Goal: Task Accomplishment & Management: Use online tool/utility

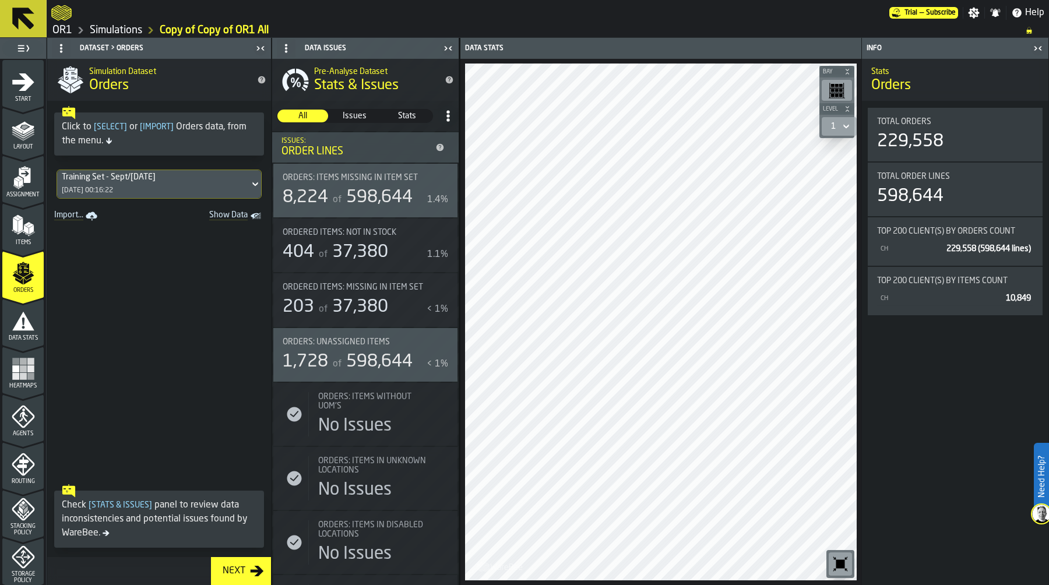
click at [130, 29] on link "Simulations" at bounding box center [116, 30] width 52 height 13
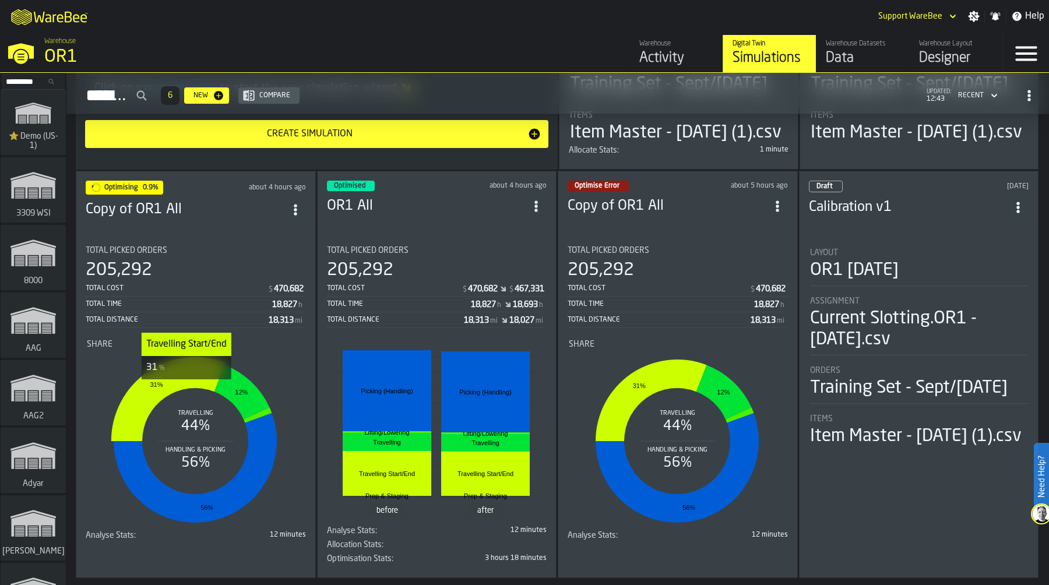
scroll to position [253, 0]
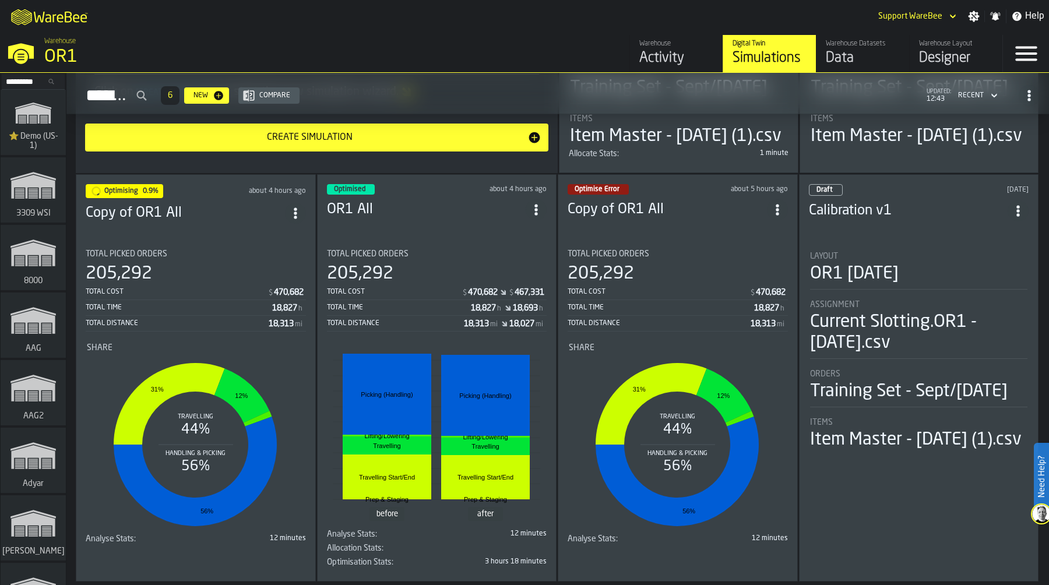
click at [410, 331] on div "Total Cost $ 470,682 $ 467,331 Total Time 18,827 h 18,693 h Total Distance 18,3…" at bounding box center [437, 307] width 220 height 47
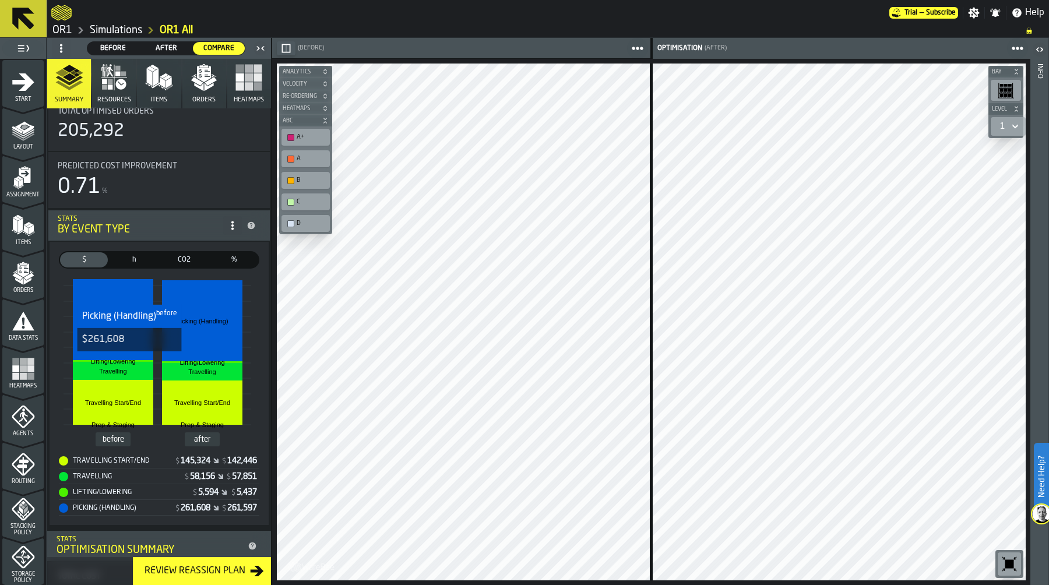
scroll to position [94, 0]
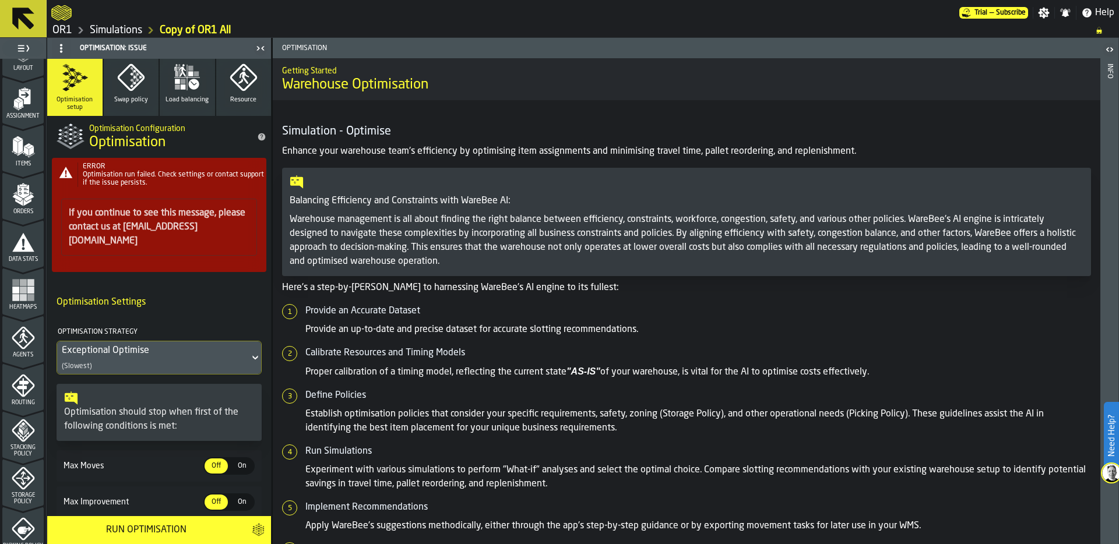
click at [137, 30] on link "Simulations" at bounding box center [116, 30] width 52 height 13
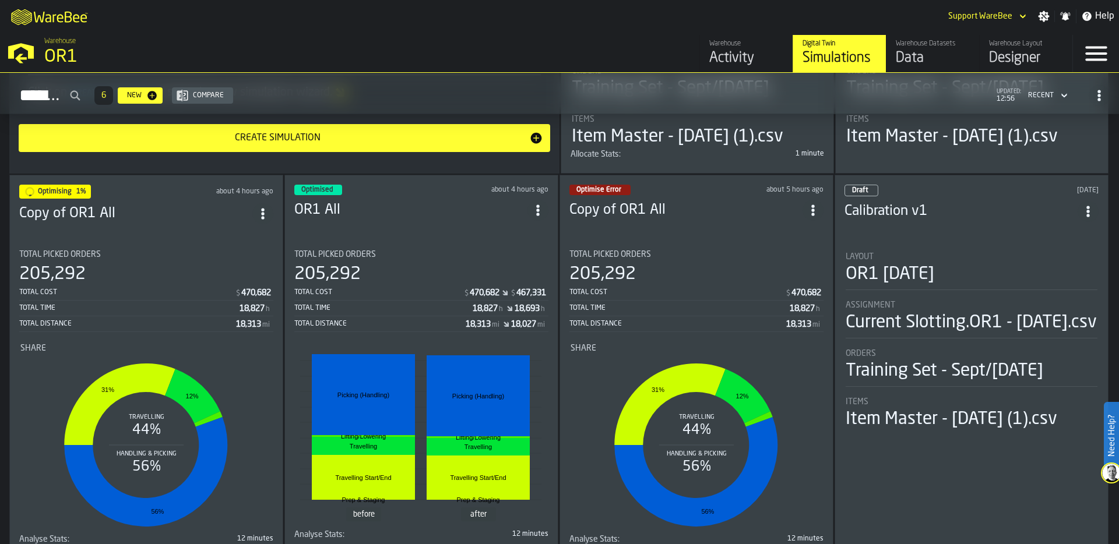
scroll to position [258, 0]
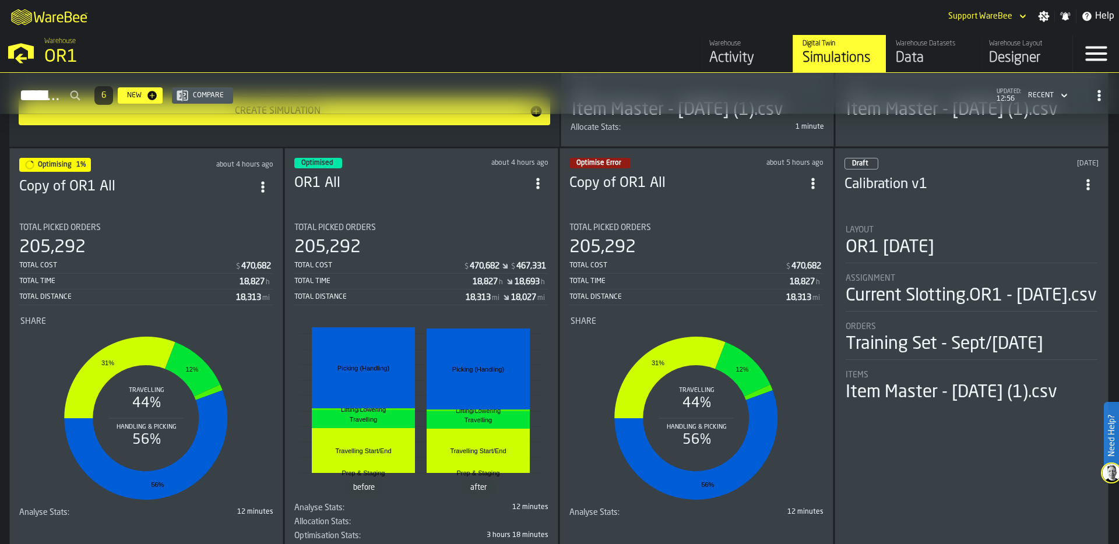
click at [128, 258] on div "205,292" at bounding box center [146, 247] width 254 height 21
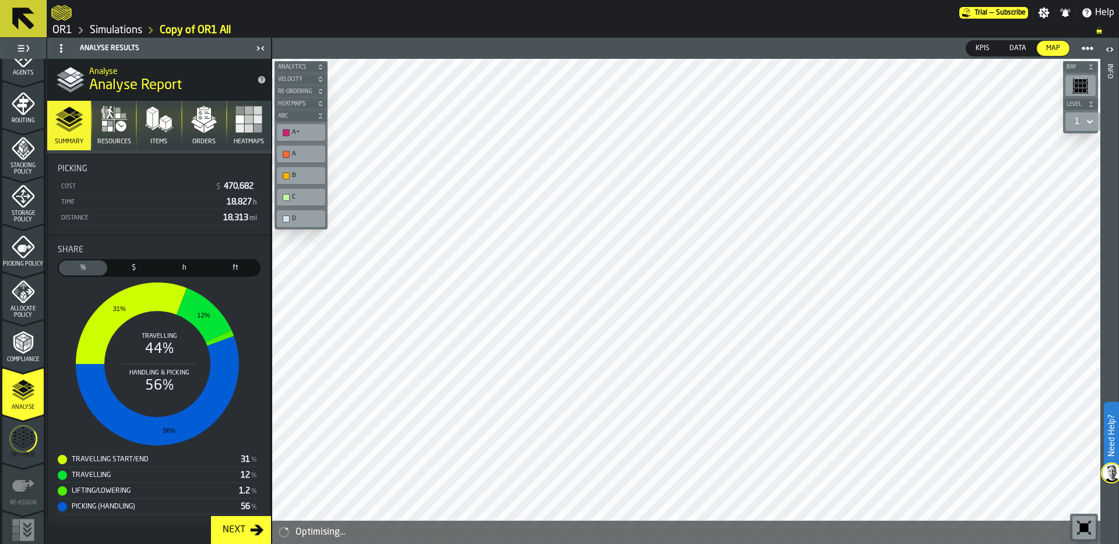
scroll to position [376, 0]
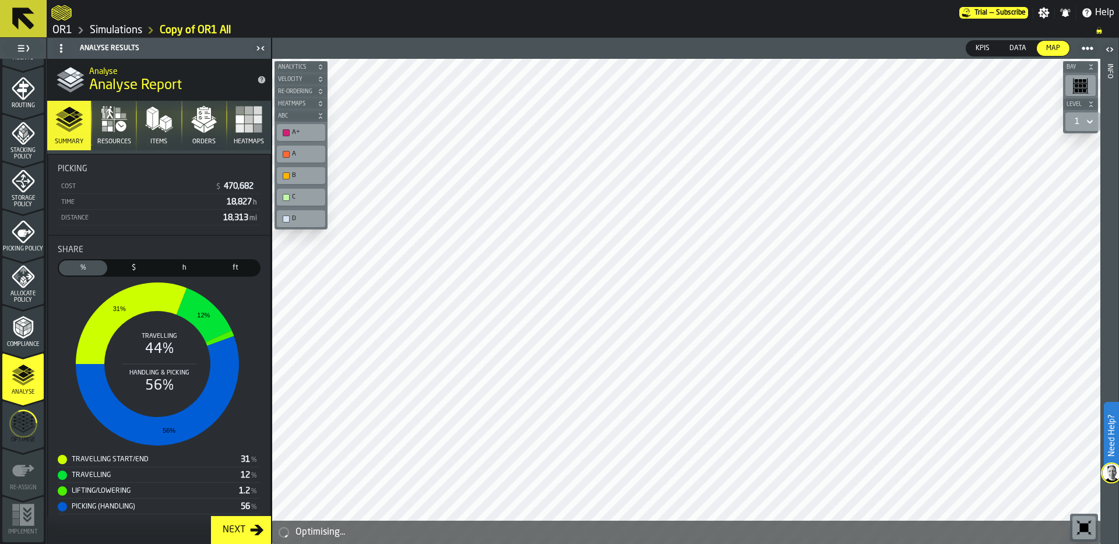
click at [17, 422] on icon "menu Optimise" at bounding box center [23, 424] width 28 height 46
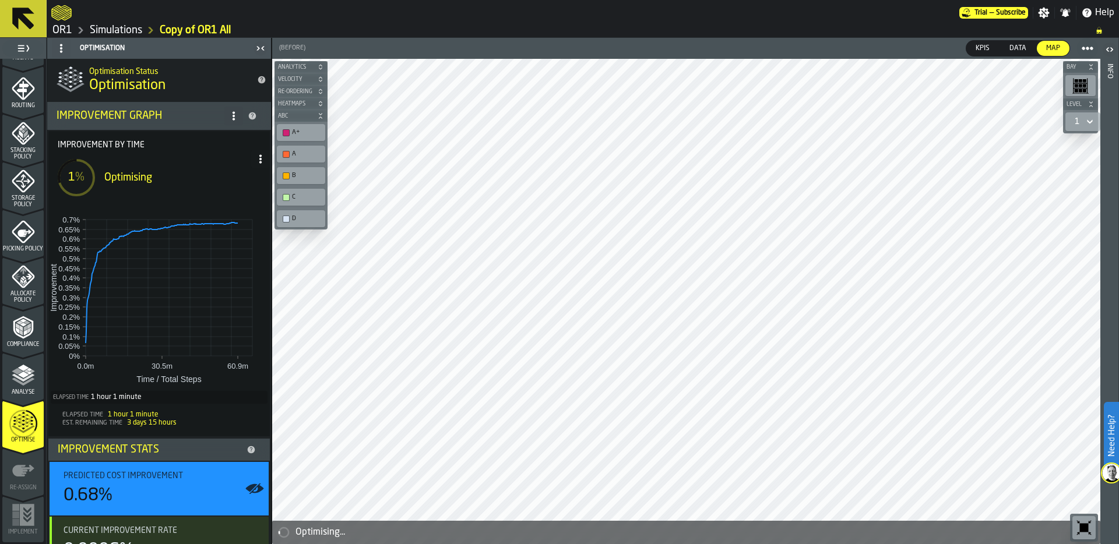
click at [28, 334] on icon "menu Compliance" at bounding box center [23, 327] width 20 height 23
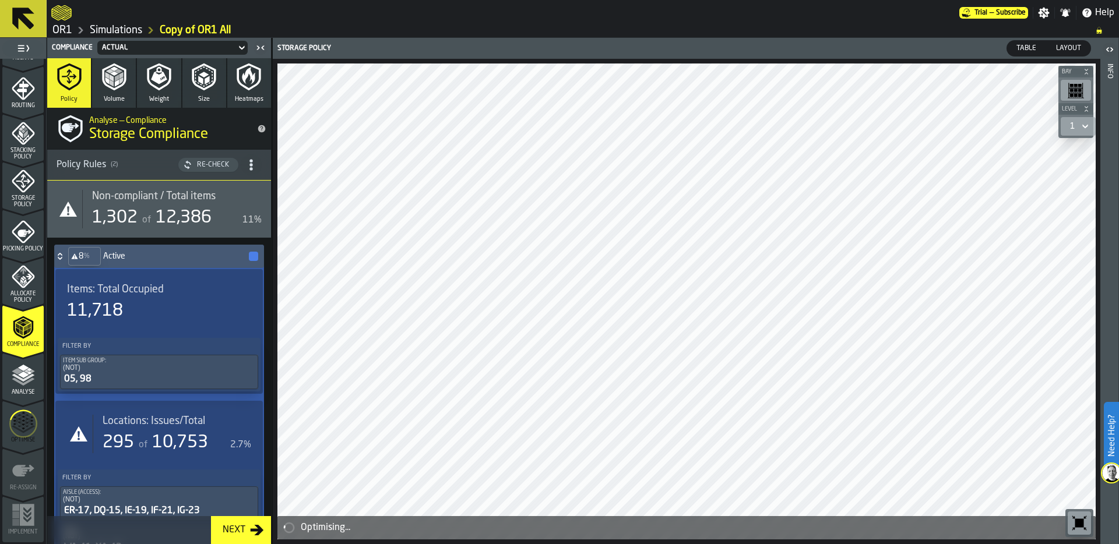
click at [32, 287] on icon "menu Allocate Policy" at bounding box center [23, 276] width 23 height 23
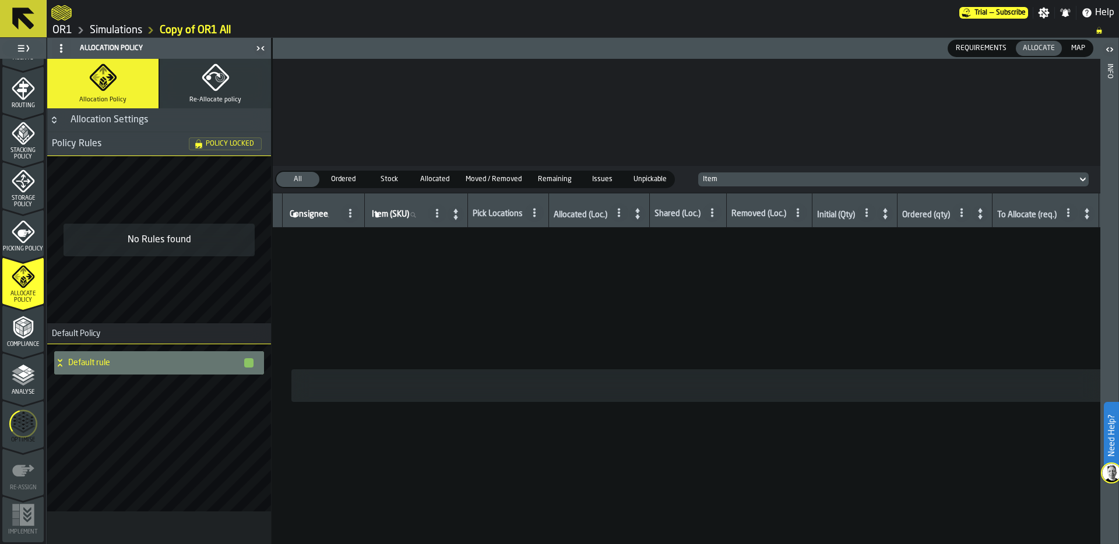
click at [21, 334] on icon "menu Compliance" at bounding box center [23, 327] width 23 height 23
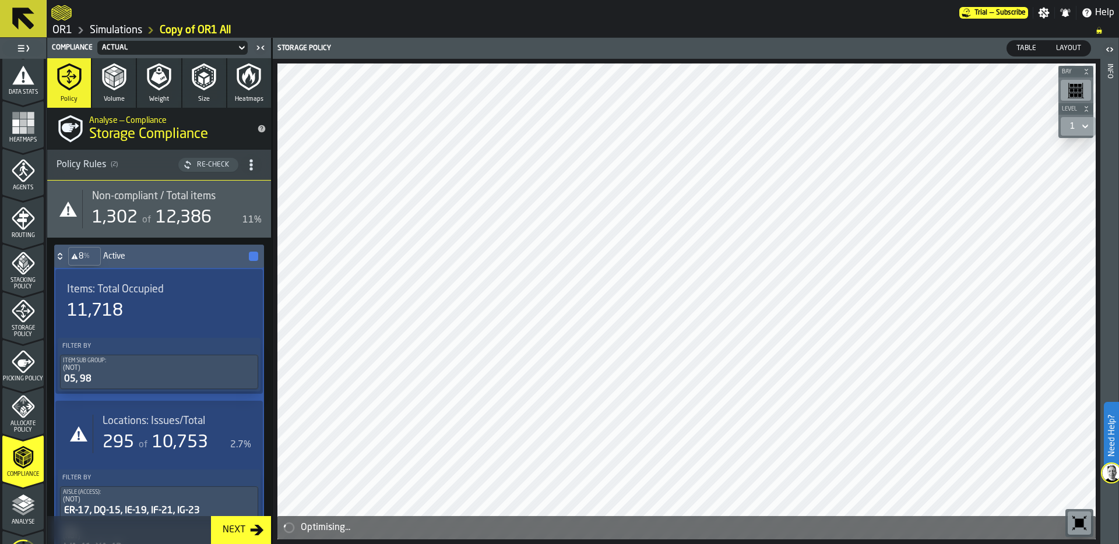
scroll to position [109, 0]
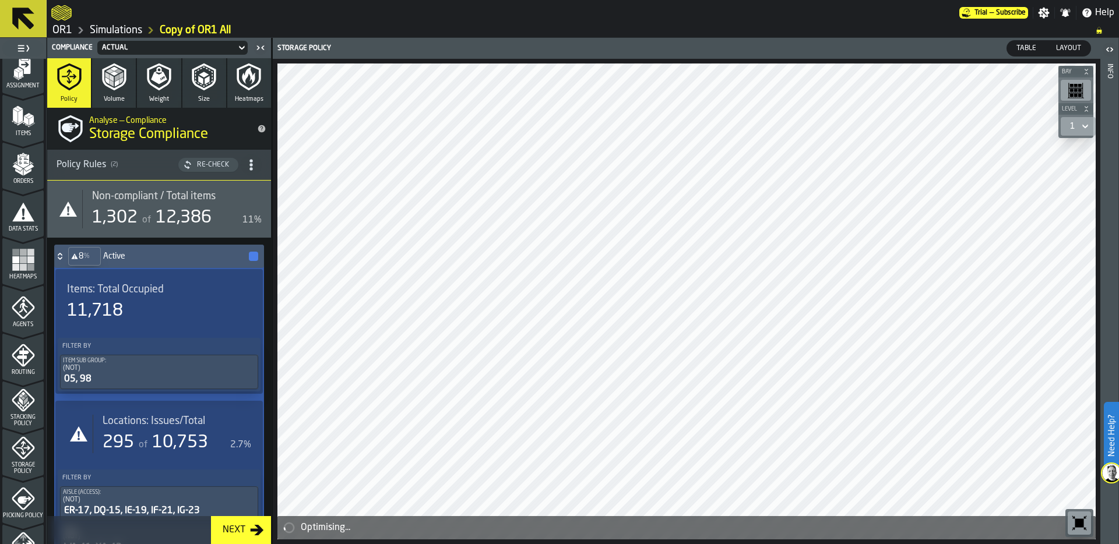
click at [14, 272] on div "Heatmaps" at bounding box center [22, 264] width 41 height 32
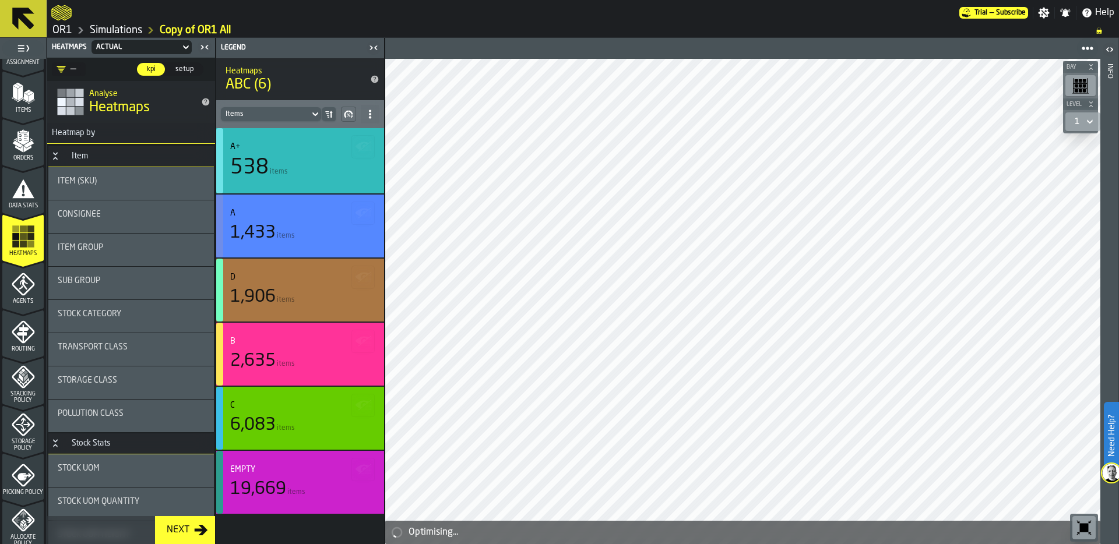
scroll to position [135, 0]
click at [19, 428] on icon "menu Storage Policy" at bounding box center [23, 421] width 23 height 23
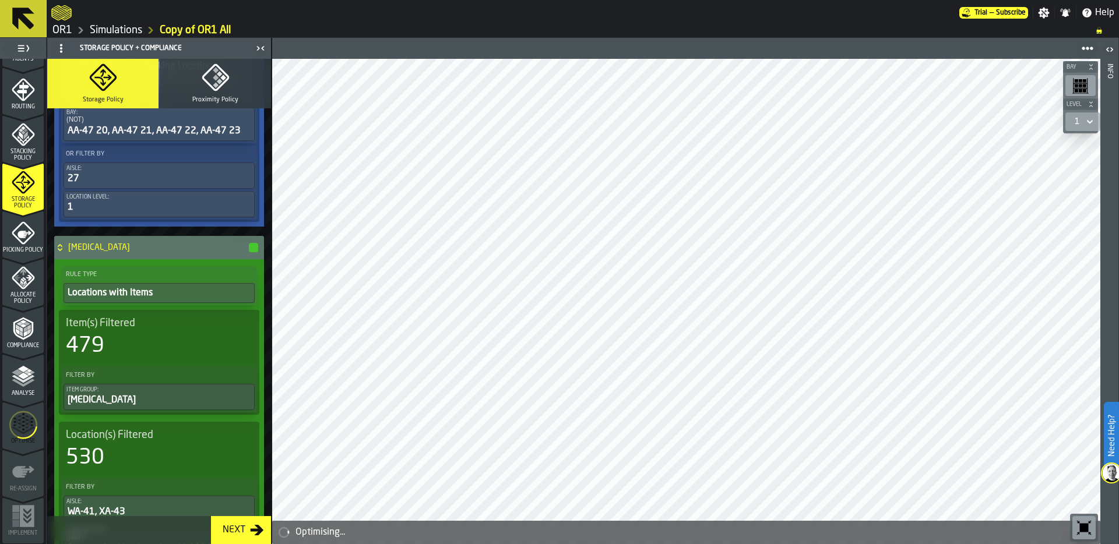
scroll to position [376, 0]
click at [23, 429] on icon "menu Optimise" at bounding box center [23, 424] width 28 height 46
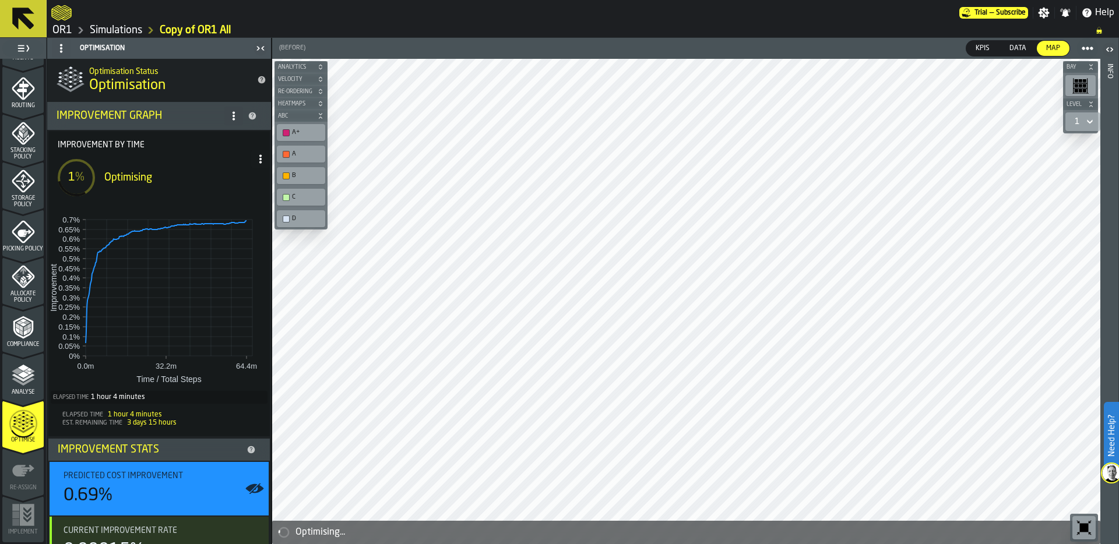
click at [135, 28] on link "Simulations" at bounding box center [116, 30] width 52 height 13
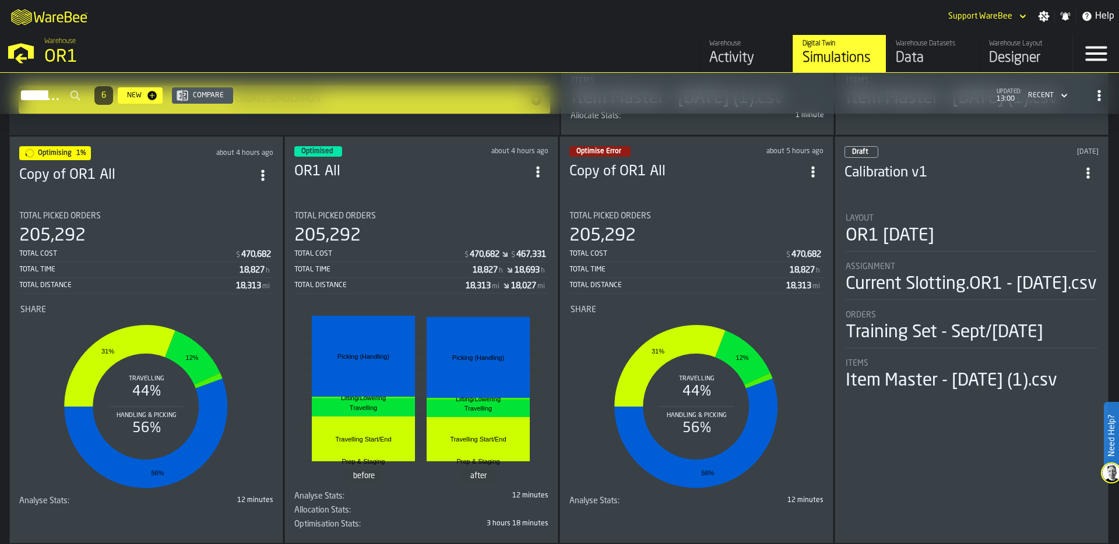
scroll to position [271, 0]
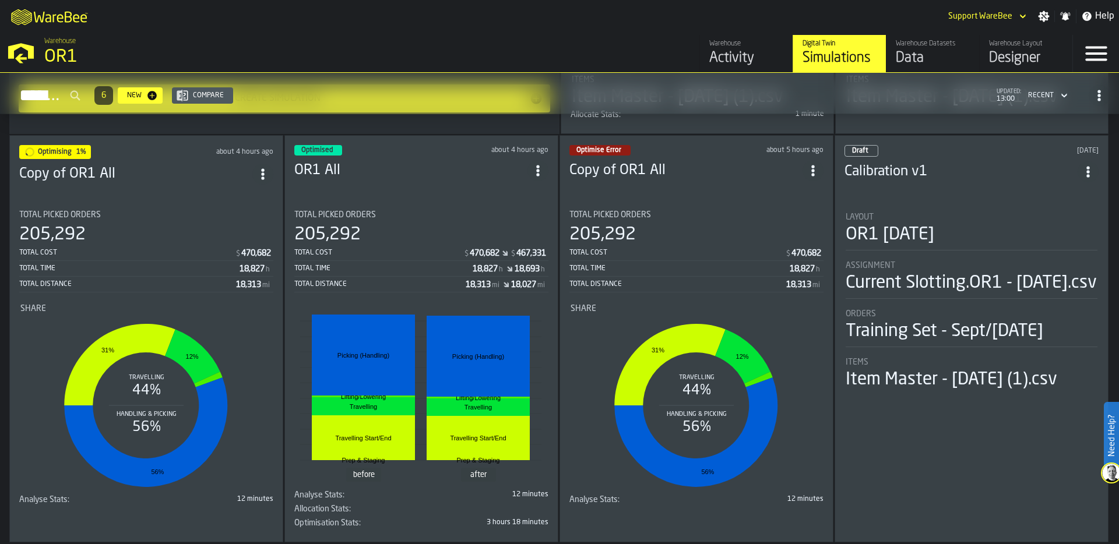
click at [219, 220] on div "Total Picked Orders" at bounding box center [146, 214] width 254 height 9
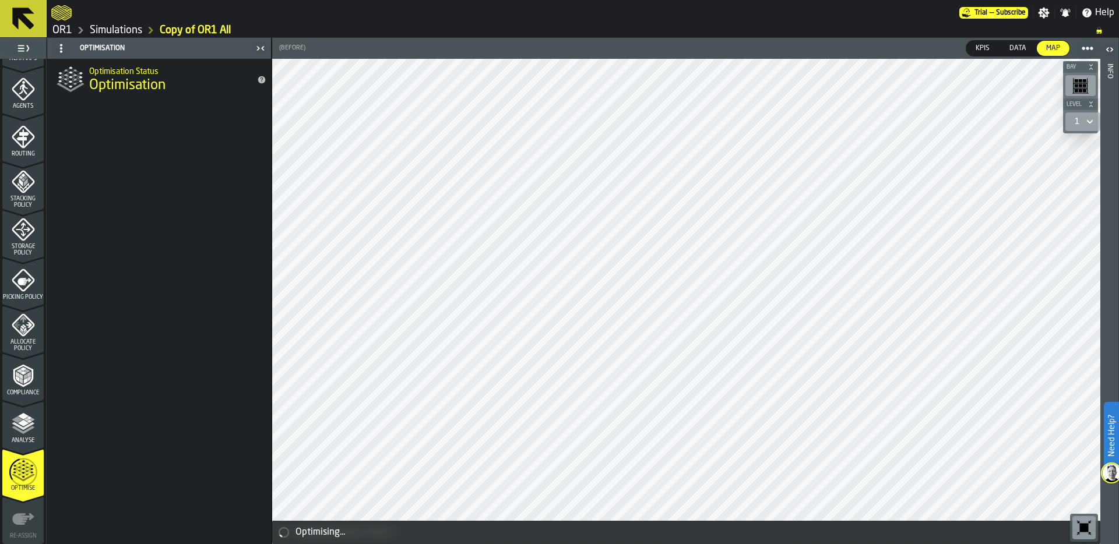
scroll to position [376, 0]
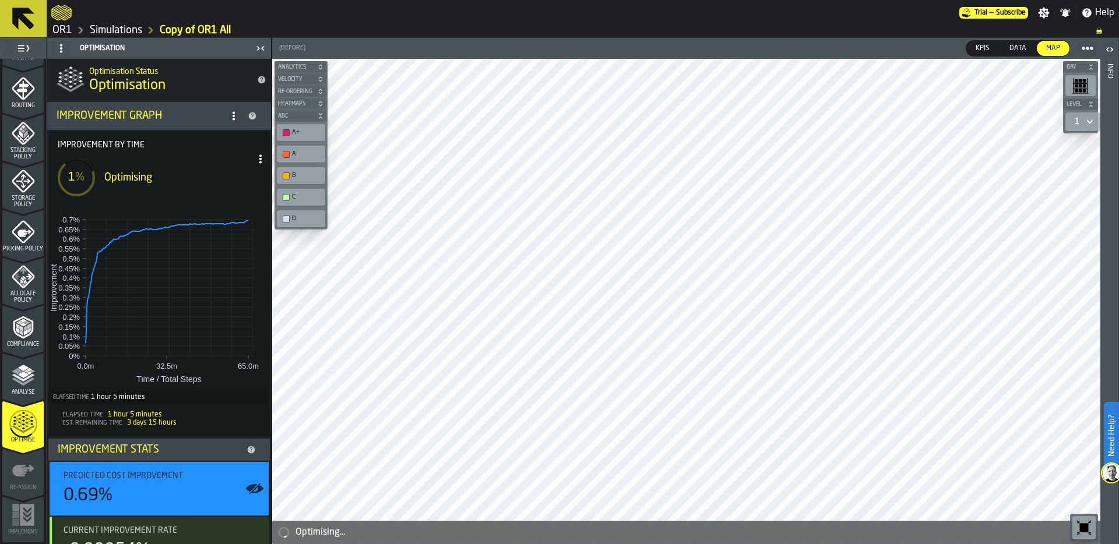
click at [260, 154] on icon at bounding box center [260, 158] width 9 height 9
click at [229, 176] on div "Show Run Options" at bounding box center [221, 182] width 76 height 14
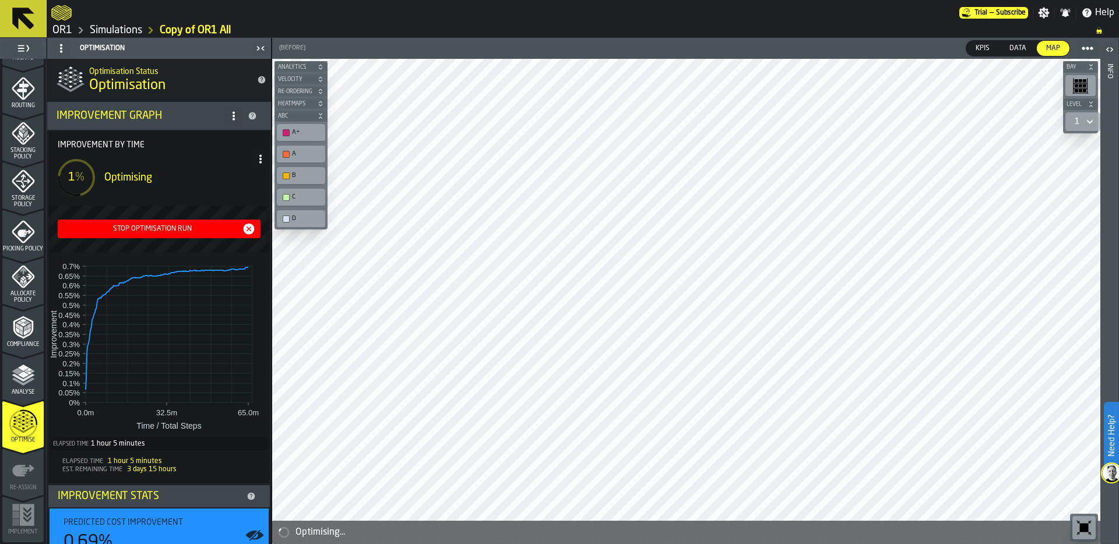
click at [163, 223] on div "Stop Optimisation Run" at bounding box center [158, 229] width 193 height 14
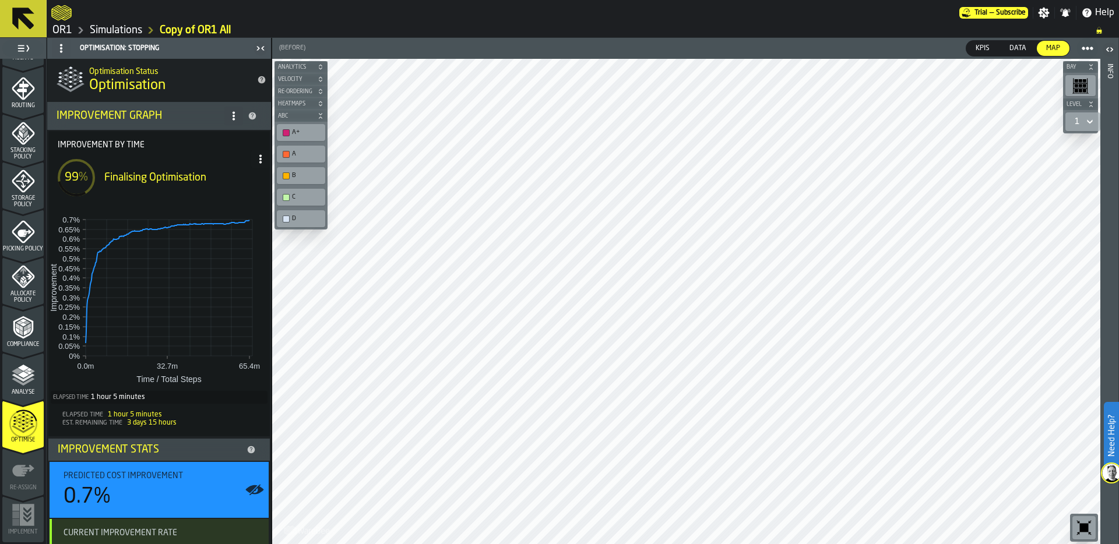
click at [326, 26] on ol "OR1 Simulations Copy of OR1 All" at bounding box center [567, 30] width 1032 height 14
click at [111, 28] on link "Simulations" at bounding box center [116, 30] width 52 height 13
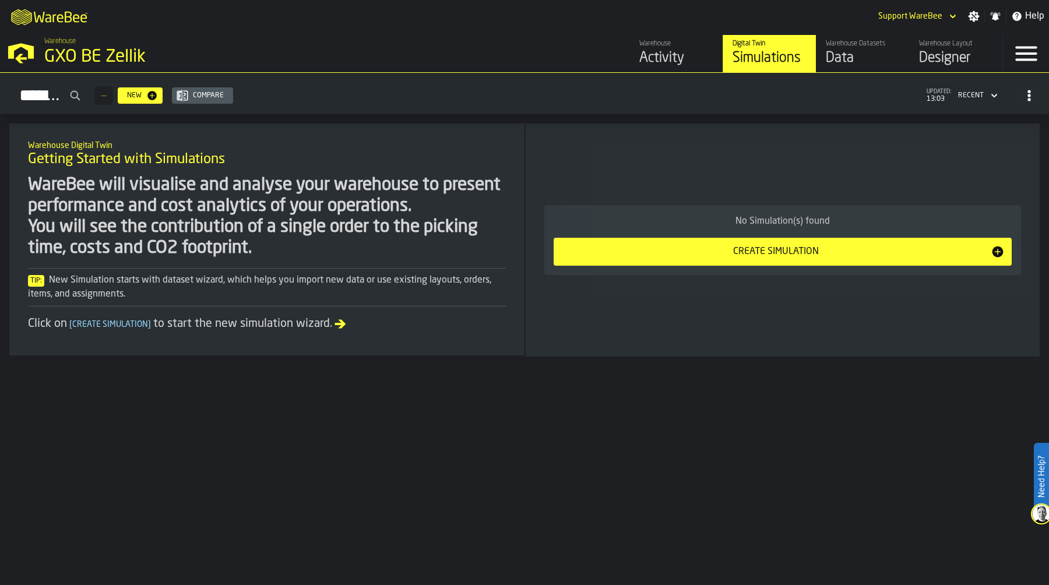
click at [69, 66] on div "GXO BE Zellik" at bounding box center [201, 57] width 315 height 21
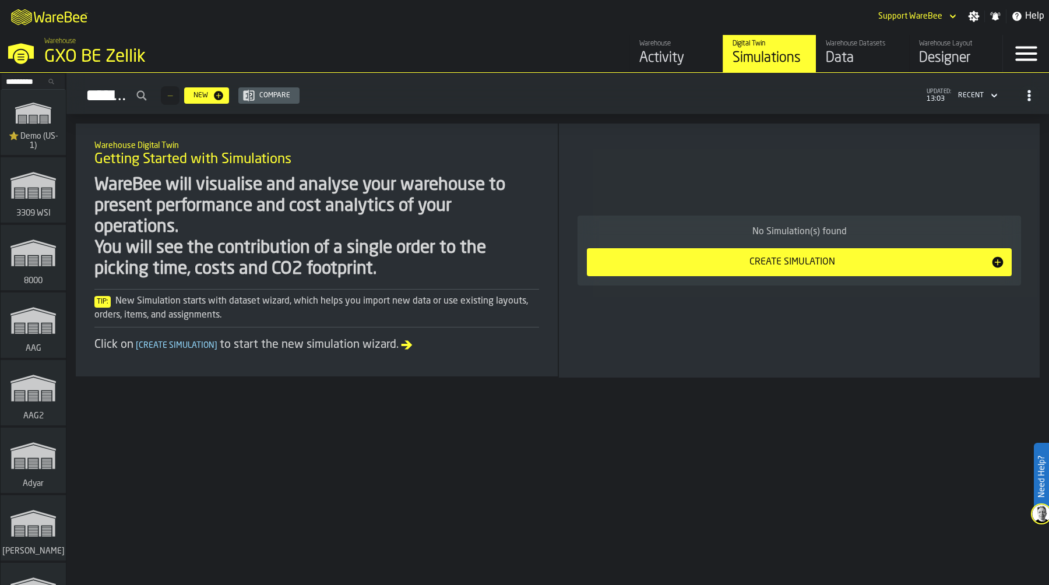
click at [862, 43] on div "Warehouse Datasets" at bounding box center [862, 44] width 74 height 8
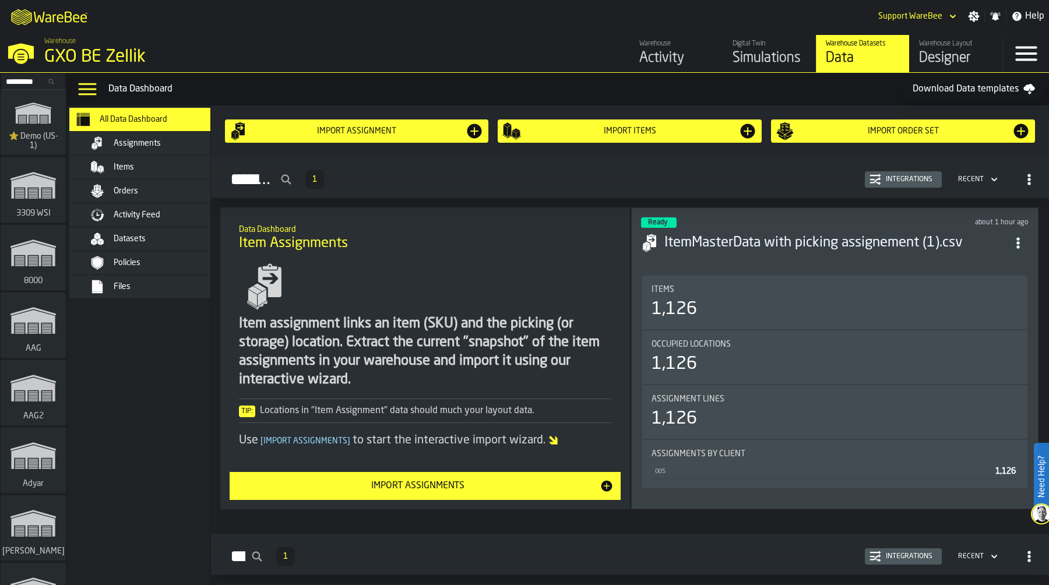
click at [171, 291] on div "Files" at bounding box center [171, 286] width 114 height 9
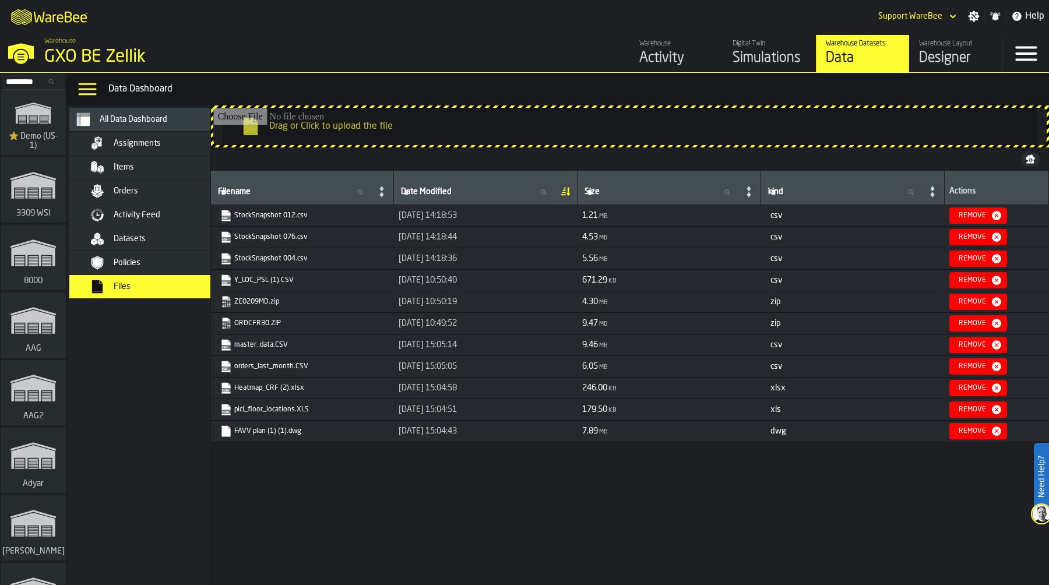
click at [26, 82] on input "Search..." at bounding box center [33, 81] width 61 height 13
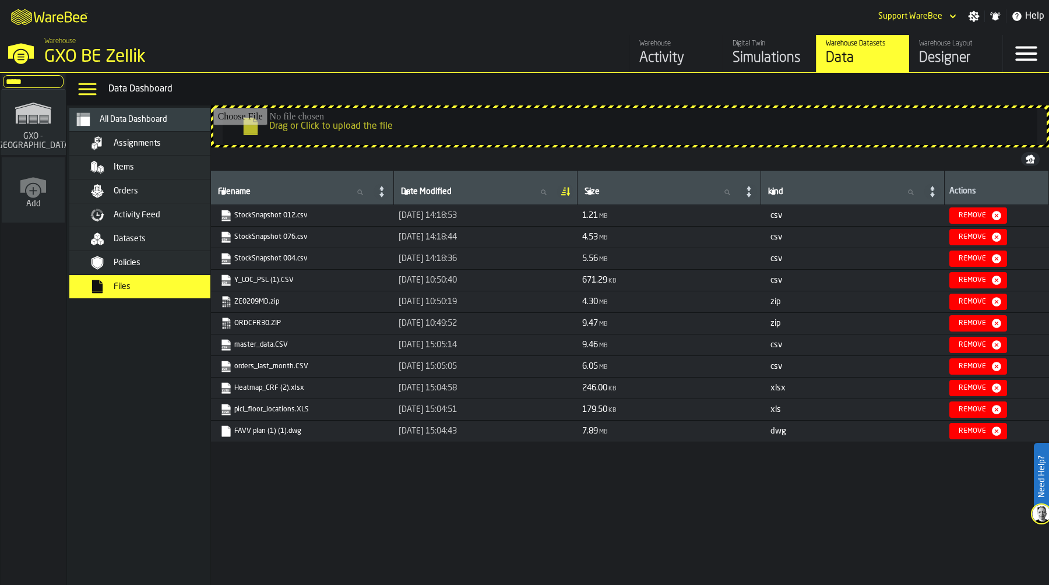
type input "*****"
click at [24, 124] on icon "link-to-/wh/i/ae0cd702-8cb1-4091-b3be-0aee77957c79/simulations" at bounding box center [33, 112] width 56 height 37
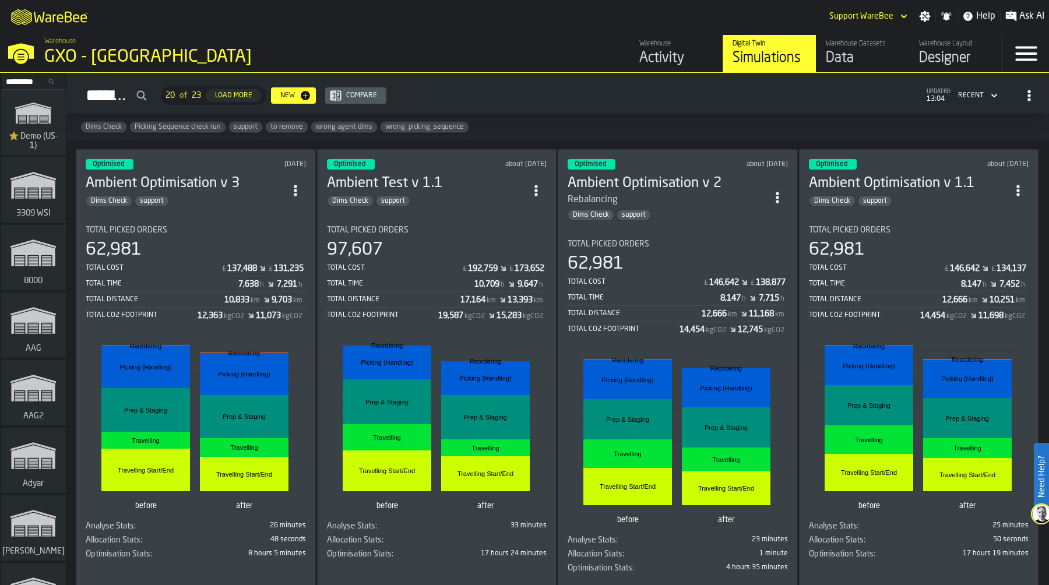
click at [674, 55] on div "Activity" at bounding box center [676, 58] width 74 height 19
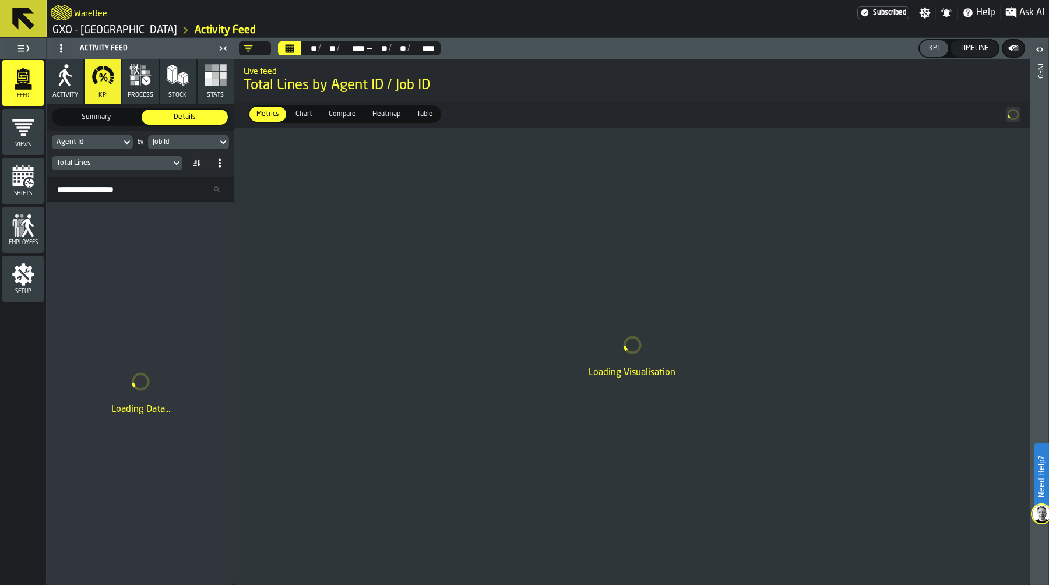
click at [167, 141] on div "Job Id" at bounding box center [183, 142] width 60 height 8
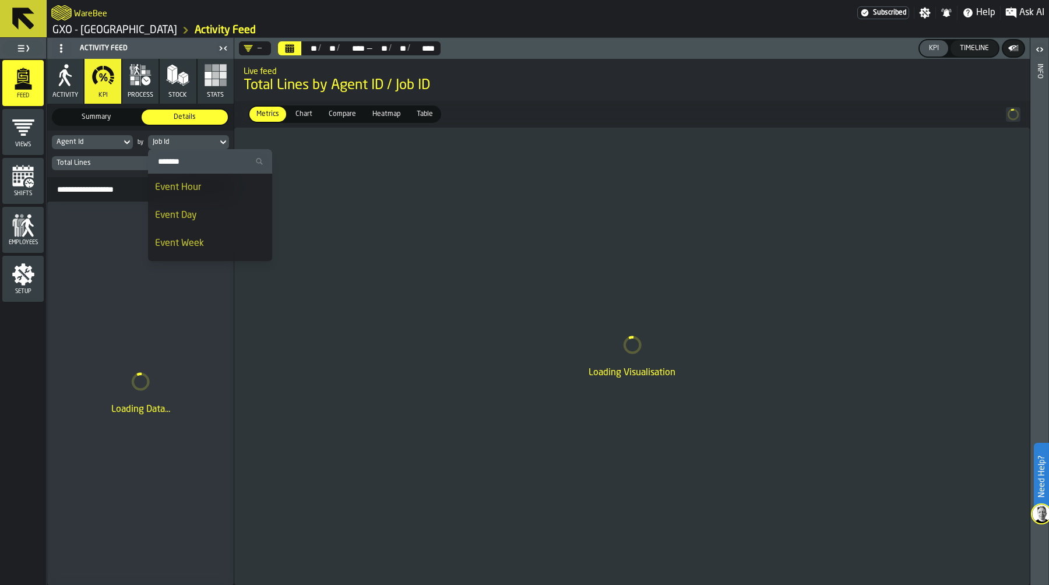
click at [194, 214] on div "Event Day" at bounding box center [210, 216] width 110 height 14
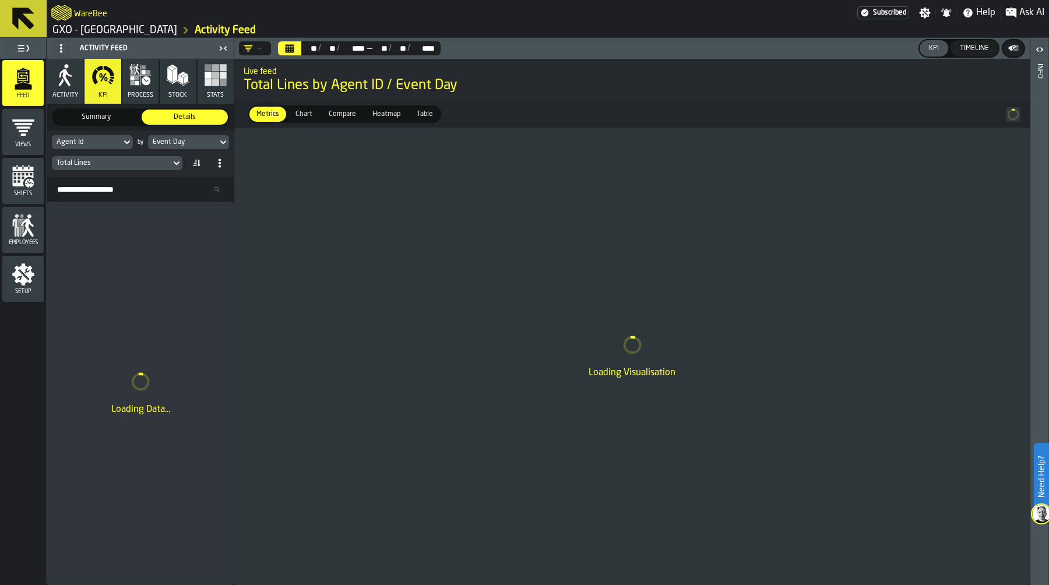
click at [288, 45] on icon "Calendar" at bounding box center [289, 46] width 9 height 2
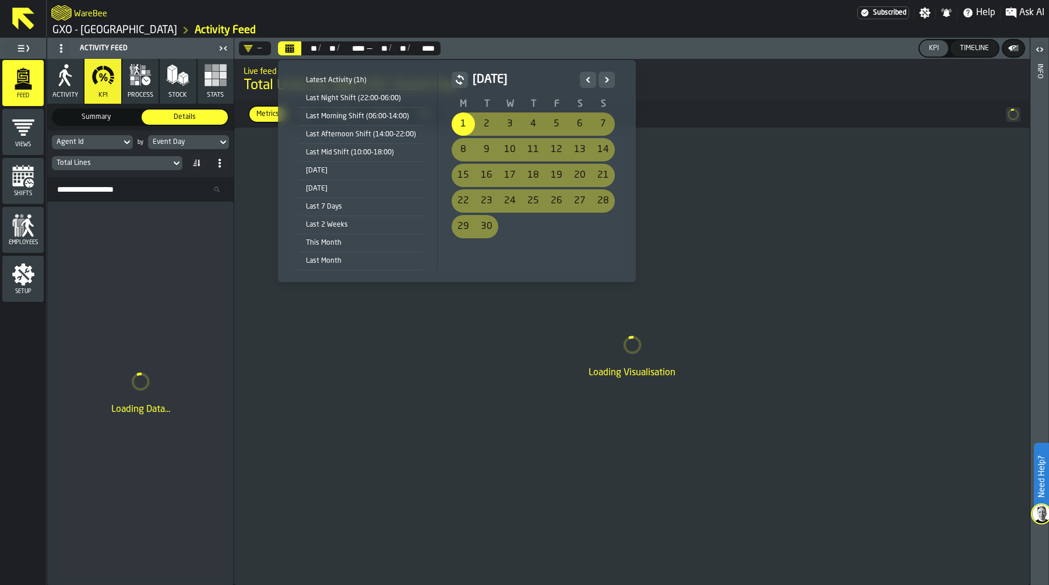
click at [529, 248] on div "September 2025 M T W T F S S 1 2 3 4 5 6 7 8 9 10 11 12 13 14 15 16 17 18 19 20…" at bounding box center [531, 171] width 186 height 199
click at [605, 76] on icon "Next" at bounding box center [607, 80] width 12 height 14
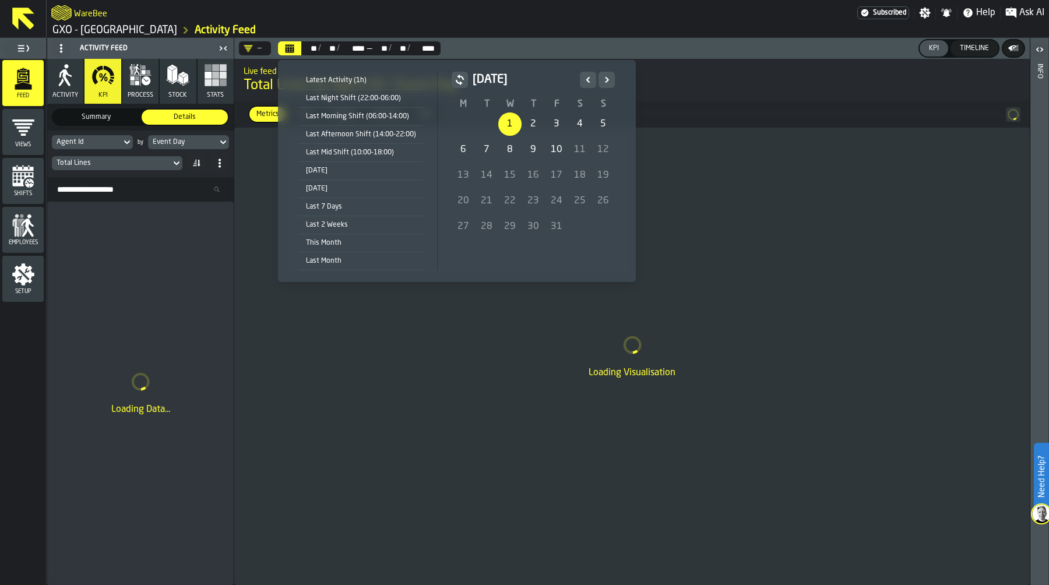
click at [506, 119] on div "1" at bounding box center [509, 123] width 23 height 23
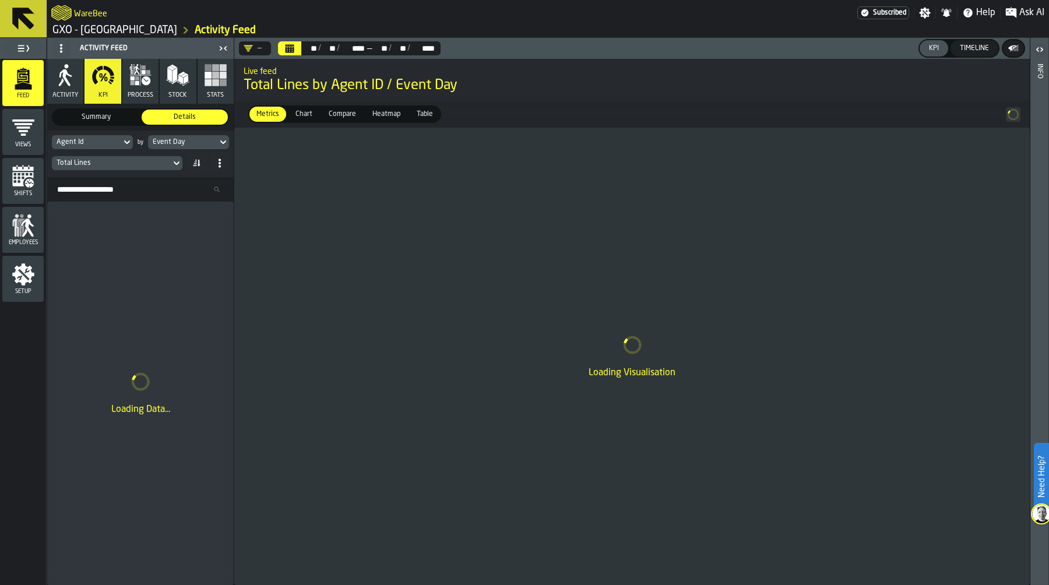
click at [113, 161] on div "Total Lines" at bounding box center [112, 163] width 110 height 8
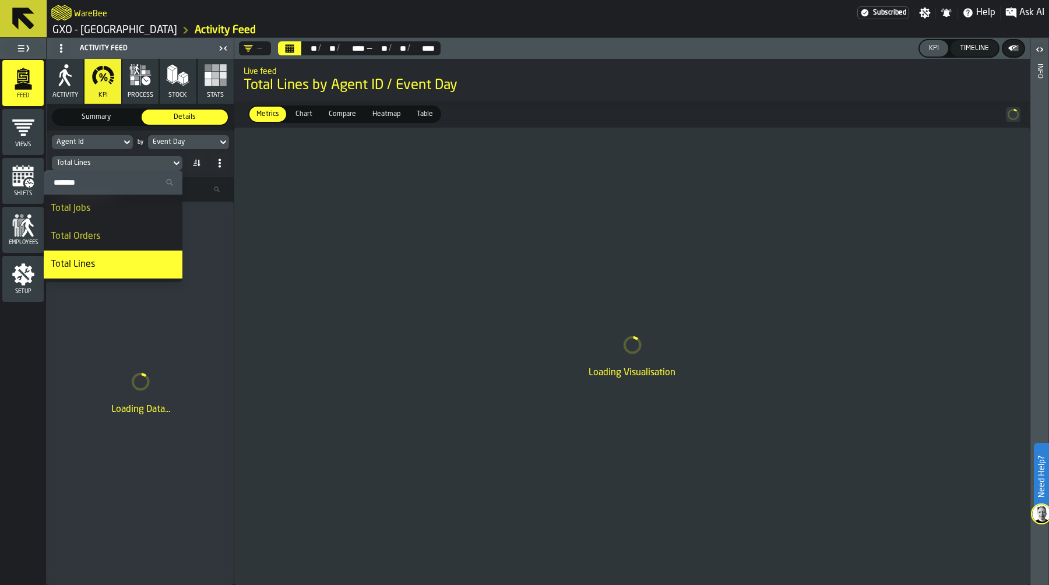
click at [105, 182] on input "Search" at bounding box center [112, 182] width 129 height 15
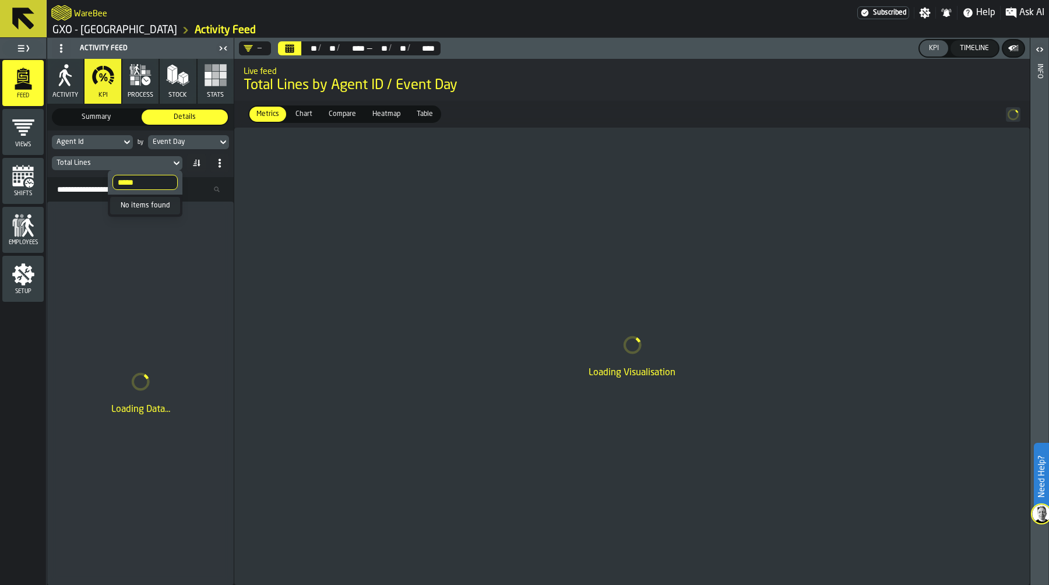
type input "*****"
drag, startPoint x: 142, startPoint y: 182, endPoint x: 94, endPoint y: 182, distance: 47.2
click at [94, 182] on body "Need Help? WareBee Subscribed Settings Notifications Help Ask AI GXO - Costa - …" at bounding box center [524, 292] width 1049 height 585
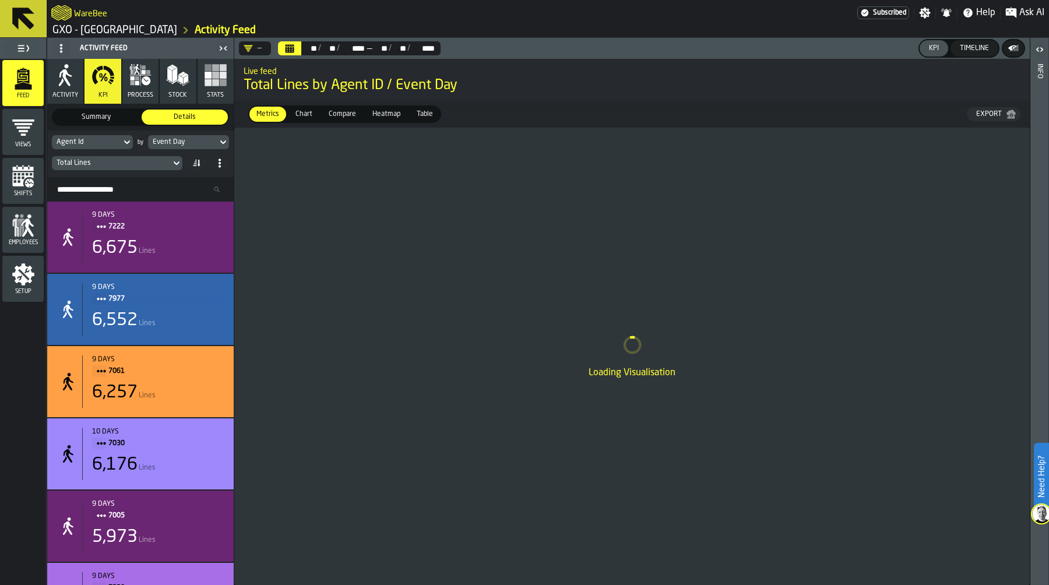
click at [97, 163] on div "Total Lines" at bounding box center [112, 163] width 110 height 8
click at [124, 178] on input "*****" at bounding box center [144, 182] width 65 height 15
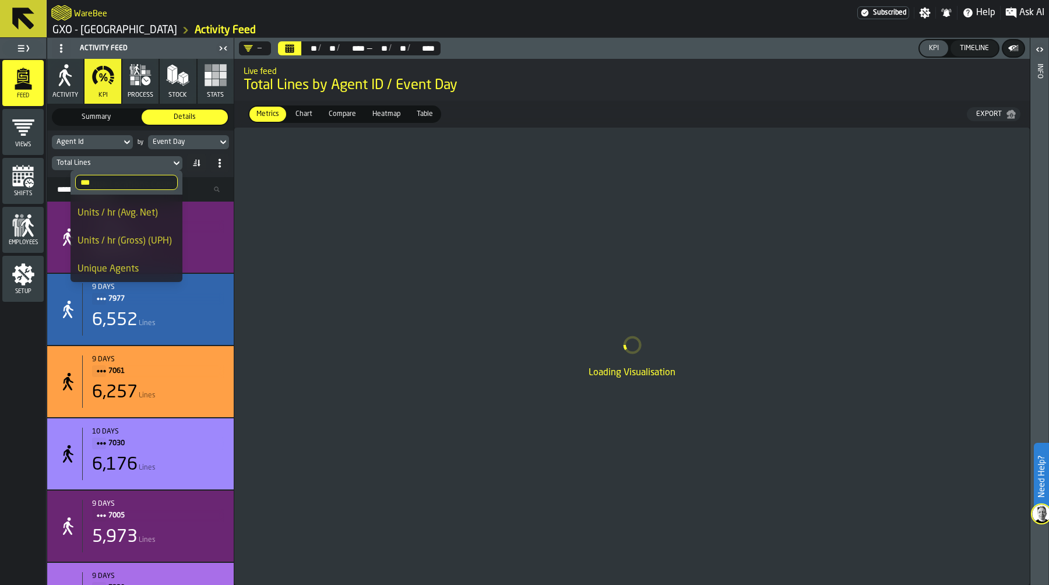
scroll to position [54, 0]
type input "***"
click at [135, 238] on div "Units / hr (Gross) (UPH)" at bounding box center [126, 239] width 98 height 14
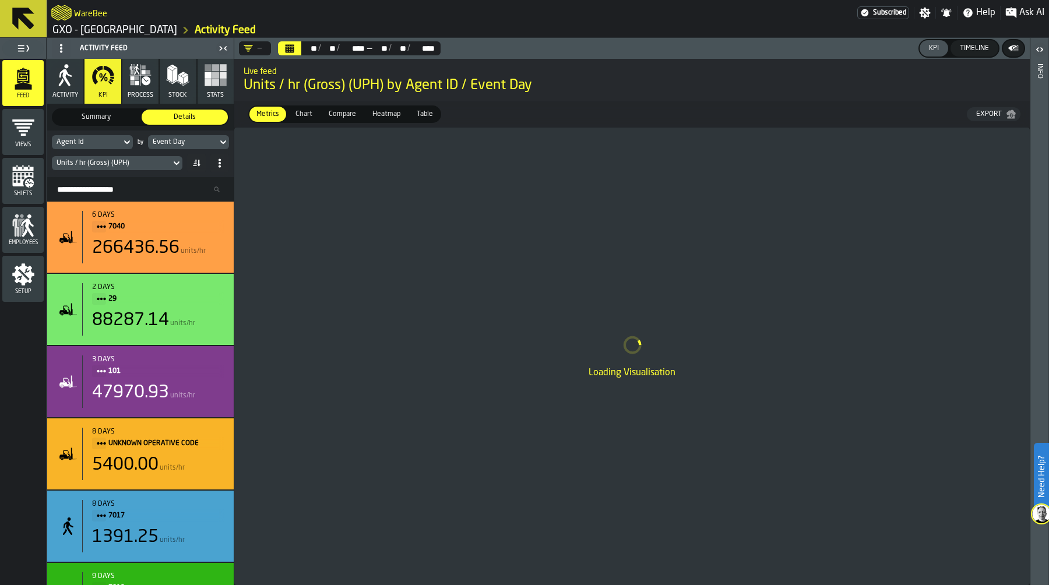
click at [394, 117] on span "Heatmap" at bounding box center [386, 114] width 37 height 10
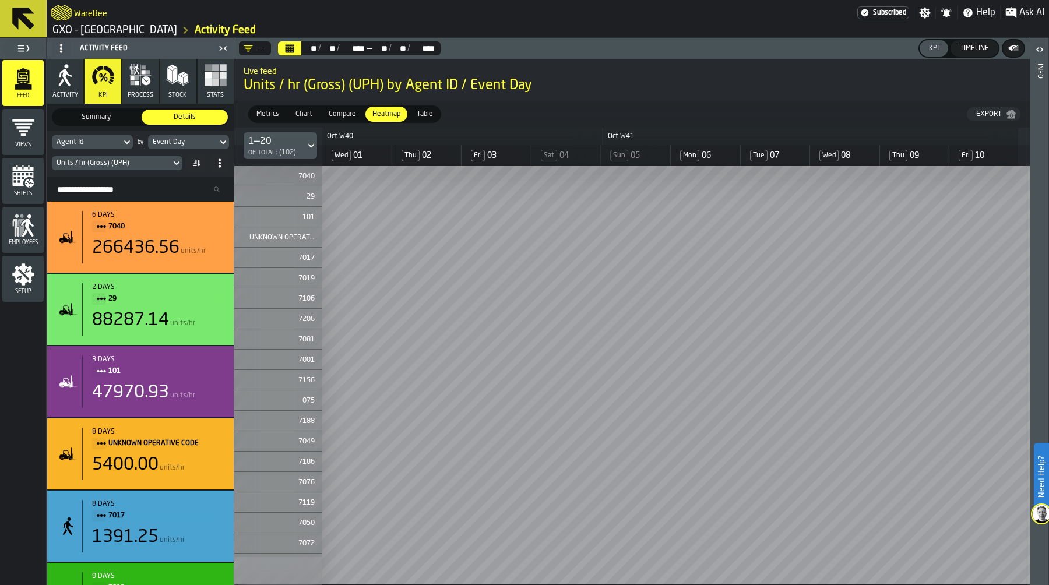
click at [89, 141] on div "Agent Id" at bounding box center [87, 142] width 60 height 8
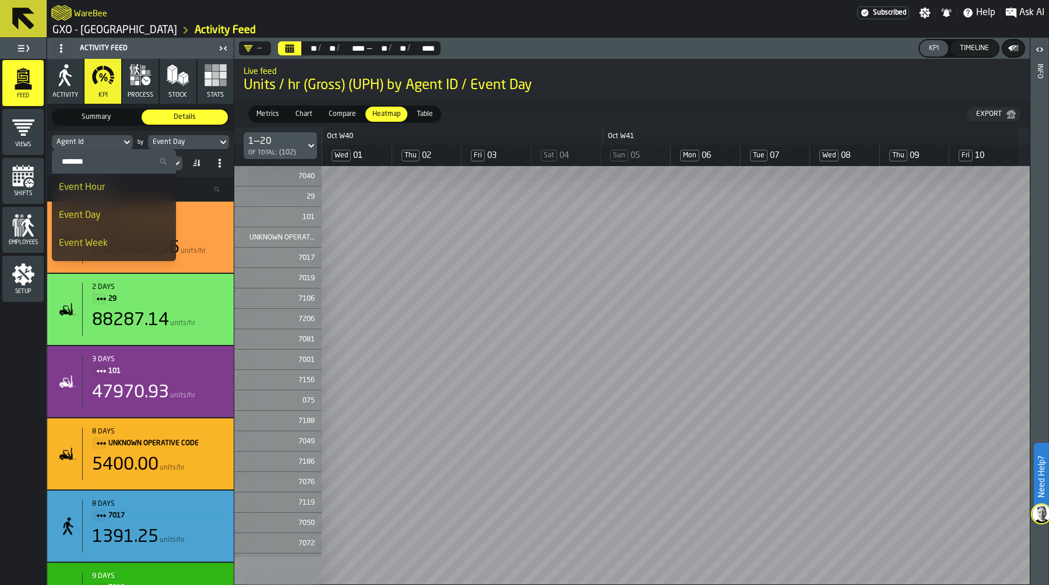
click at [88, 163] on input "Search" at bounding box center [114, 161] width 115 height 15
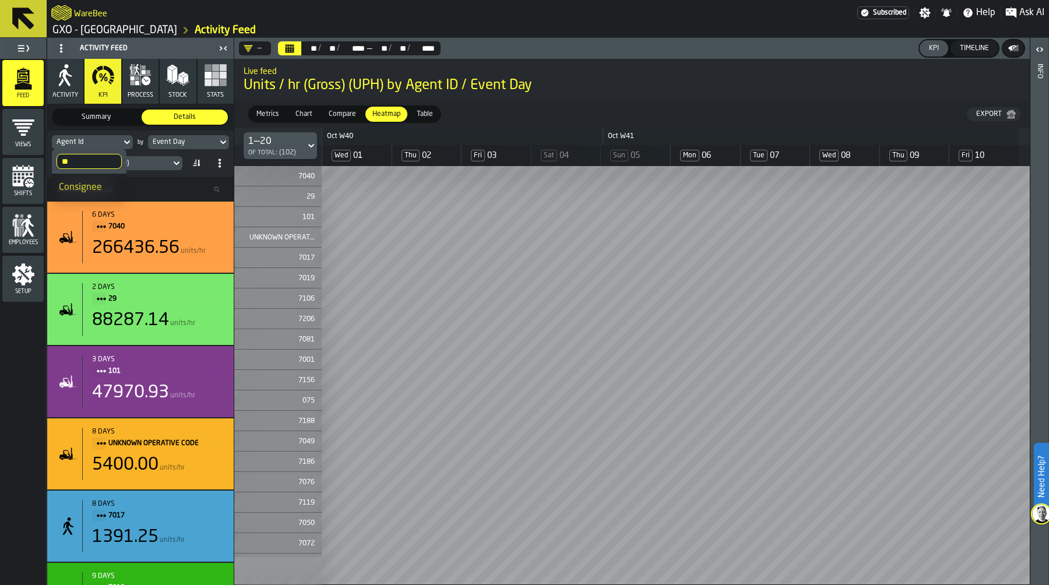
type input "*"
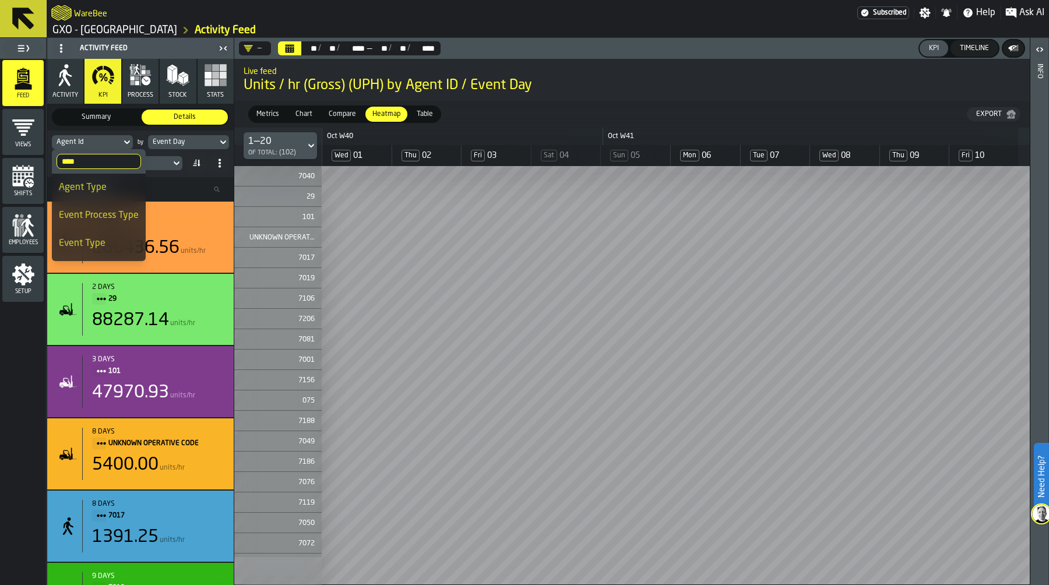
type input "****"
click at [101, 185] on div "Agent Type" at bounding box center [99, 188] width 80 height 14
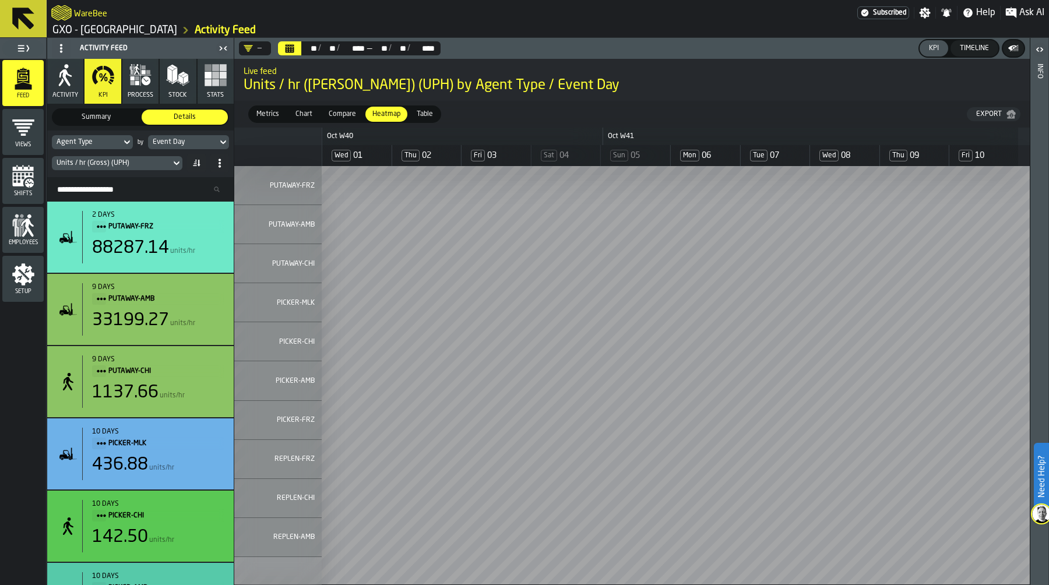
click at [264, 43] on div "—" at bounding box center [252, 48] width 27 height 14
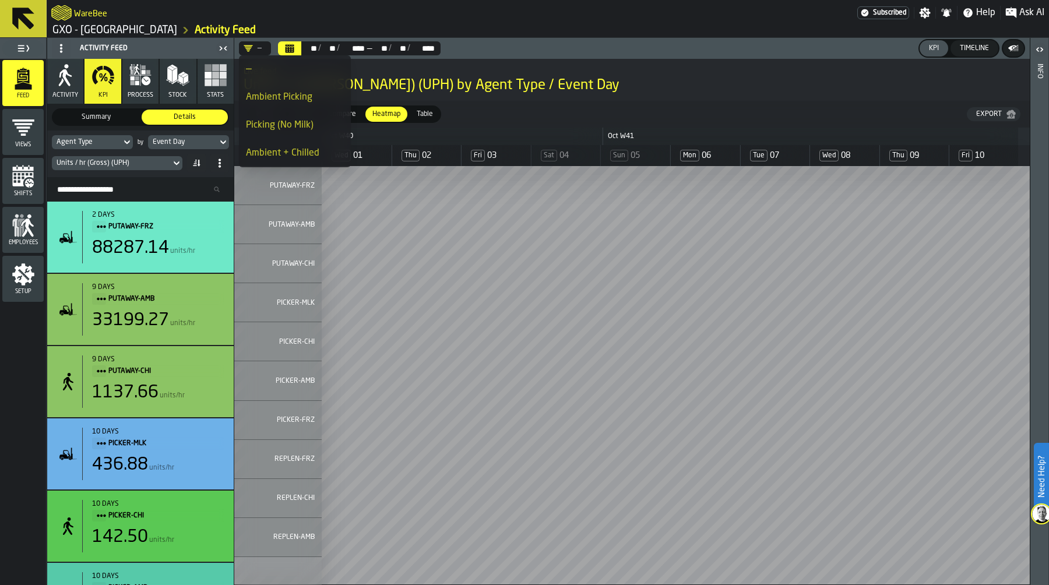
click at [274, 88] on li "Ambient Picking" at bounding box center [295, 97] width 112 height 28
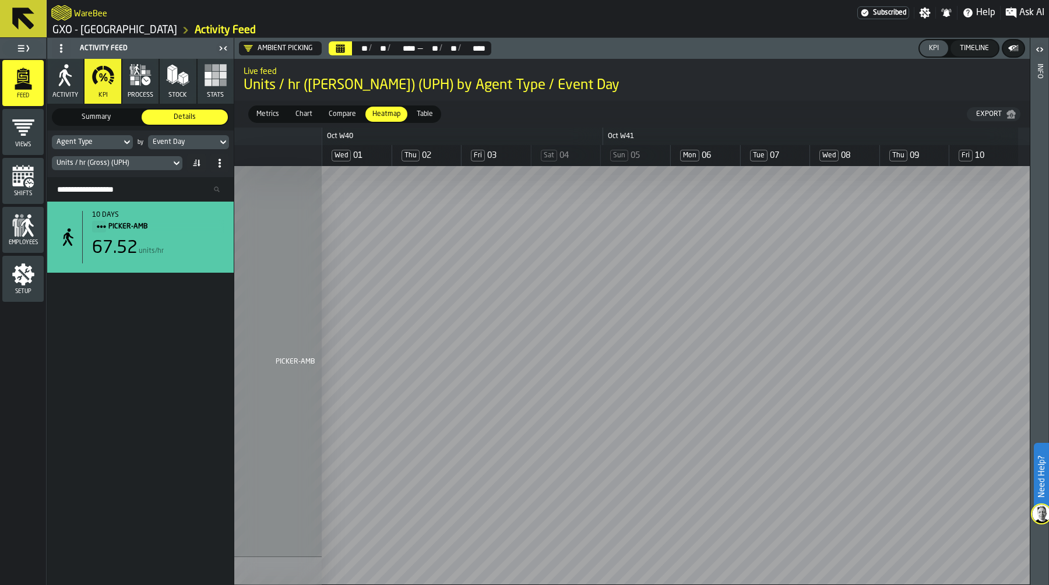
click at [305, 114] on span "Chart" at bounding box center [304, 114] width 26 height 10
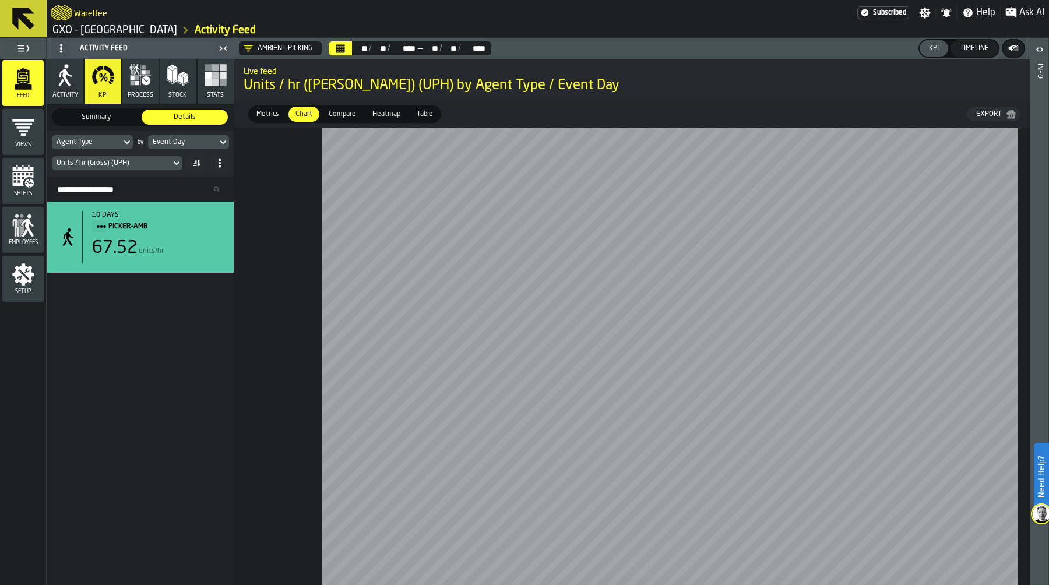
click at [343, 112] on span "Compare" at bounding box center [342, 114] width 37 height 10
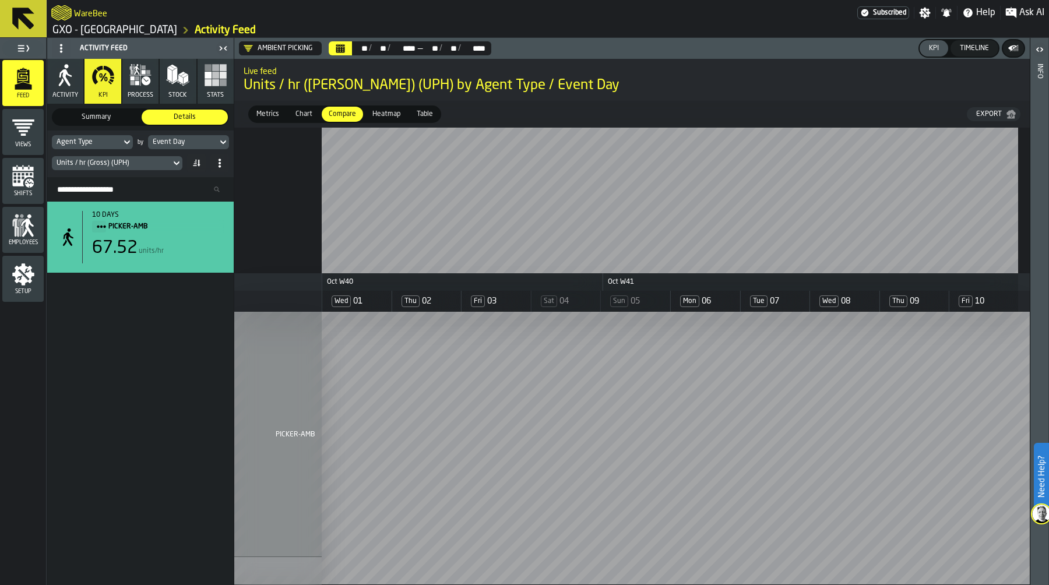
click at [345, 47] on button "Calendar" at bounding box center [340, 48] width 23 height 14
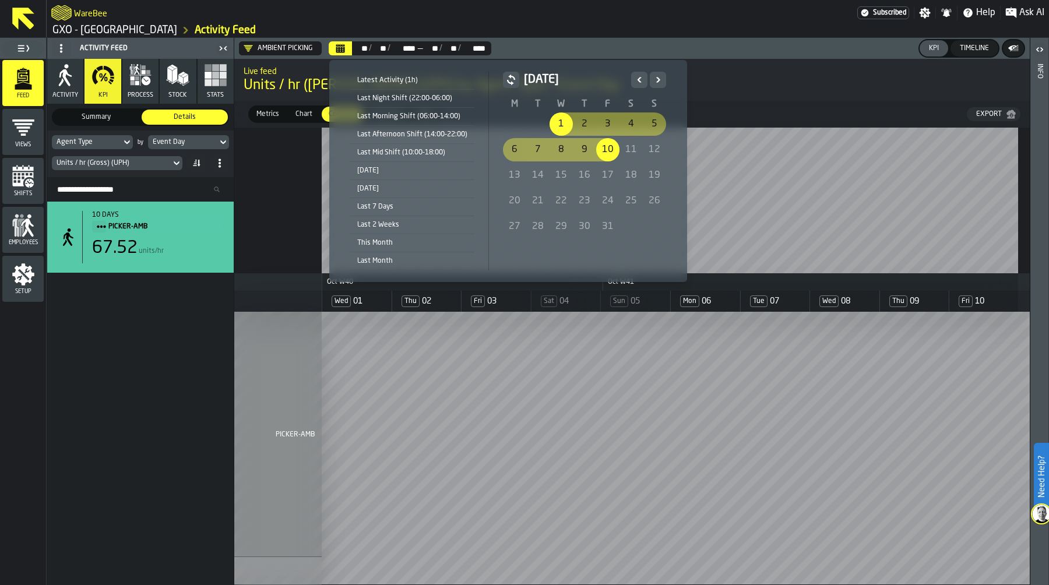
click at [637, 79] on icon "Previous" at bounding box center [639, 80] width 12 height 14
click at [602, 119] on div "1" at bounding box center [607, 123] width 23 height 23
click at [658, 80] on icon "Next" at bounding box center [658, 80] width 12 height 14
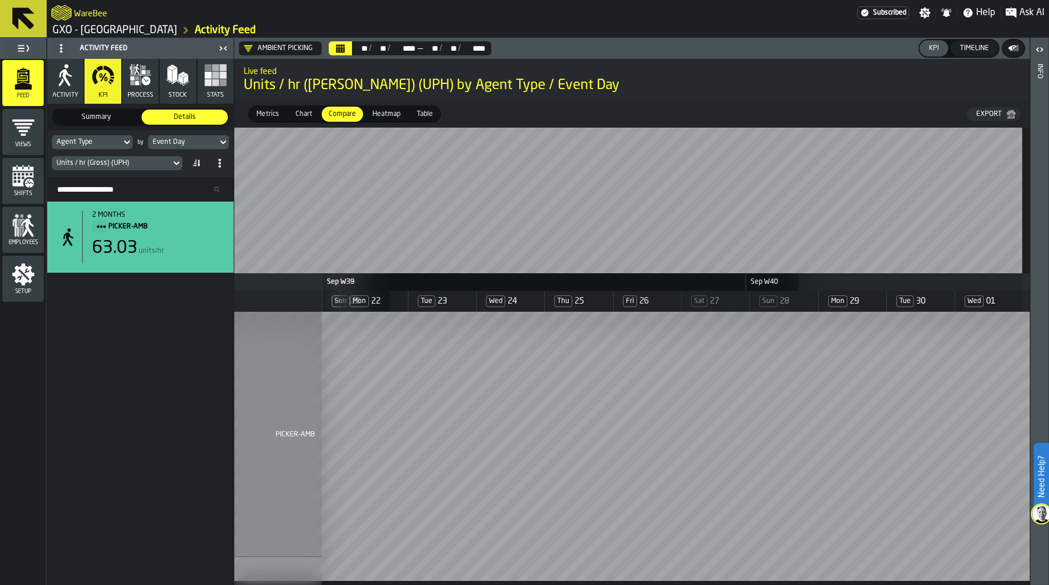
scroll to position [0, 3539]
click at [203, 140] on div "Event Day" at bounding box center [183, 142] width 60 height 8
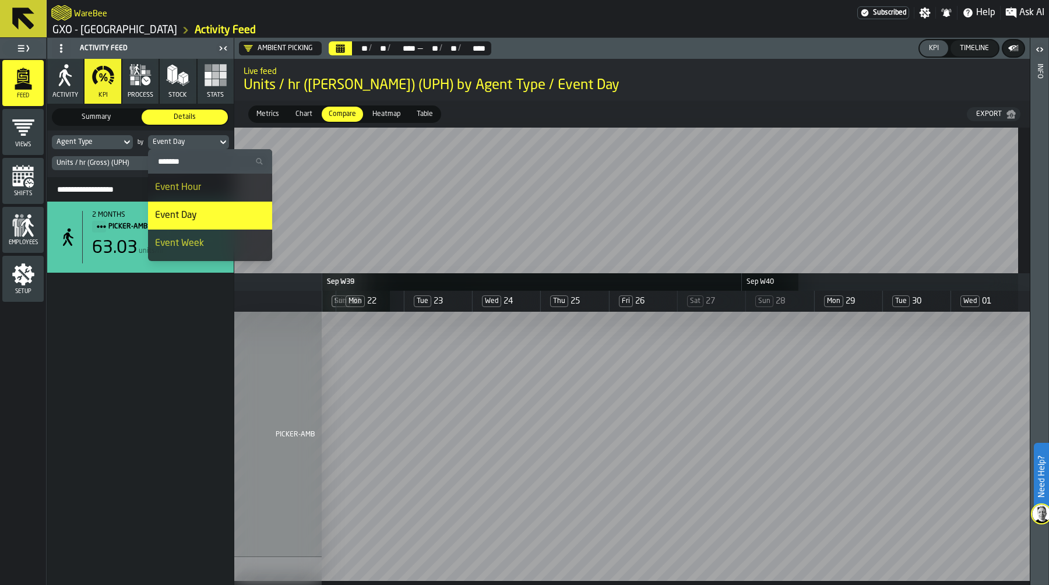
click at [203, 246] on div "Event Week" at bounding box center [210, 244] width 110 height 14
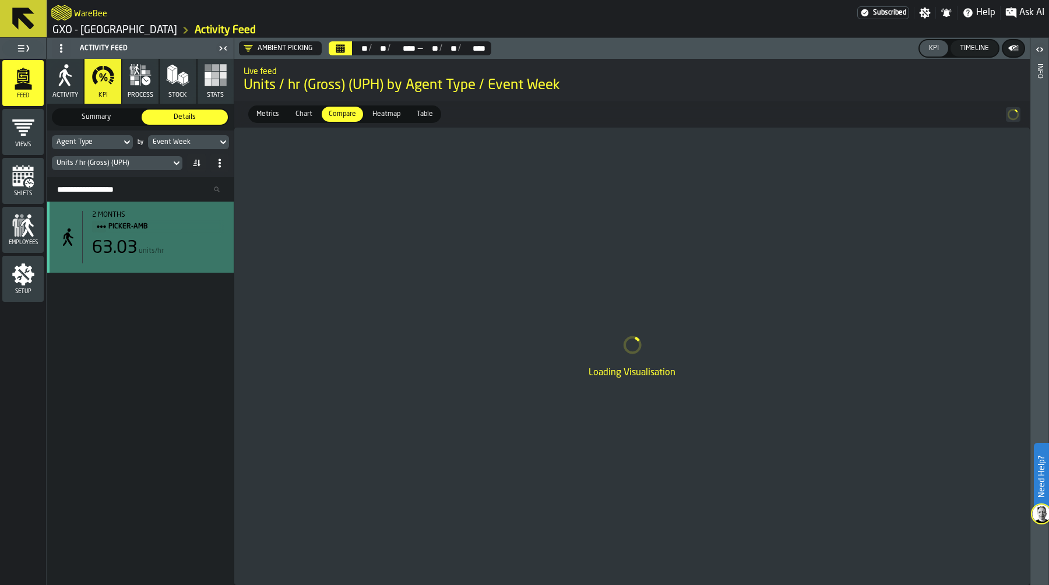
scroll to position [0, 0]
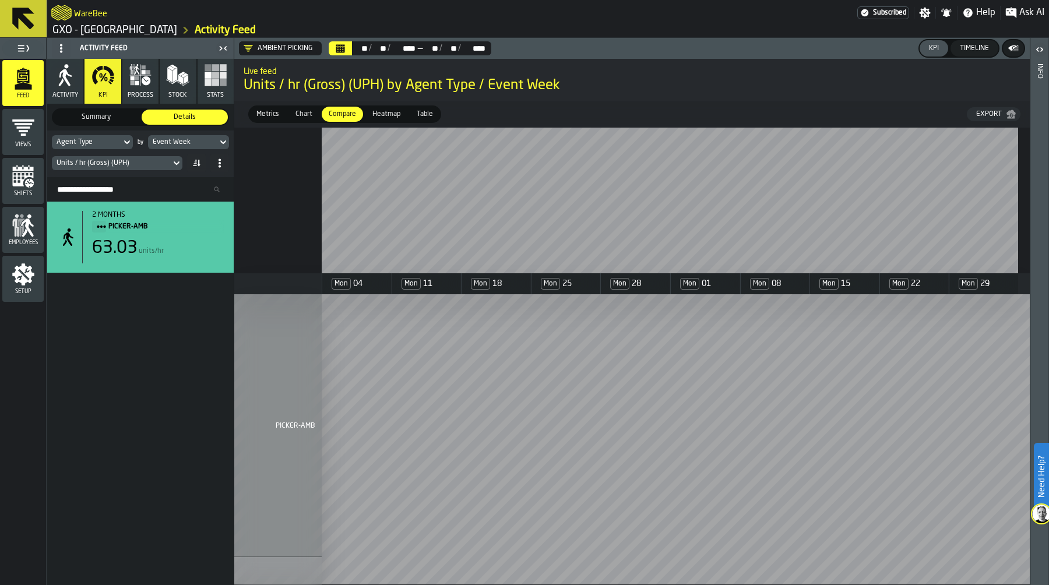
click at [199, 139] on div "Event Week" at bounding box center [183, 142] width 60 height 8
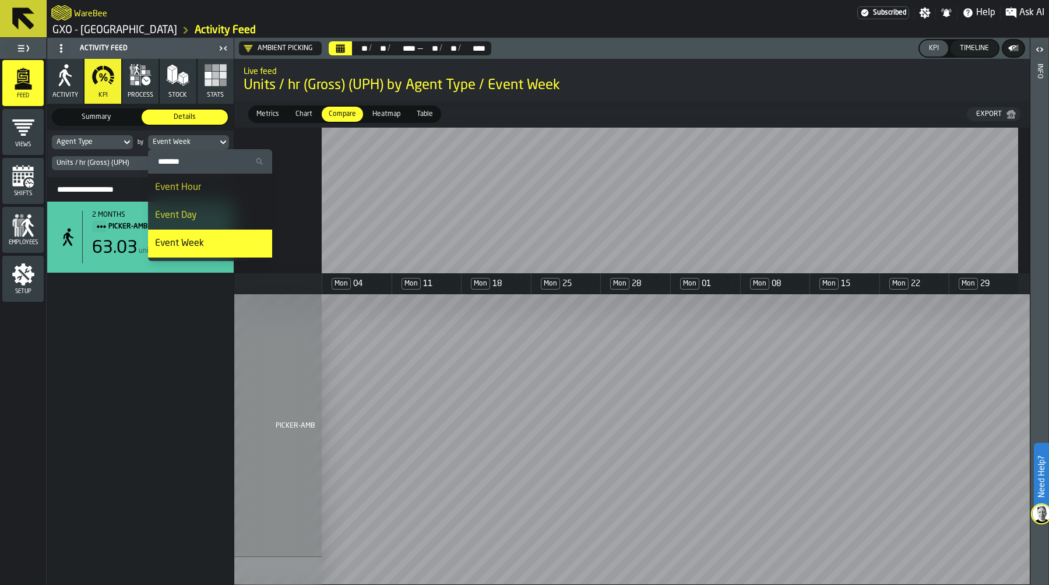
click at [199, 218] on div "Event Day" at bounding box center [210, 216] width 110 height 14
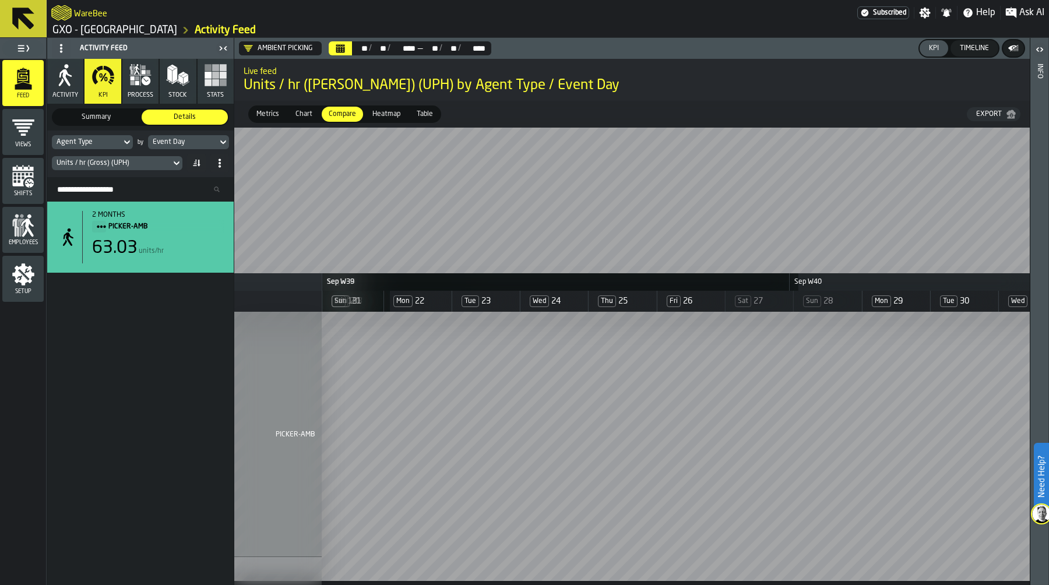
scroll to position [0, 3539]
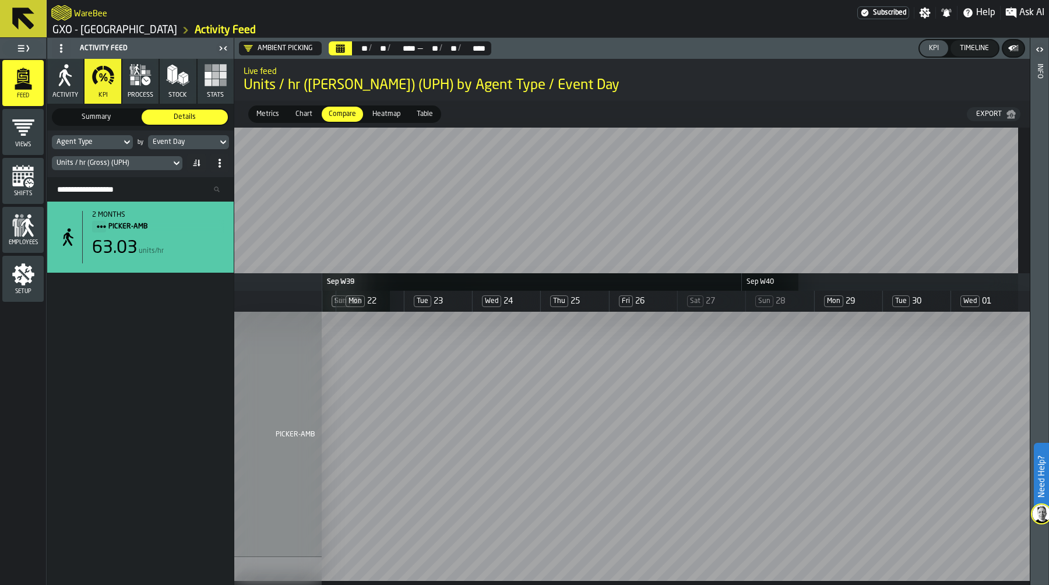
click at [342, 44] on icon "Calendar" at bounding box center [340, 48] width 9 height 9
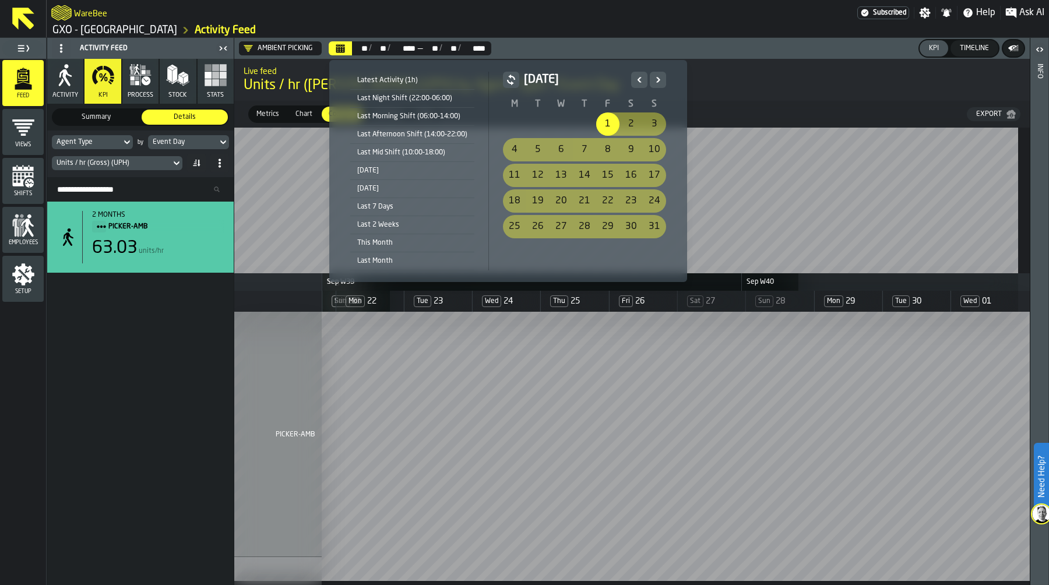
click at [652, 83] on icon "Next" at bounding box center [658, 80] width 12 height 14
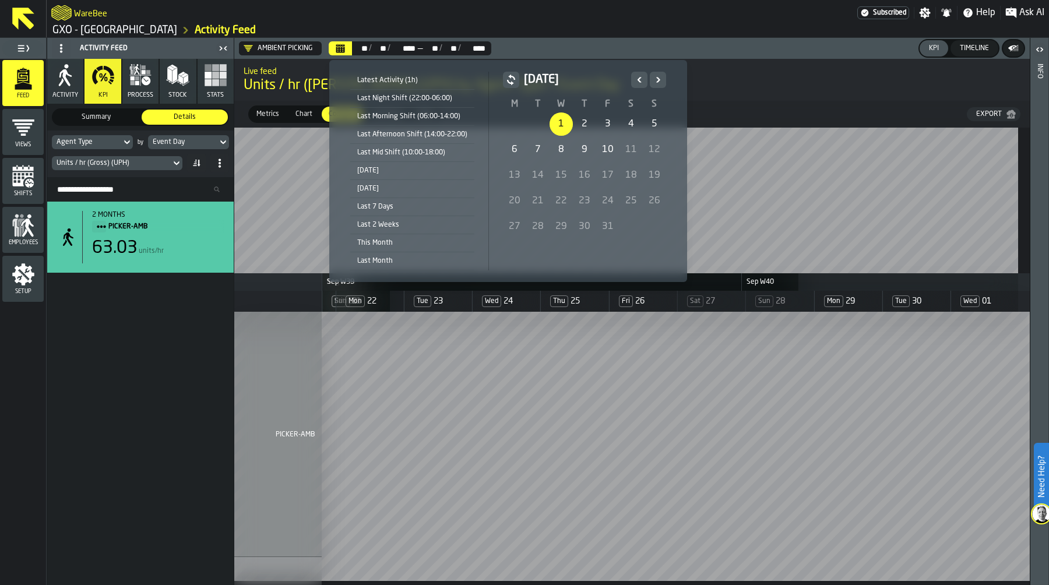
click at [638, 74] on icon "Previous" at bounding box center [639, 80] width 12 height 14
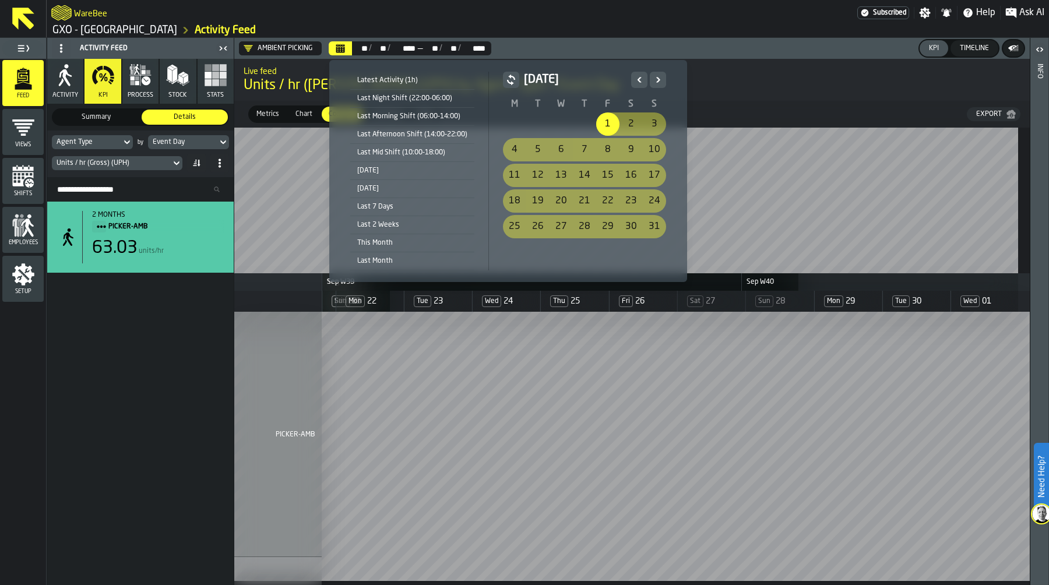
click at [604, 122] on div "1" at bounding box center [607, 123] width 23 height 23
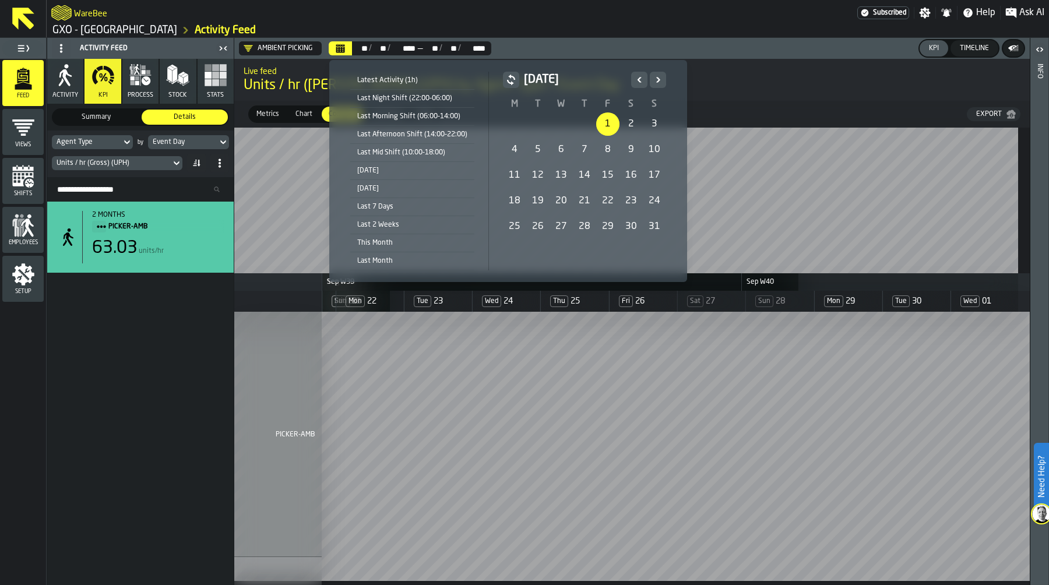
click at [656, 82] on icon "Next" at bounding box center [658, 79] width 4 height 5
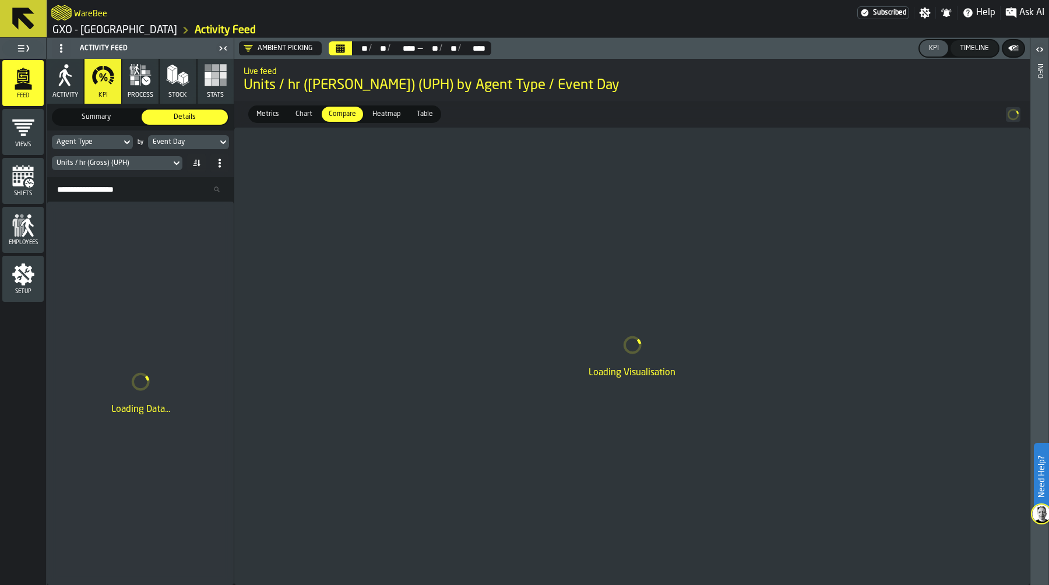
click at [655, 82] on span "Units / hr (Gross) (UPH) by Agent Type / Event Day" at bounding box center [632, 85] width 777 height 19
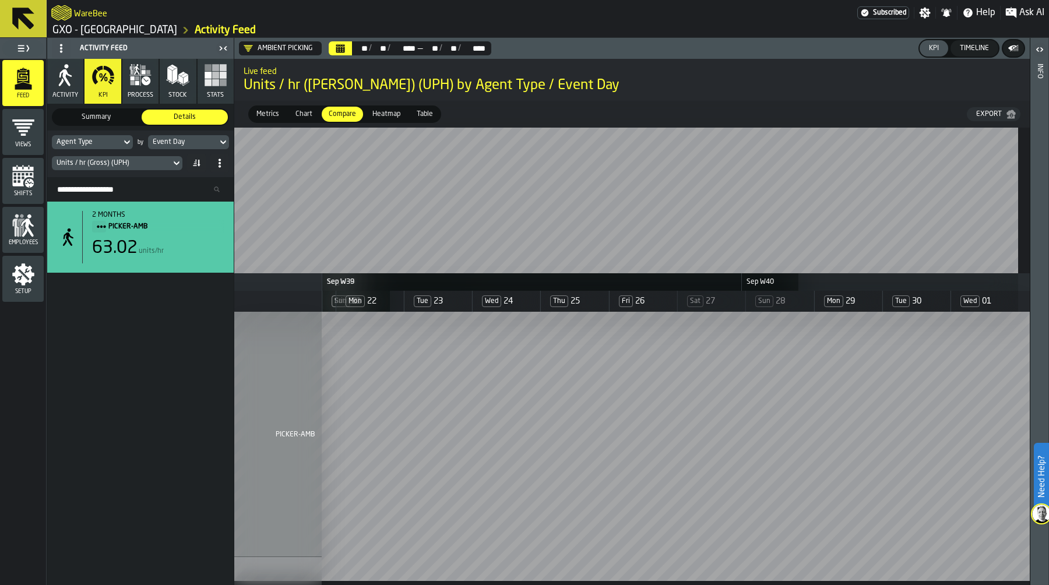
click at [146, 165] on div "Units / hr (Gross) (UPH)" at bounding box center [112, 163] width 110 height 8
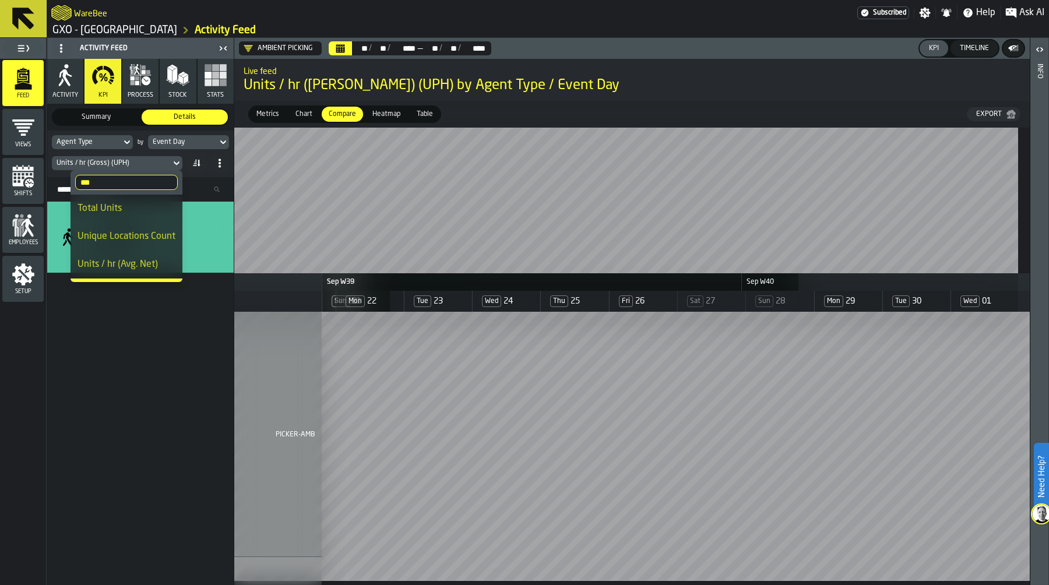
drag, startPoint x: 99, startPoint y: 179, endPoint x: 58, endPoint y: 185, distance: 41.8
click at [58, 185] on body "Need Help? WareBee Subscribed Settings Notifications Help Ask AI GXO - Costa - …" at bounding box center [524, 292] width 1049 height 585
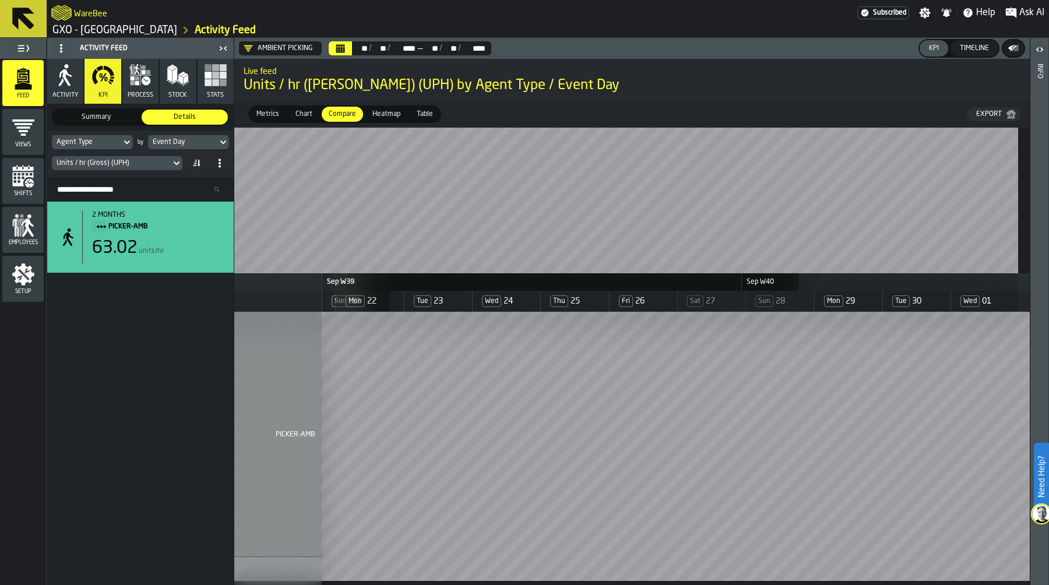
click at [121, 164] on div "Units / hr (Gross) (UPH)" at bounding box center [112, 163] width 110 height 8
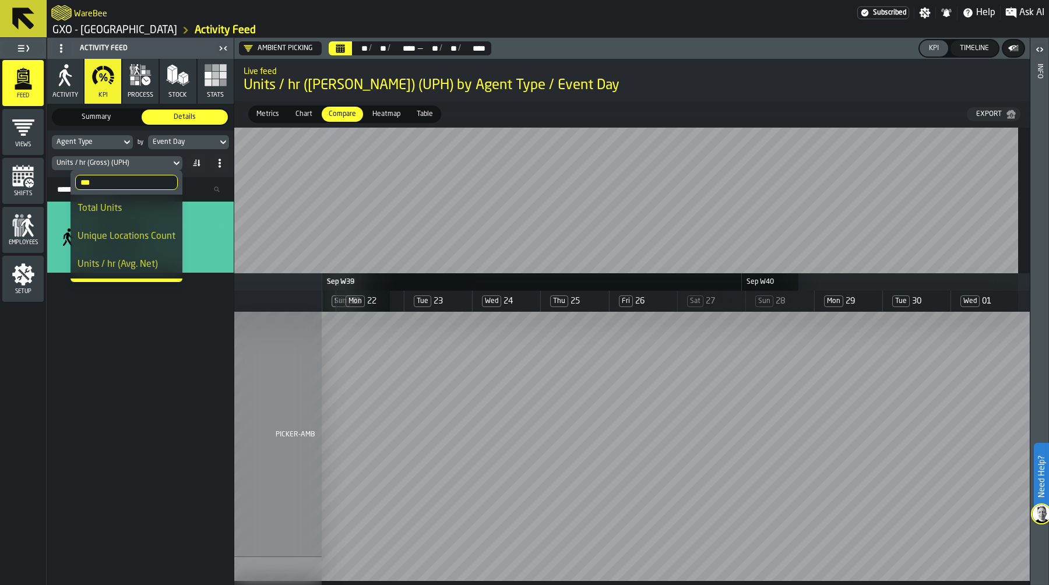
click at [108, 185] on input "***" at bounding box center [126, 182] width 103 height 15
type input "*"
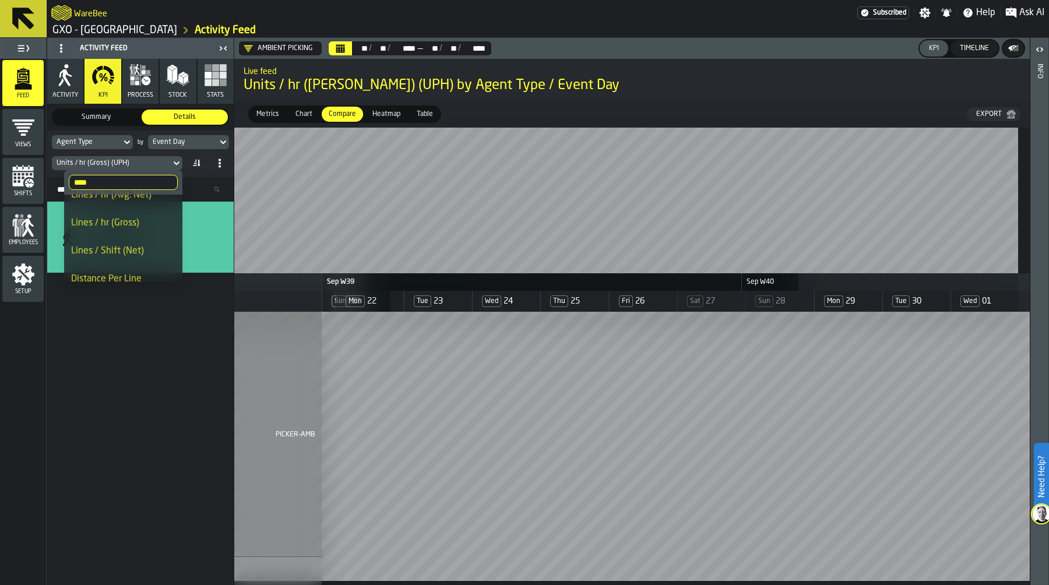
type input "****"
click at [135, 225] on div "Lines / hr (Gross)" at bounding box center [123, 223] width 104 height 14
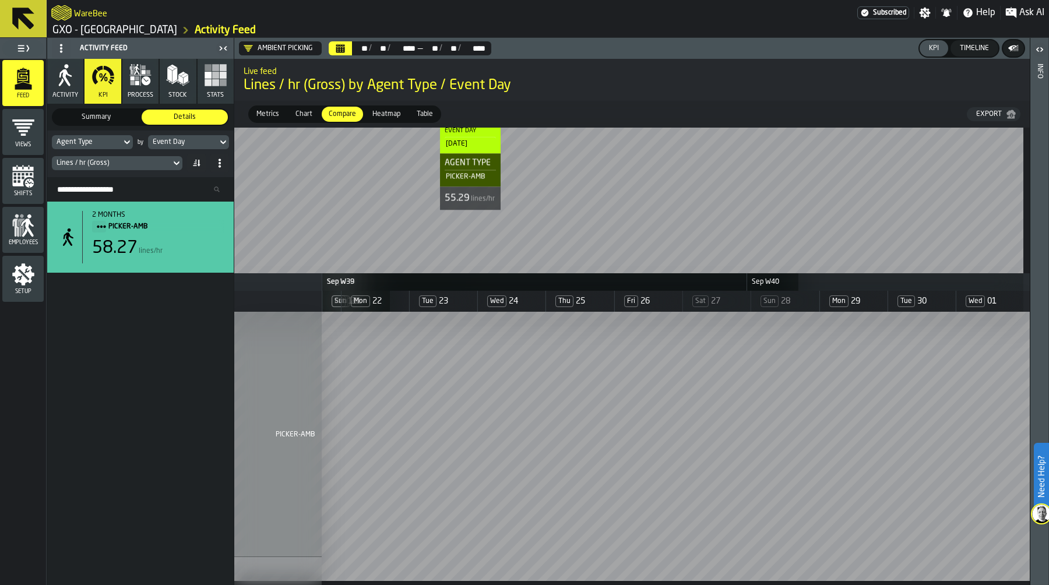
scroll to position [0, 3539]
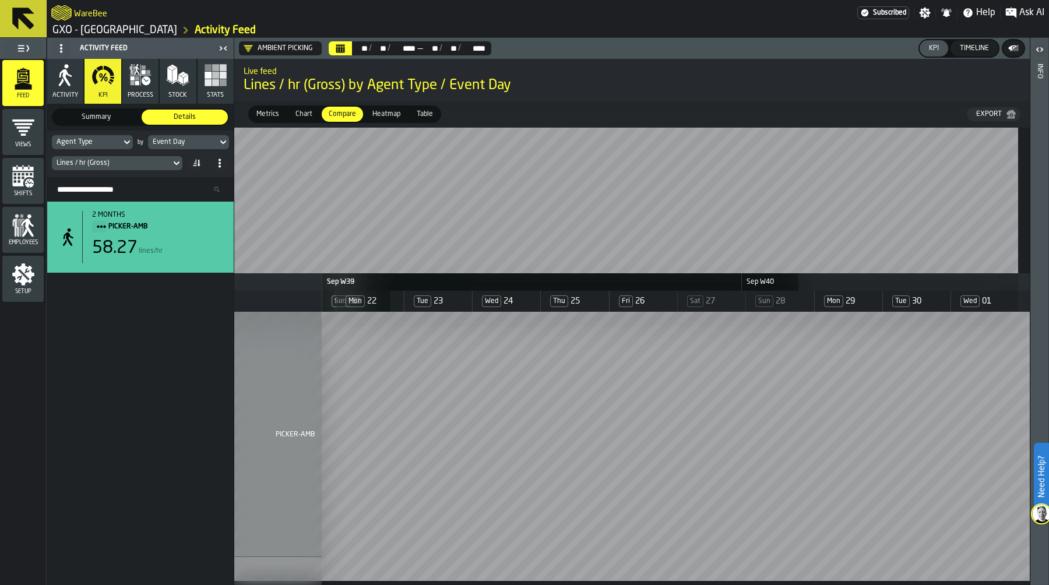
click at [113, 158] on div "Lines / hr (Gross)" at bounding box center [111, 163] width 119 height 13
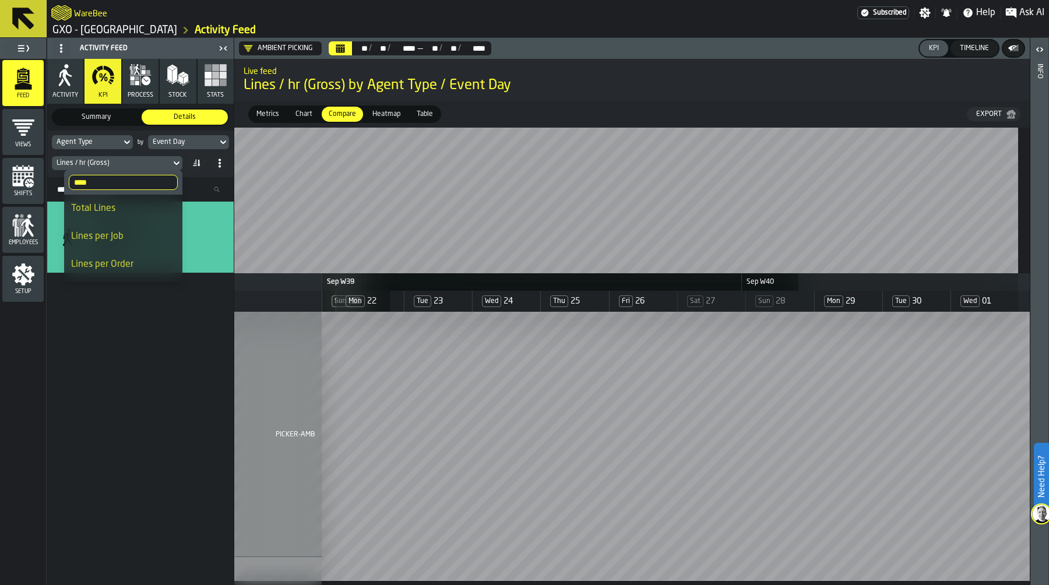
click at [100, 177] on input "****" at bounding box center [123, 182] width 109 height 15
drag, startPoint x: 100, startPoint y: 177, endPoint x: 105, endPoint y: 184, distance: 7.9
click at [105, 184] on input "****" at bounding box center [123, 182] width 109 height 15
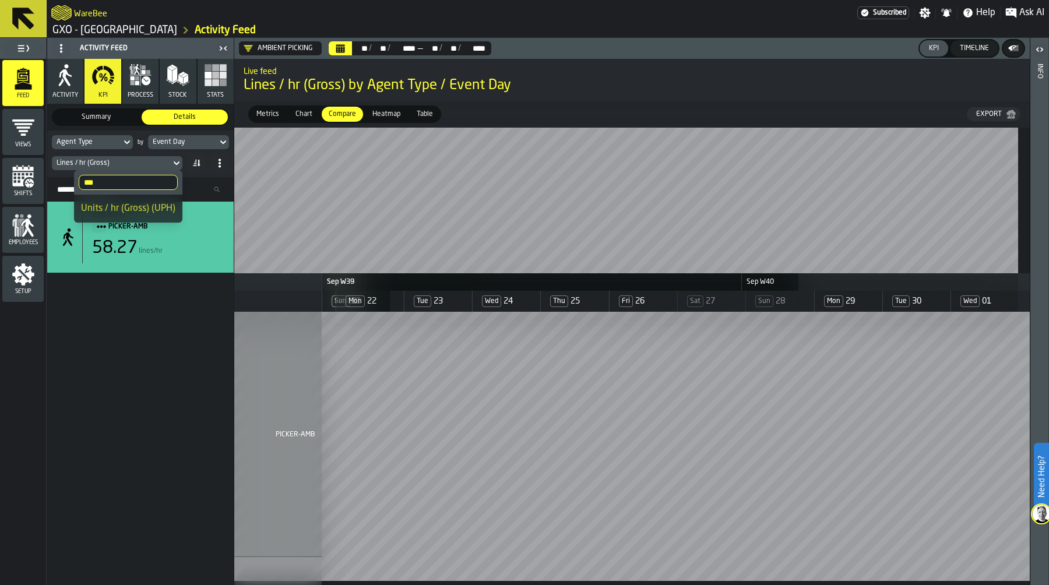
type input "***"
click at [118, 206] on div "Units / hr (Gross) (UPH)" at bounding box center [128, 209] width 94 height 14
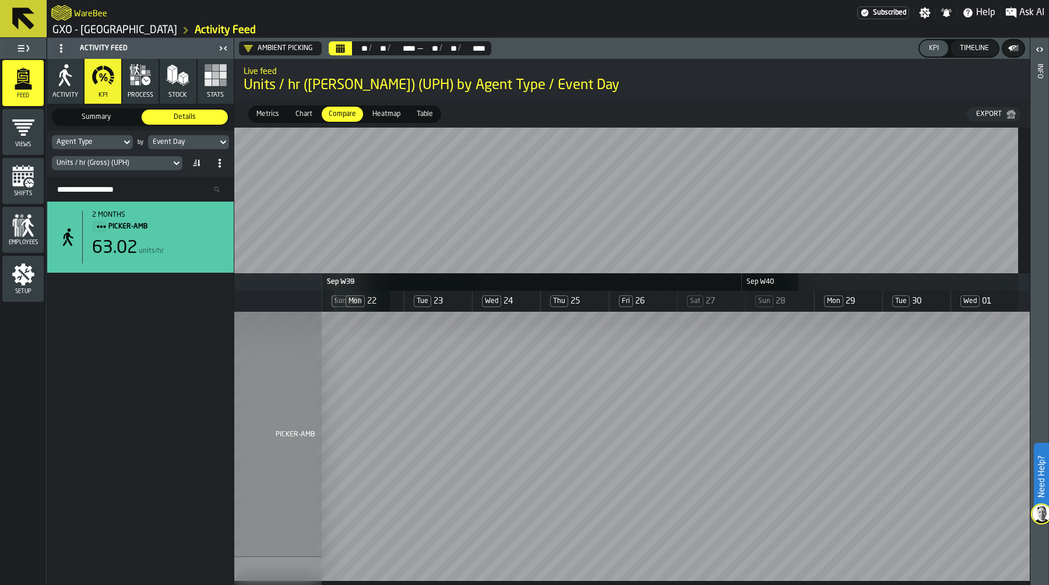
click at [430, 114] on span "Table" at bounding box center [425, 114] width 26 height 10
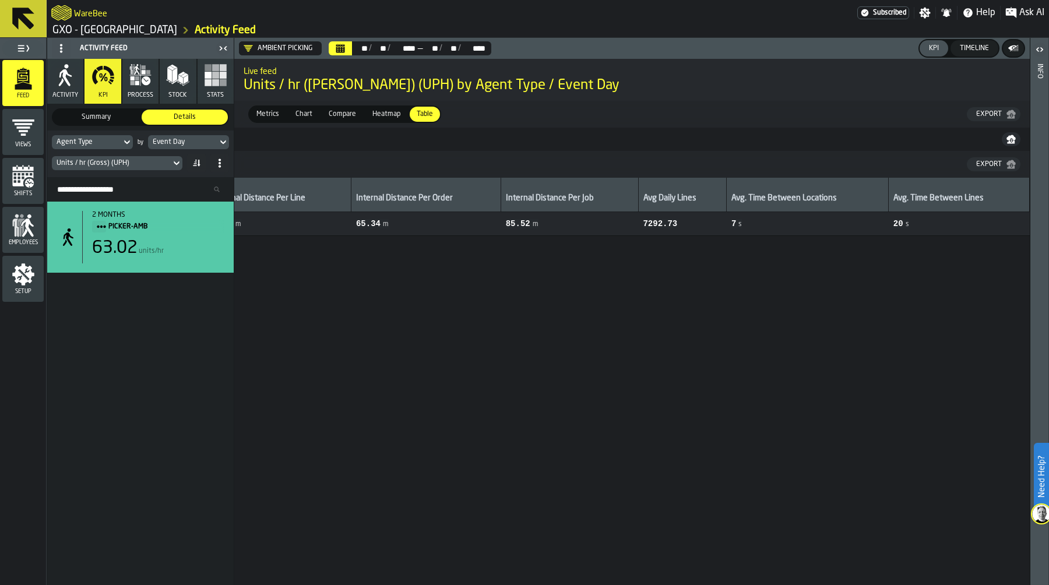
click at [110, 117] on span "Summary" at bounding box center [96, 117] width 82 height 10
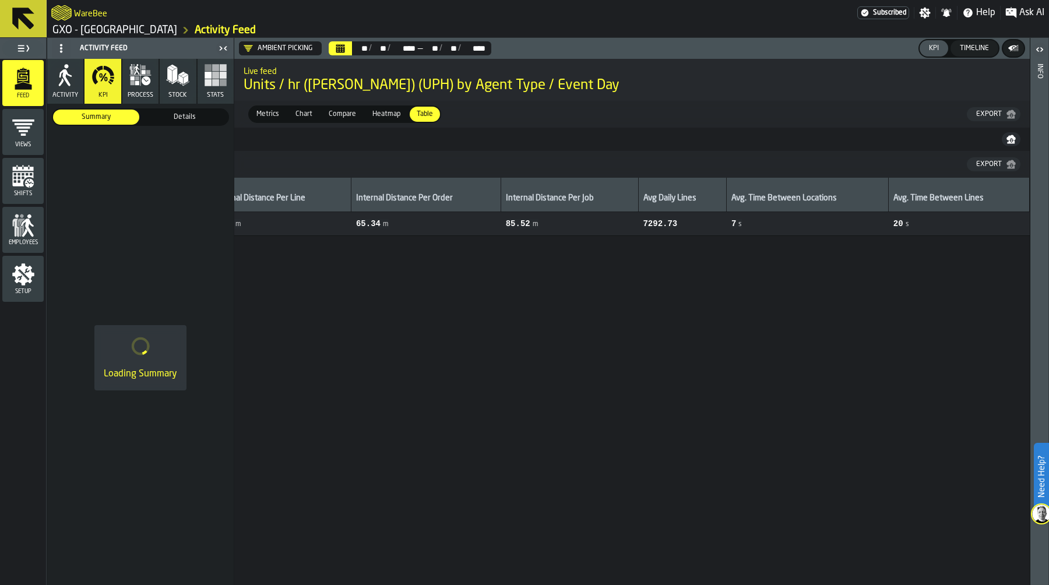
click at [179, 114] on span "Details" at bounding box center [185, 117] width 82 height 10
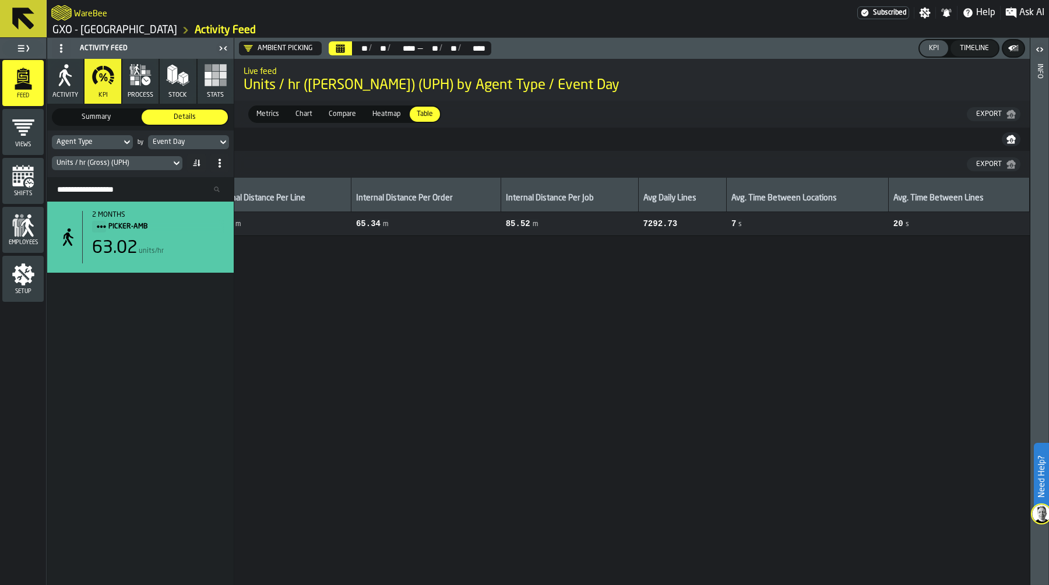
click at [104, 119] on span "Summary" at bounding box center [96, 117] width 82 height 10
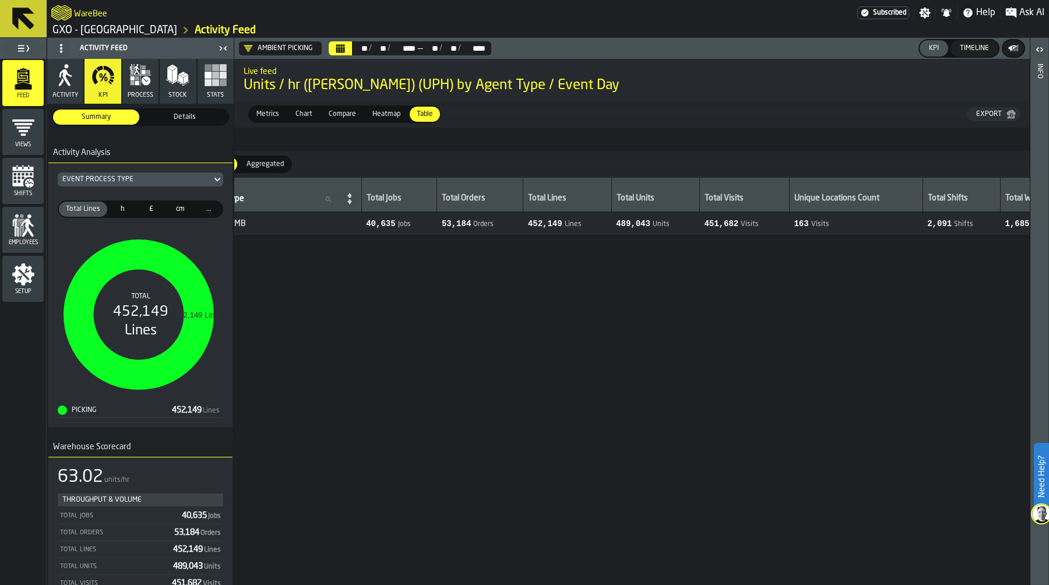
scroll to position [0, 0]
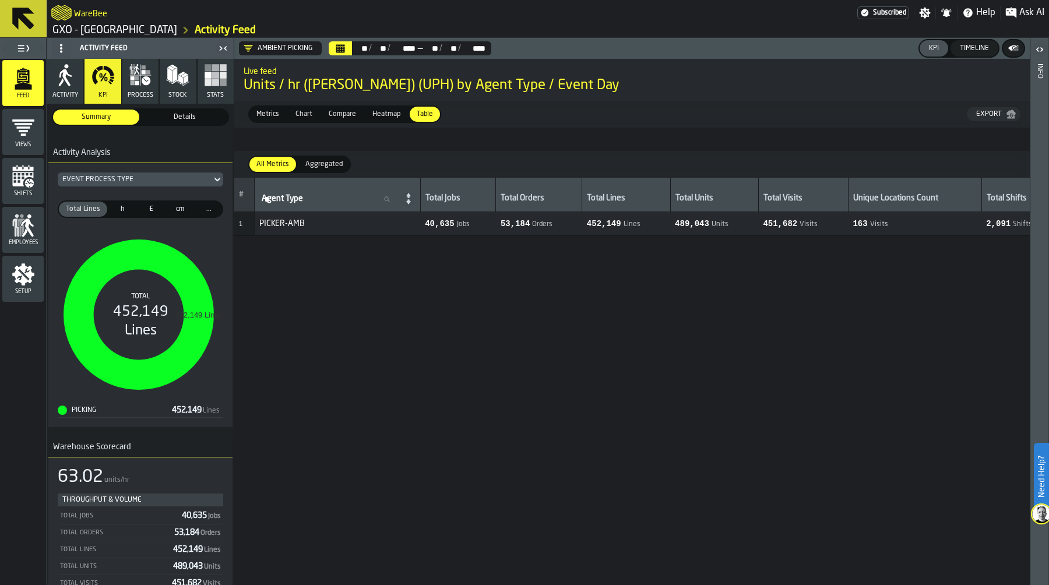
click at [326, 165] on span "Aggregated" at bounding box center [324, 164] width 47 height 10
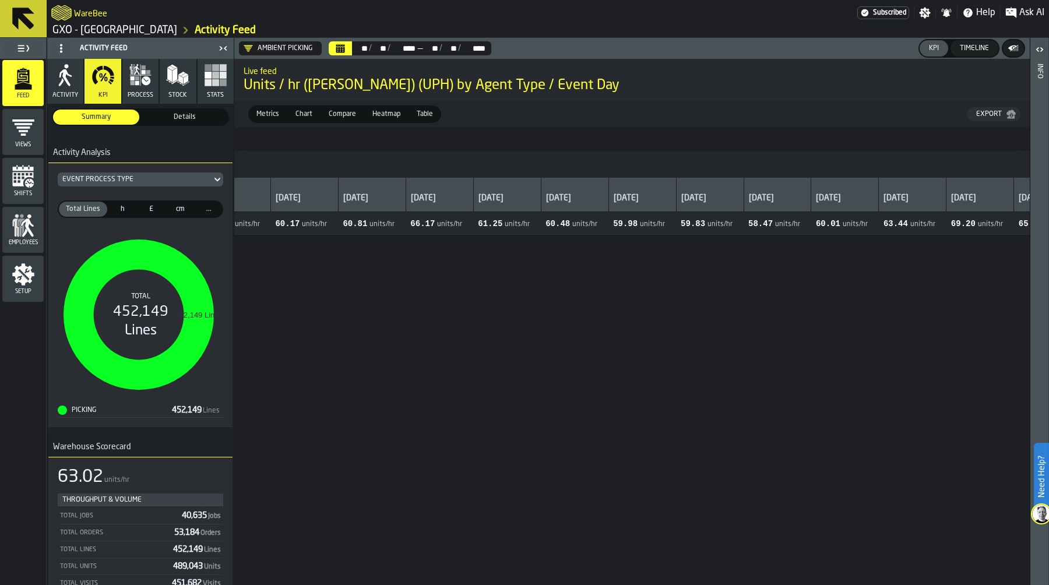
scroll to position [0, 1033]
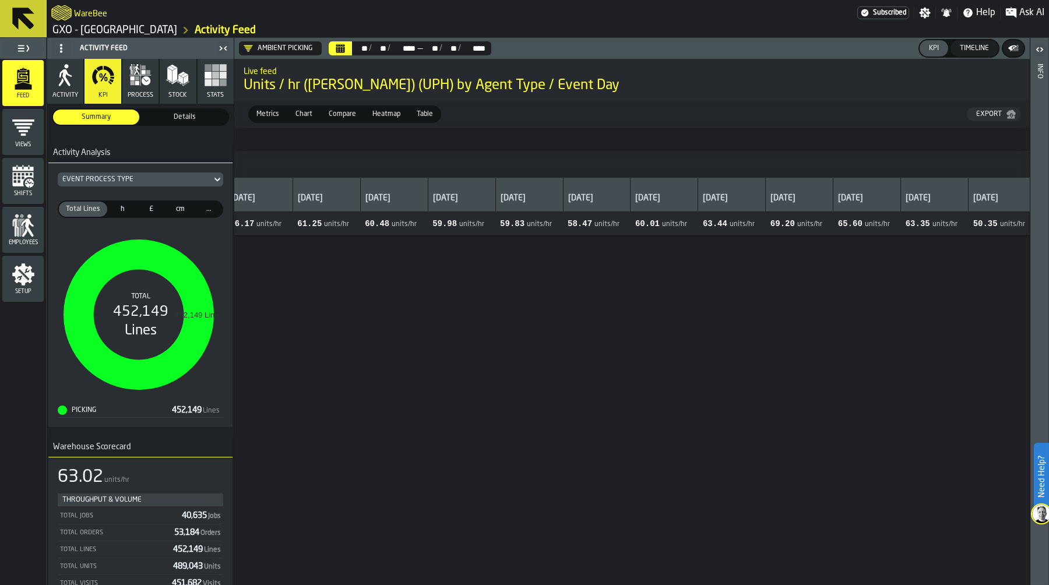
click at [360, 214] on td "61.25 units/hr" at bounding box center [326, 224] width 68 height 24
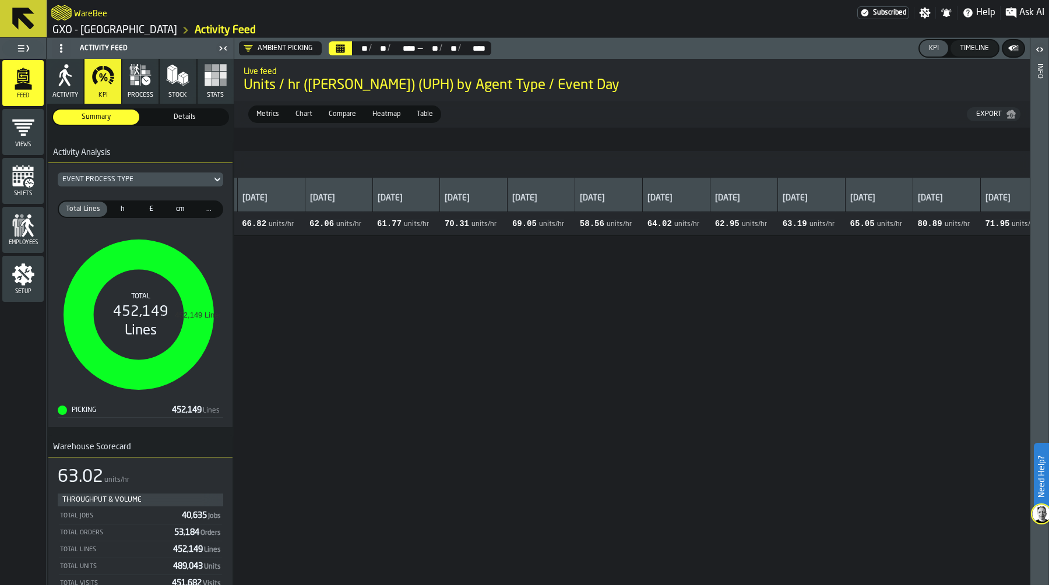
scroll to position [0, 3539]
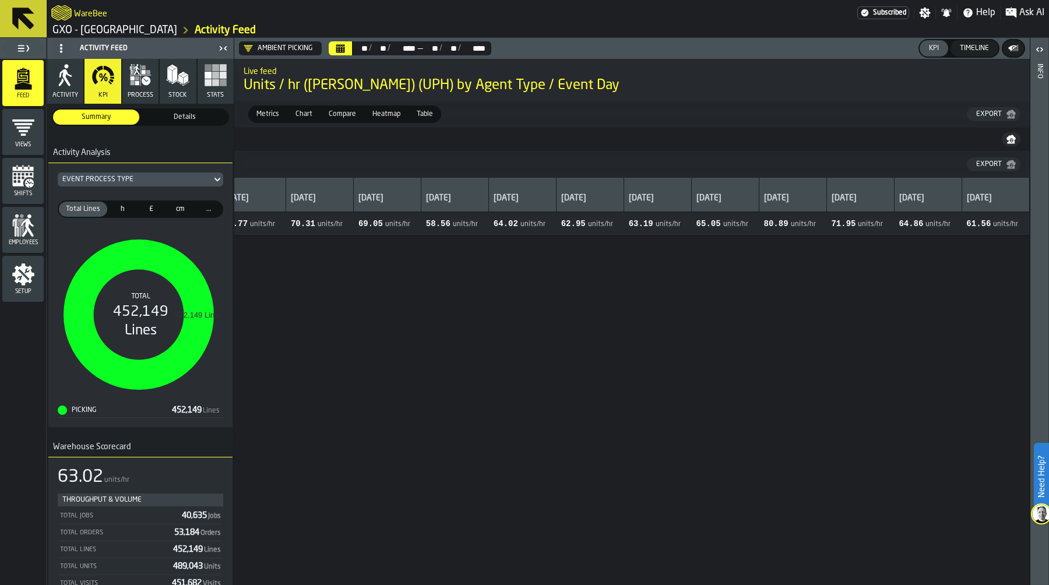
click at [132, 34] on link "GXO - Costa - Trafford Park" at bounding box center [114, 30] width 125 height 13
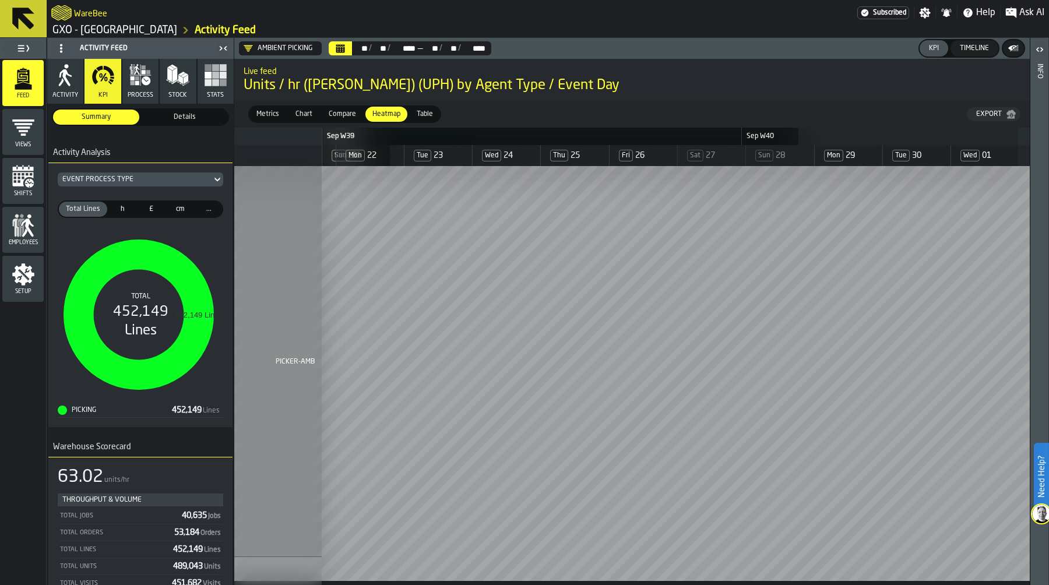
click at [105, 81] on icon "button" at bounding box center [105, 79] width 3 height 5
click at [343, 53] on button "Calendar" at bounding box center [340, 48] width 23 height 14
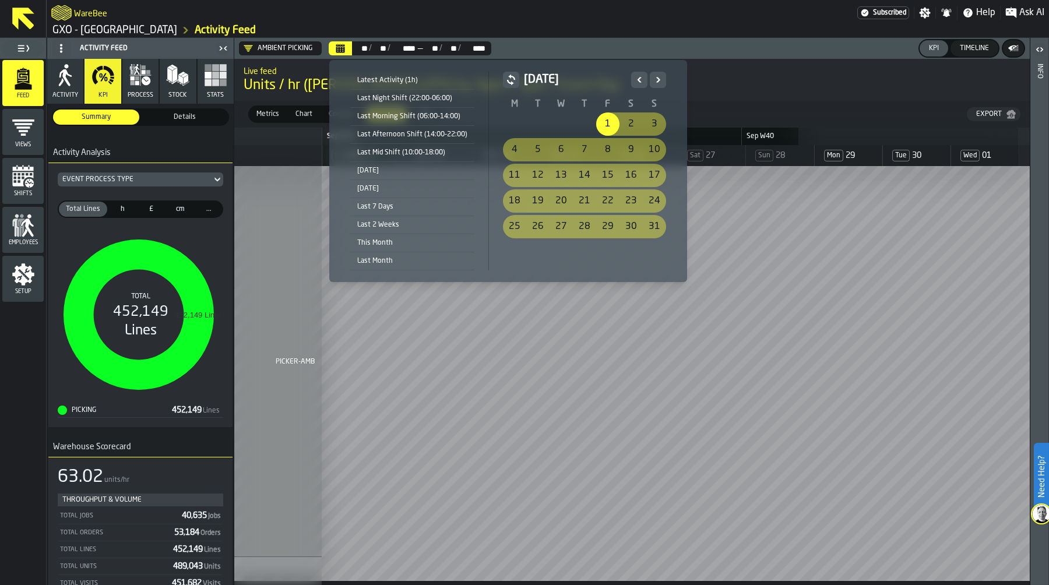
click at [407, 74] on div "Latest Activity (1h)" at bounding box center [412, 80] width 124 height 13
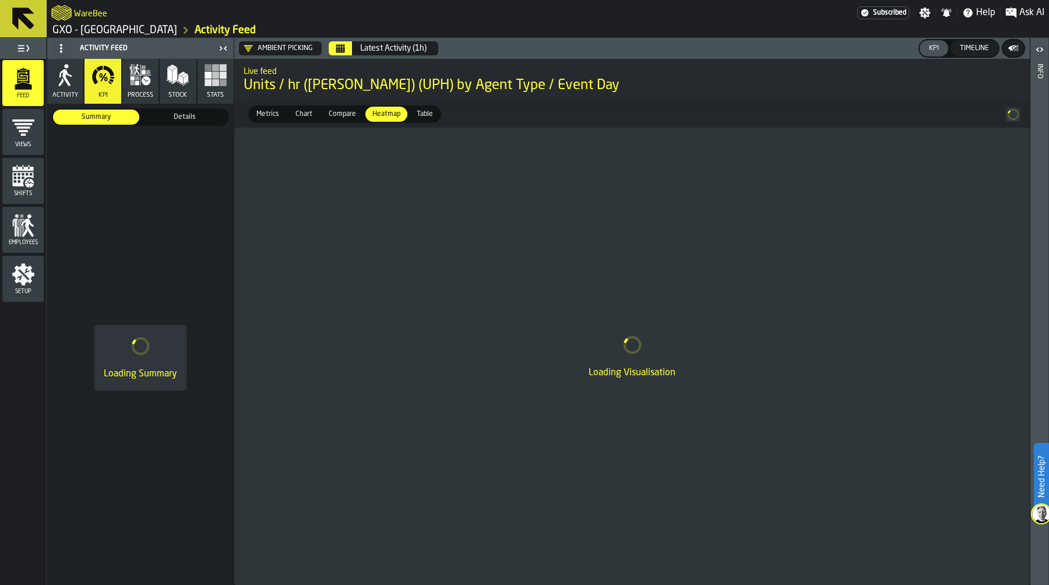
click at [181, 119] on span "Details" at bounding box center [185, 117] width 82 height 10
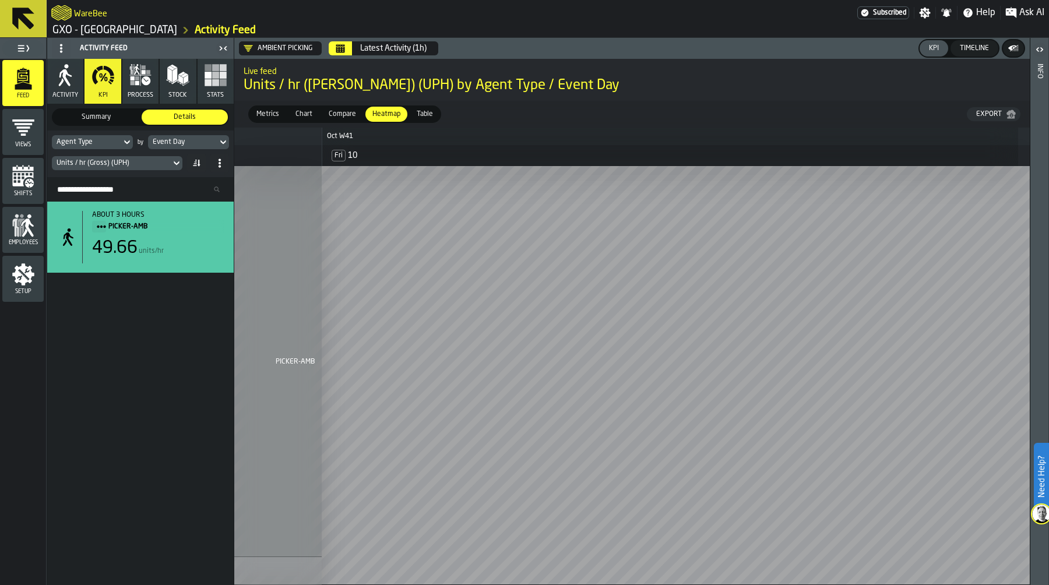
scroll to position [0, 0]
click at [342, 48] on icon "Calendar" at bounding box center [340, 50] width 9 height 6
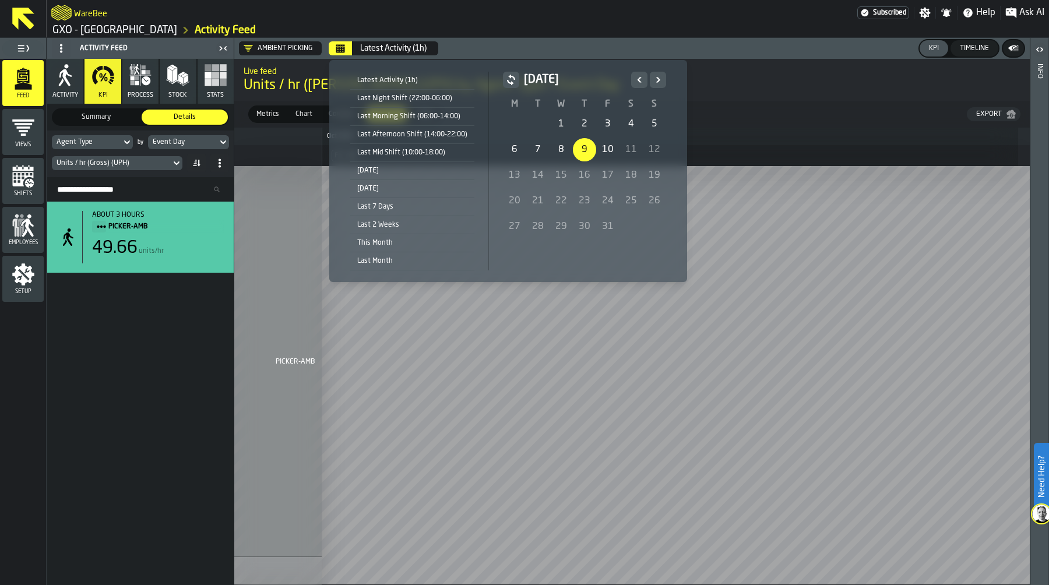
click at [578, 152] on div "9" at bounding box center [584, 149] width 23 height 23
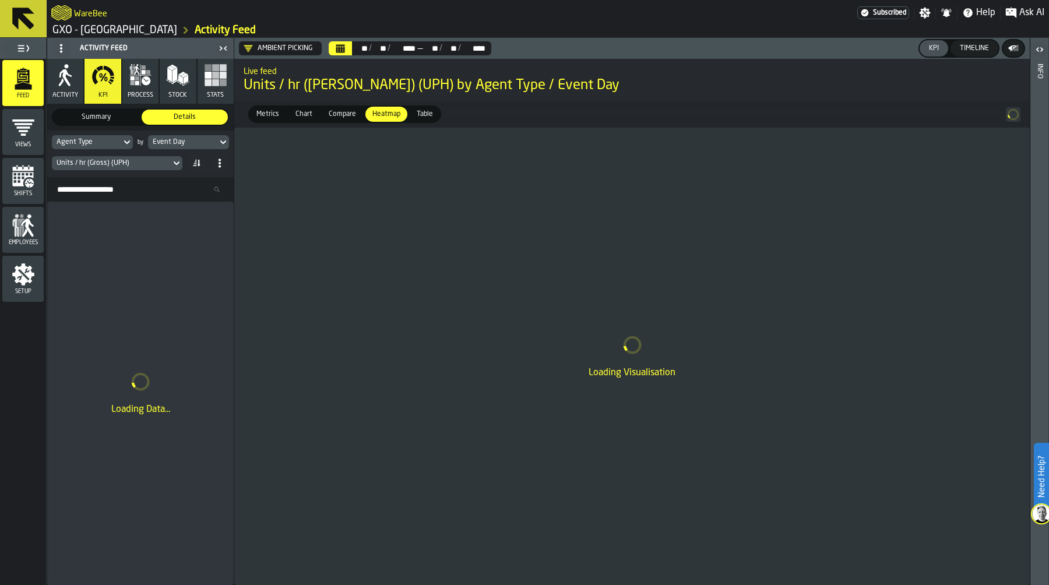
click at [192, 143] on div "Event Day" at bounding box center [183, 142] width 60 height 8
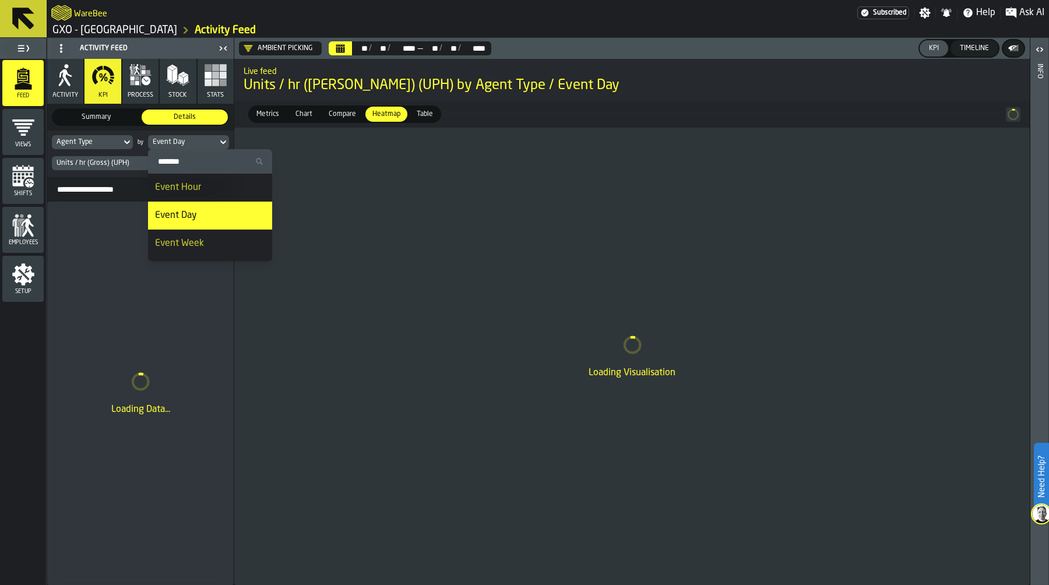
click at [195, 188] on div "Event Hour" at bounding box center [210, 188] width 110 height 14
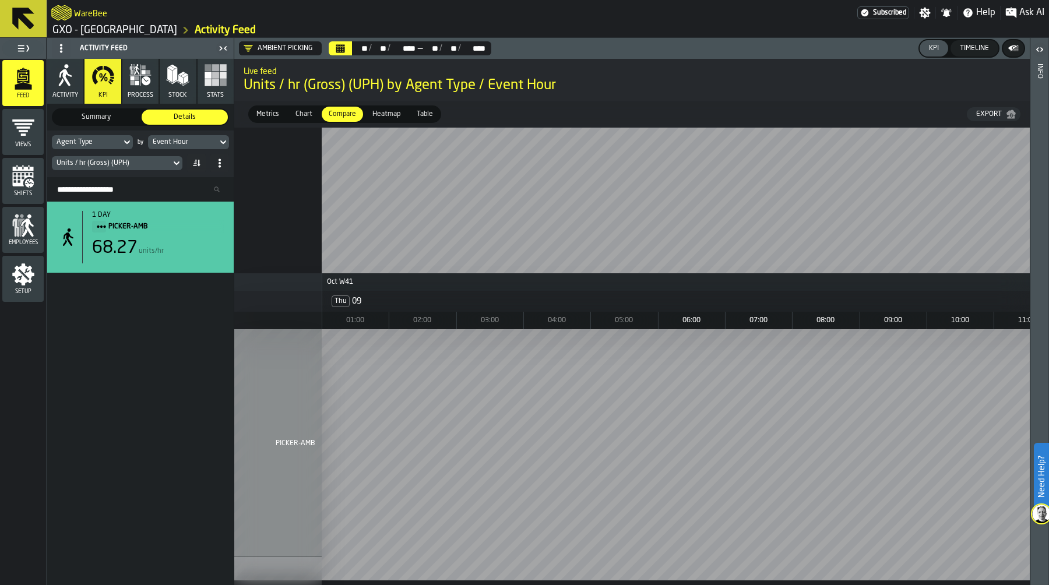
click at [269, 114] on span "Metrics" at bounding box center [268, 114] width 32 height 10
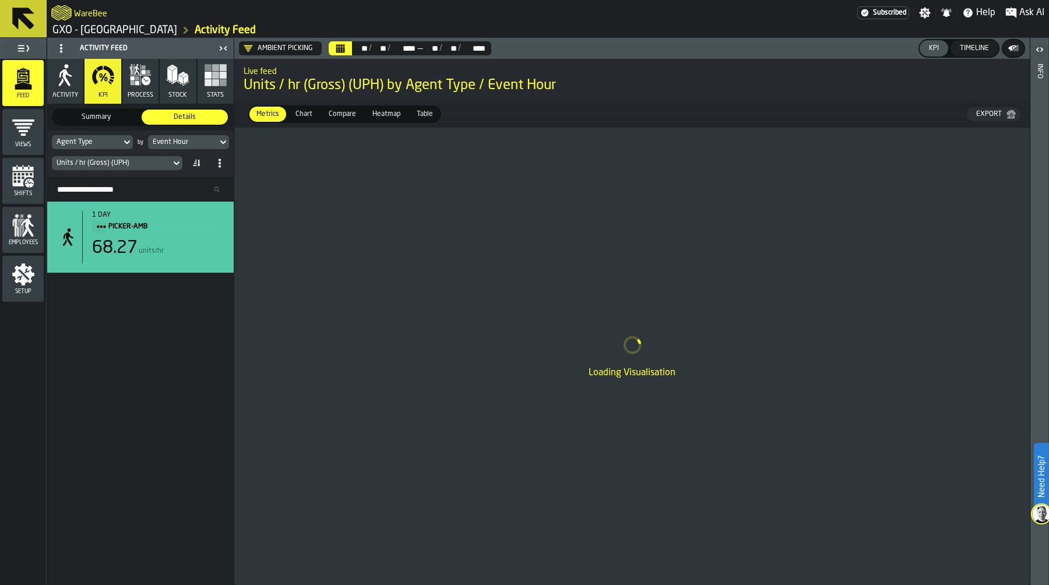
click at [128, 163] on div "Units / hr (Gross) (UPH)" at bounding box center [112, 163] width 110 height 8
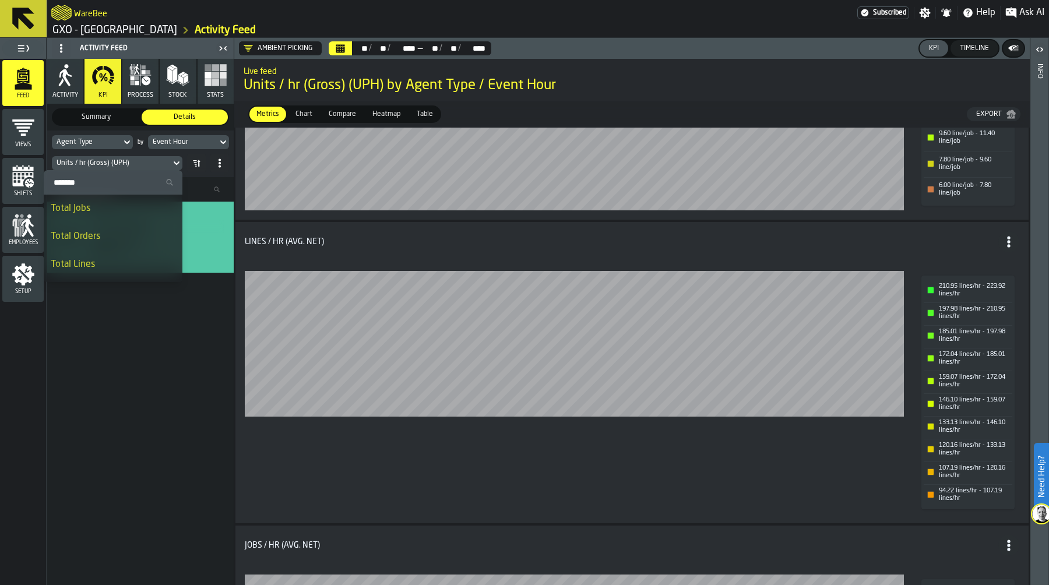
scroll to position [357, 0]
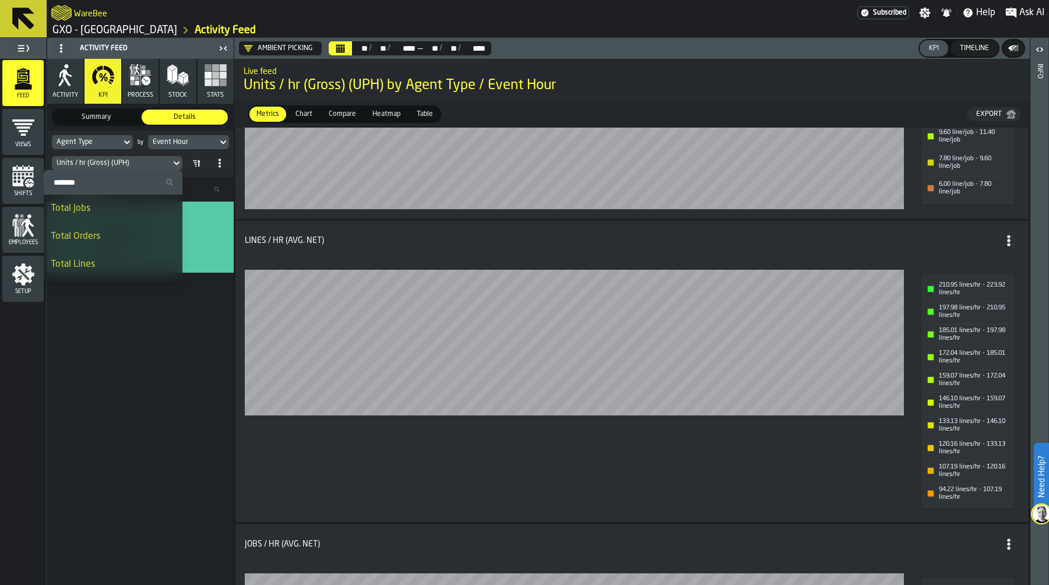
click at [341, 111] on span "Compare" at bounding box center [342, 114] width 37 height 10
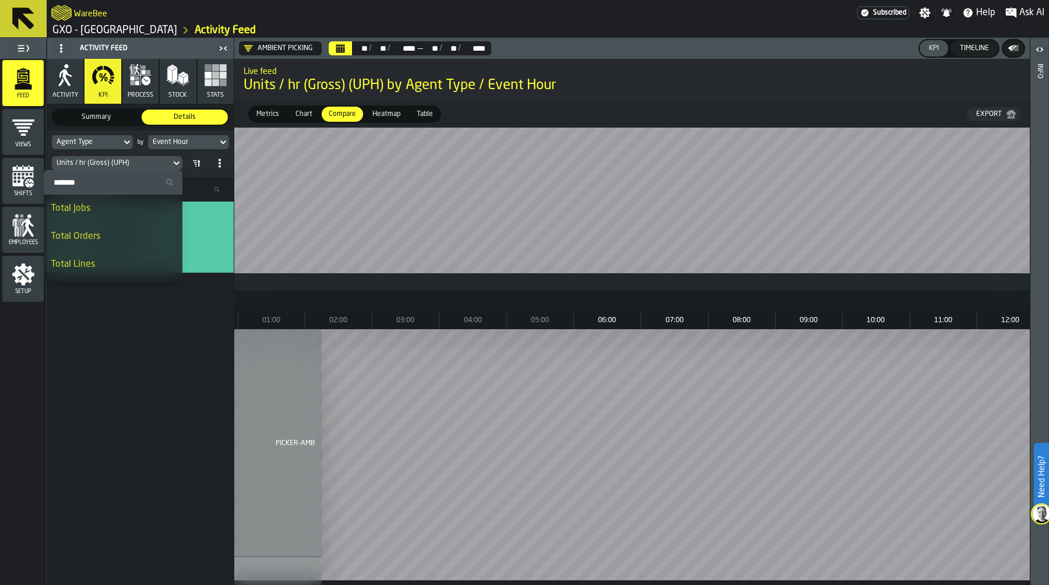
scroll to position [0, 1721]
click at [201, 139] on div "Event Hour" at bounding box center [183, 142] width 60 height 8
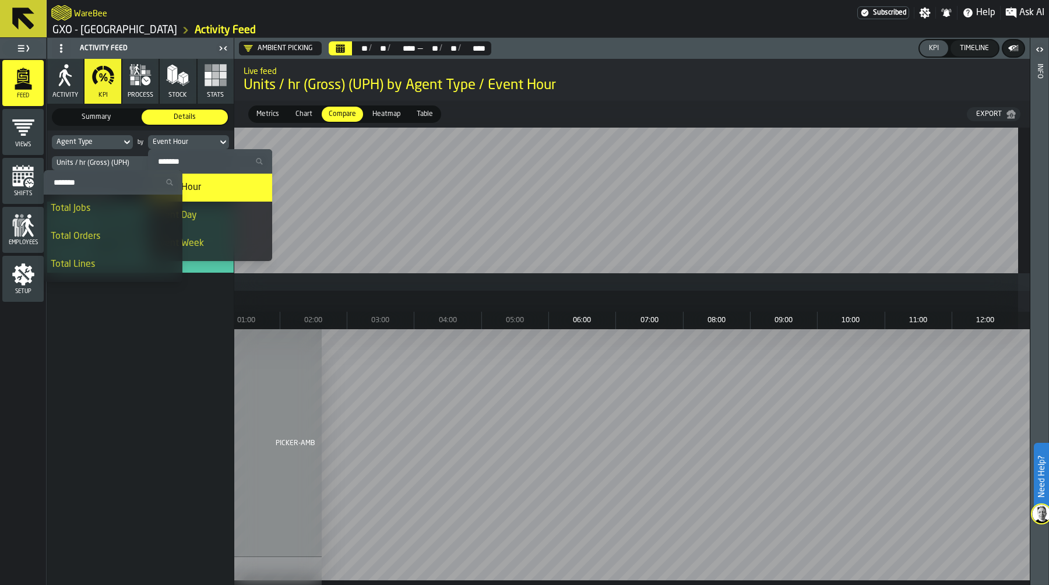
click at [218, 217] on div "Event Day" at bounding box center [210, 216] width 110 height 14
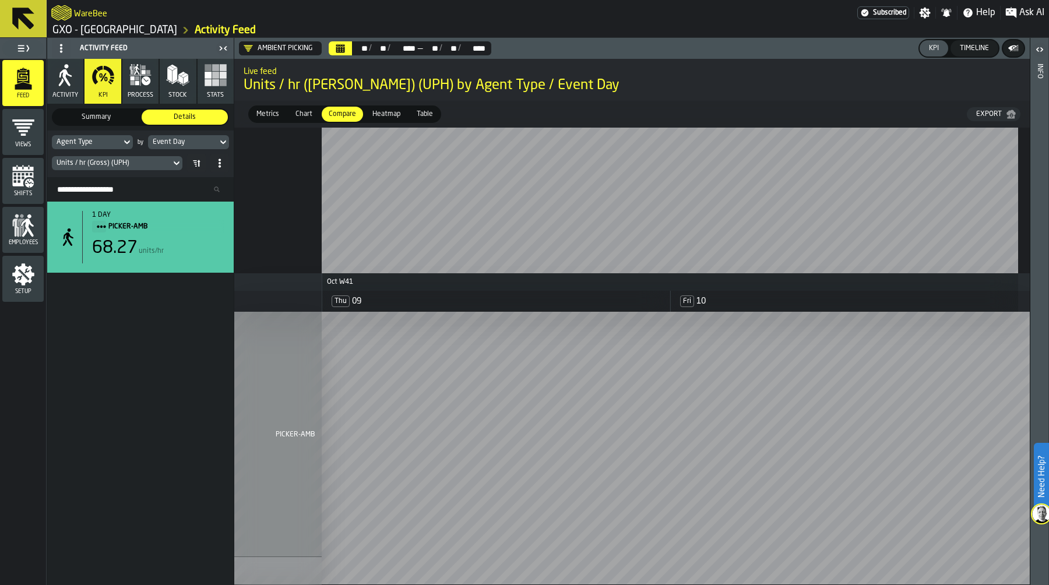
scroll to position [0, 0]
click at [196, 139] on div "Event Day" at bounding box center [183, 142] width 60 height 8
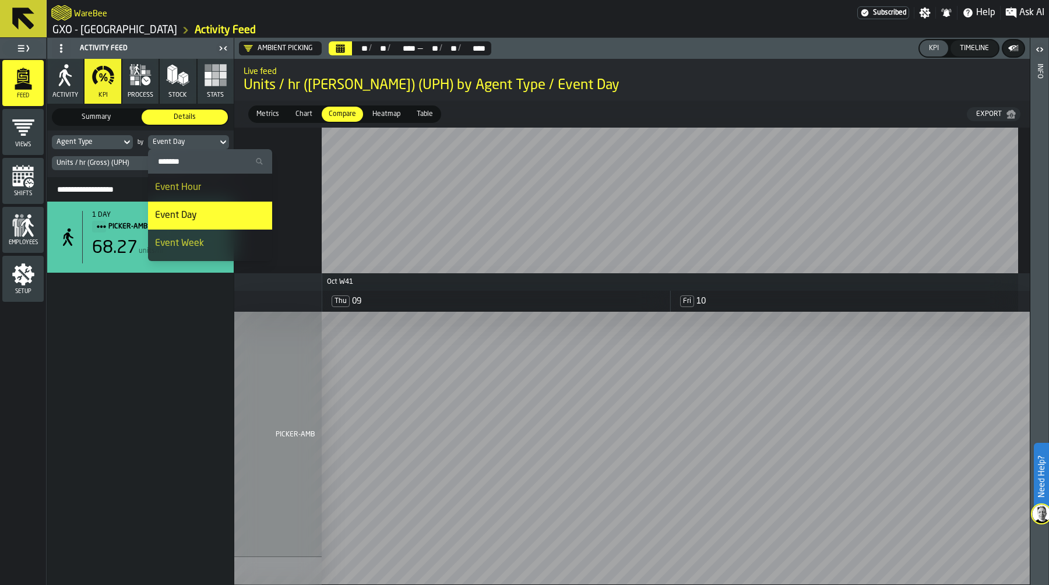
click at [201, 244] on div "Event Week" at bounding box center [210, 244] width 110 height 14
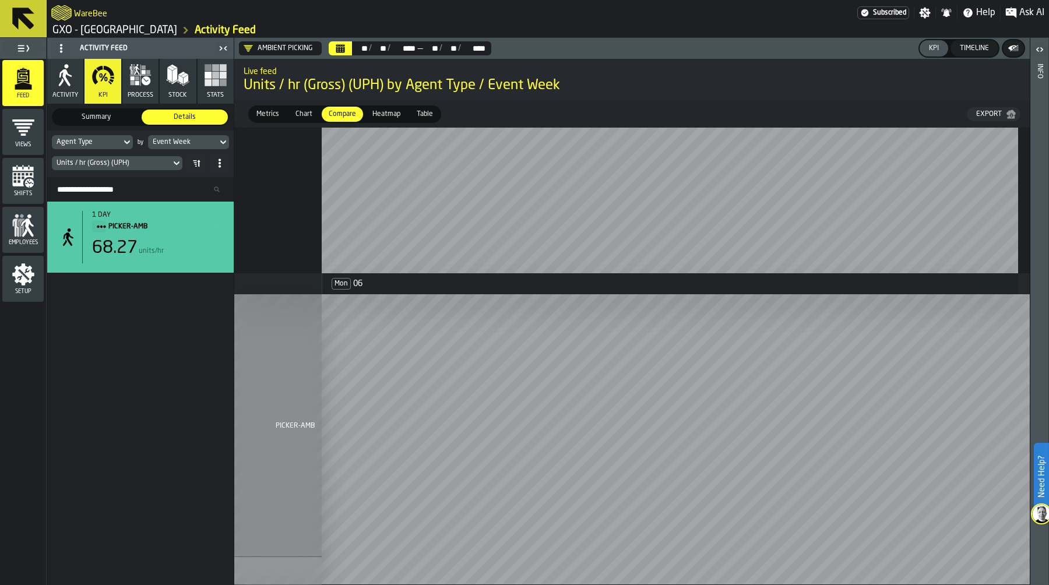
click at [345, 48] on icon "Calendar" at bounding box center [340, 48] width 9 height 9
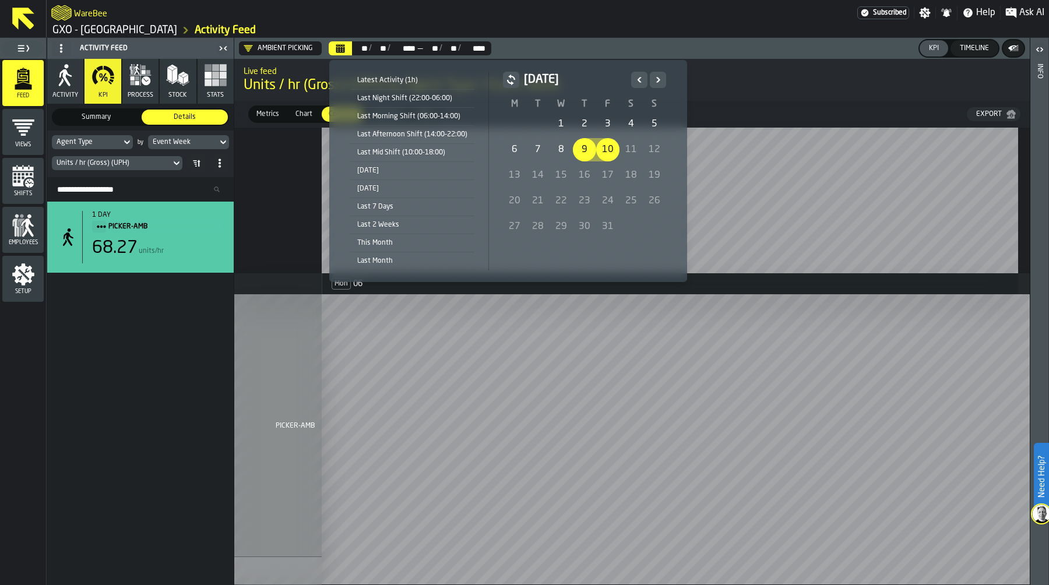
click at [549, 123] on div "1" at bounding box center [560, 123] width 23 height 23
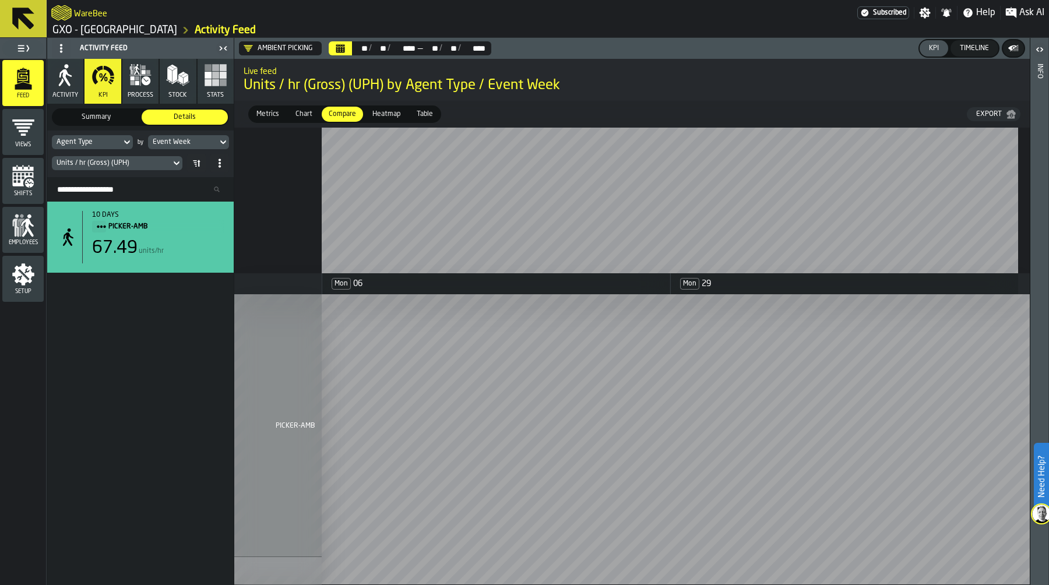
click at [344, 50] on icon "Calendar" at bounding box center [340, 50] width 9 height 6
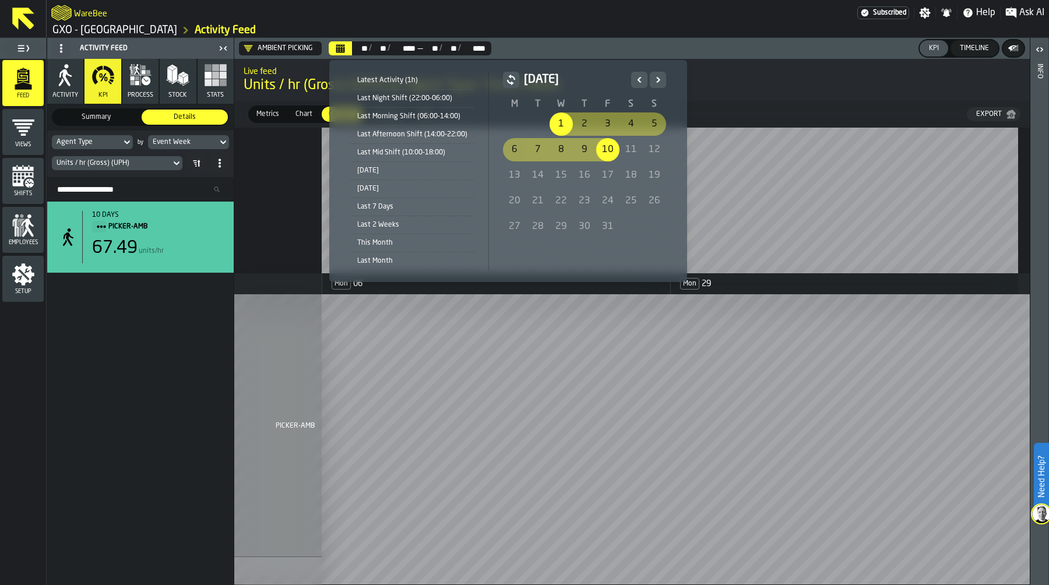
click at [633, 77] on icon "Previous" at bounding box center [639, 80] width 12 height 14
click at [511, 124] on div "1" at bounding box center [514, 123] width 23 height 23
click at [656, 79] on icon "Next" at bounding box center [658, 79] width 4 height 5
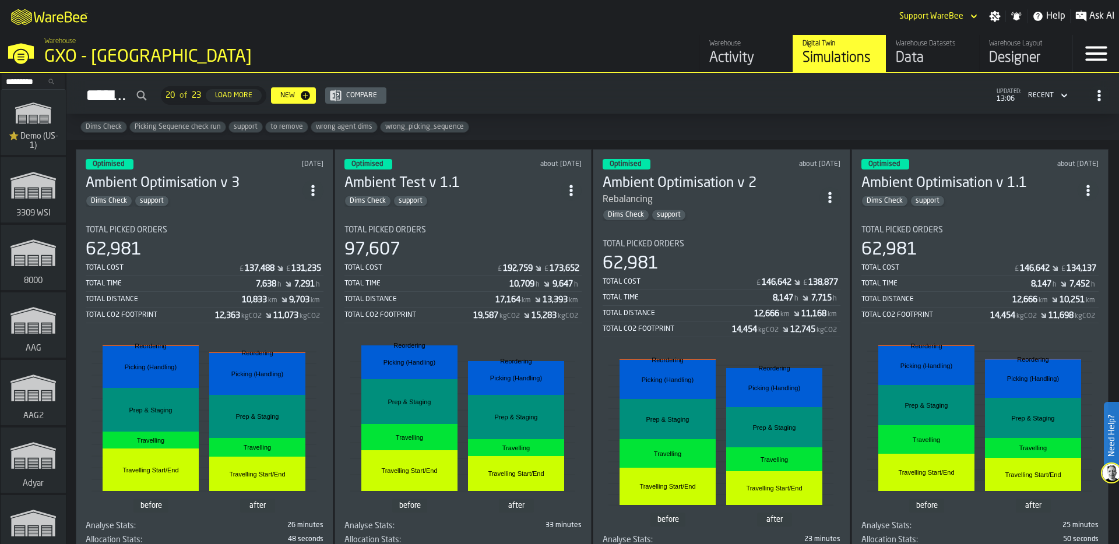
click at [26, 80] on input "Search..." at bounding box center [33, 81] width 61 height 13
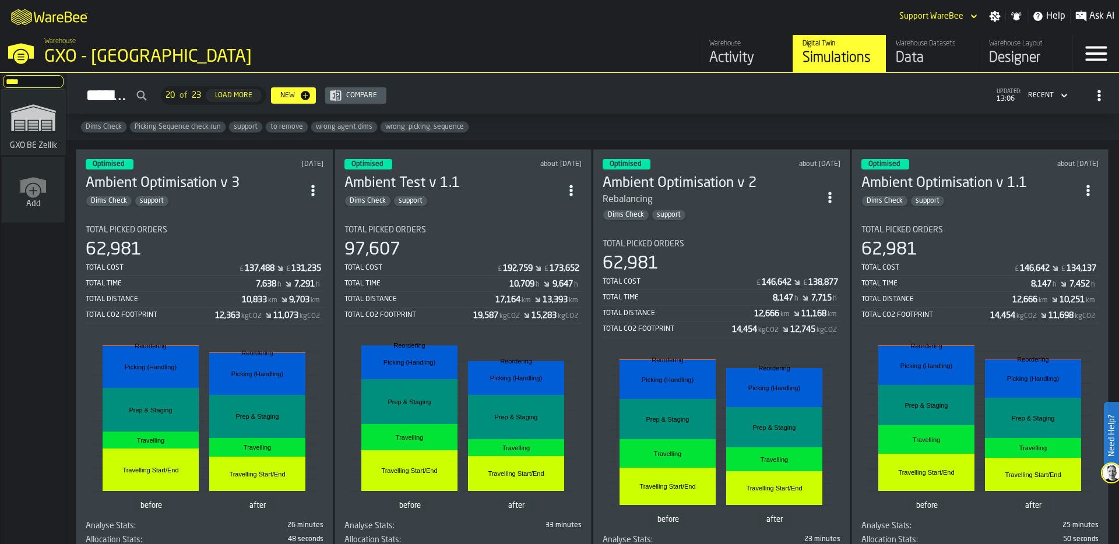
type input "******"
click at [38, 129] on icon "link-to-/wh/i/5fa160b1-7992-442a-9057-4226e3d2ae6d/simulations" at bounding box center [33, 117] width 56 height 47
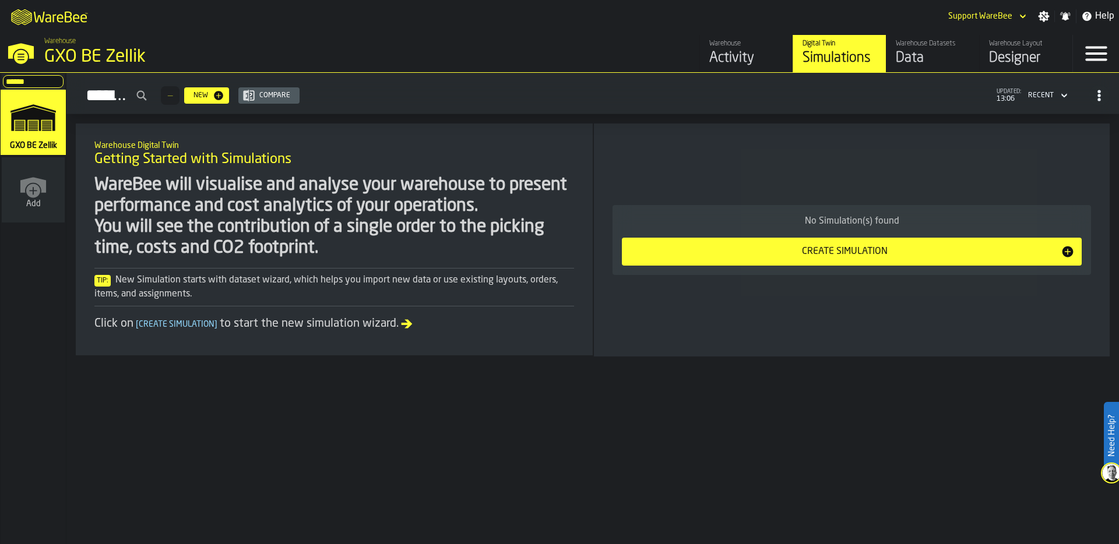
click at [924, 45] on div "Warehouse Datasets" at bounding box center [932, 44] width 74 height 8
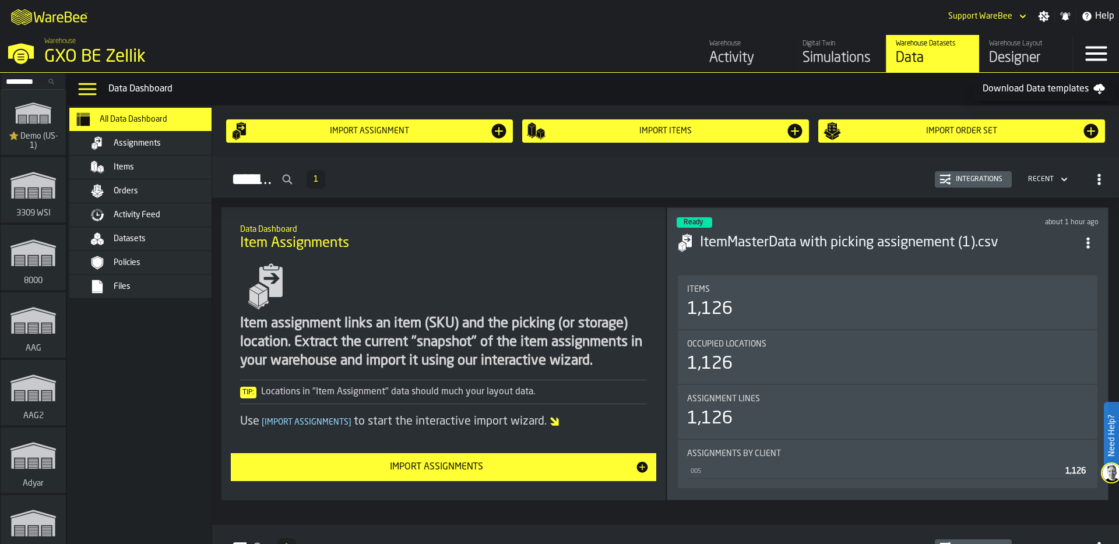
click at [148, 281] on div "Files" at bounding box center [157, 287] width 142 height 14
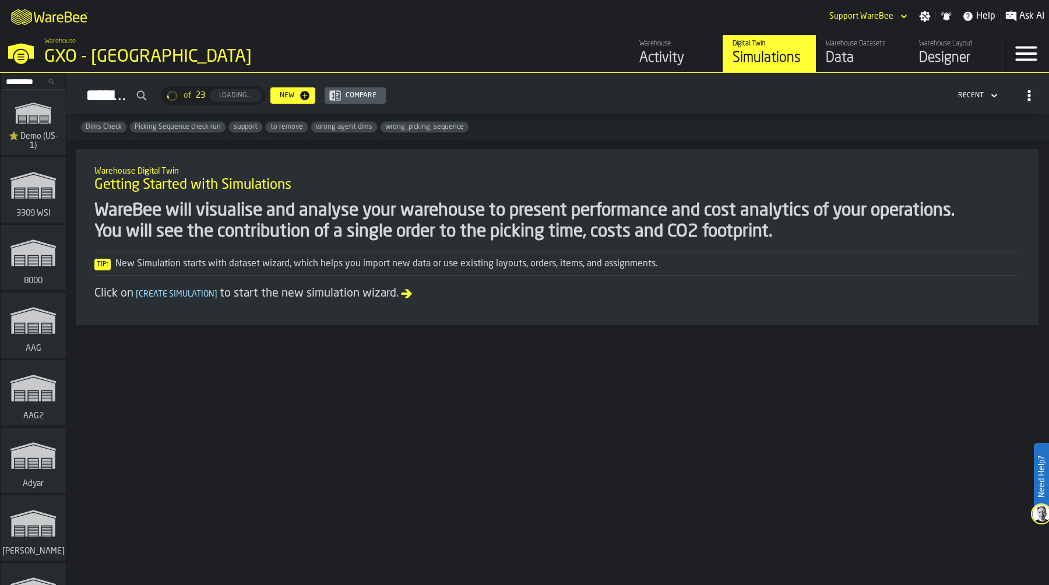
click at [827, 59] on div "Data" at bounding box center [862, 58] width 74 height 19
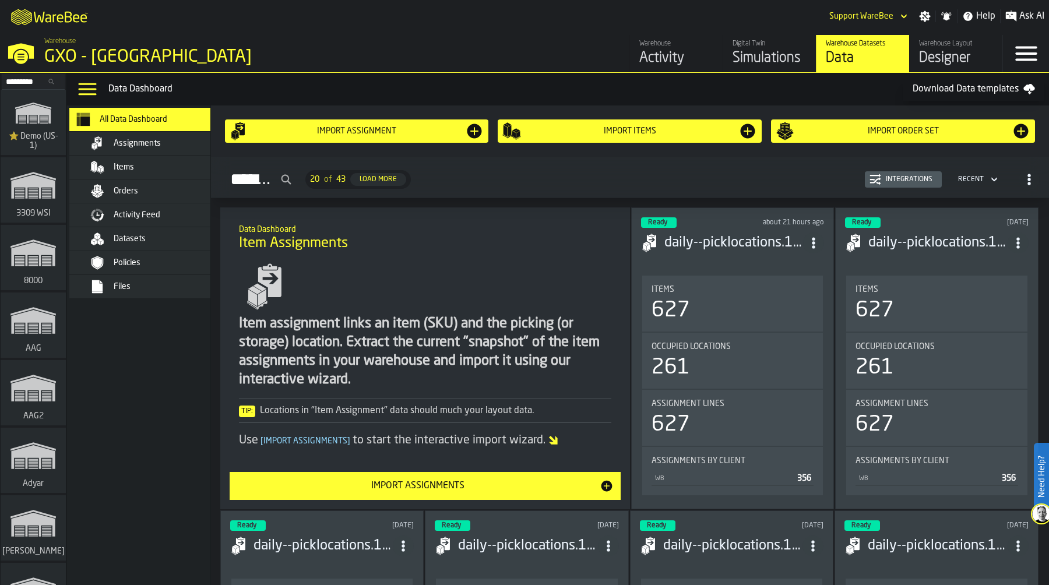
click at [157, 216] on span "Activity Feed" at bounding box center [137, 214] width 47 height 9
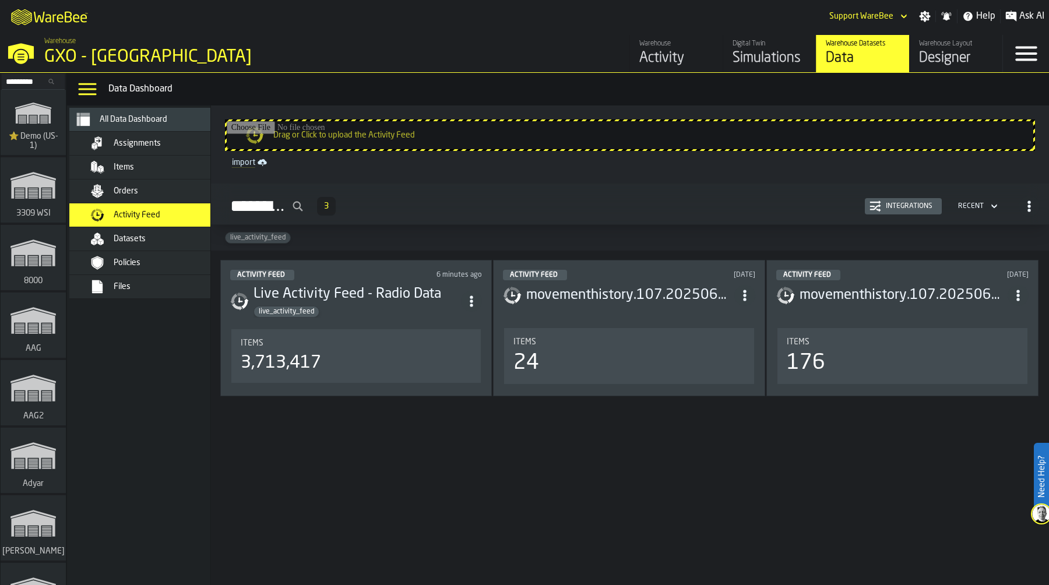
click at [901, 200] on div "Integrations" at bounding box center [903, 206] width 68 height 12
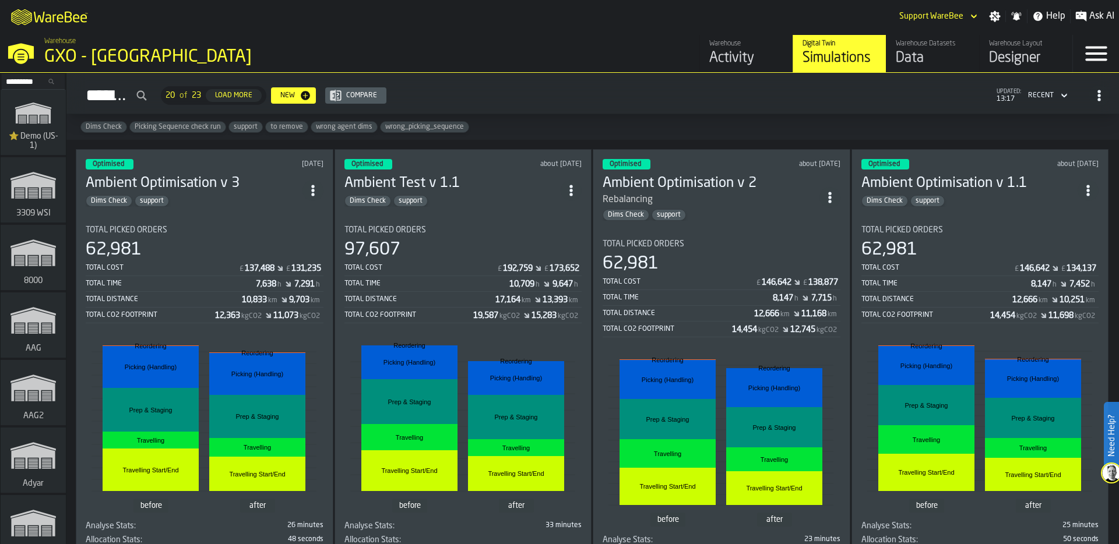
click at [28, 82] on input "Search..." at bounding box center [33, 81] width 61 height 13
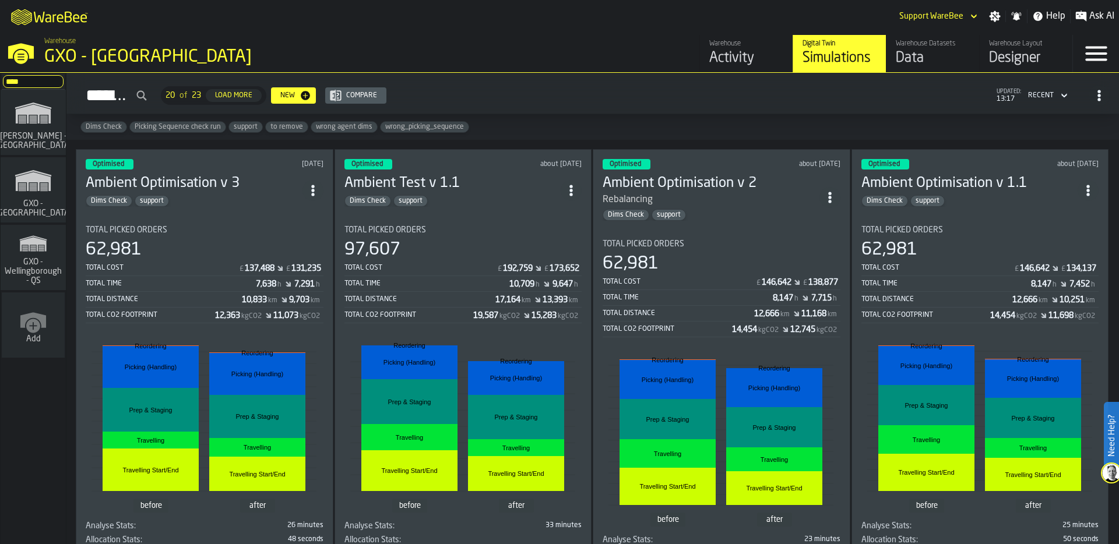
type input "****"
click at [47, 182] on icon "link-to-/wh/i/a3c616c1-32a4-47e6-8ca0-af4465b04030/simulations" at bounding box center [33, 180] width 56 height 37
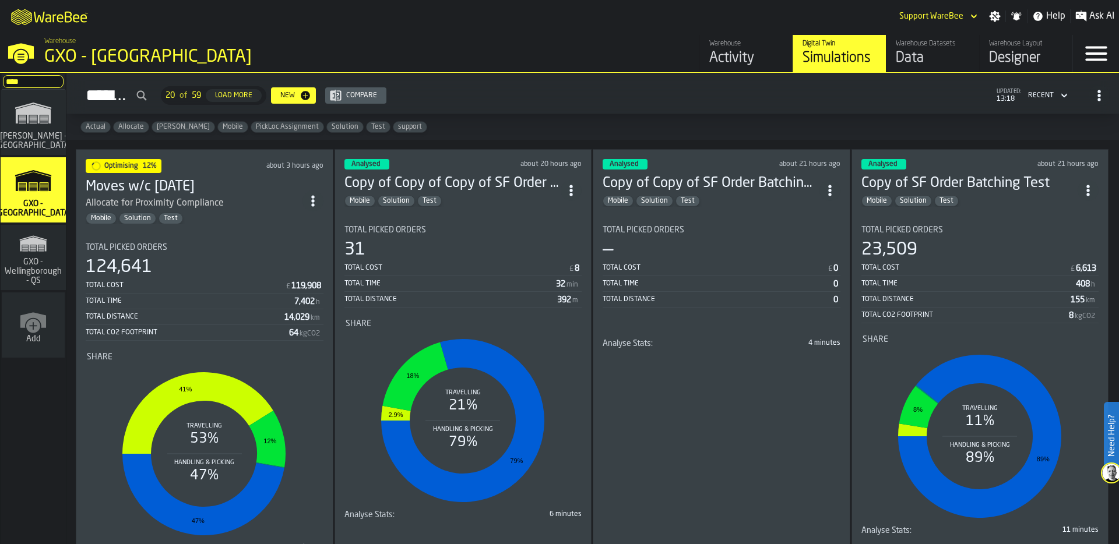
click at [923, 52] on div "Data" at bounding box center [932, 58] width 74 height 19
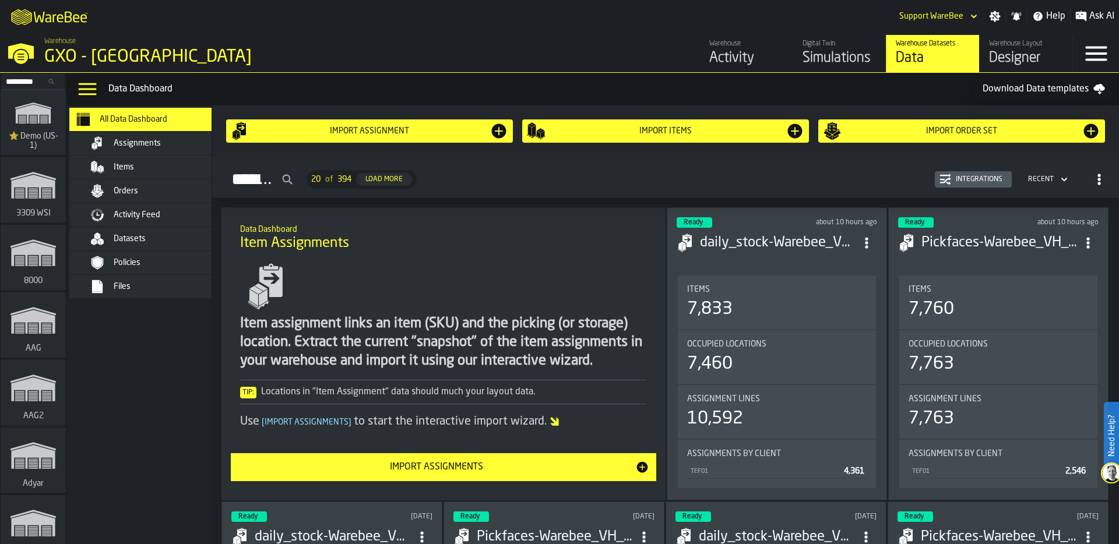
click at [157, 140] on span "Assignments" at bounding box center [137, 143] width 47 height 9
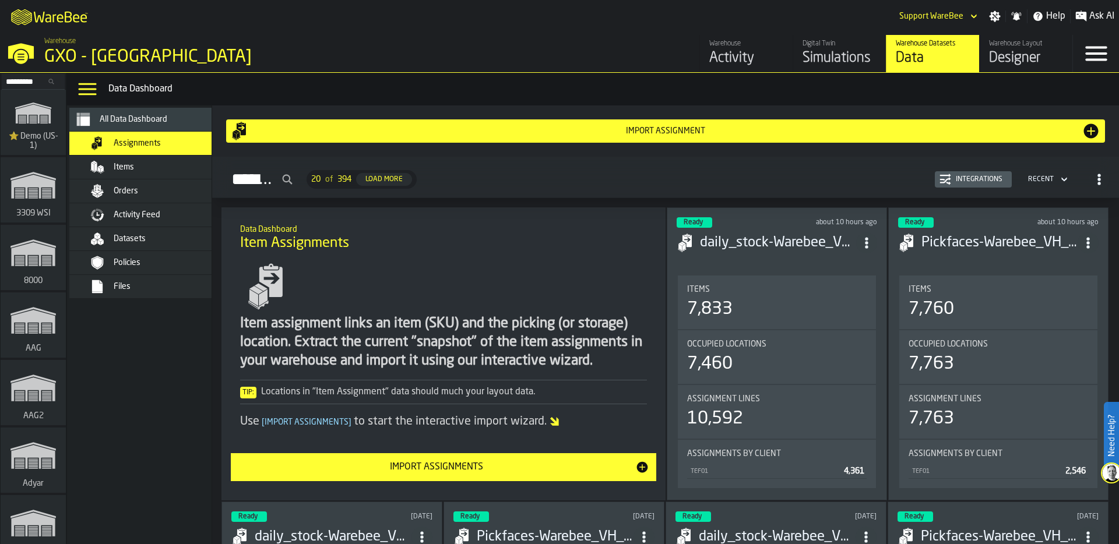
click at [840, 57] on div "Simulations" at bounding box center [839, 58] width 74 height 19
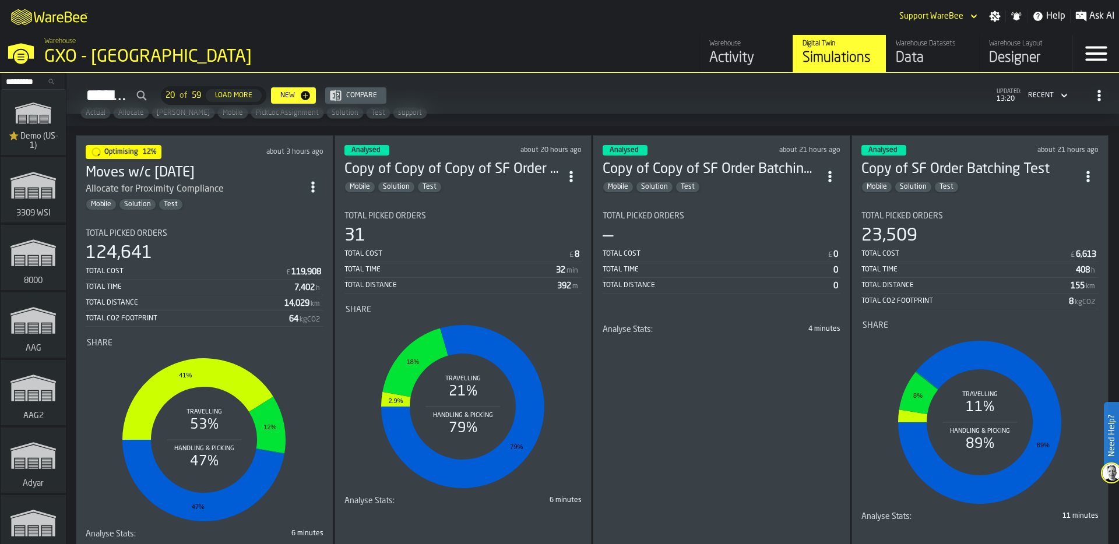
scroll to position [13, 0]
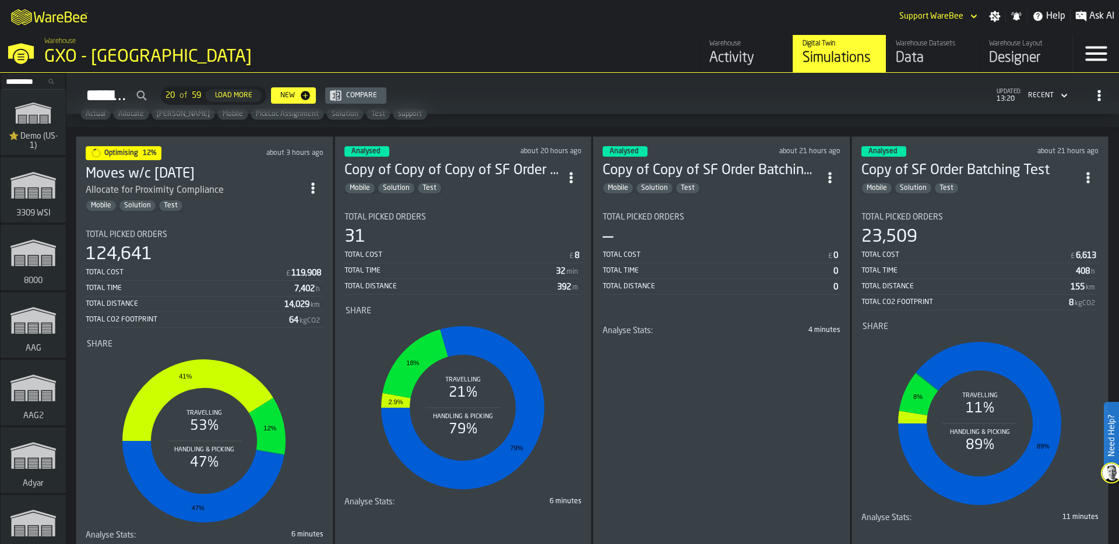
click at [72, 55] on div "GXO - [GEOGRAPHIC_DATA]" at bounding box center [201, 57] width 315 height 21
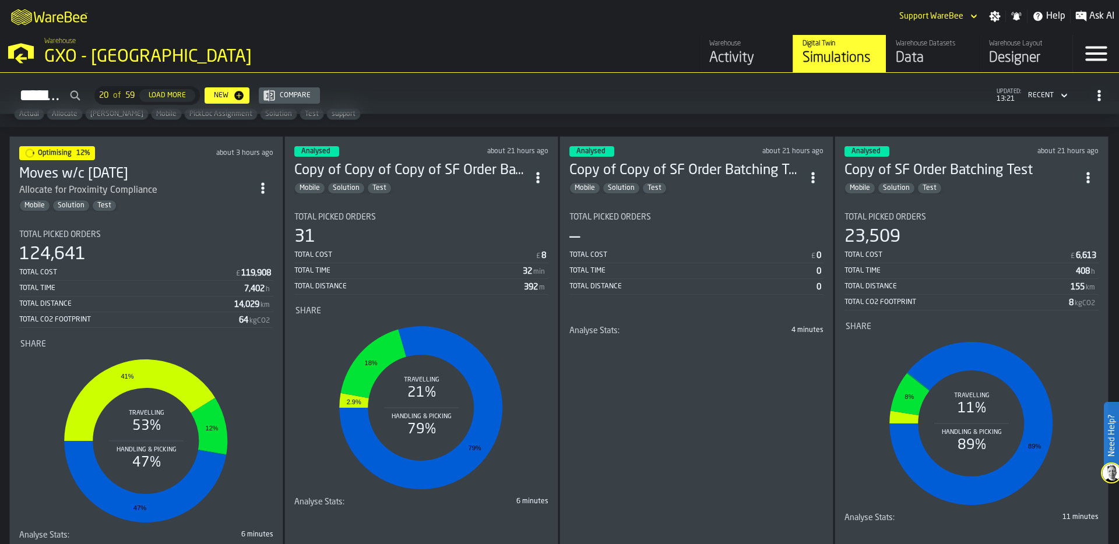
click at [491, 239] on div "31" at bounding box center [421, 237] width 254 height 21
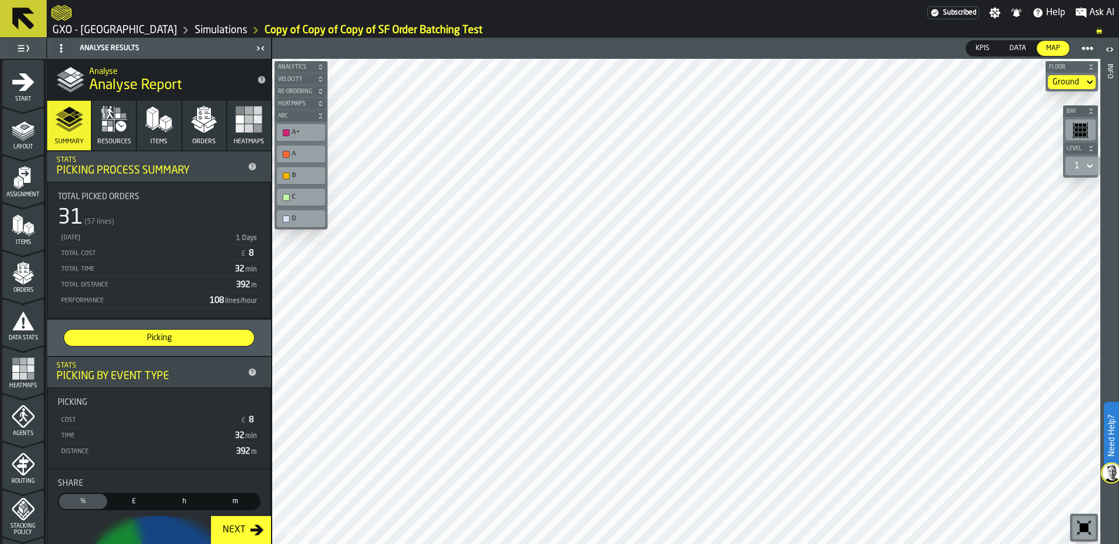
click at [197, 29] on link "Simulations" at bounding box center [221, 30] width 52 height 13
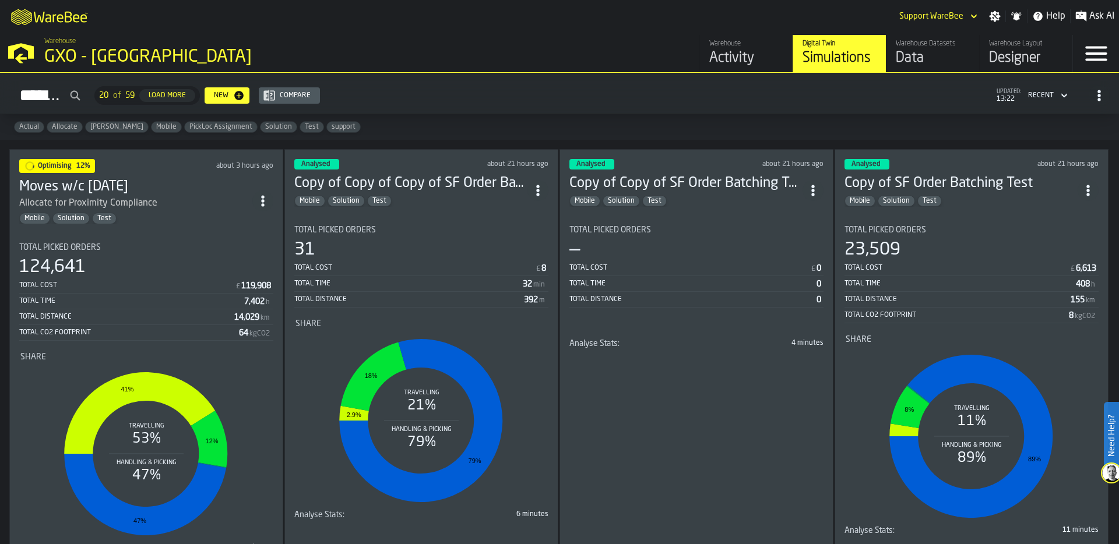
click at [658, 112] on h2 "Simulations 20 of 59 Load More New Compare updated: 13:22 Recent" at bounding box center [559, 93] width 1119 height 41
click at [940, 51] on div "Data" at bounding box center [932, 58] width 74 height 19
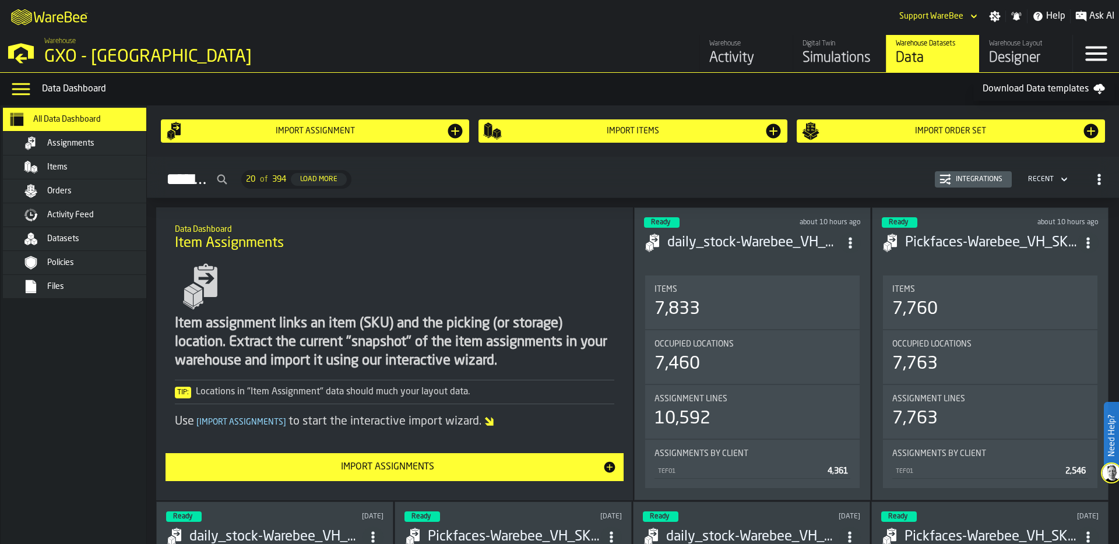
click at [105, 192] on div "Orders" at bounding box center [104, 190] width 114 height 9
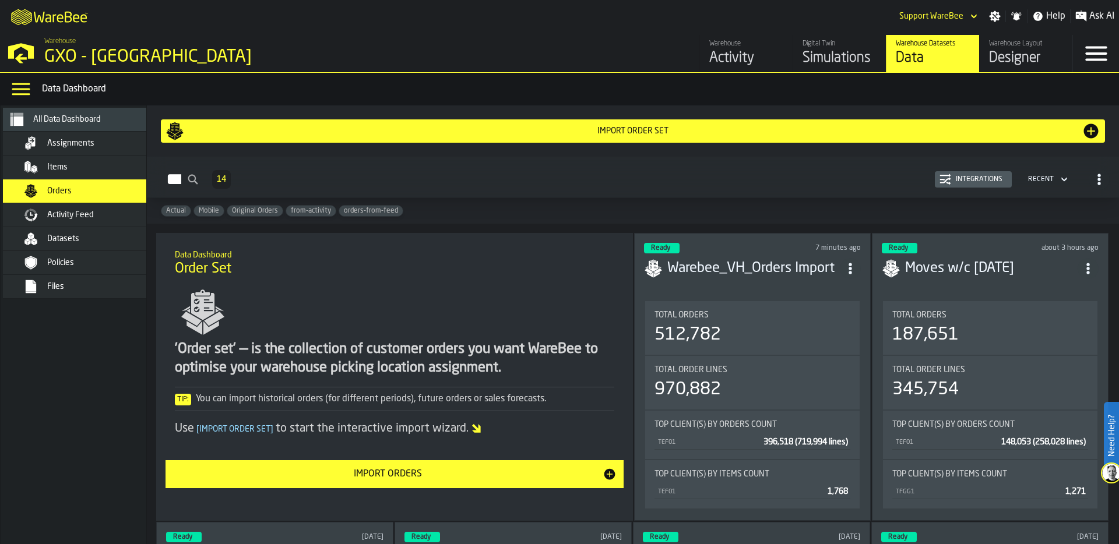
click at [995, 181] on div "Integrations" at bounding box center [979, 179] width 56 height 8
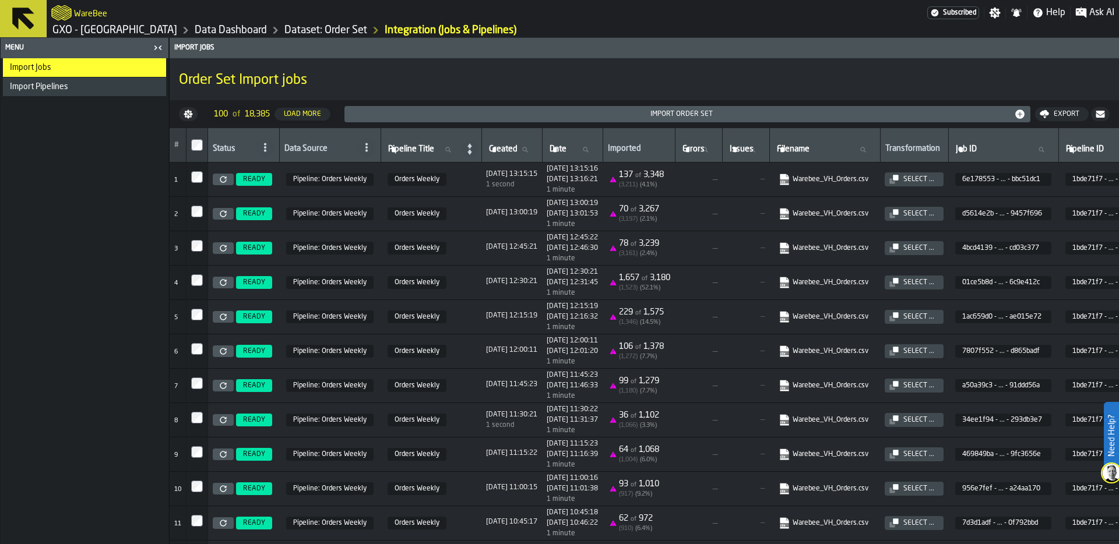
click at [228, 179] on link at bounding box center [223, 180] width 21 height 12
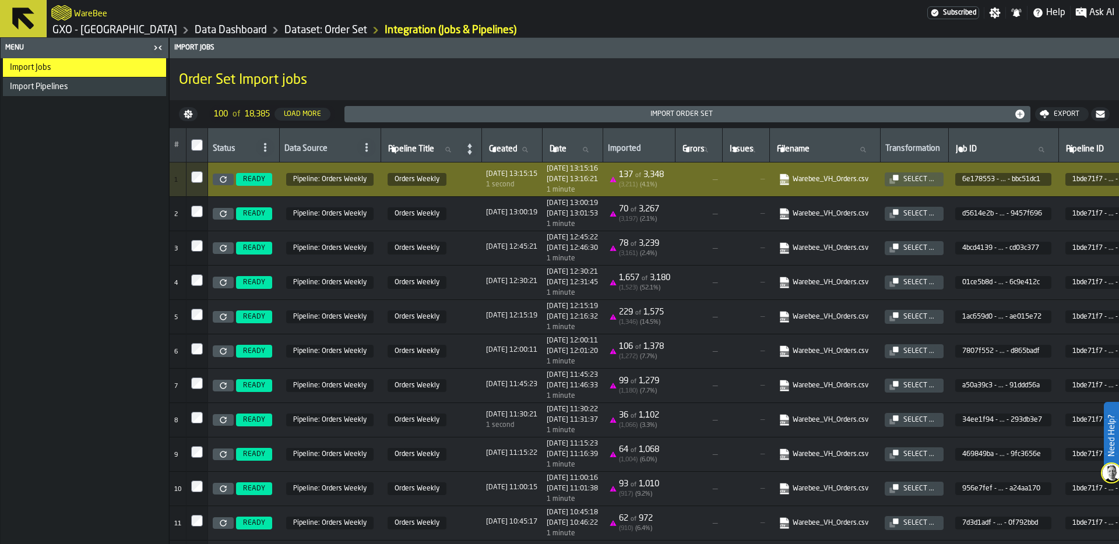
click at [127, 30] on link "GXO - [GEOGRAPHIC_DATA]" at bounding box center [114, 30] width 125 height 13
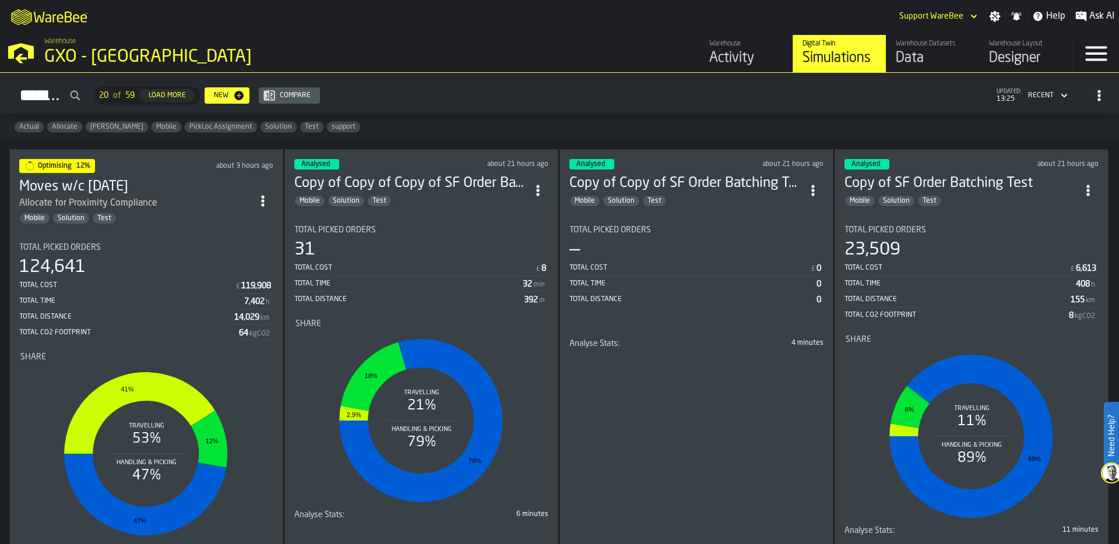
click at [742, 48] on div "Warehouse Activity" at bounding box center [746, 54] width 74 height 28
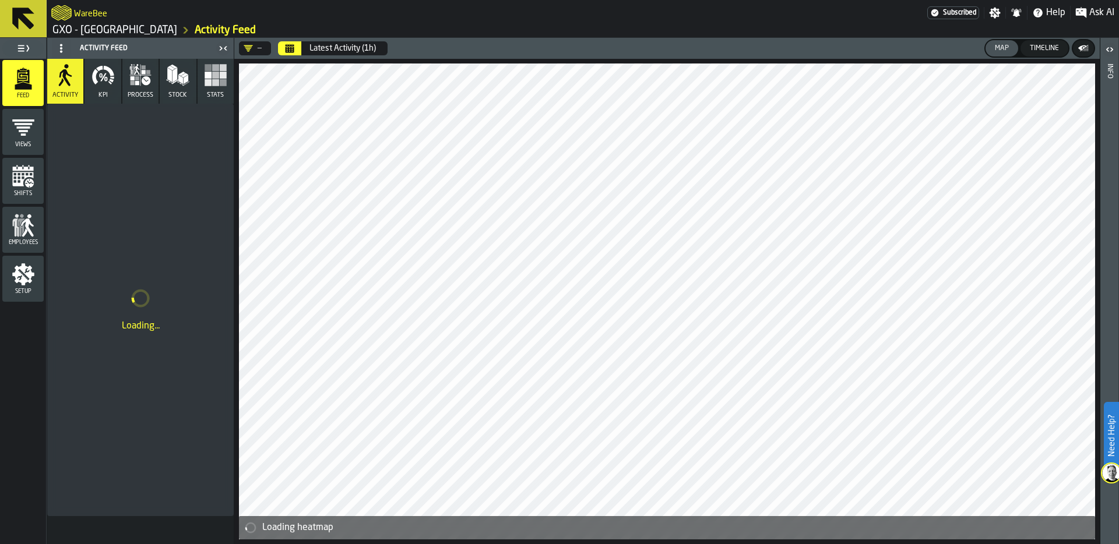
click at [108, 91] on button "KPI" at bounding box center [102, 81] width 36 height 45
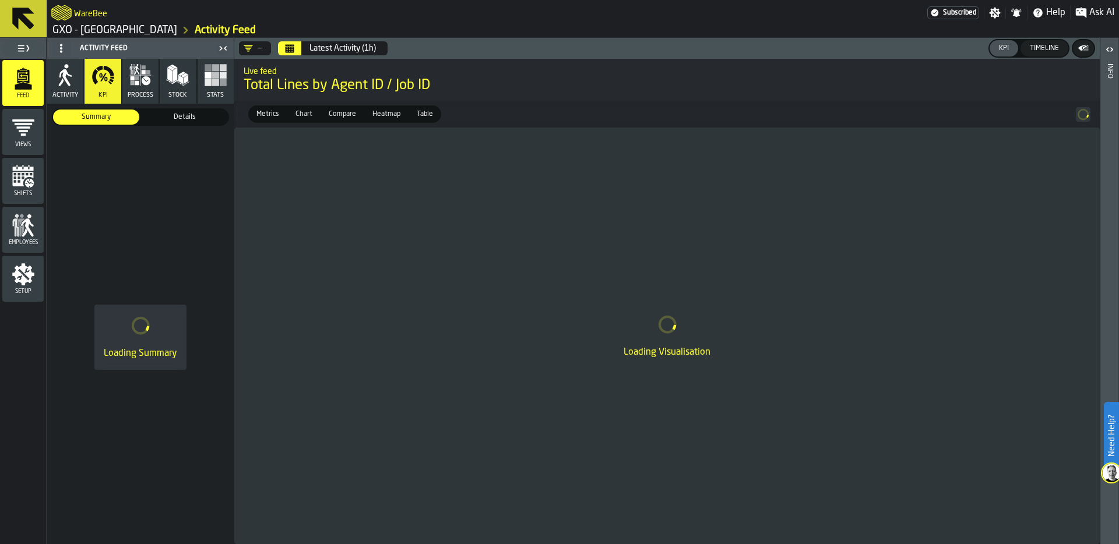
click at [295, 43] on button "Calendar" at bounding box center [289, 48] width 23 height 14
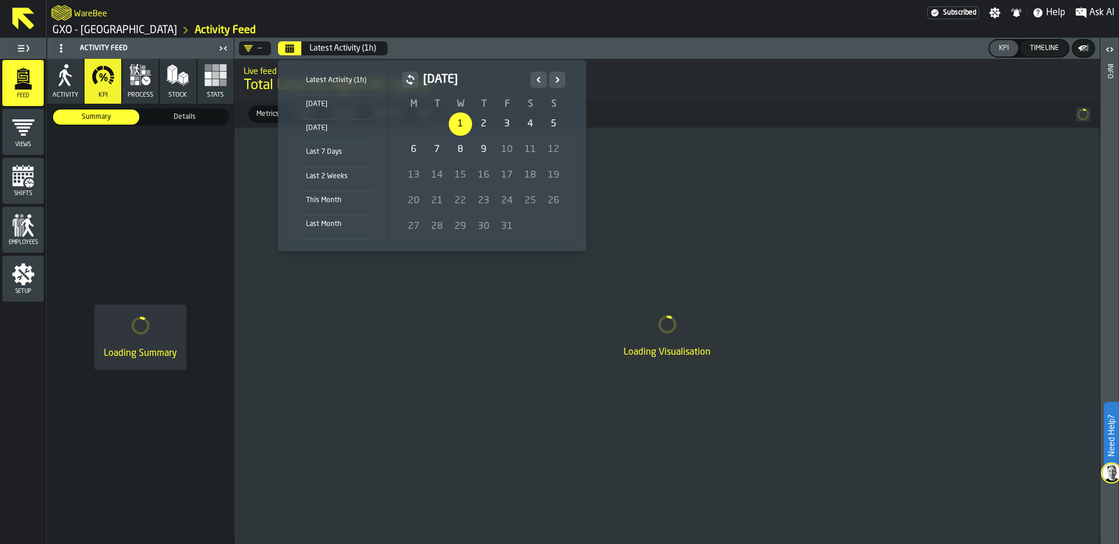
click at [457, 128] on div "1" at bounding box center [460, 123] width 23 height 23
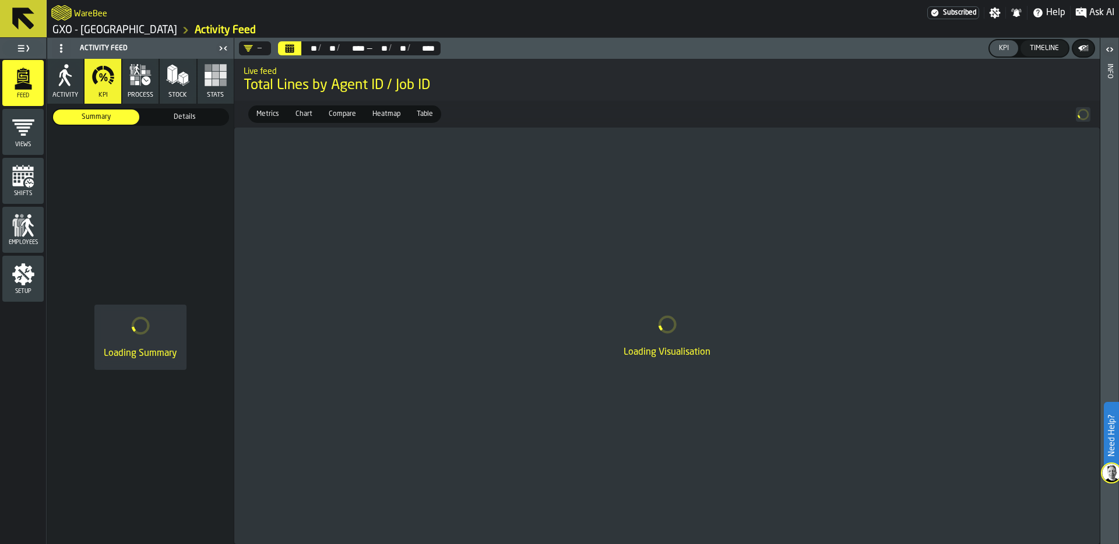
click at [190, 117] on span "Details" at bounding box center [185, 117] width 82 height 10
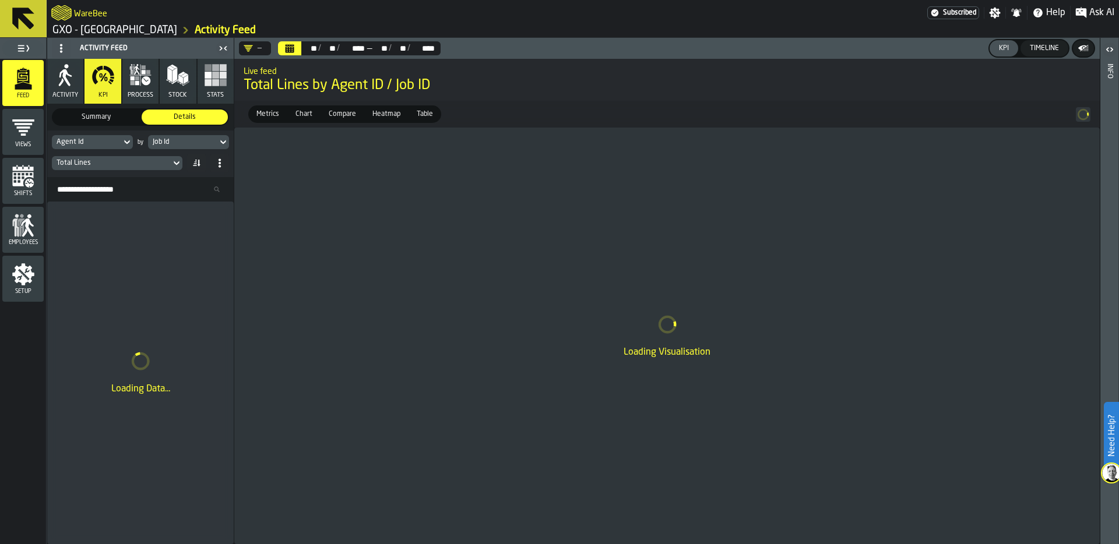
click at [183, 146] on div "Job Id" at bounding box center [182, 142] width 69 height 13
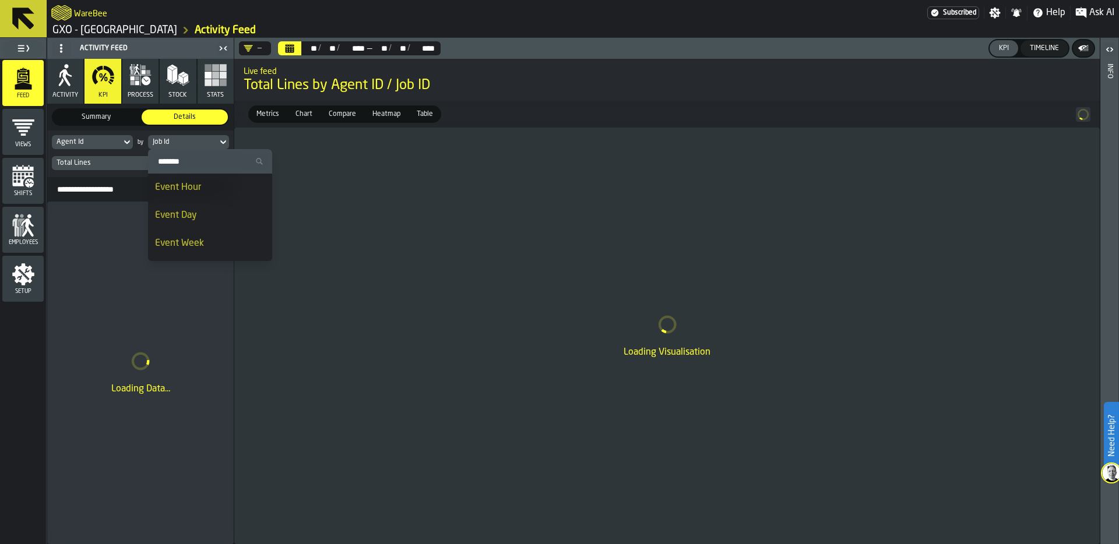
click at [190, 185] on div "Event Hour" at bounding box center [210, 188] width 110 height 14
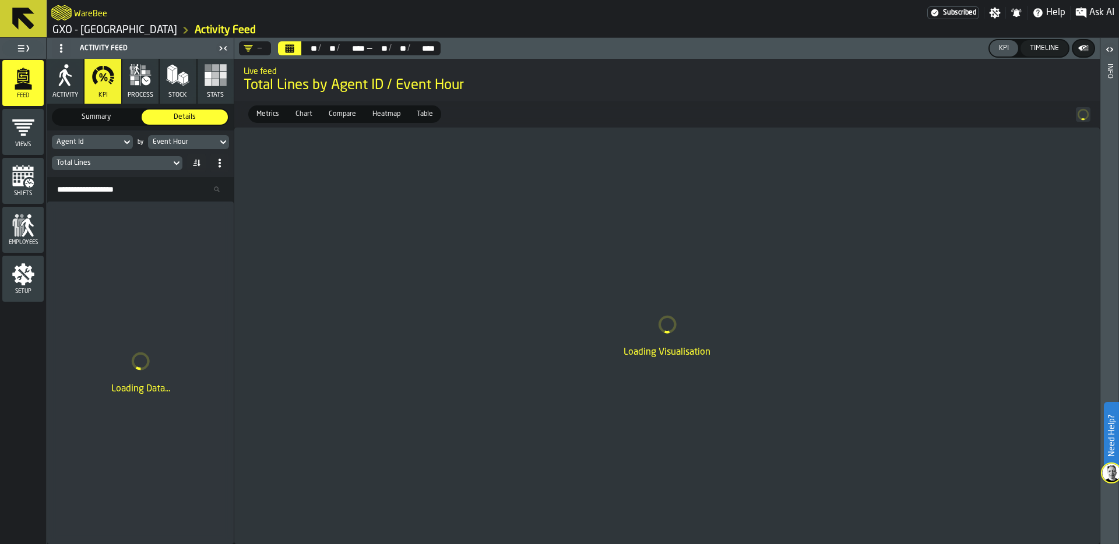
click at [118, 140] on div "Agent Id" at bounding box center [86, 142] width 69 height 13
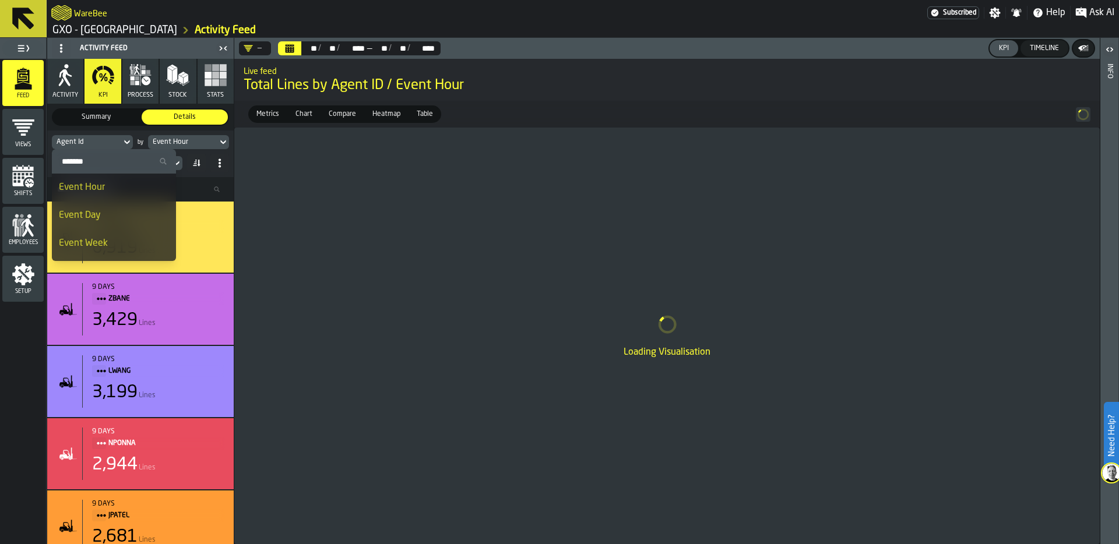
click at [114, 164] on input "Search" at bounding box center [114, 161] width 115 height 15
type input "*****"
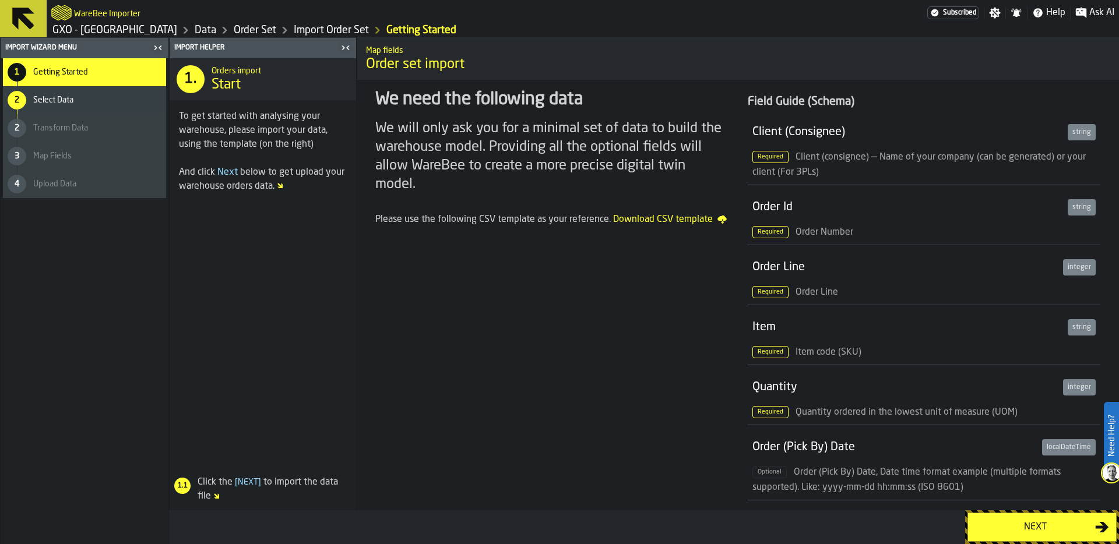
click at [1020, 531] on div "Next" at bounding box center [1035, 527] width 120 height 14
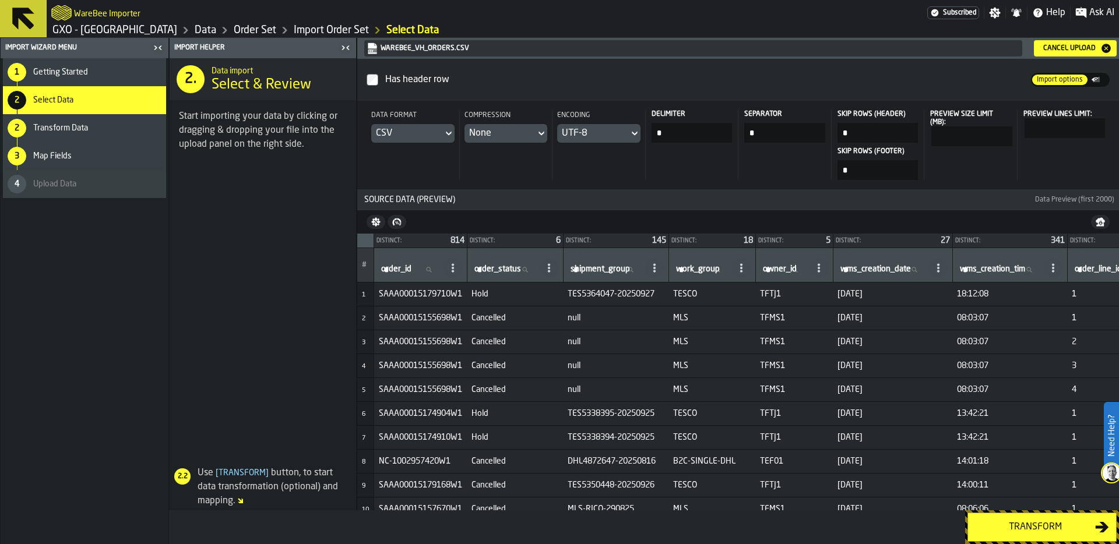
click at [248, 30] on link "Order Set" at bounding box center [255, 30] width 43 height 13
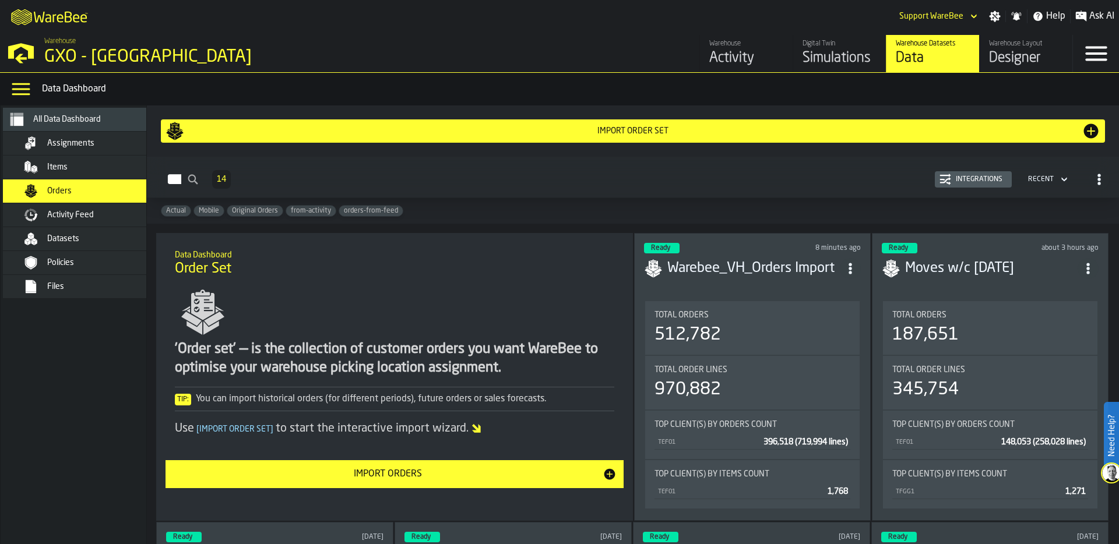
click at [102, 210] on div "Activity Feed" at bounding box center [104, 214] width 114 height 9
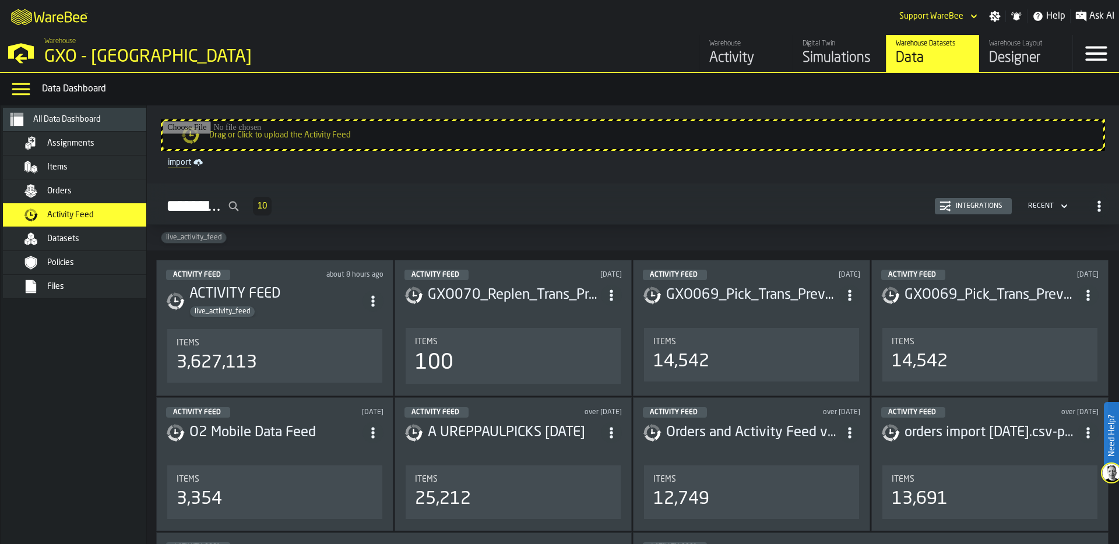
click at [979, 207] on div "Integrations" at bounding box center [979, 206] width 56 height 8
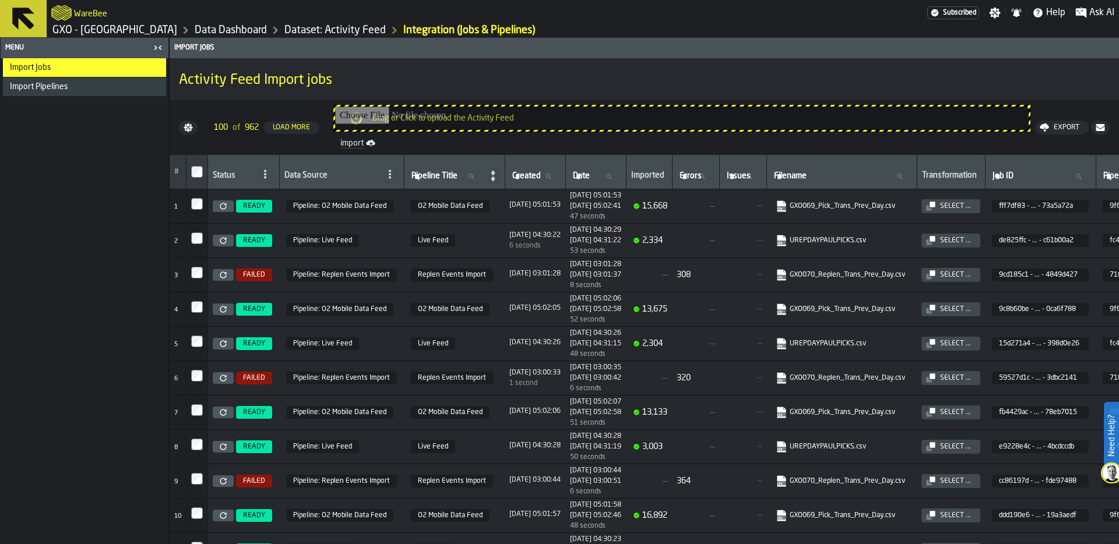
click at [223, 205] on icon at bounding box center [223, 206] width 7 height 7
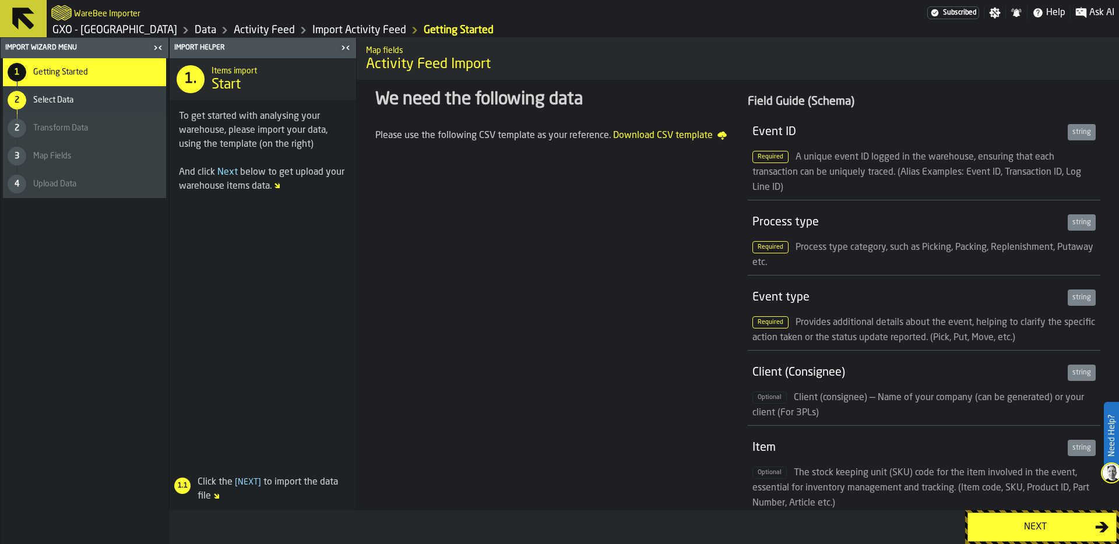
click at [1001, 526] on div "Next" at bounding box center [1035, 527] width 120 height 14
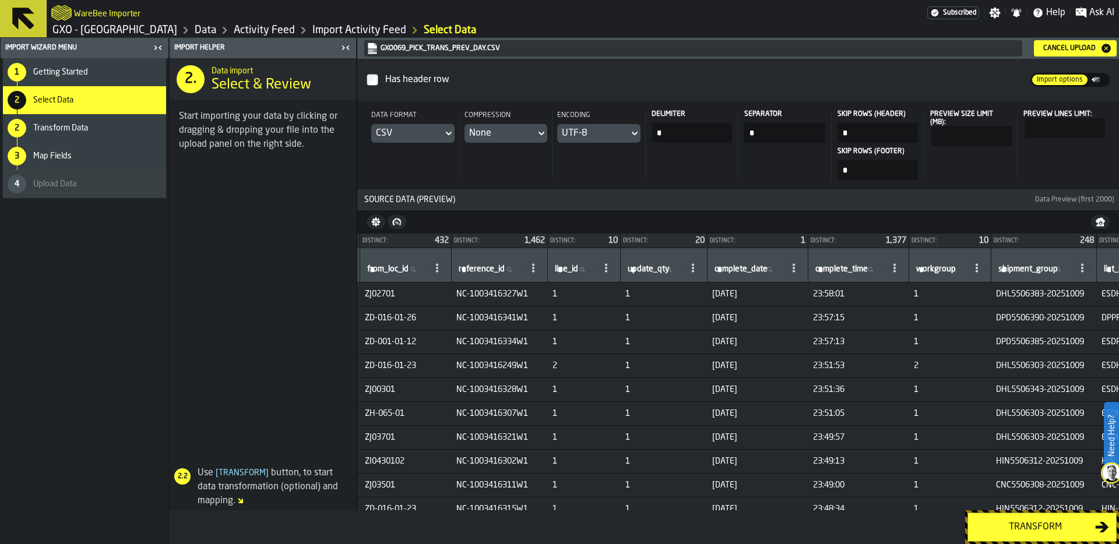
scroll to position [0, 612]
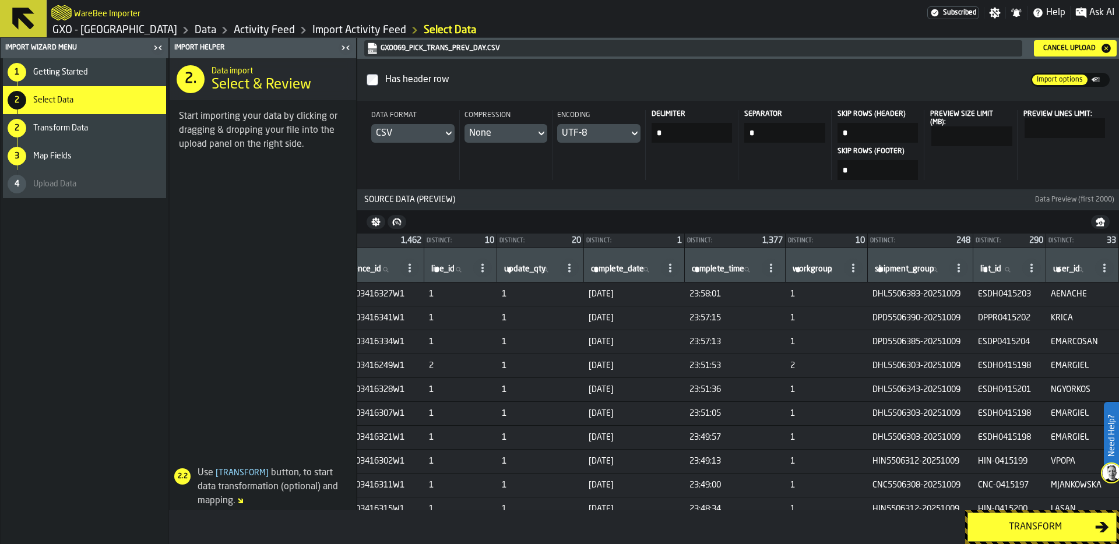
click at [1004, 297] on span "ESDH0415203" at bounding box center [1009, 294] width 63 height 9
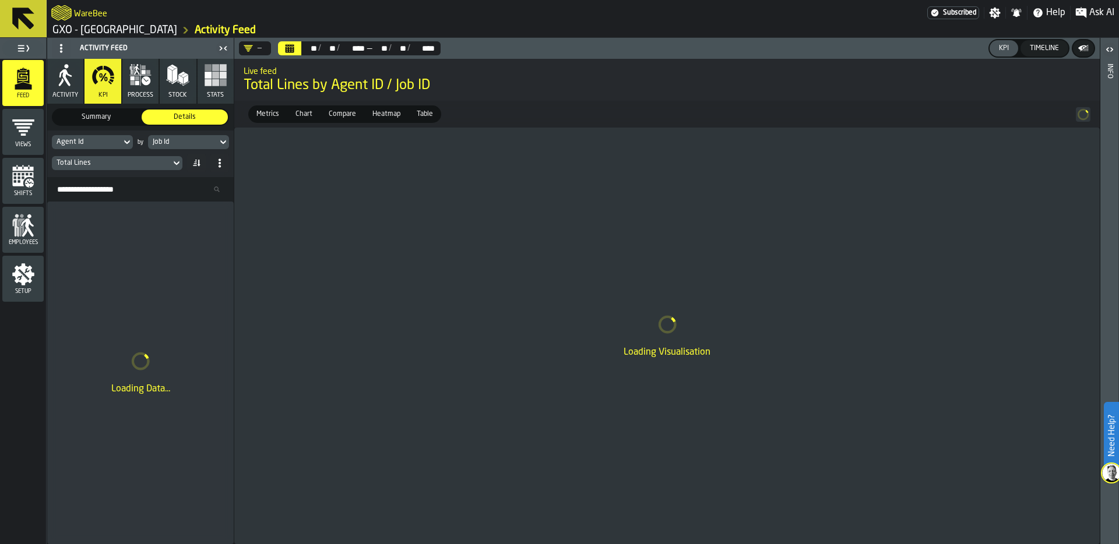
click at [166, 142] on div "Job Id" at bounding box center [183, 142] width 60 height 8
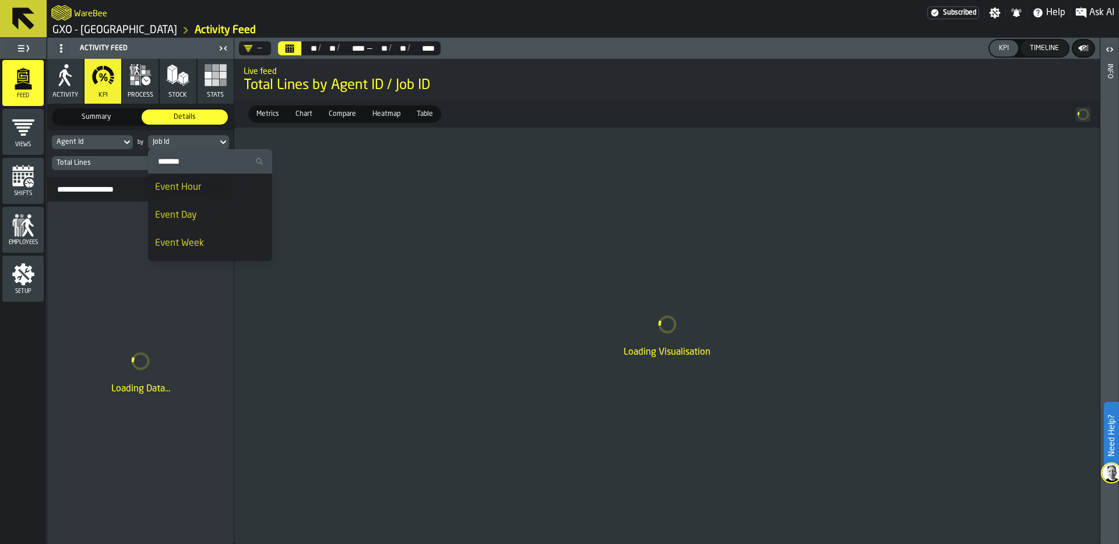
click at [191, 191] on div "Event Hour" at bounding box center [210, 188] width 110 height 14
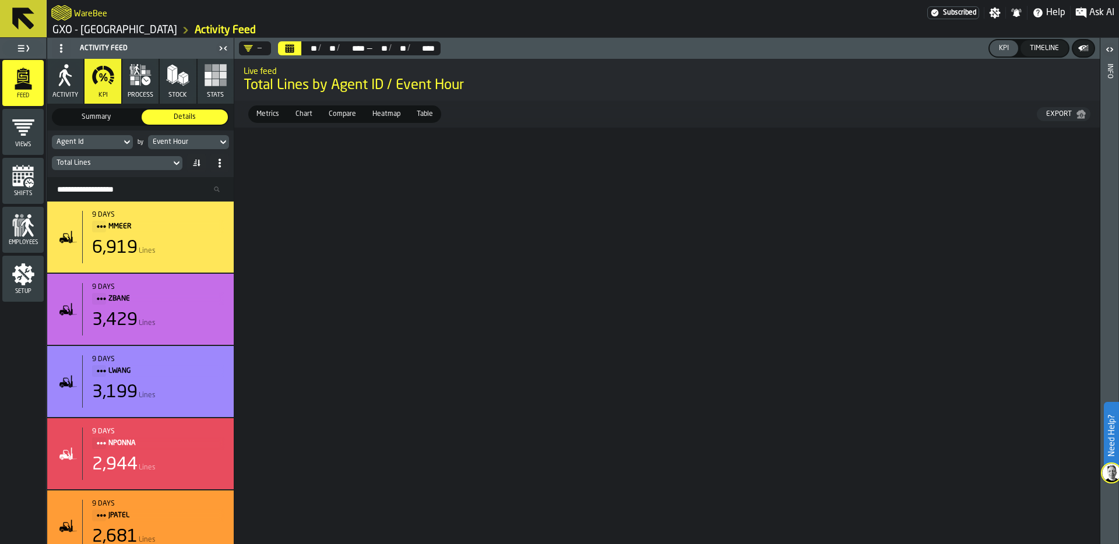
click at [382, 113] on span "Heatmap" at bounding box center [386, 114] width 37 height 10
click at [144, 165] on div "Total Lines" at bounding box center [112, 163] width 110 height 8
click at [288, 51] on icon "Calendar" at bounding box center [289, 50] width 9 height 6
click at [260, 45] on div "—" at bounding box center [253, 48] width 18 height 9
click at [191, 319] on div "3,429 Lines" at bounding box center [158, 320] width 132 height 21
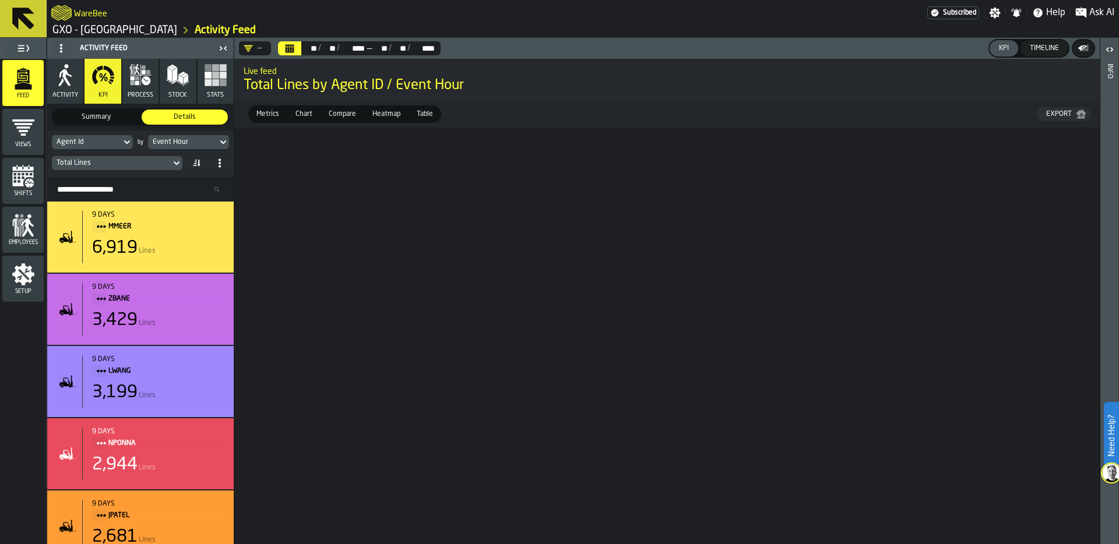
click at [80, 256] on div "9 days MMEER 6,919 Lines" at bounding box center [141, 237] width 168 height 52
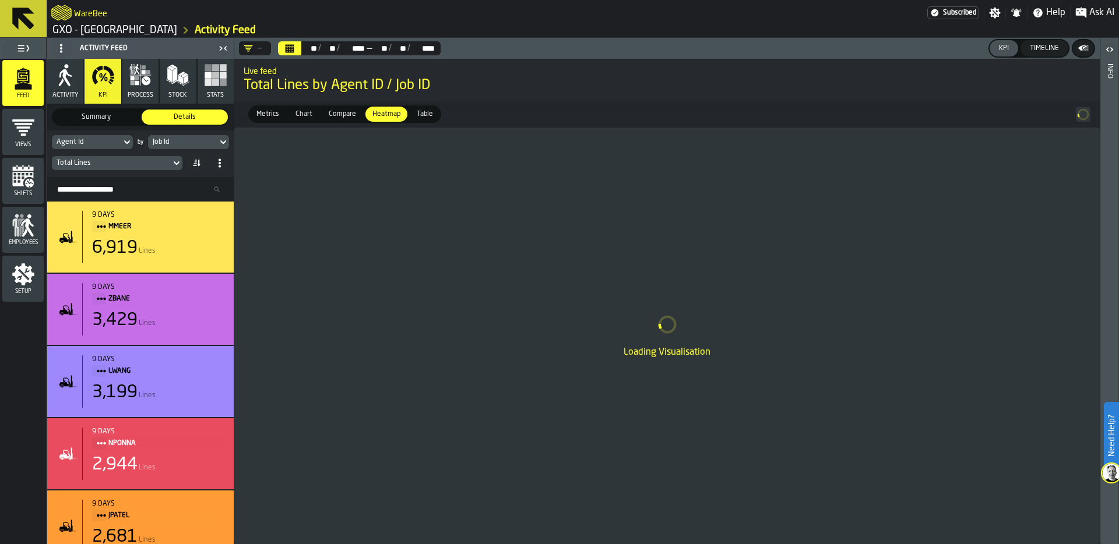
click at [290, 58] on header "— ** ** / ** ** / **** **** — ** ** / ** ** / **** **** KPI Timeline" at bounding box center [666, 48] width 865 height 21
click at [292, 49] on icon "Calendar" at bounding box center [289, 48] width 9 height 9
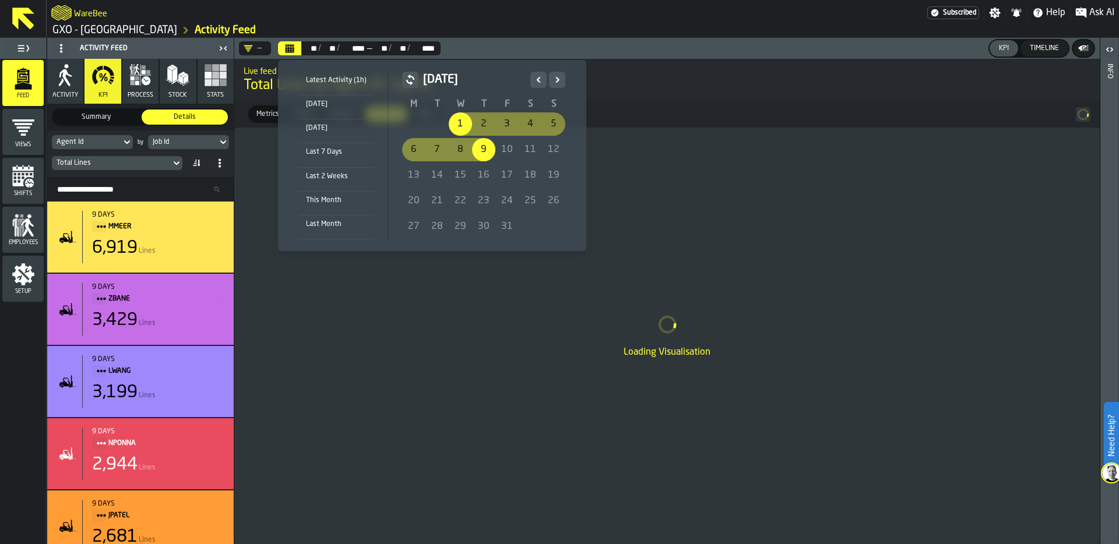
click at [332, 82] on div "Latest Activity (1h)" at bounding box center [336, 80] width 75 height 13
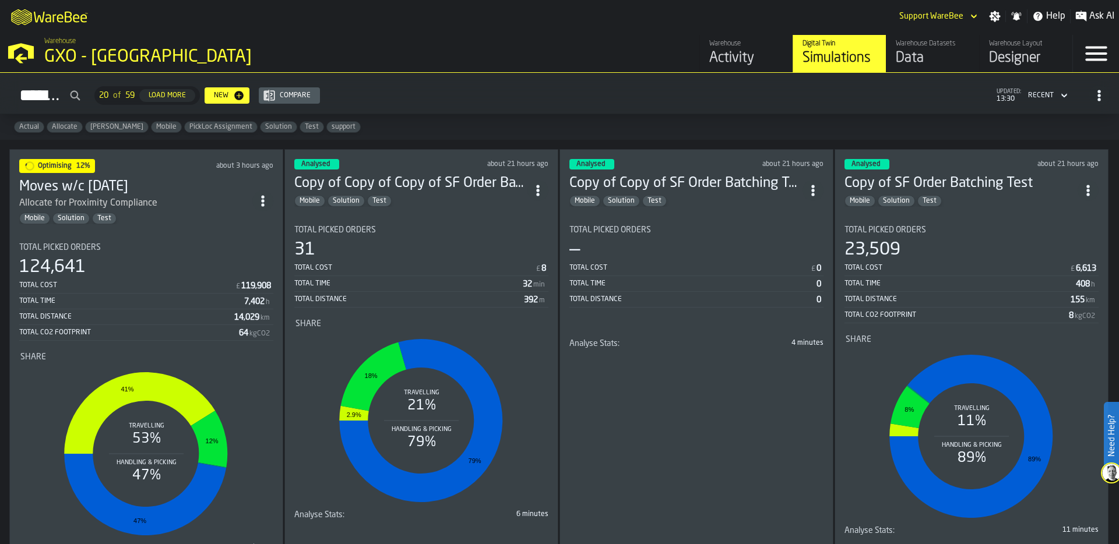
click at [717, 61] on div "Activity" at bounding box center [746, 58] width 74 height 19
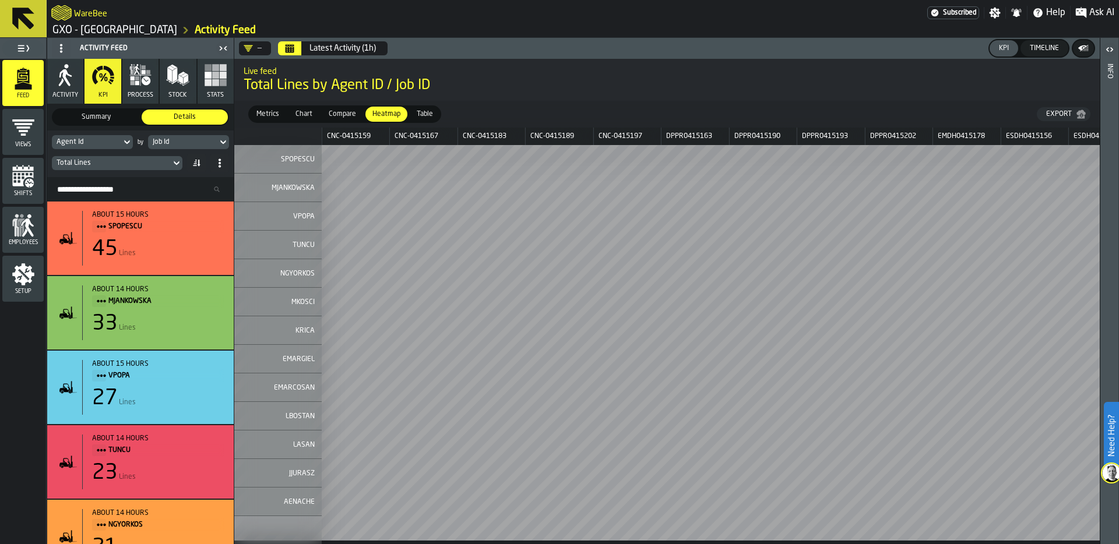
click at [192, 143] on div "Job Id" at bounding box center [183, 142] width 60 height 8
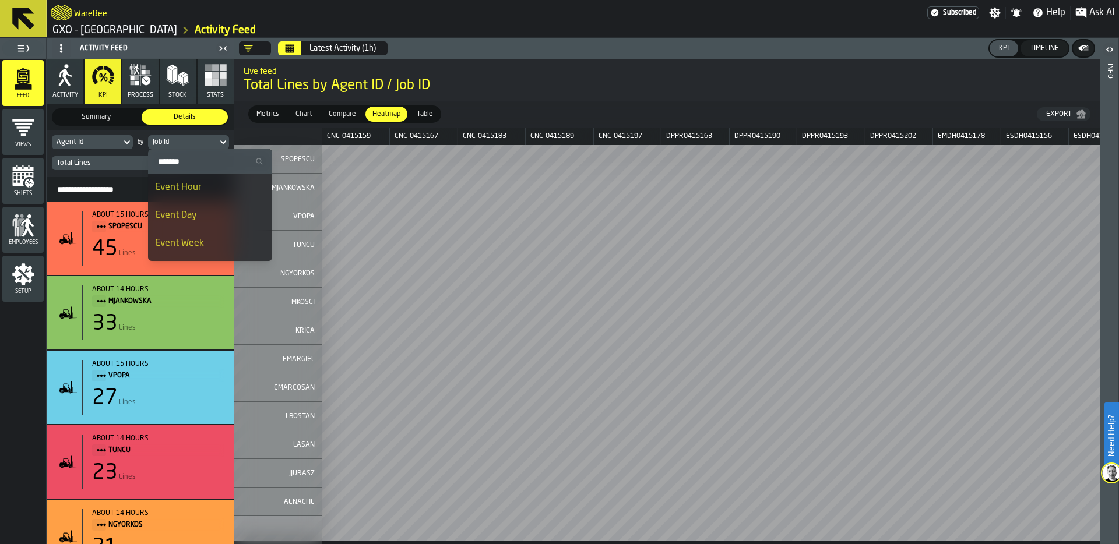
click at [195, 213] on div "Event Day" at bounding box center [210, 216] width 110 height 14
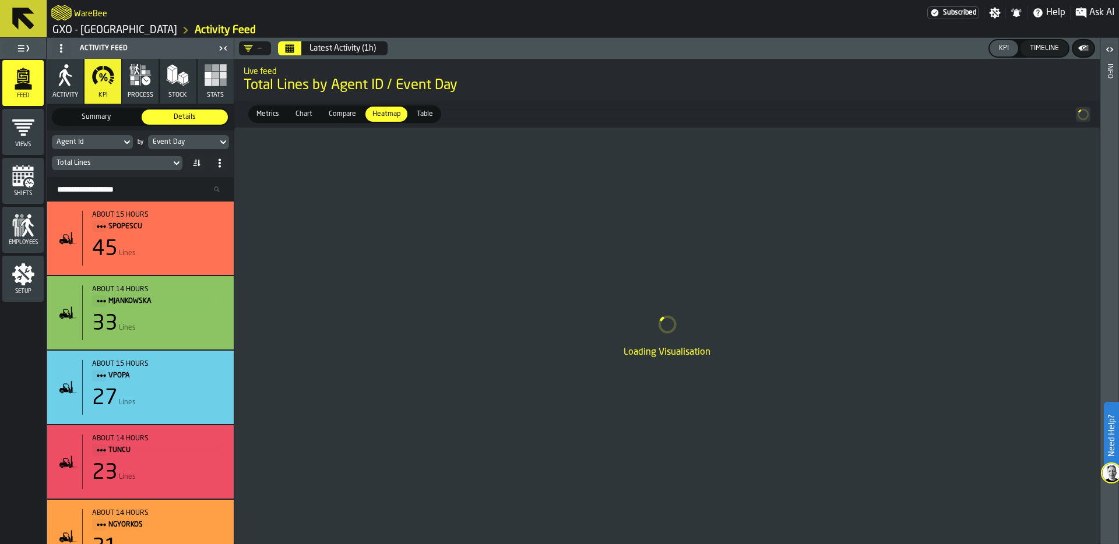
click at [197, 140] on div "Event Day" at bounding box center [183, 142] width 60 height 8
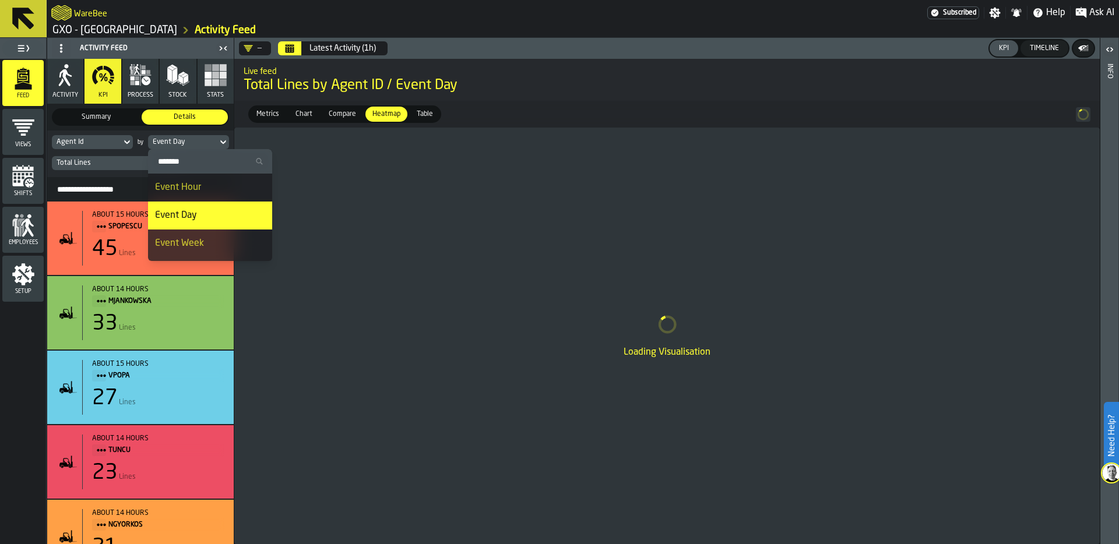
click at [188, 182] on div "Event Hour" at bounding box center [210, 188] width 110 height 14
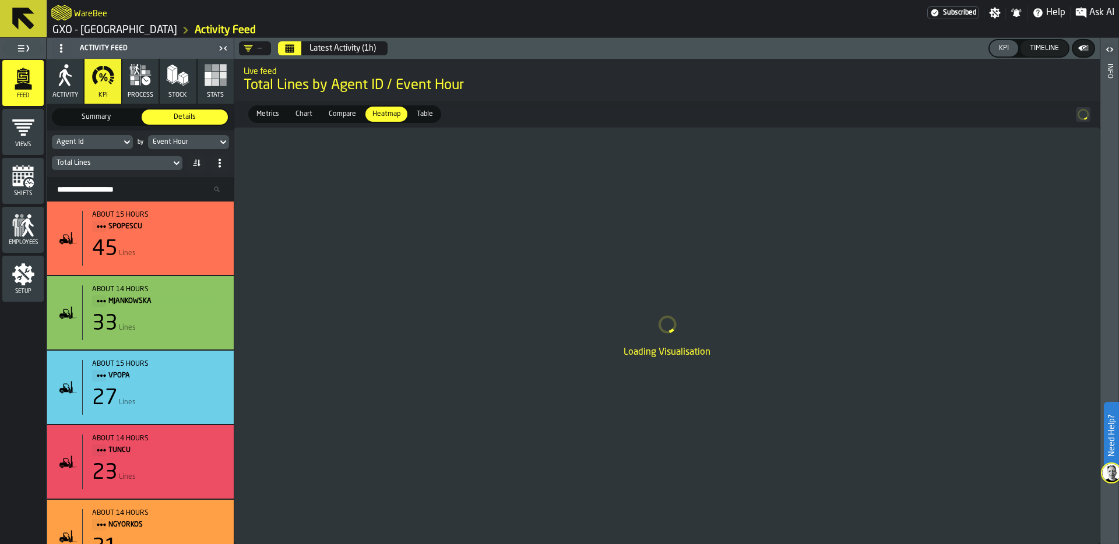
click at [114, 139] on div "Agent Id" at bounding box center [87, 142] width 60 height 8
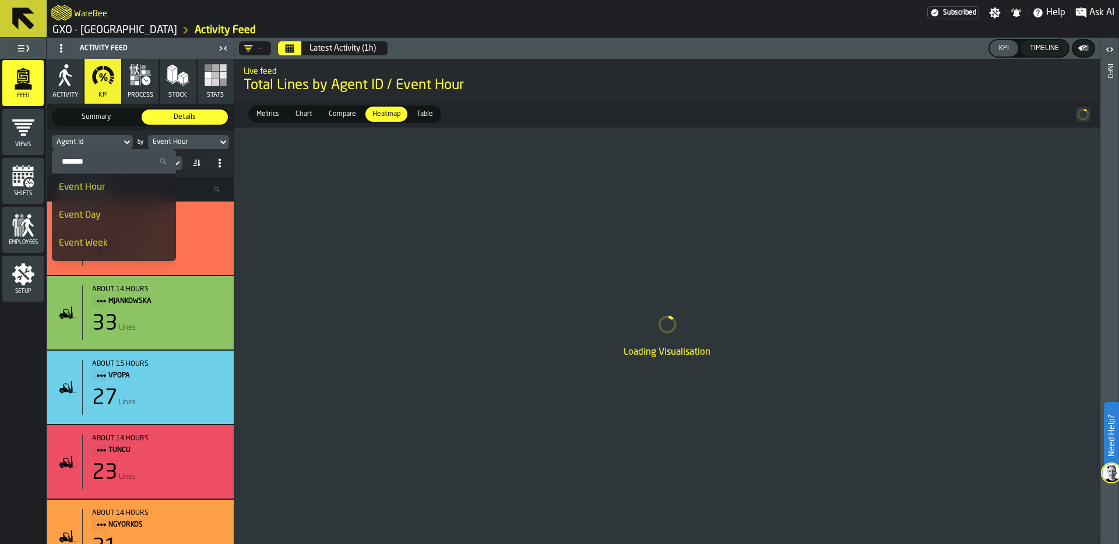
click at [96, 156] on input "Search" at bounding box center [114, 161] width 115 height 15
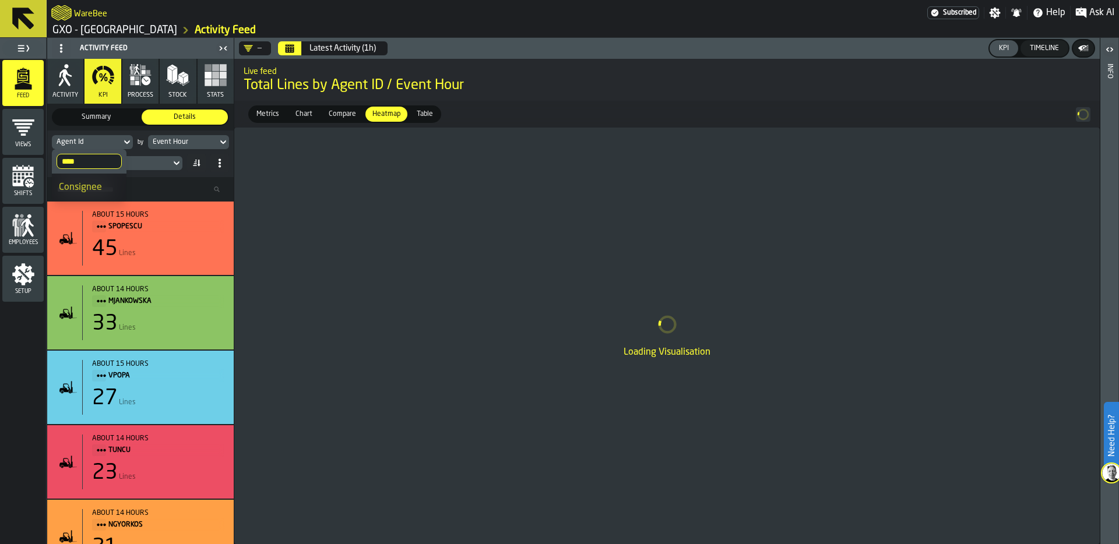
type input "****"
click at [89, 183] on div "Consignee" at bounding box center [89, 188] width 61 height 14
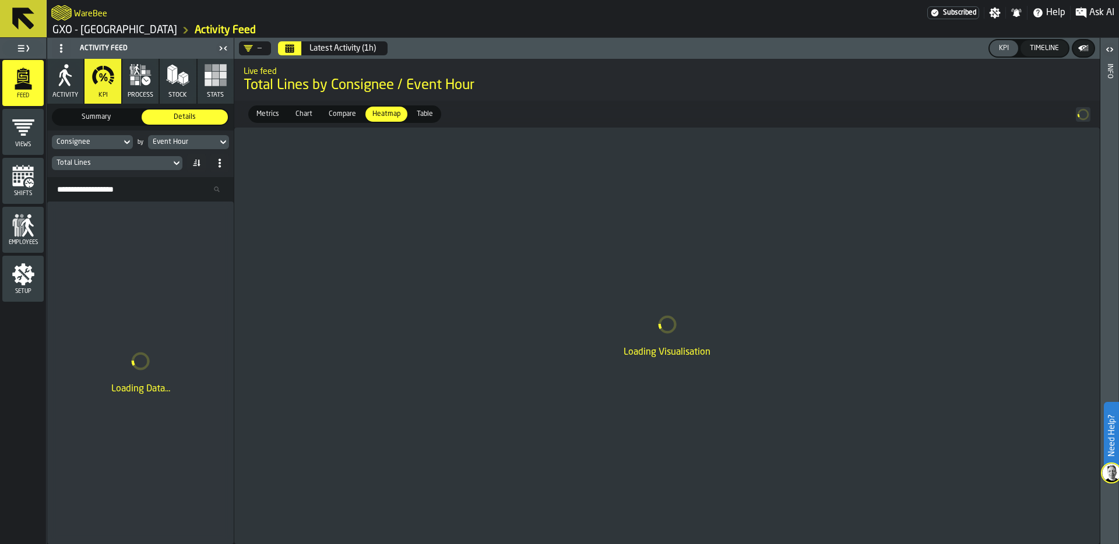
click at [131, 162] on div "Total Lines" at bounding box center [112, 163] width 110 height 8
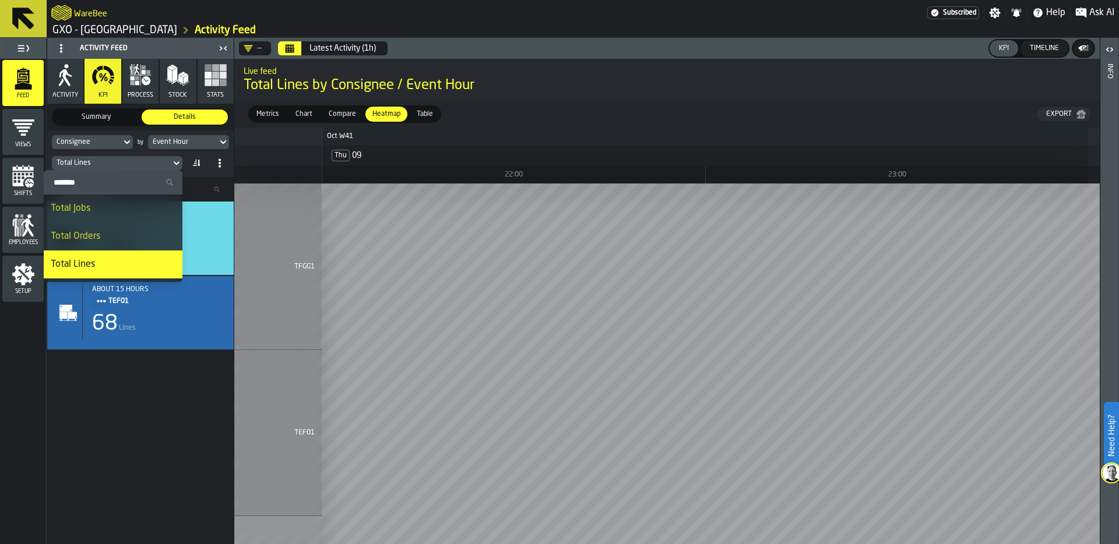
click at [95, 181] on input "Search" at bounding box center [112, 182] width 129 height 15
type input "*"
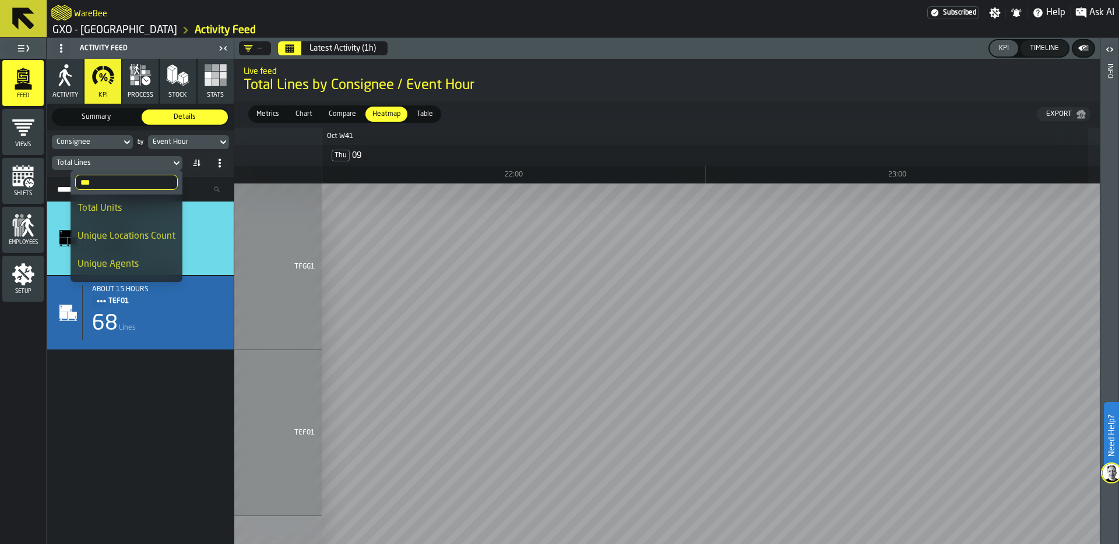
type input "***"
click at [150, 238] on div "Unique Locations Count" at bounding box center [126, 237] width 98 height 14
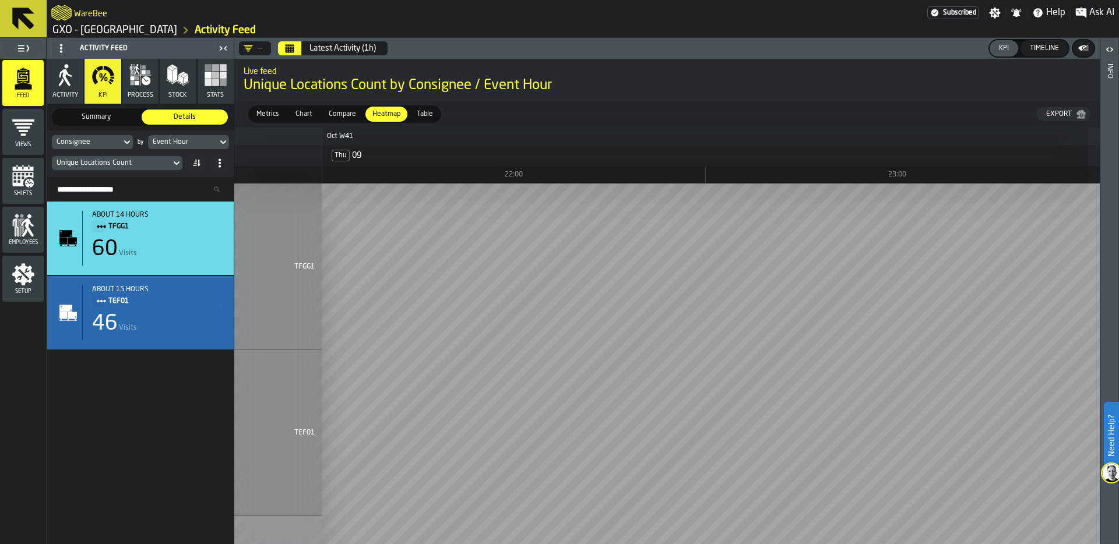
click at [103, 138] on div "Consignee" at bounding box center [87, 142] width 60 height 8
click at [93, 155] on input "****" at bounding box center [89, 161] width 65 height 15
drag, startPoint x: 93, startPoint y: 155, endPoint x: 83, endPoint y: 160, distance: 10.9
click at [83, 161] on input "****" at bounding box center [89, 161] width 65 height 15
click at [80, 164] on input "****" at bounding box center [89, 161] width 65 height 15
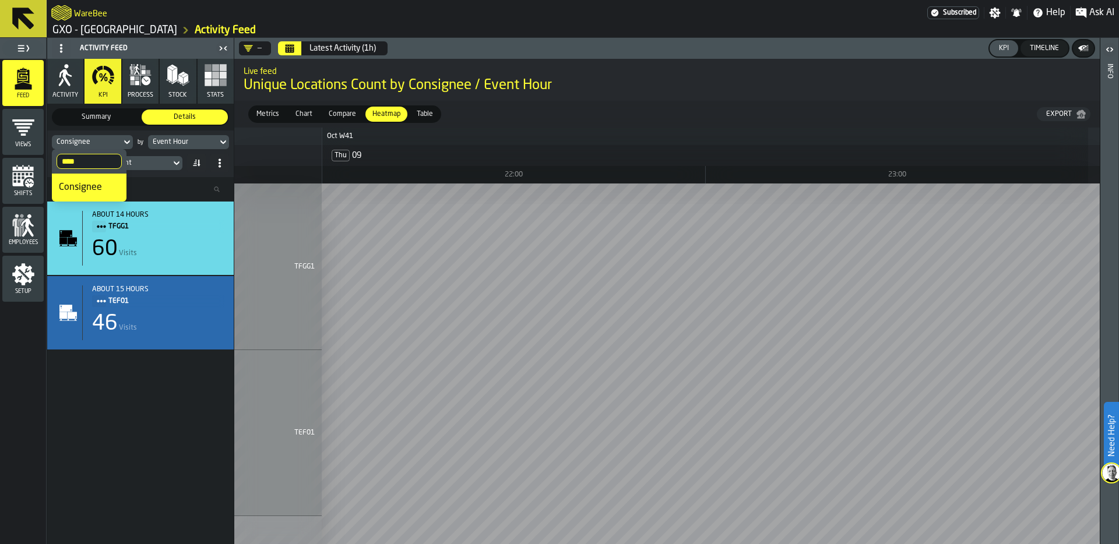
click at [112, 160] on input "****" at bounding box center [89, 161] width 65 height 15
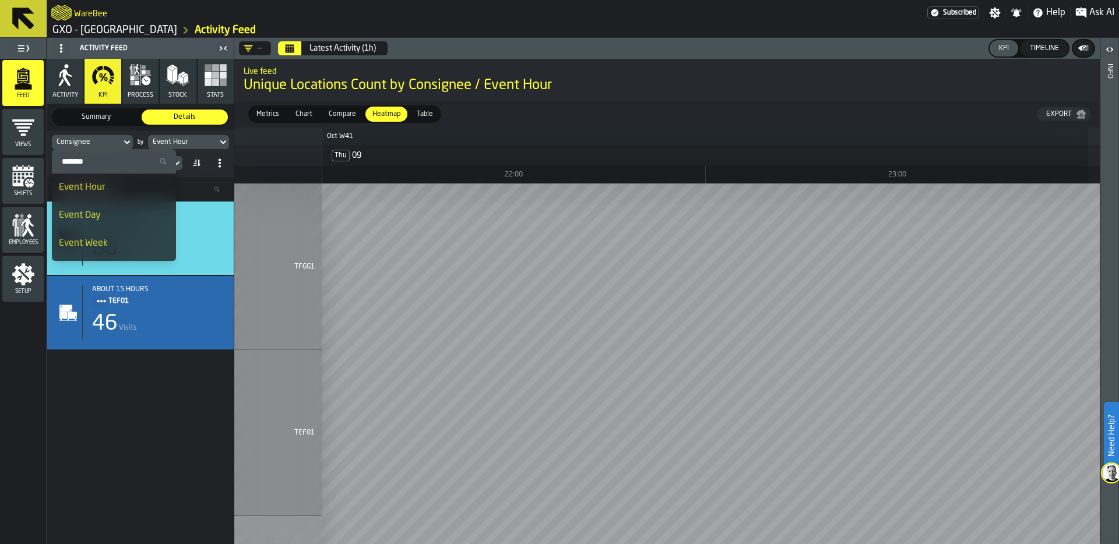
click at [92, 141] on div "Consignee" at bounding box center [87, 142] width 60 height 8
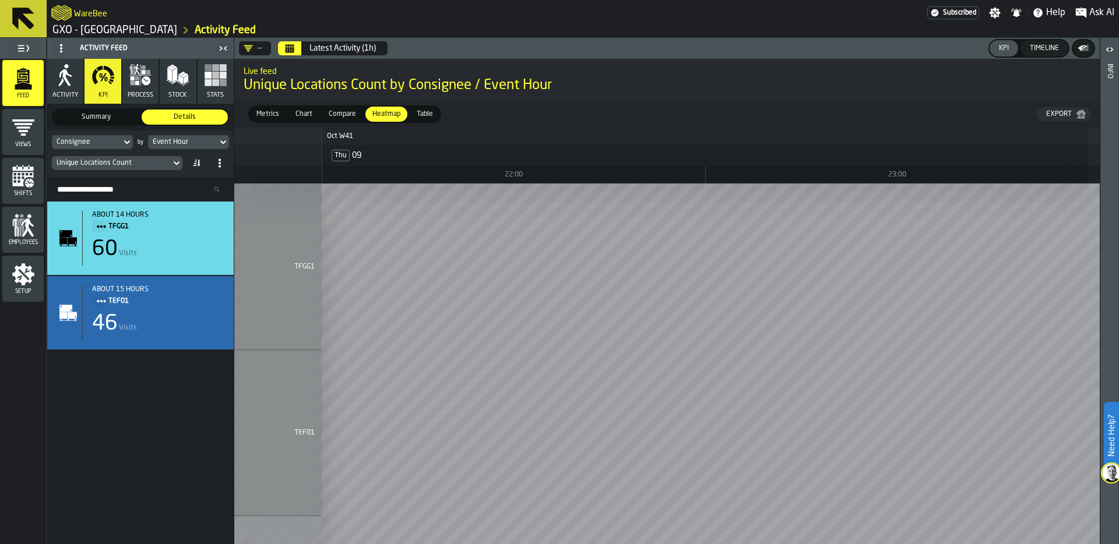
click at [92, 141] on div "Consignee" at bounding box center [87, 142] width 60 height 8
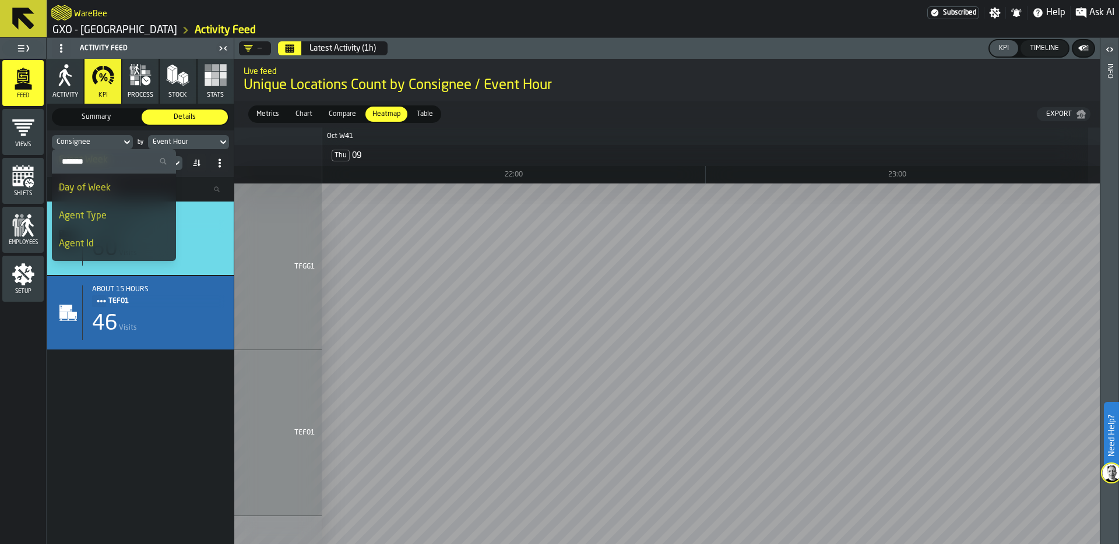
scroll to position [87, 0]
click at [101, 211] on div "Agent Type" at bounding box center [114, 213] width 110 height 14
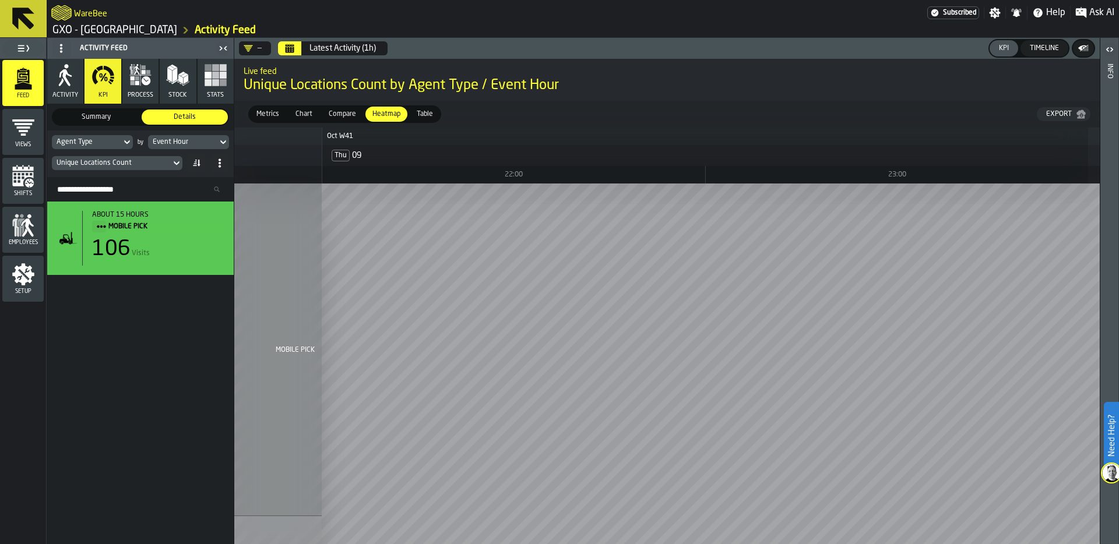
click at [98, 142] on div "Agent Type" at bounding box center [87, 142] width 60 height 8
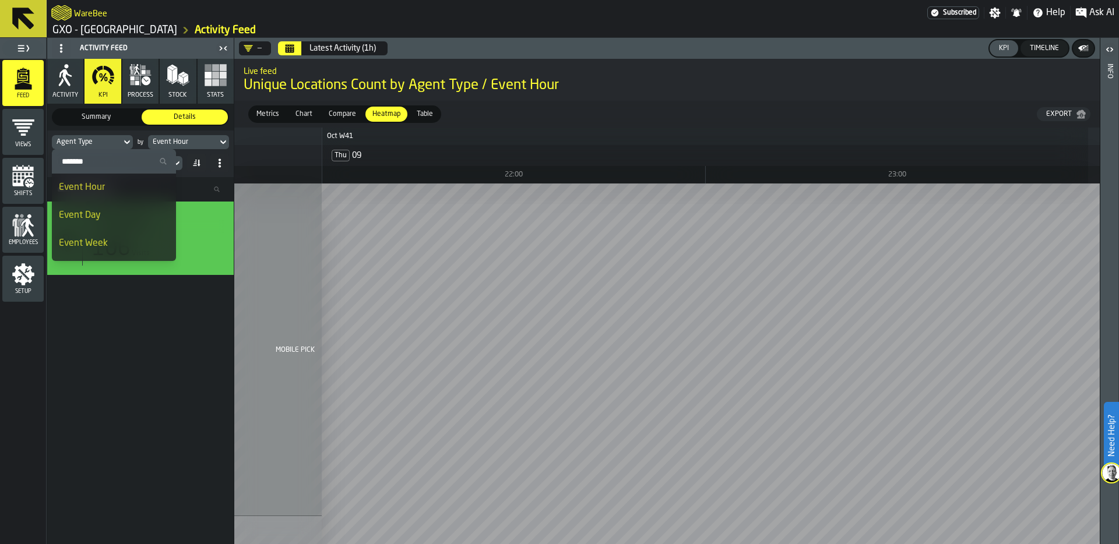
click at [98, 161] on input "Search" at bounding box center [114, 161] width 115 height 15
type input "********"
click at [104, 396] on div "about 15 hours MOBILE PICK 106 Visits" at bounding box center [140, 373] width 186 height 343
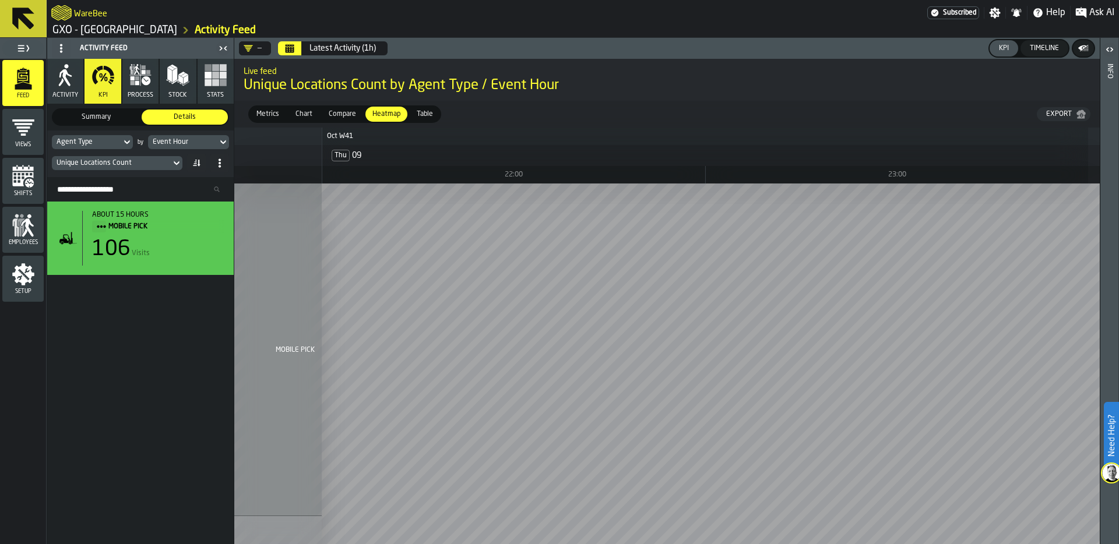
click at [26, 273] on icon "menu Setup" at bounding box center [23, 274] width 22 height 22
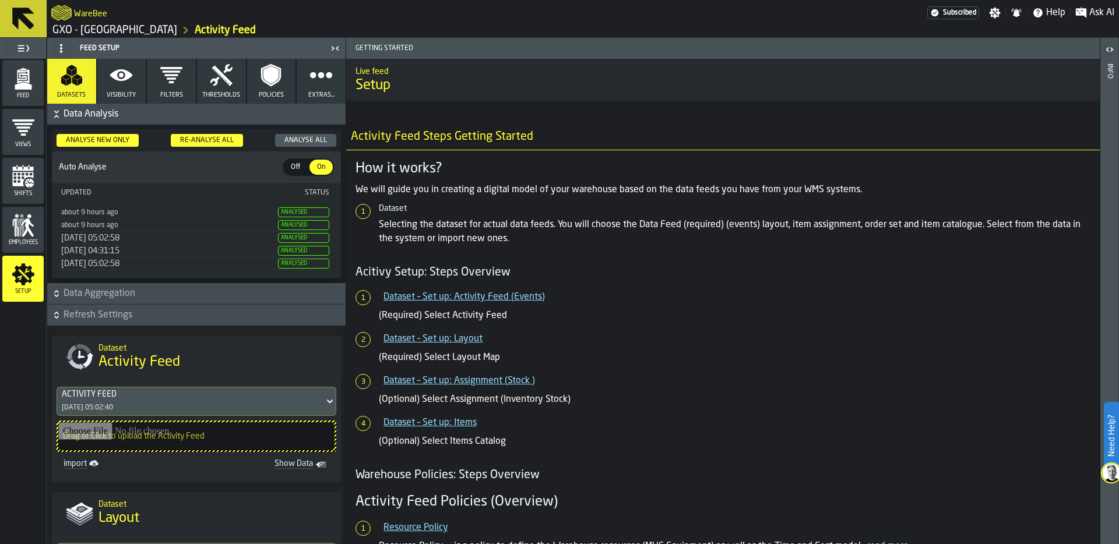
click at [119, 91] on span "Visibility" at bounding box center [121, 95] width 29 height 8
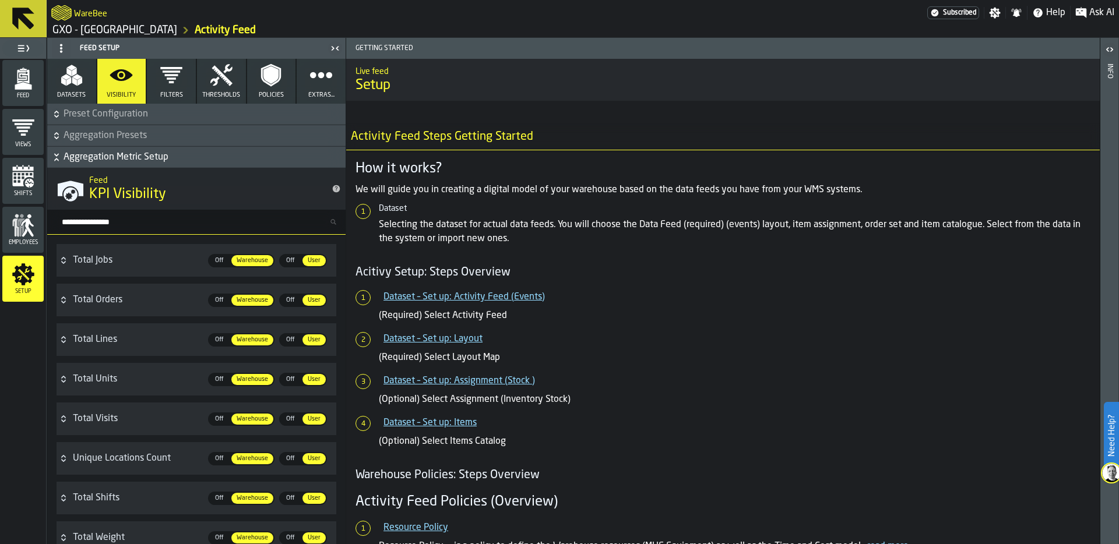
click at [121, 220] on input "Search metric..." at bounding box center [201, 221] width 289 height 15
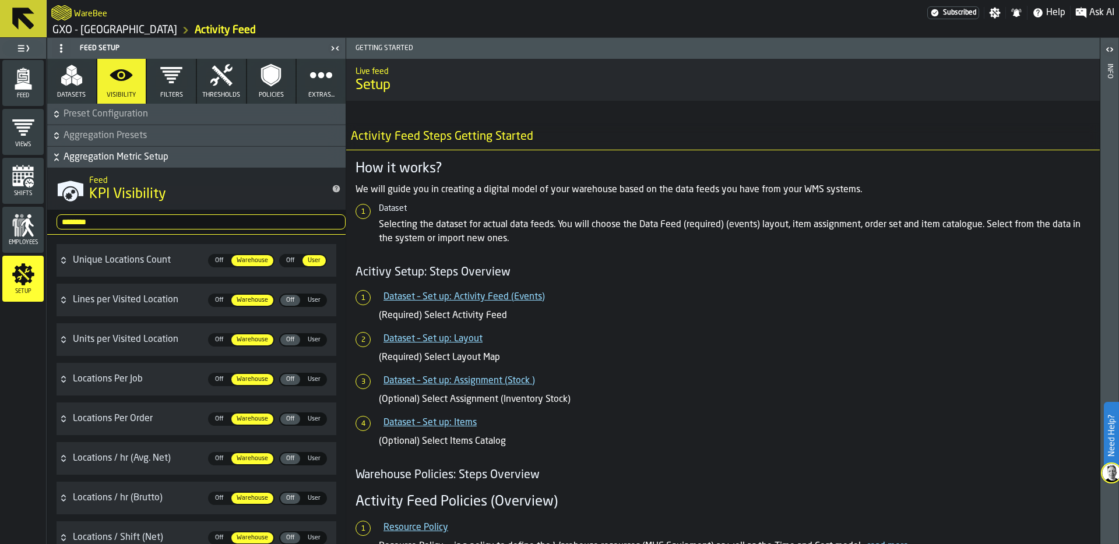
type input "********"
click at [314, 297] on span "User" at bounding box center [314, 300] width 22 height 10
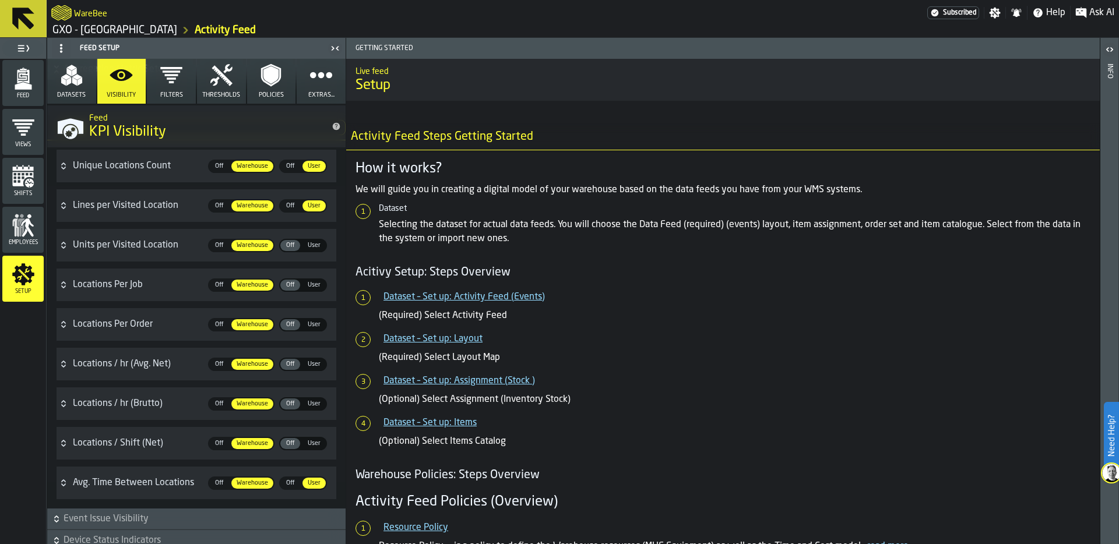
scroll to position [102, 0]
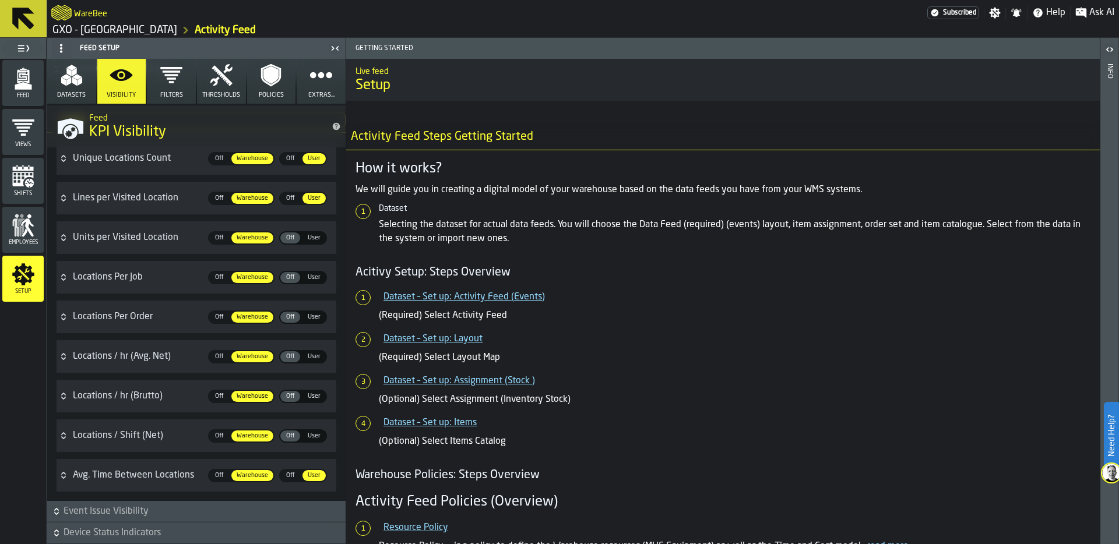
click at [312, 394] on span "User" at bounding box center [314, 396] width 22 height 10
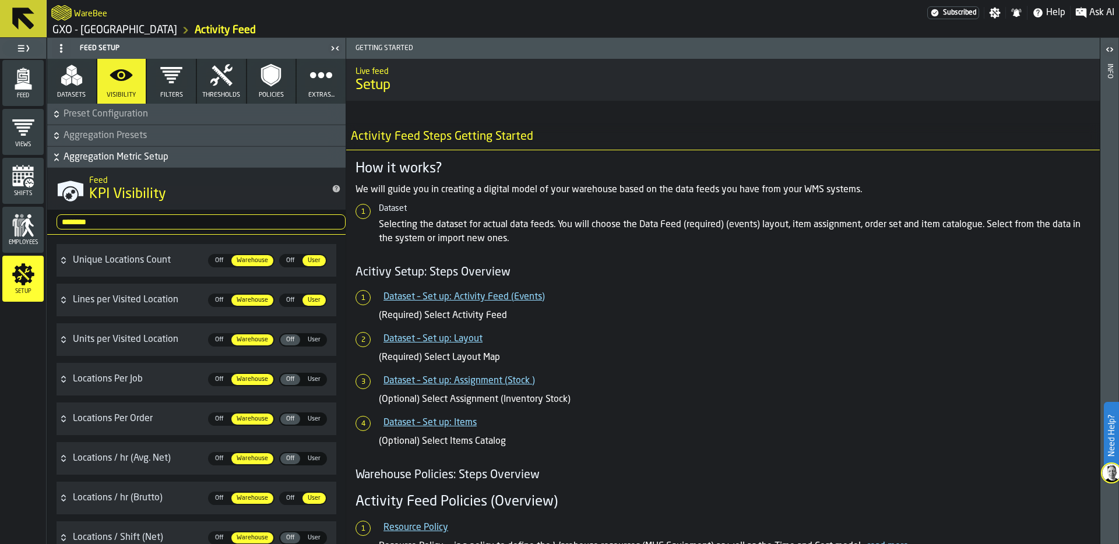
click at [22, 82] on polygon "menu Feed" at bounding box center [23, 86] width 17 height 8
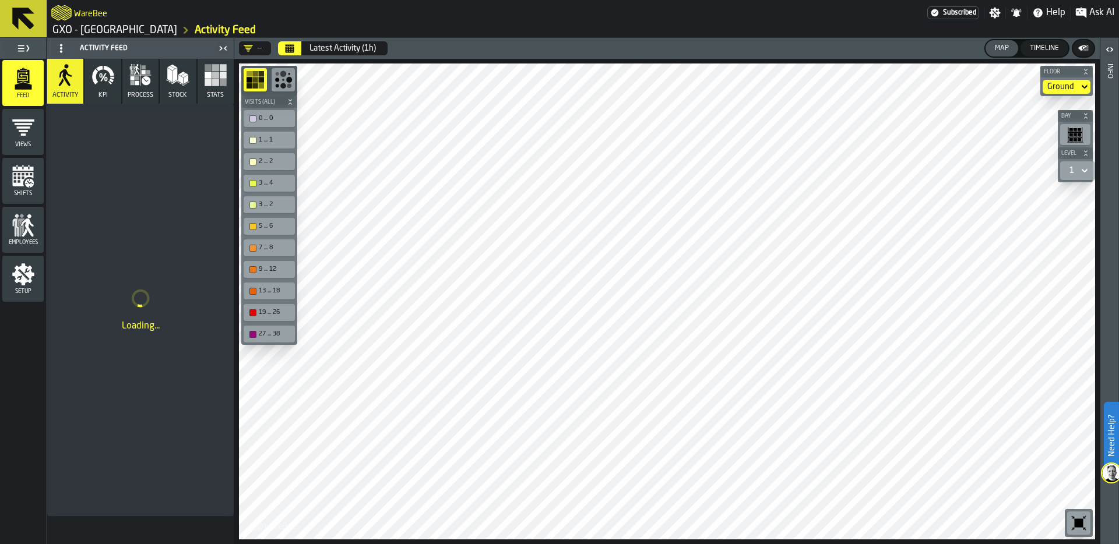
click at [102, 80] on icon "button" at bounding box center [102, 74] width 23 height 23
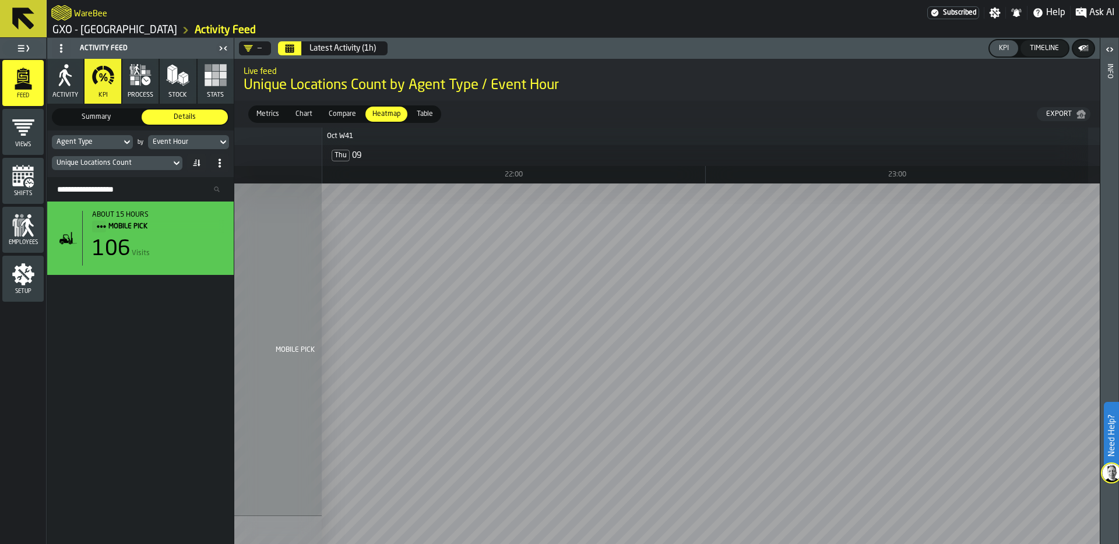
click at [103, 118] on span "Summary" at bounding box center [96, 117] width 82 height 10
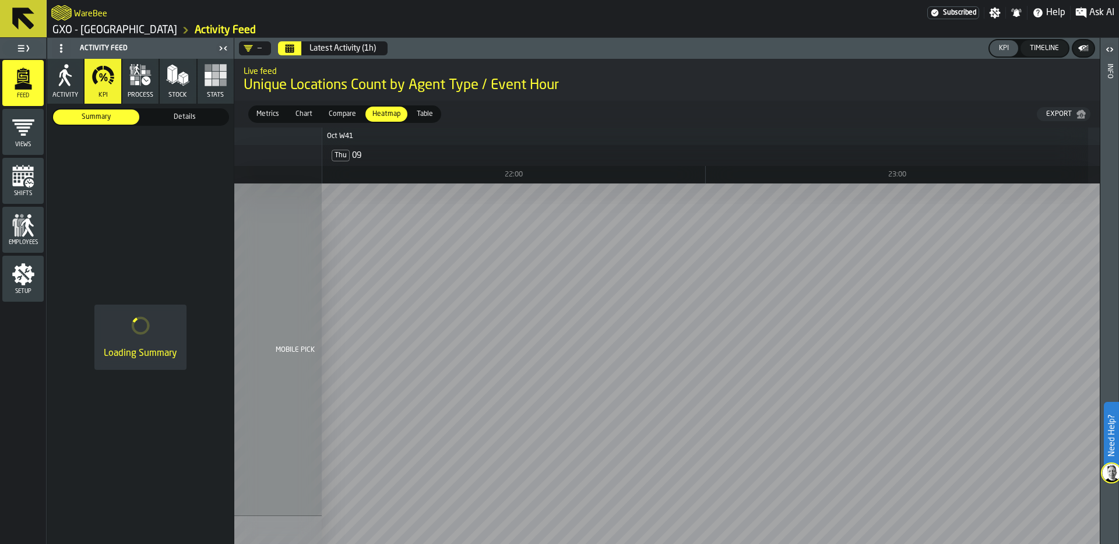
click at [186, 115] on span "Details" at bounding box center [185, 117] width 82 height 10
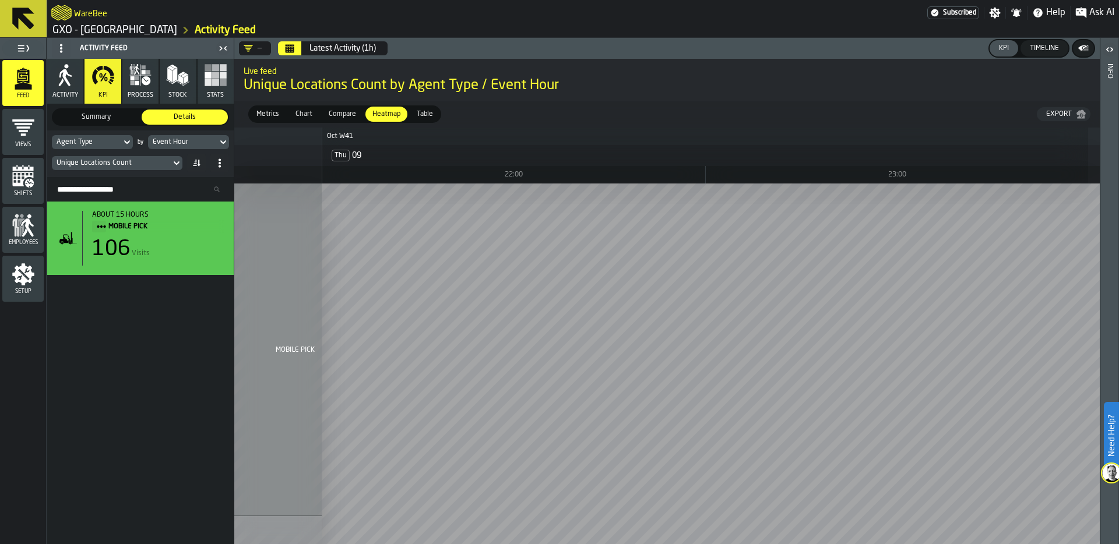
click at [132, 159] on div "Unique Locations Count" at bounding box center [112, 163] width 110 height 8
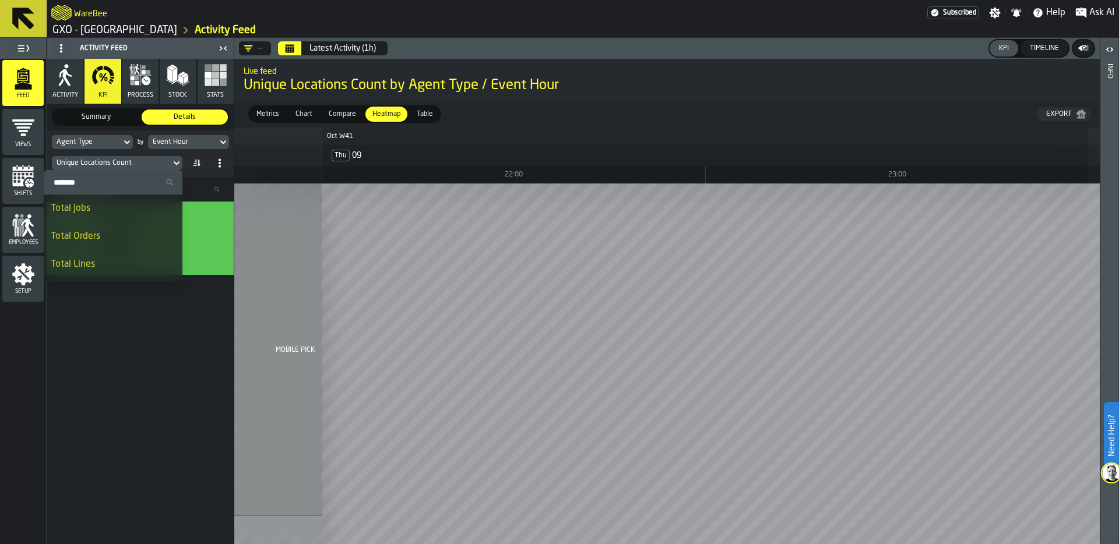
click at [96, 185] on input "Search" at bounding box center [112, 182] width 129 height 15
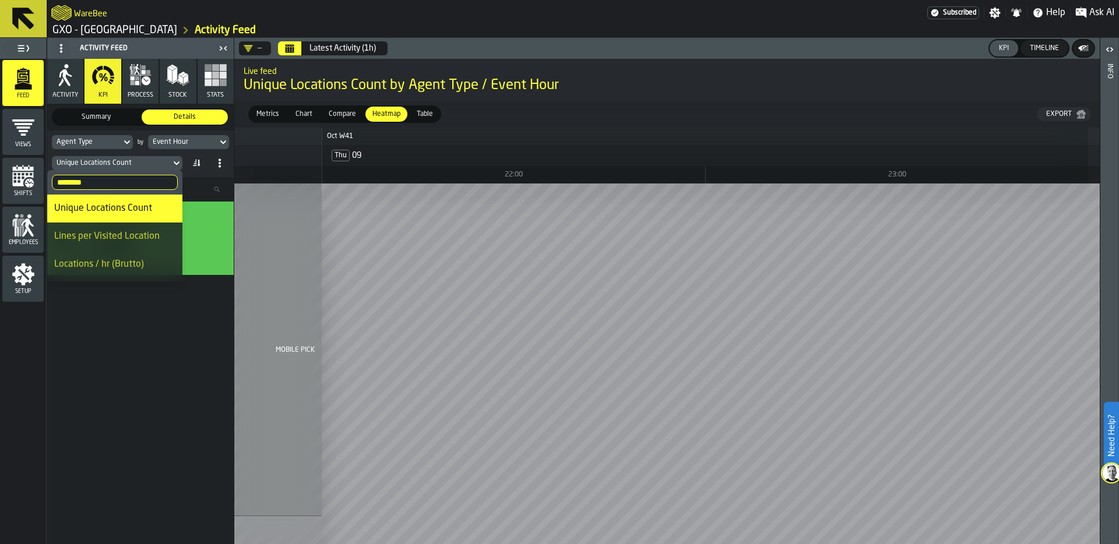
type input "********"
click at [117, 238] on div "Lines per Visited Location" at bounding box center [114, 237] width 121 height 14
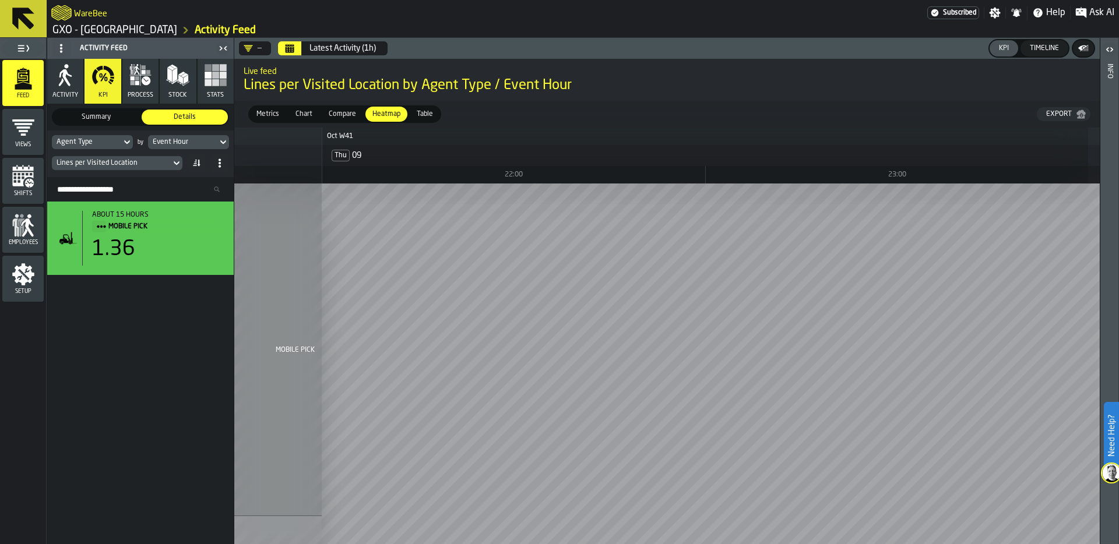
click at [288, 44] on icon "Calendar" at bounding box center [289, 48] width 9 height 9
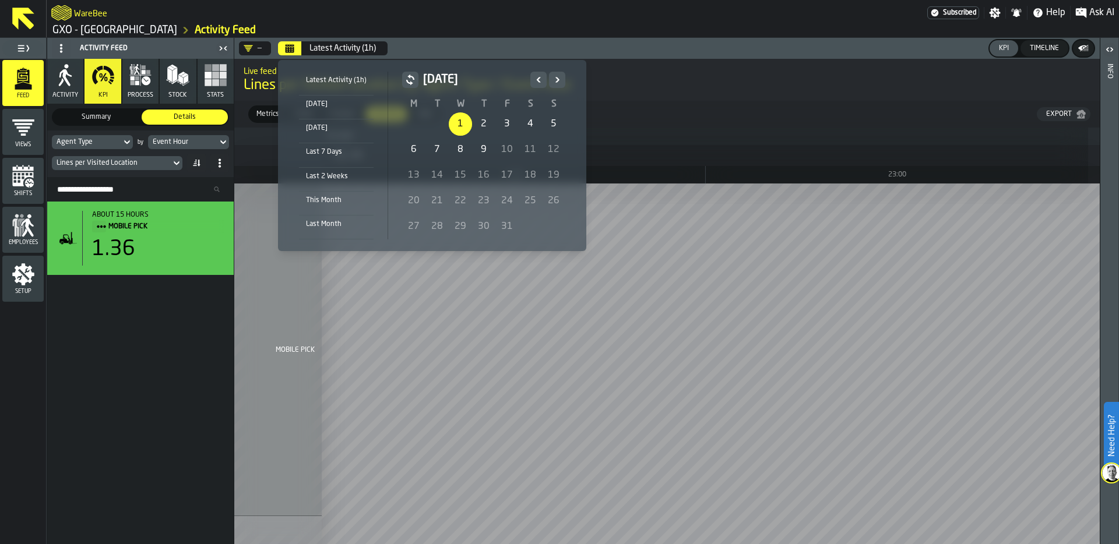
click at [461, 123] on div "1" at bounding box center [460, 123] width 23 height 23
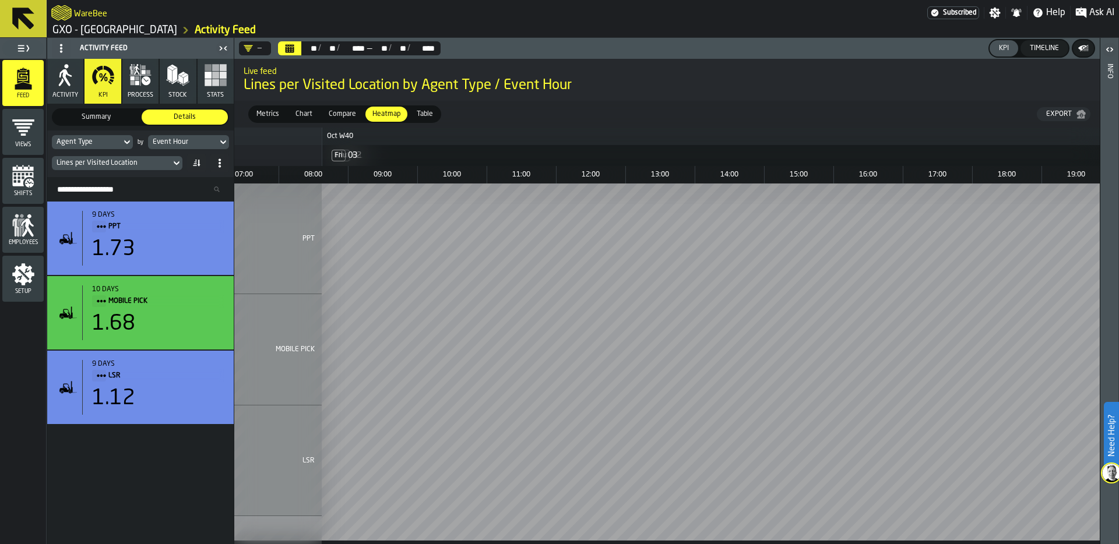
scroll to position [0, 3596]
click at [260, 43] on div "—" at bounding box center [252, 48] width 27 height 14
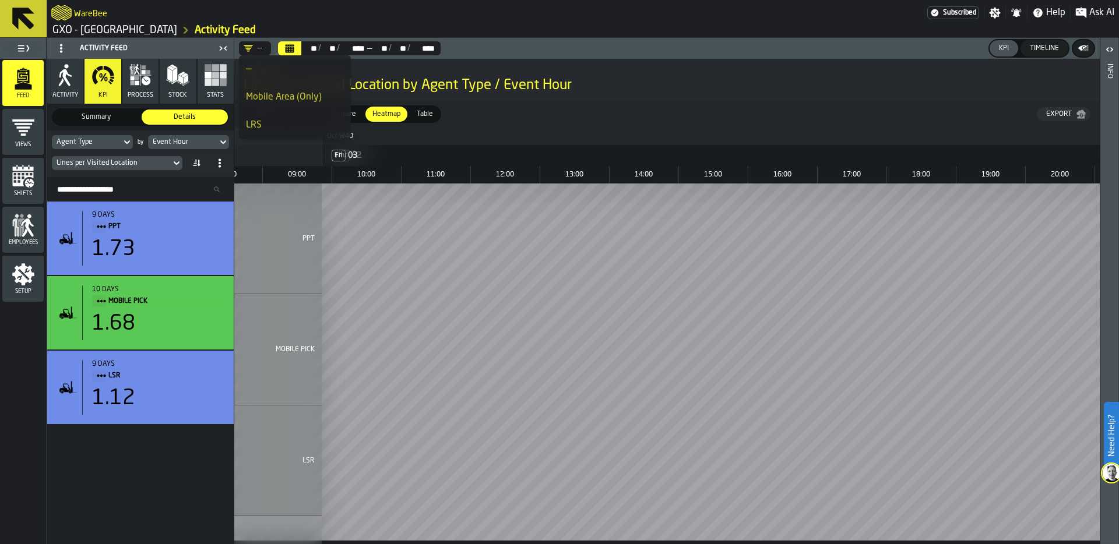
click at [304, 88] on li "Mobile Area (Only)" at bounding box center [295, 97] width 112 height 28
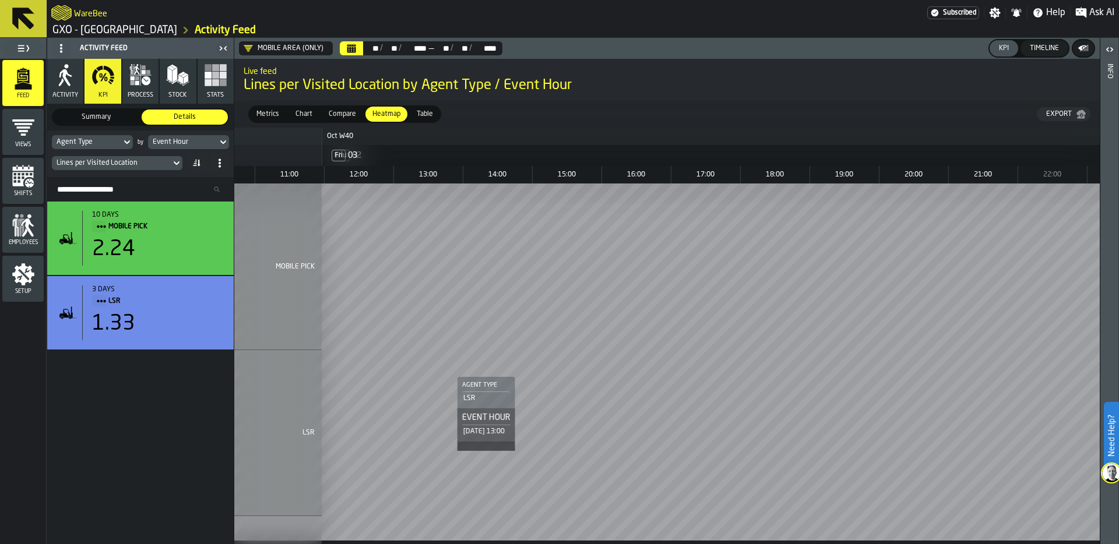
scroll to position [0, 3537]
click at [305, 114] on span "Chart" at bounding box center [304, 114] width 26 height 10
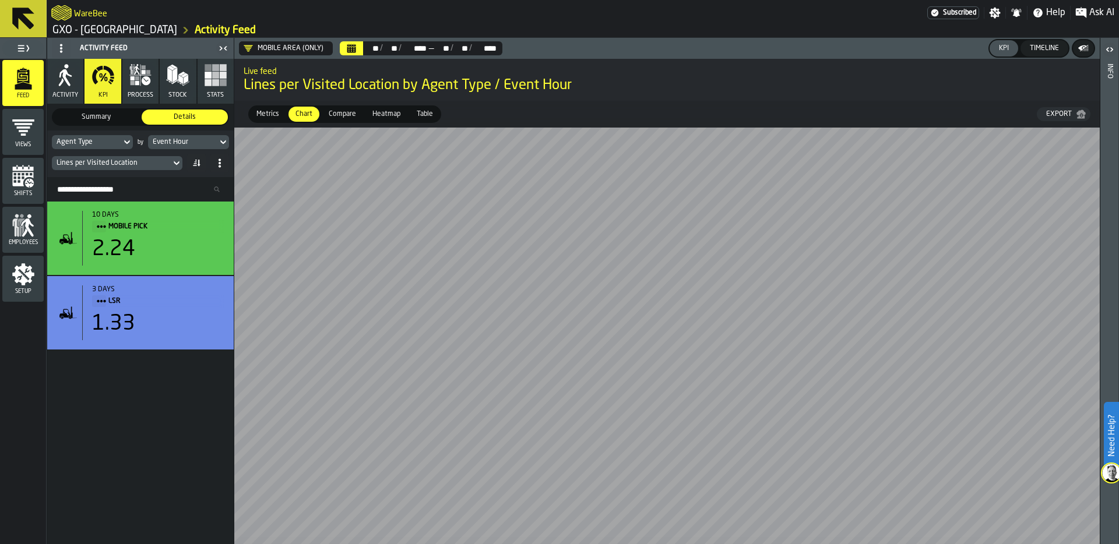
scroll to position [0, 2730]
click at [419, 116] on span "Table" at bounding box center [425, 114] width 26 height 10
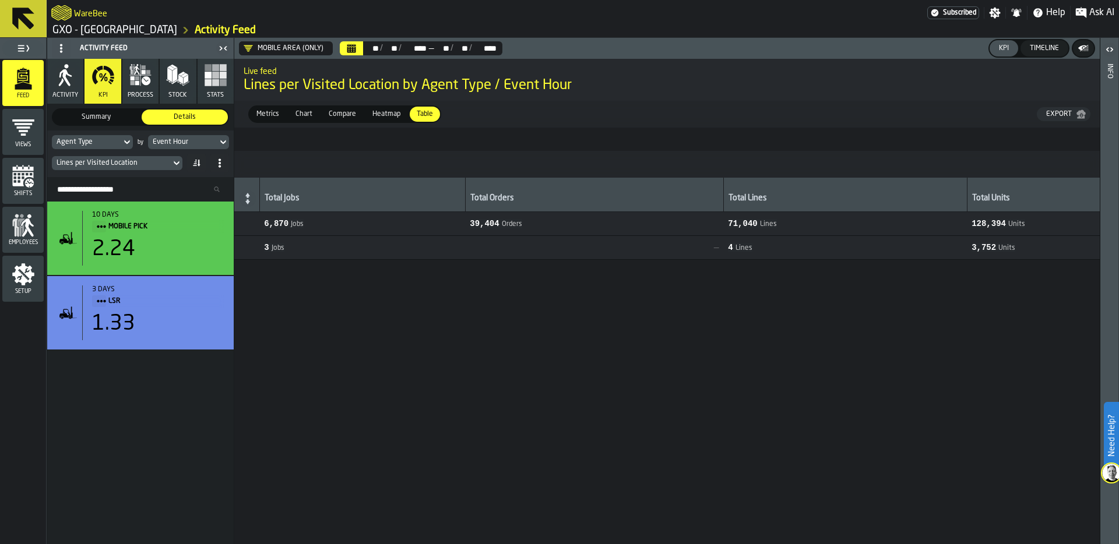
scroll to position [0, 0]
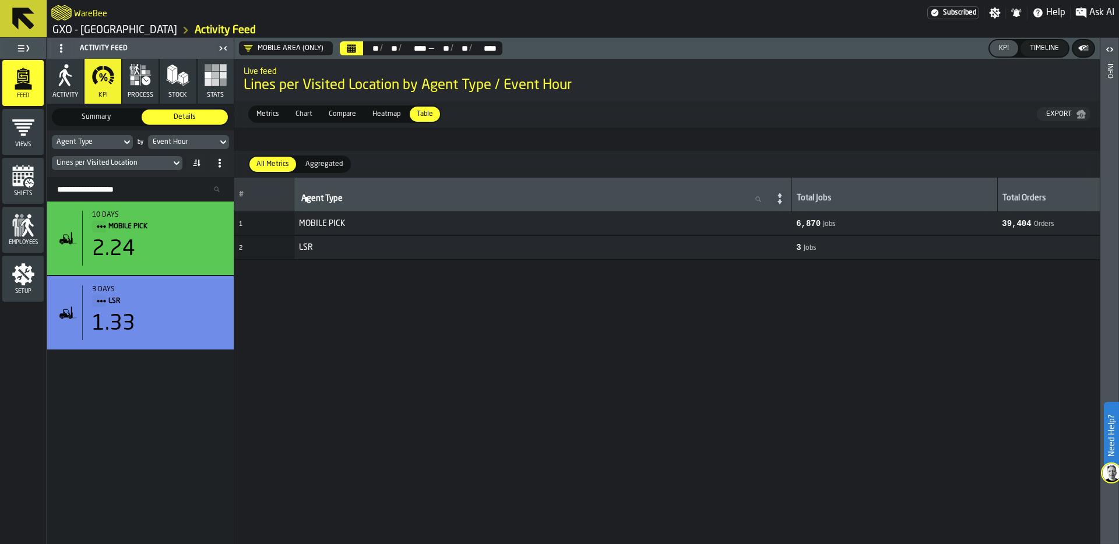
click at [324, 163] on span "Aggregated" at bounding box center [324, 164] width 47 height 10
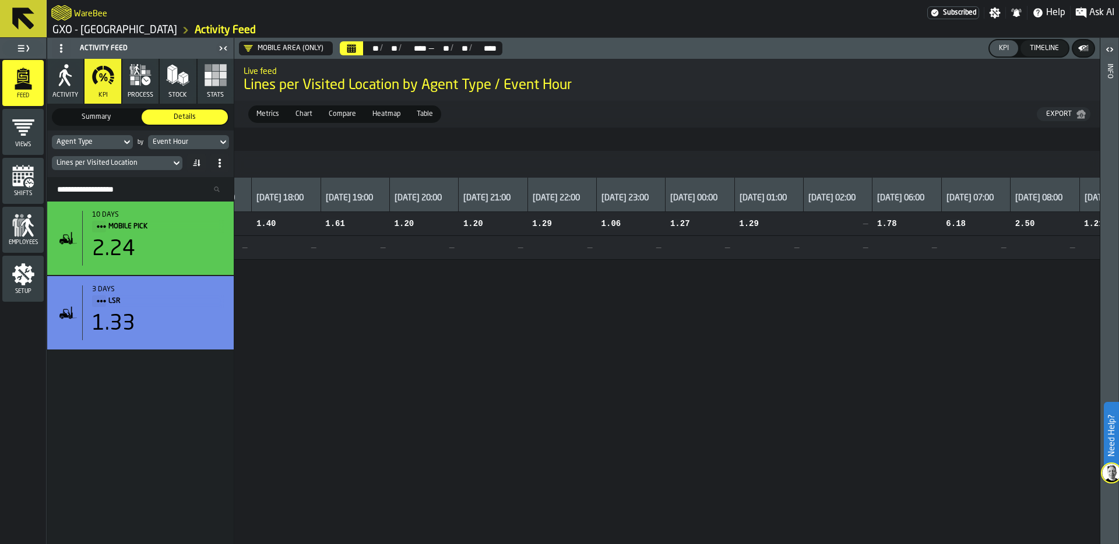
scroll to position [0, 906]
click at [18, 130] on icon "menu Views" at bounding box center [23, 127] width 22 height 16
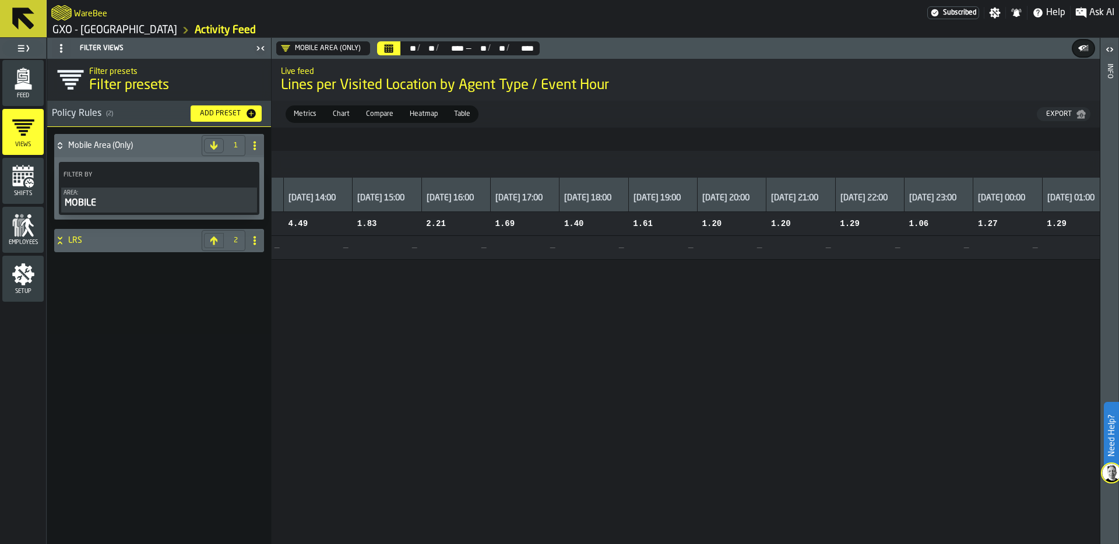
click at [137, 200] on div "MOBILE" at bounding box center [158, 203] width 191 height 14
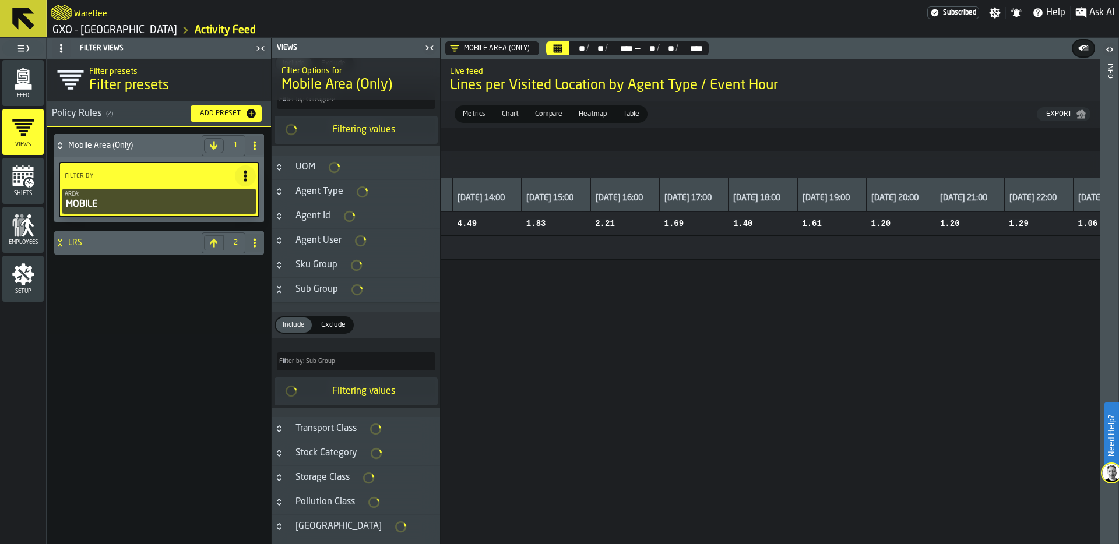
scroll to position [332, 0]
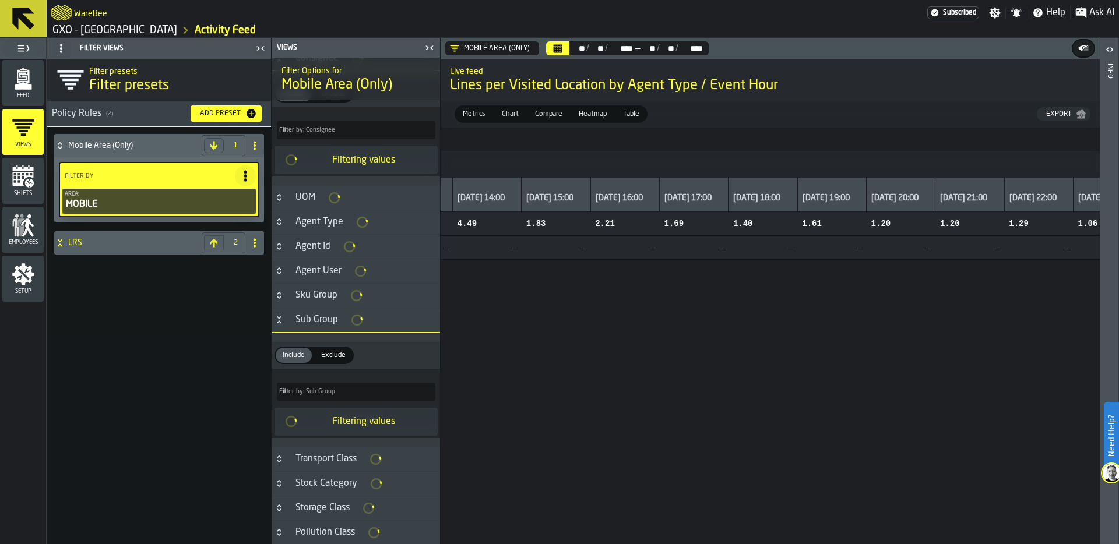
click at [280, 224] on icon "Button-Agent Type-closed" at bounding box center [278, 221] width 9 height 9
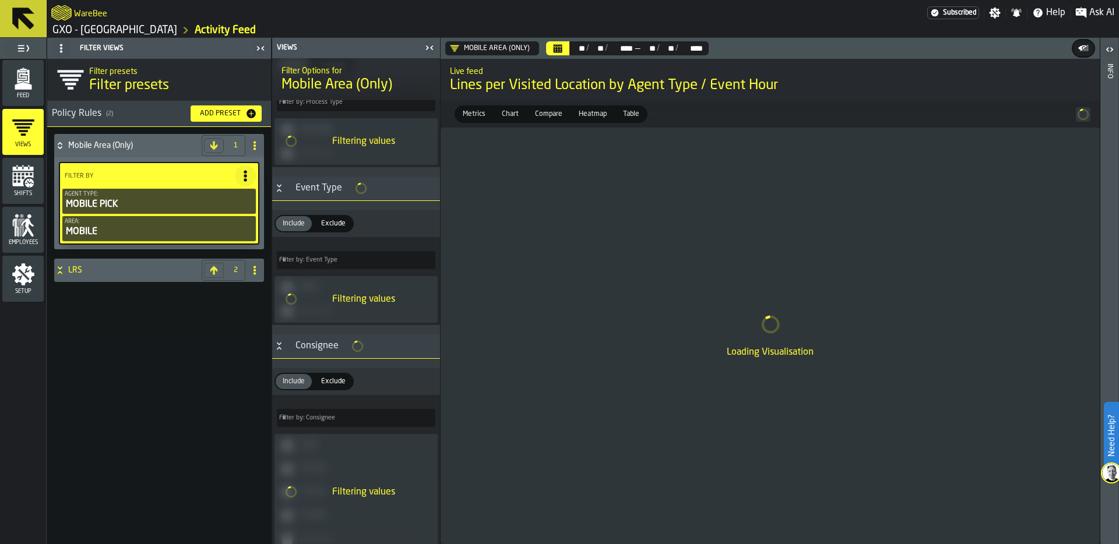
scroll to position [0, 0]
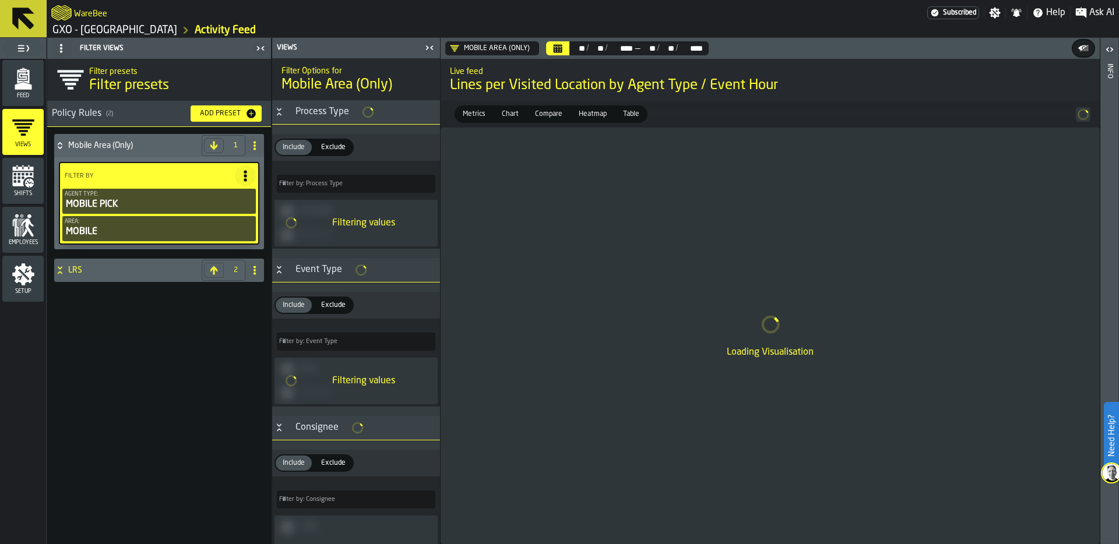
click at [0, 0] on icon "PolicyFilterItem-Area" at bounding box center [0, 0] width 0 height 0
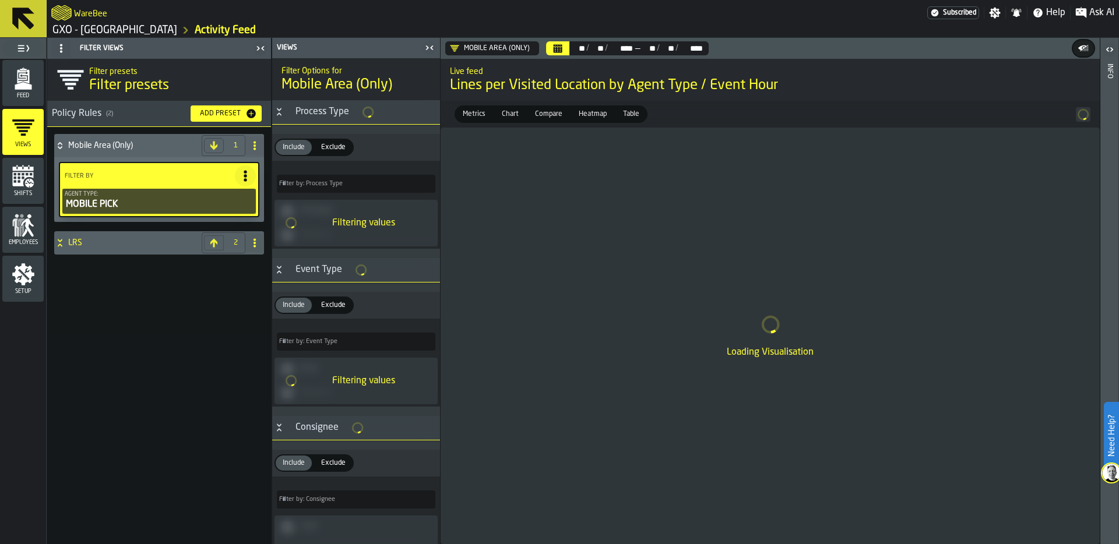
click at [450, 17] on div "WareBee" at bounding box center [489, 12] width 876 height 21
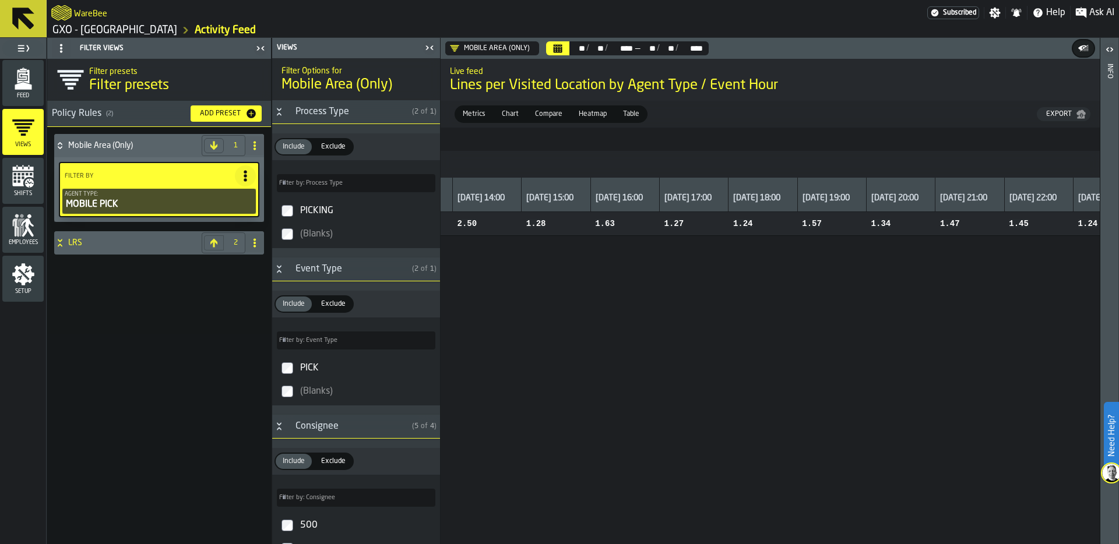
click at [23, 90] on div "Feed" at bounding box center [22, 83] width 41 height 32
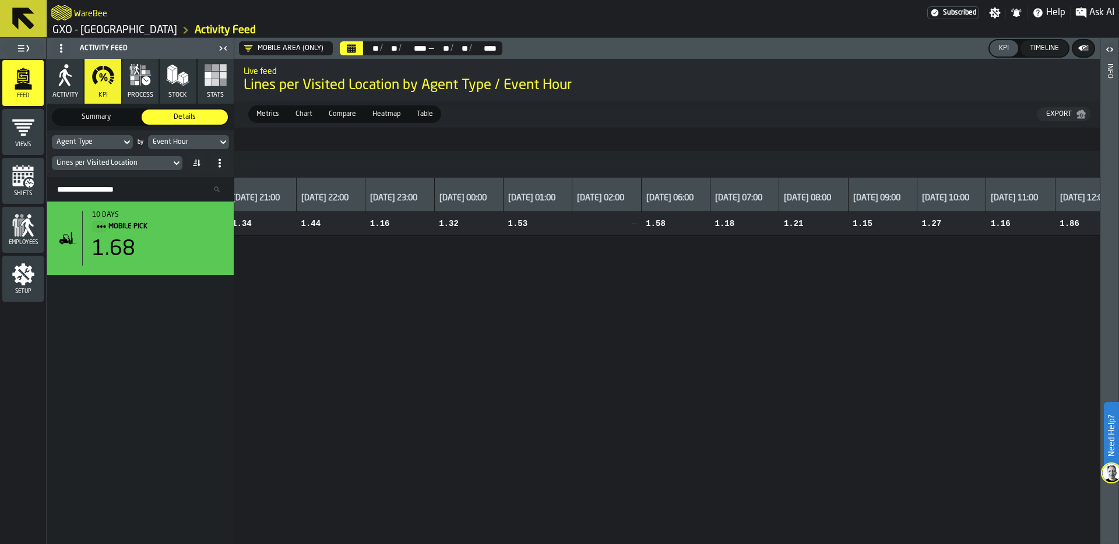
scroll to position [0, 2887]
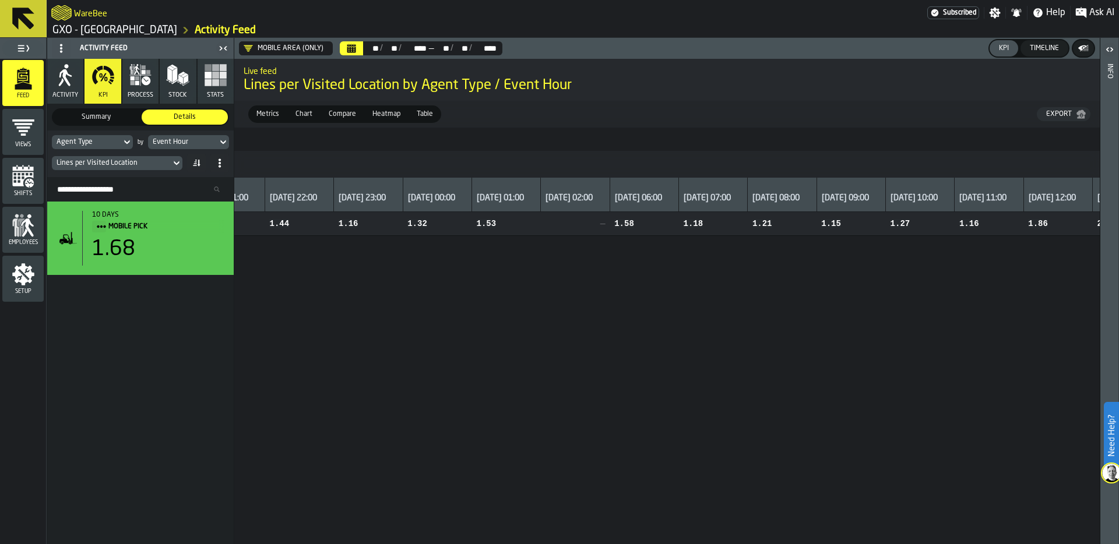
click at [334, 112] on span "Compare" at bounding box center [342, 114] width 37 height 10
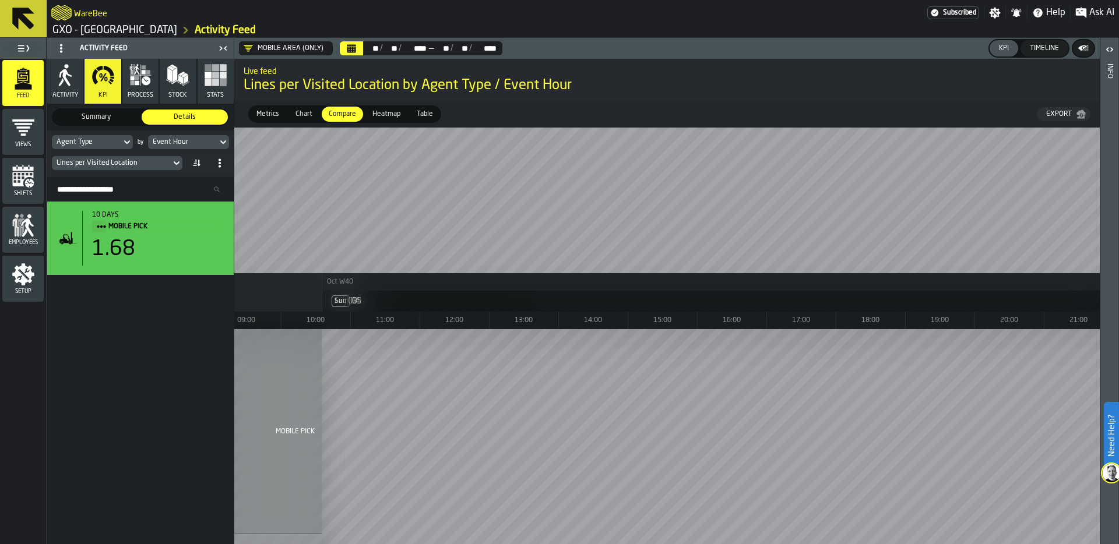
scroll to position [0, 4924]
click at [136, 161] on div "Lines per Visited Location" at bounding box center [112, 163] width 110 height 8
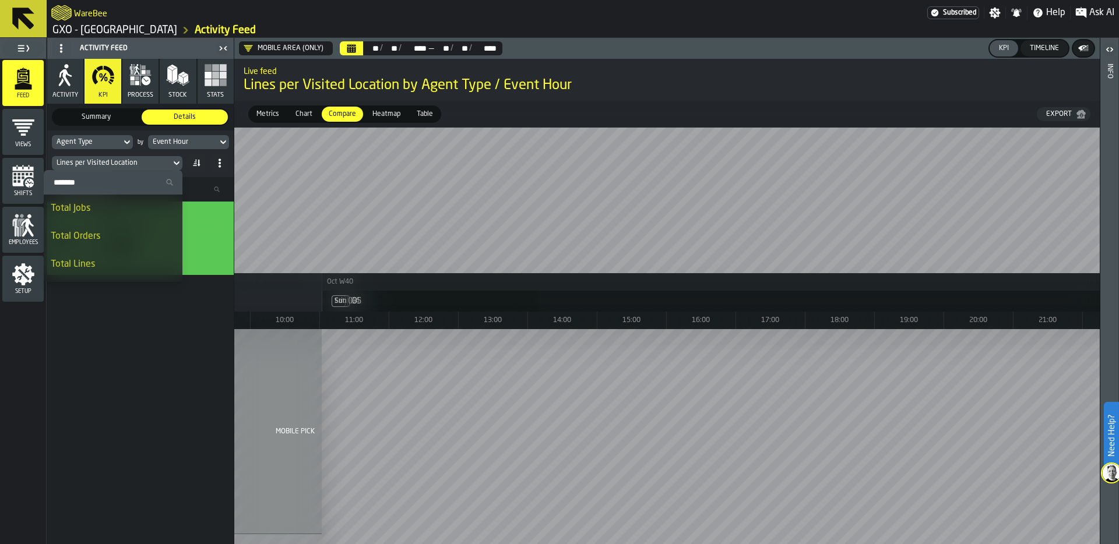
click at [104, 175] on input "Search" at bounding box center [112, 182] width 129 height 15
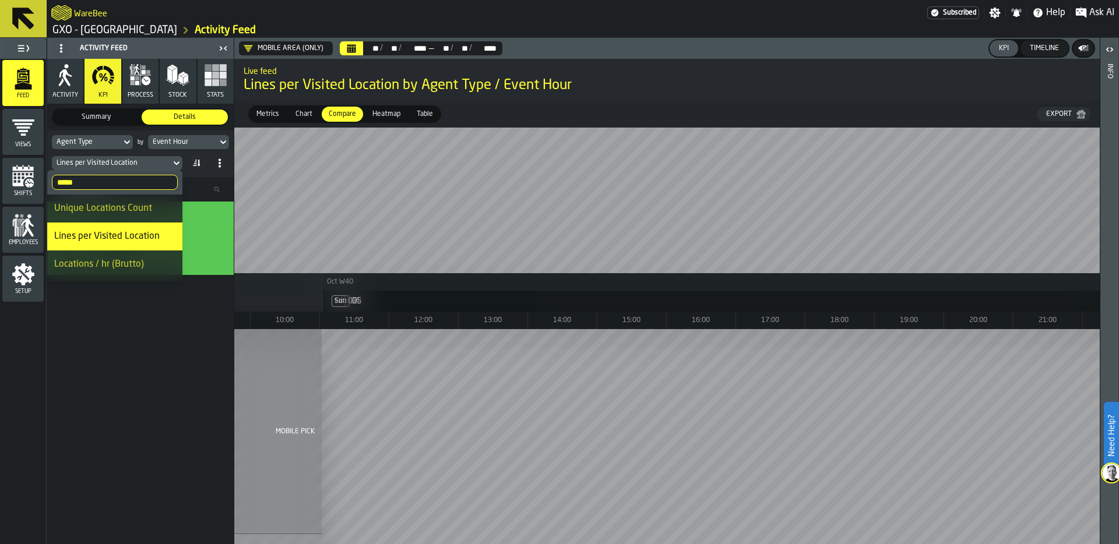
scroll to position [5, 0]
type input "*****"
click at [122, 258] on div "Locations / hr (Brutto)" at bounding box center [114, 259] width 121 height 14
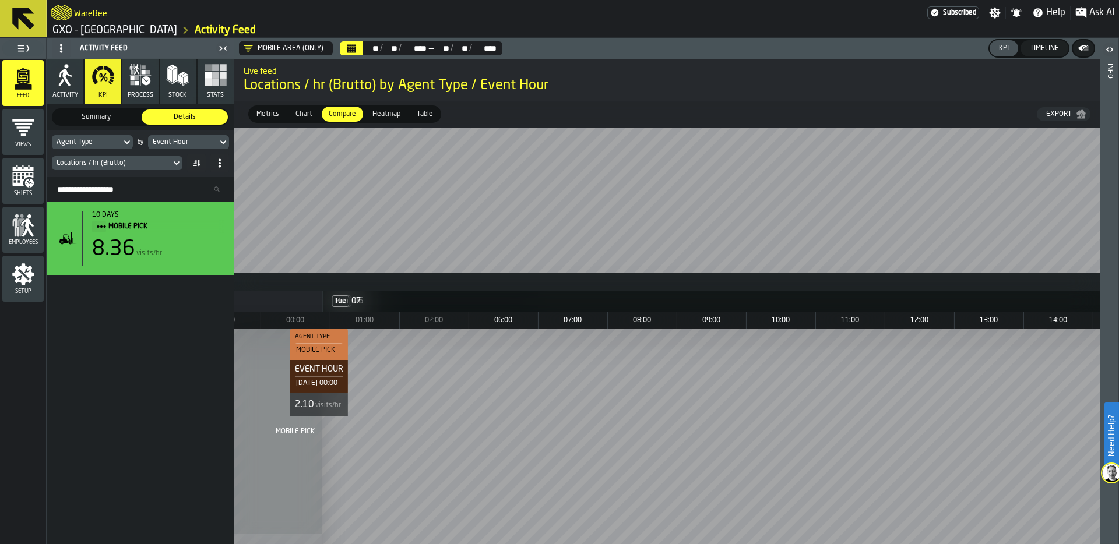
scroll to position [0, 7442]
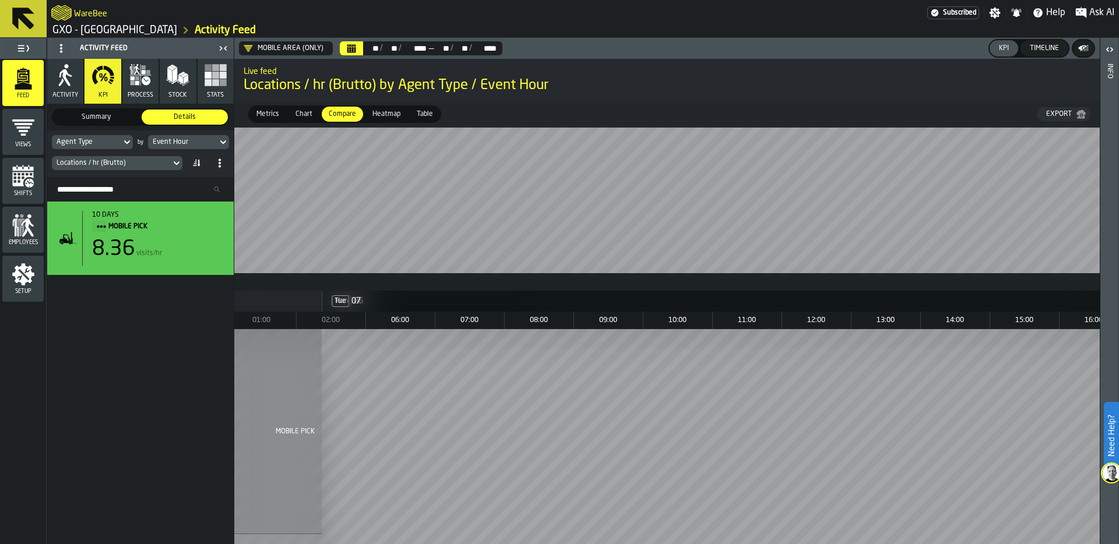
click at [117, 160] on div "Locations / hr (Brutto)" at bounding box center [112, 163] width 110 height 8
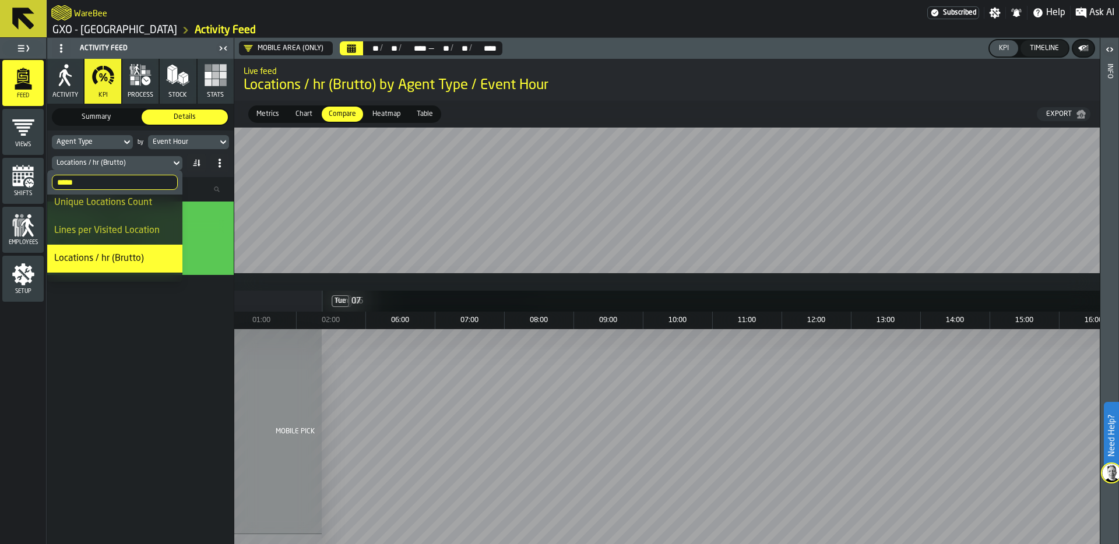
scroll to position [0, 0]
click at [91, 140] on div "Agent Type" at bounding box center [87, 142] width 60 height 8
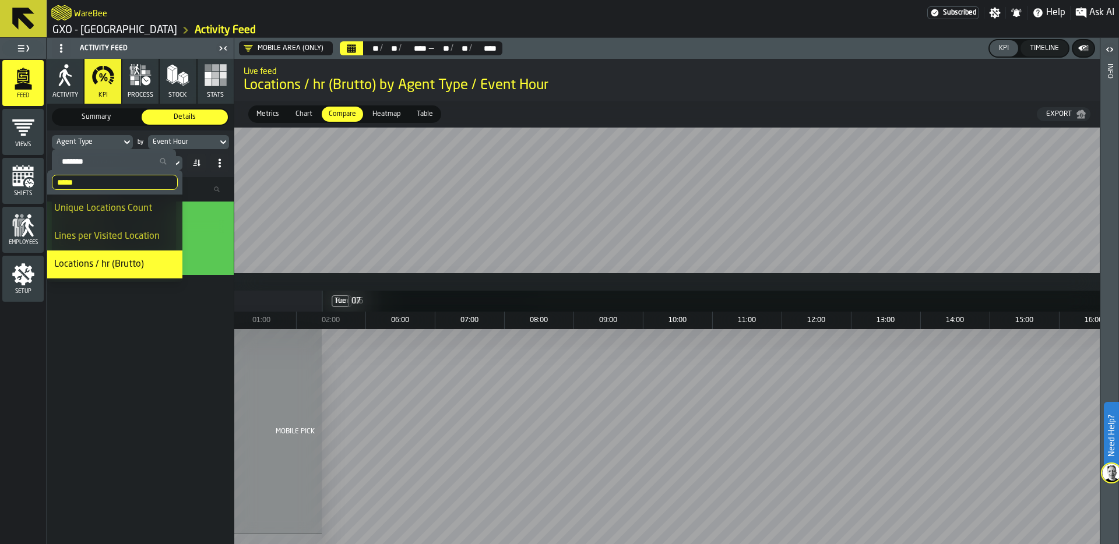
click at [96, 144] on div "Agent Type" at bounding box center [87, 142] width 60 height 8
click at [96, 142] on div "Agent Type" at bounding box center [87, 142] width 60 height 8
click at [86, 163] on input "Search" at bounding box center [114, 161] width 115 height 15
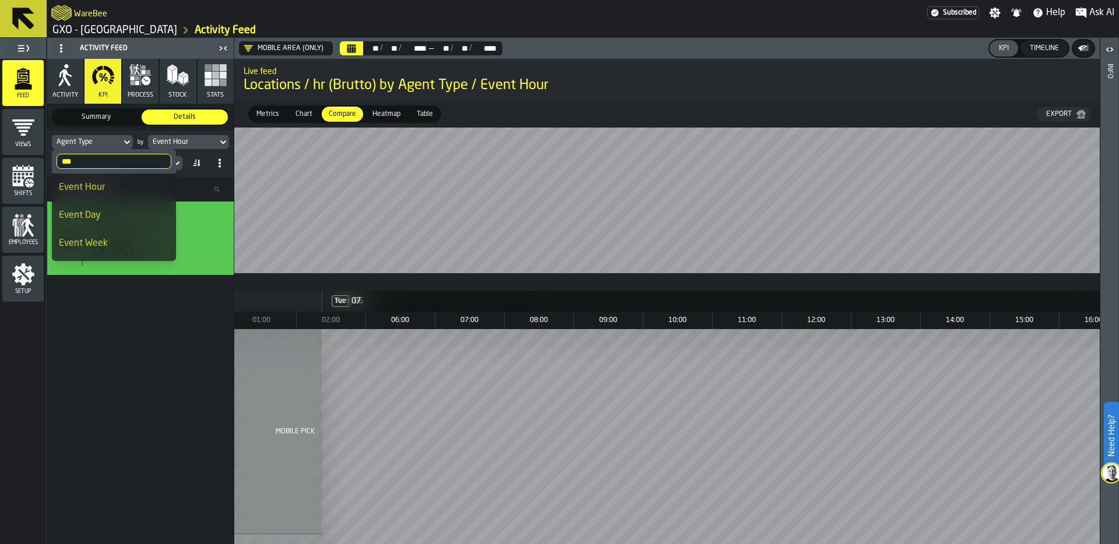
type input "****"
click at [215, 79] on icon "button" at bounding box center [215, 74] width 23 height 23
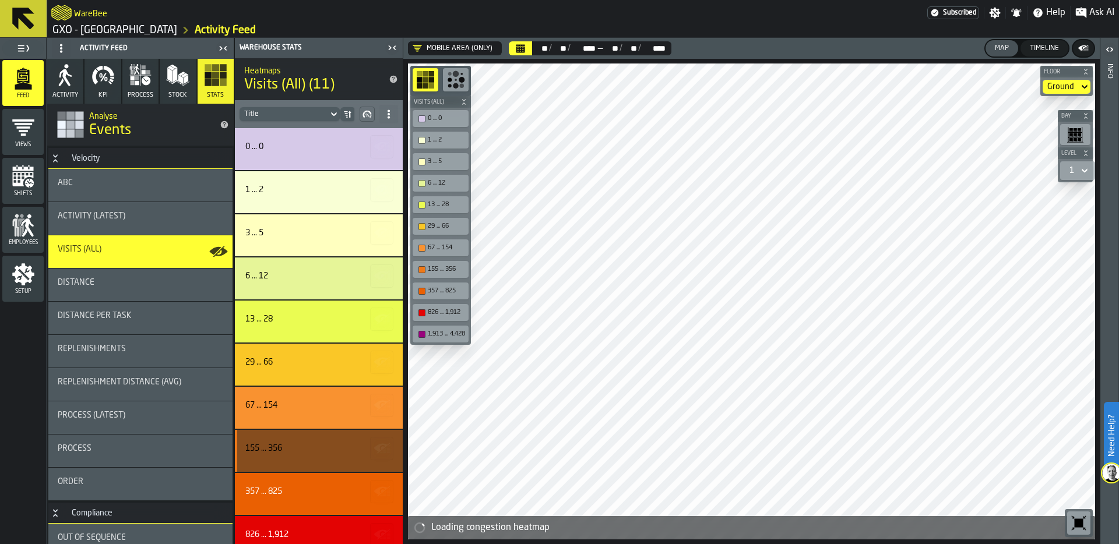
scroll to position [56, 0]
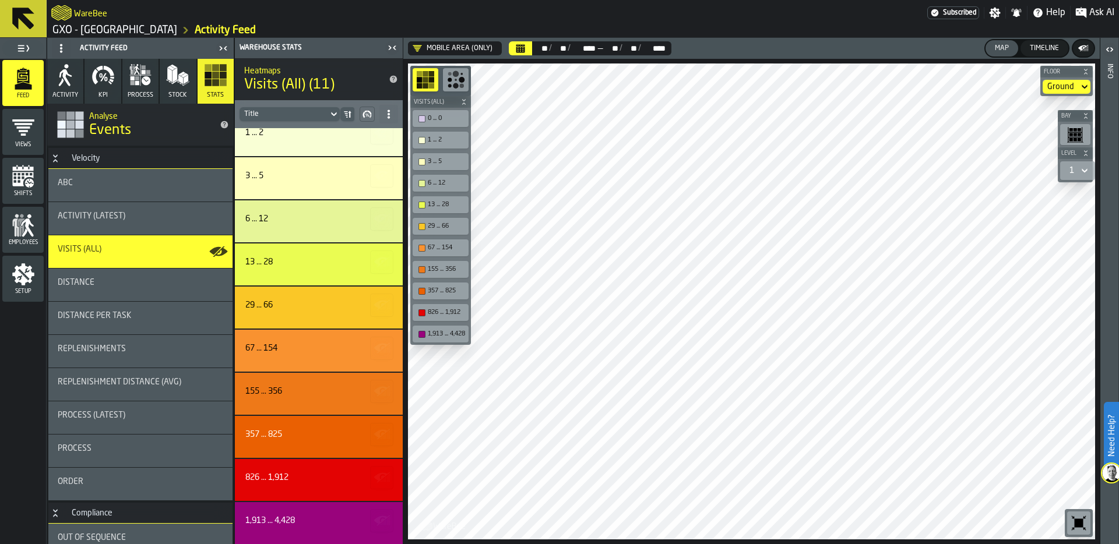
click at [97, 86] on icon "button" at bounding box center [102, 74] width 23 height 23
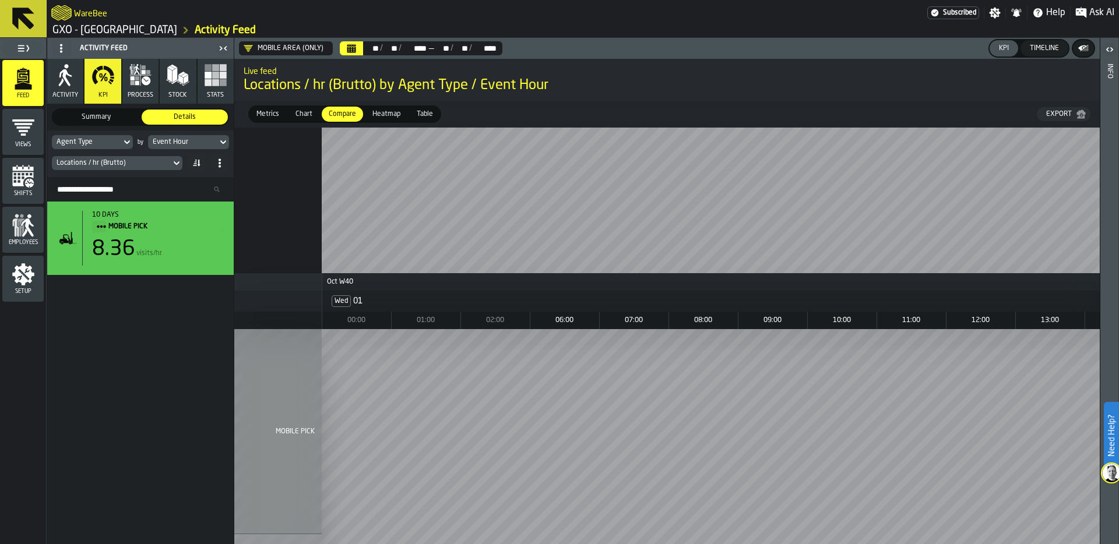
click at [128, 160] on div "Locations / hr (Brutto)" at bounding box center [112, 163] width 110 height 8
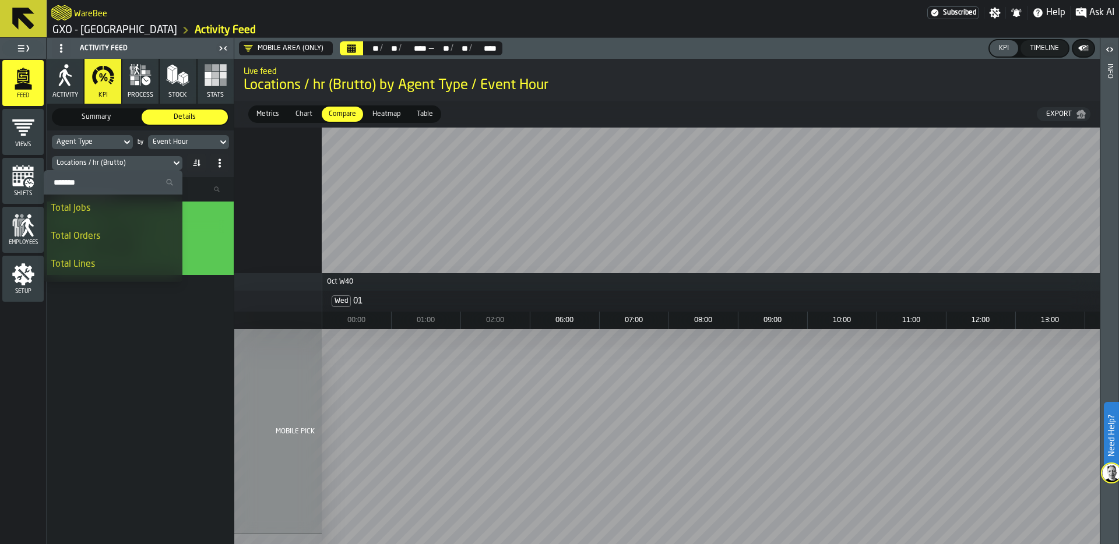
click at [96, 185] on input "Search" at bounding box center [112, 182] width 129 height 15
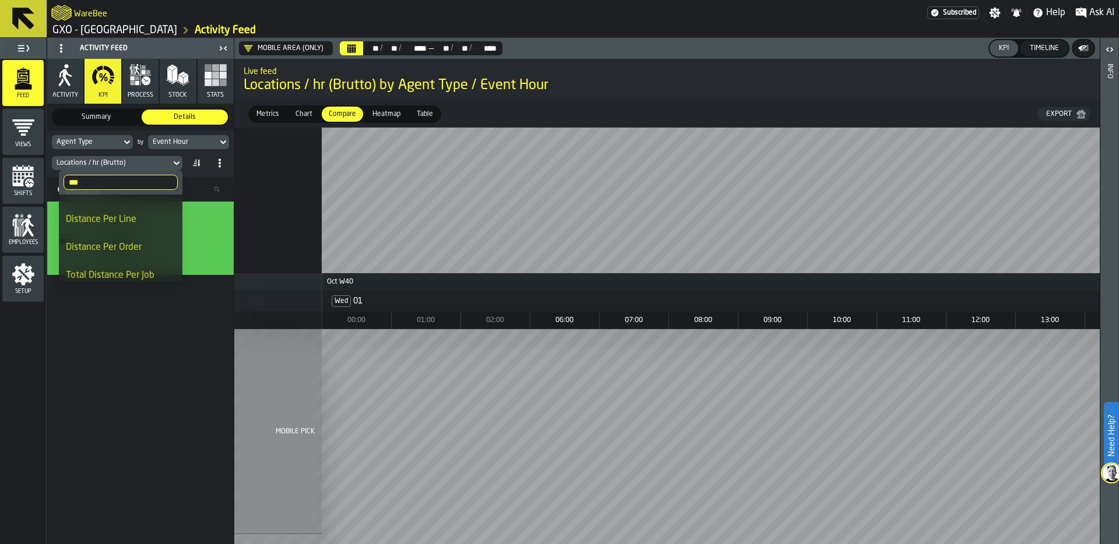
scroll to position [18, 0]
type input "***"
click at [139, 221] on div "Distance Per Line" at bounding box center [121, 218] width 110 height 14
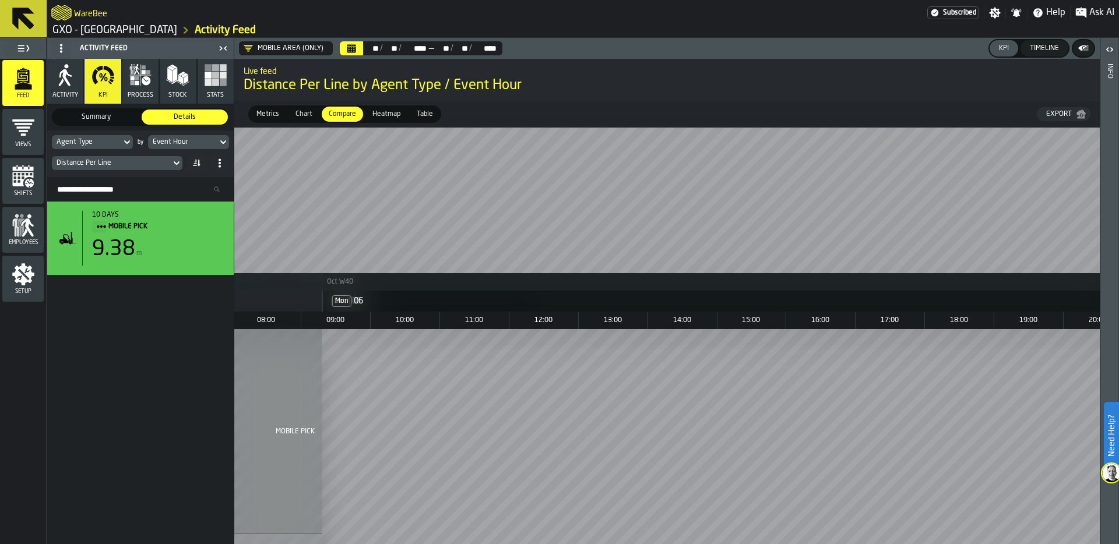
scroll to position [0, 6263]
click at [142, 163] on div "Distance Per Line" at bounding box center [112, 163] width 110 height 8
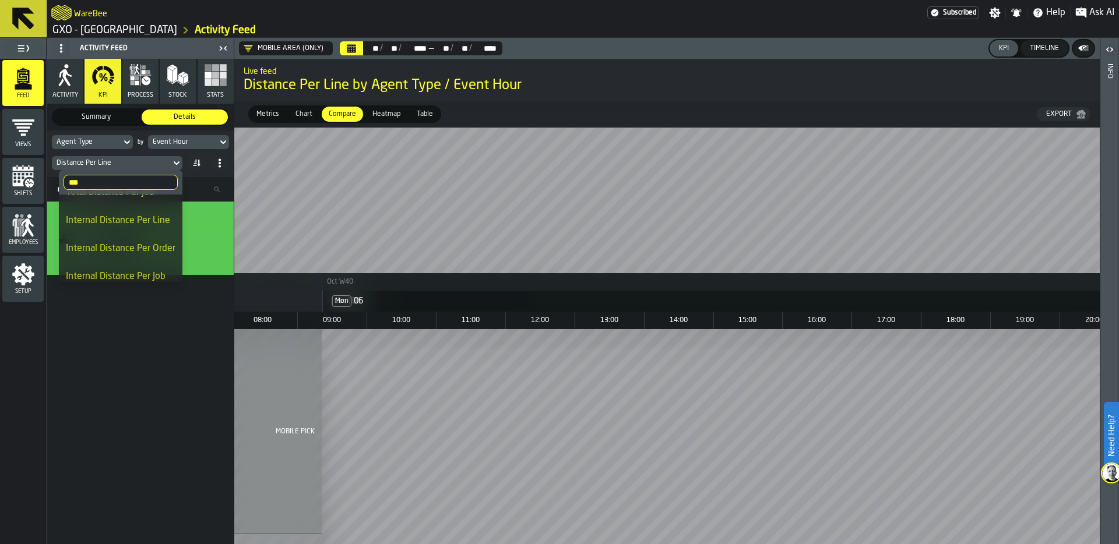
scroll to position [108, 0]
click at [83, 359] on div "10 days MOBILE PICK 9.38 m" at bounding box center [140, 373] width 186 height 343
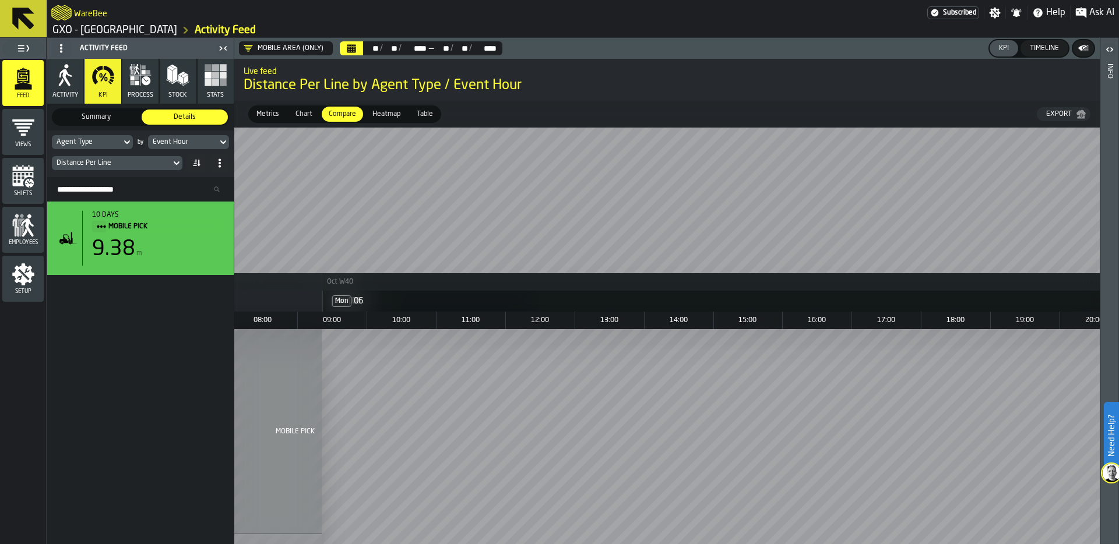
click at [126, 162] on div "Distance Per Line" at bounding box center [112, 163] width 110 height 8
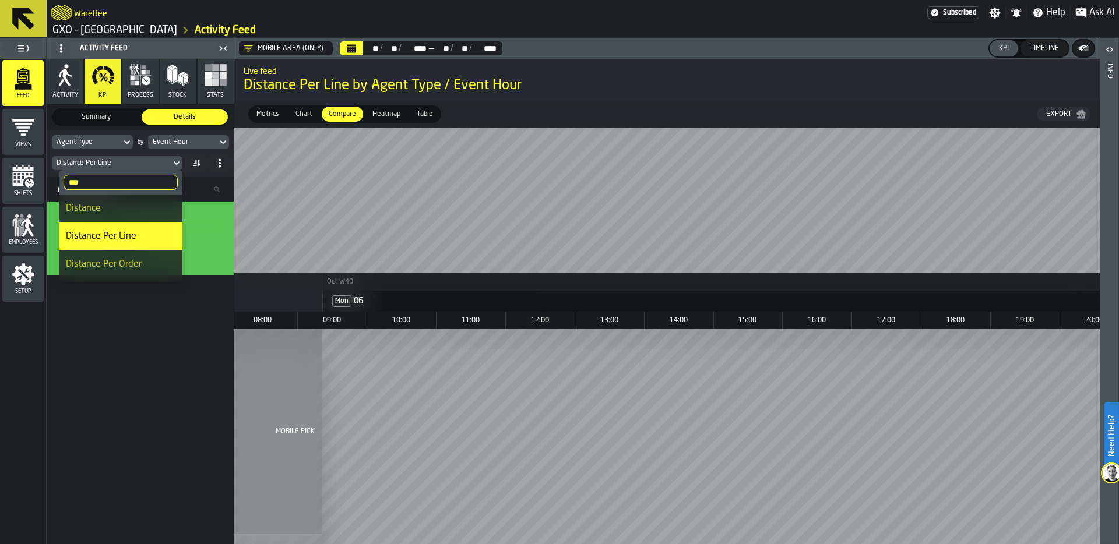
drag, startPoint x: 96, startPoint y: 184, endPoint x: 31, endPoint y: 175, distance: 65.3
click at [30, 175] on body "Need Help? WareBee Subscribed Settings Notifications Help Ask AI GXO - Wellingb…" at bounding box center [559, 272] width 1119 height 544
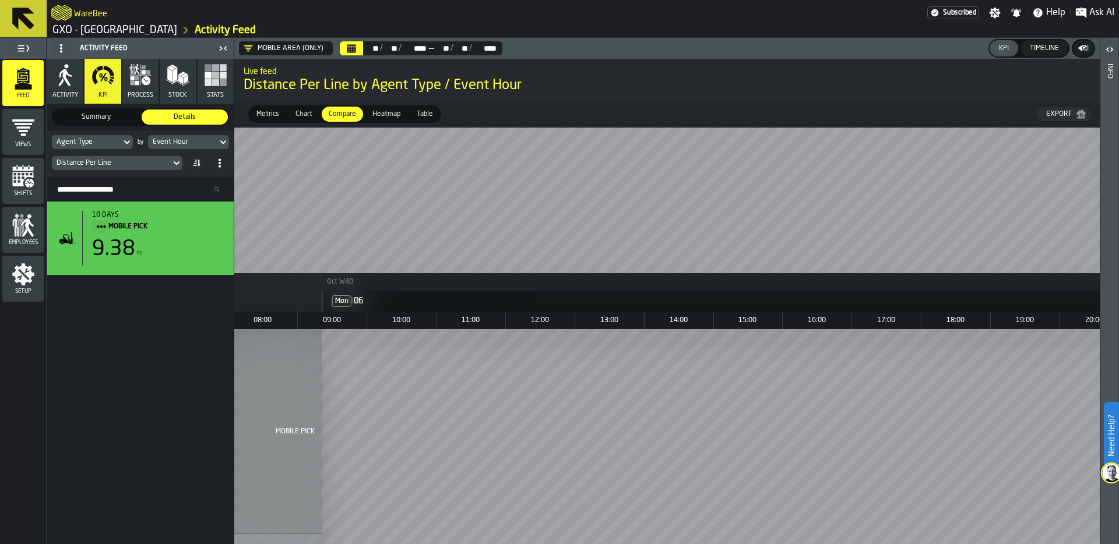
click at [107, 164] on div "Distance Per Line" at bounding box center [112, 163] width 110 height 8
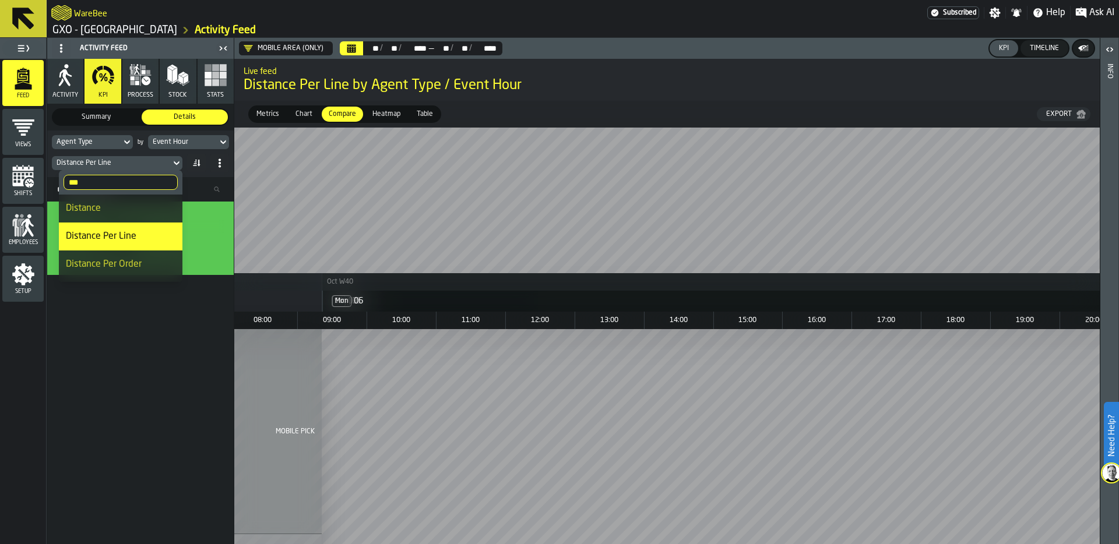
click at [91, 178] on input "***" at bounding box center [120, 182] width 114 height 15
type input "*"
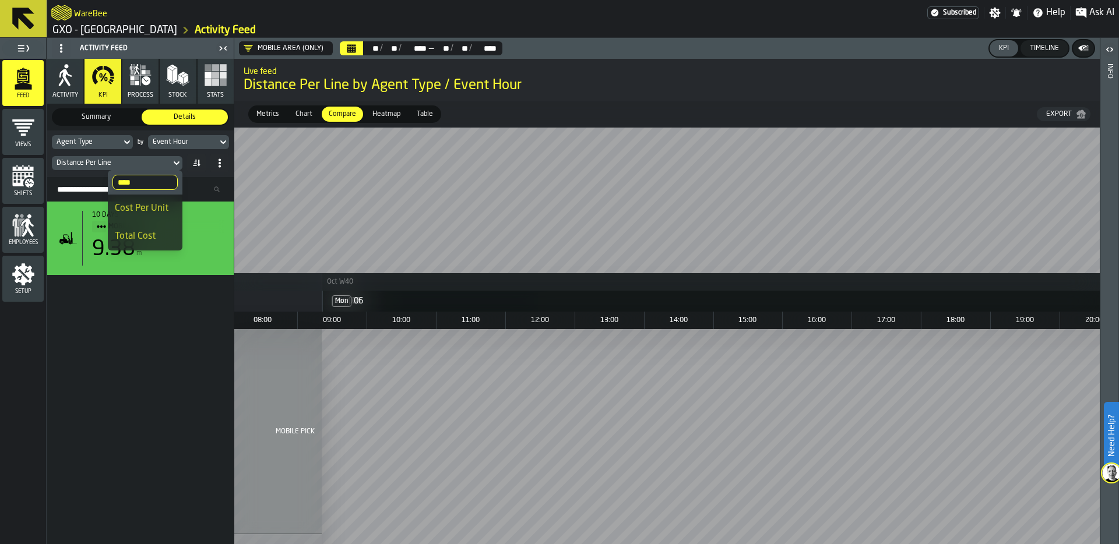
type input "****"
click at [141, 238] on div "Total Cost" at bounding box center [145, 237] width 61 height 14
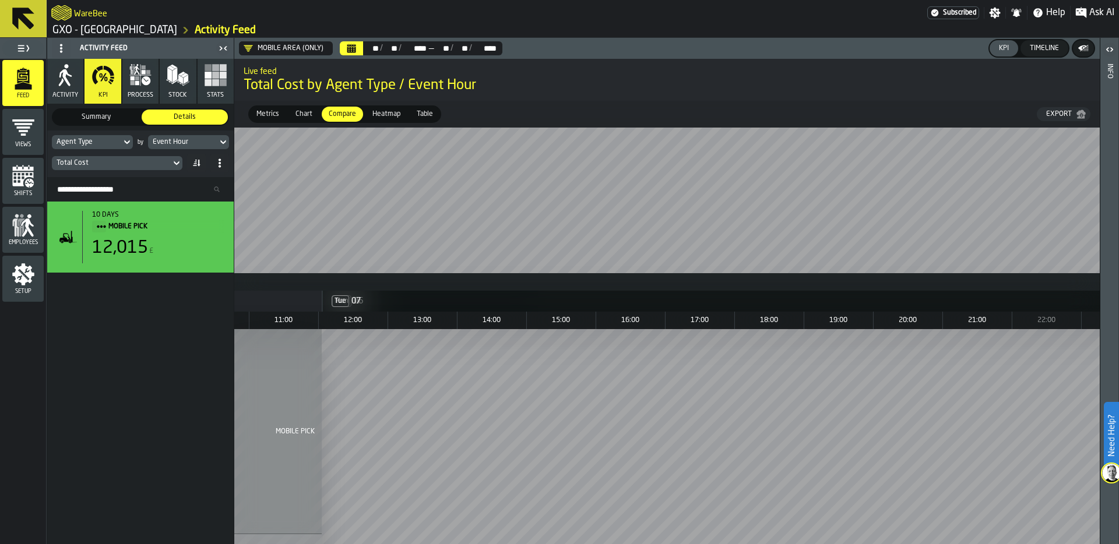
scroll to position [0, 7909]
click at [10, 221] on div "Employees" at bounding box center [22, 230] width 41 height 32
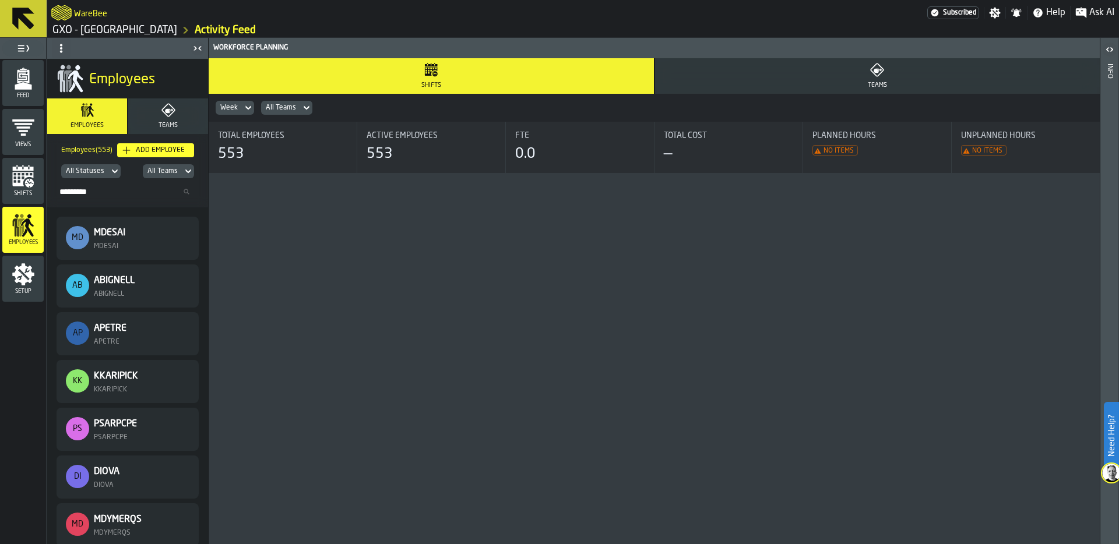
click at [23, 288] on span "Setup" at bounding box center [22, 291] width 41 height 6
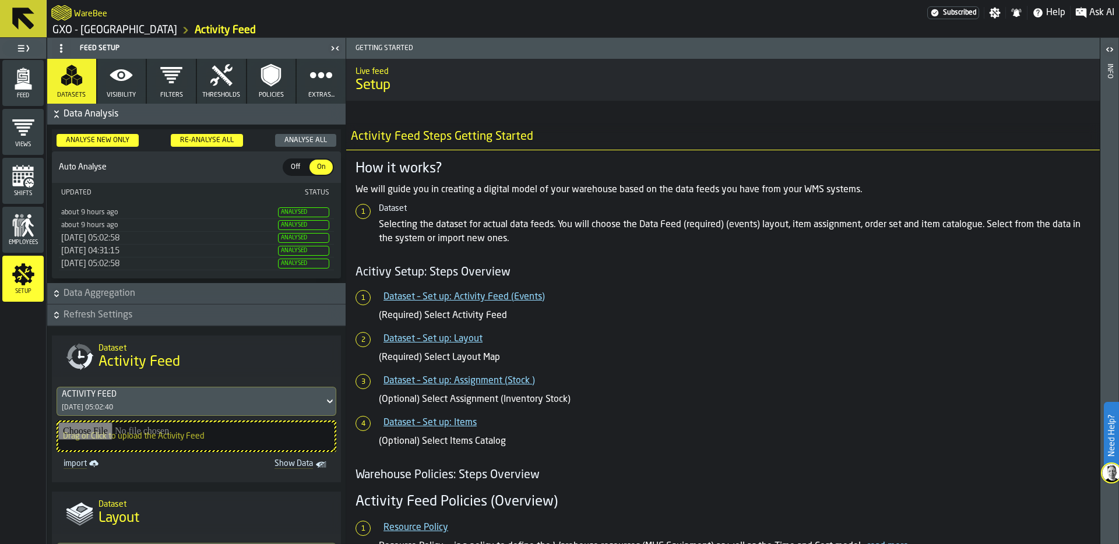
click at [259, 80] on icon "button" at bounding box center [270, 74] width 23 height 23
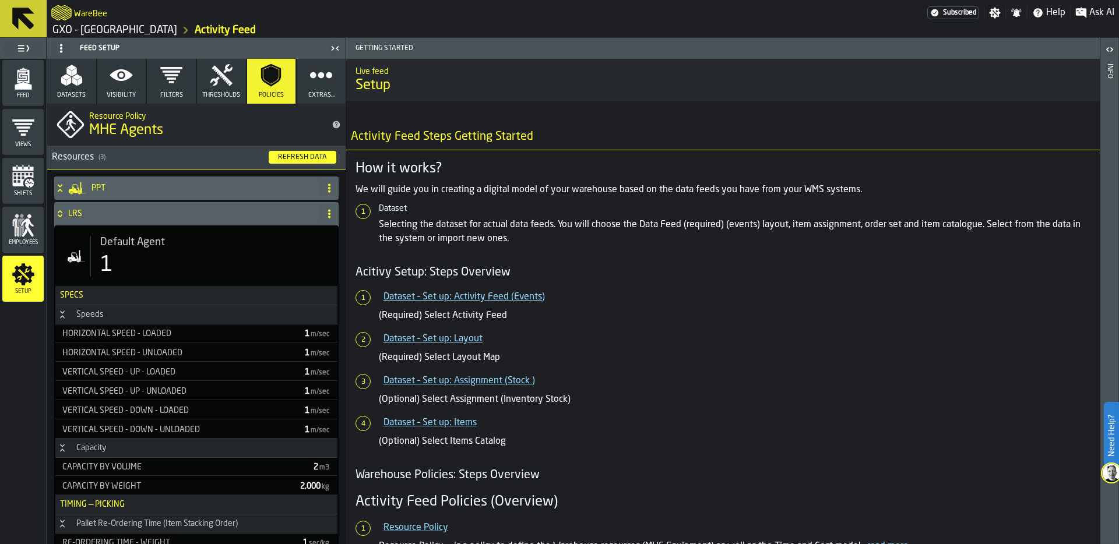
click at [77, 206] on div "LRS" at bounding box center [184, 213] width 261 height 23
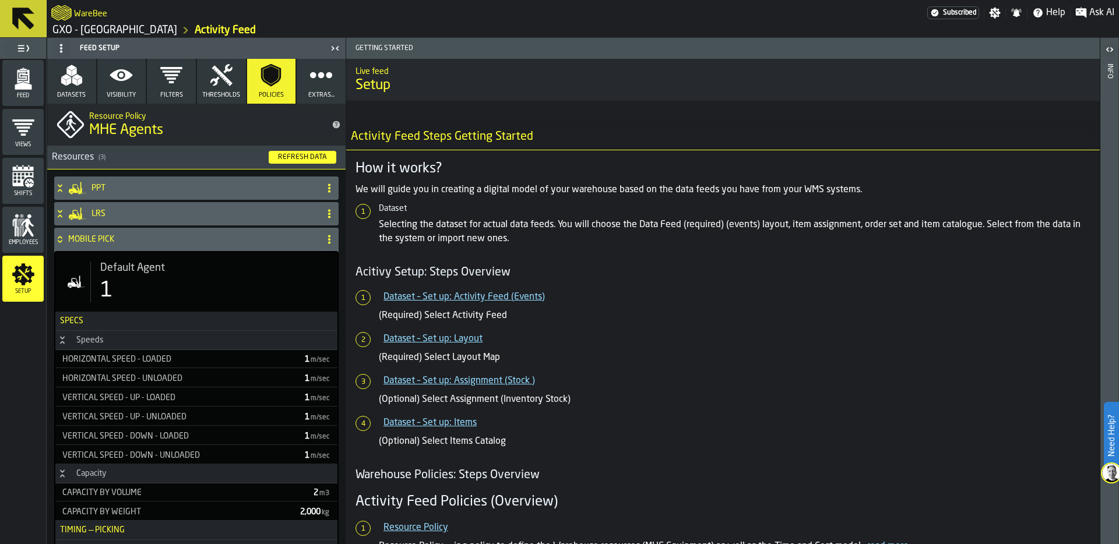
click at [133, 276] on div "Default Agent 1" at bounding box center [209, 282] width 238 height 41
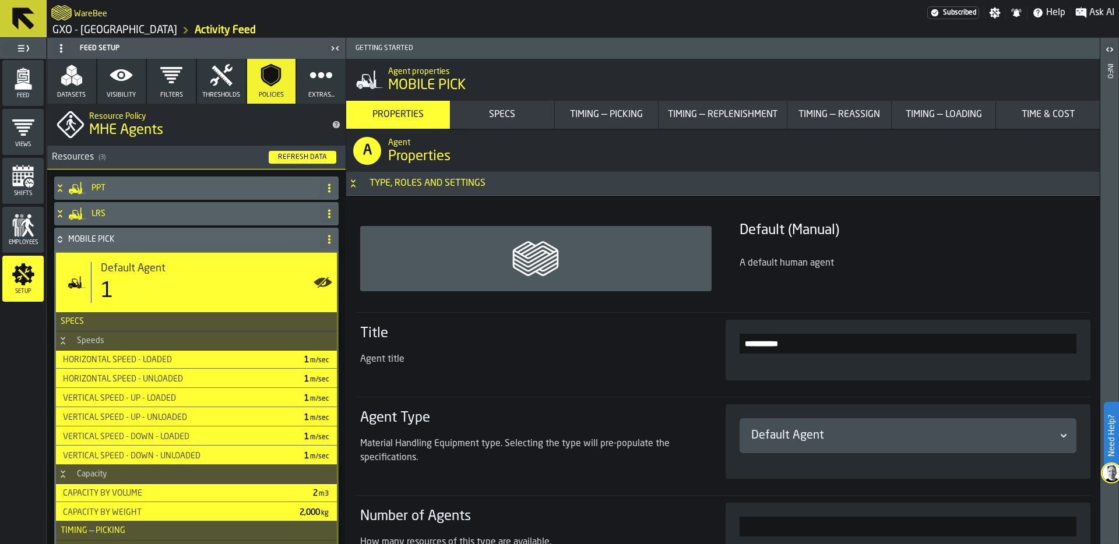
click at [1026, 108] on div "Time & Cost" at bounding box center [1047, 115] width 94 height 14
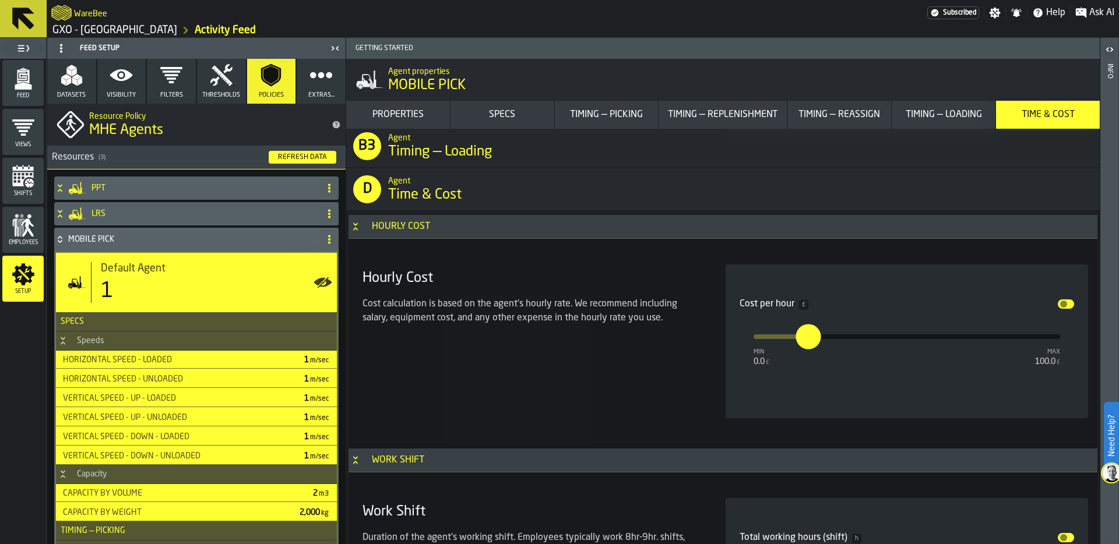
scroll to position [8967, 0]
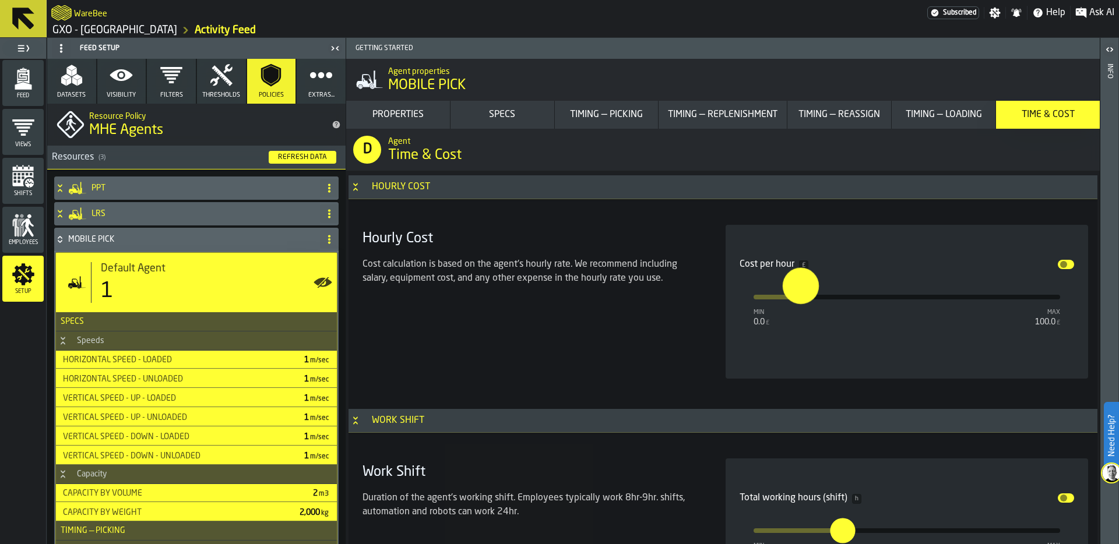
type input "**"
drag, startPoint x: 809, startPoint y: 305, endPoint x: 797, endPoint y: 302, distance: 12.2
click at [797, 302] on input "**" at bounding box center [790, 286] width 18 height 36
click at [632, 312] on div "Hourly Cost Cost calculation is based on the agent's hourly rate. We recommend …" at bounding box center [530, 302] width 344 height 154
click at [122, 30] on link "GXO - Wellingborough" at bounding box center [114, 30] width 125 height 13
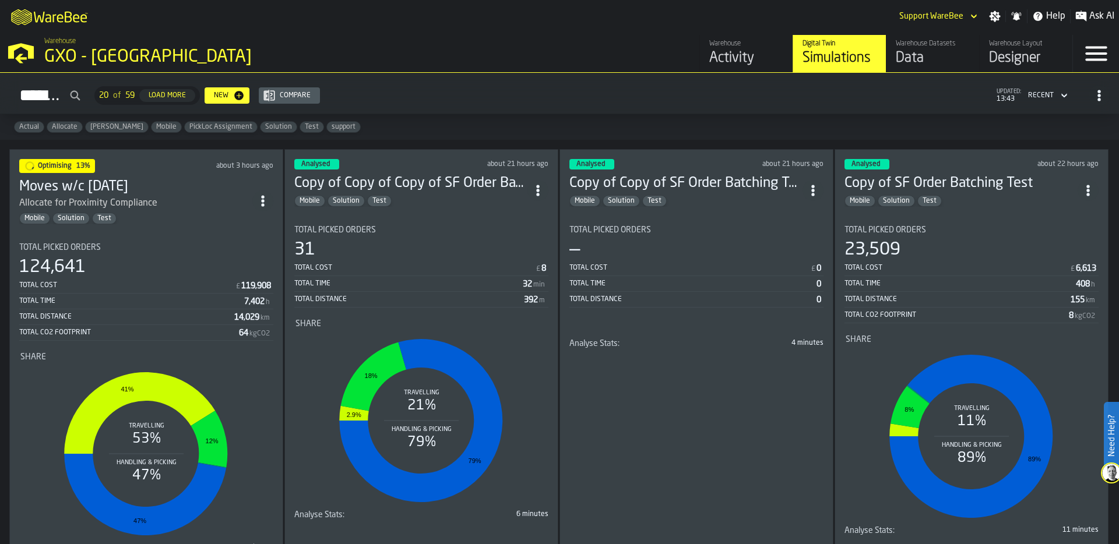
click at [730, 54] on div "Activity" at bounding box center [746, 58] width 74 height 19
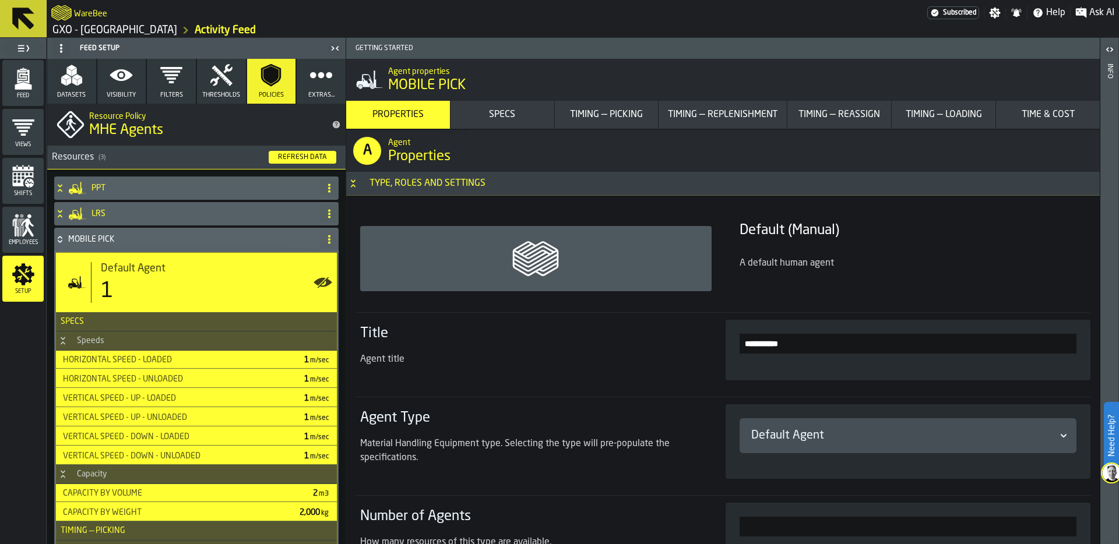
click at [1050, 114] on div "Time & Cost" at bounding box center [1047, 115] width 94 height 14
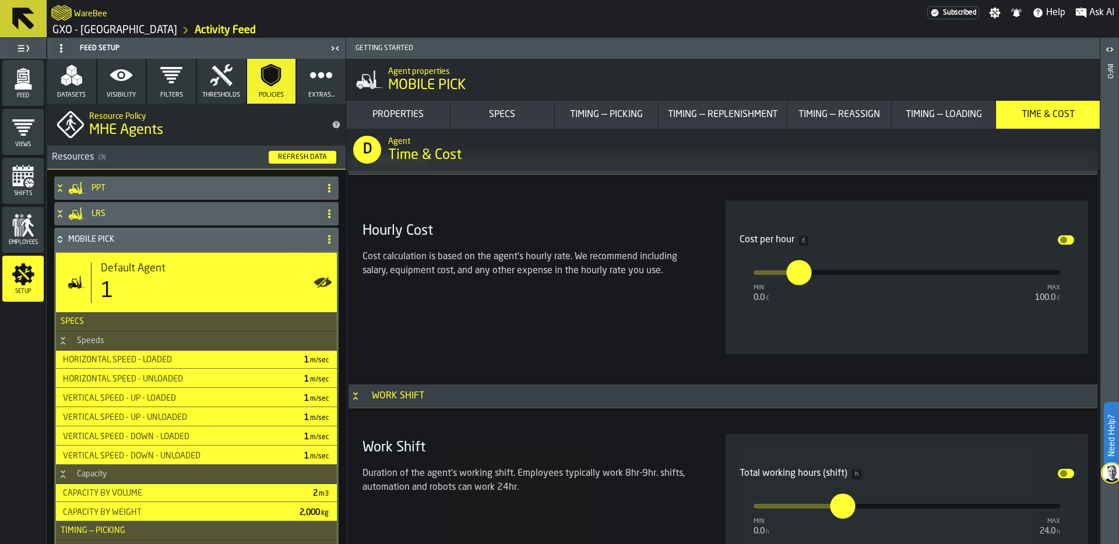
scroll to position [8985, 0]
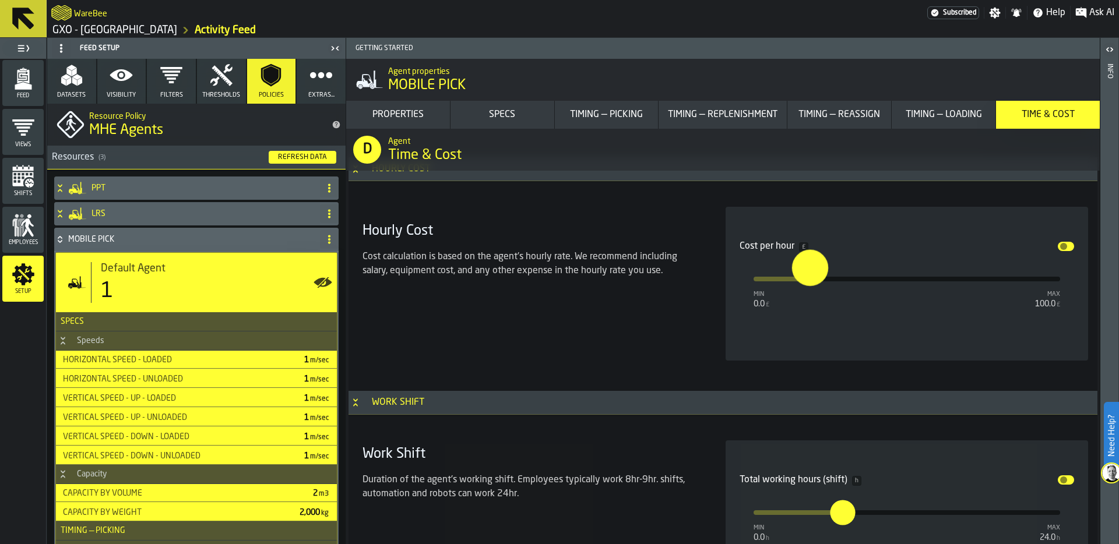
type input "**"
drag, startPoint x: 799, startPoint y: 278, endPoint x: 806, endPoint y: 278, distance: 7.0
click at [806, 278] on input "**" at bounding box center [799, 268] width 18 height 36
click at [581, 297] on div "Hourly Cost Cost calculation is based on the agent's hourly rate. We recommend …" at bounding box center [530, 284] width 344 height 154
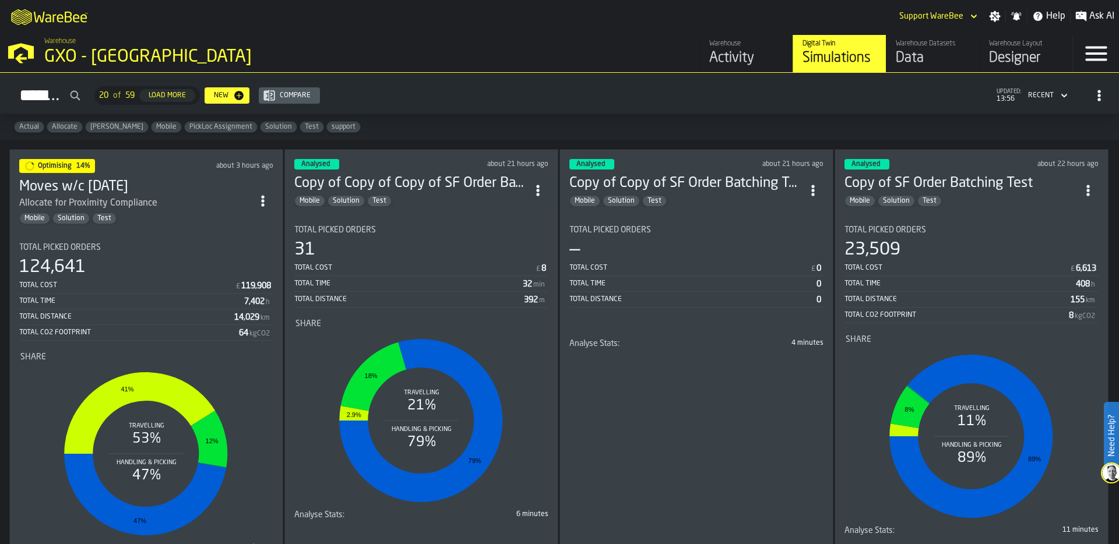
click at [134, 50] on div "GXO - [GEOGRAPHIC_DATA]" at bounding box center [201, 57] width 315 height 21
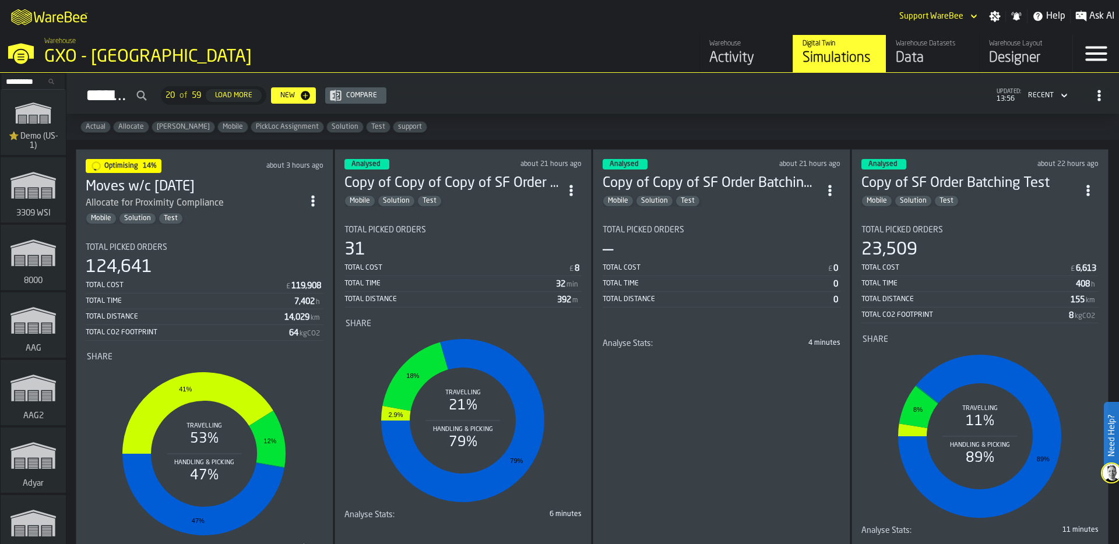
click at [58, 107] on icon "link-to-/wh/i/103622fe-4b04-4da1-b95f-2619b9c959cc/simulations" at bounding box center [33, 112] width 56 height 37
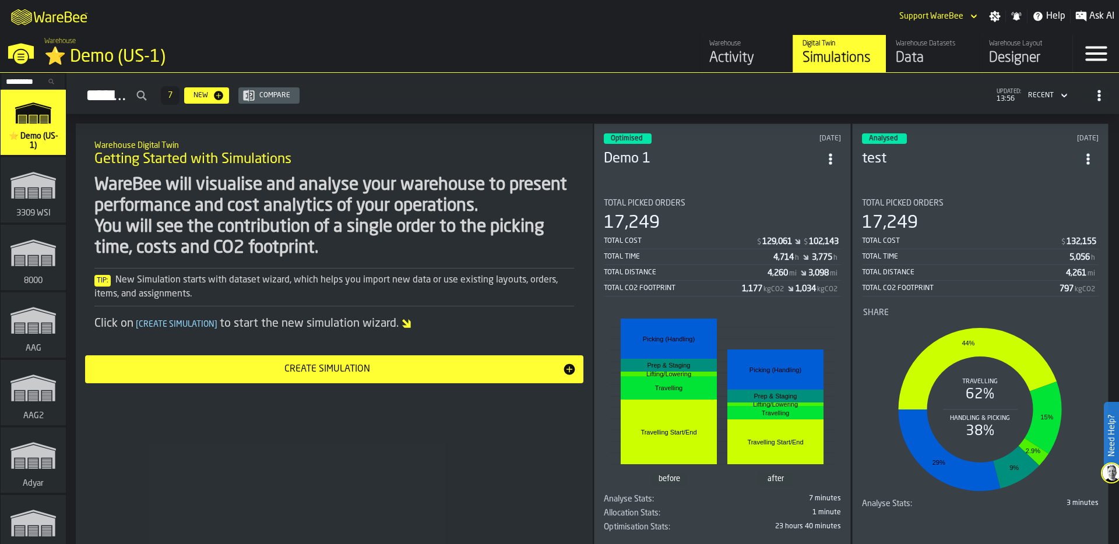
click at [84, 55] on div "⭐ Demo (US-1)" at bounding box center [201, 57] width 315 height 21
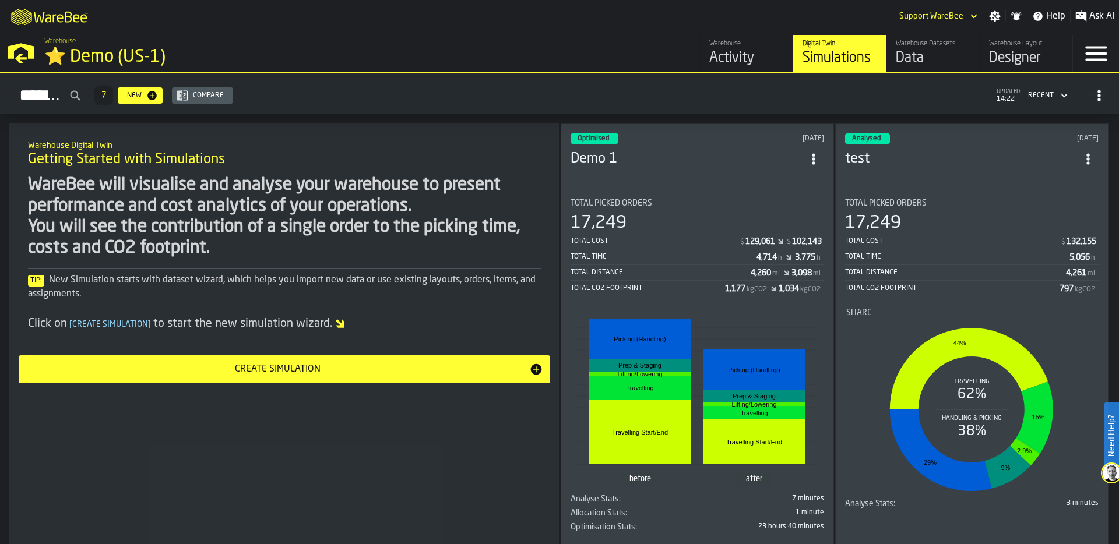
click at [623, 16] on div "M A K I N G W A R E H O U S E S M O R E EF F I C I E N T Support WareBee Settin…" at bounding box center [559, 16] width 1119 height 33
click at [1038, 55] on div "Designer" at bounding box center [1026, 58] width 74 height 19
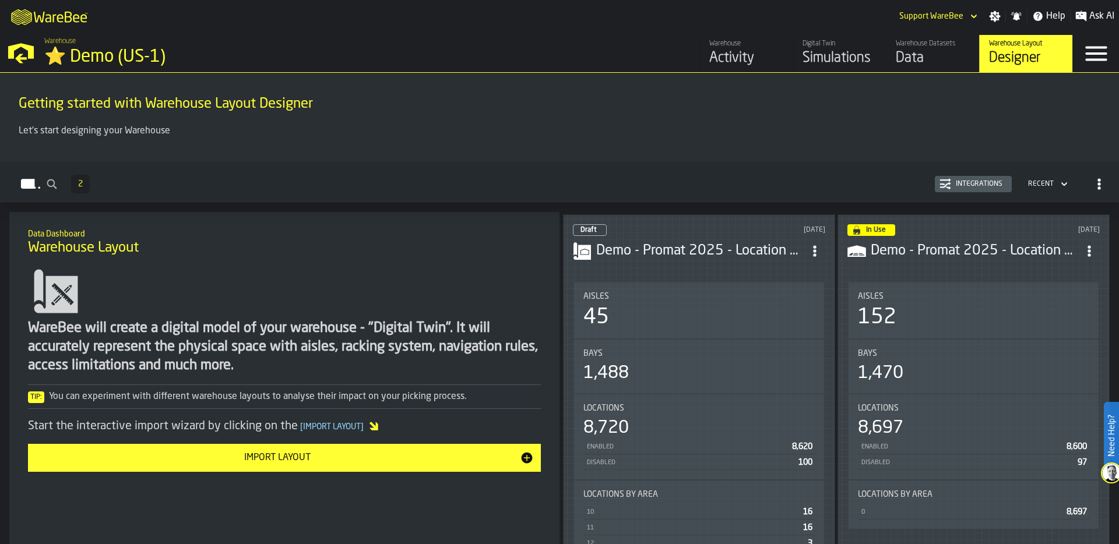
click at [662, 319] on div "45" at bounding box center [698, 317] width 231 height 23
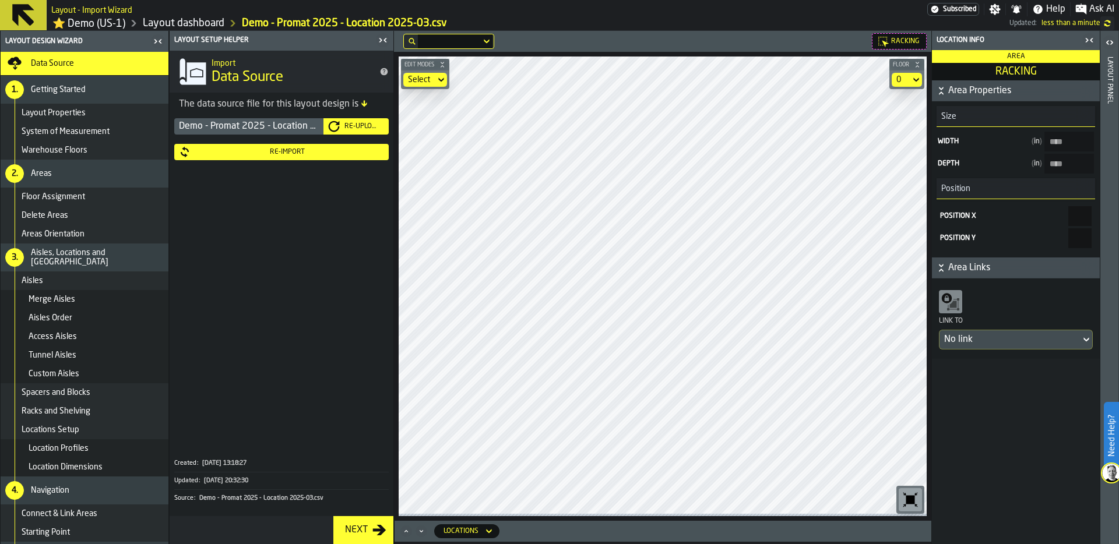
click at [384, 40] on icon "button-toggle-Close me" at bounding box center [383, 40] width 14 height 14
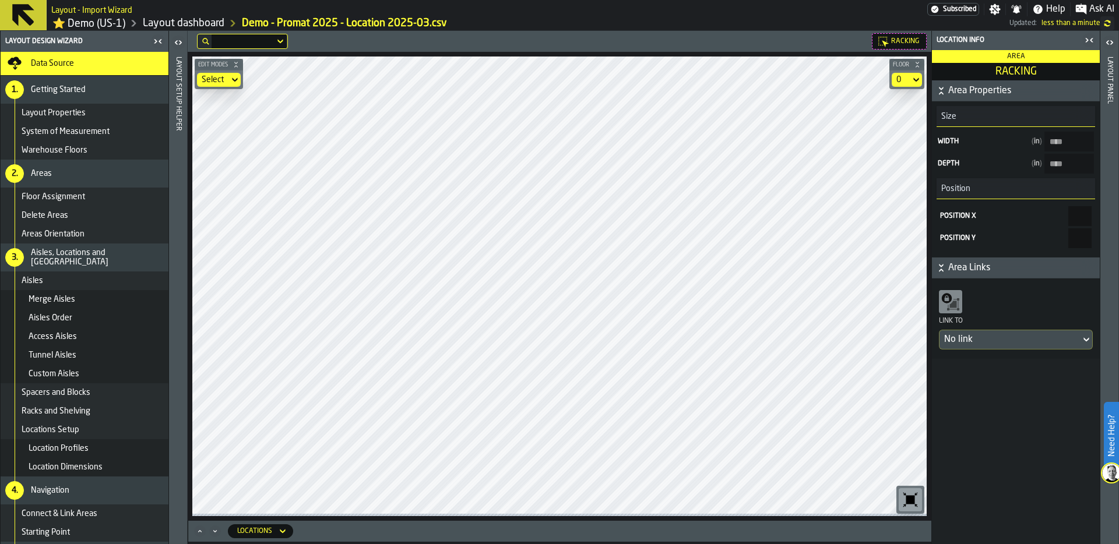
type input "****"
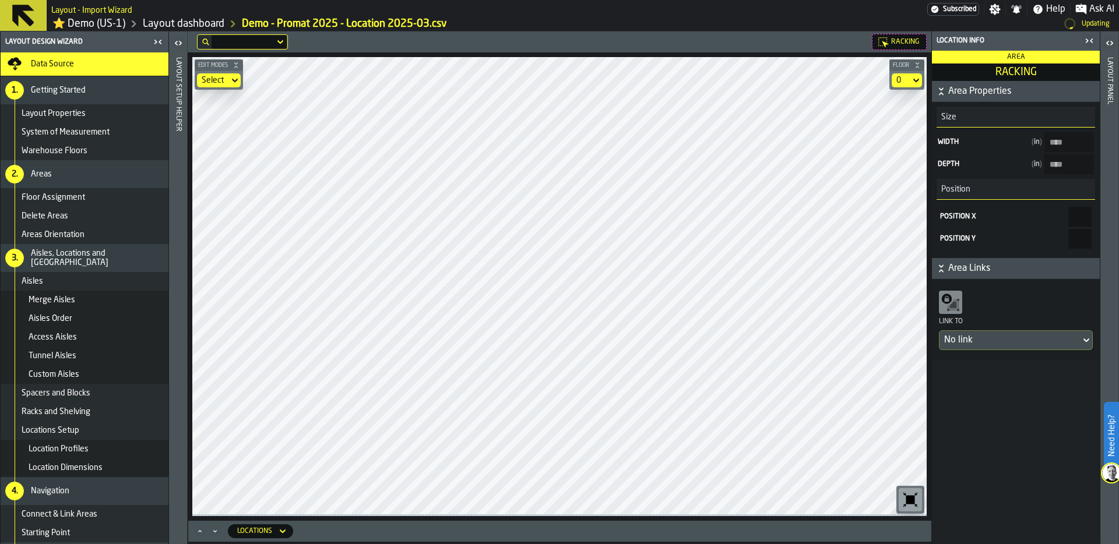
type input "****"
click at [1110, 121] on div "Layout panel" at bounding box center [1109, 297] width 8 height 487
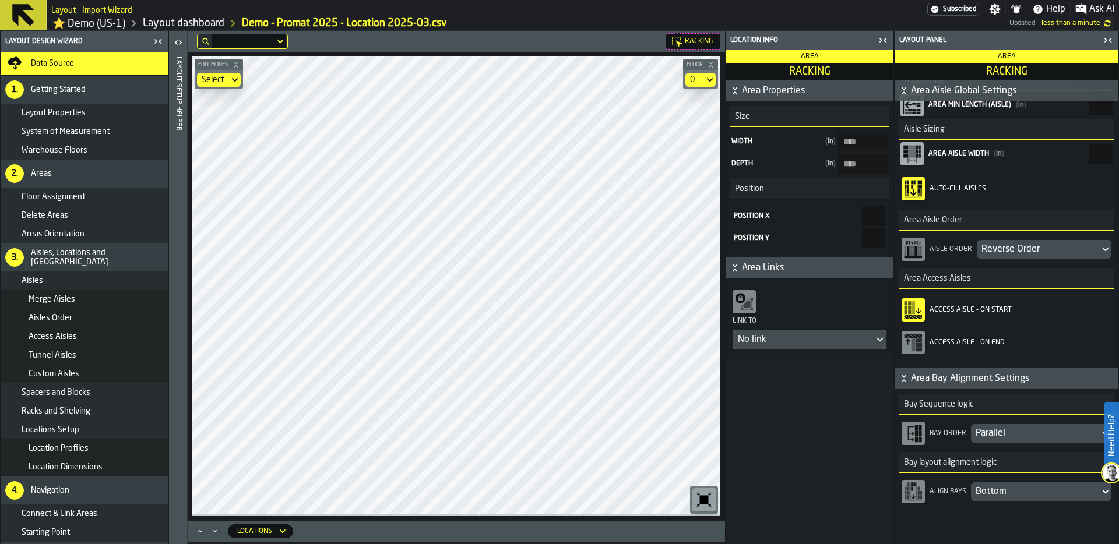
scroll to position [305, 0]
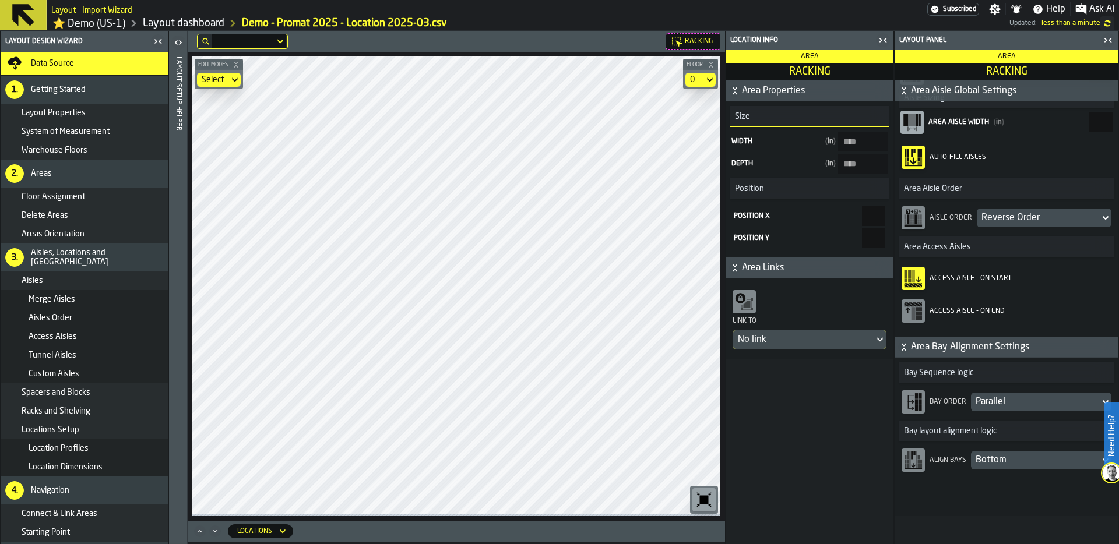
click at [1005, 220] on div "Reverse Order" at bounding box center [1038, 218] width 114 height 14
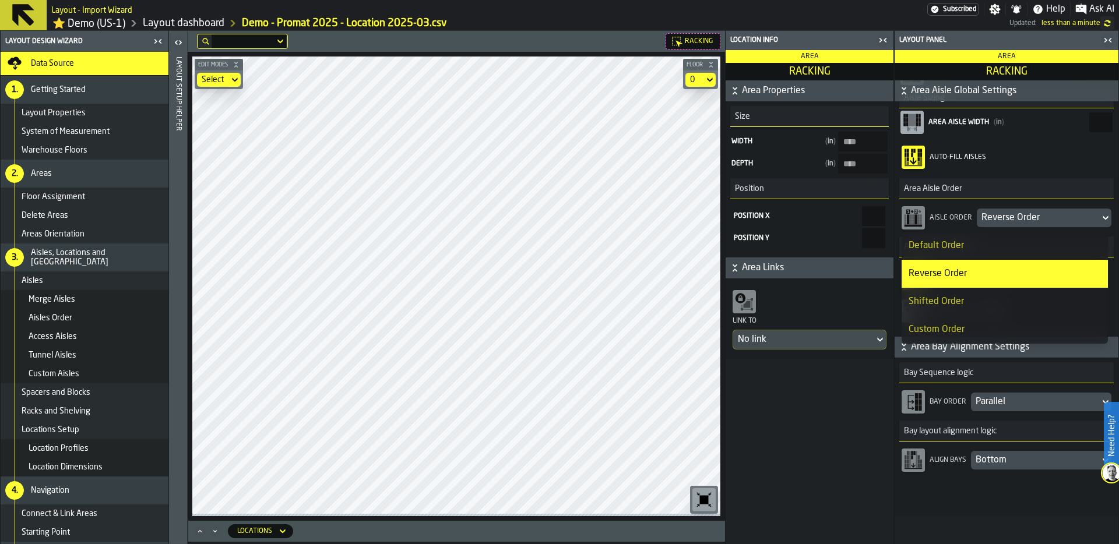
click at [982, 249] on div "Default Order" at bounding box center [1004, 246] width 192 height 14
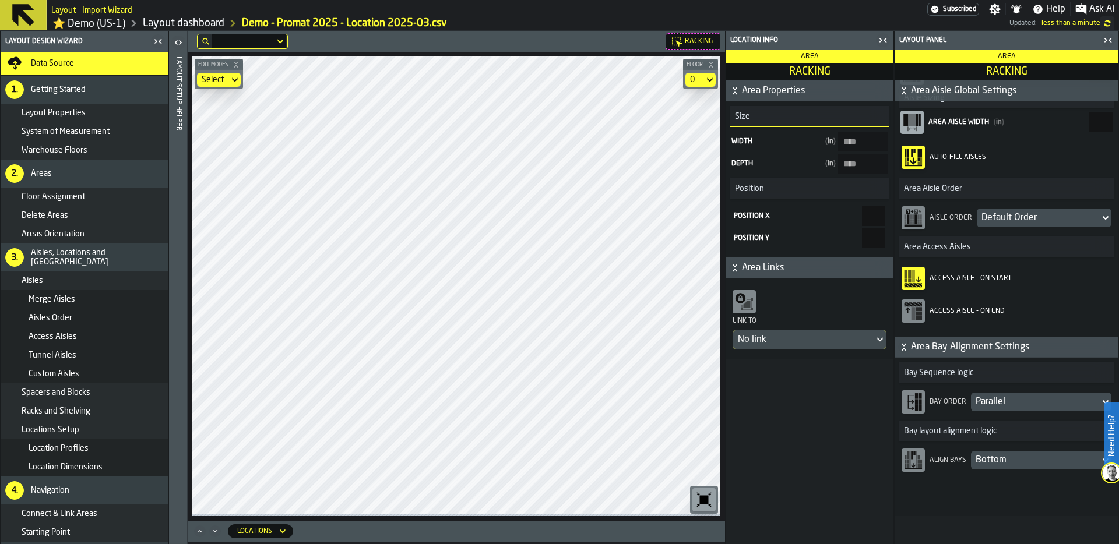
type input "****"
click at [883, 42] on icon "button-toggle-Close me" at bounding box center [883, 40] width 14 height 14
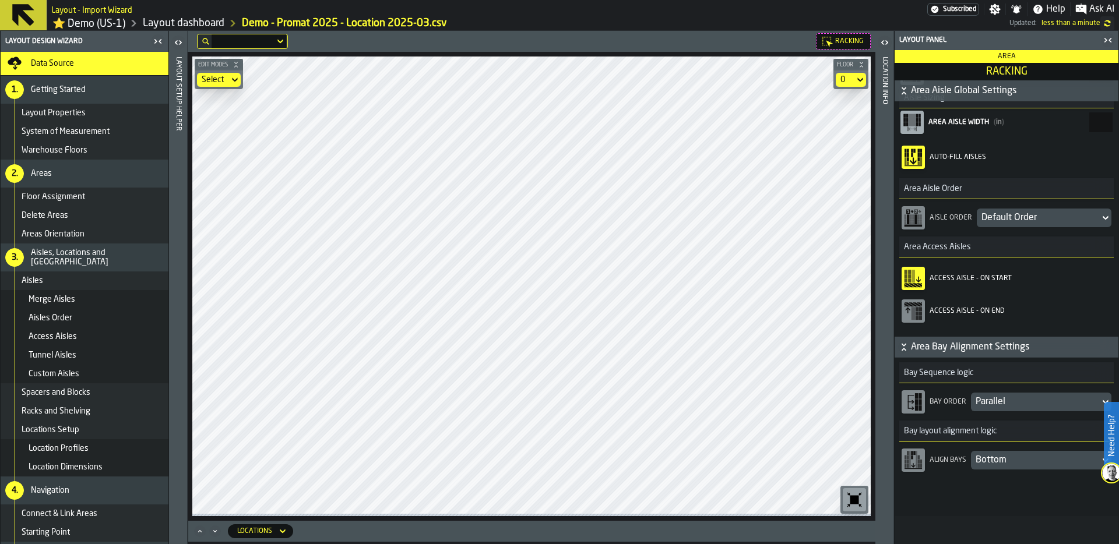
click at [123, 27] on link "⭐ Demo (US-1)" at bounding box center [88, 23] width 73 height 13
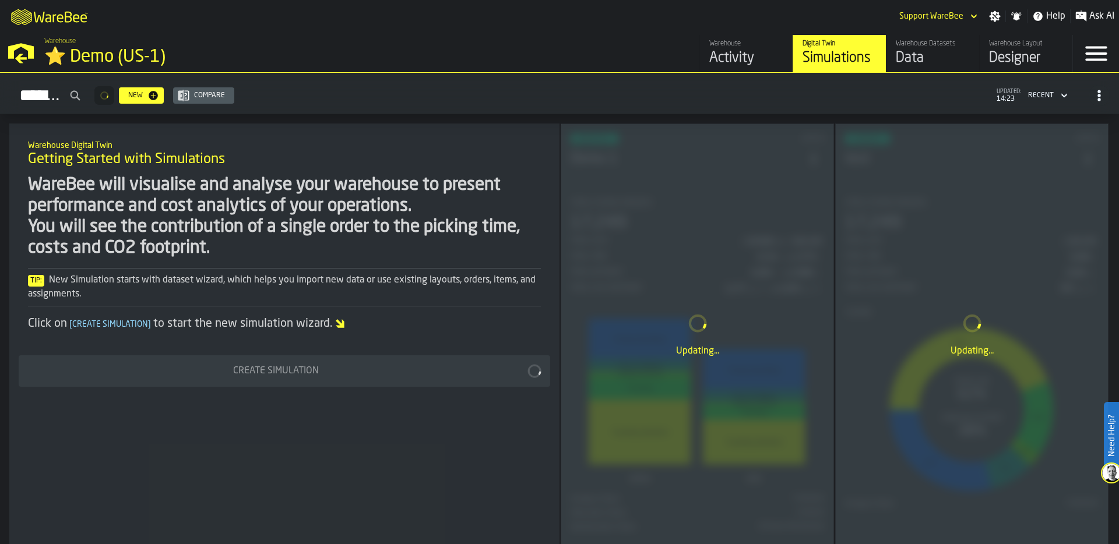
click at [82, 48] on div "⭐ Demo (US-1)" at bounding box center [201, 57] width 315 height 21
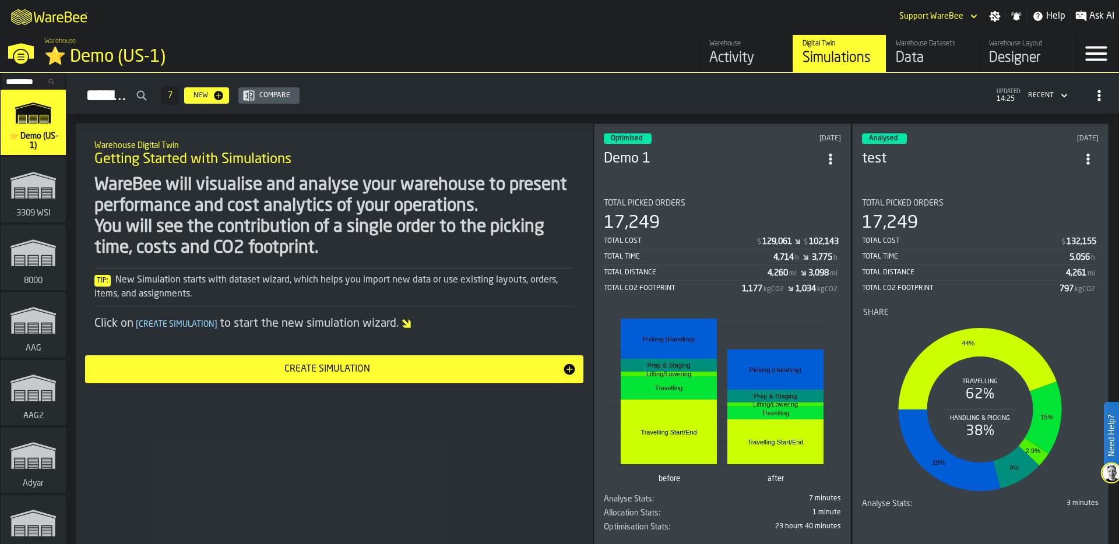
click at [144, 49] on div "⭐ Demo (US-1)" at bounding box center [201, 57] width 315 height 21
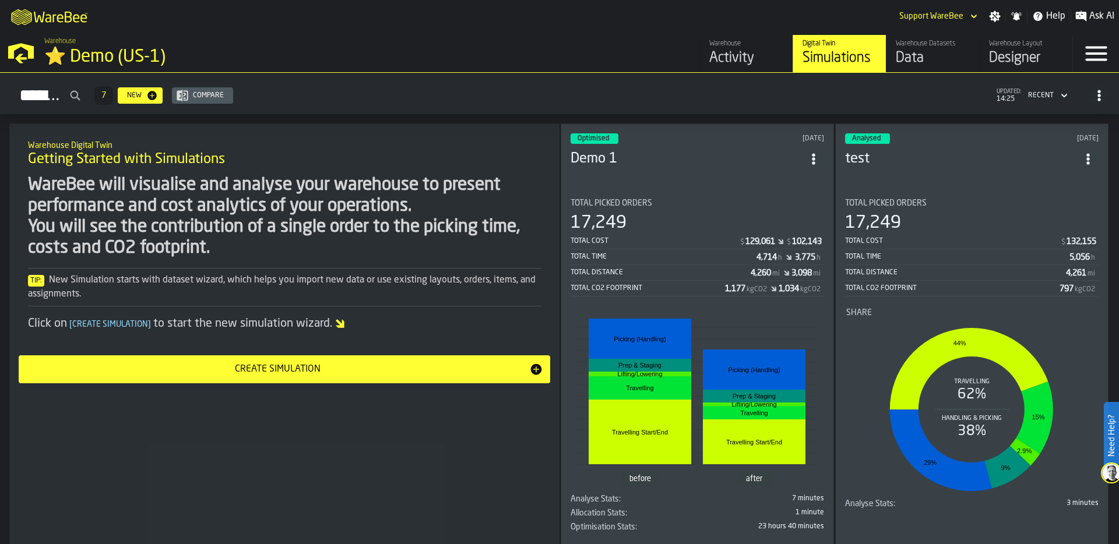
click at [1019, 57] on div "Designer" at bounding box center [1026, 58] width 74 height 19
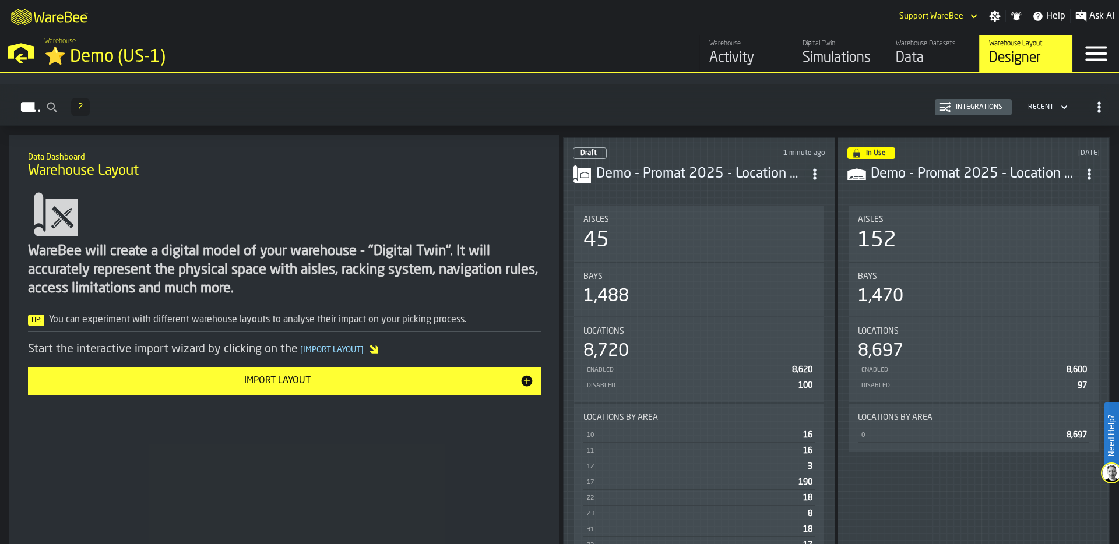
scroll to position [35, 0]
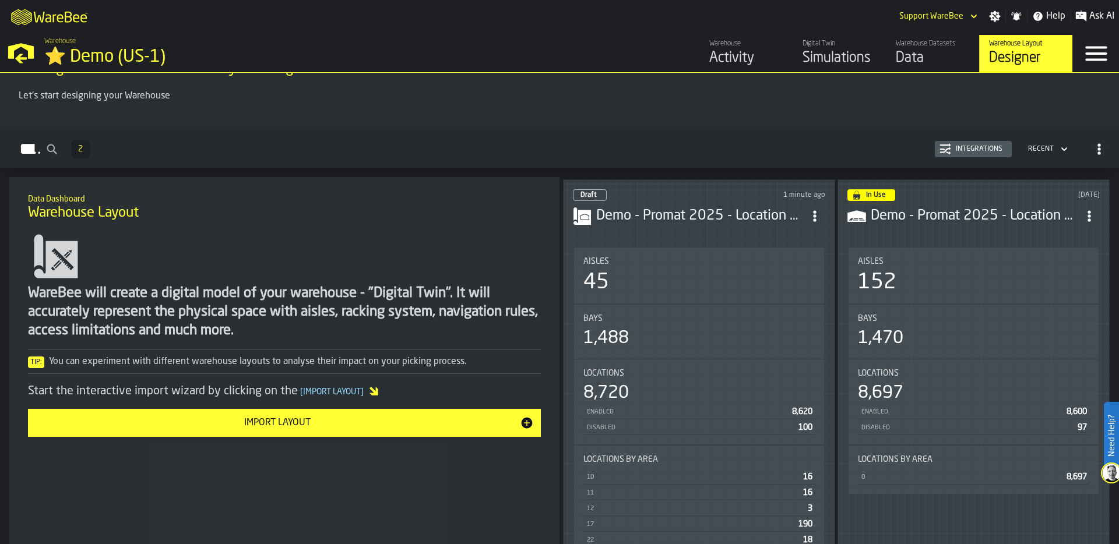
click at [745, 59] on div "Activity" at bounding box center [746, 58] width 74 height 19
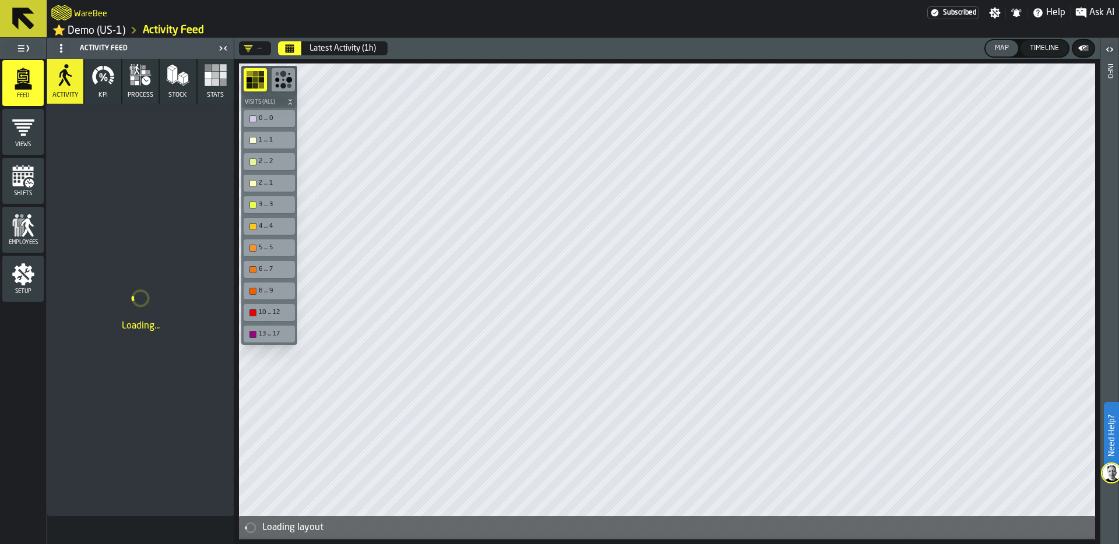
click at [197, 82] on button "Stats" at bounding box center [215, 81] width 36 height 45
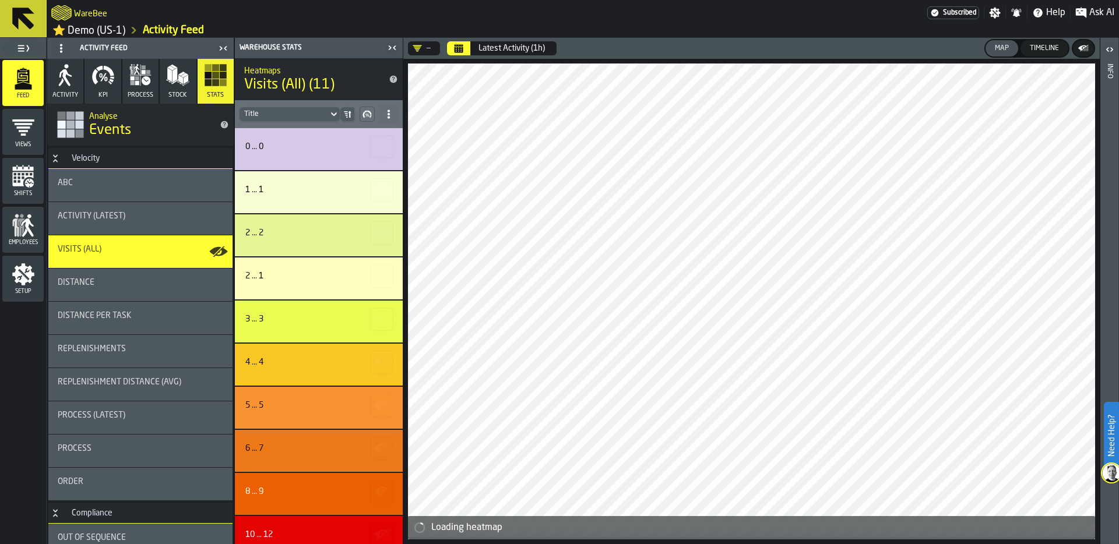
click at [460, 49] on icon "Calendar" at bounding box center [458, 48] width 9 height 9
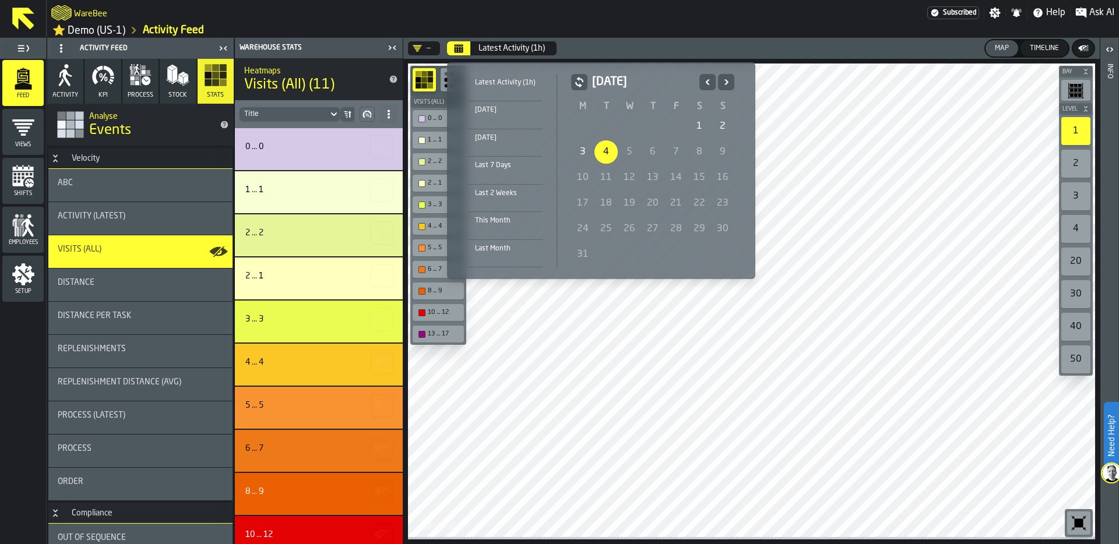
click at [700, 119] on div "1" at bounding box center [698, 126] width 23 height 23
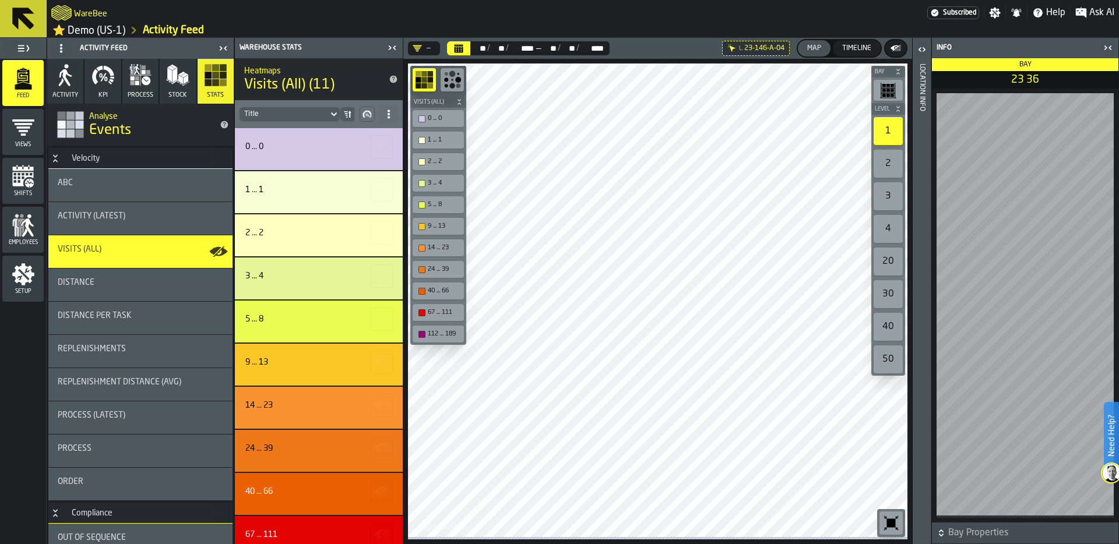
click at [463, 47] on icon "Calendar" at bounding box center [458, 48] width 9 height 9
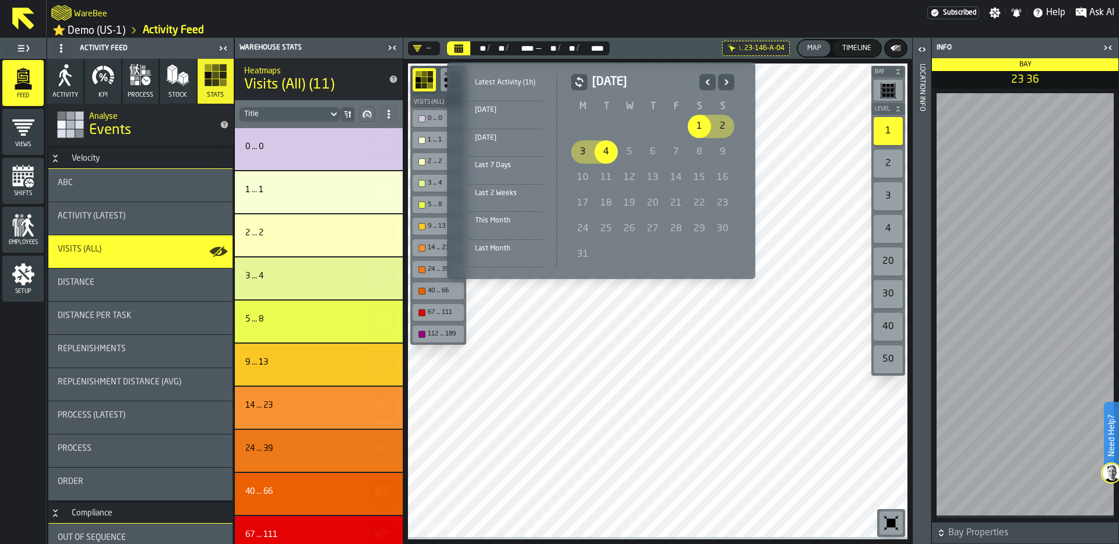
click at [707, 80] on icon "Previous" at bounding box center [707, 81] width 4 height 5
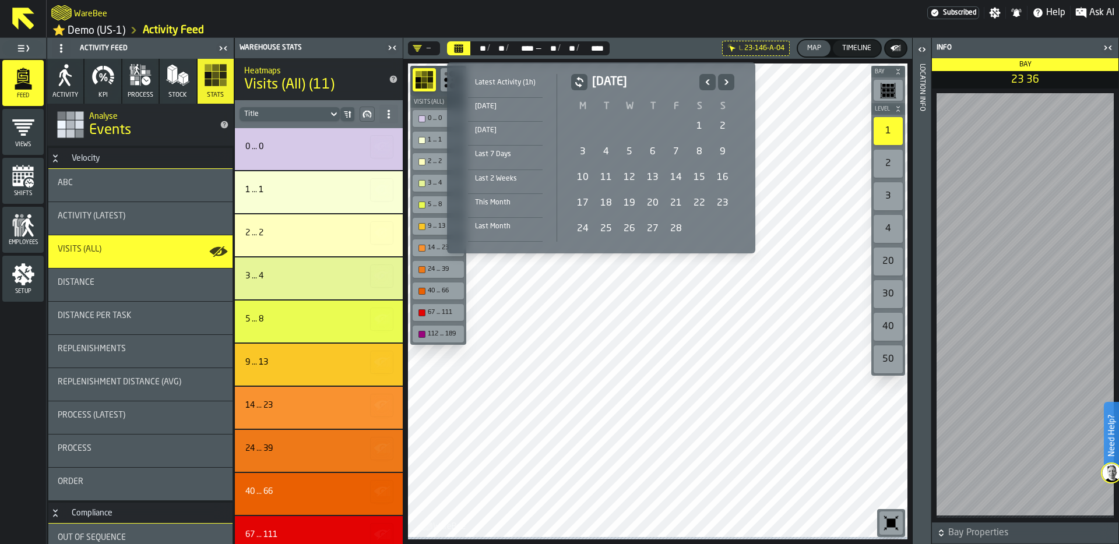
click at [696, 124] on div "1" at bounding box center [698, 126] width 23 height 23
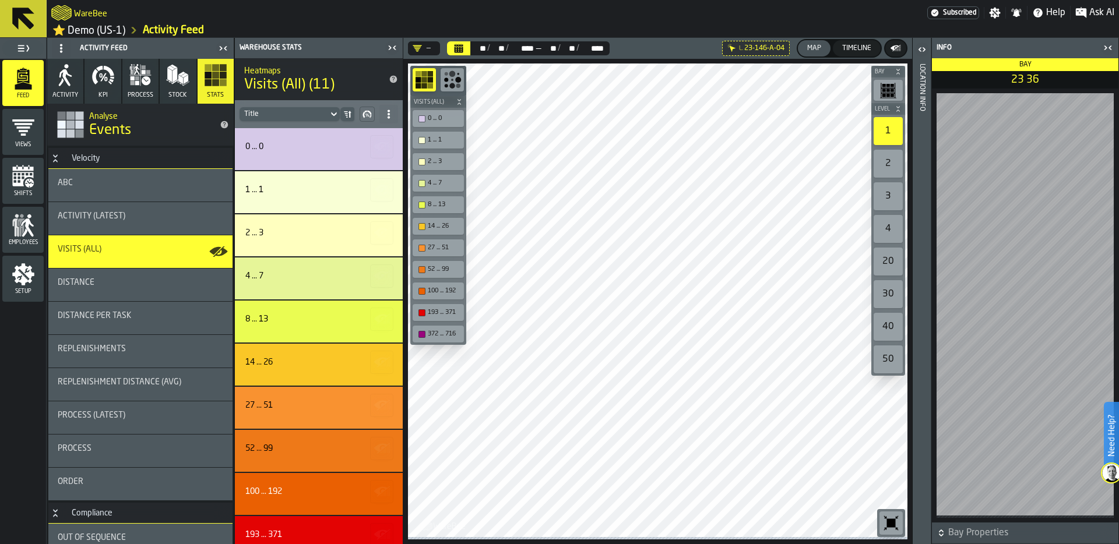
click at [128, 188] on div "ABC" at bounding box center [140, 182] width 165 height 9
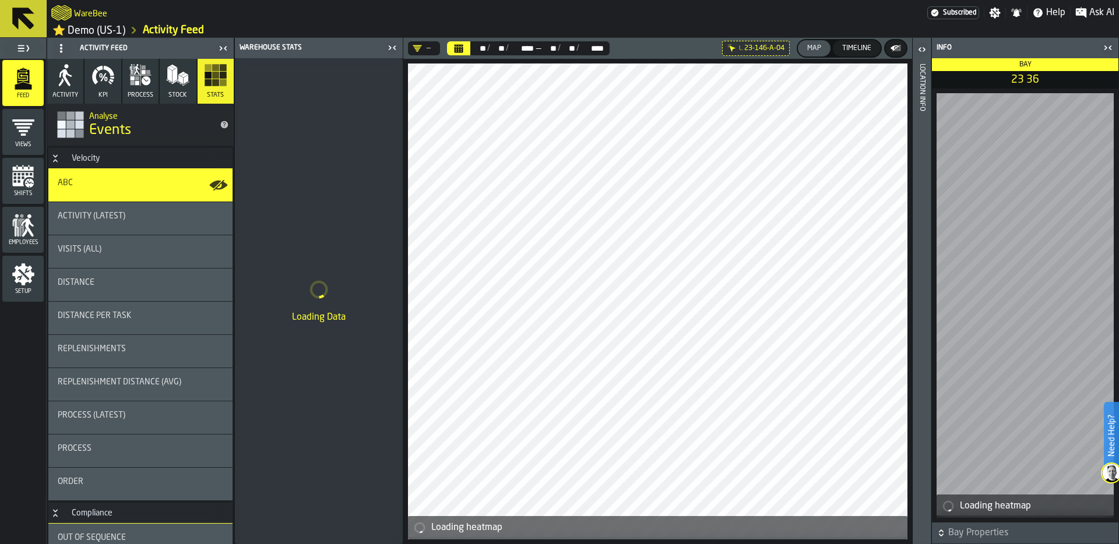
click at [1106, 49] on icon "button-toggle-Close me" at bounding box center [1104, 47] width 3 height 4
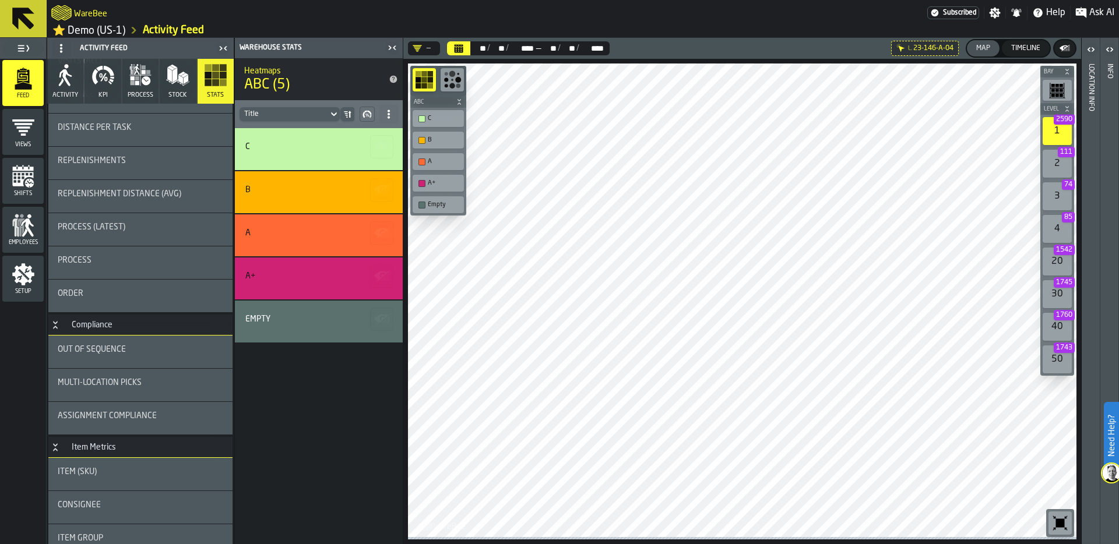
scroll to position [254, 0]
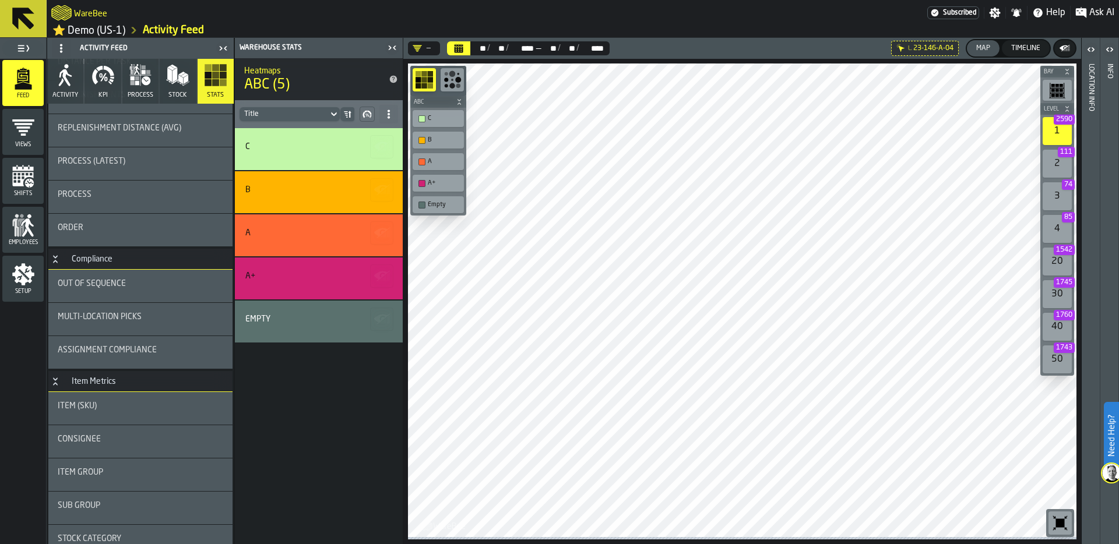
click at [146, 282] on div "Out of Sequence" at bounding box center [140, 283] width 165 height 9
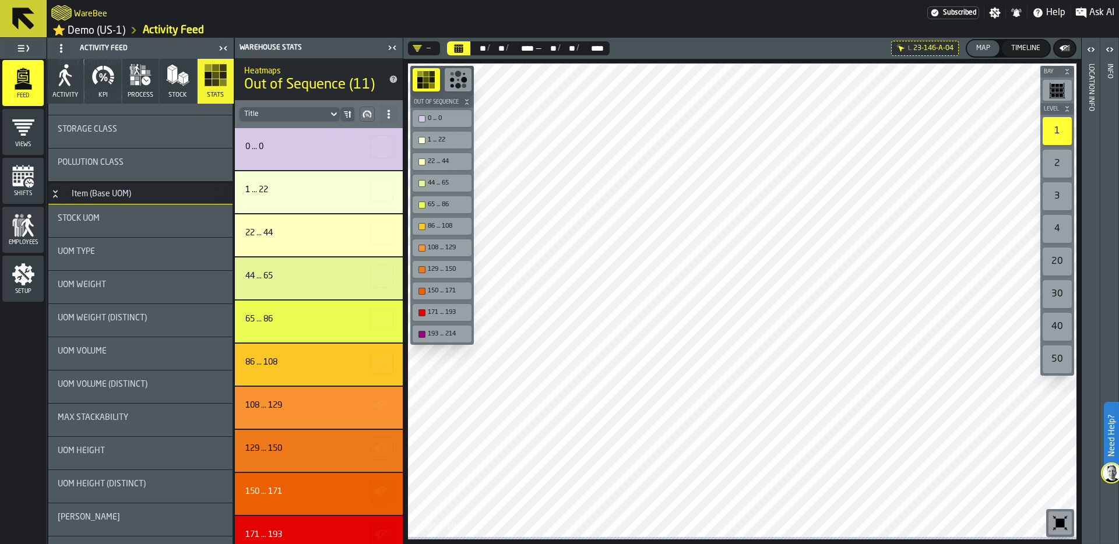
scroll to position [737, 0]
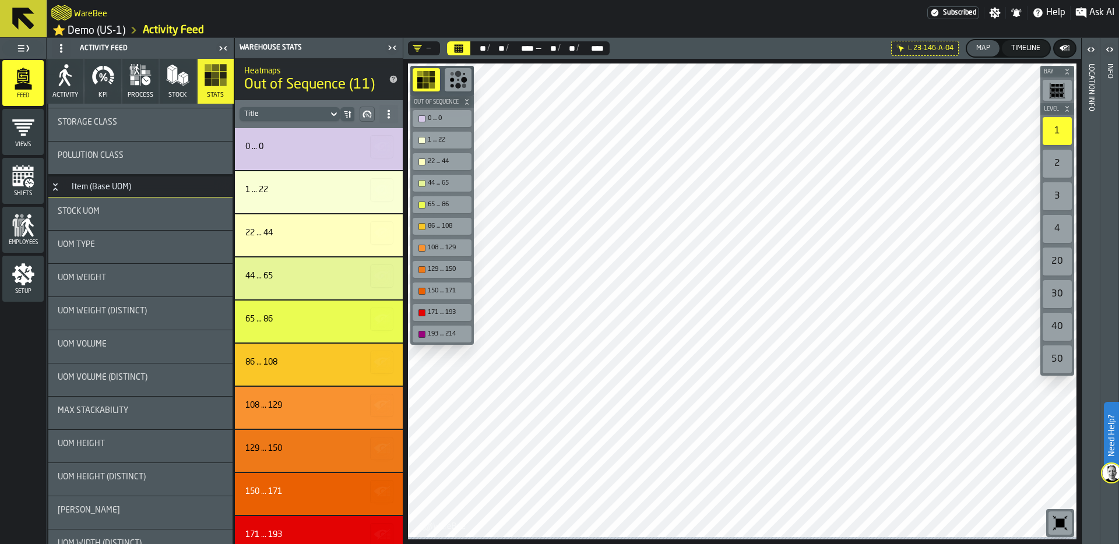
click at [135, 287] on div "UOM Weight" at bounding box center [140, 280] width 165 height 14
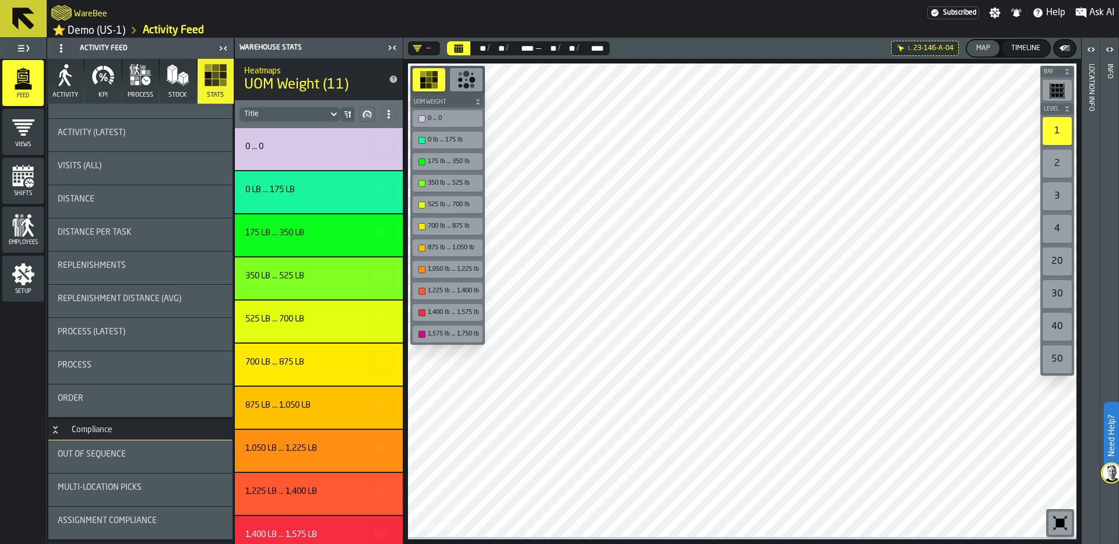
scroll to position [0, 0]
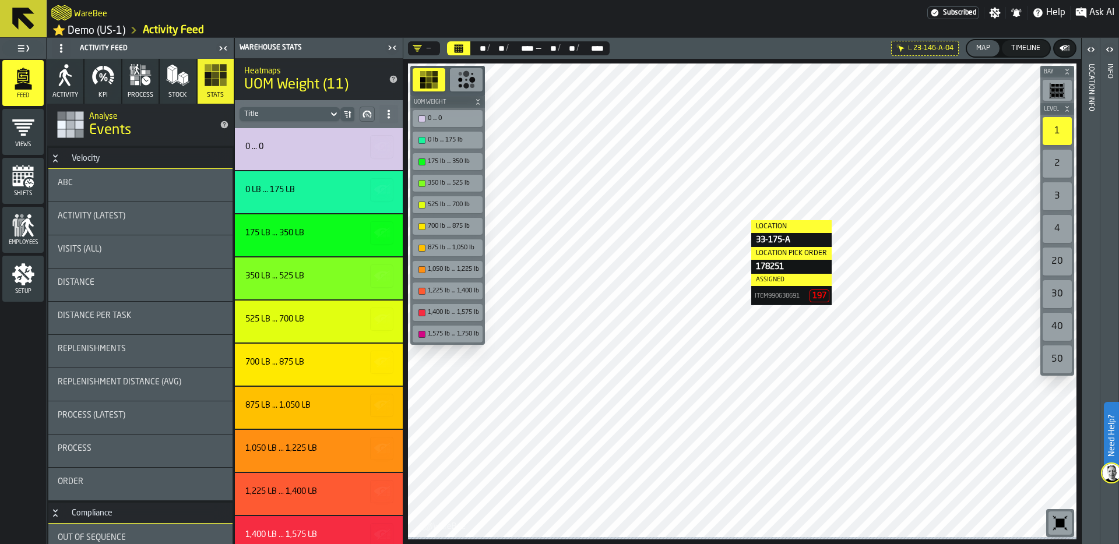
click at [98, 96] on span "KPI" at bounding box center [102, 95] width 9 height 8
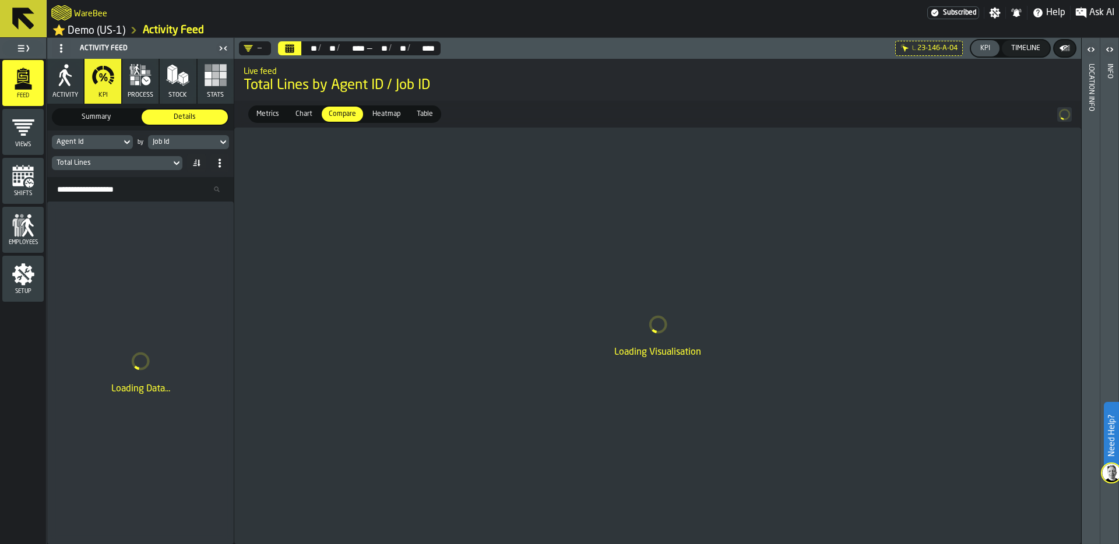
click at [203, 146] on div "Job Id" at bounding box center [183, 142] width 60 height 8
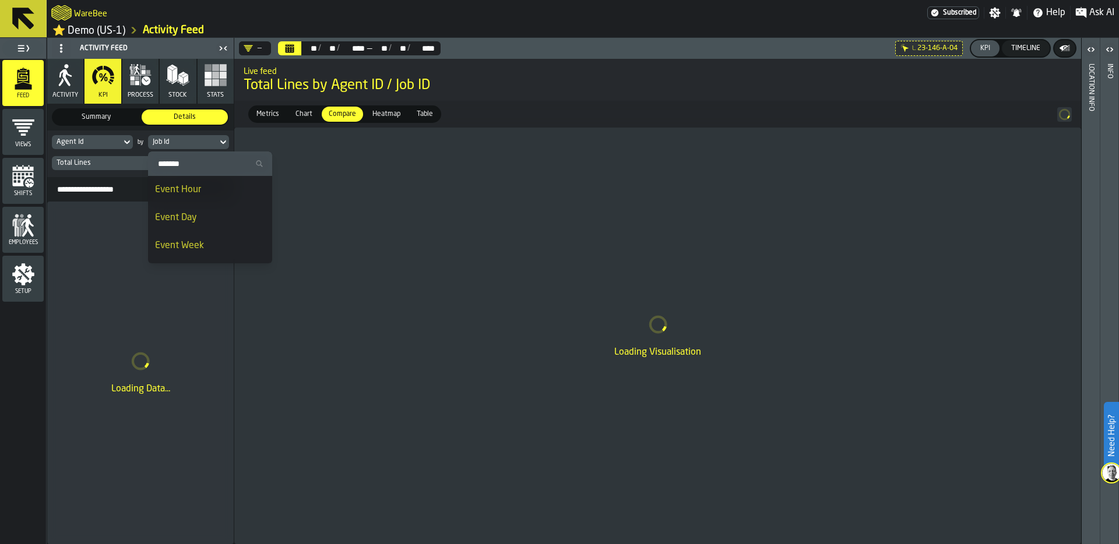
click at [200, 214] on div "Event Day" at bounding box center [210, 218] width 110 height 14
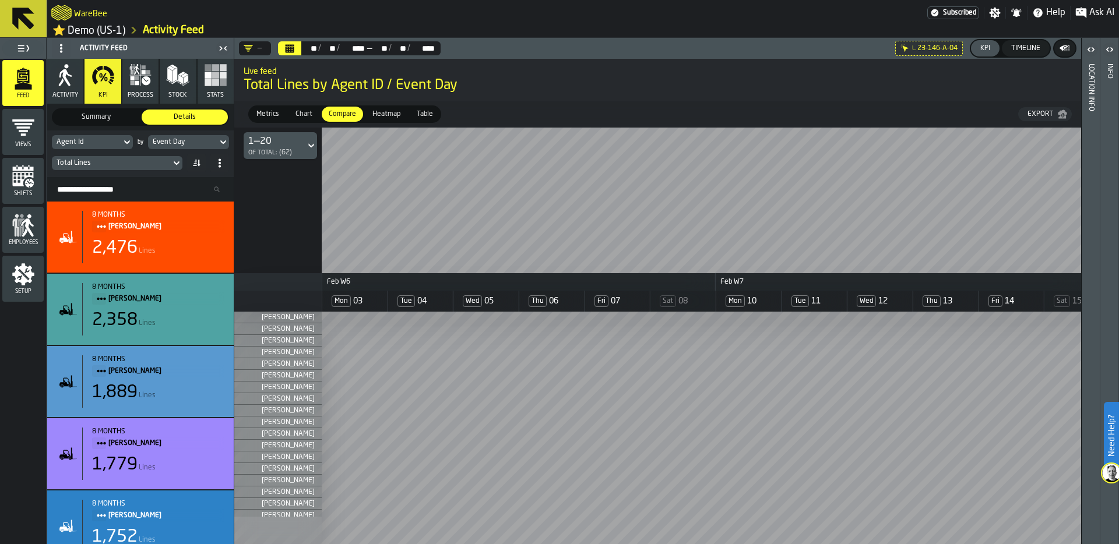
click at [381, 117] on span "Heatmap" at bounding box center [386, 114] width 37 height 10
click at [378, 115] on span "Heatmap" at bounding box center [386, 114] width 37 height 10
click at [386, 117] on span "Heatmap" at bounding box center [386, 114] width 37 height 10
click at [146, 165] on div "Total Lines" at bounding box center [112, 163] width 110 height 8
click at [141, 163] on div "Total Lines" at bounding box center [112, 163] width 110 height 8
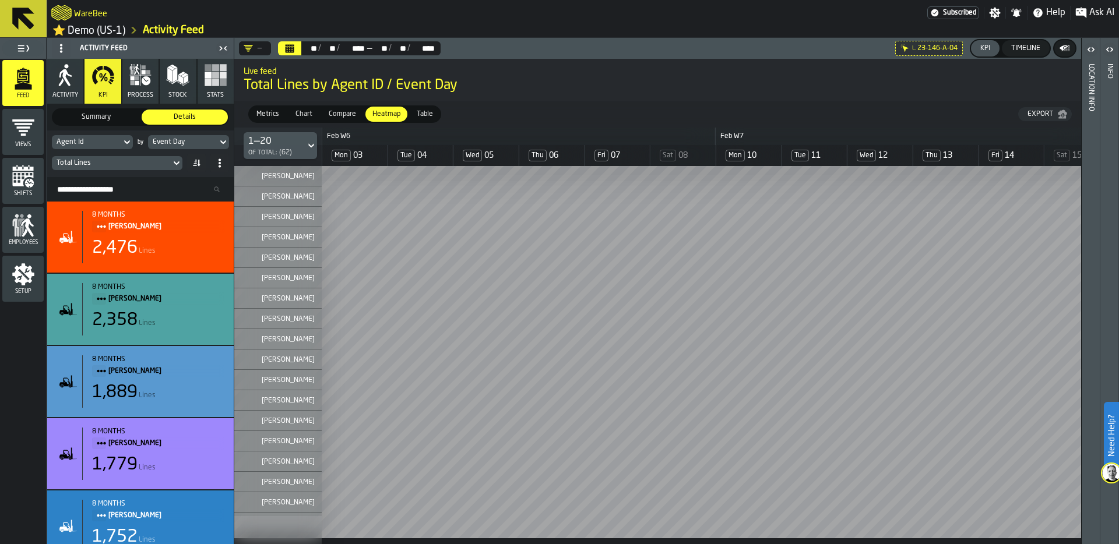
click at [137, 165] on div "Total Lines" at bounding box center [112, 163] width 110 height 8
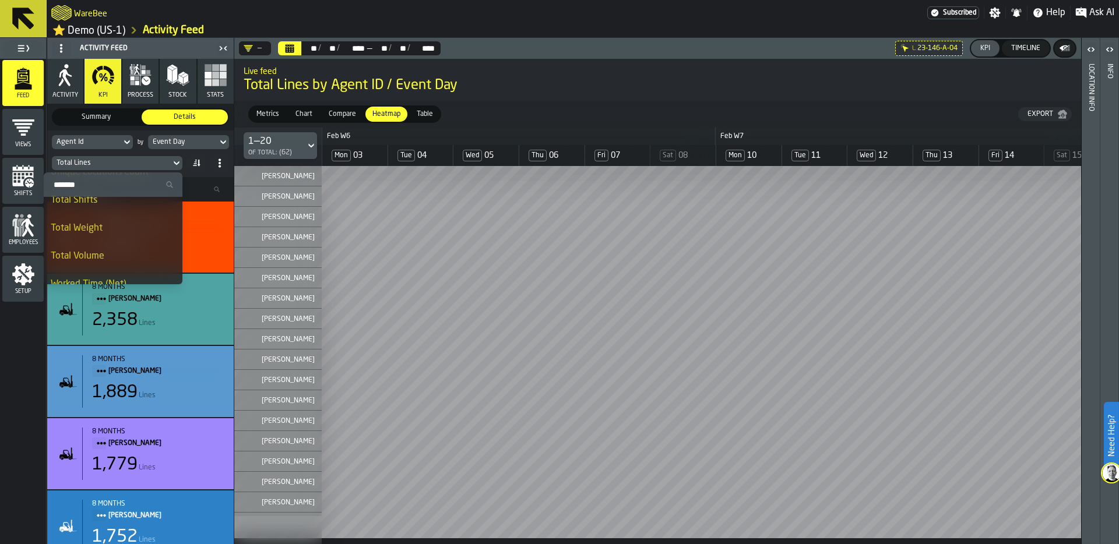
scroll to position [168, 0]
click at [85, 184] on input "Search" at bounding box center [112, 184] width 129 height 15
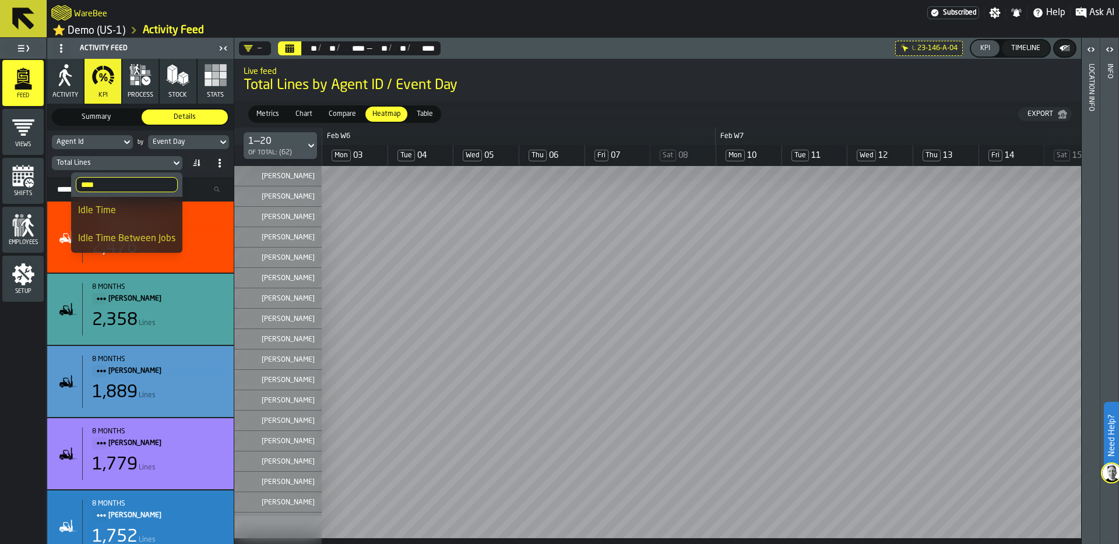
type input "****"
click at [144, 212] on div "Idle Time" at bounding box center [126, 211] width 97 height 14
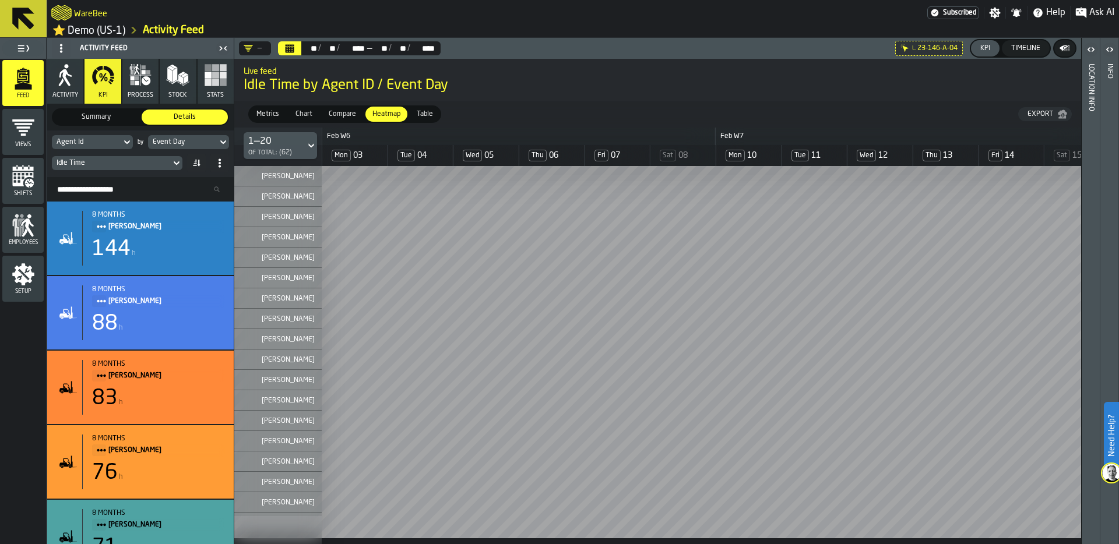
click at [140, 91] on button "process" at bounding box center [140, 81] width 36 height 45
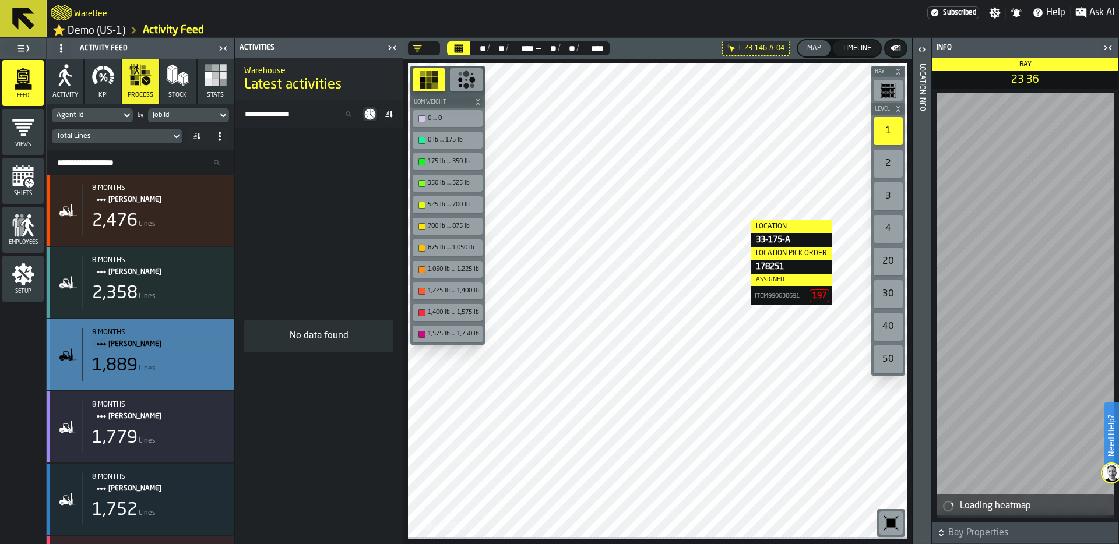
click at [167, 348] on span "LISA SMITH" at bounding box center [161, 344] width 107 height 13
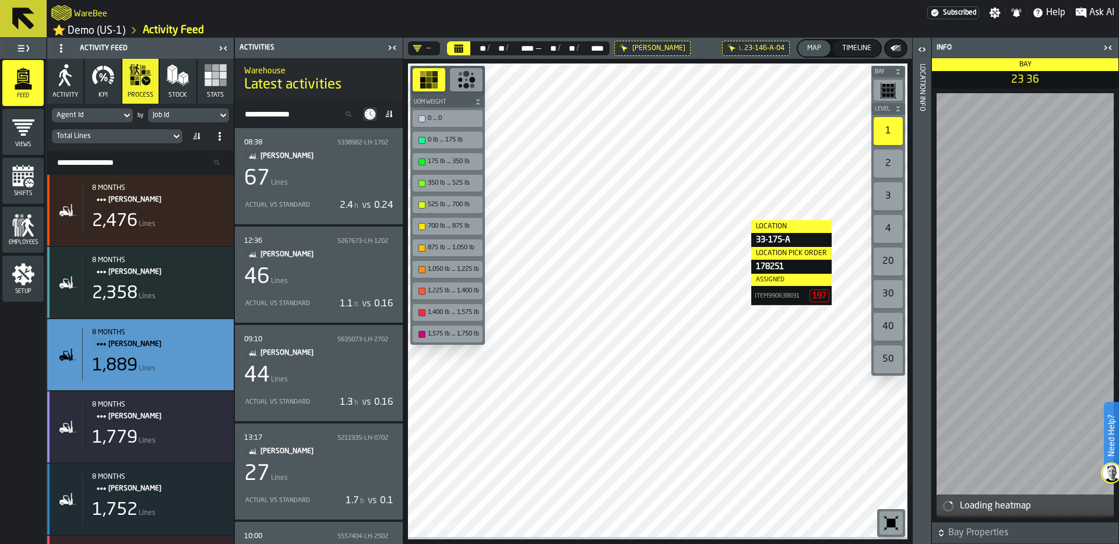
click at [309, 198] on div "Actual vs Standard 2.4 h vs 0.24" at bounding box center [318, 205] width 149 height 19
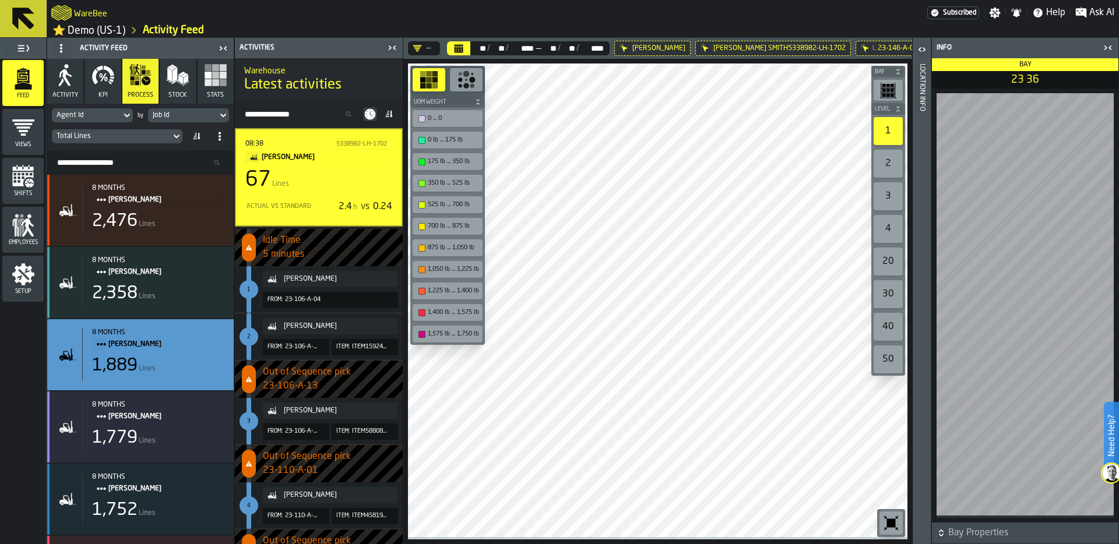
click at [197, 117] on div "Job Id" at bounding box center [183, 115] width 60 height 8
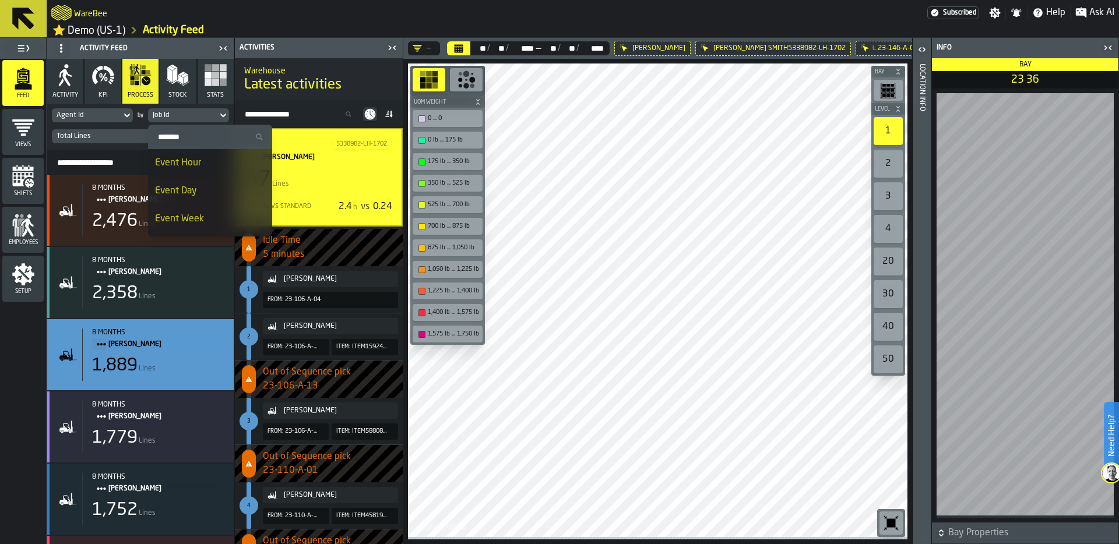
click at [204, 193] on div "Event Day" at bounding box center [210, 191] width 110 height 14
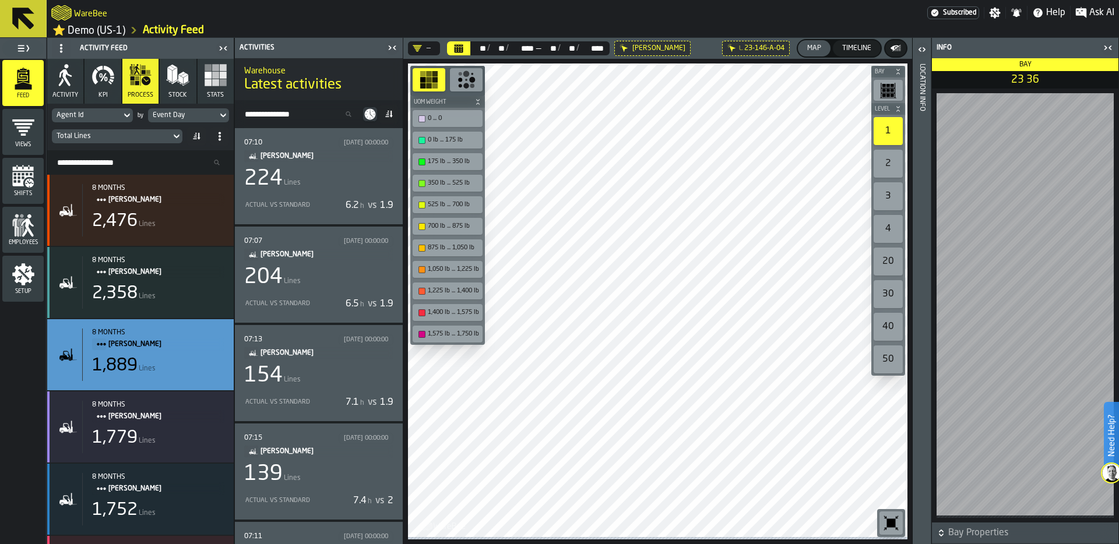
click at [329, 193] on div "07:10 12/02/2025, 00:00:00 LISA SMITH 224 Lines Actual vs Standard 6.2 h vs 1.9" at bounding box center [318, 175] width 149 height 77
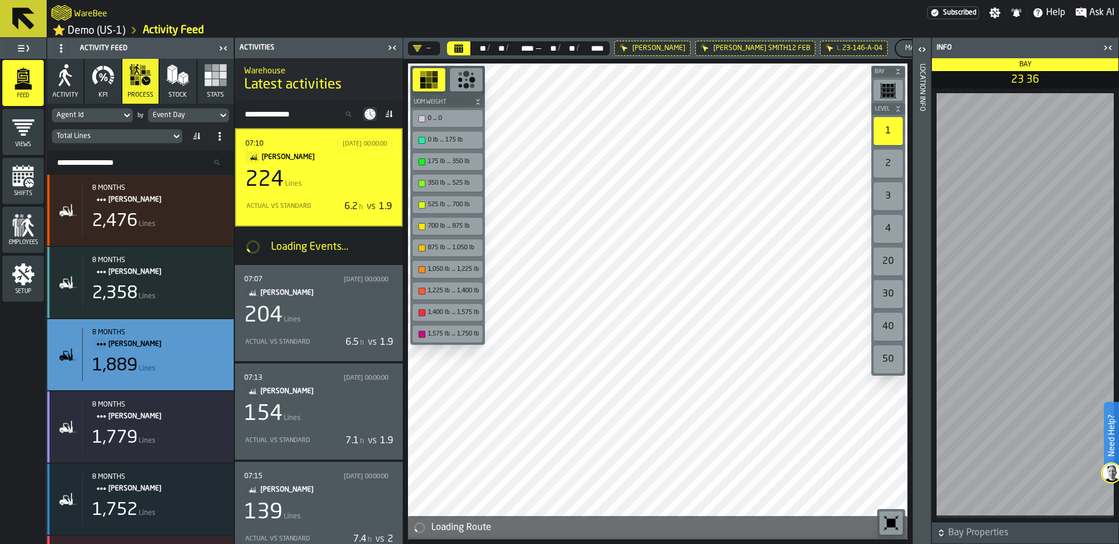
click at [111, 118] on div "Agent Id" at bounding box center [87, 115] width 60 height 8
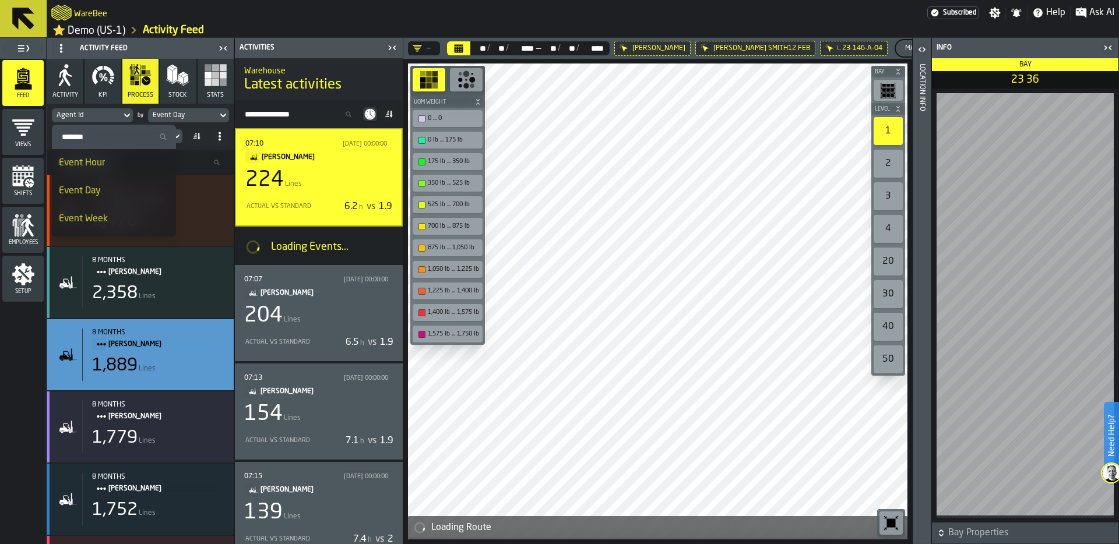
click at [111, 118] on div "Agent Id" at bounding box center [87, 115] width 60 height 8
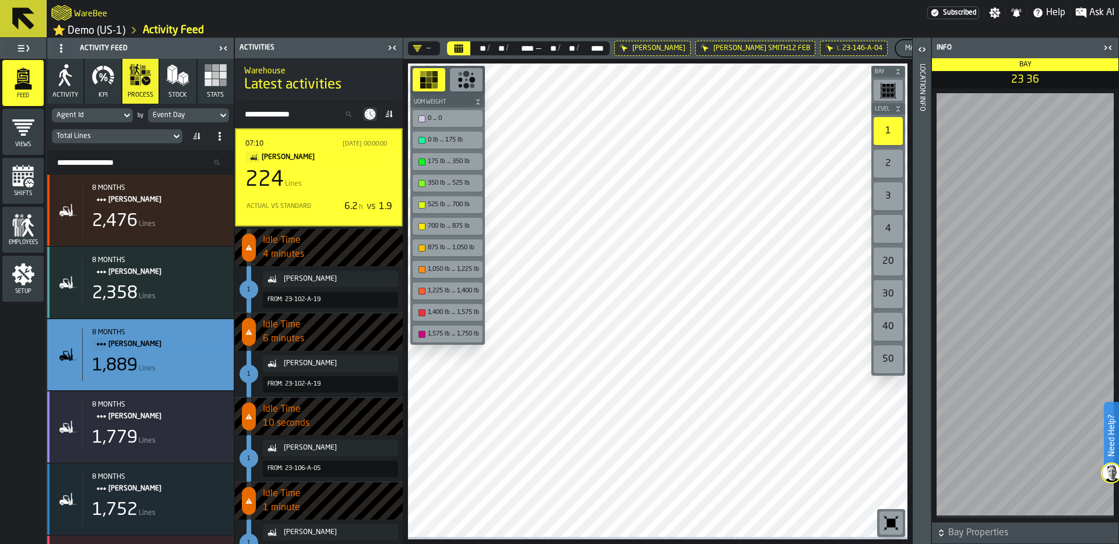
click at [1085, 11] on icon "button-toggle-Ask AI" at bounding box center [1081, 13] width 12 height 12
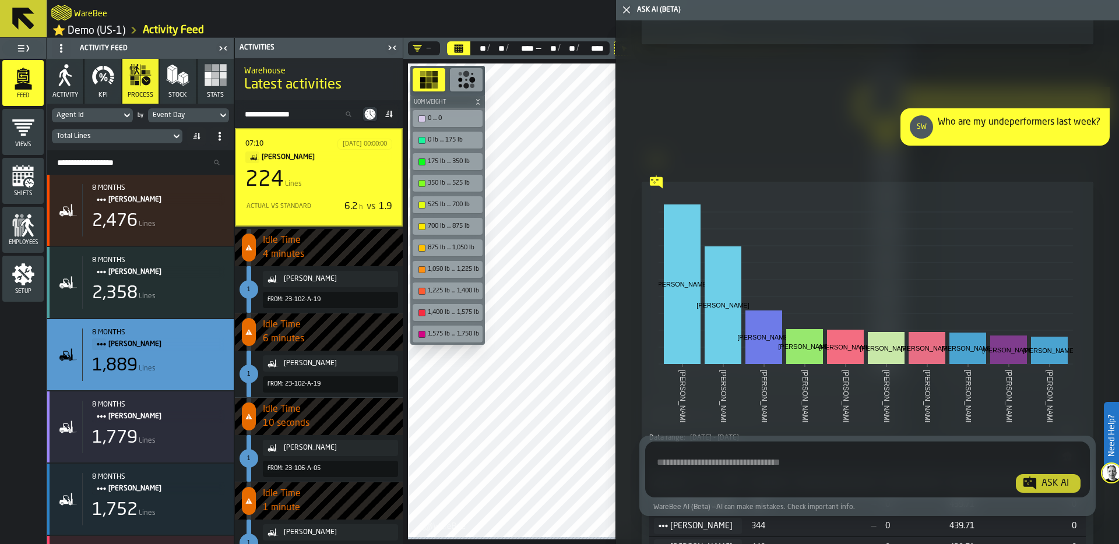
scroll to position [4771, 0]
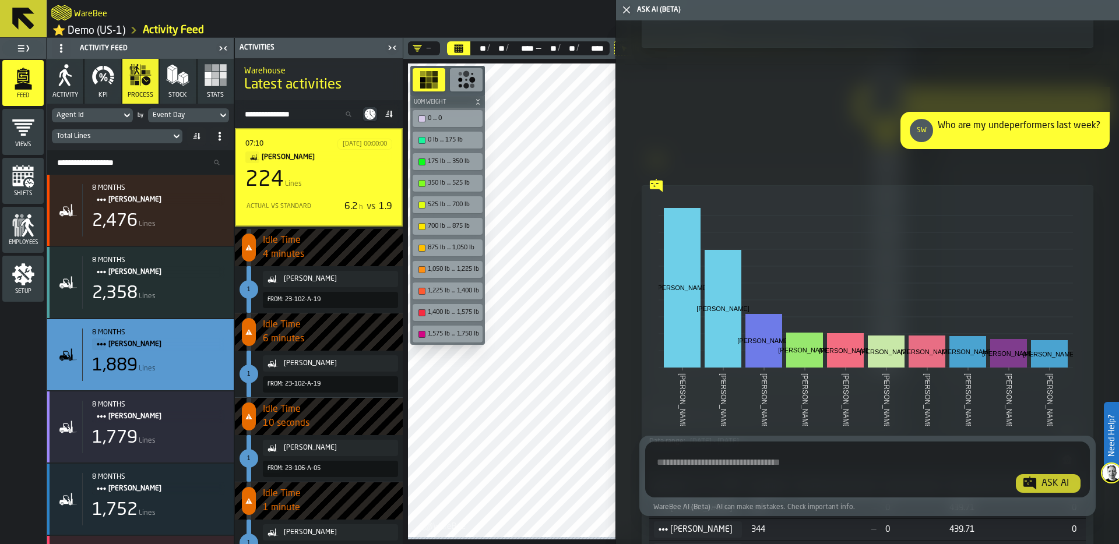
click at [733, 444] on div "Ask AI" at bounding box center [867, 470] width 444 height 56
click at [710, 474] on textarea "Ask AI about the warehouse Activity" at bounding box center [867, 472] width 435 height 42
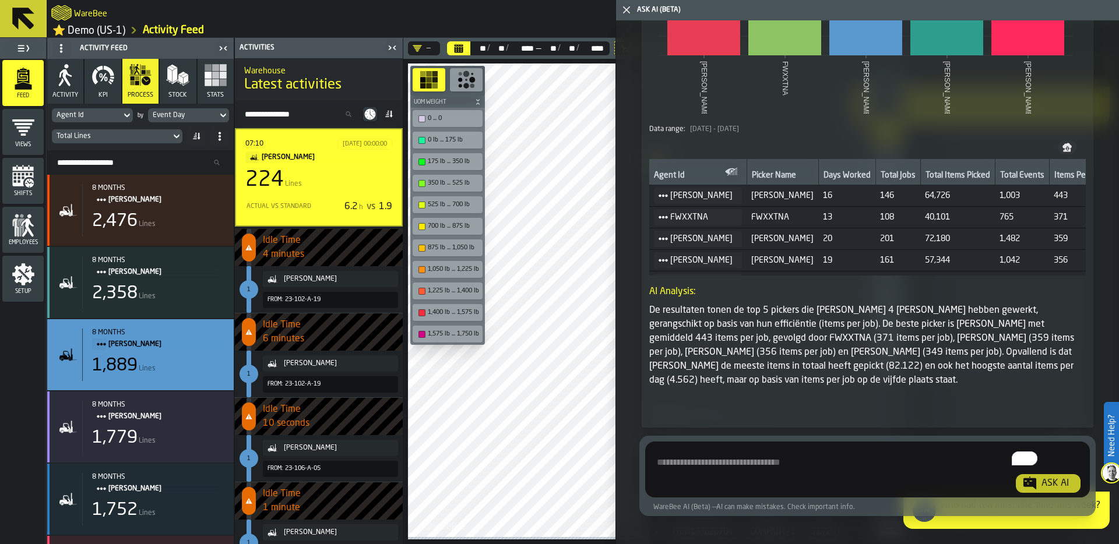
scroll to position [7803, 0]
click at [626, 9] on polygon "button-toggle-Close me" at bounding box center [627, 10] width 8 height 8
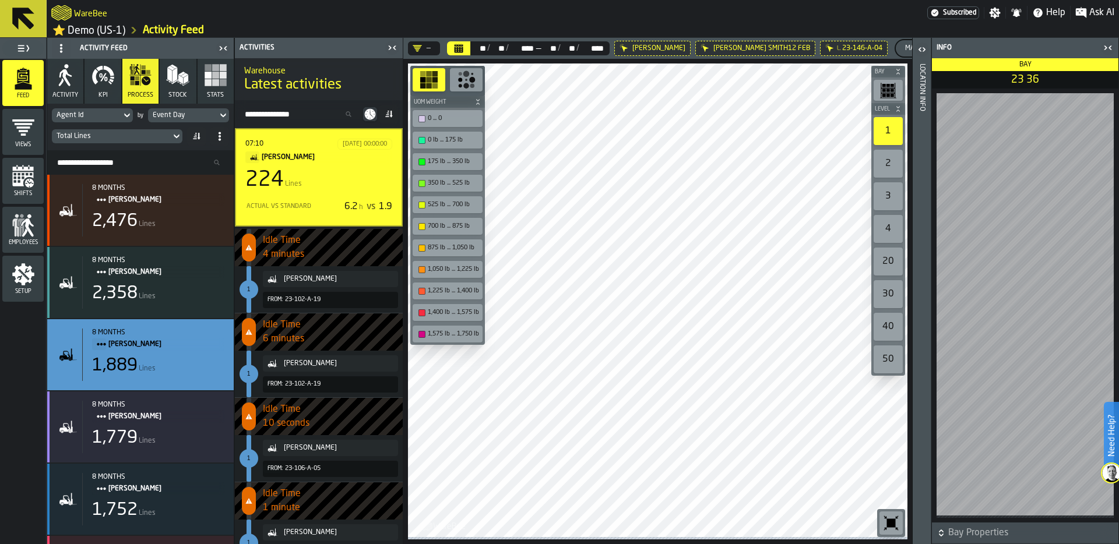
click at [116, 34] on link "⭐ Demo (US-1)" at bounding box center [88, 30] width 73 height 13
click at [105, 34] on link "⭐ Demo (US-1)" at bounding box center [88, 30] width 73 height 13
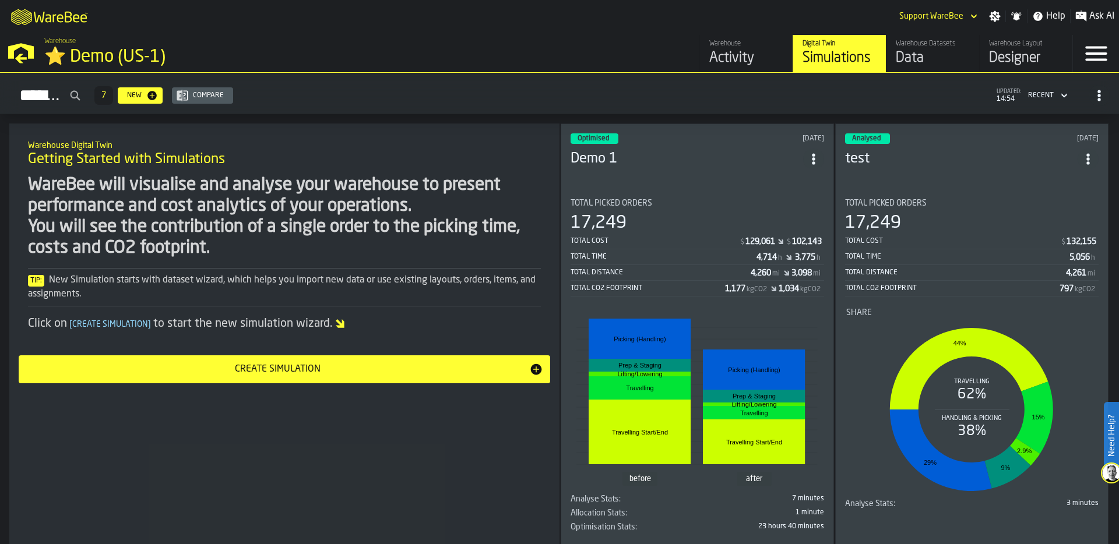
click at [816, 153] on icon "ItemListCard-DashboardItemContainer" at bounding box center [813, 159] width 12 height 12
click at [789, 235] on div "Duplicate" at bounding box center [787, 234] width 61 height 14
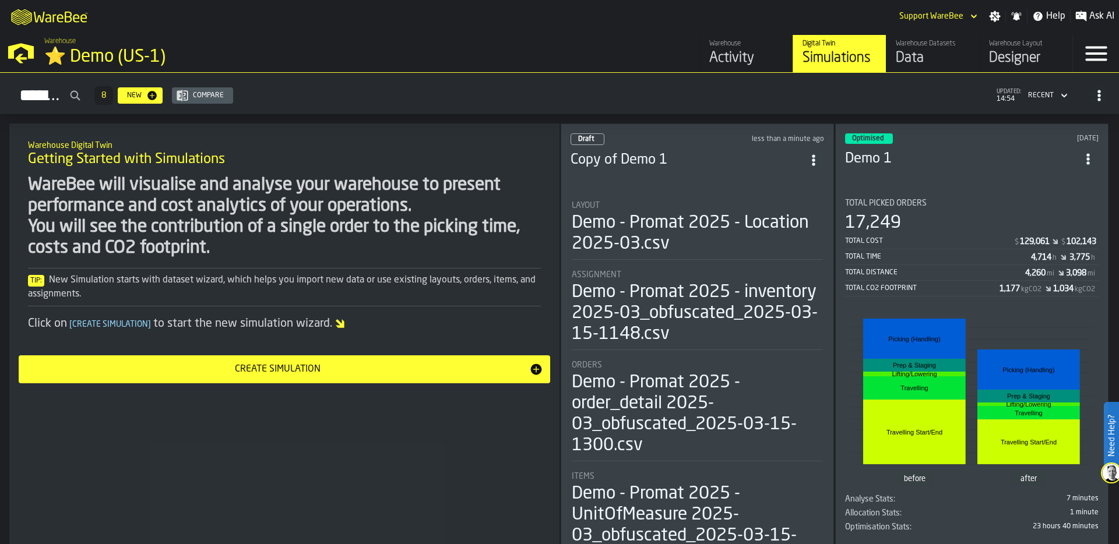
click at [608, 267] on li "Layout Demo - Promat 2025 - Location 2025-03.csv Assignment Demo - Promat 2025 …" at bounding box center [696, 379] width 253 height 378
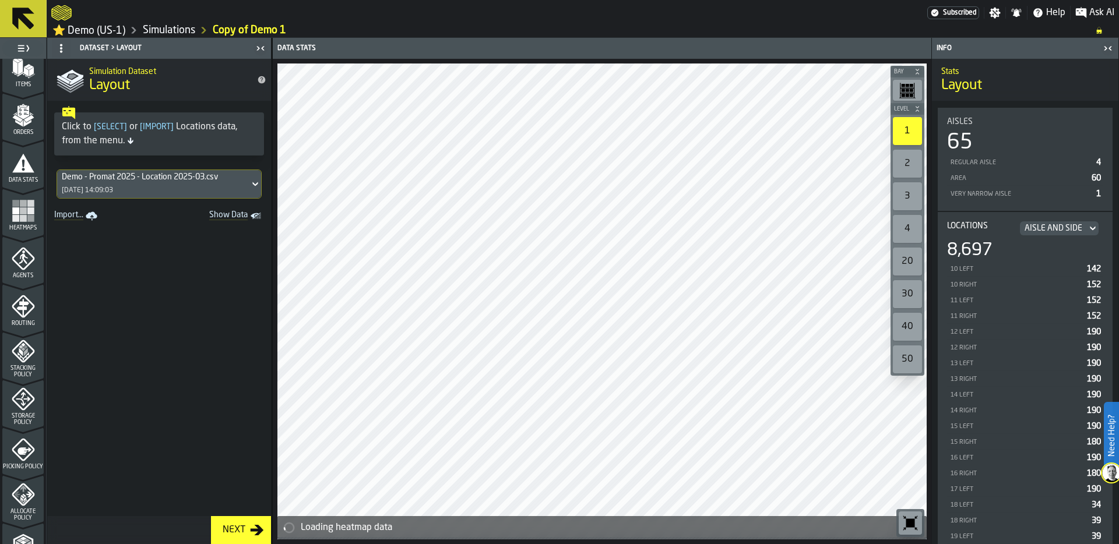
scroll to position [378, 0]
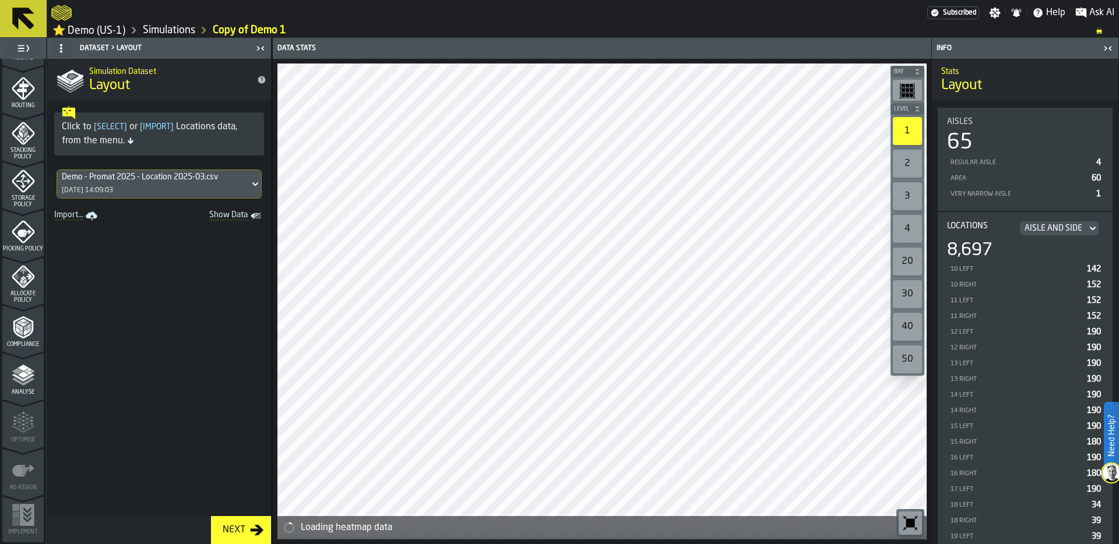
click at [18, 238] on icon "menu Picking Policy" at bounding box center [23, 231] width 23 height 23
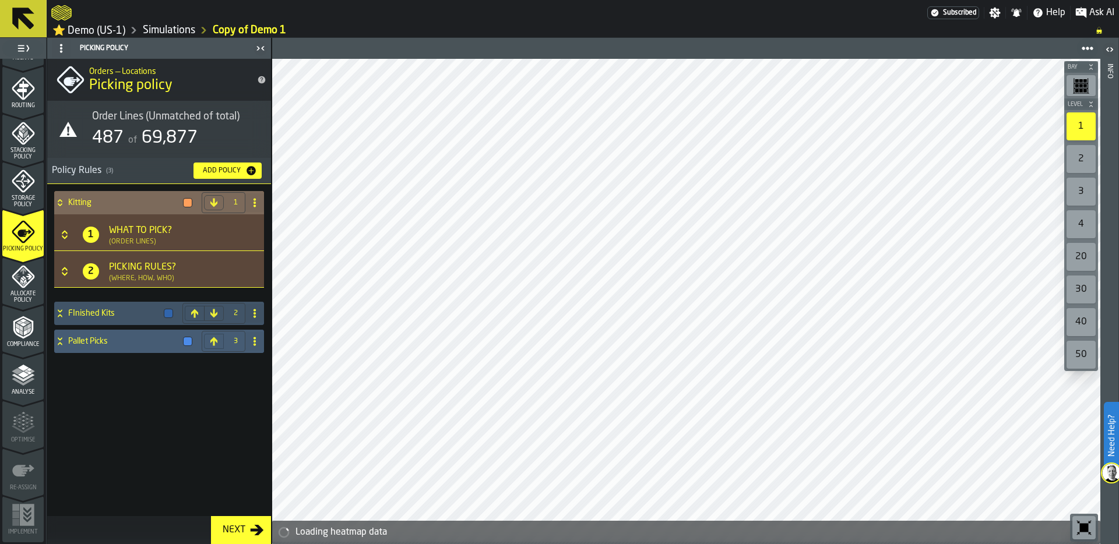
click at [60, 205] on icon at bounding box center [60, 202] width 12 height 9
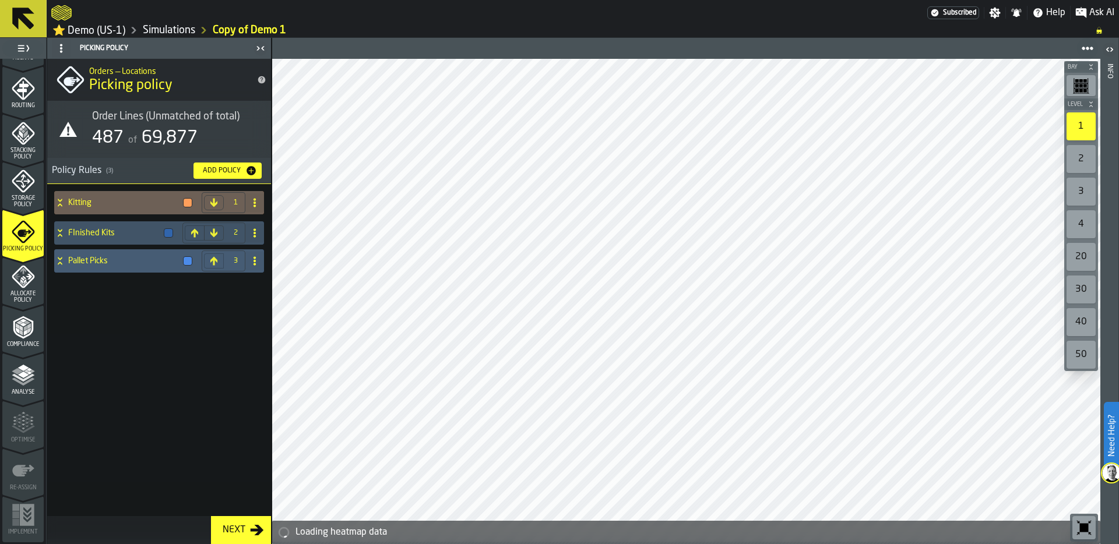
click at [224, 171] on div "Add Policy" at bounding box center [221, 171] width 47 height 8
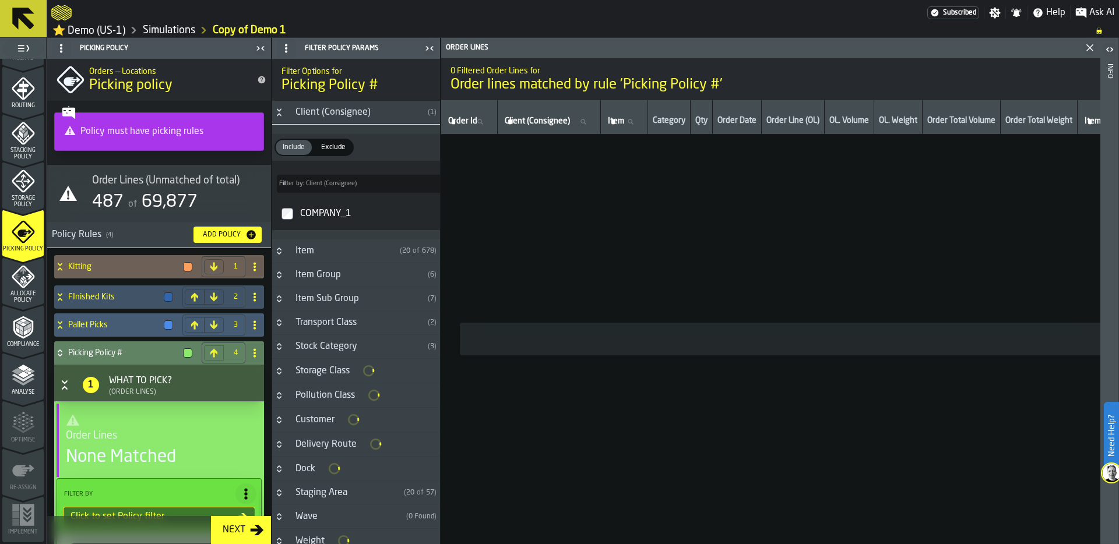
click at [250, 356] on icon at bounding box center [254, 352] width 9 height 9
click at [199, 379] on div "Rename" at bounding box center [205, 379] width 98 height 14
drag, startPoint x: 136, startPoint y: 355, endPoint x: 68, endPoint y: 354, distance: 68.2
click at [68, 354] on input "**********" at bounding box center [138, 353] width 141 height 20
type input "*********"
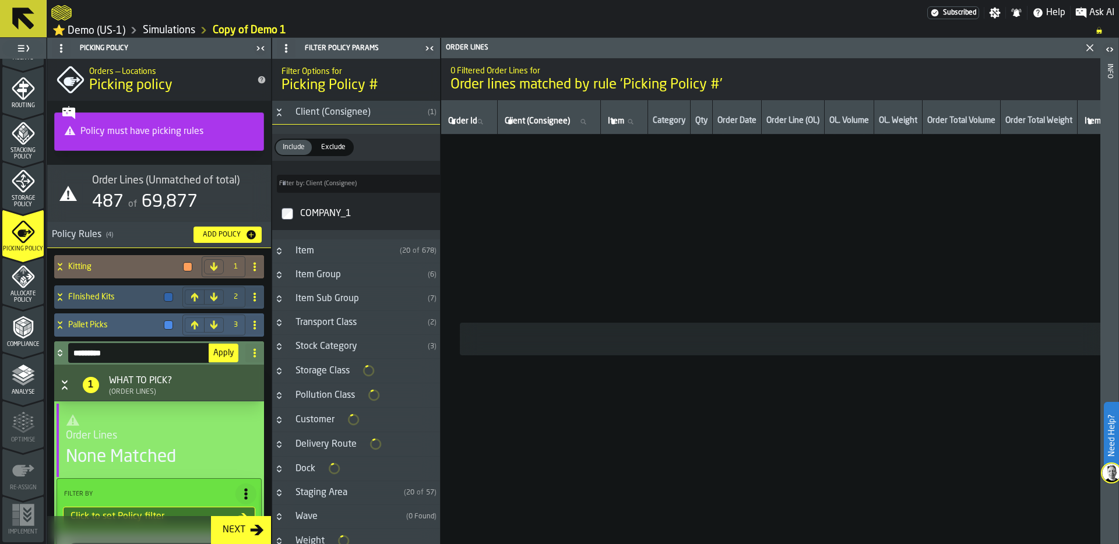
click at [213, 354] on span "Apply" at bounding box center [223, 353] width 20 height 8
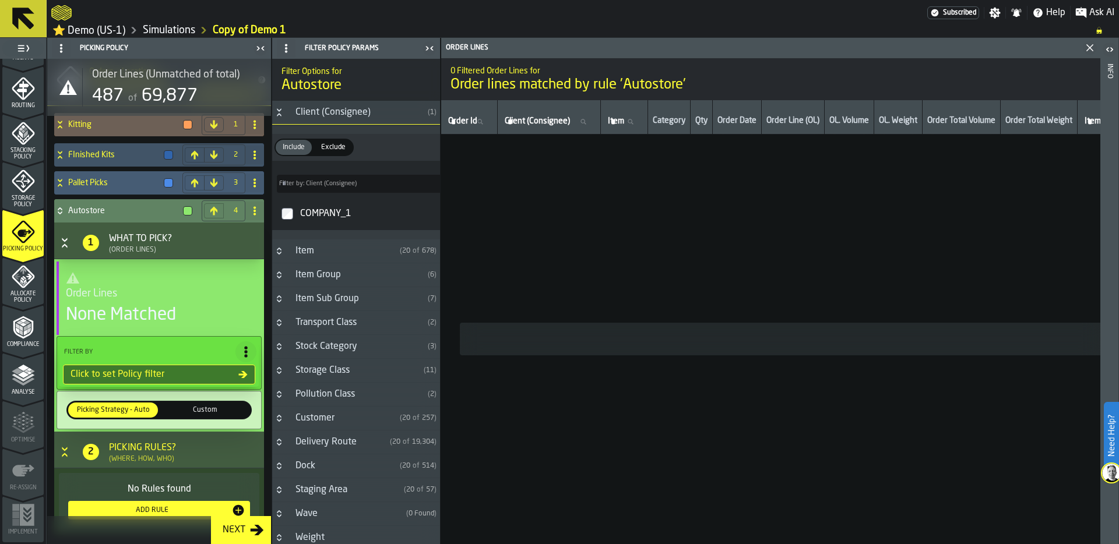
scroll to position [143, 0]
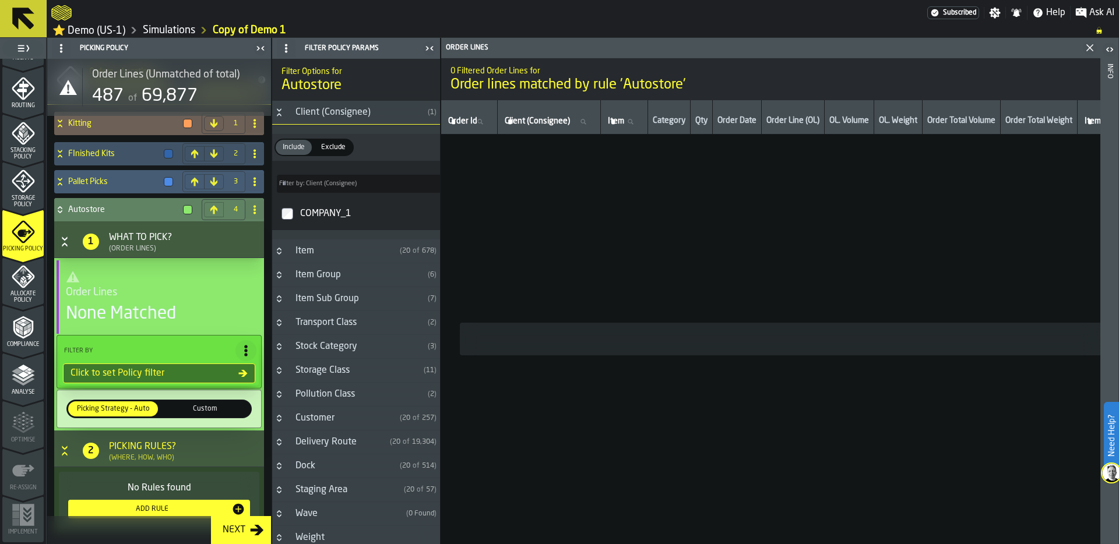
click at [171, 29] on link "Simulations" at bounding box center [169, 30] width 52 height 13
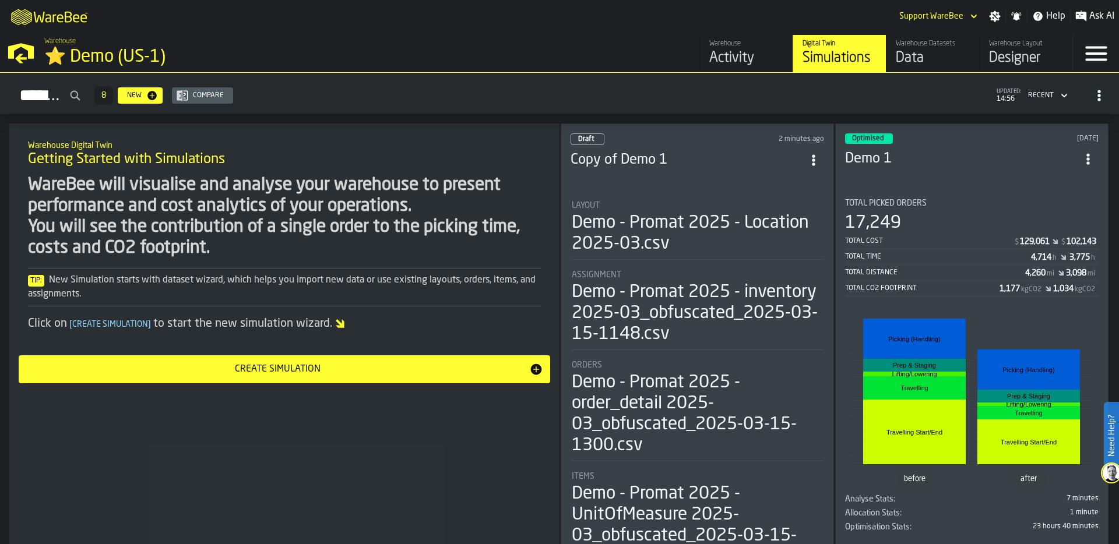
click at [902, 251] on div "Total Time 4,714 h 3,775 h" at bounding box center [971, 258] width 253 height 15
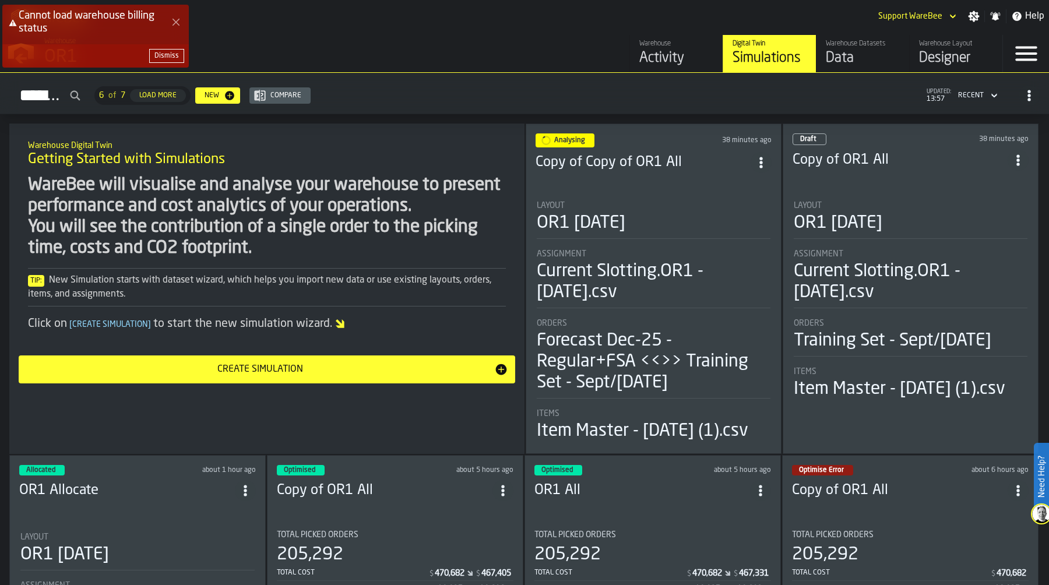
click at [170, 57] on div "Dismiss" at bounding box center [166, 56] width 24 height 8
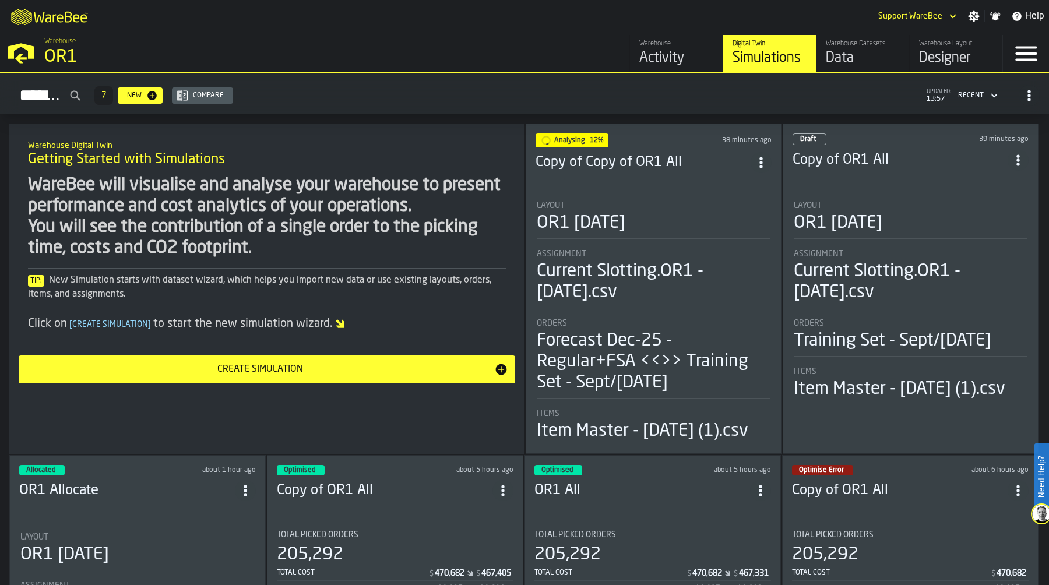
click at [627, 193] on li "Layout OR1 [DATE] Assignment Current Slotting.OR1 - [DATE].csv Orders Forecast …" at bounding box center [653, 316] width 236 height 252
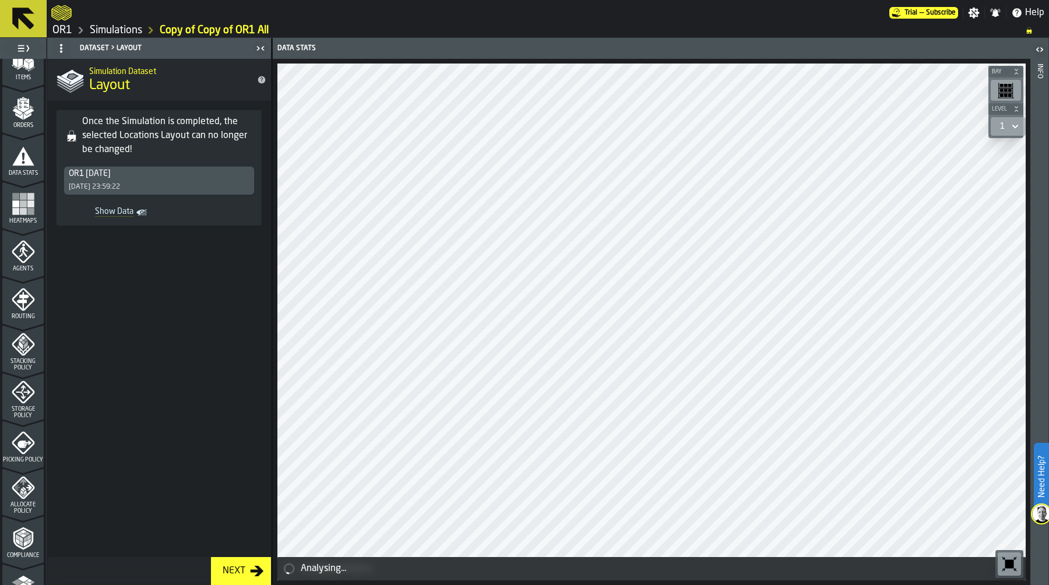
scroll to position [335, 0]
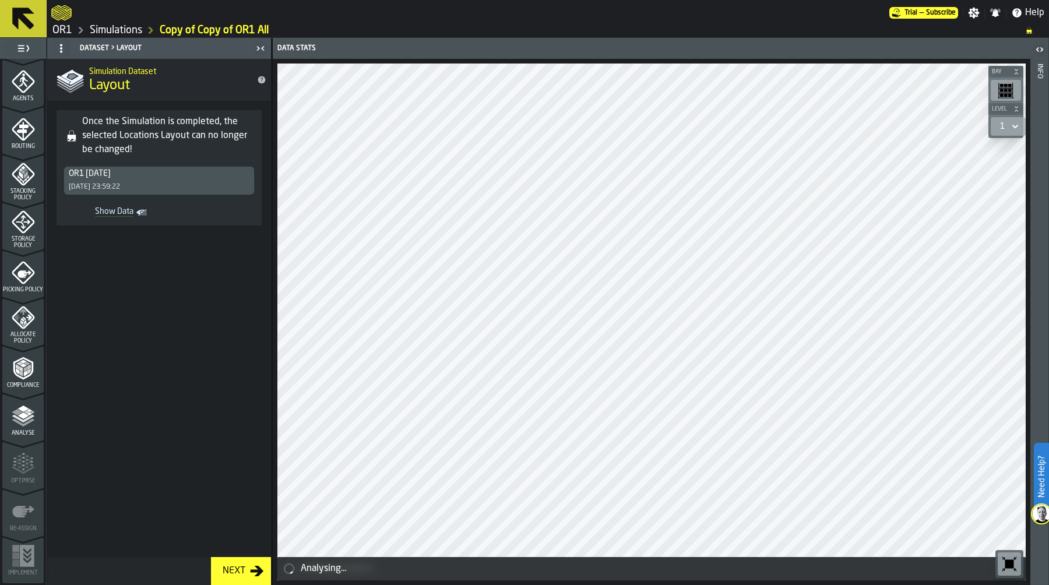
click at [26, 428] on div "Analyse" at bounding box center [22, 420] width 41 height 32
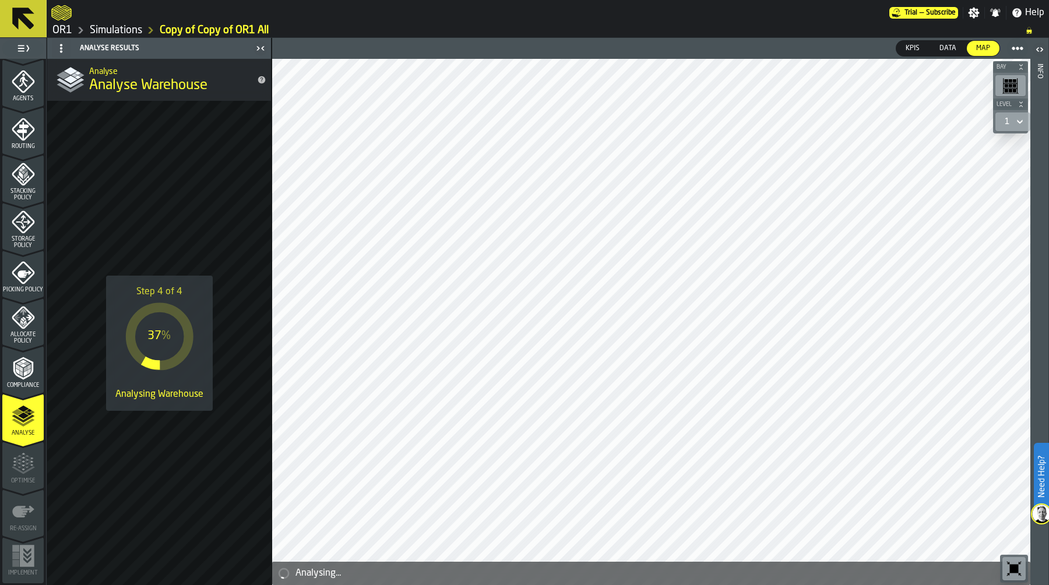
click at [126, 31] on link "Simulations" at bounding box center [116, 30] width 52 height 13
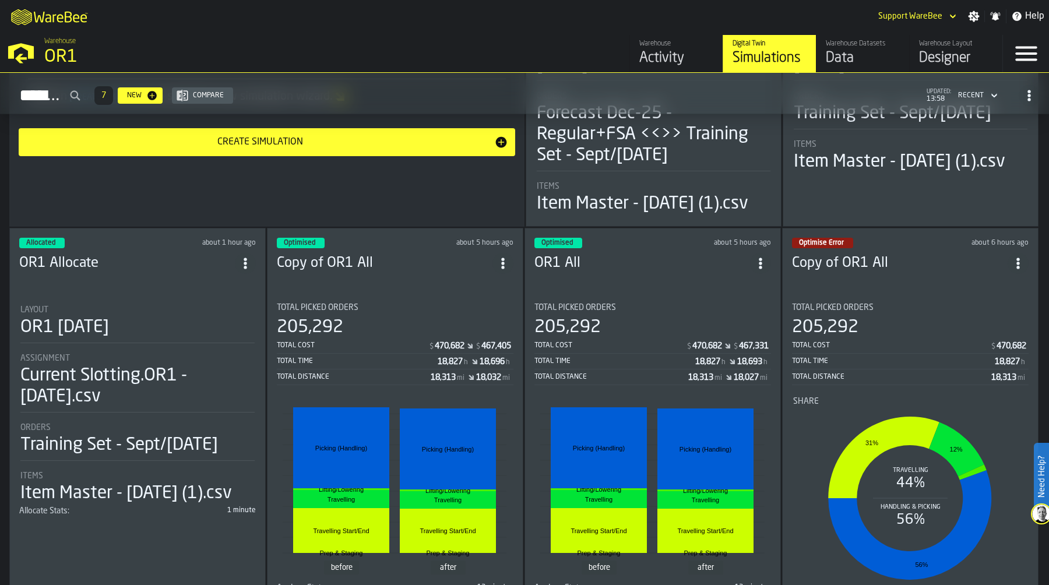
scroll to position [225, 0]
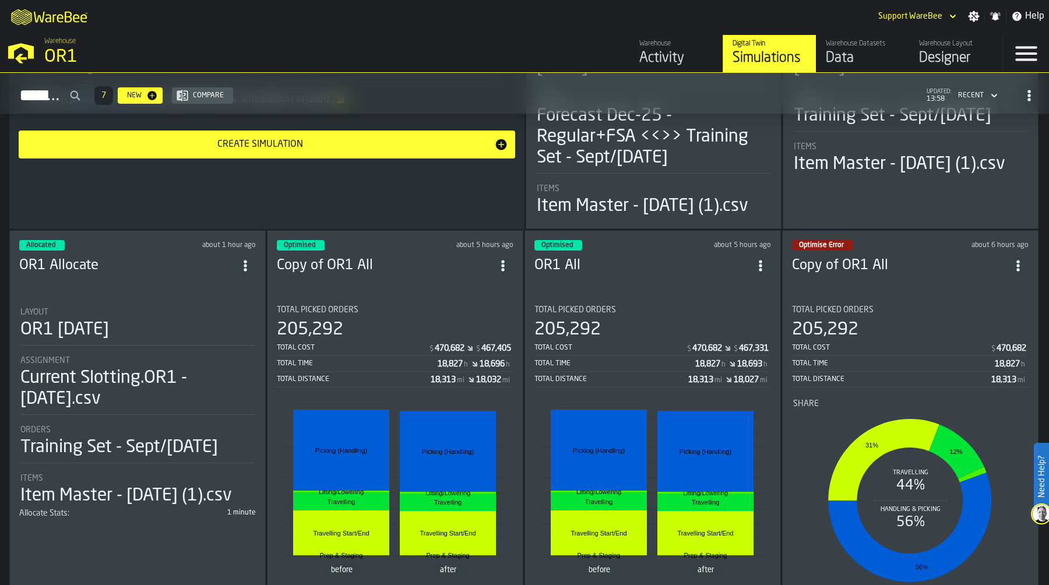
click at [1018, 264] on circle "ItemListCard-DashboardItemContainer" at bounding box center [1017, 265] width 3 height 3
click at [982, 319] on div "Delete" at bounding box center [991, 314] width 61 height 14
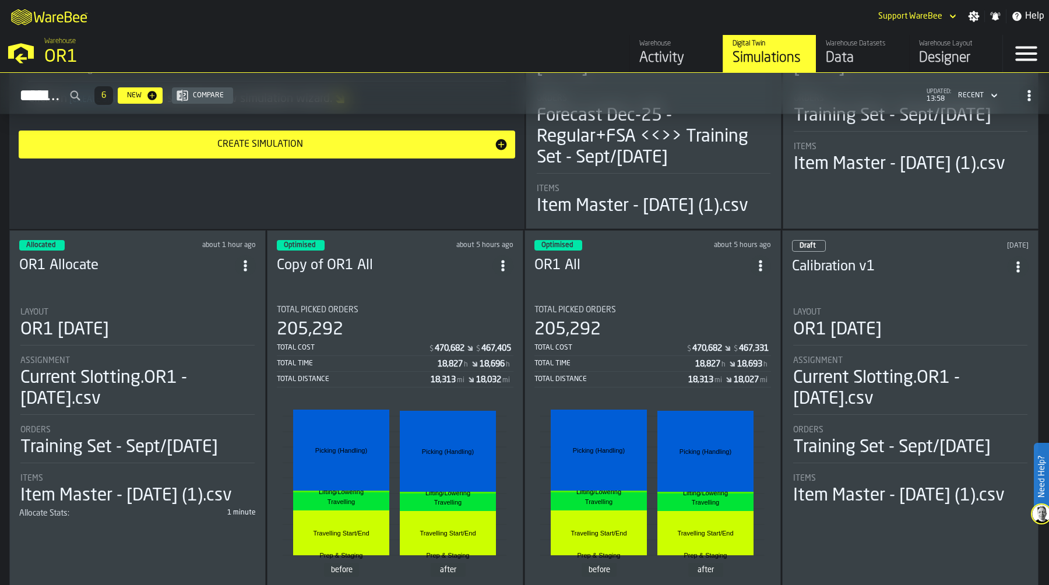
click at [1019, 261] on icon "ItemListCard-DashboardItemContainer" at bounding box center [1018, 267] width 12 height 12
click at [996, 312] on div "Delete" at bounding box center [991, 315] width 61 height 14
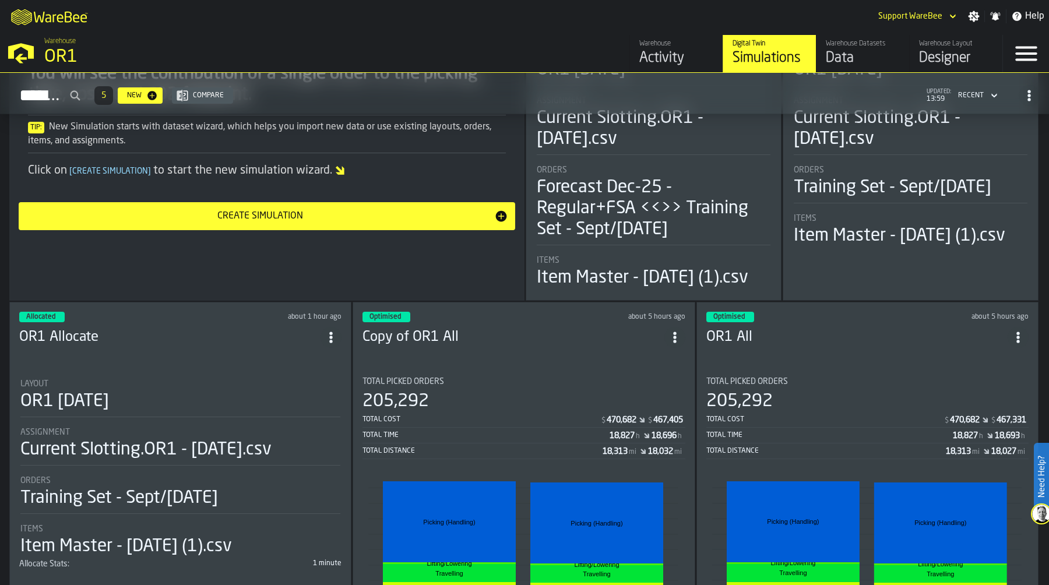
scroll to position [0, 0]
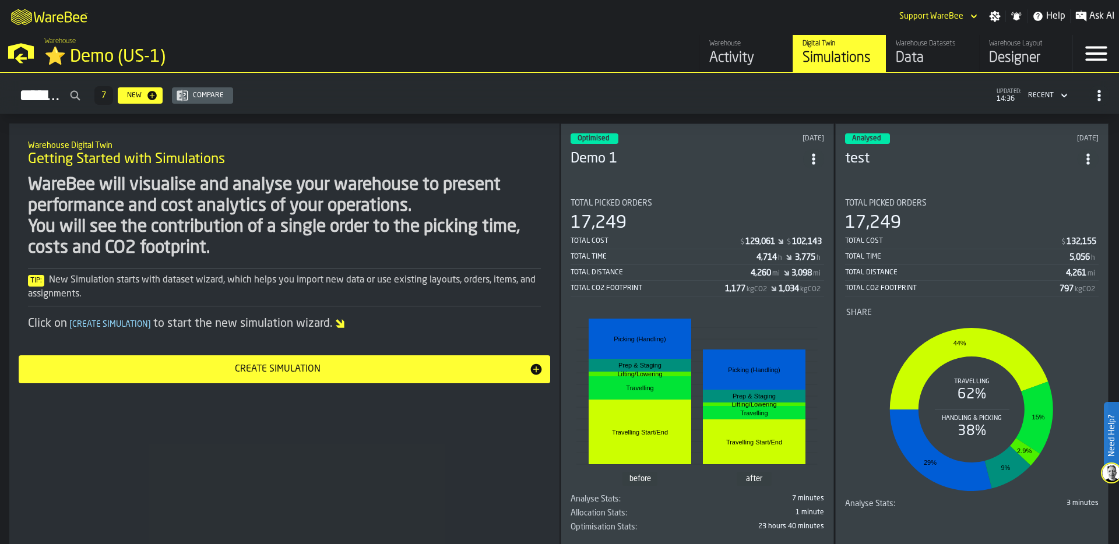
click at [680, 193] on section "Total Picked Orders 17,249 Total Cost $ 129,061 $ 102,143 Total Time 4,714 h 3,…" at bounding box center [696, 362] width 253 height 347
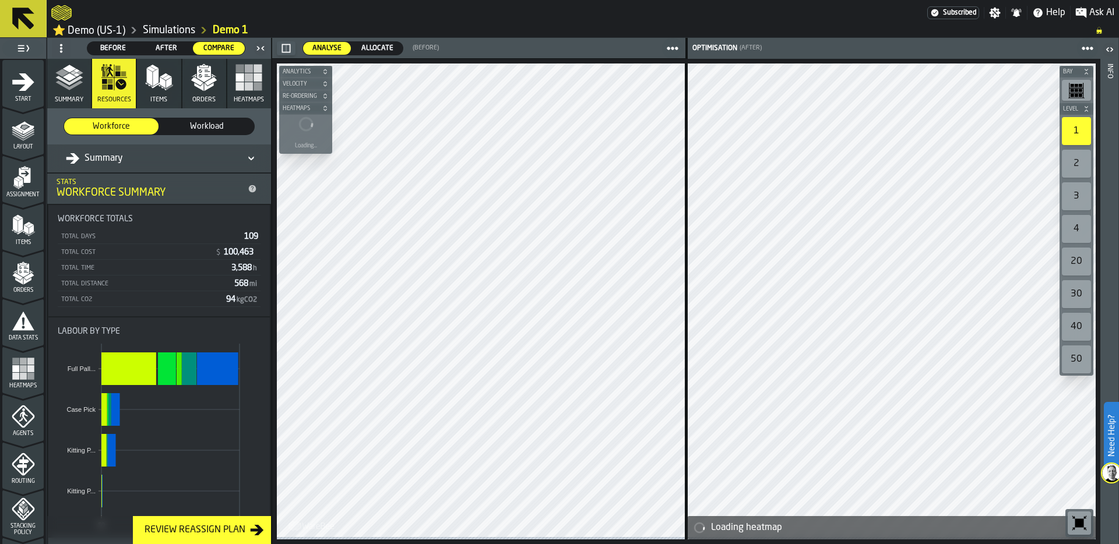
click at [32, 285] on icon "menu Orders" at bounding box center [23, 273] width 23 height 23
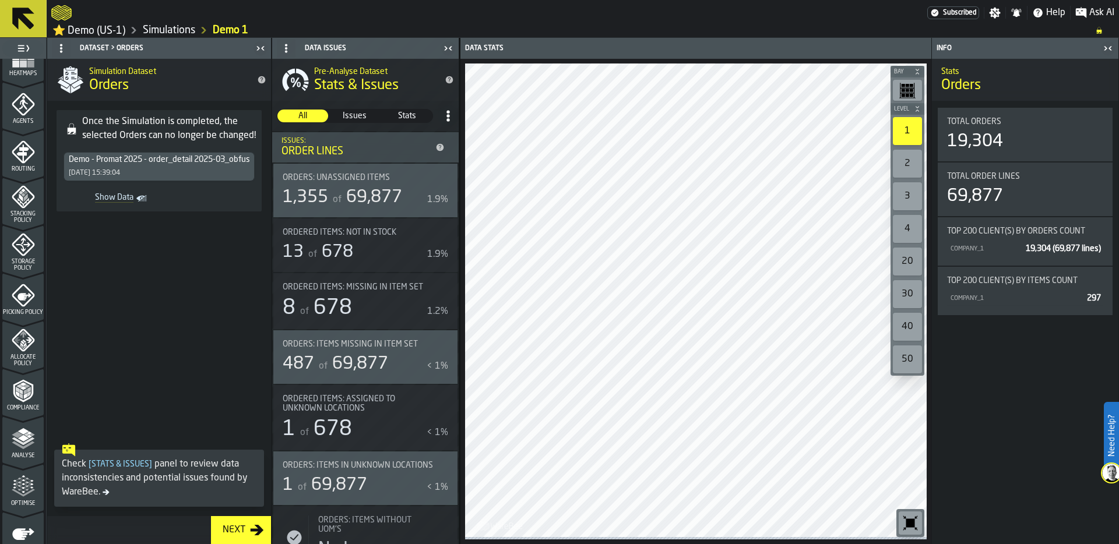
scroll to position [378, 0]
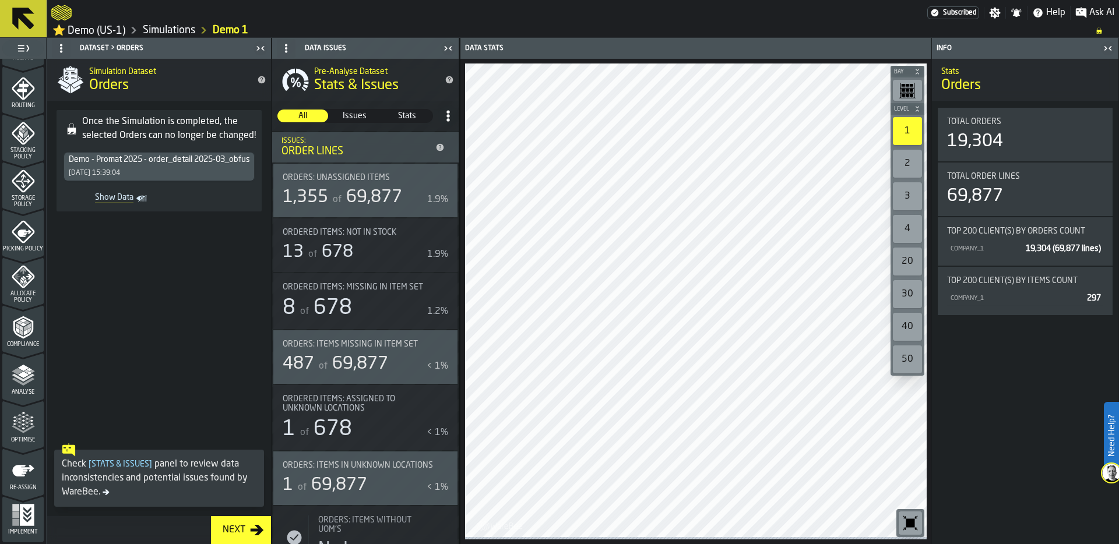
click at [26, 381] on polyline "menu Analyse" at bounding box center [23, 382] width 23 height 8
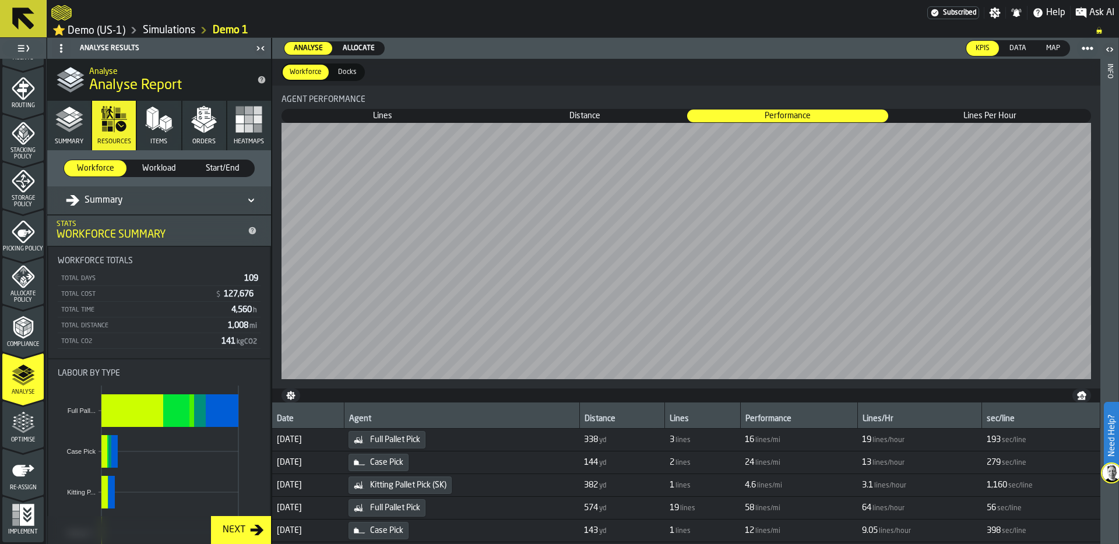
click at [67, 132] on polyline "button" at bounding box center [68, 126] width 27 height 9
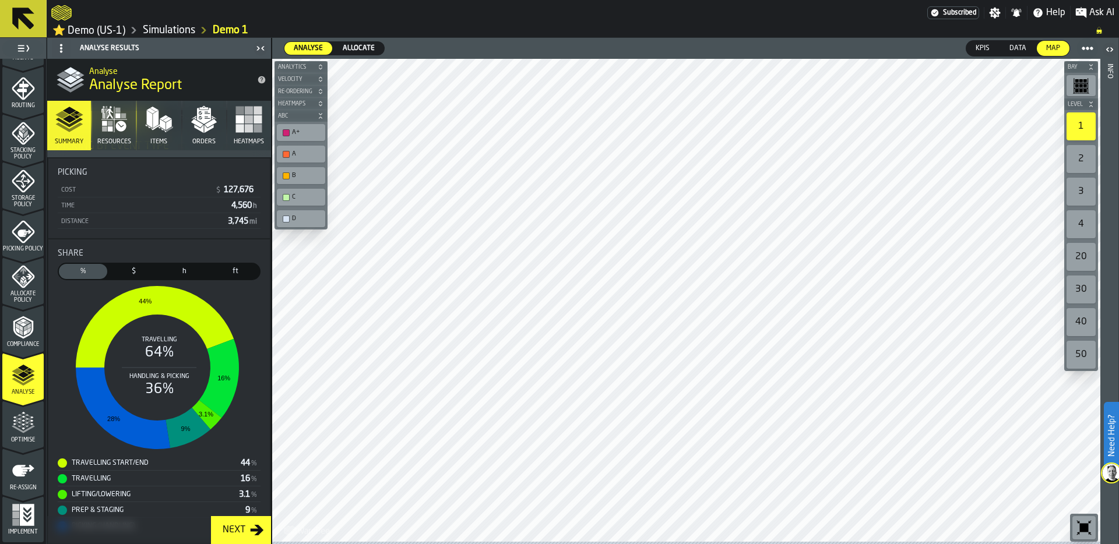
scroll to position [232, 0]
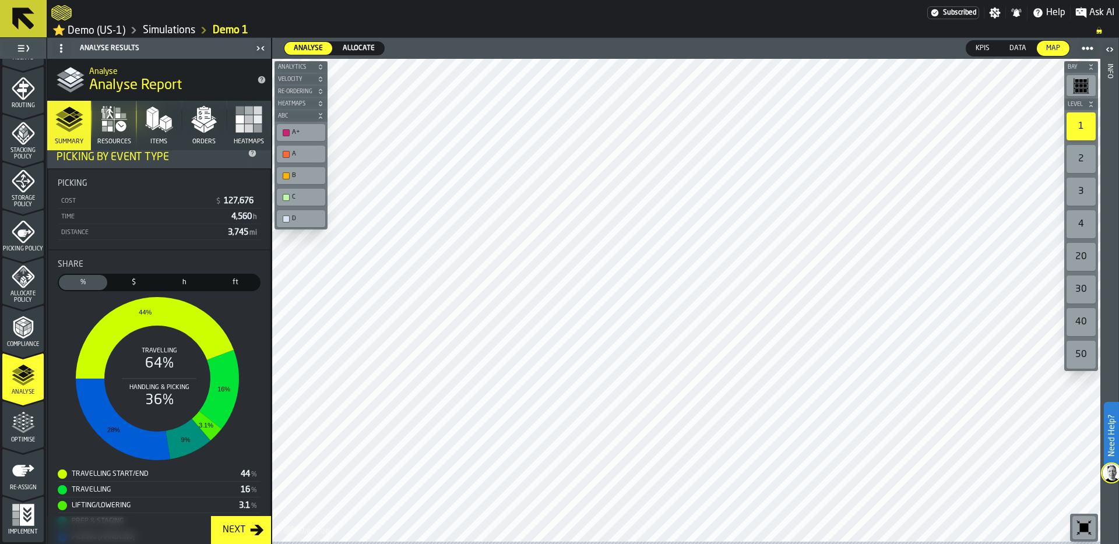
click at [110, 140] on span "Resources" at bounding box center [114, 142] width 34 height 8
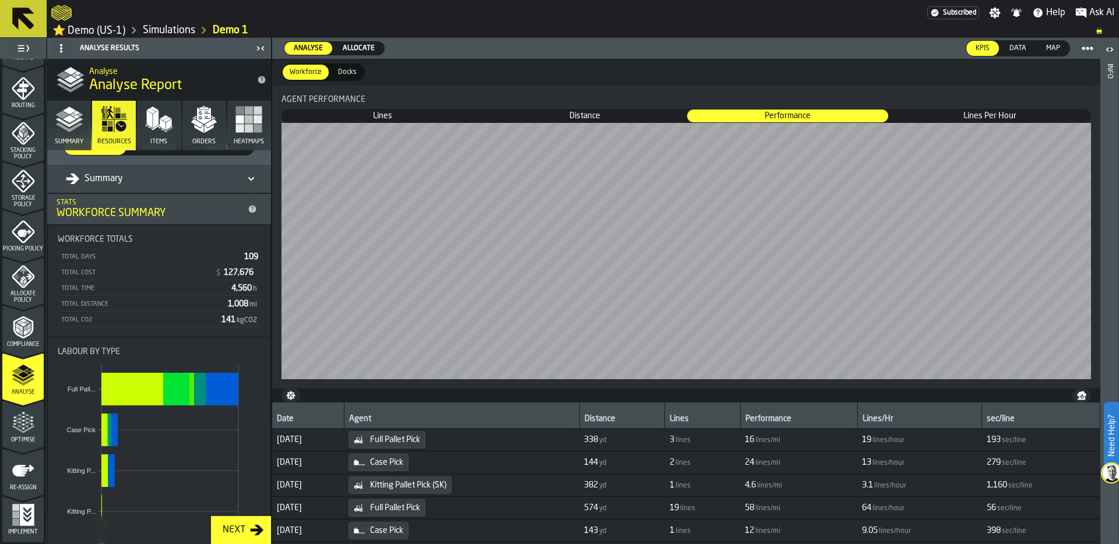
scroll to position [0, 0]
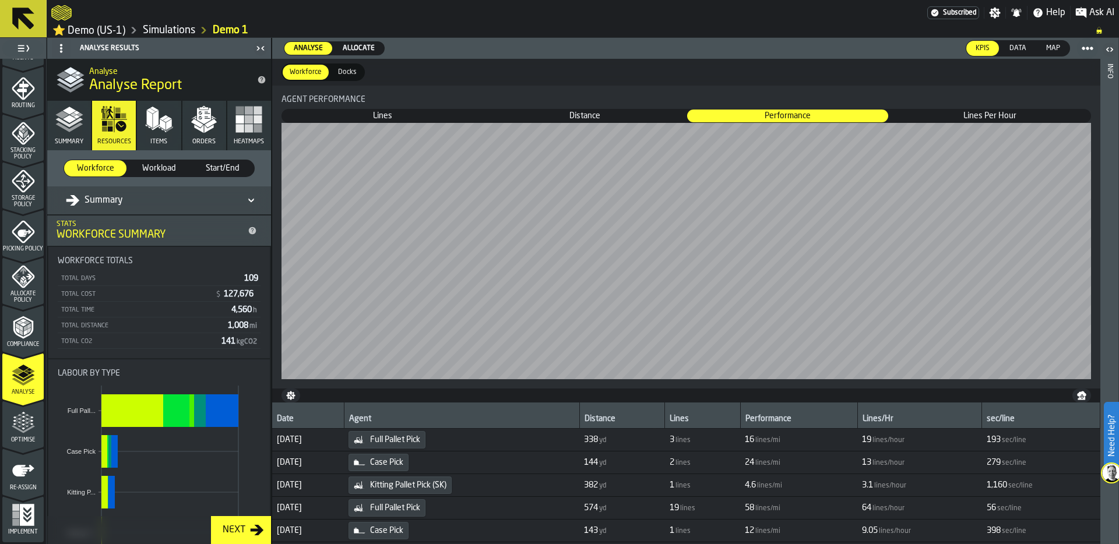
click at [91, 203] on div "Summary" at bounding box center [94, 200] width 57 height 14
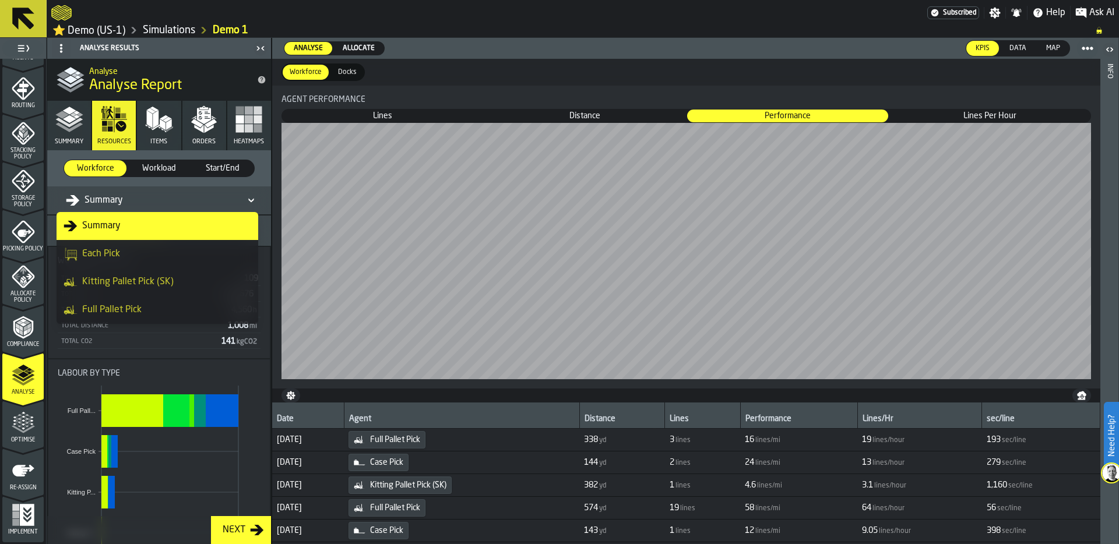
click at [133, 311] on div "Full Pallet Pick" at bounding box center [157, 310] width 188 height 14
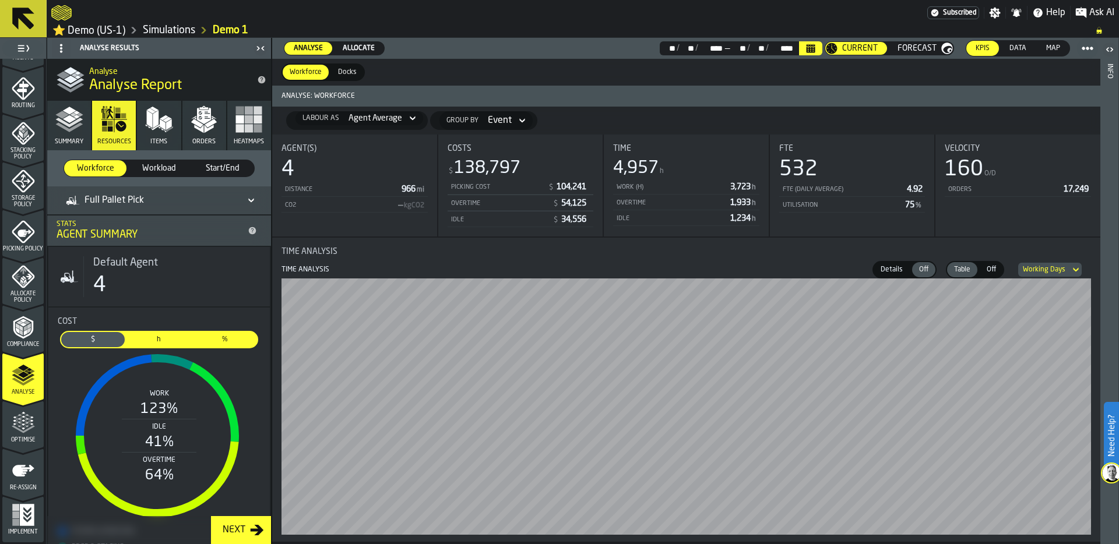
click at [156, 126] on polygon "button" at bounding box center [156, 119] width 6 height 17
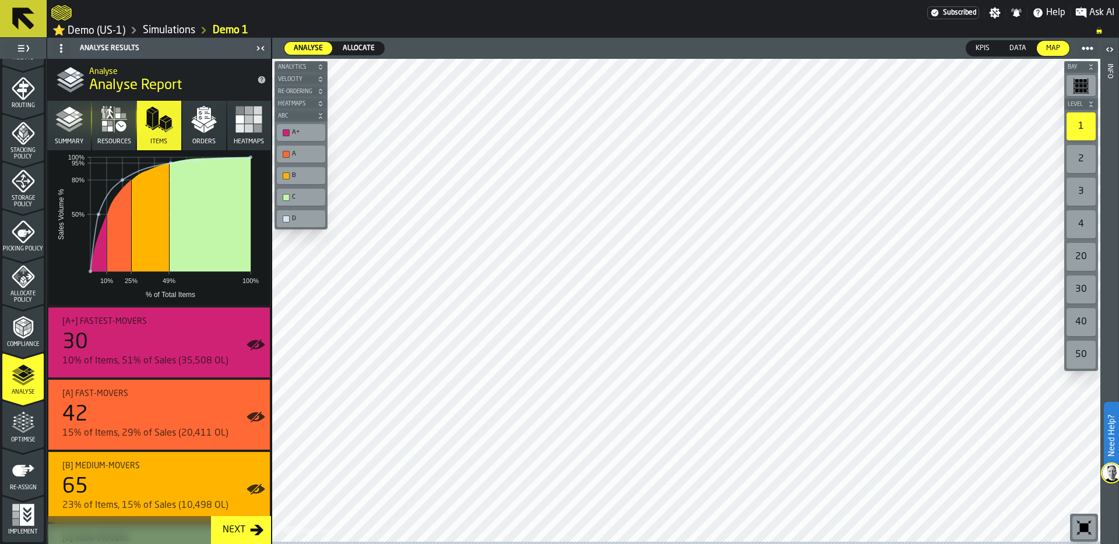
scroll to position [113, 0]
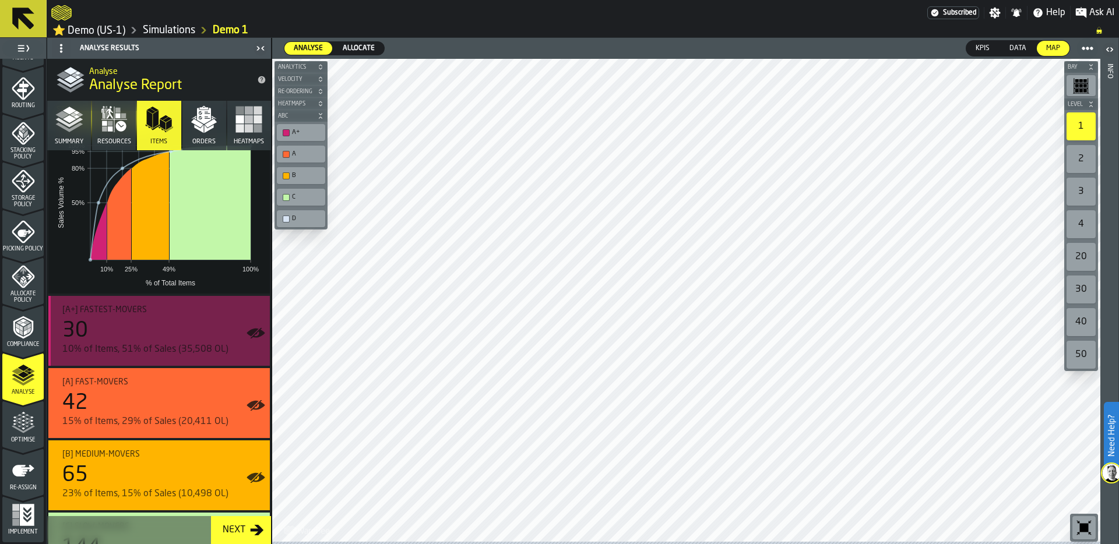
click at [137, 330] on div "30" at bounding box center [161, 330] width 198 height 23
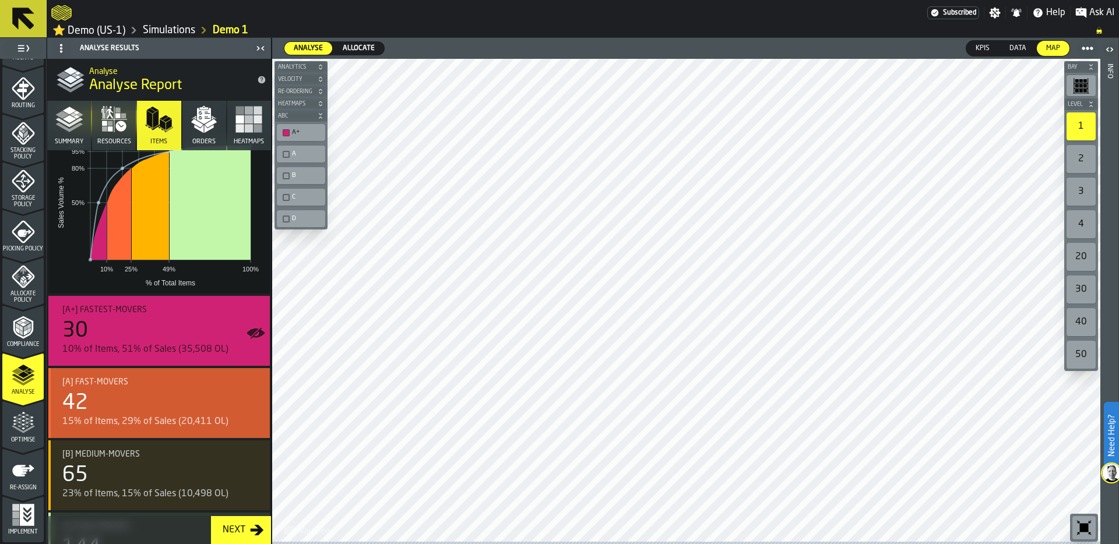
click at [129, 414] on div "42" at bounding box center [161, 402] width 198 height 23
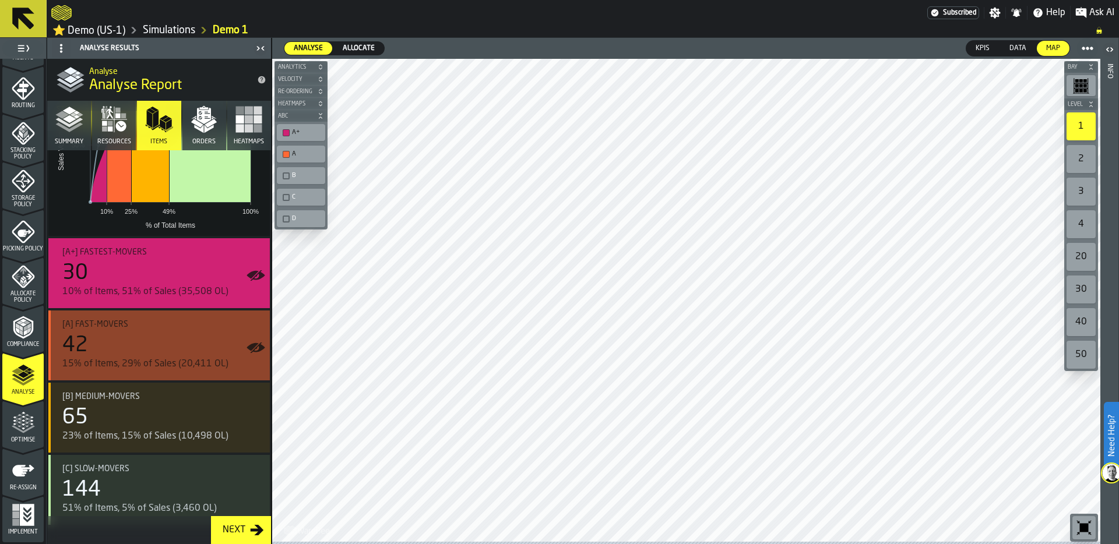
scroll to position [184, 0]
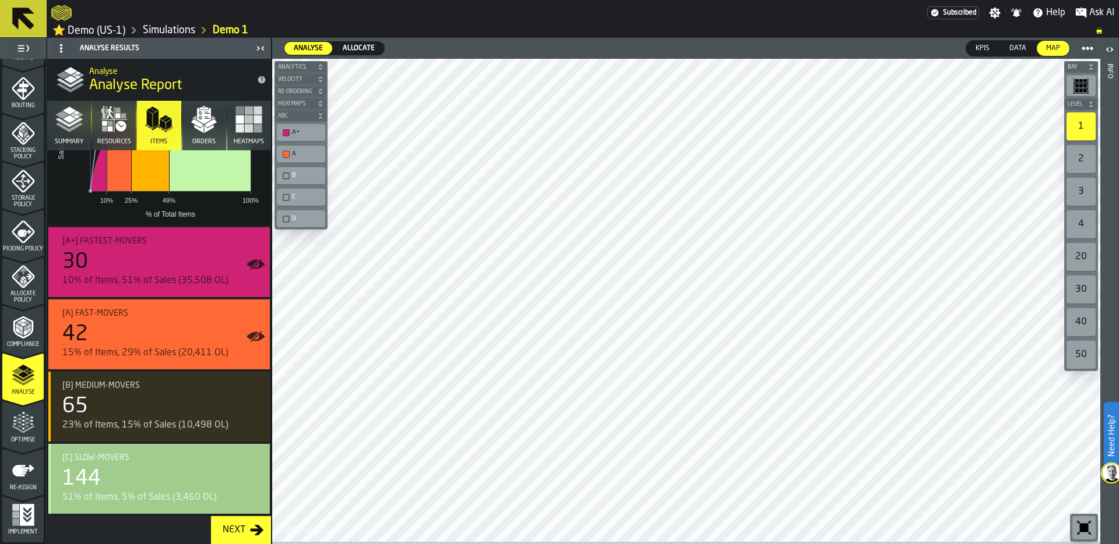
click at [113, 483] on div "144" at bounding box center [161, 478] width 198 height 23
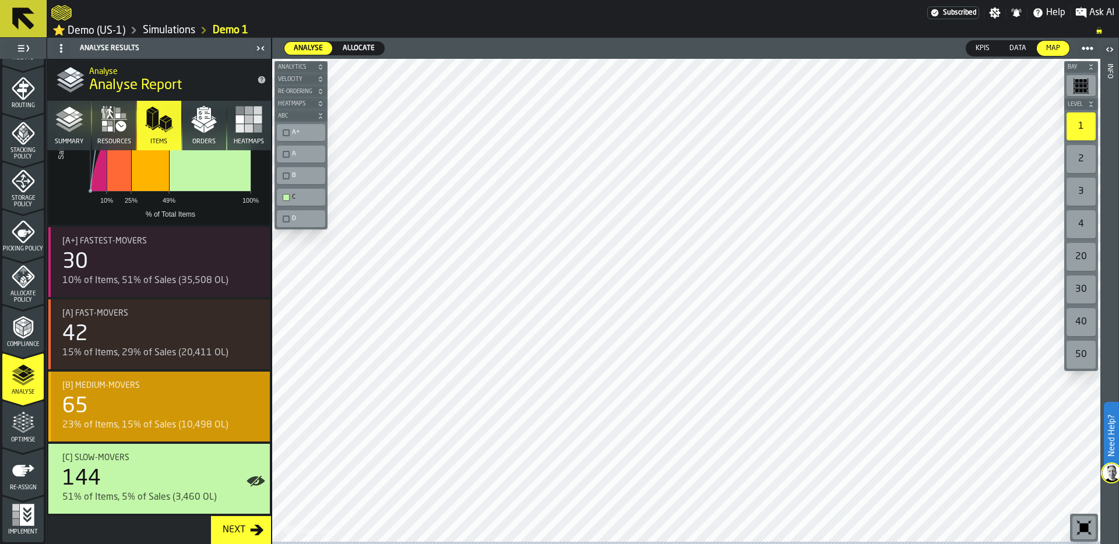
click at [139, 412] on div "65" at bounding box center [161, 406] width 198 height 23
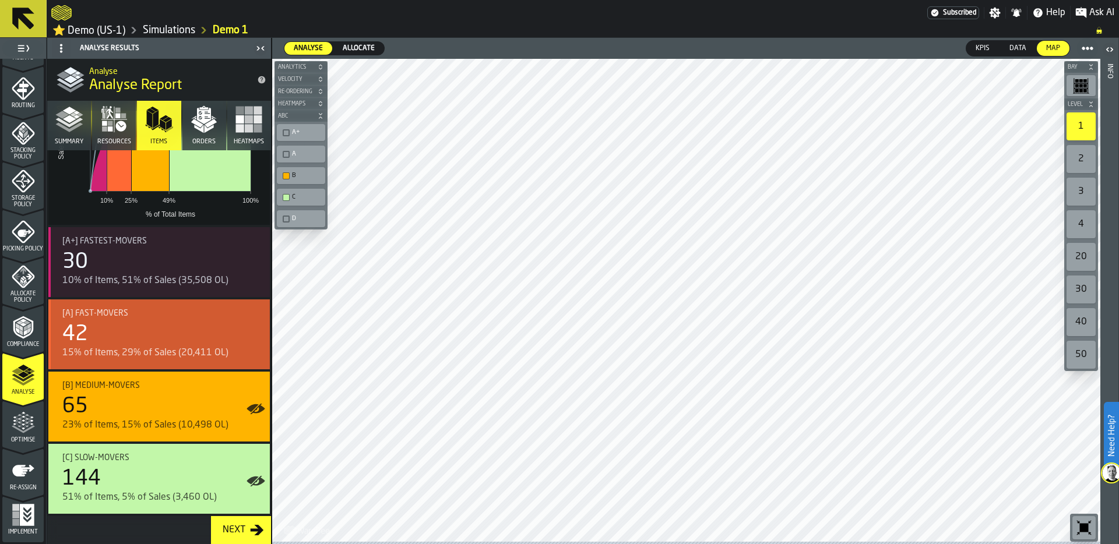
click at [135, 336] on div "42" at bounding box center [161, 334] width 198 height 23
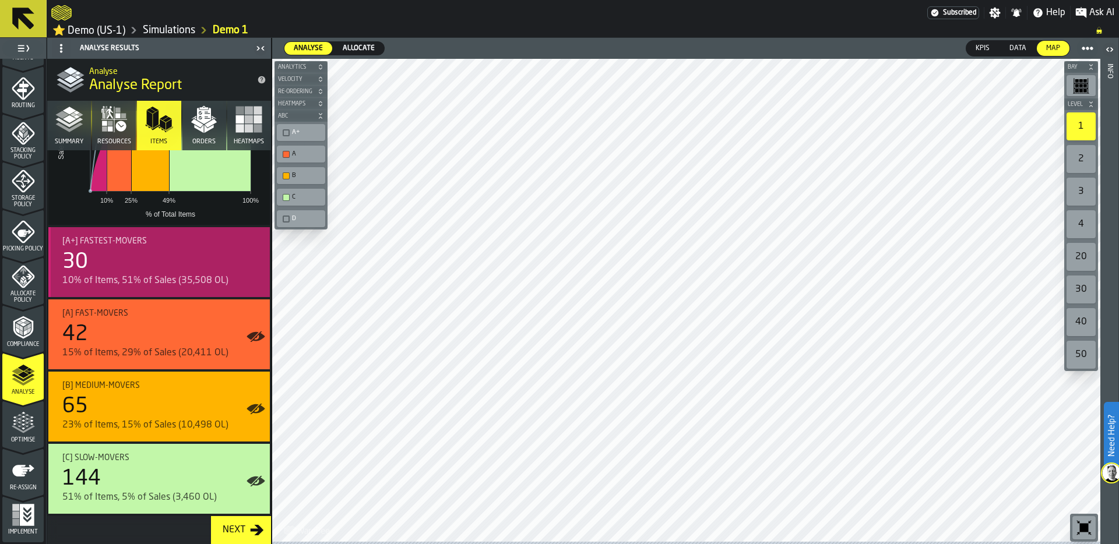
click at [137, 278] on div "10% of Items, 51% of Sales (35,508 OL)" at bounding box center [161, 281] width 198 height 14
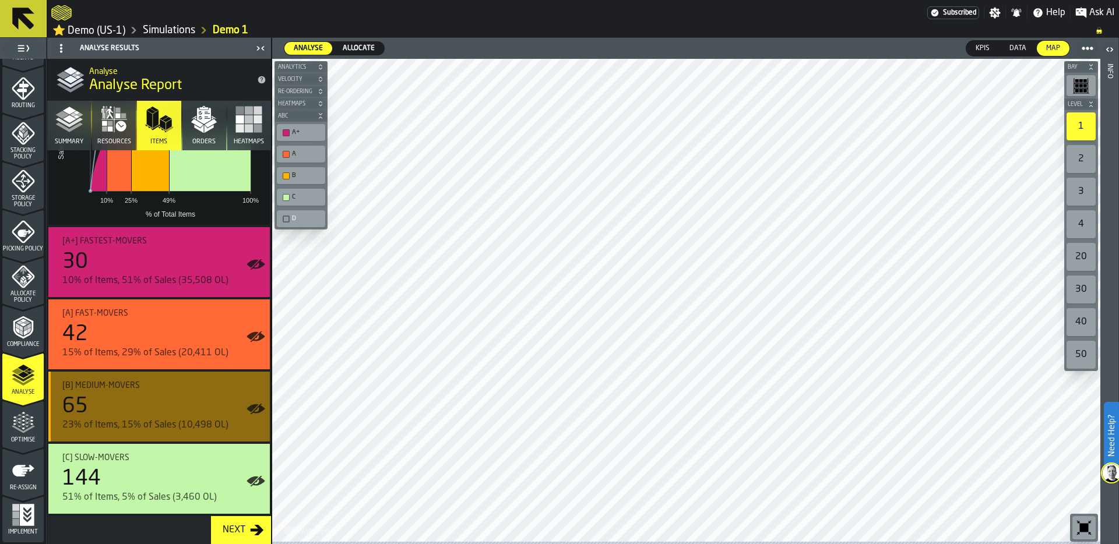
drag, startPoint x: 137, startPoint y: 278, endPoint x: 157, endPoint y: 429, distance: 152.8
click at [157, 429] on div "[A+] Fastest-movers 30 10% of Items, 51% of Sales (35,508 OL) [A] Fast-movers 4…" at bounding box center [158, 370] width 221 height 287
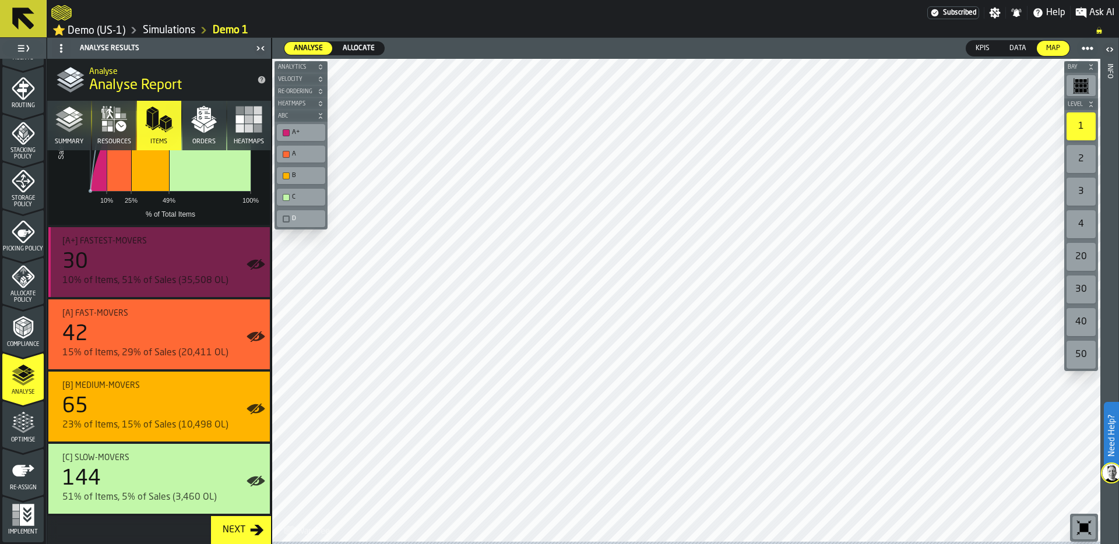
drag, startPoint x: 153, startPoint y: 198, endPoint x: 192, endPoint y: 274, distance: 85.2
click at [192, 274] on li "ABC Items analysis (Cumulative) 10% 25% 49% 100% % of Total Items 50% 80% 95% 1…" at bounding box center [159, 275] width 224 height 479
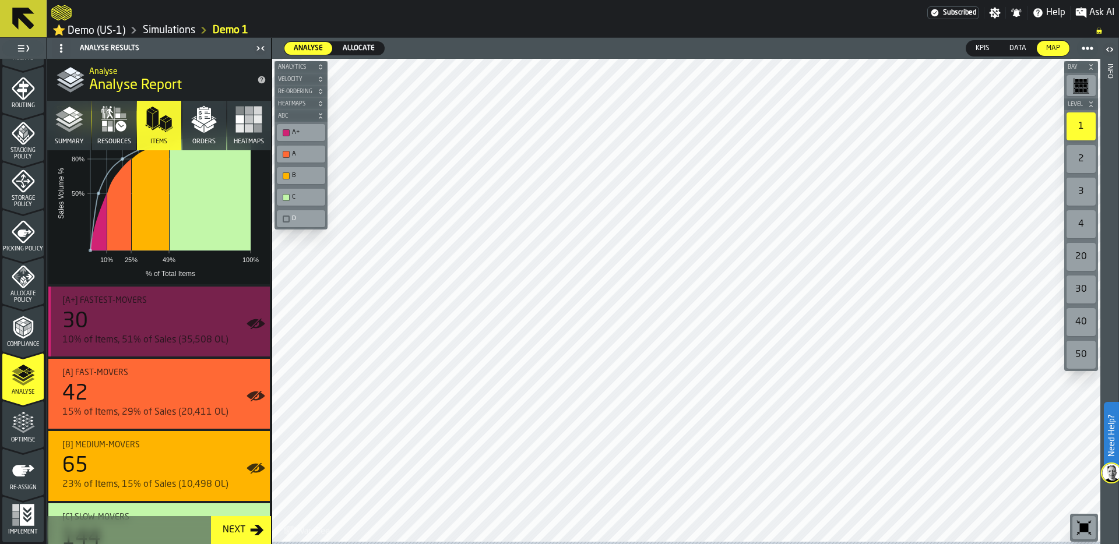
scroll to position [0, 0]
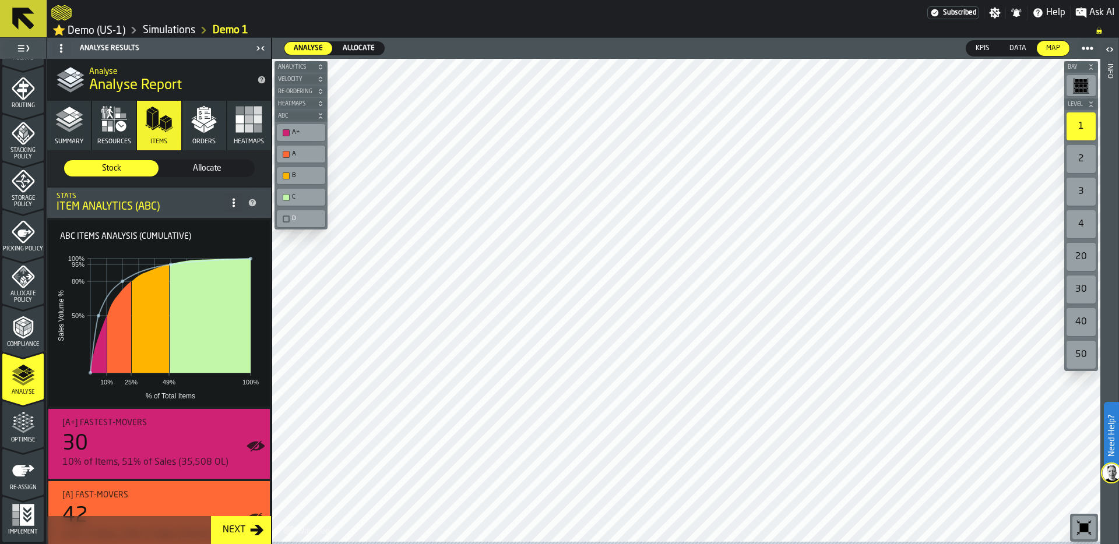
click at [203, 133] on icon "button" at bounding box center [204, 119] width 28 height 28
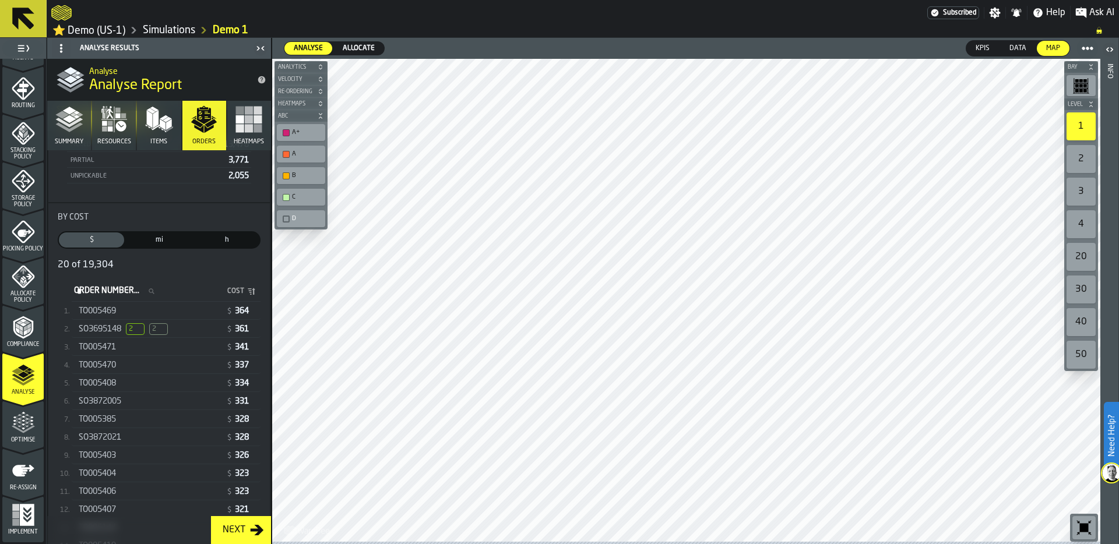
scroll to position [158, 0]
click at [173, 330] on div "SO3695148 2 2" at bounding box center [150, 328] width 143 height 12
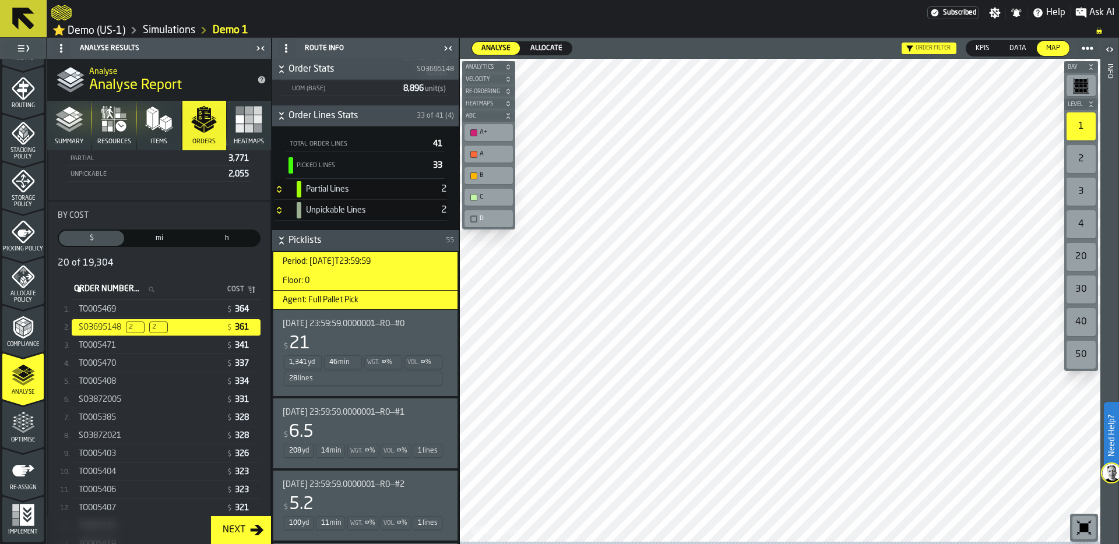
scroll to position [381, 0]
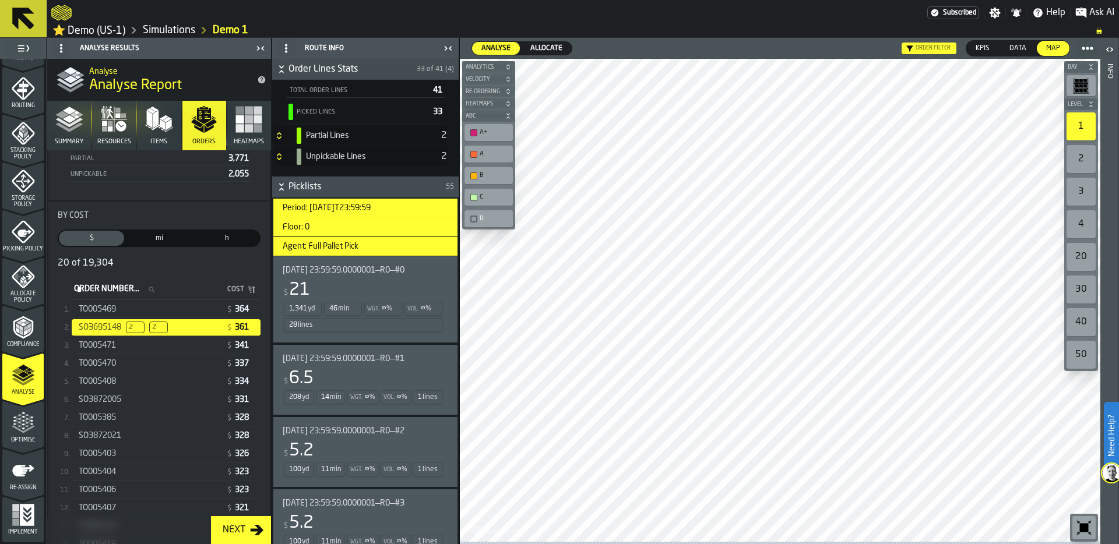
click at [361, 306] on div "1,341 yd 46 min Wgt. ∞ % Vol. ∞ % 28 lines" at bounding box center [363, 317] width 161 height 33
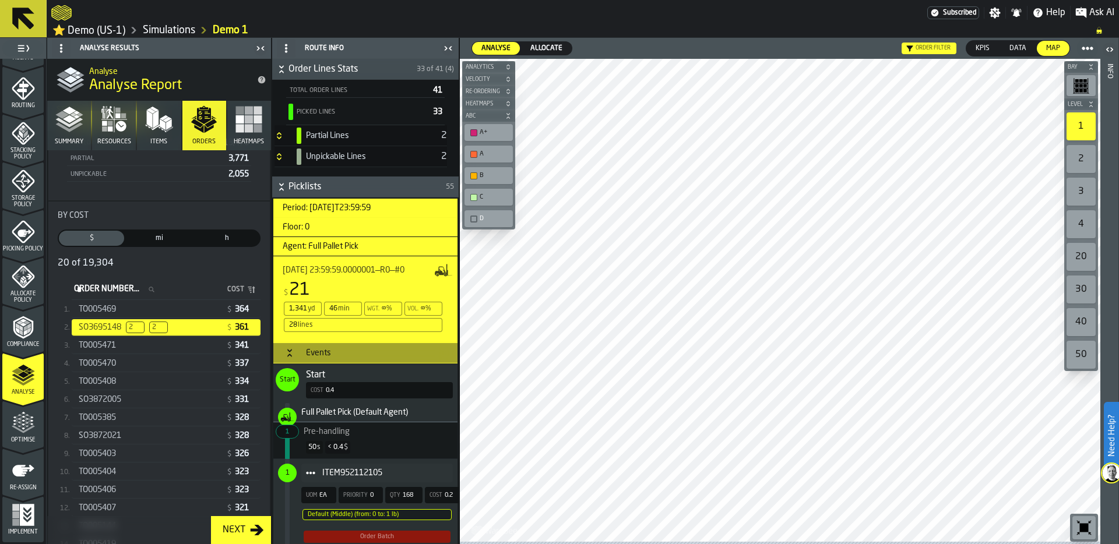
click at [29, 428] on icon "menu Optimise" at bounding box center [23, 429] width 23 height 8
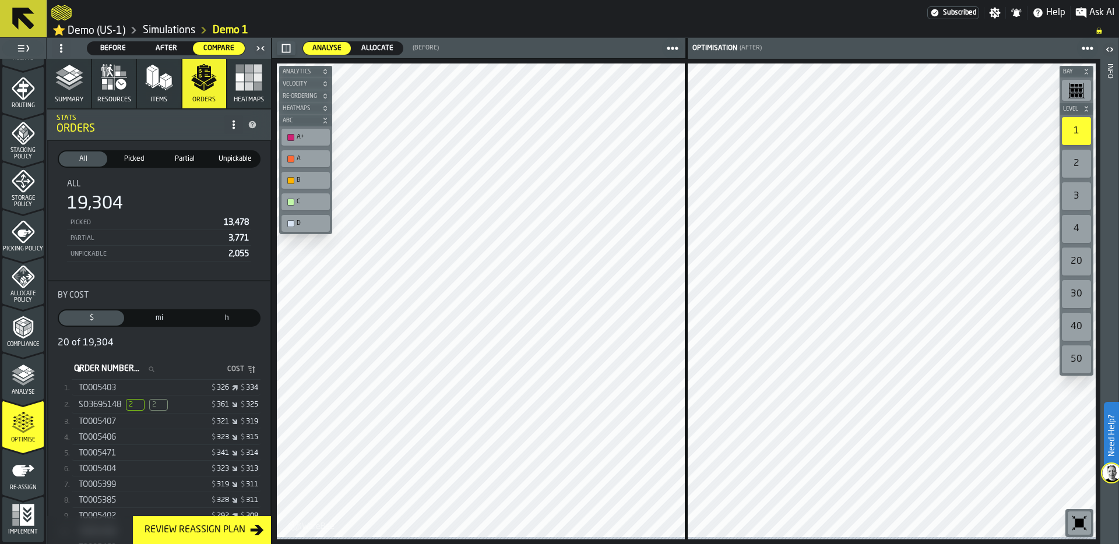
click at [74, 91] on icon "button" at bounding box center [69, 77] width 28 height 28
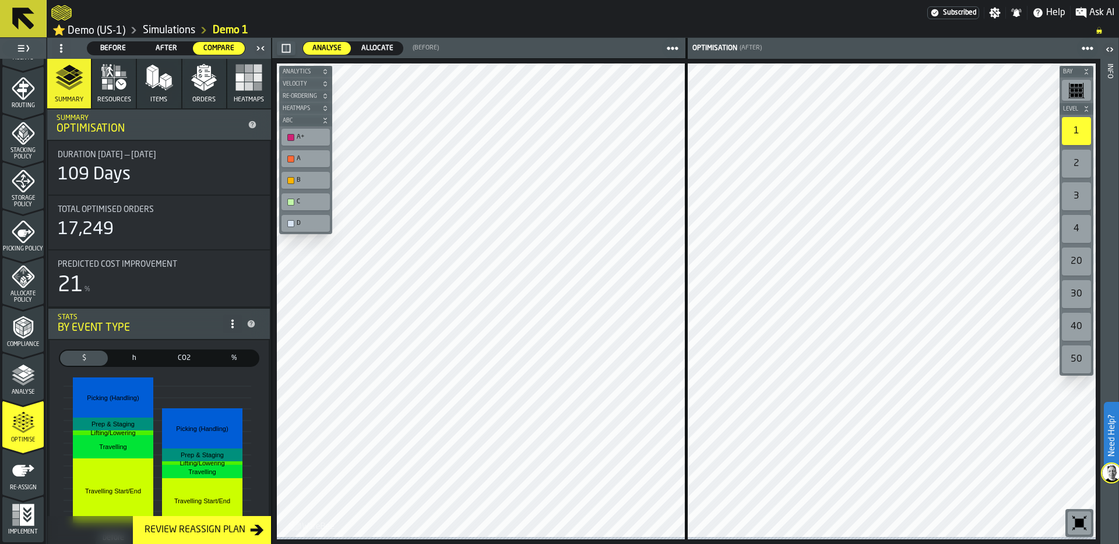
click at [195, 100] on span "Orders" at bounding box center [203, 100] width 23 height 8
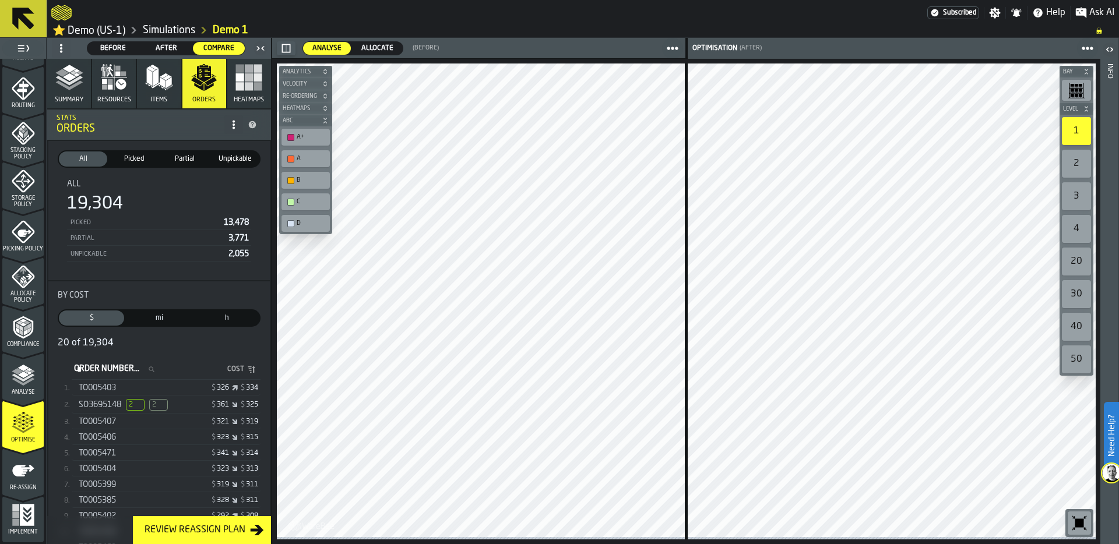
click at [161, 410] on span "2" at bounding box center [158, 405] width 19 height 12
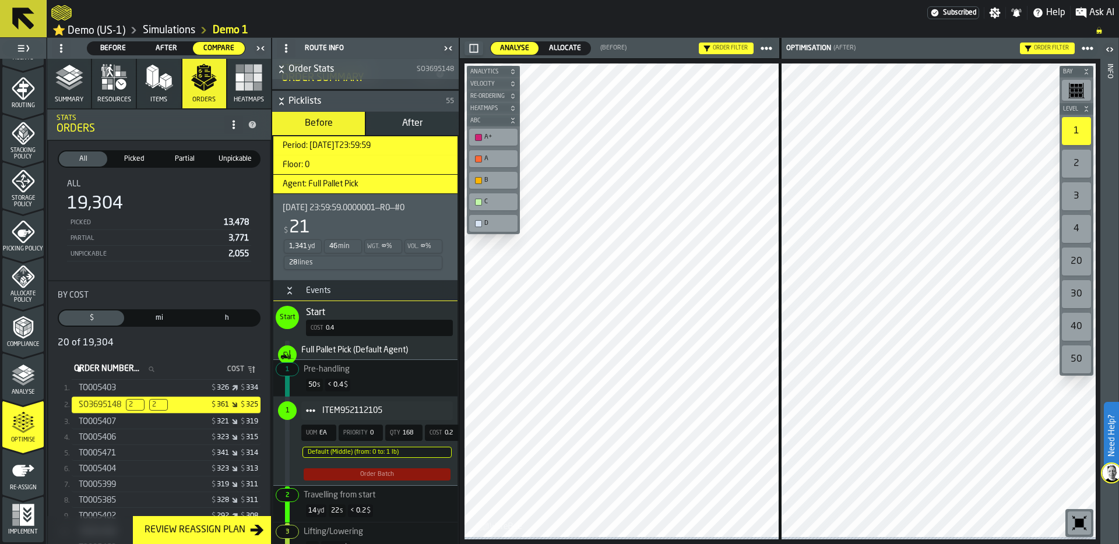
scroll to position [523, 0]
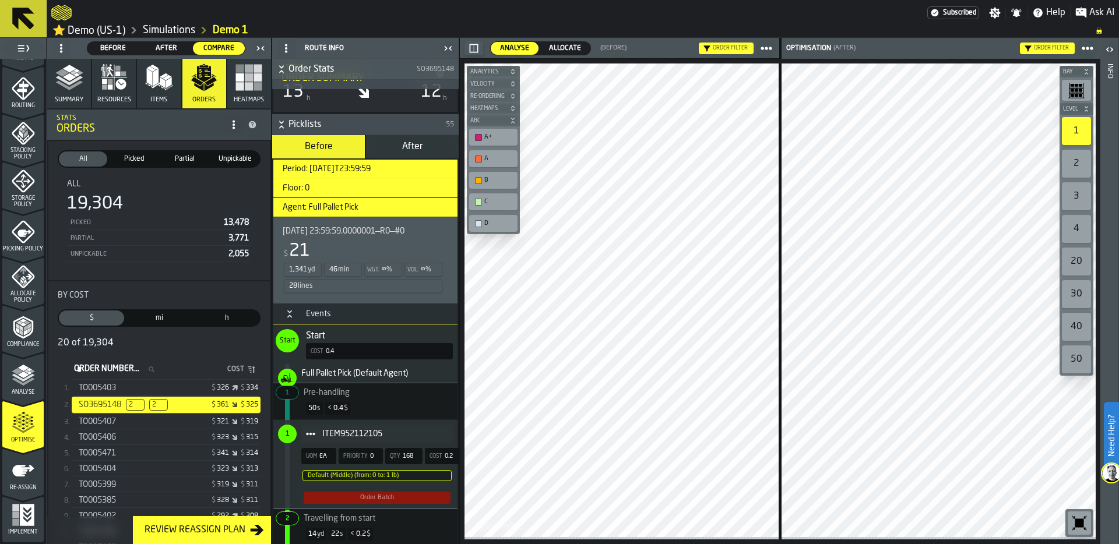
click at [354, 285] on div "28 lines" at bounding box center [363, 286] width 158 height 14
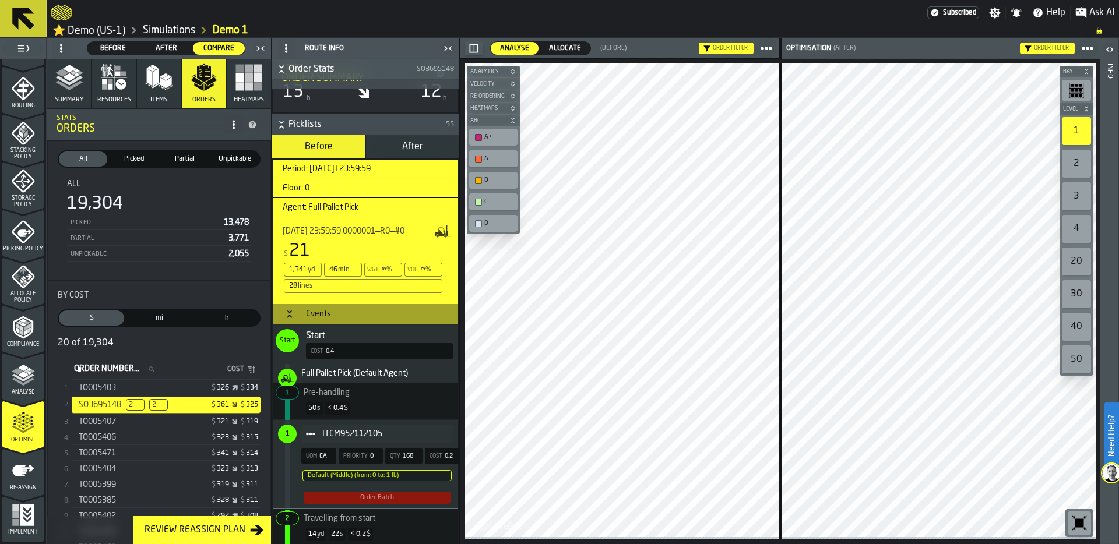
click at [414, 139] on button "After" at bounding box center [412, 146] width 93 height 23
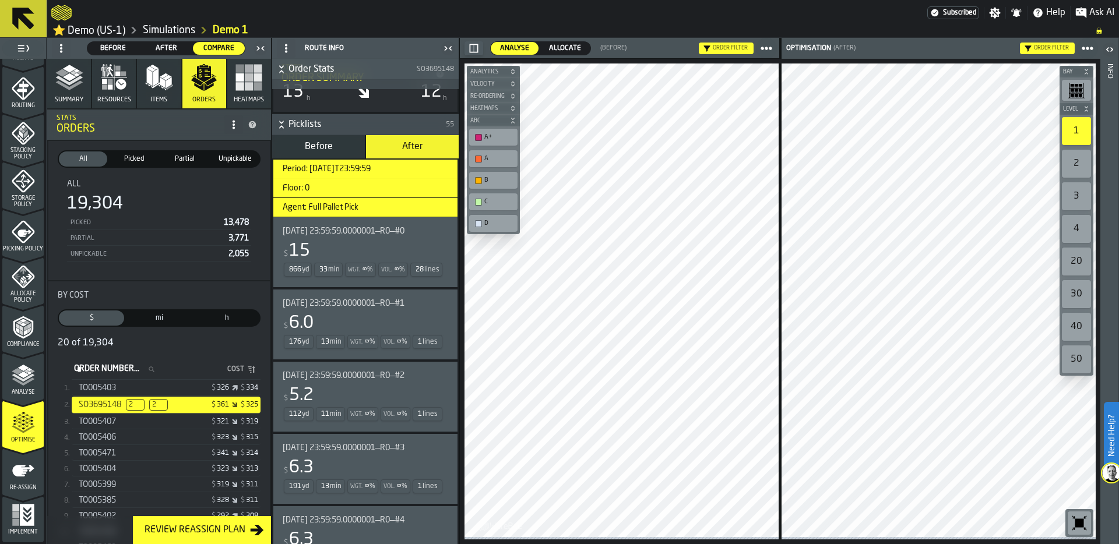
click at [361, 269] on div "866 yd 33 min Wgt. ∞ % Vol. ∞ % 28 lines" at bounding box center [363, 270] width 161 height 16
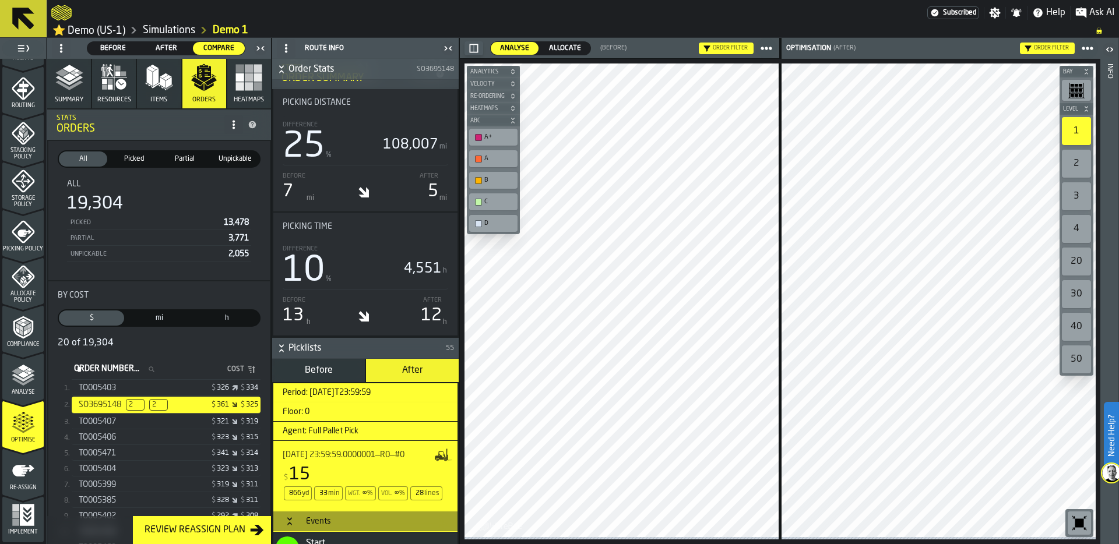
scroll to position [299, 0]
click at [0, 0] on icon at bounding box center [0, 0] width 0 height 0
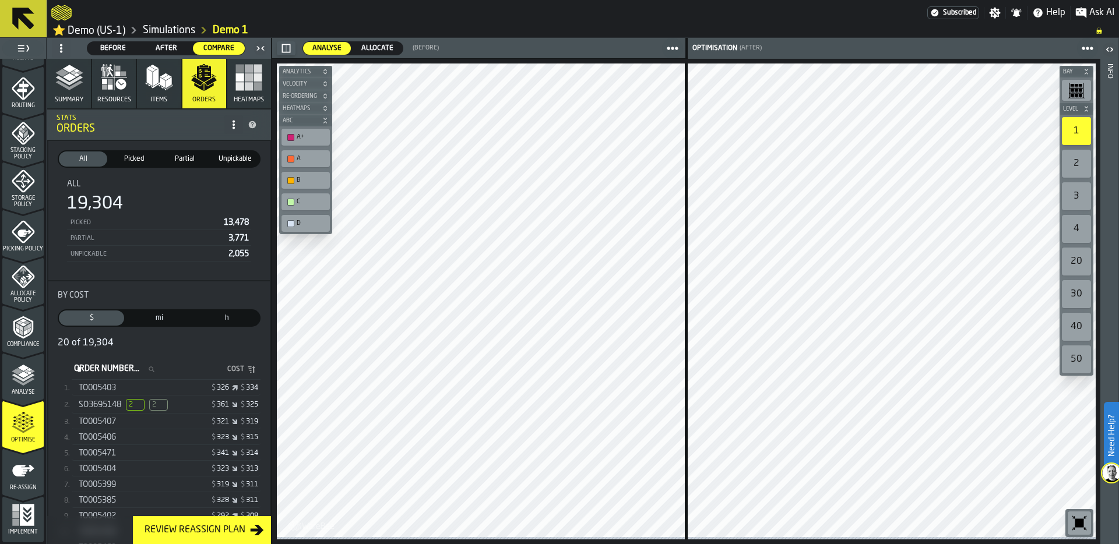
click at [77, 91] on icon "button" at bounding box center [69, 77] width 28 height 28
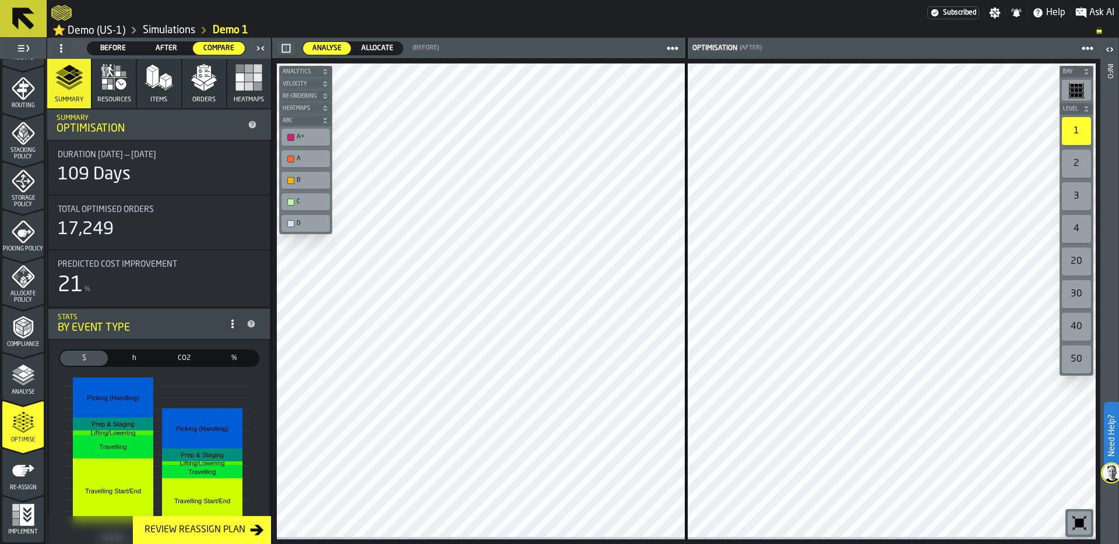
click at [1079, 514] on icon "button-toolbar-undefined" at bounding box center [1079, 523] width 19 height 19
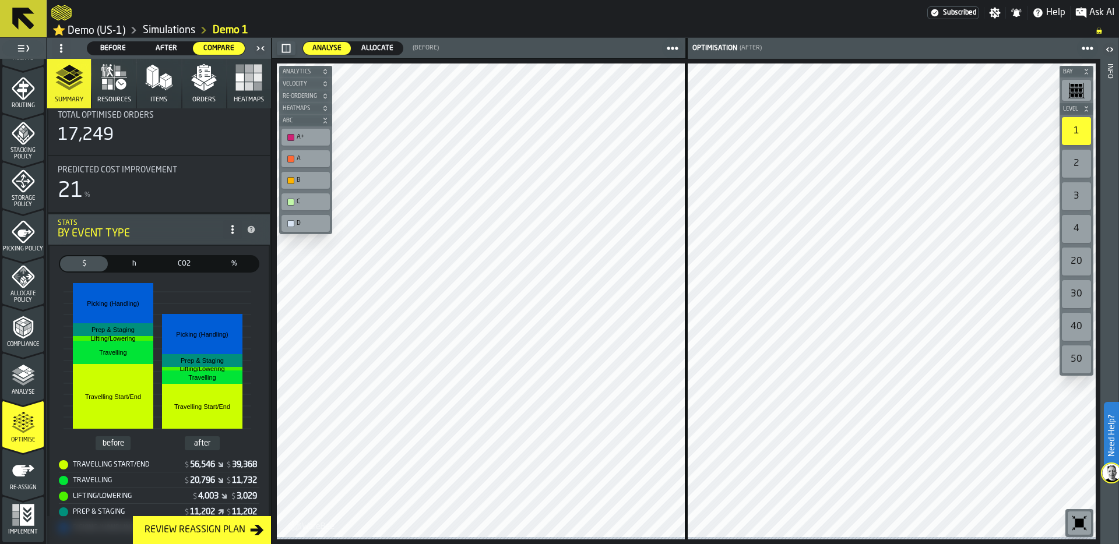
scroll to position [112, 0]
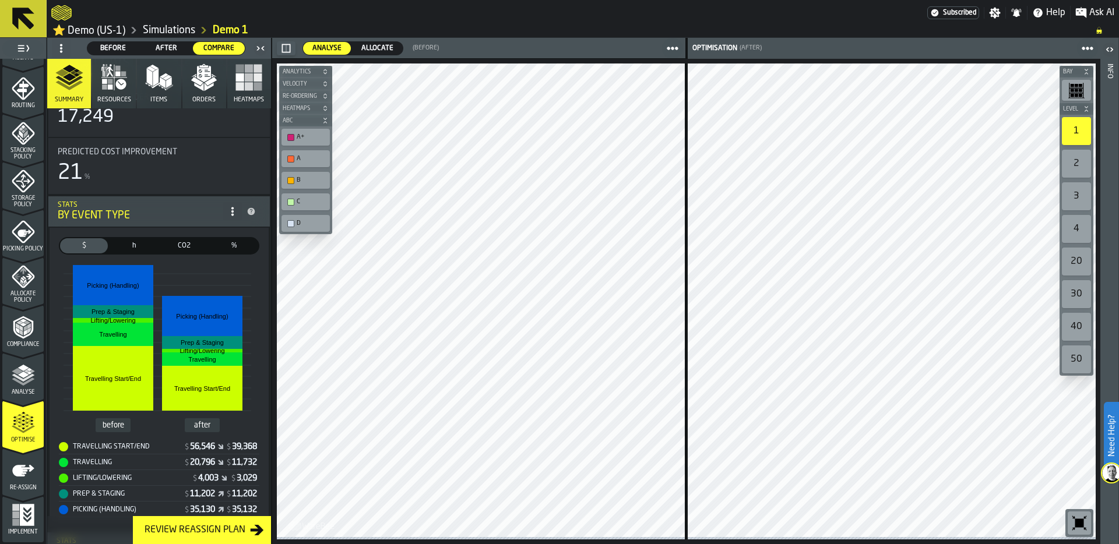
click at [22, 474] on icon "menu Re-assign" at bounding box center [23, 470] width 23 height 23
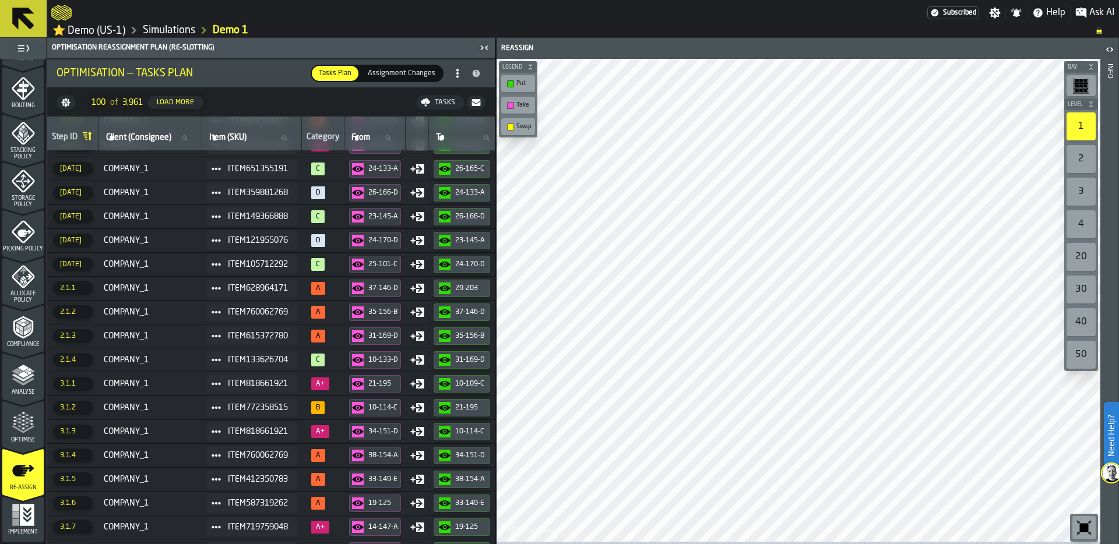
scroll to position [1712, 0]
click at [89, 288] on span "2.1.1" at bounding box center [73, 290] width 40 height 14
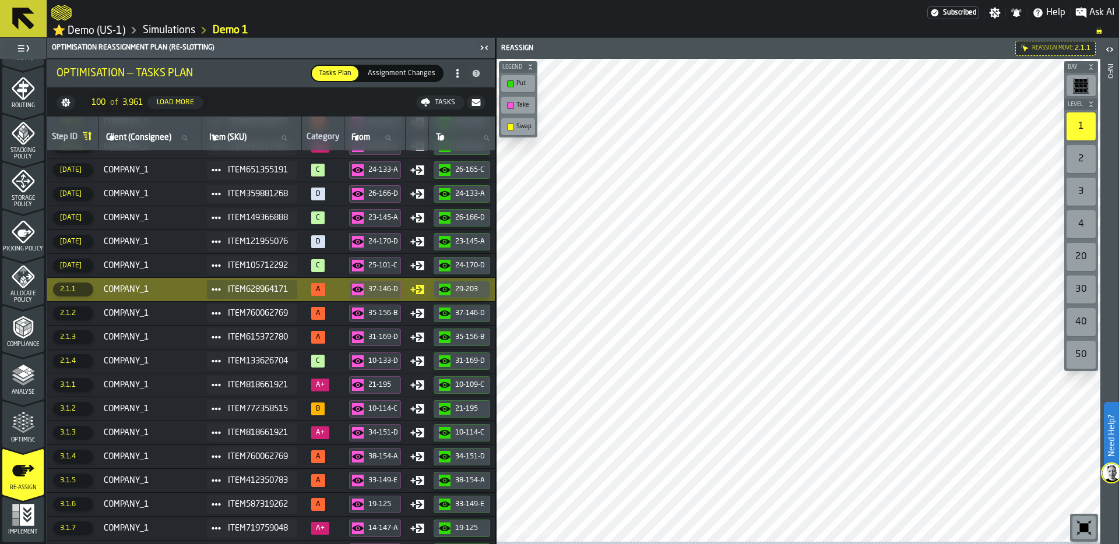
click at [87, 315] on span "2.1.2" at bounding box center [73, 313] width 40 height 14
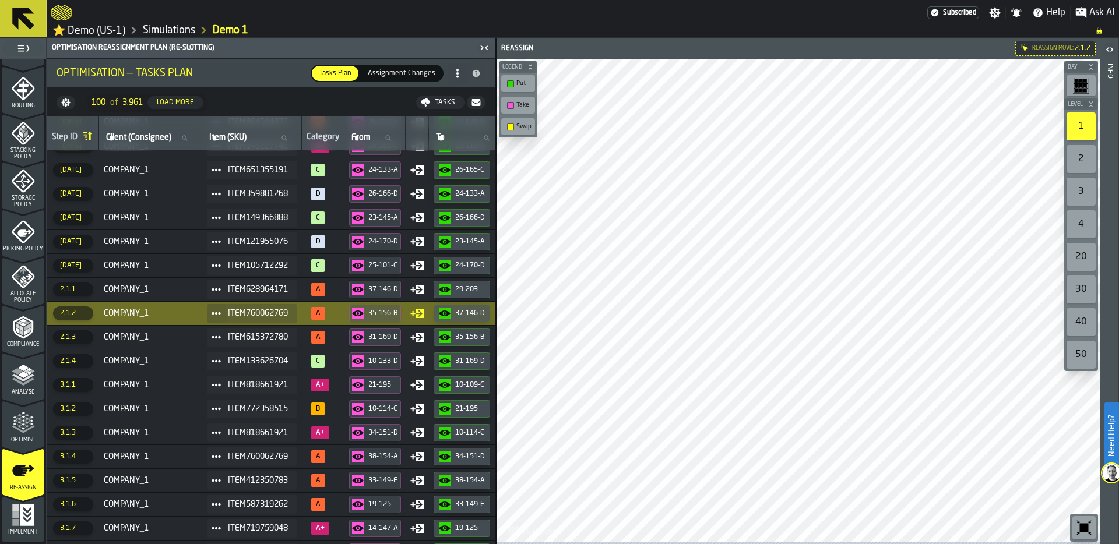
click at [88, 338] on span "2.1.3" at bounding box center [73, 337] width 40 height 14
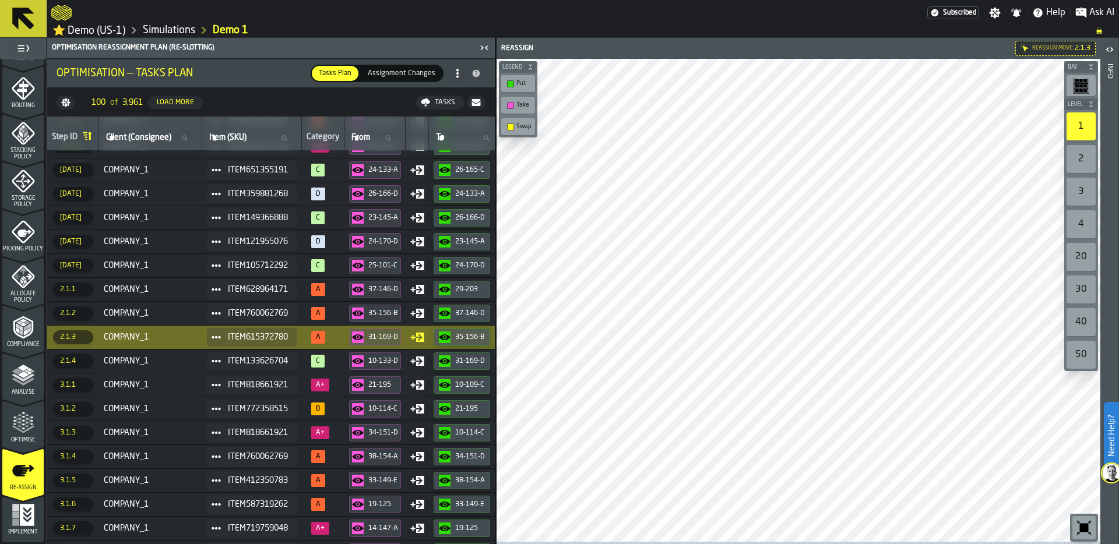
click at [88, 361] on span "2.1.4" at bounding box center [73, 361] width 40 height 14
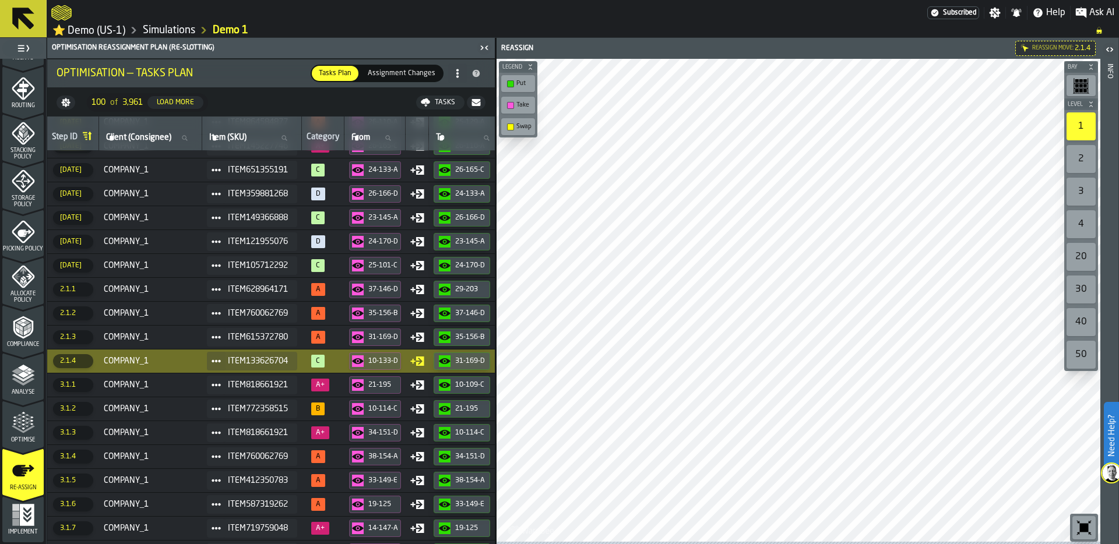
click at [447, 103] on div "Tasks" at bounding box center [445, 102] width 30 height 8
click at [182, 26] on link "Simulations" at bounding box center [169, 30] width 52 height 13
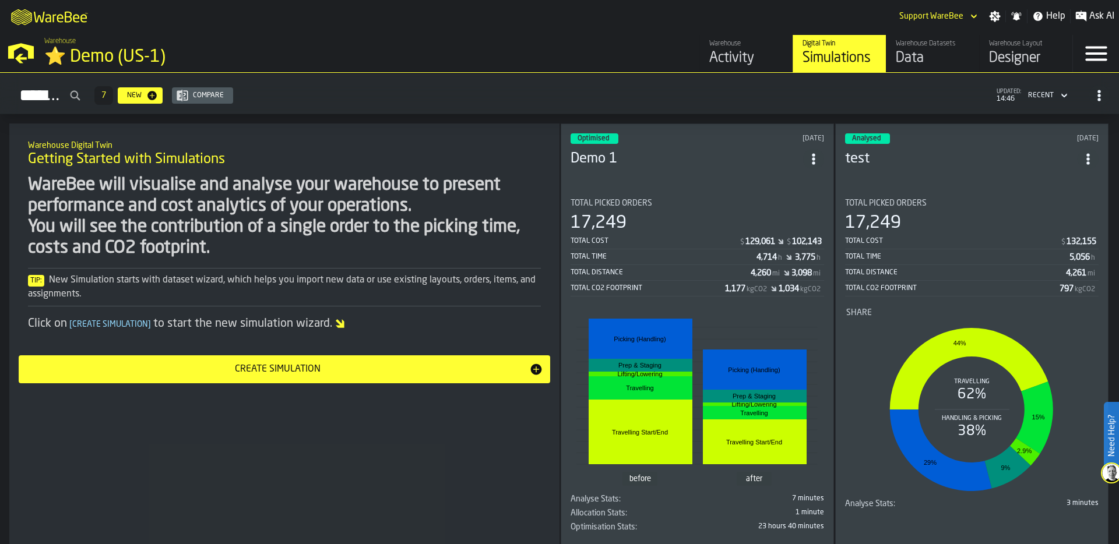
click at [939, 57] on div "Data" at bounding box center [932, 58] width 74 height 19
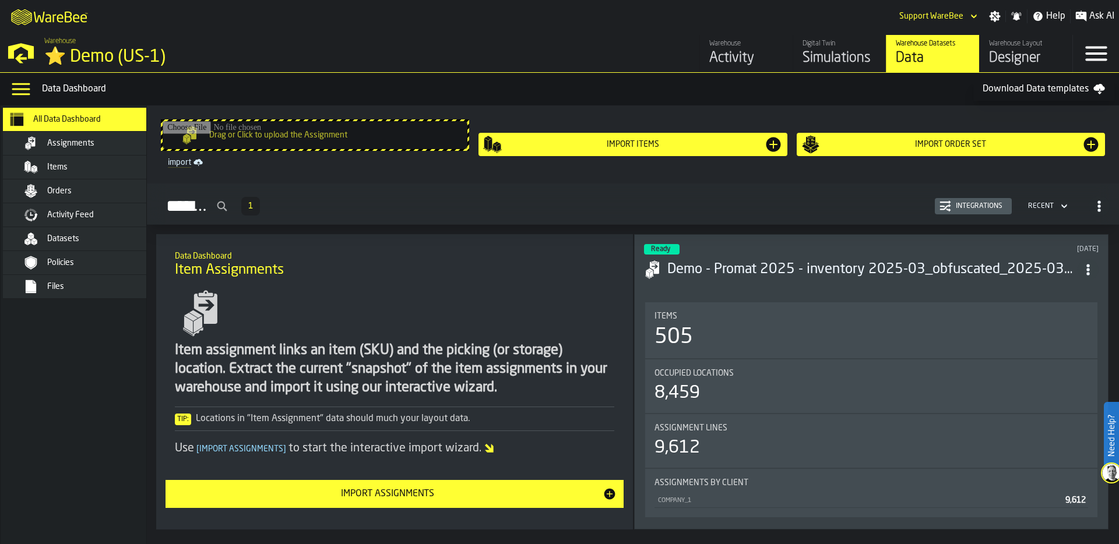
click at [110, 143] on div "Assignments" at bounding box center [104, 143] width 114 height 9
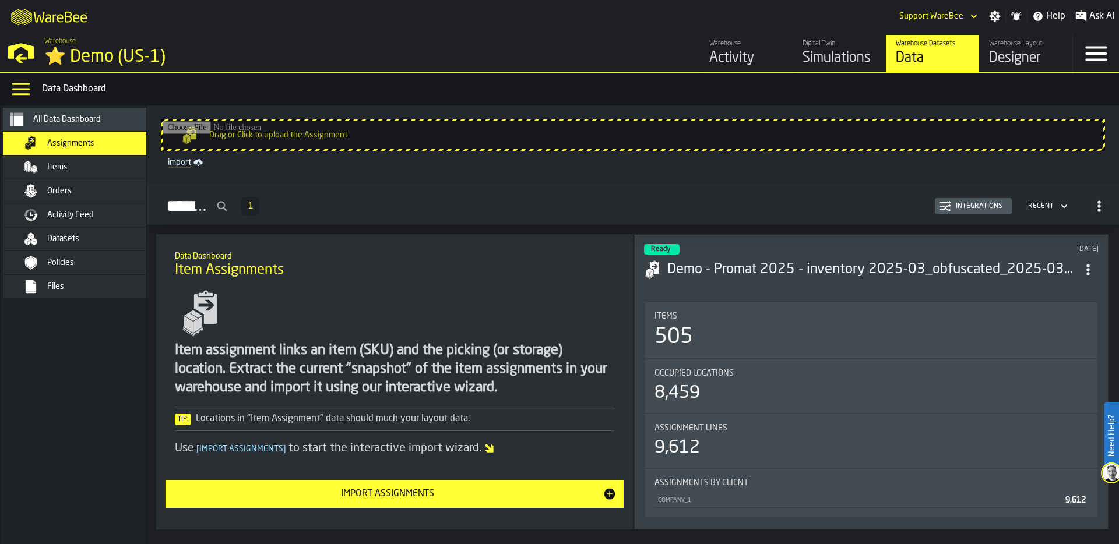
click at [980, 206] on div "Integrations" at bounding box center [979, 206] width 56 height 8
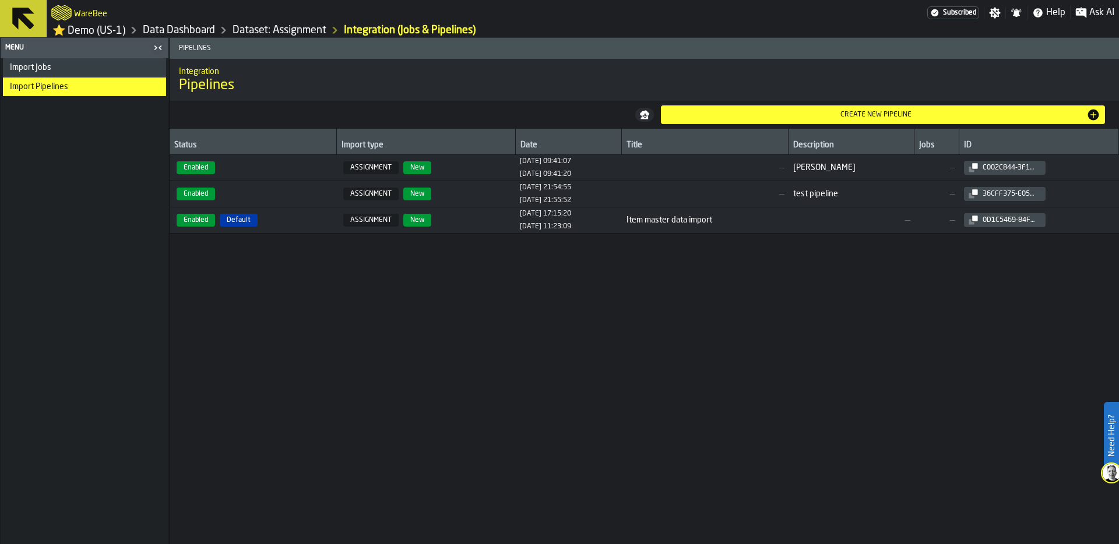
click at [291, 227] on span "Enabled Default" at bounding box center [252, 220] width 157 height 13
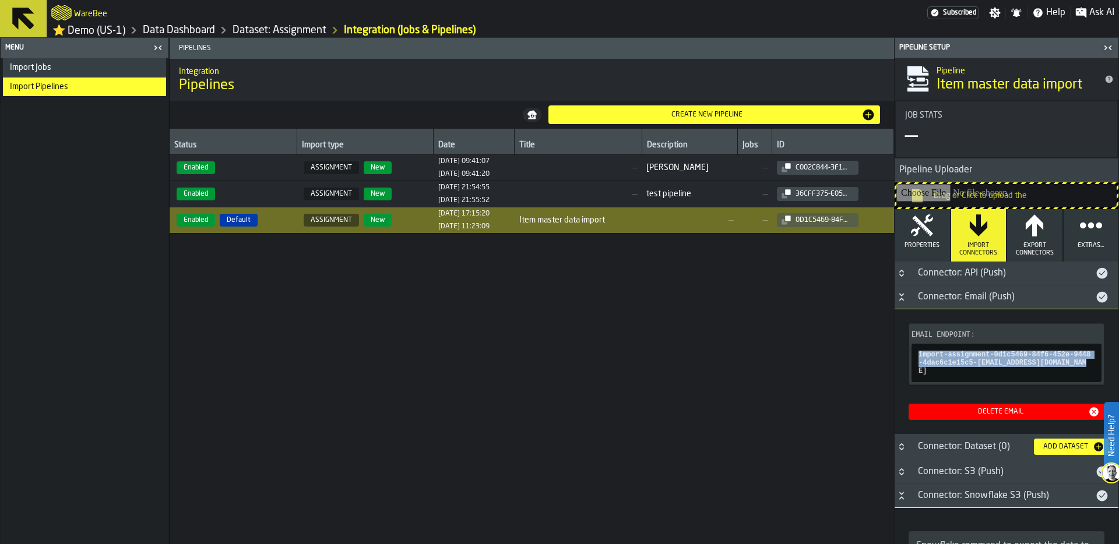
click at [902, 299] on icon "Button-Connector: Email (Push)-open" at bounding box center [901, 296] width 9 height 9
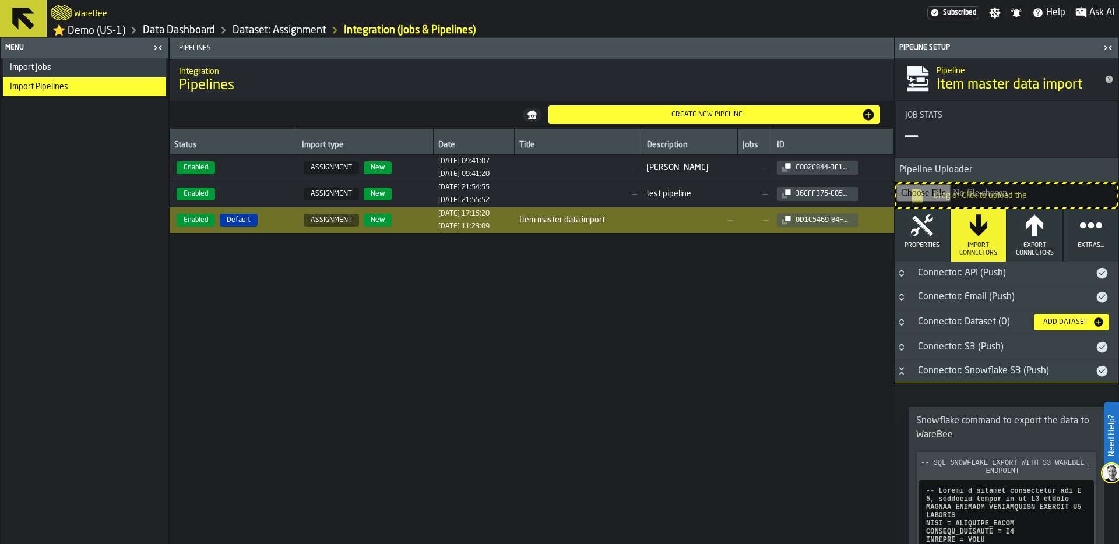
click at [906, 373] on button "Button-Connector: Snowflake S3 (Push)-open" at bounding box center [901, 370] width 14 height 9
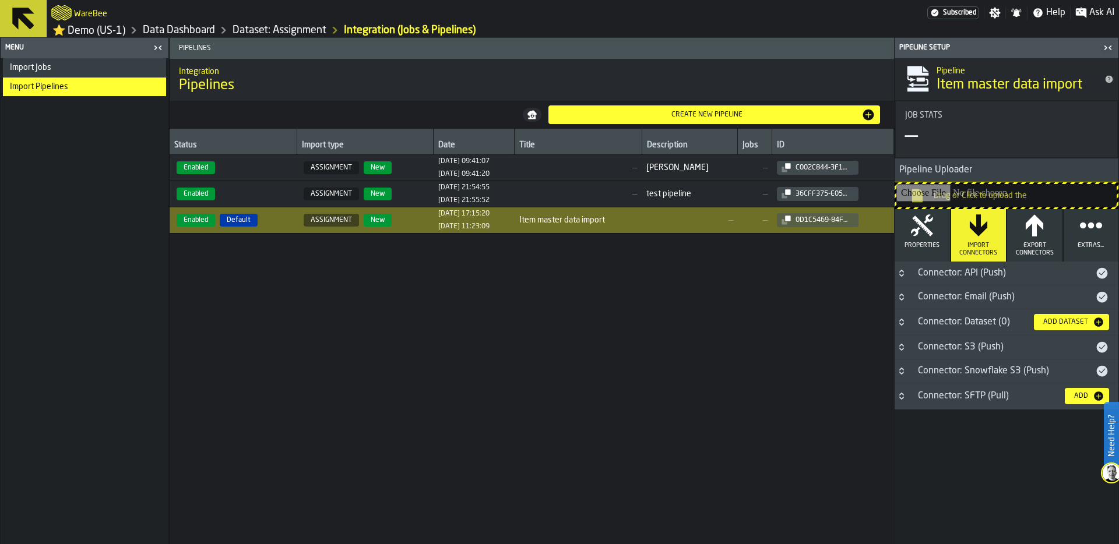
click at [101, 32] on link "⭐ Demo (US-1)" at bounding box center [88, 30] width 73 height 13
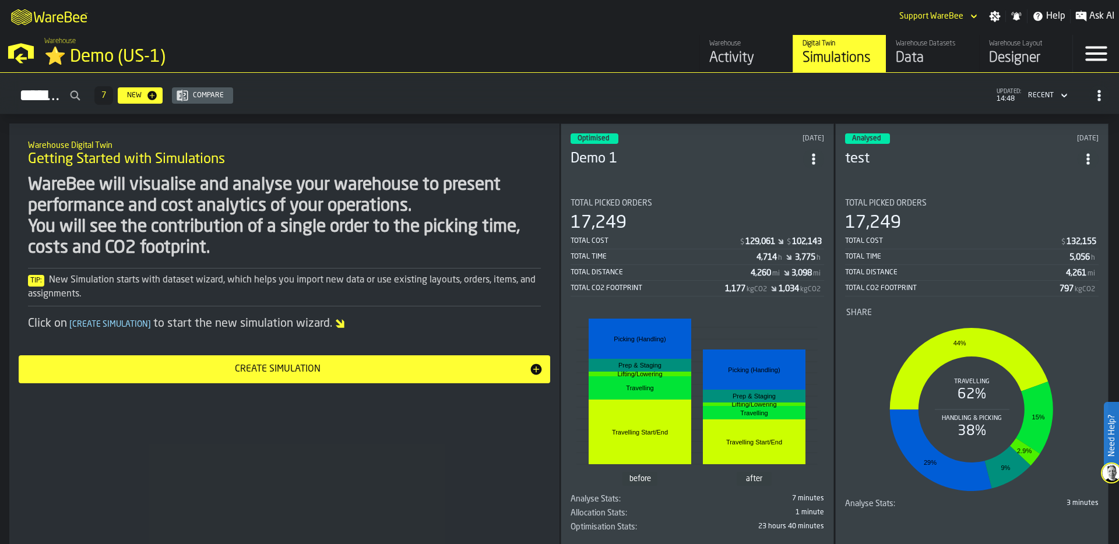
click at [925, 63] on div "Data" at bounding box center [932, 58] width 74 height 19
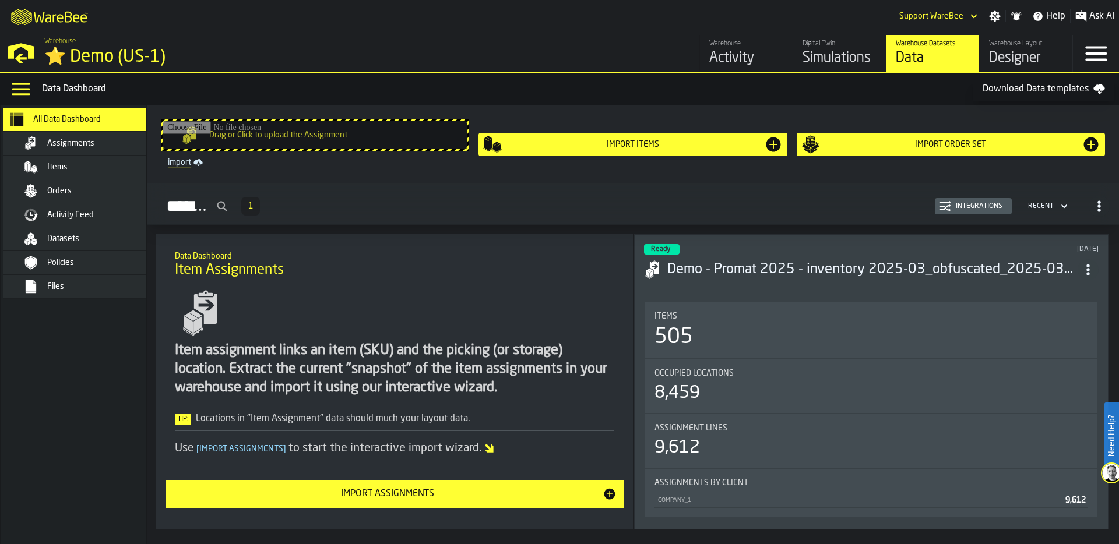
click at [114, 137] on div "Assignments" at bounding box center [90, 143] width 142 height 14
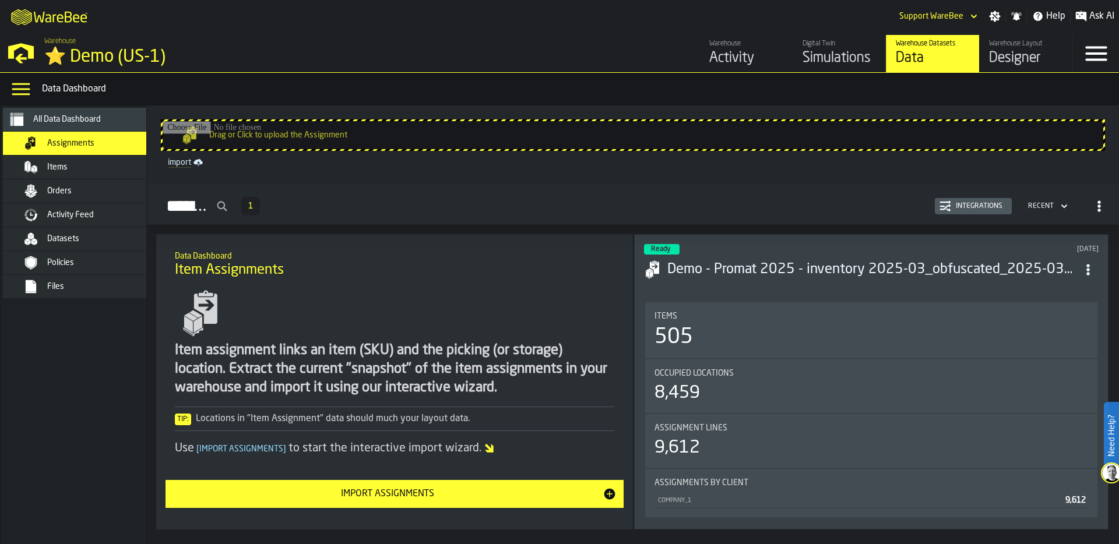
click at [770, 320] on div "Items 505" at bounding box center [870, 330] width 433 height 37
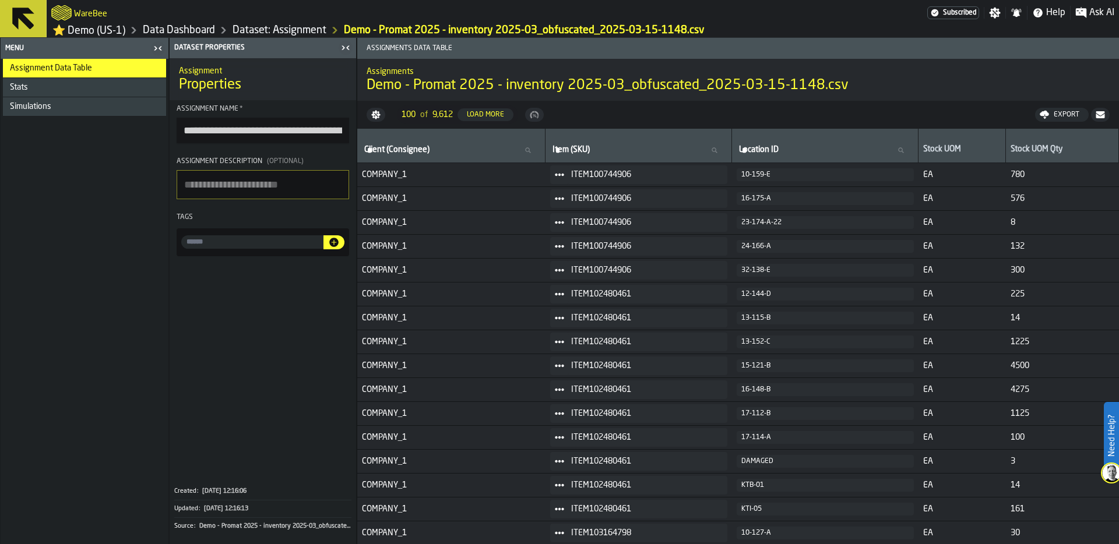
click at [263, 33] on link "Dataset: Assignment" at bounding box center [279, 30] width 94 height 13
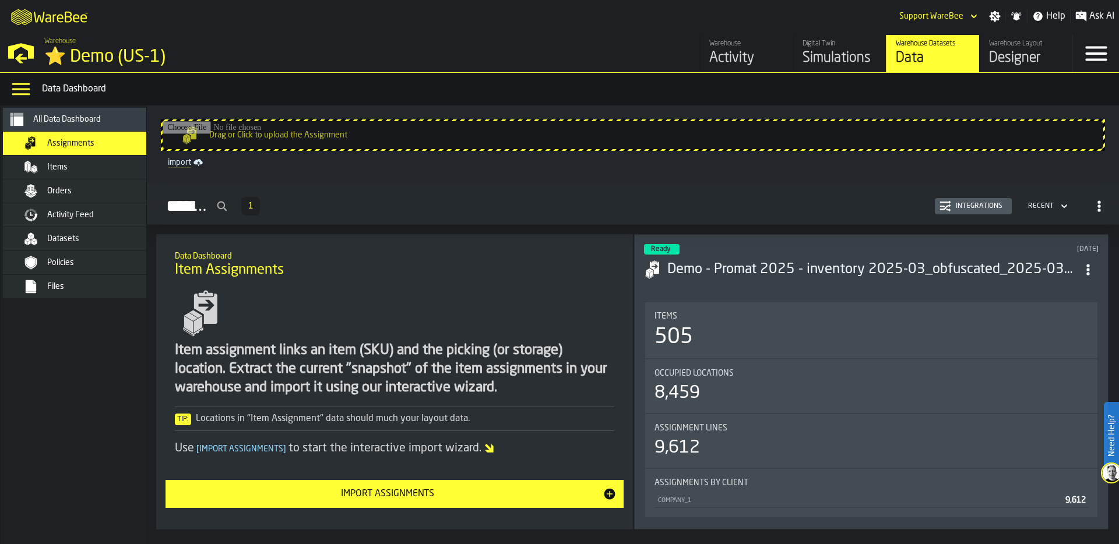
click at [972, 210] on div "Integrations" at bounding box center [973, 206] width 68 height 12
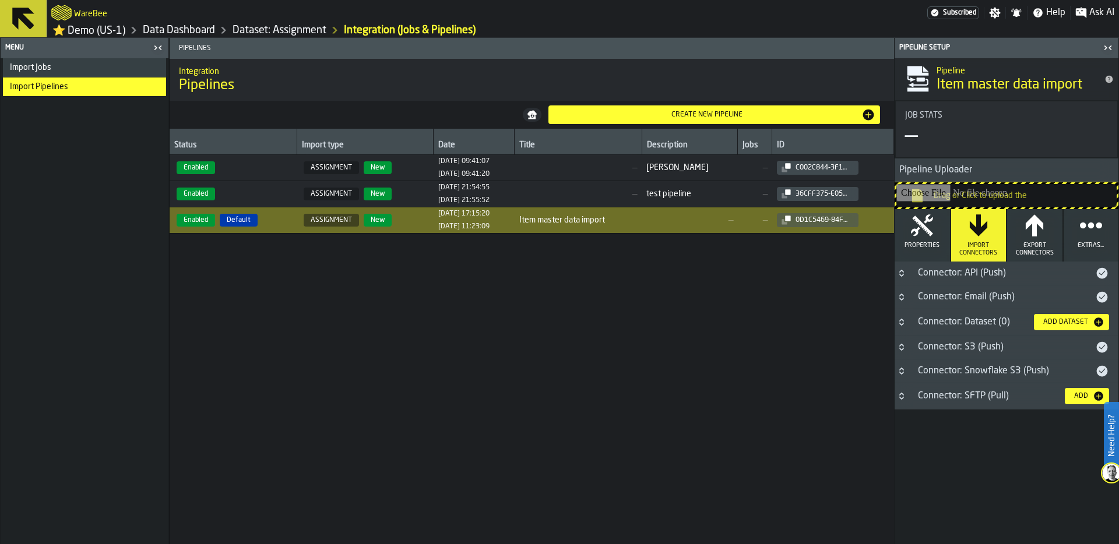
click at [905, 375] on icon "Button-Connector: Snowflake S3 (Push)-closed" at bounding box center [901, 370] width 9 height 9
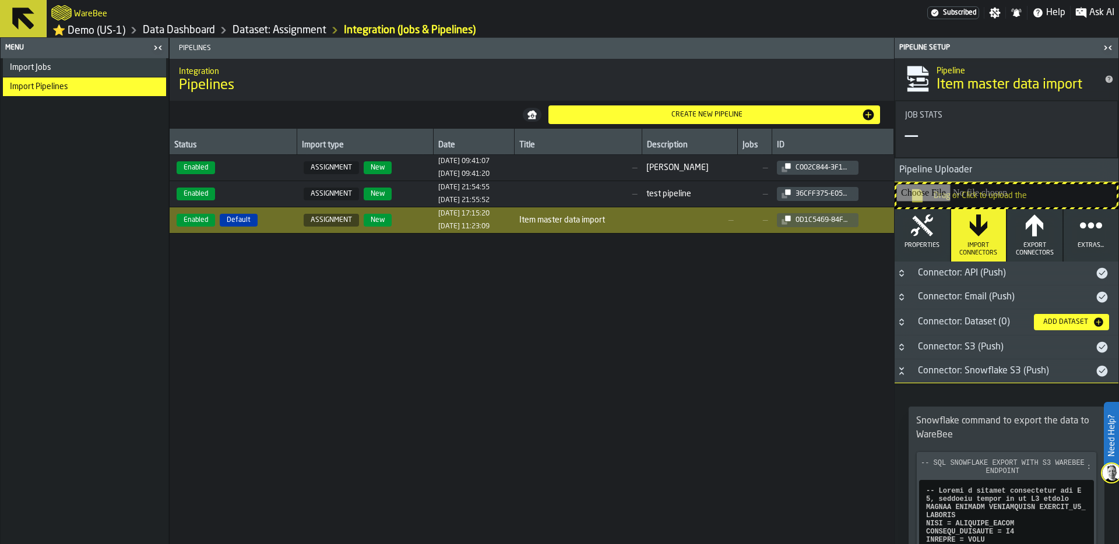
click at [903, 302] on icon "Button-Connector: Email (Push)-closed" at bounding box center [901, 296] width 9 height 9
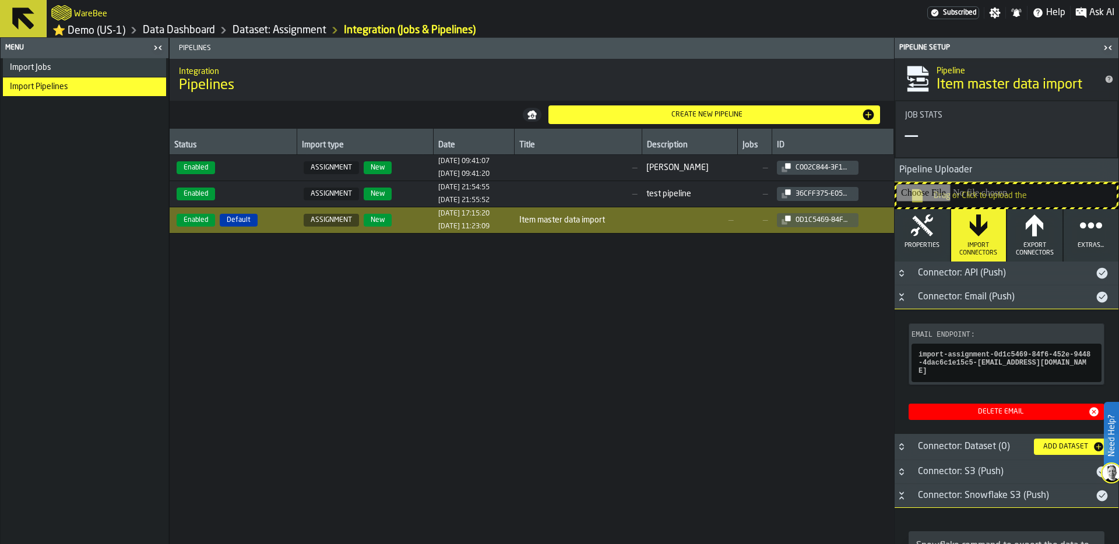
click at [906, 350] on div "Email Endpoint : import-assignment-0d1c5469-84f6-452e-9448-4dac6c1e15c5-gc8gm8I…" at bounding box center [1006, 371] width 224 height 125
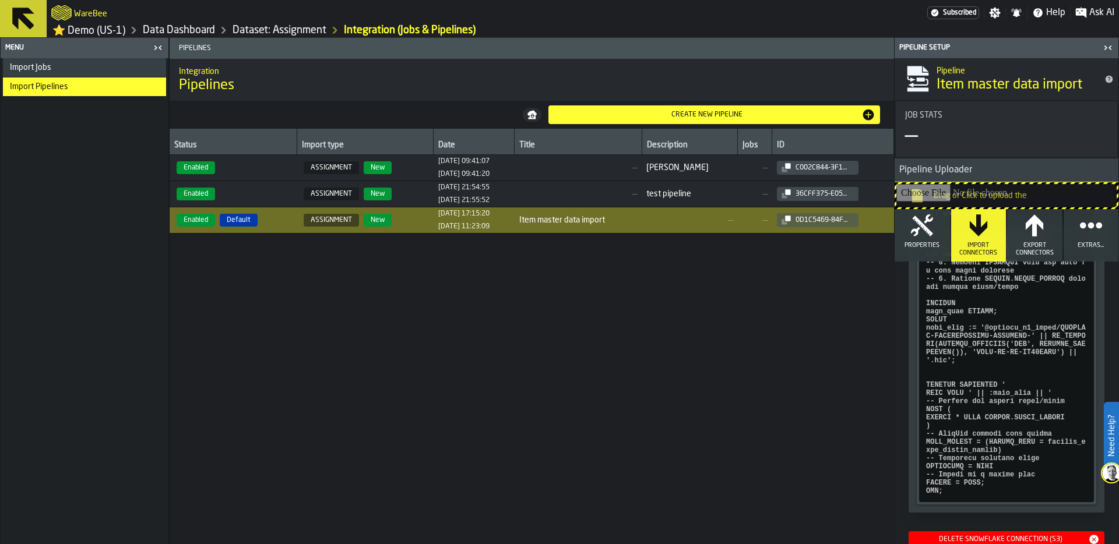
scroll to position [809, 0]
click at [189, 37] on link "Data Dashboard" at bounding box center [179, 30] width 72 height 13
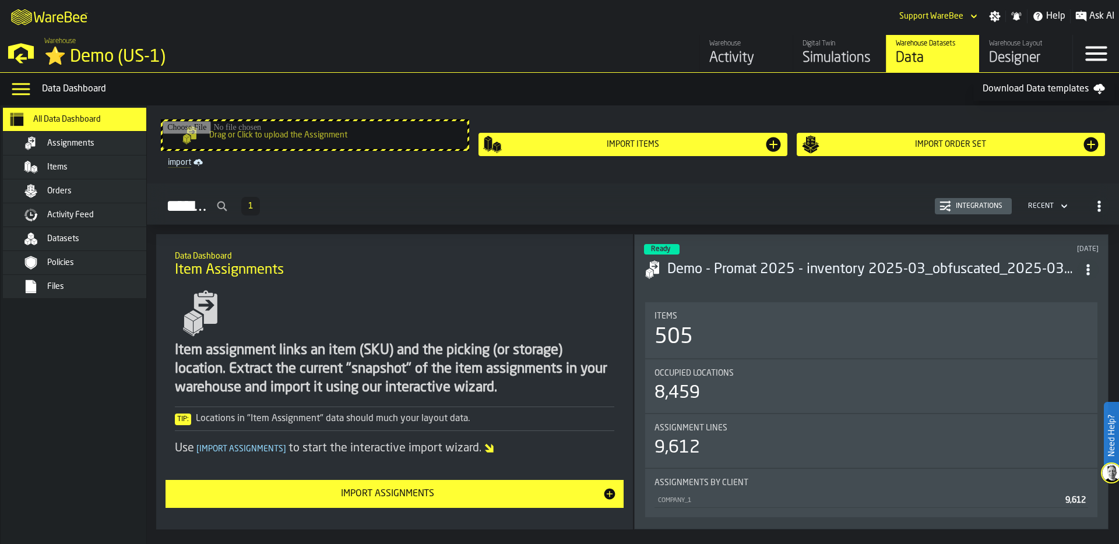
click at [1026, 54] on div "Designer" at bounding box center [1026, 58] width 74 height 19
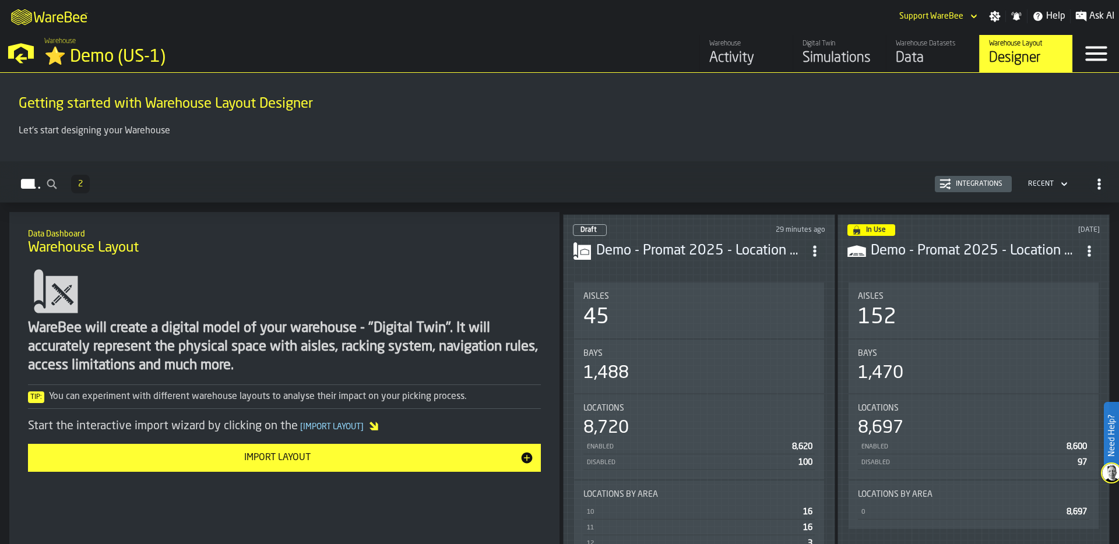
click at [717, 306] on div "45" at bounding box center [698, 317] width 231 height 23
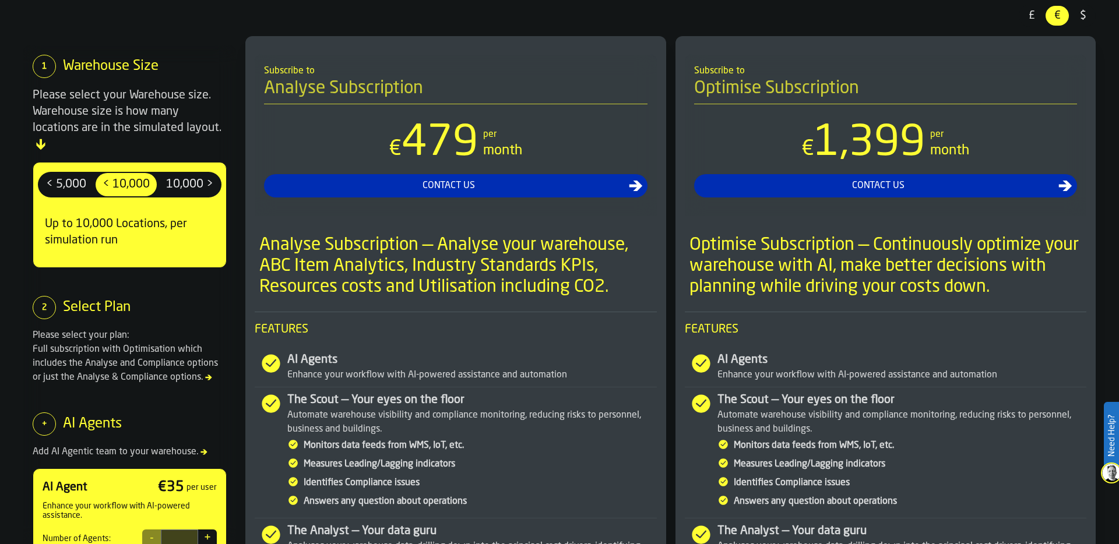
click at [193, 175] on span "10,000 >" at bounding box center [189, 184] width 57 height 19
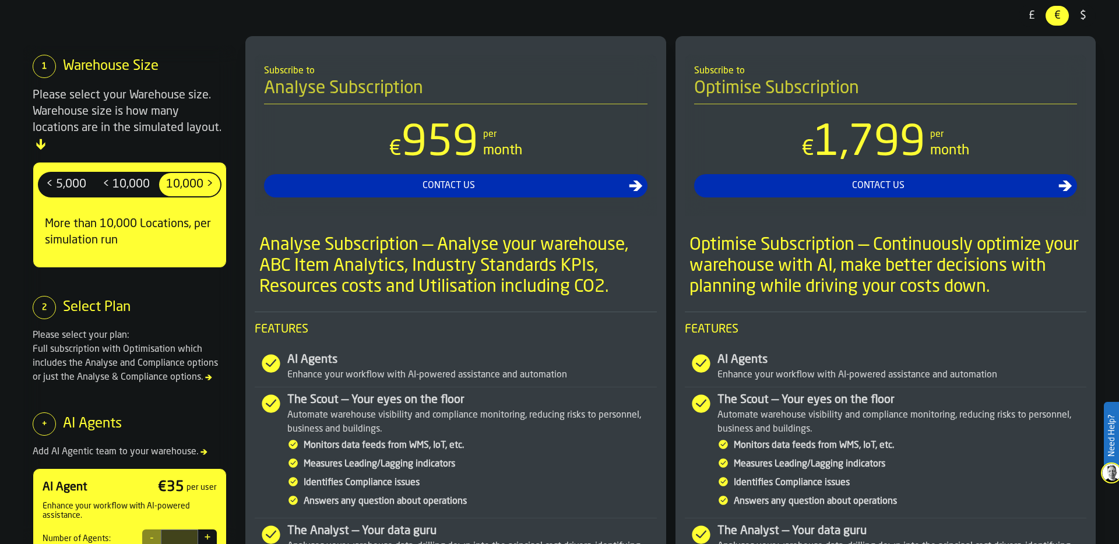
click at [150, 181] on label "< 10,000 < 10,000" at bounding box center [125, 185] width 63 height 26
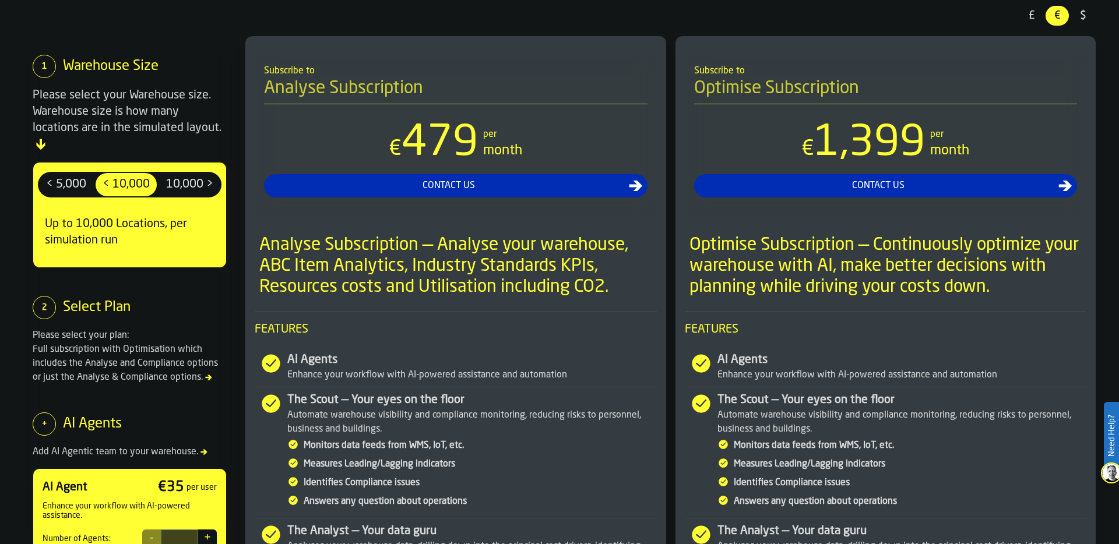
click at [186, 175] on span "10,000 >" at bounding box center [189, 184] width 57 height 19
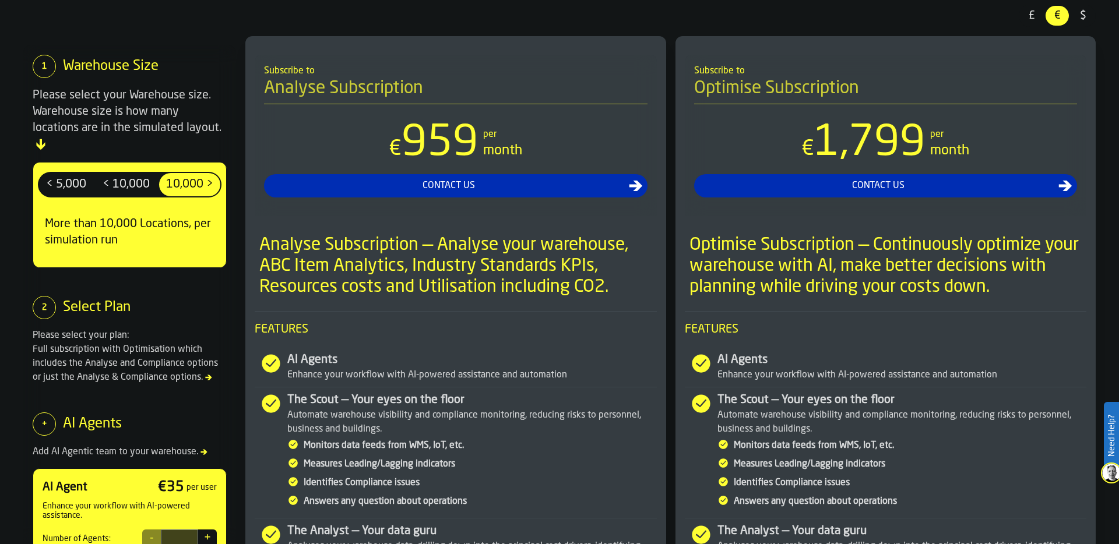
click at [129, 175] on span "< 10,000" at bounding box center [126, 184] width 57 height 19
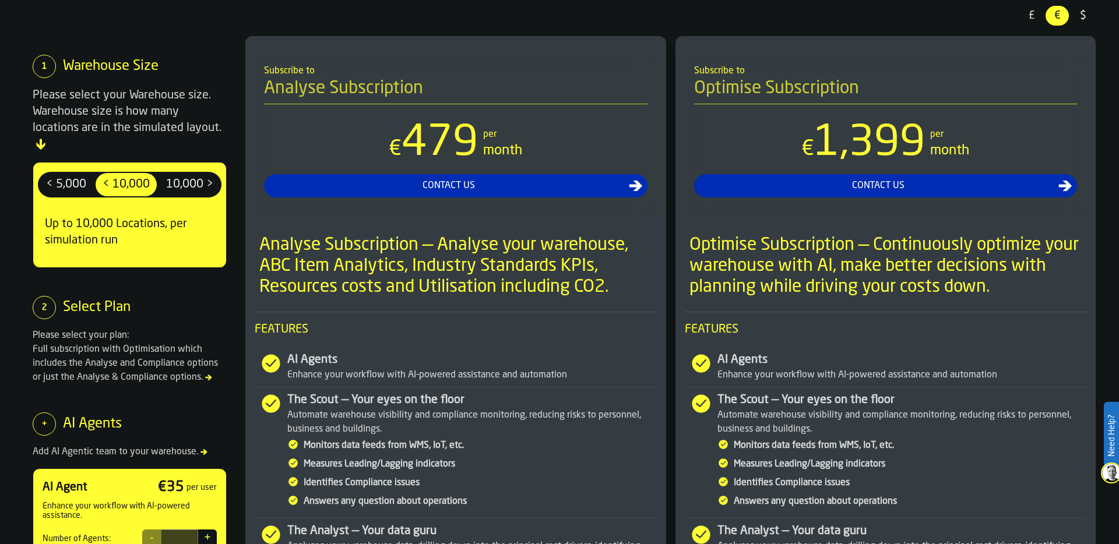
click at [203, 175] on span "10,000 >" at bounding box center [189, 184] width 57 height 19
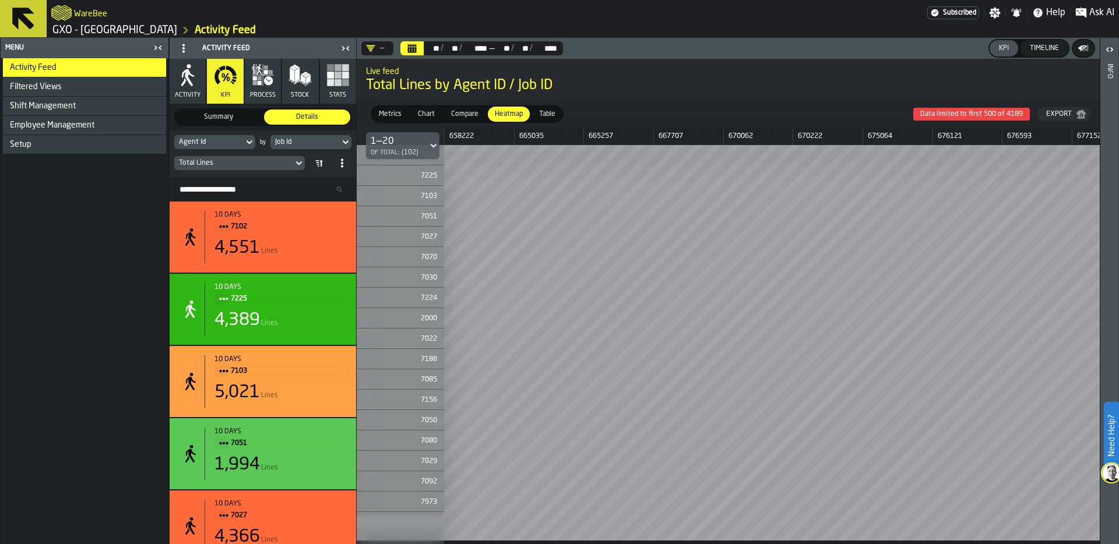
click at [159, 47] on icon "button-toggle-Close me" at bounding box center [158, 48] width 14 height 14
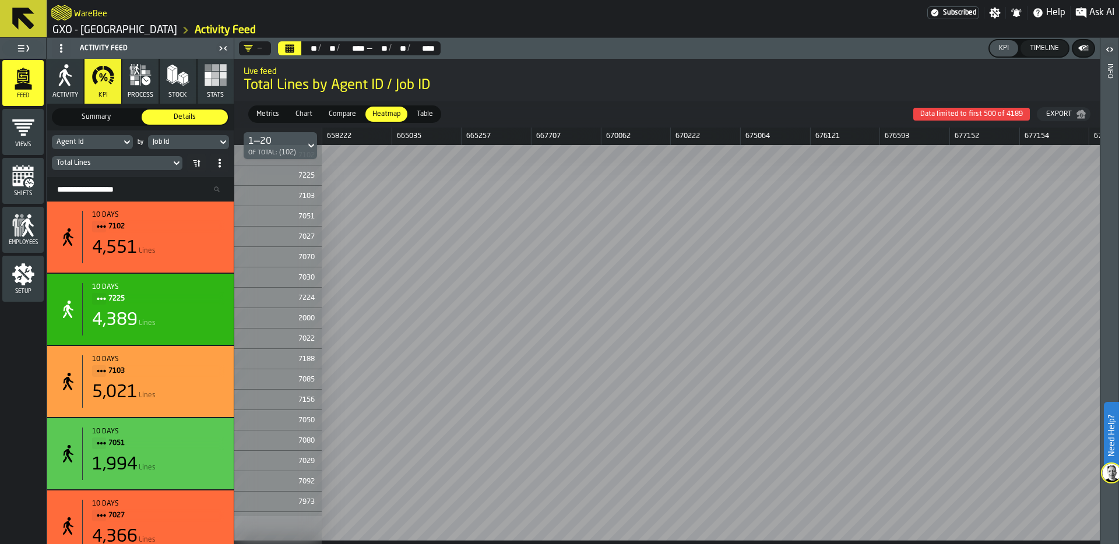
click at [54, 47] on span at bounding box center [61, 48] width 19 height 19
click at [98, 139] on div "Agent Id" at bounding box center [87, 142] width 60 height 8
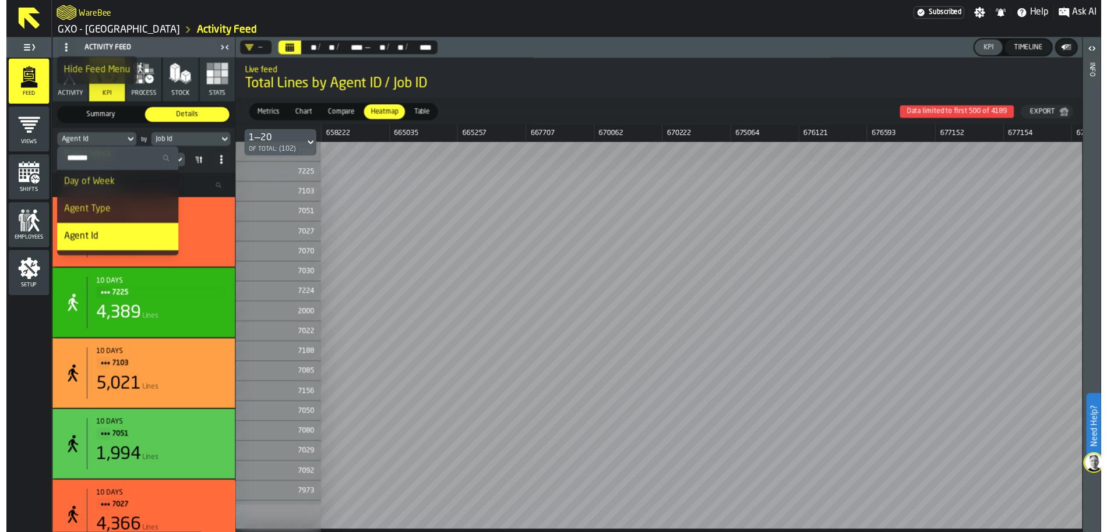
scroll to position [84, 0]
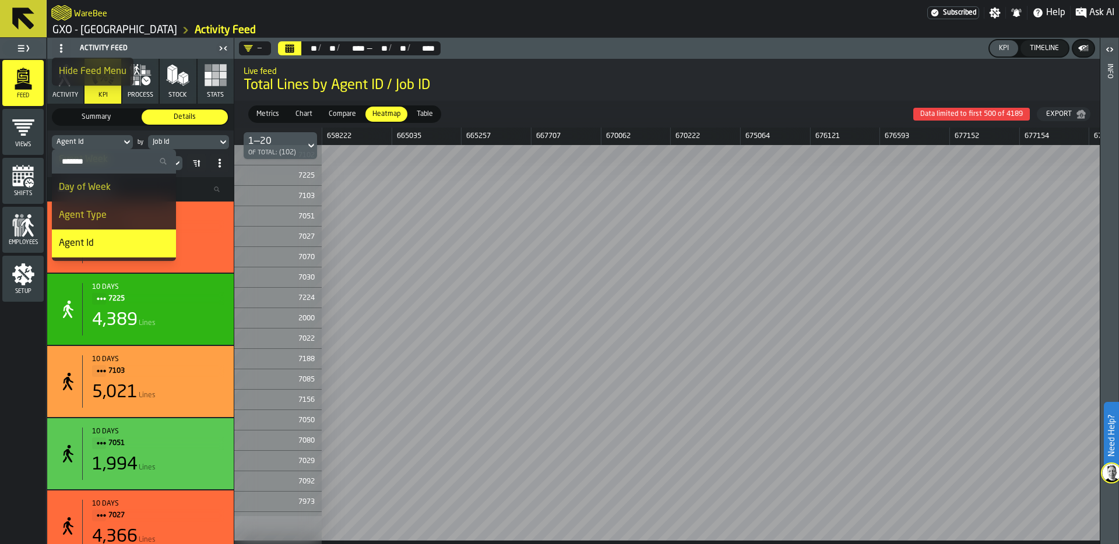
click at [106, 213] on div "Agent Type" at bounding box center [114, 216] width 110 height 14
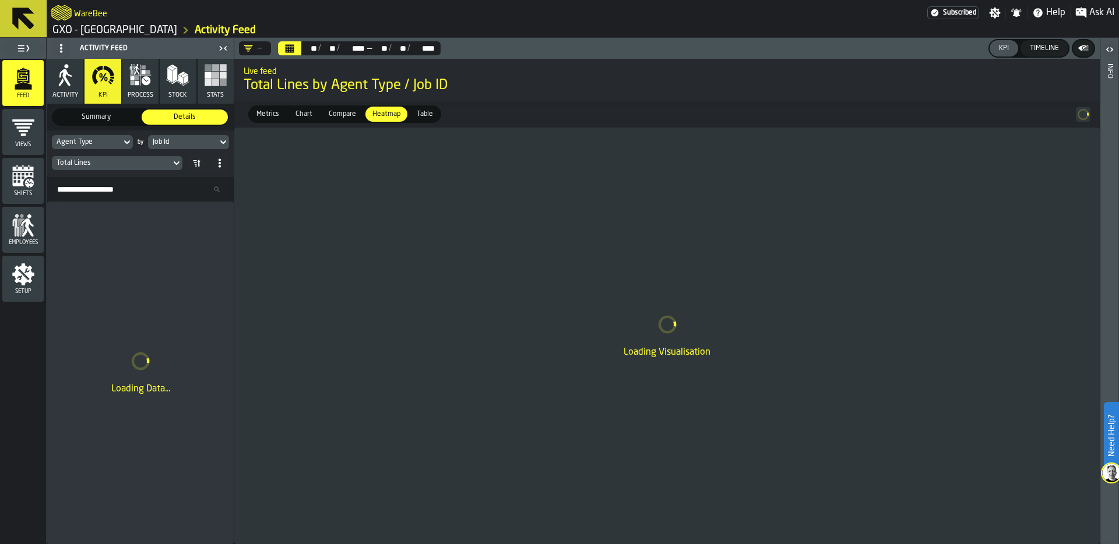
click at [276, 43] on div "** ** / ** ** / **** **** — ** ** / ** ** / **** ****" at bounding box center [359, 48] width 167 height 14
click at [256, 47] on div "—" at bounding box center [253, 48] width 18 height 9
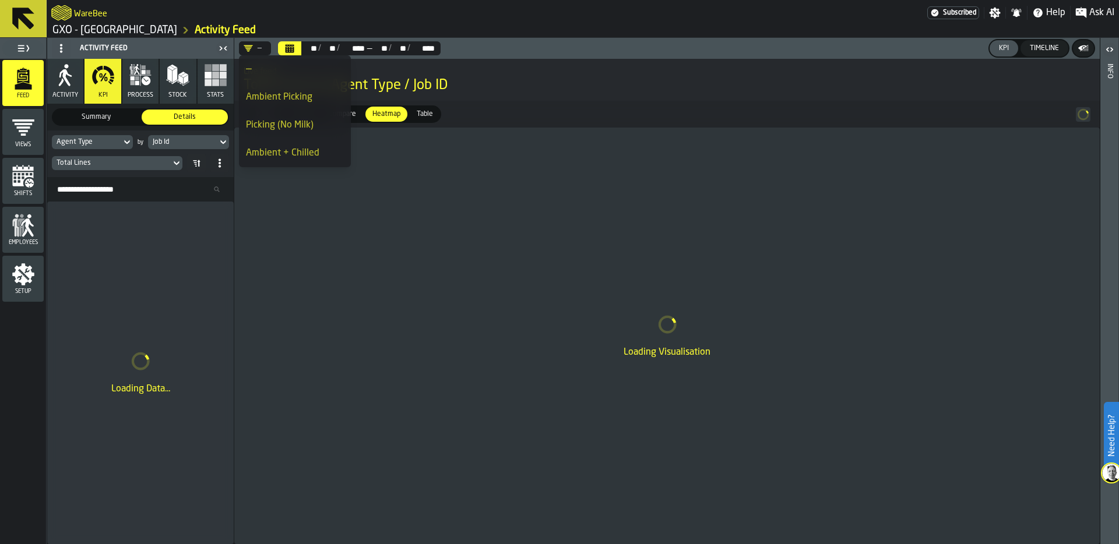
click at [295, 94] on div "Ambient Picking" at bounding box center [295, 97] width 98 height 14
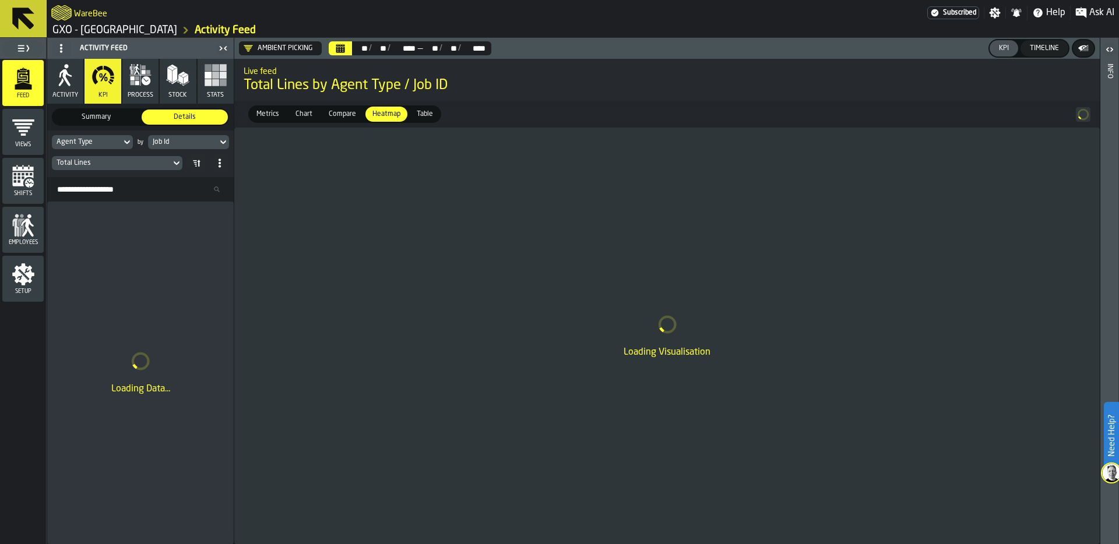
click at [345, 50] on button "Calendar" at bounding box center [340, 48] width 23 height 14
click at [197, 144] on div "Job Id" at bounding box center [183, 142] width 60 height 8
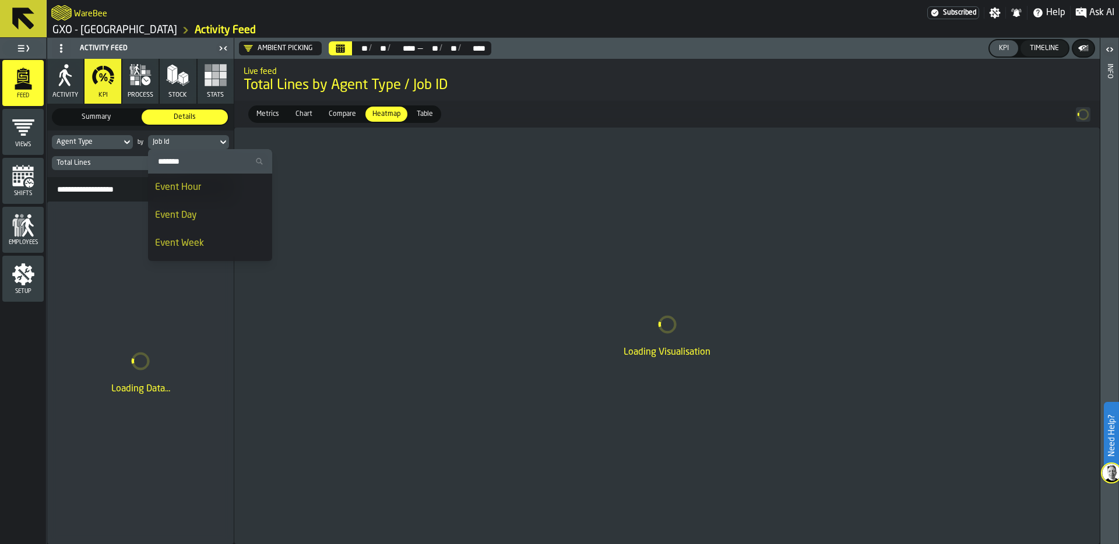
click at [200, 210] on div "Event Day" at bounding box center [210, 216] width 110 height 14
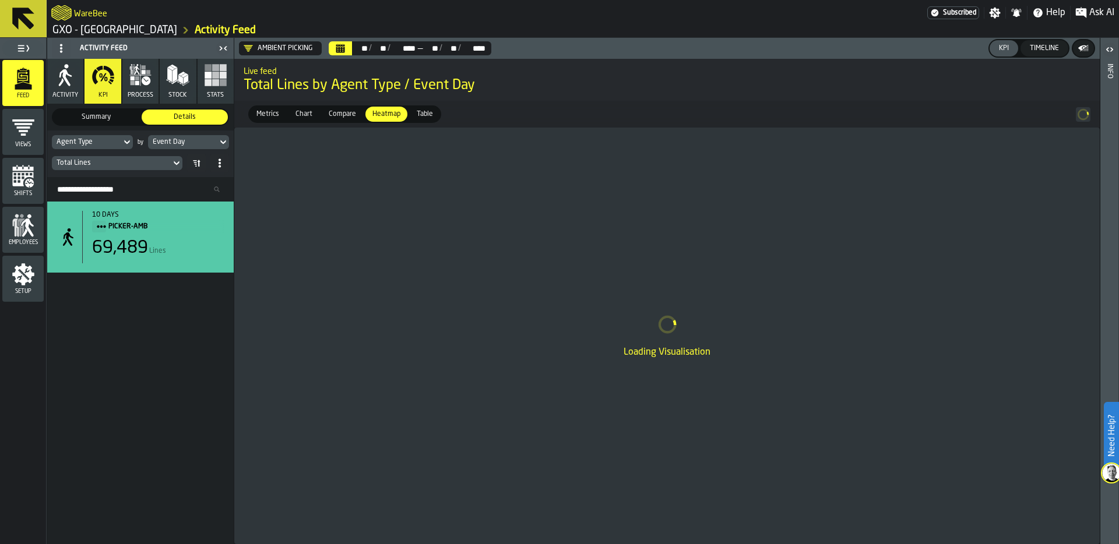
click at [341, 50] on icon "Calendar" at bounding box center [340, 50] width 9 height 6
click at [351, 256] on div "Loading Visualisation" at bounding box center [666, 336] width 865 height 417
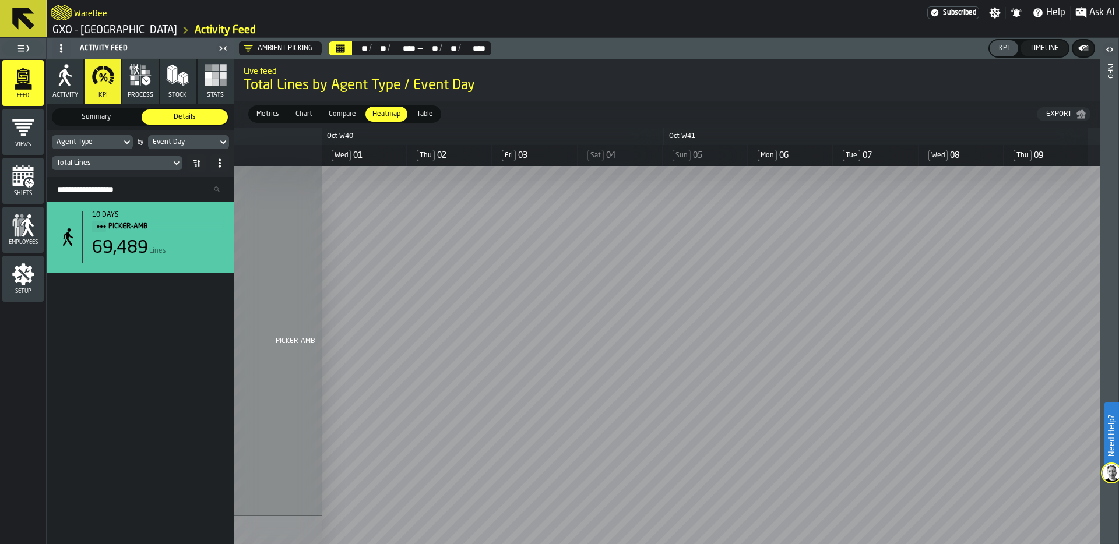
click at [271, 115] on span "Metrics" at bounding box center [268, 114] width 32 height 10
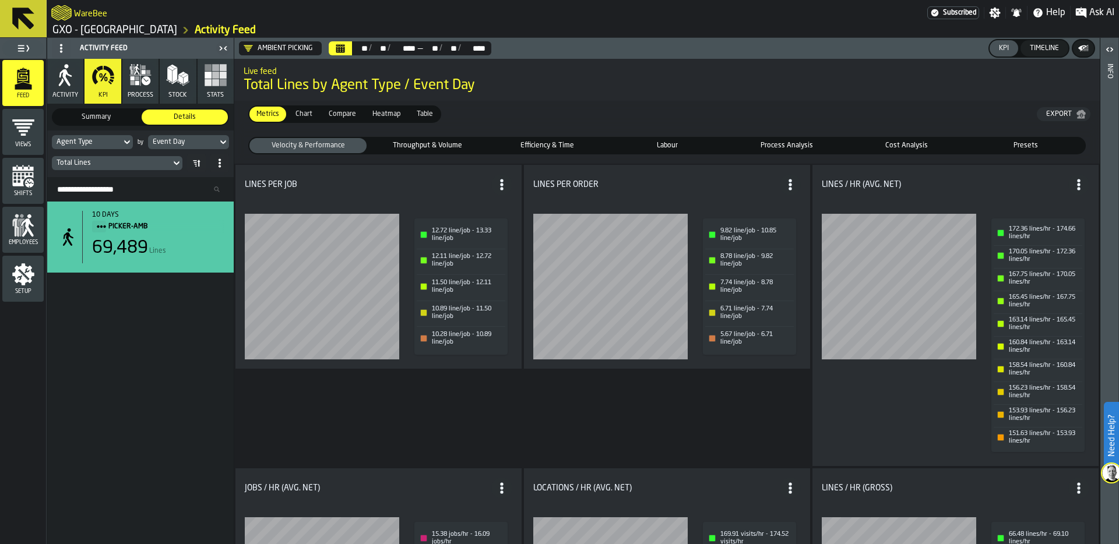
click at [682, 12] on div "WareBee" at bounding box center [489, 12] width 876 height 21
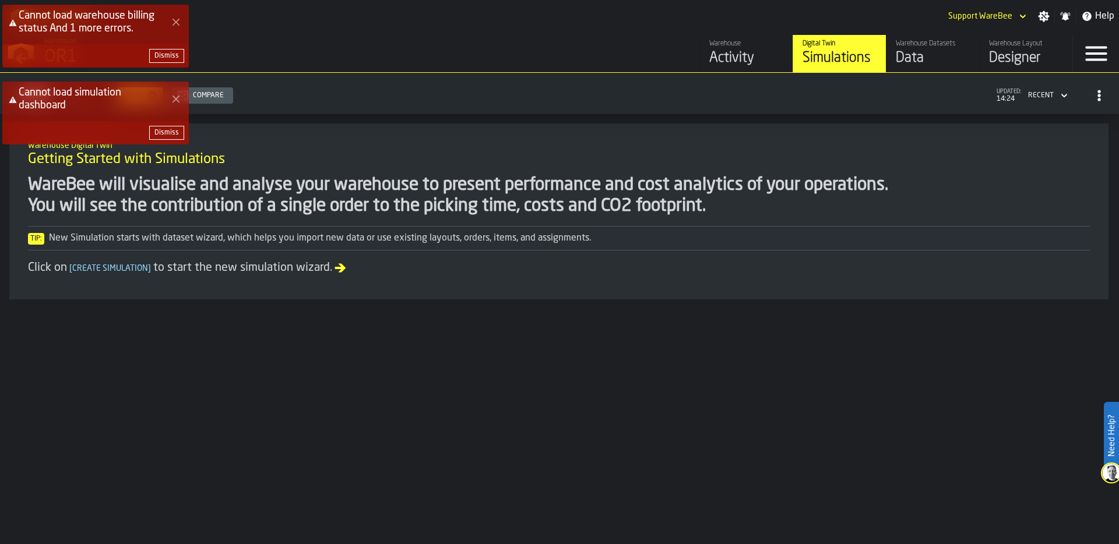
click at [174, 58] on div "Dismiss" at bounding box center [166, 56] width 24 height 8
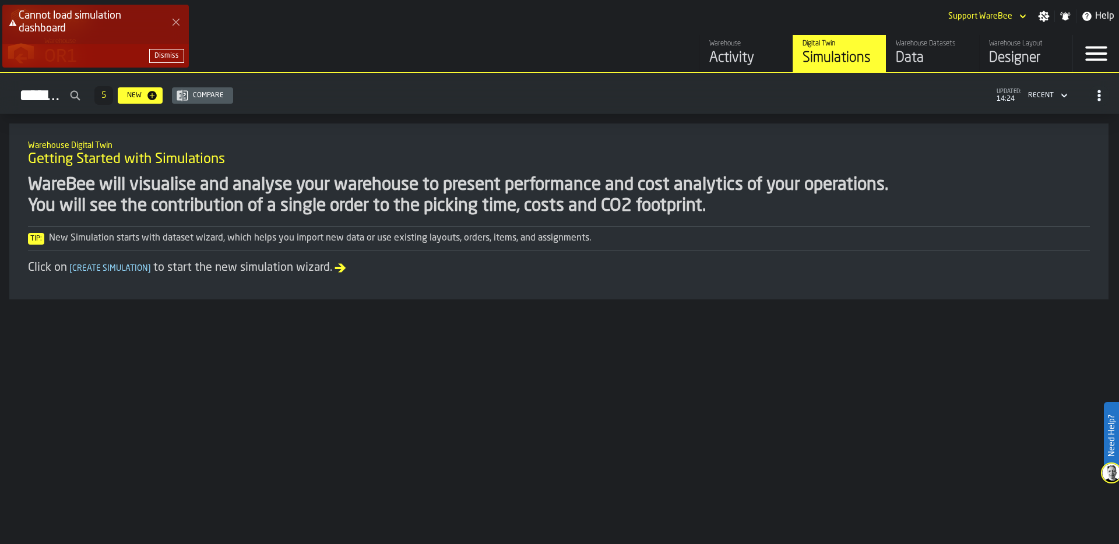
click at [167, 54] on div "Dismiss" at bounding box center [166, 56] width 24 height 8
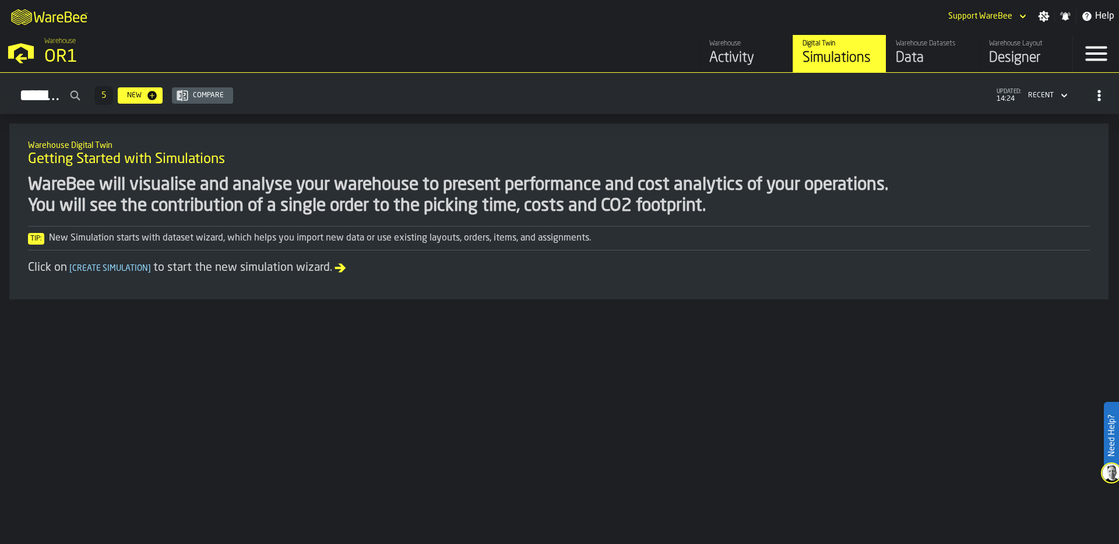
click at [122, 52] on div "OR1" at bounding box center [201, 57] width 315 height 21
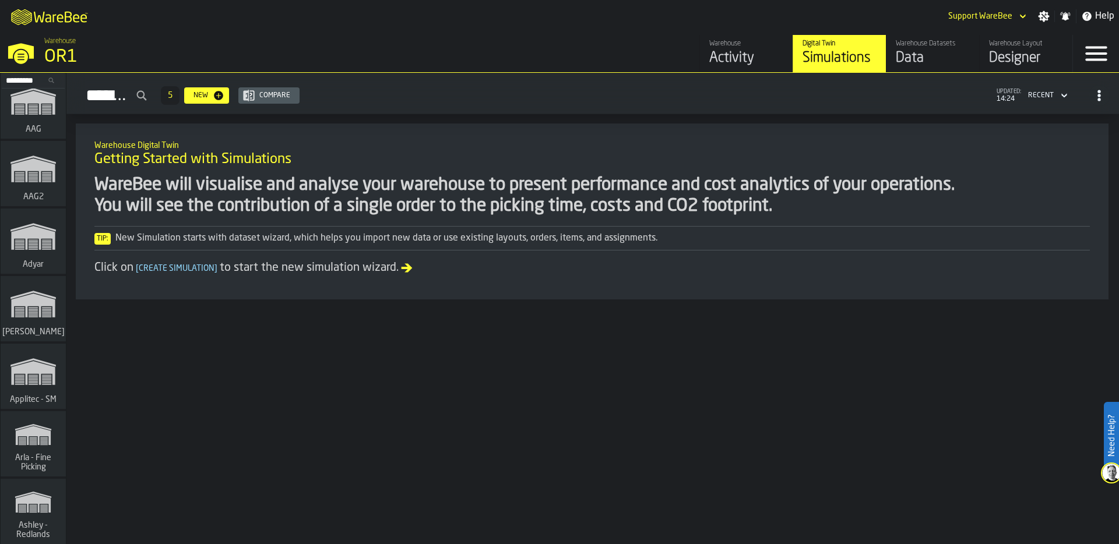
scroll to position [201, 0]
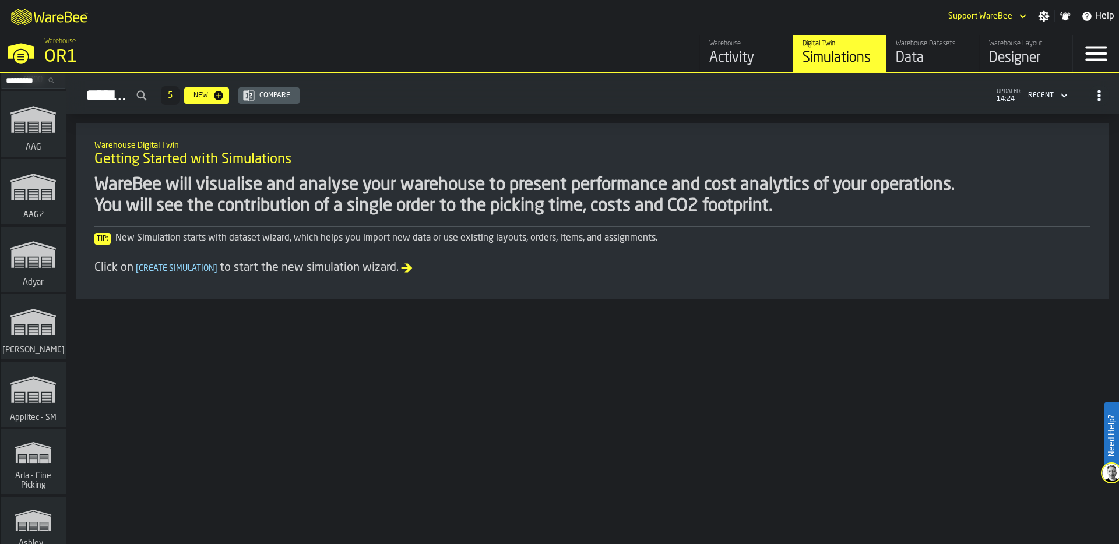
click at [837, 59] on div "Simulations" at bounding box center [839, 58] width 74 height 19
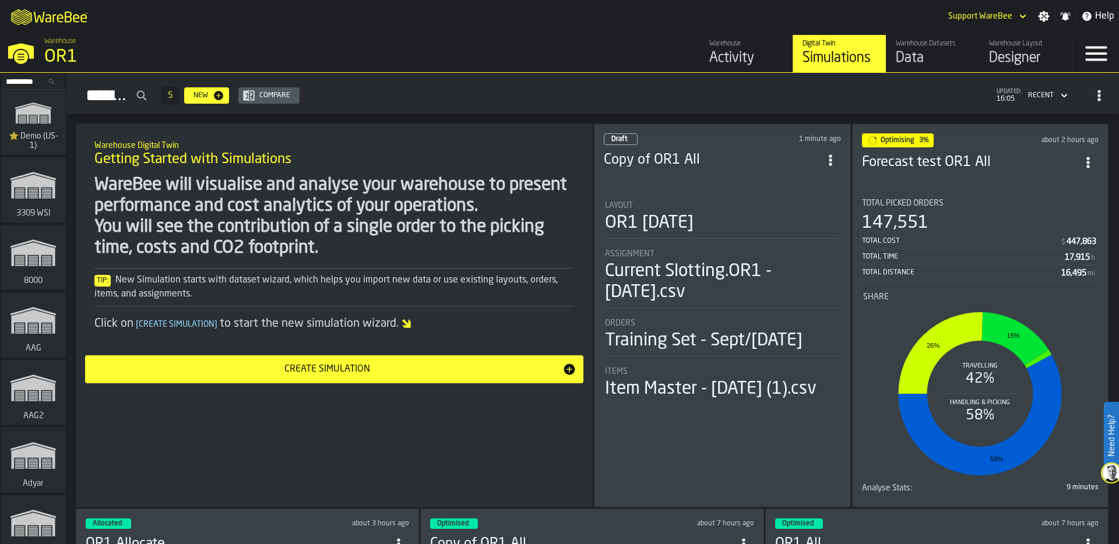
click at [743, 225] on div "OR1 [DATE]" at bounding box center [722, 223] width 235 height 21
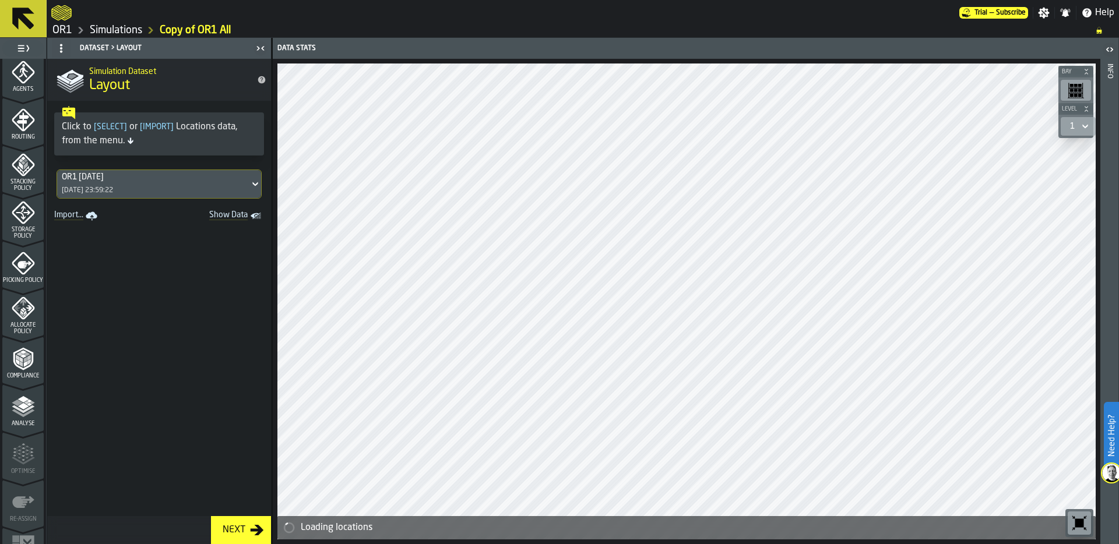
scroll to position [376, 0]
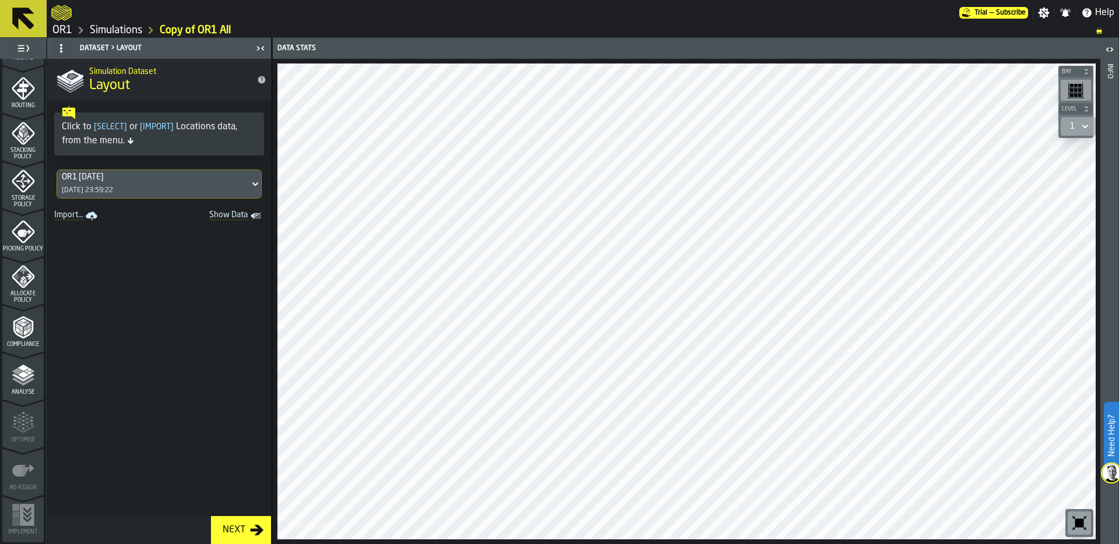
click at [23, 182] on icon "menu Storage Policy" at bounding box center [23, 181] width 23 height 23
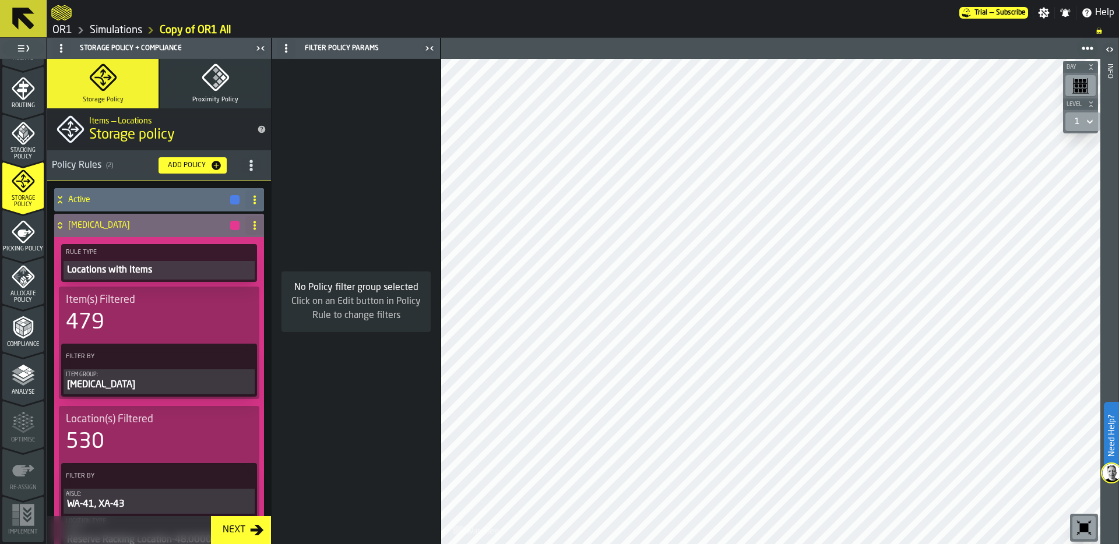
click at [60, 225] on icon at bounding box center [60, 225] width 12 height 9
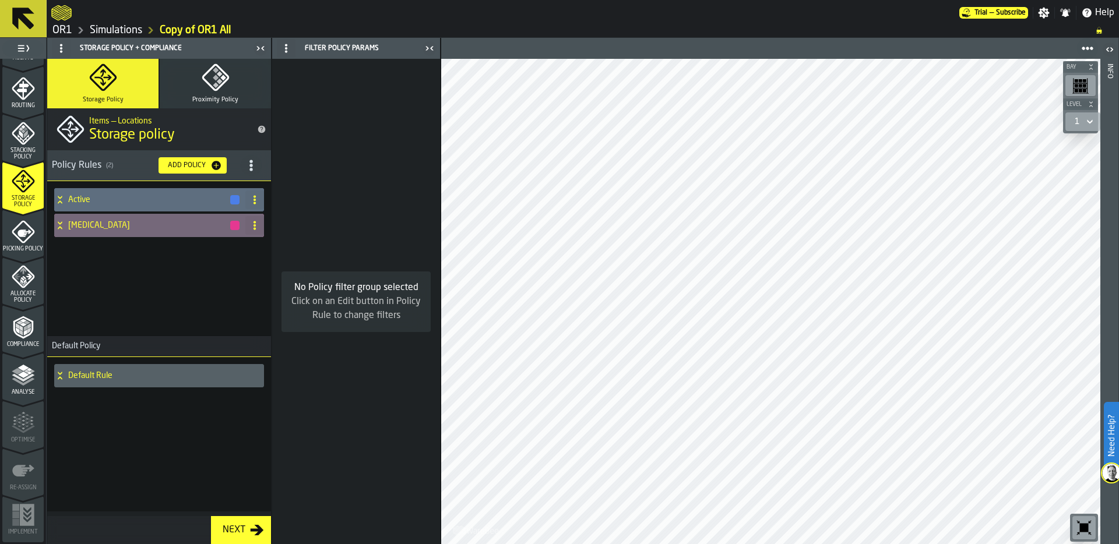
click at [61, 225] on icon at bounding box center [60, 225] width 12 height 9
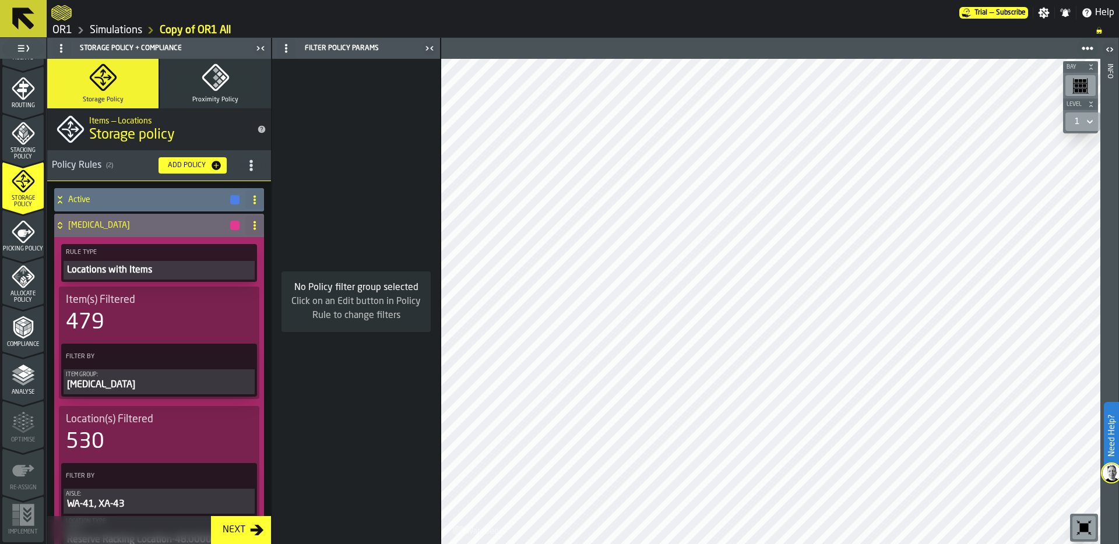
click at [57, 199] on icon at bounding box center [60, 199] width 12 height 9
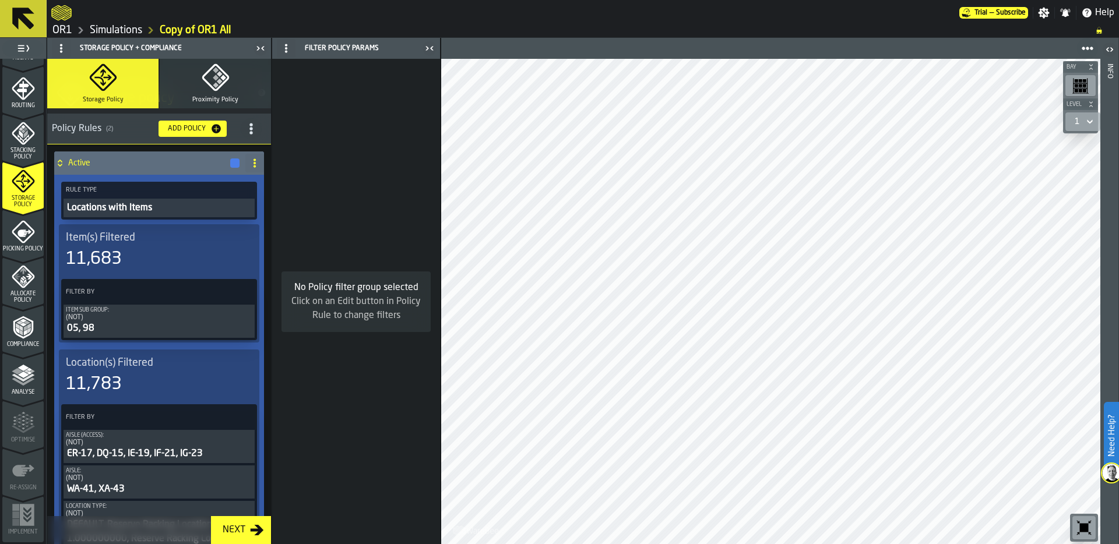
scroll to position [0, 0]
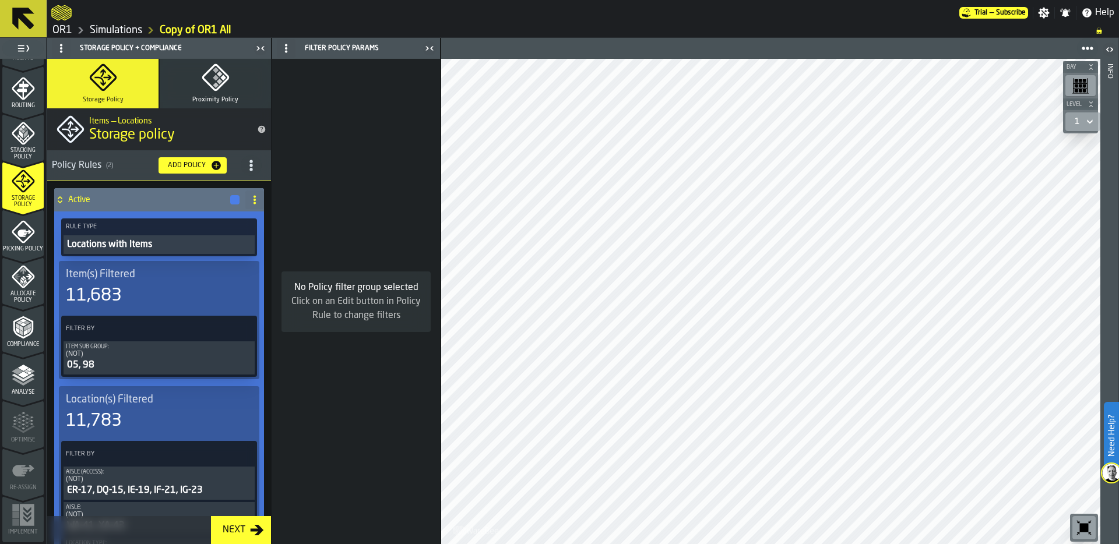
click at [146, 246] on div "Locations with Items" at bounding box center [159, 245] width 186 height 14
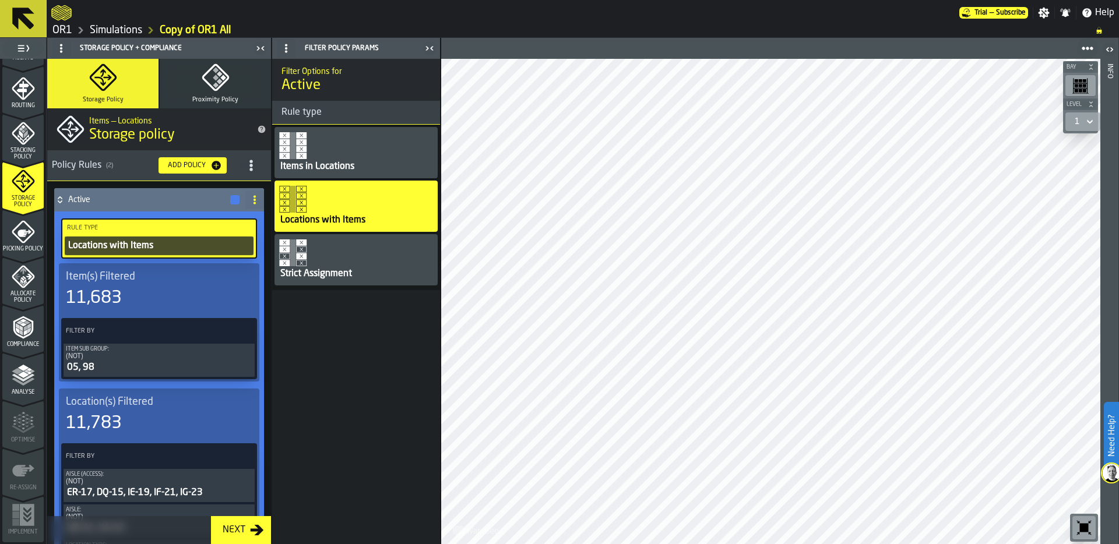
click at [344, 150] on div "Items in Locations" at bounding box center [355, 152] width 163 height 51
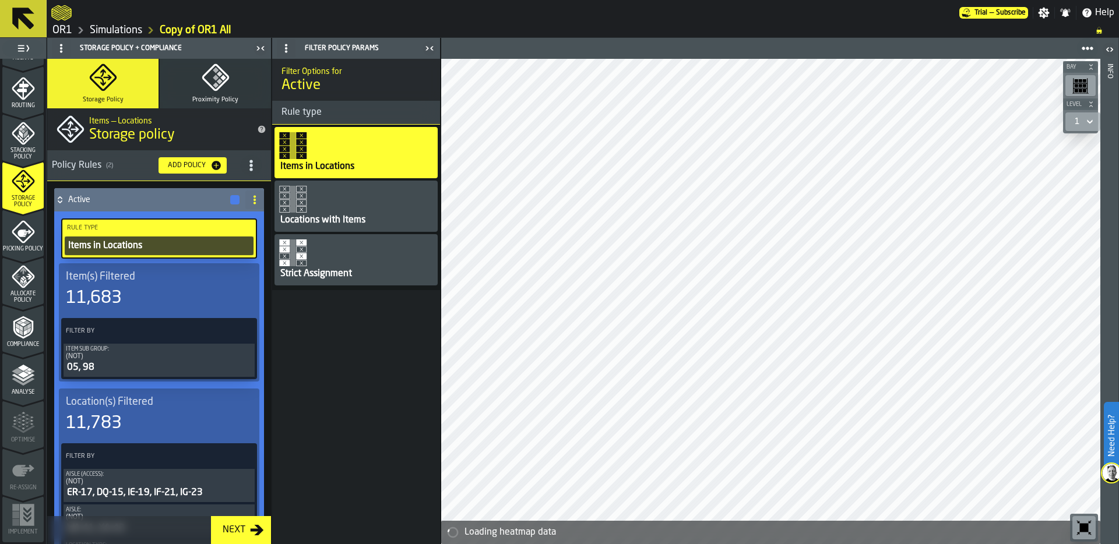
click at [60, 198] on icon at bounding box center [60, 199] width 12 height 9
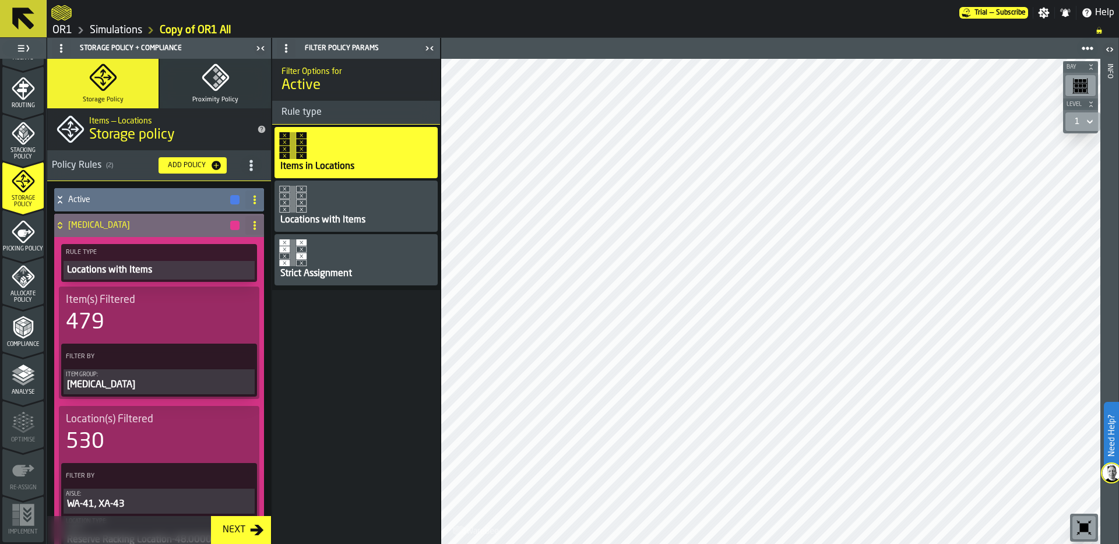
click at [111, 270] on div "Locations with Items" at bounding box center [159, 270] width 186 height 14
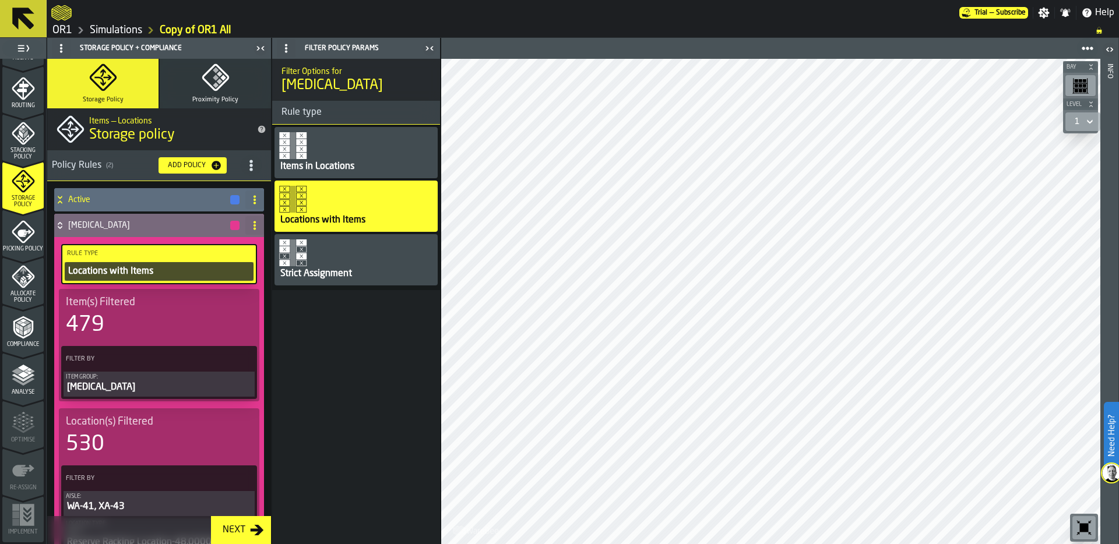
click at [361, 152] on div "Items in Locations" at bounding box center [355, 152] width 163 height 51
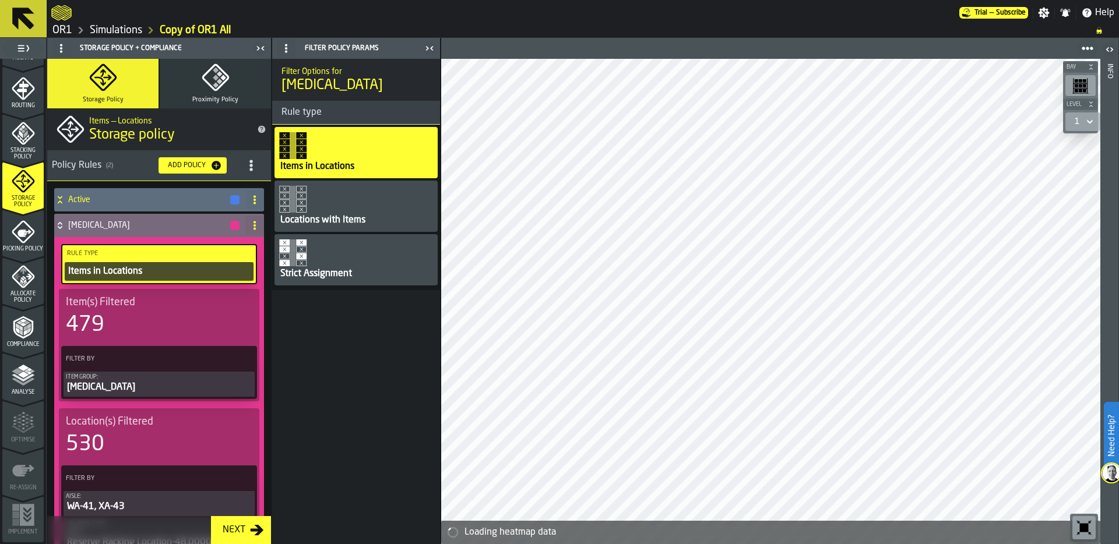
click at [59, 224] on icon at bounding box center [60, 223] width 4 height 3
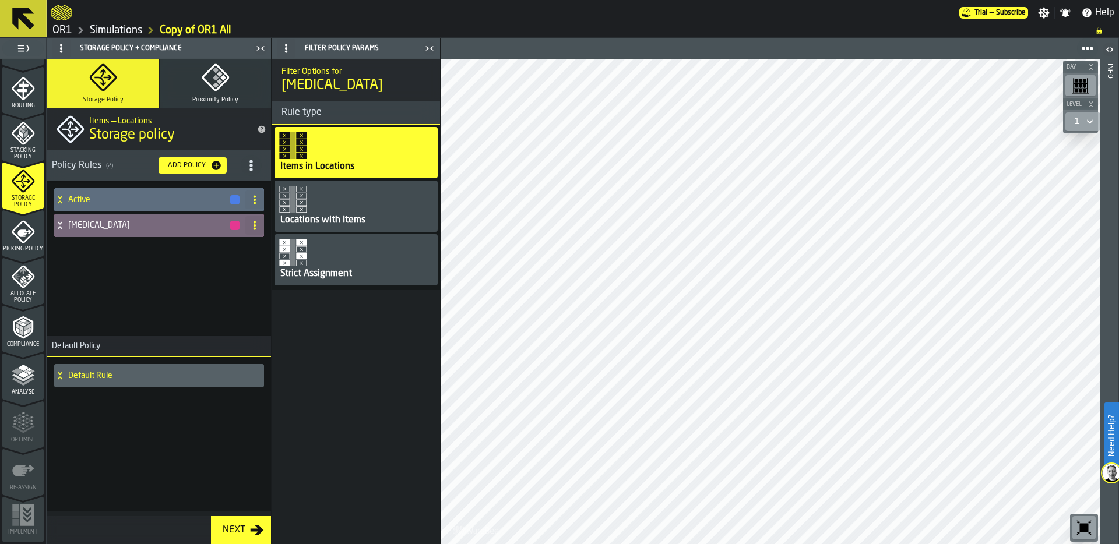
click at [63, 223] on icon at bounding box center [60, 225] width 12 height 9
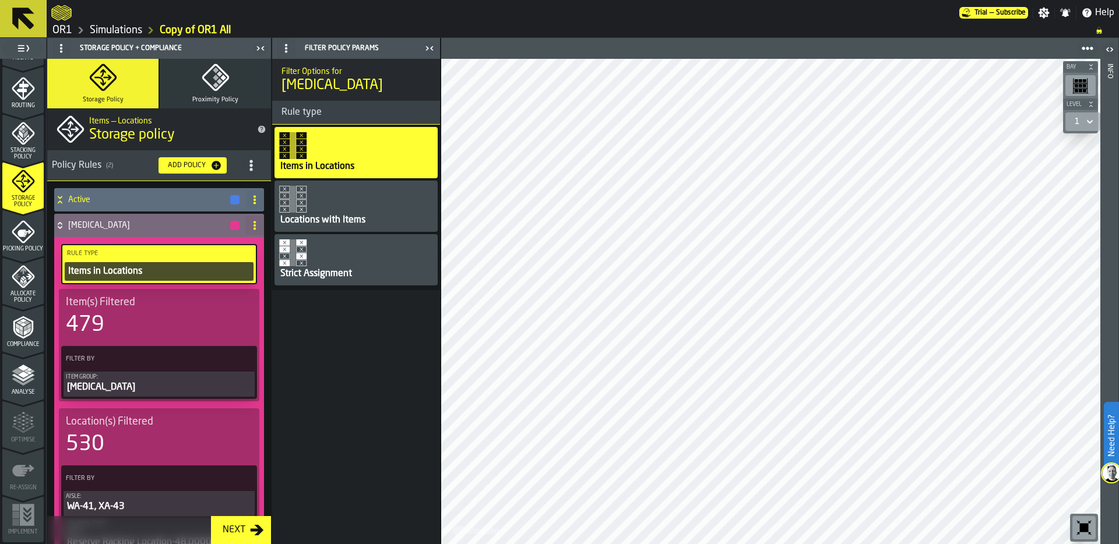
click at [63, 223] on icon at bounding box center [60, 225] width 12 height 9
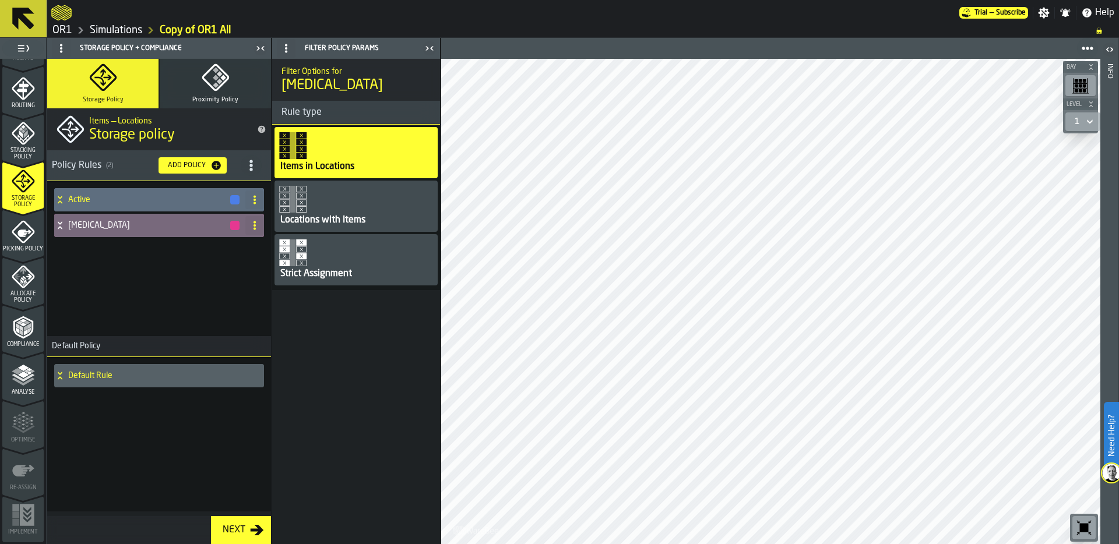
click at [21, 389] on span "Analyse" at bounding box center [22, 392] width 41 height 6
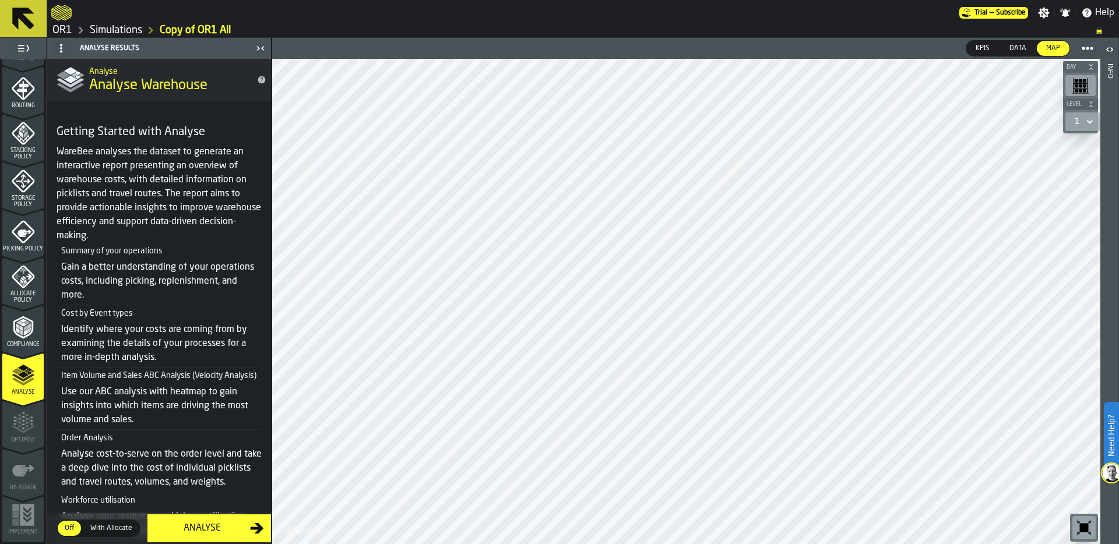
click at [22, 230] on icon "menu Picking Policy" at bounding box center [24, 234] width 14 height 8
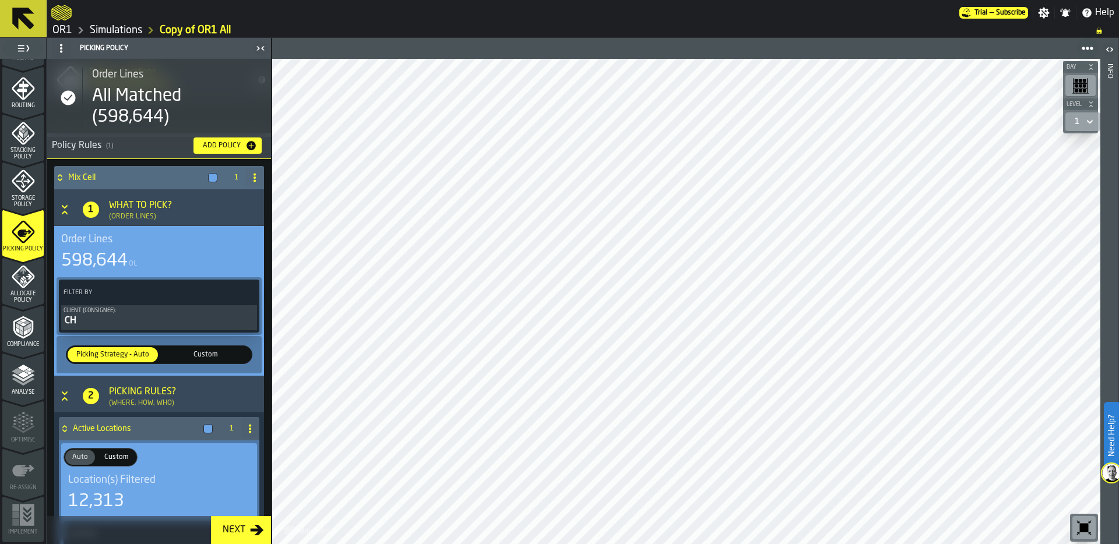
scroll to position [93, 0]
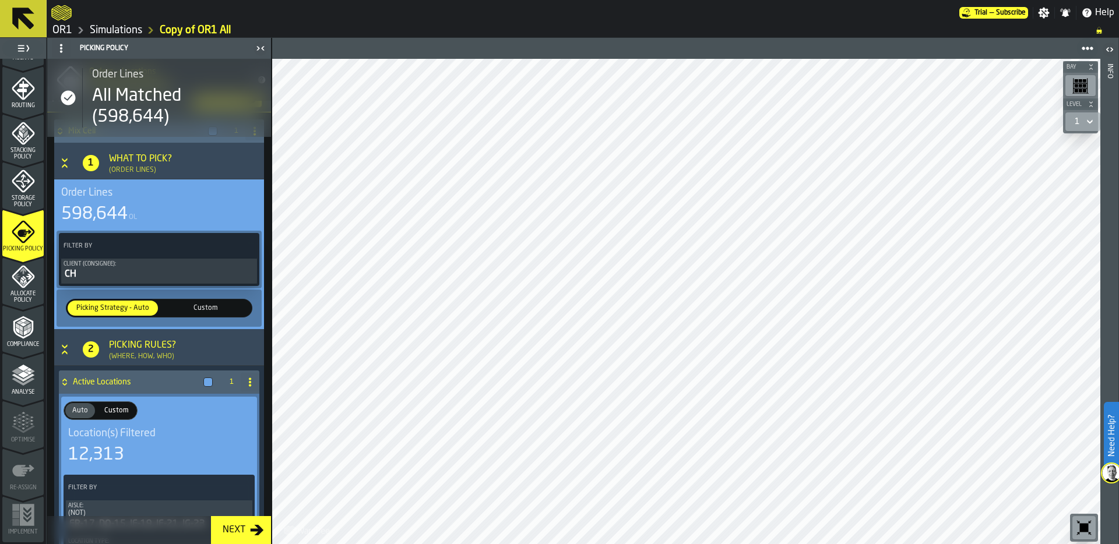
click at [208, 306] on span "Custom" at bounding box center [206, 308] width 86 height 10
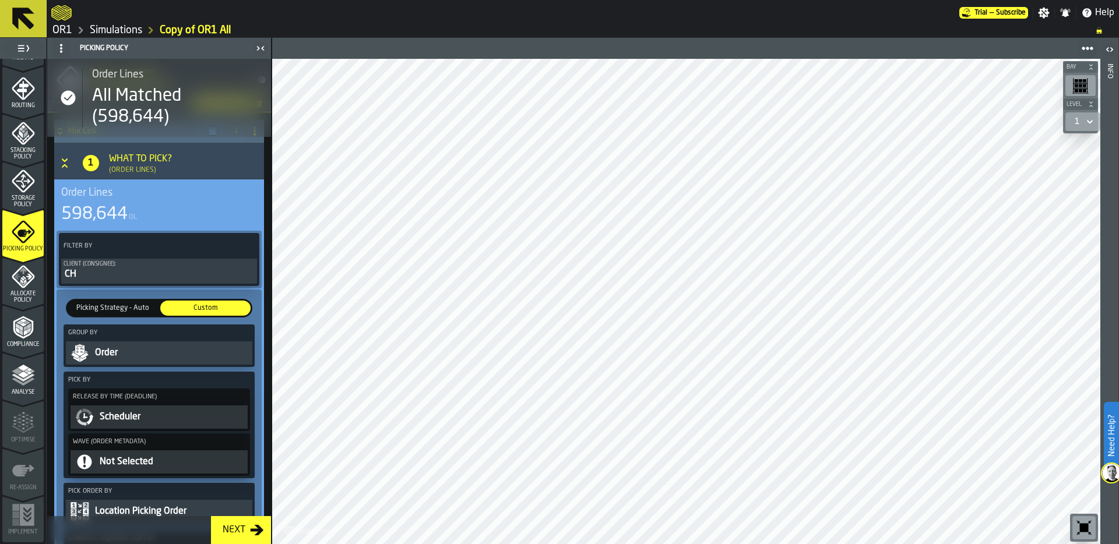
click at [139, 419] on div "Scheduler" at bounding box center [171, 417] width 147 height 14
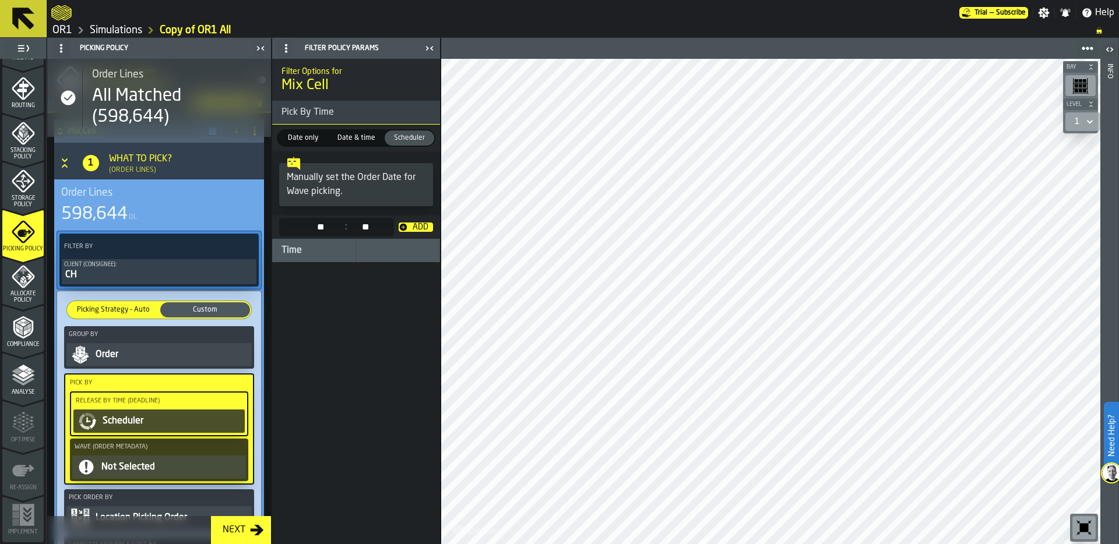
click at [412, 225] on div "Add" at bounding box center [420, 227] width 25 height 9
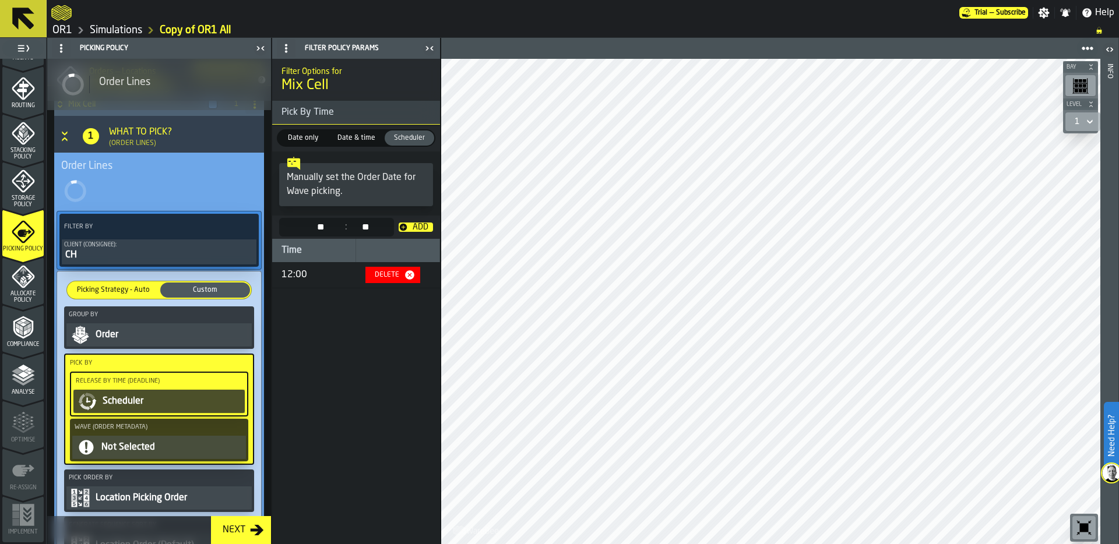
scroll to position [66, 0]
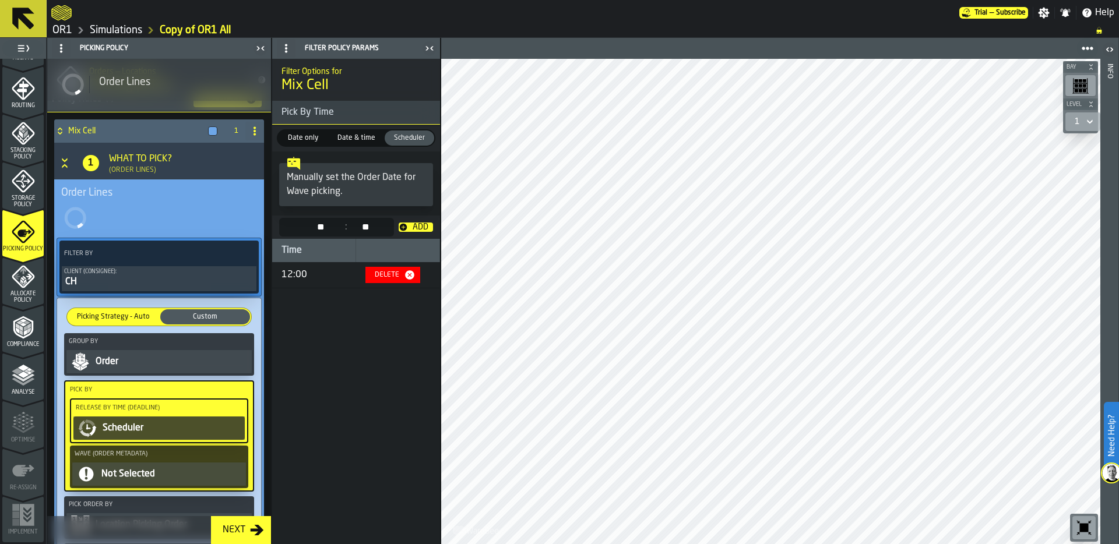
click at [315, 224] on div "** **" at bounding box center [313, 227] width 23 height 14
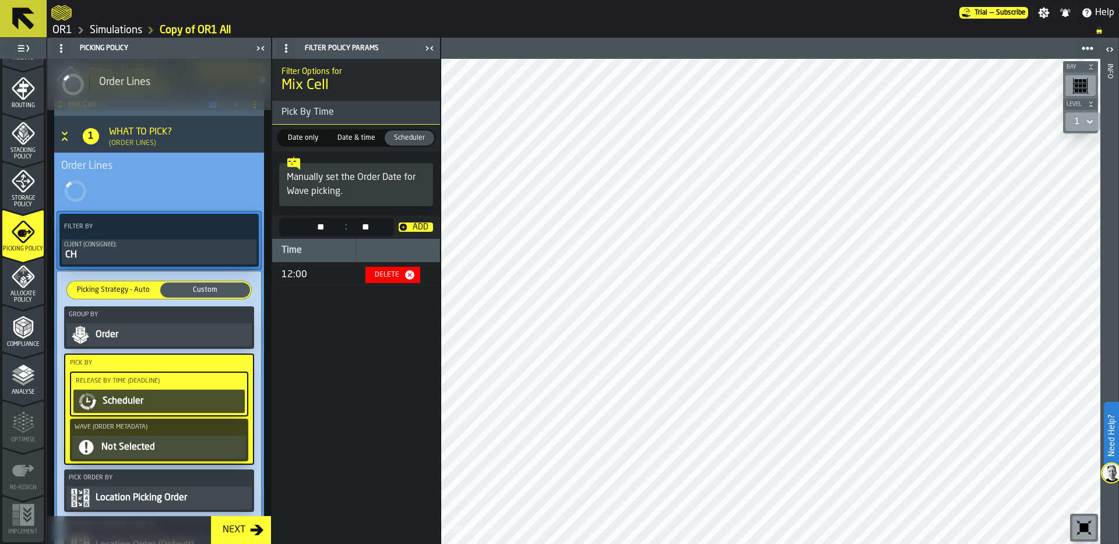
click at [315, 224] on div "** **" at bounding box center [313, 227] width 23 height 14
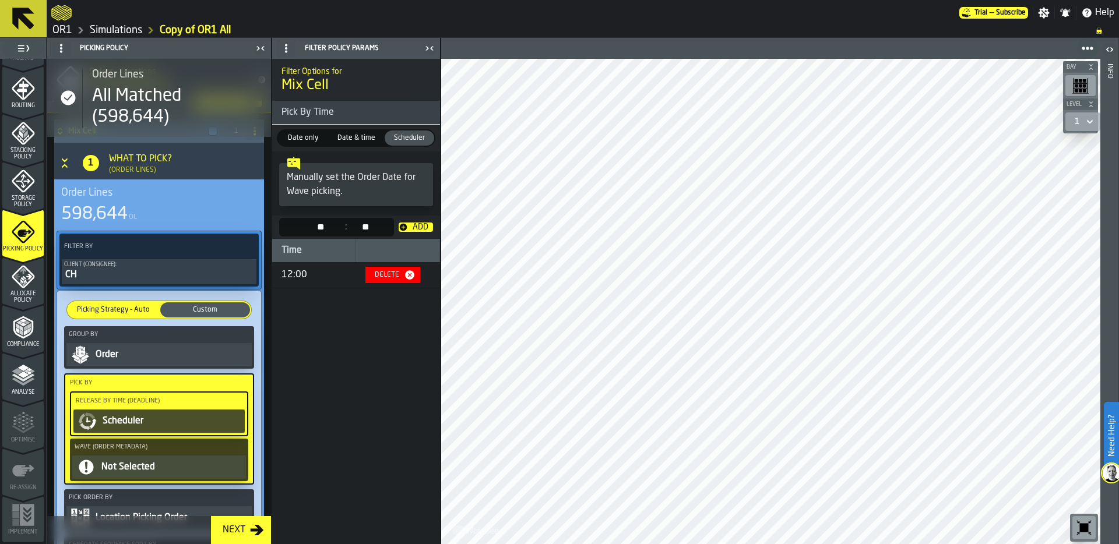
click at [418, 228] on div "Add" at bounding box center [420, 227] width 25 height 9
click at [391, 230] on div "⁩" at bounding box center [381, 227] width 21 height 14
click at [316, 226] on div "** **" at bounding box center [313, 227] width 23 height 14
click at [417, 227] on div "Add" at bounding box center [420, 227] width 25 height 9
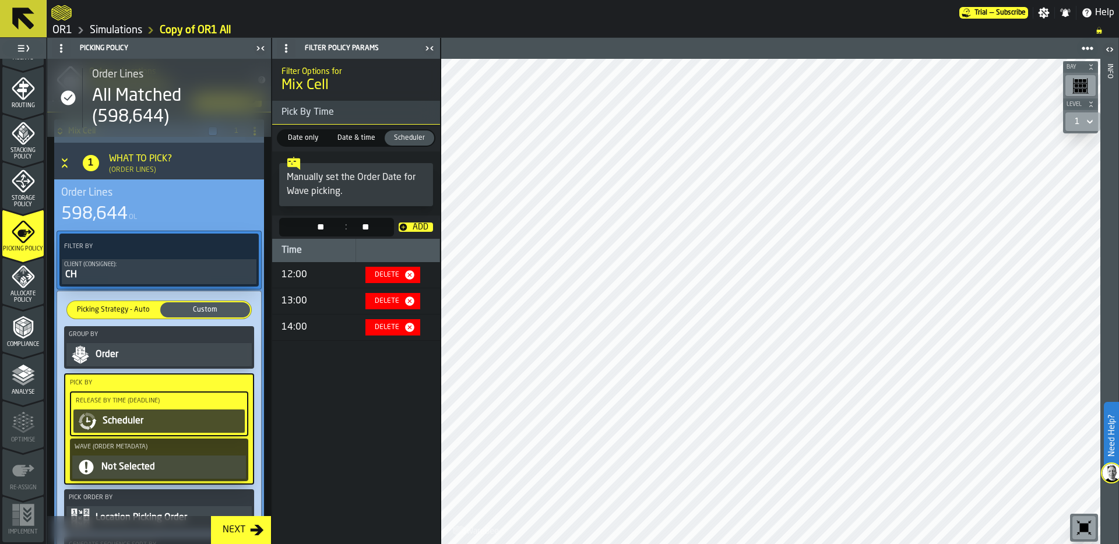
click at [316, 226] on div "** **" at bounding box center [313, 227] width 23 height 14
click at [421, 223] on div "Add" at bounding box center [420, 227] width 25 height 9
click at [312, 229] on div "** **" at bounding box center [313, 227] width 23 height 14
click at [421, 230] on div "Add" at bounding box center [420, 227] width 25 height 9
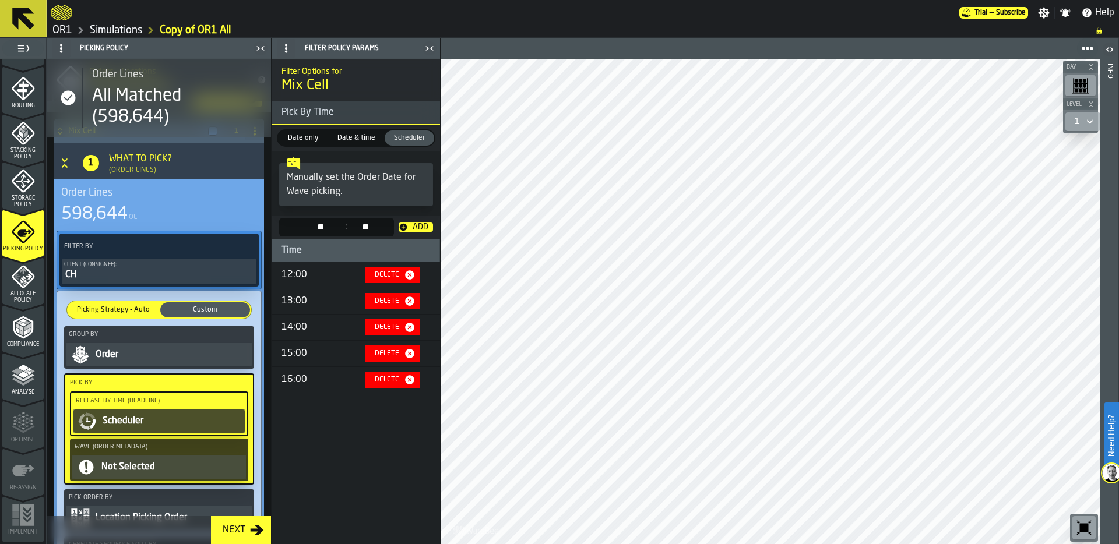
click at [313, 228] on div "** **" at bounding box center [313, 227] width 23 height 14
click at [426, 223] on div "Add" at bounding box center [420, 227] width 25 height 9
click at [323, 228] on div "** **" at bounding box center [313, 227] width 23 height 14
click at [422, 230] on div "Add" at bounding box center [420, 227] width 25 height 9
click at [318, 225] on div "** **" at bounding box center [313, 227] width 23 height 14
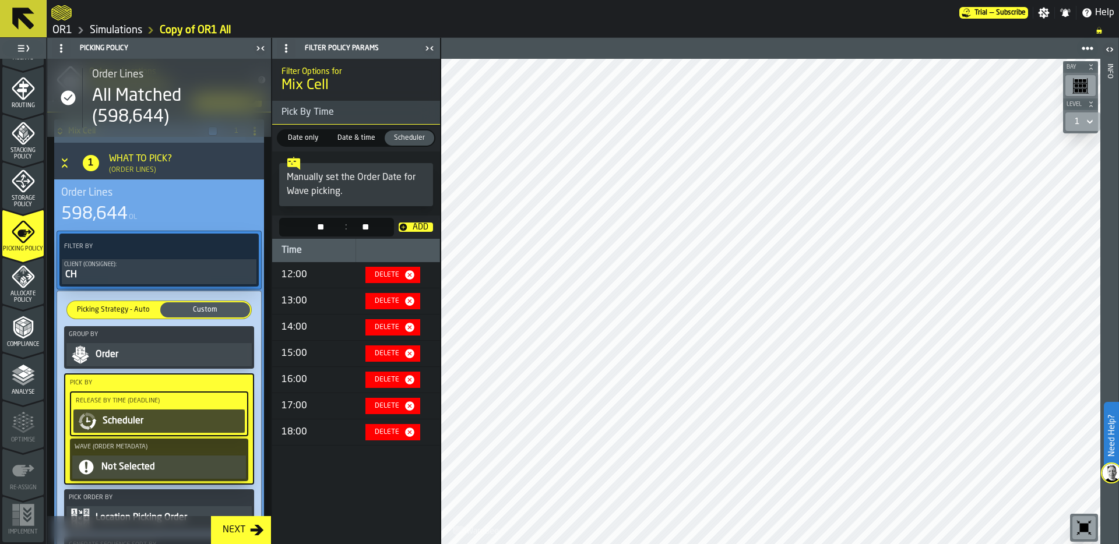
click at [421, 225] on div "Add" at bounding box center [420, 227] width 25 height 9
click at [313, 228] on div "** **" at bounding box center [313, 227] width 23 height 14
click at [420, 228] on div "Add" at bounding box center [420, 227] width 25 height 9
click at [319, 229] on div "** **" at bounding box center [314, 227] width 23 height 14
click at [412, 227] on div "Add" at bounding box center [420, 227] width 25 height 9
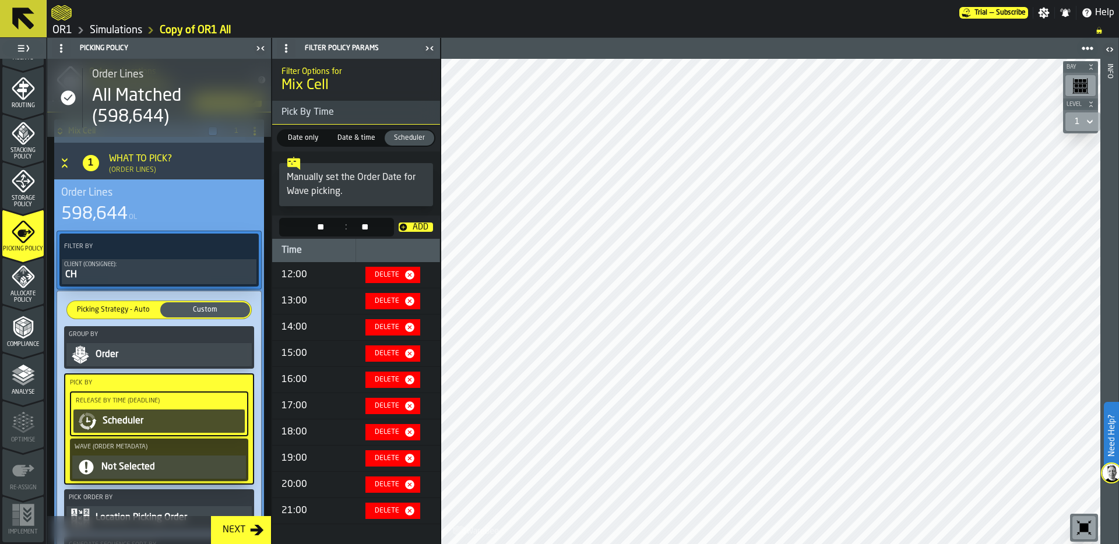
click at [317, 230] on div "** **" at bounding box center [314, 227] width 23 height 14
click at [421, 225] on div "Add" at bounding box center [420, 227] width 25 height 9
click at [317, 229] on div "** **" at bounding box center [314, 227] width 23 height 14
click at [420, 227] on div "Add" at bounding box center [420, 227] width 25 height 9
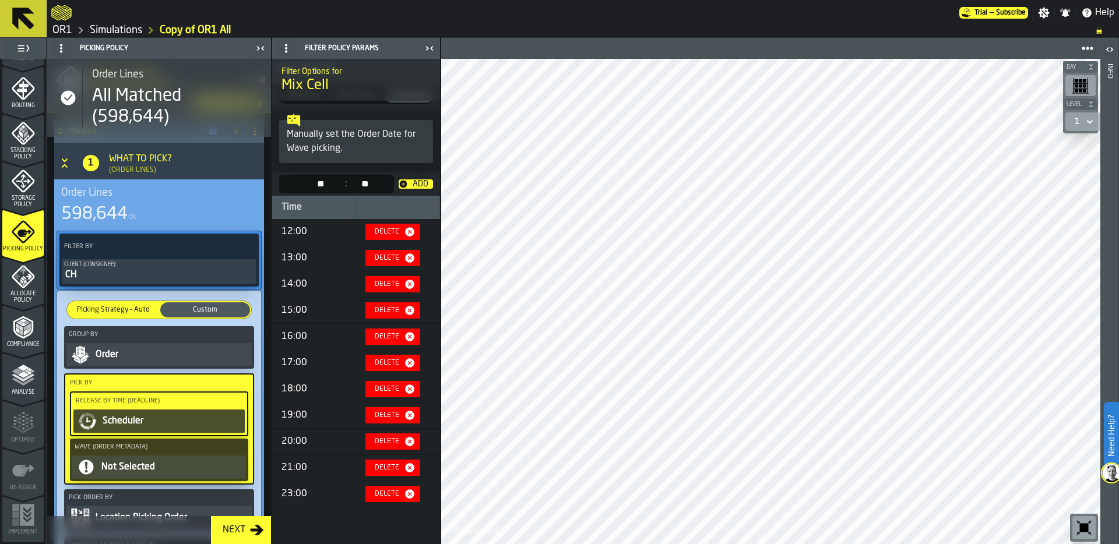
scroll to position [44, 0]
click at [320, 182] on div "** **" at bounding box center [314, 184] width 23 height 14
click at [417, 180] on div "Add" at bounding box center [420, 183] width 25 height 9
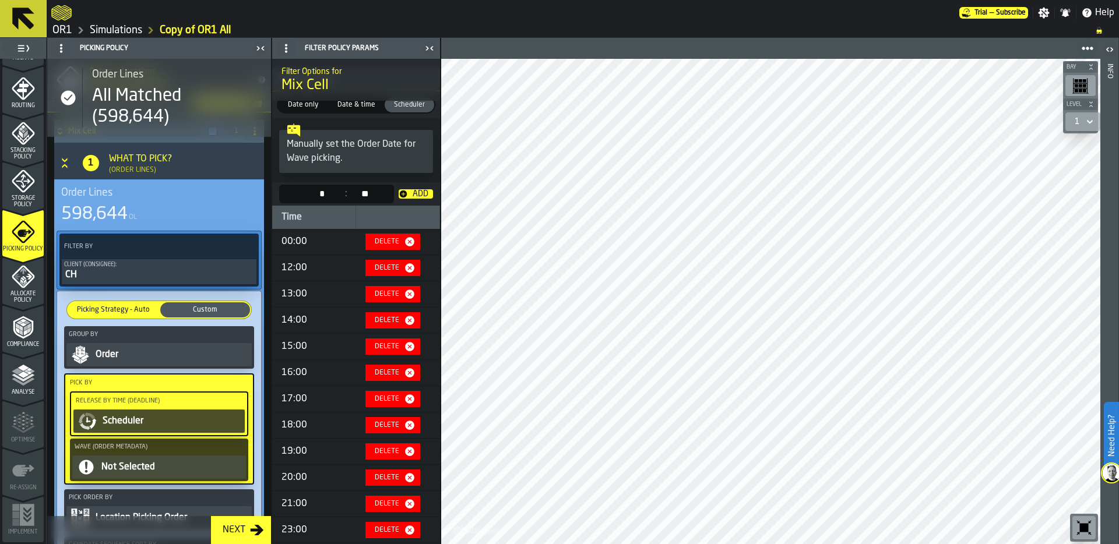
scroll to position [29, 0]
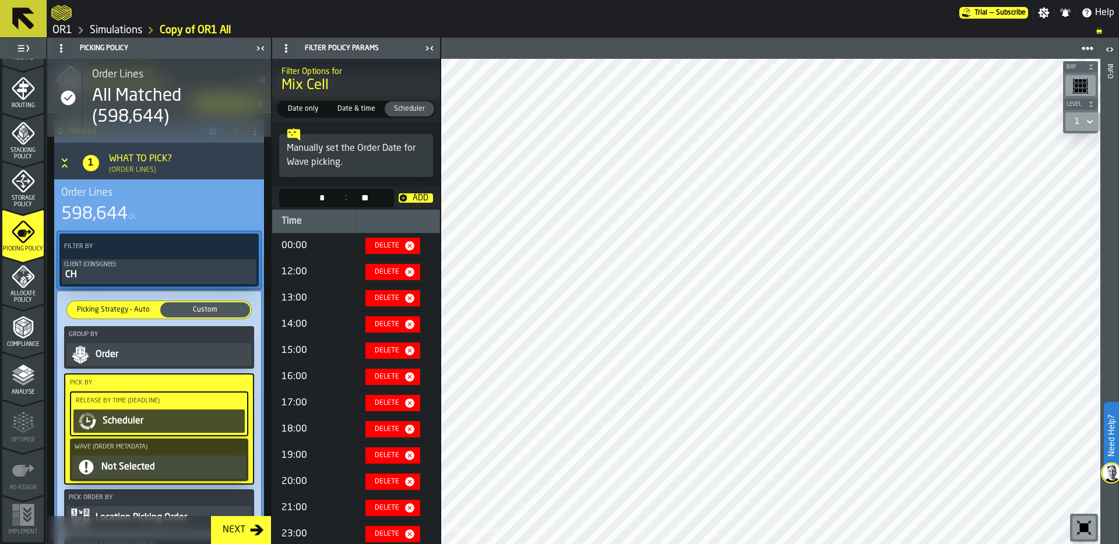
click at [322, 201] on div "** *" at bounding box center [314, 198] width 23 height 14
click at [408, 194] on div "Add" at bounding box center [420, 197] width 25 height 9
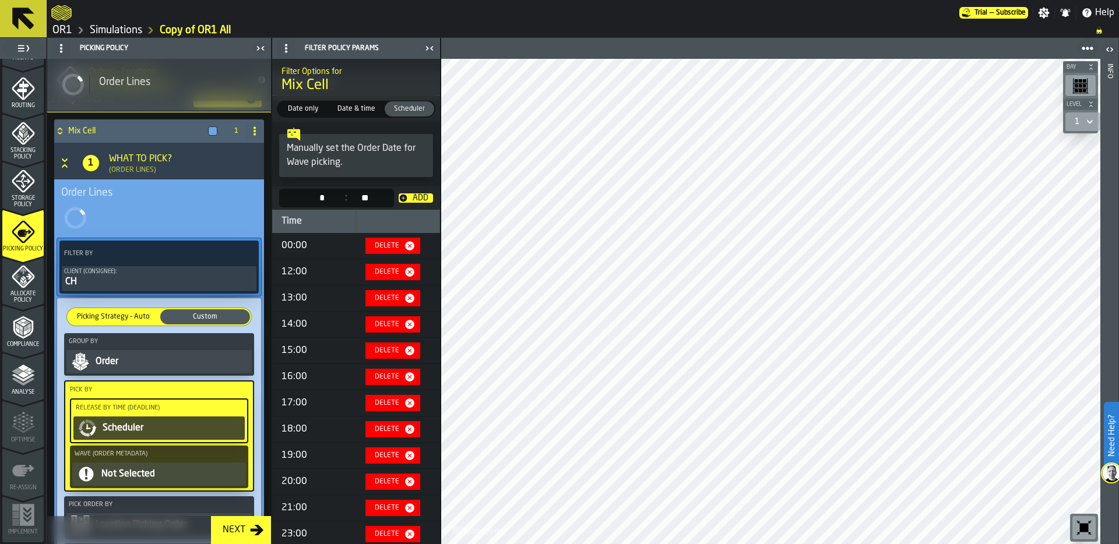
scroll to position [93, 0]
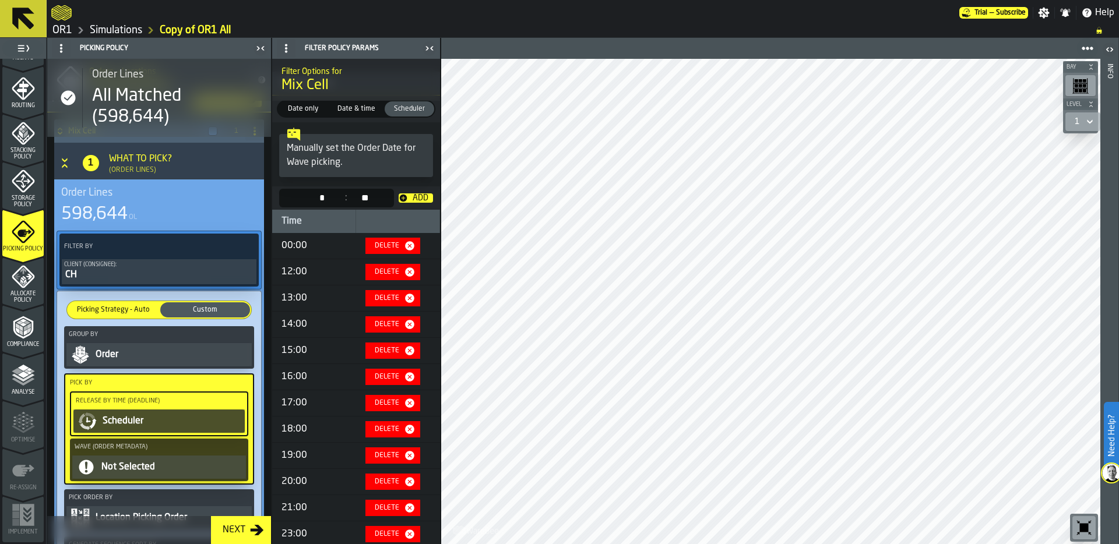
click at [315, 199] on div "** *" at bounding box center [314, 198] width 23 height 14
click at [404, 197] on div "Add" at bounding box center [415, 197] width 34 height 9
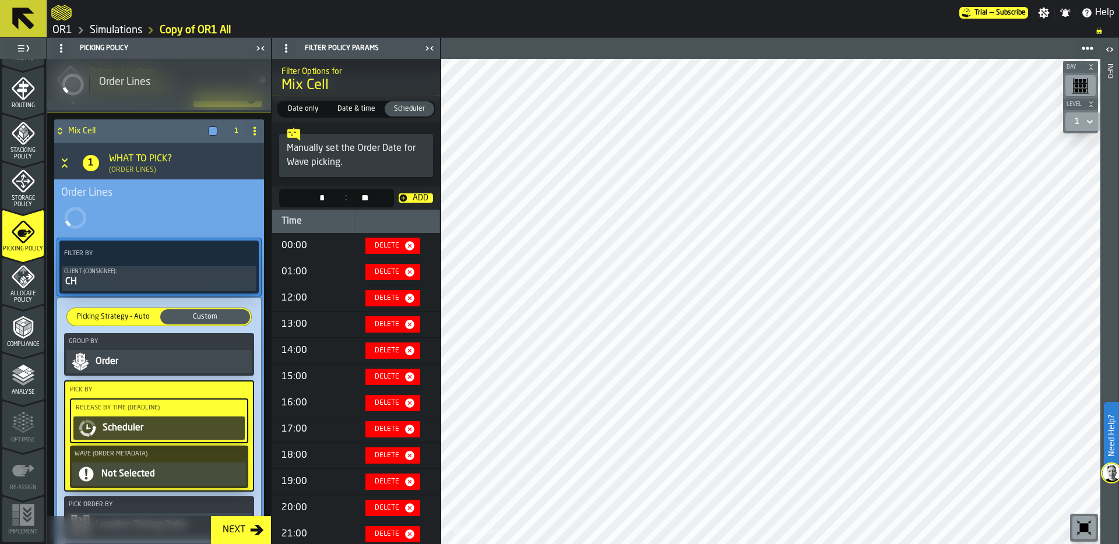
click at [323, 197] on div "** *" at bounding box center [314, 198] width 23 height 14
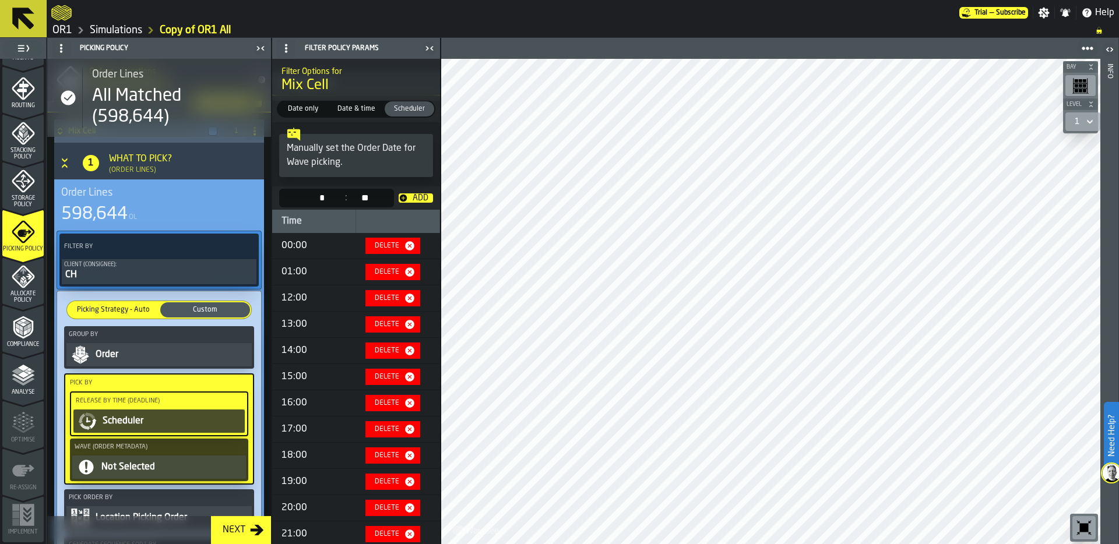
click at [421, 196] on div "Add" at bounding box center [420, 197] width 25 height 9
click at [317, 196] on div "** *" at bounding box center [314, 198] width 23 height 14
click at [417, 196] on div "Add" at bounding box center [420, 197] width 25 height 9
click at [316, 196] on div "** *" at bounding box center [314, 198] width 23 height 14
click at [408, 199] on div "Add" at bounding box center [420, 197] width 25 height 9
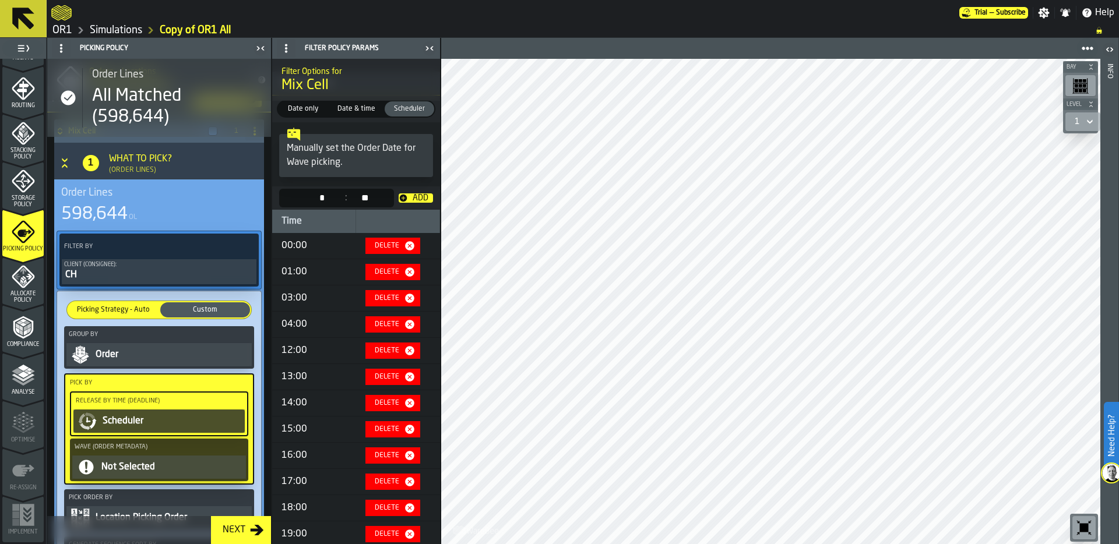
click at [320, 196] on div "** *" at bounding box center [314, 198] width 23 height 14
click at [424, 194] on div "Add" at bounding box center [420, 197] width 25 height 9
click at [320, 196] on div "** *" at bounding box center [314, 198] width 23 height 14
click at [421, 196] on div "Add" at bounding box center [420, 197] width 25 height 9
click at [320, 197] on div "** *" at bounding box center [314, 198] width 23 height 14
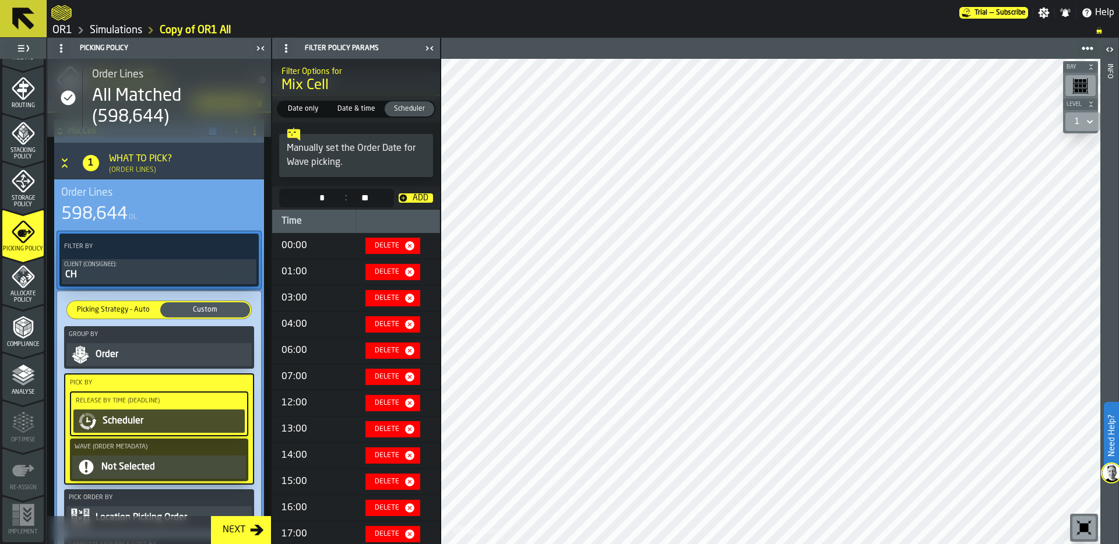
click at [408, 197] on div "Add" at bounding box center [420, 197] width 25 height 9
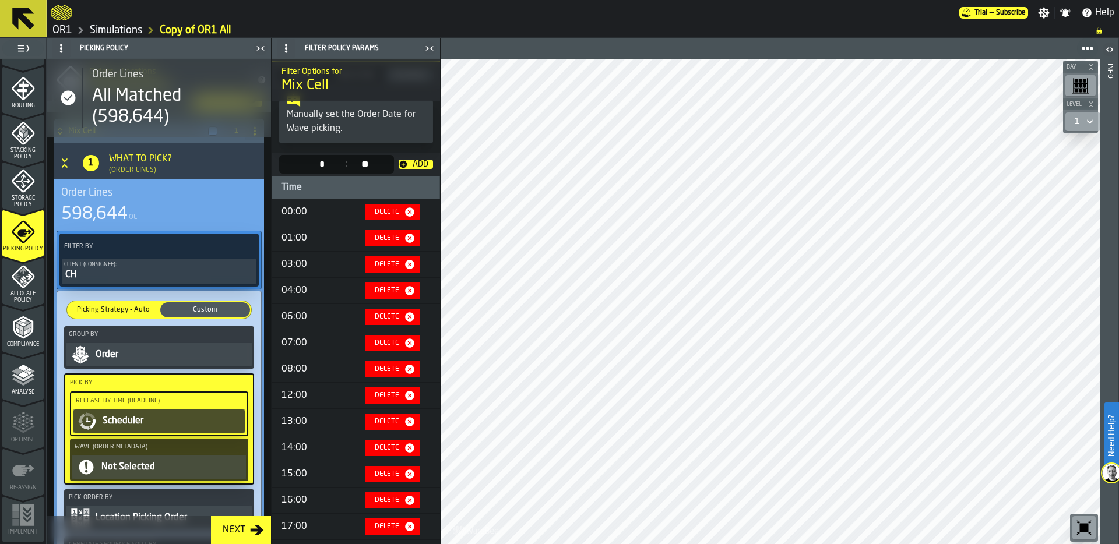
scroll to position [44, 0]
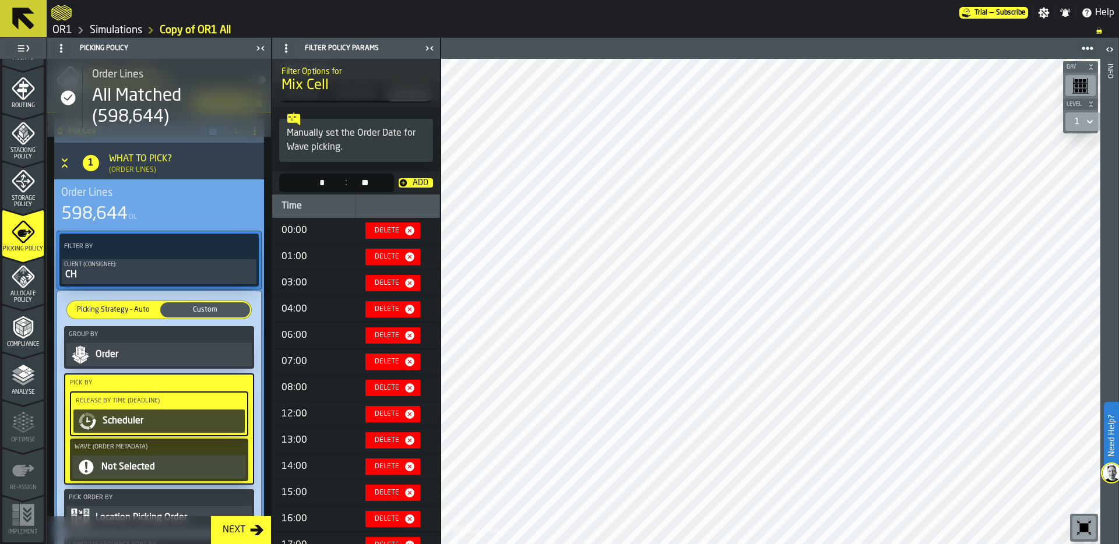
click at [320, 184] on div "** *" at bounding box center [314, 183] width 23 height 14
click at [414, 184] on div "Add" at bounding box center [420, 182] width 25 height 9
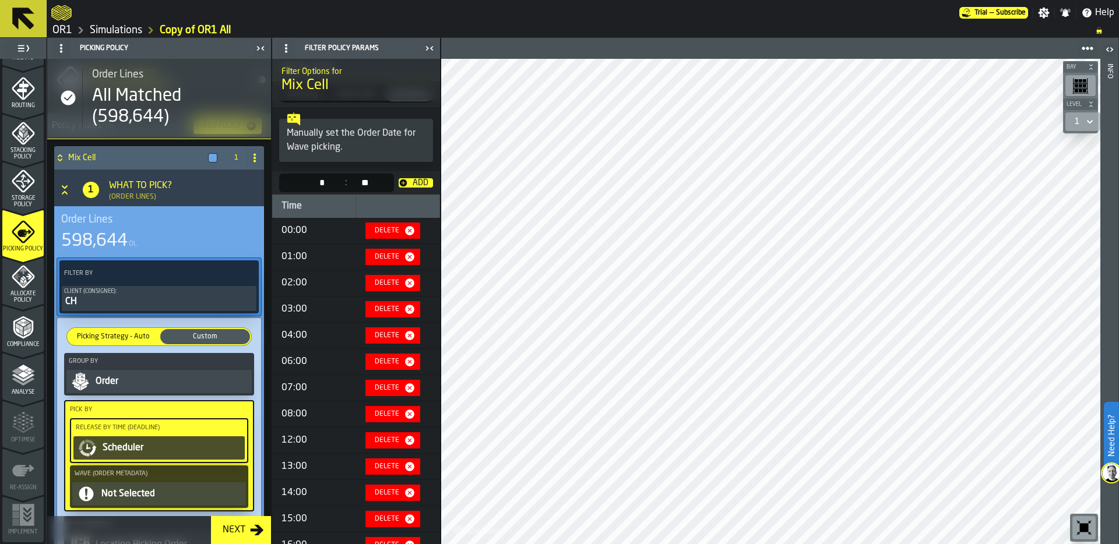
scroll to position [93, 0]
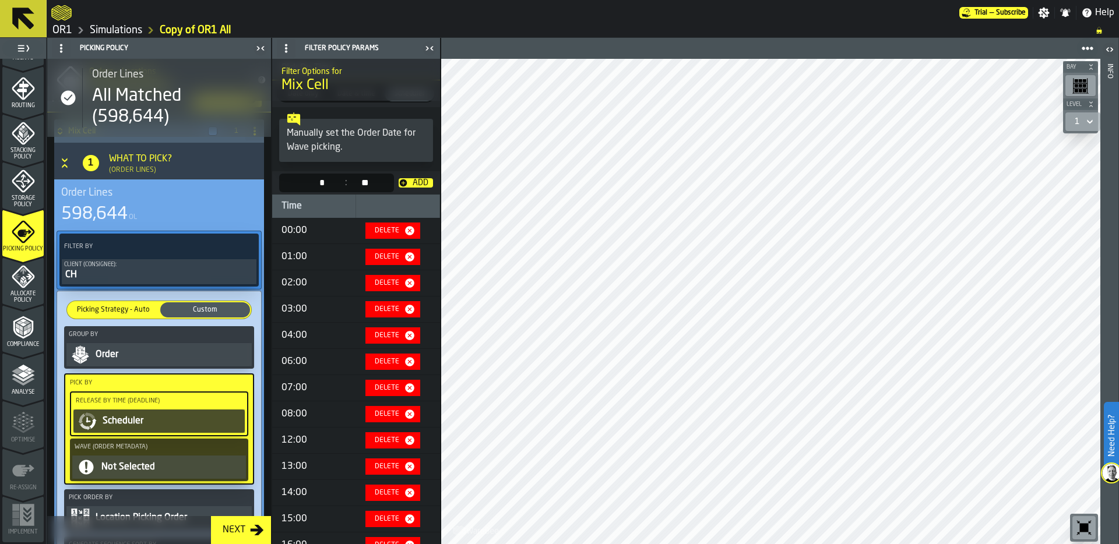
click at [322, 185] on div "** *" at bounding box center [314, 183] width 23 height 14
click at [415, 182] on div "Add" at bounding box center [420, 182] width 25 height 9
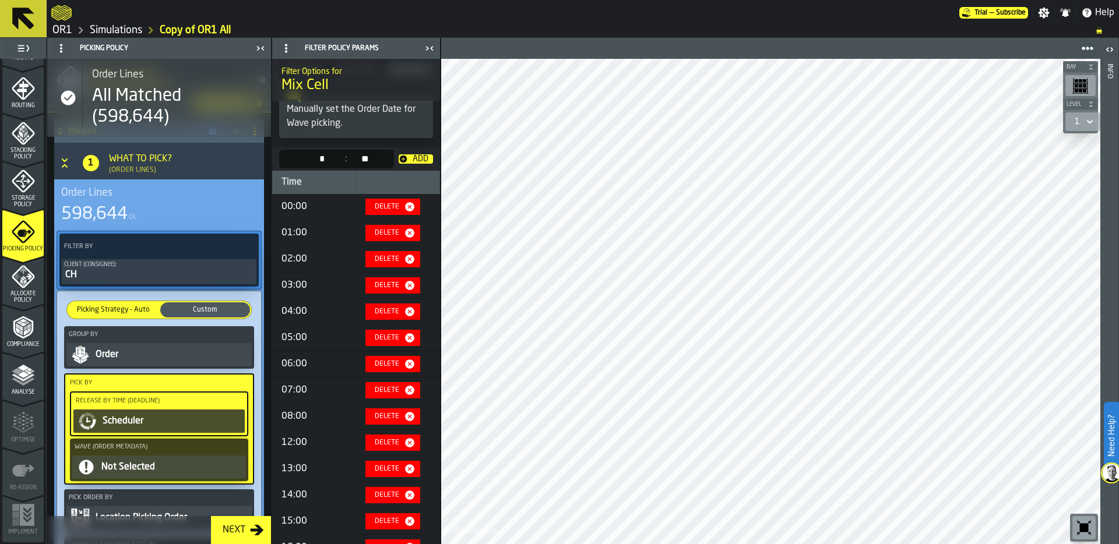
scroll to position [57, 0]
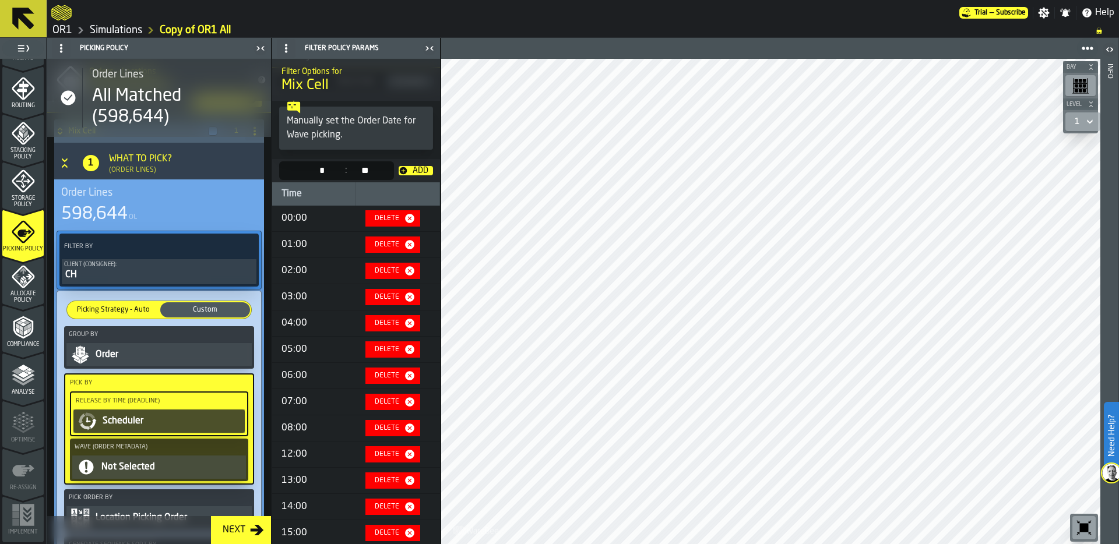
click at [321, 168] on div "** *" at bounding box center [314, 171] width 23 height 14
click at [422, 170] on div "Add" at bounding box center [420, 170] width 25 height 9
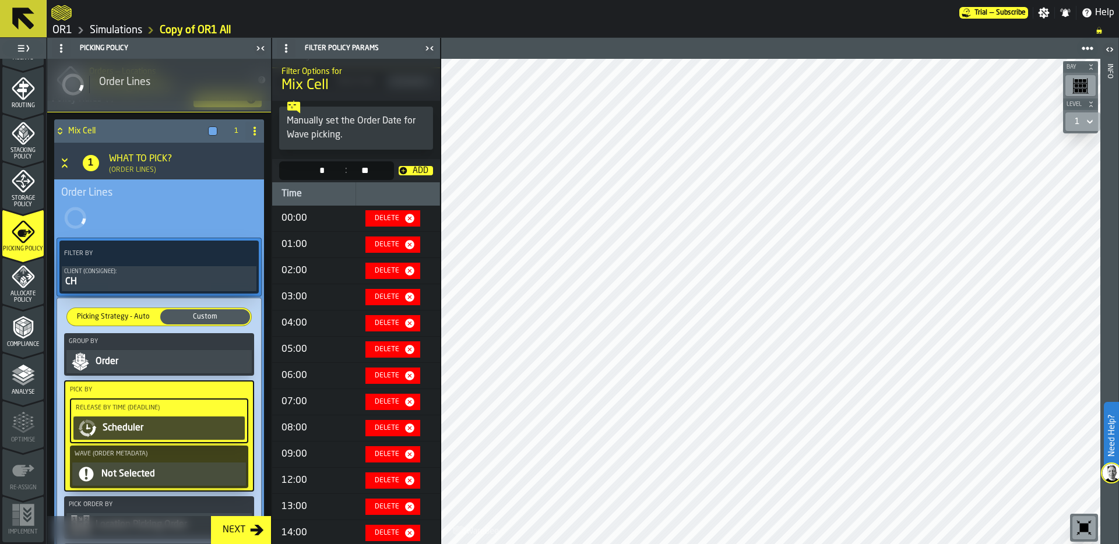
scroll to position [93, 0]
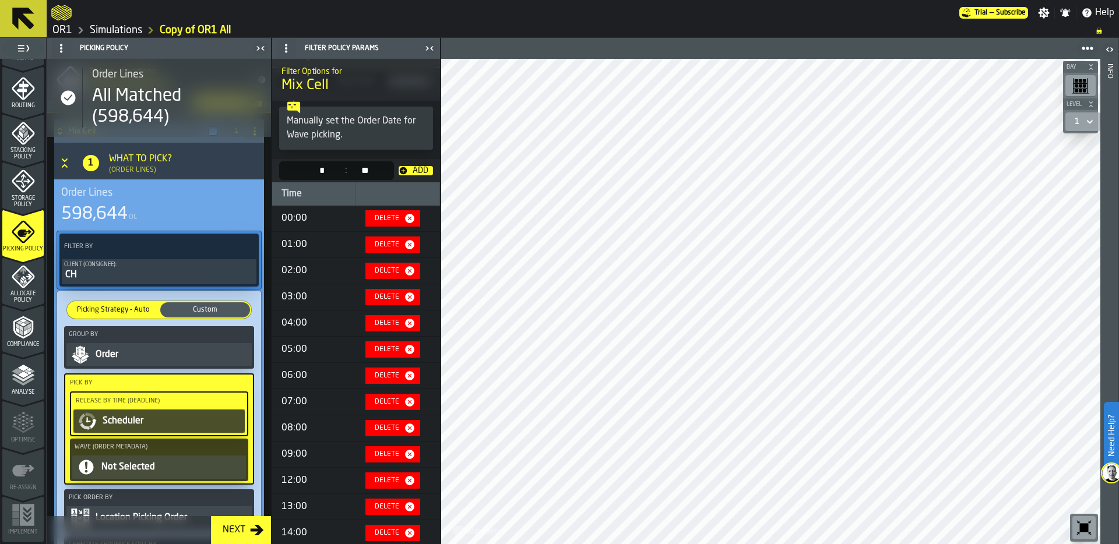
click at [320, 171] on div "** *" at bounding box center [314, 171] width 23 height 14
click at [418, 166] on div "Add" at bounding box center [420, 170] width 25 height 9
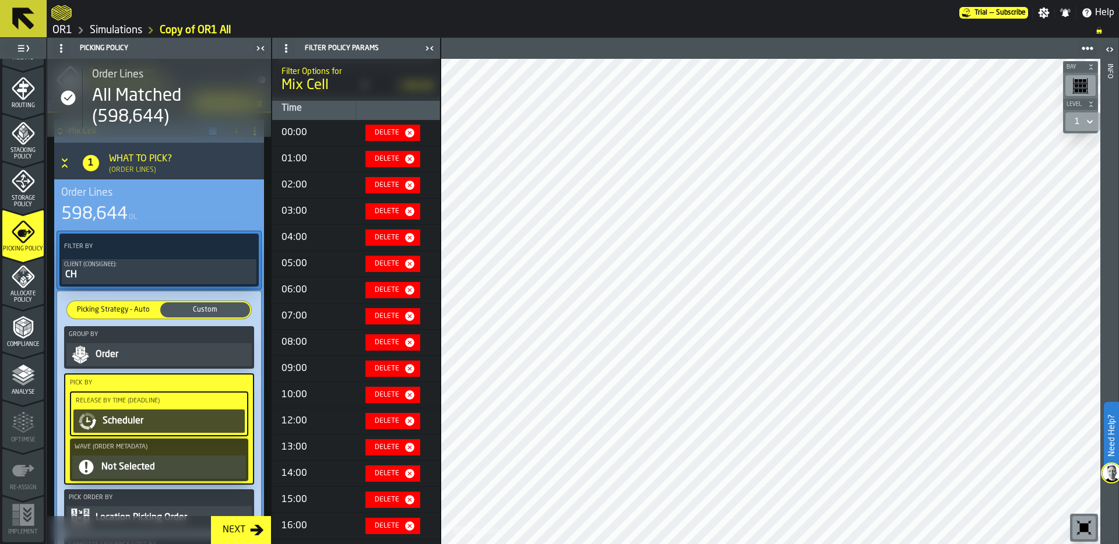
scroll to position [0, 0]
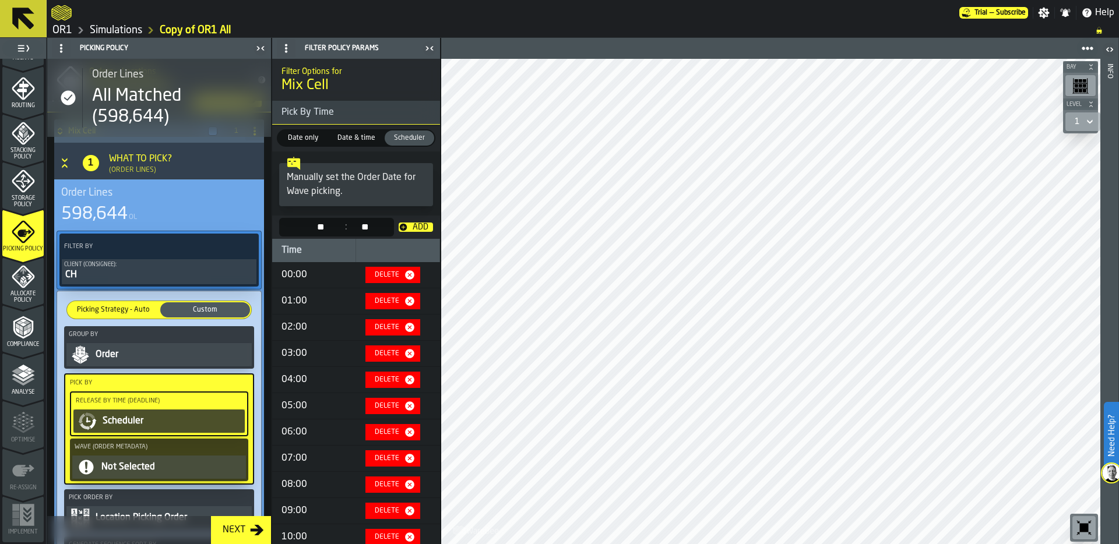
click at [320, 225] on div "** **" at bounding box center [314, 227] width 23 height 14
click at [418, 225] on div "Add" at bounding box center [420, 227] width 25 height 9
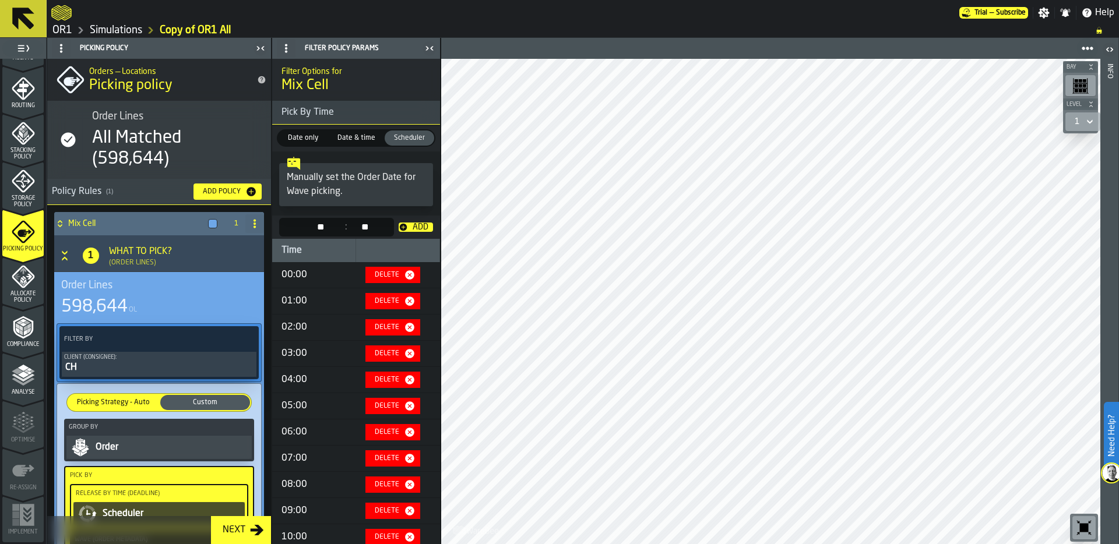
click at [61, 224] on icon at bounding box center [60, 225] width 4 height 3
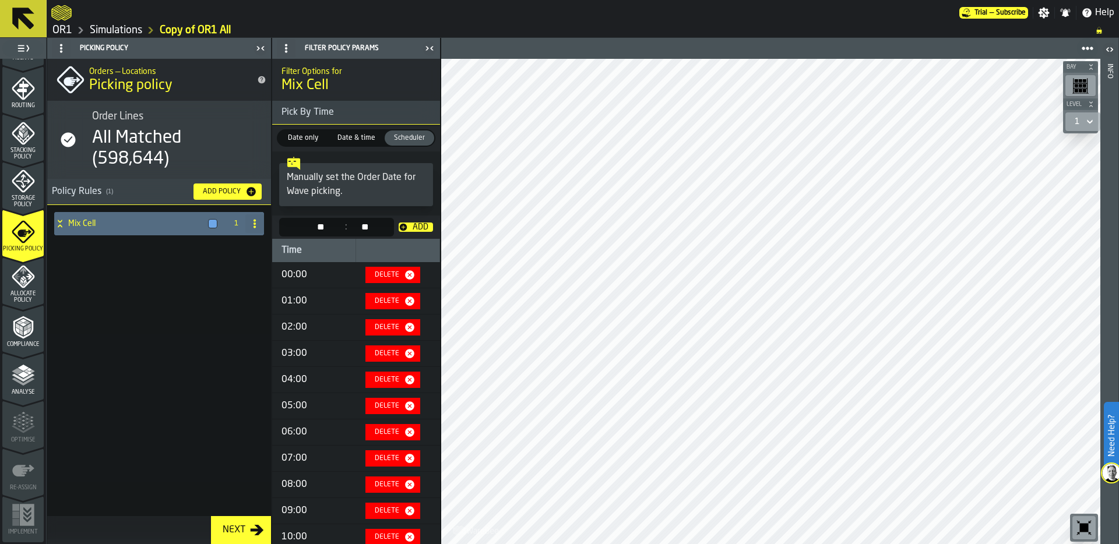
click at [63, 225] on icon at bounding box center [60, 223] width 12 height 9
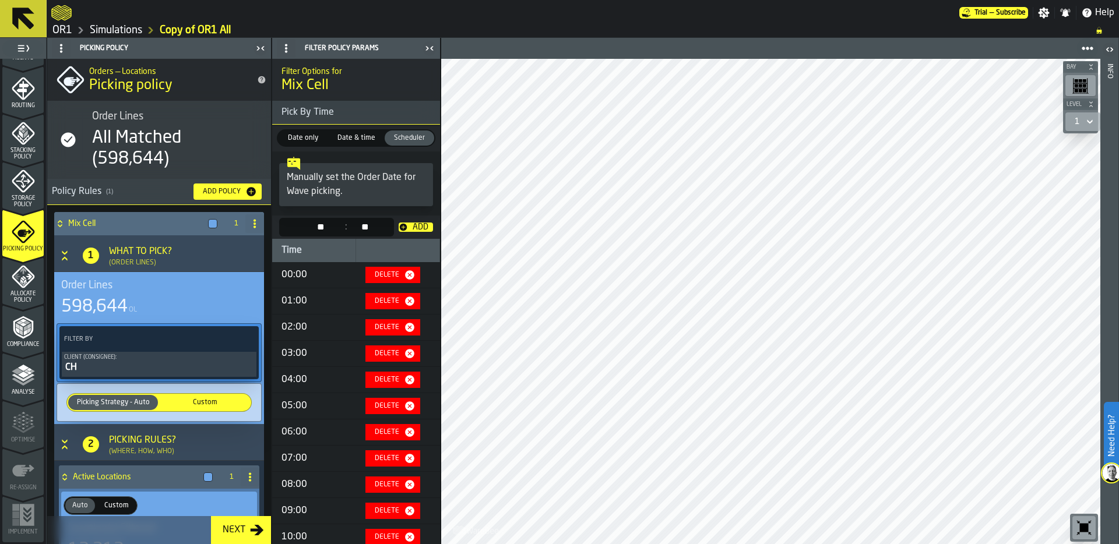
click at [63, 225] on icon at bounding box center [60, 223] width 12 height 9
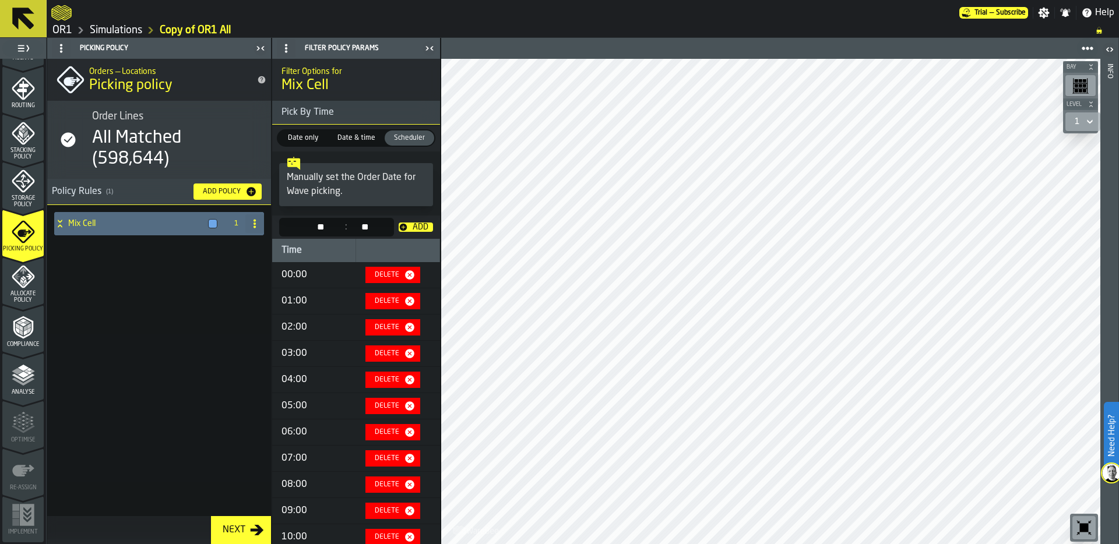
click at [65, 231] on div "Mix Cell" at bounding box center [138, 223] width 168 height 23
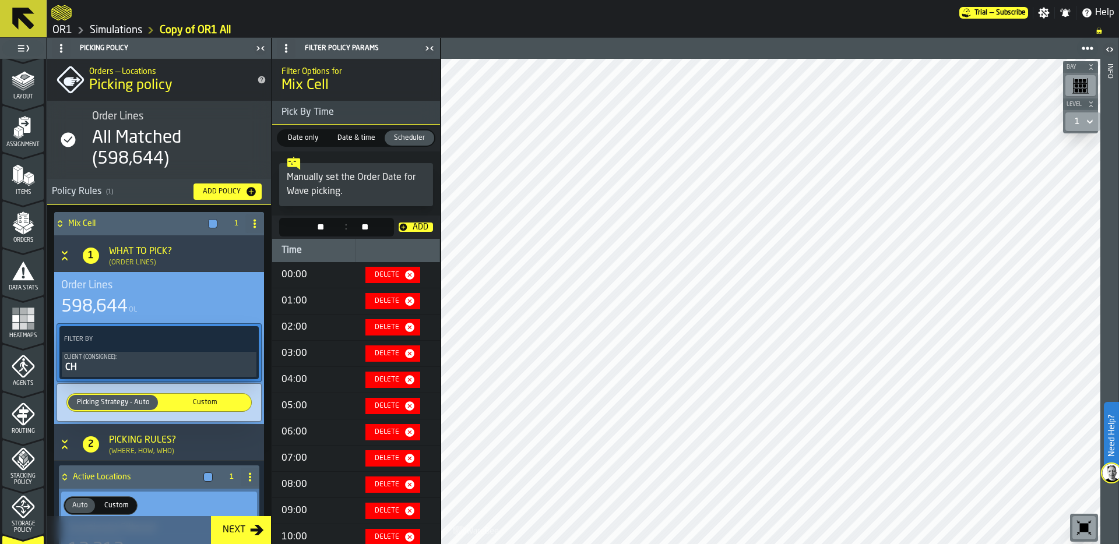
scroll to position [45, 0]
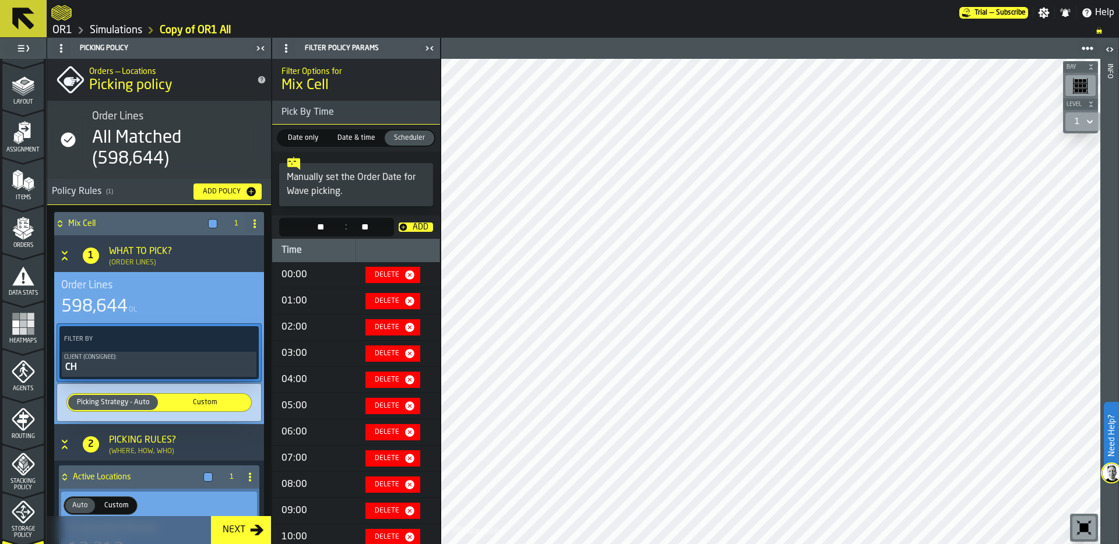
click at [18, 234] on polygon "menu Orders" at bounding box center [17, 231] width 10 height 7
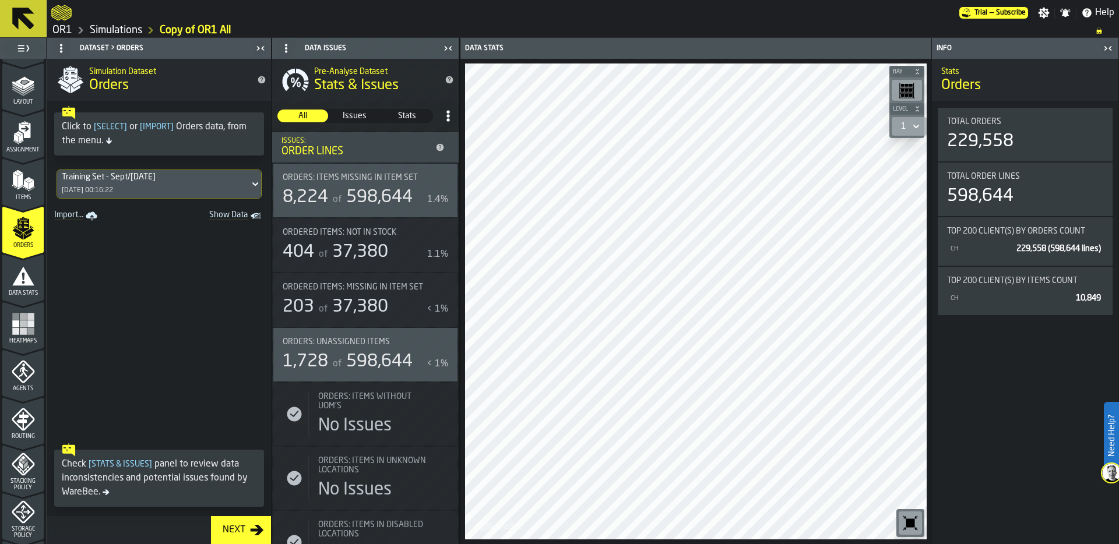
click at [0, 0] on rect "Show Data" at bounding box center [0, 0] width 0 height 0
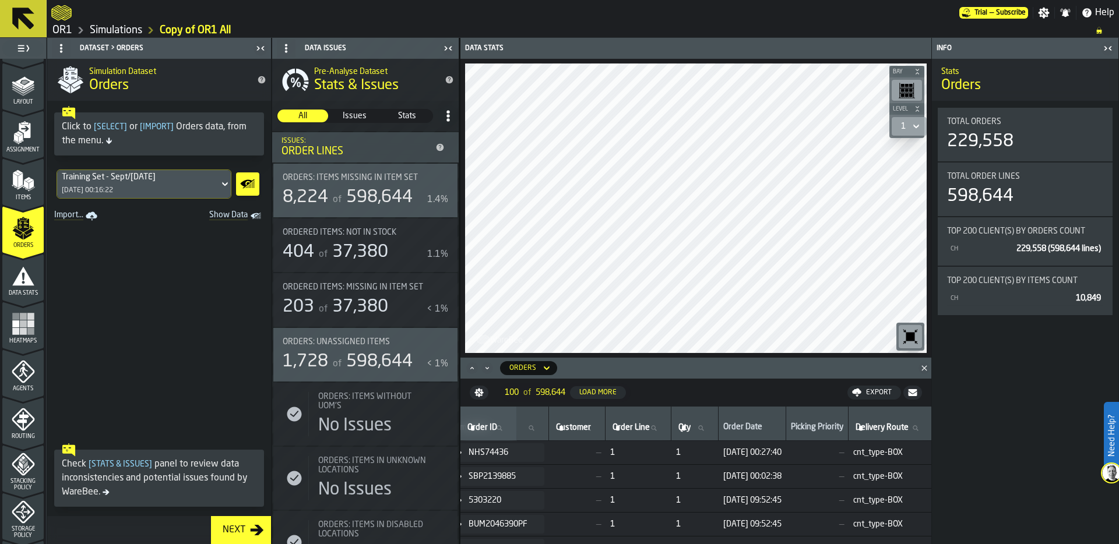
scroll to position [0, 351]
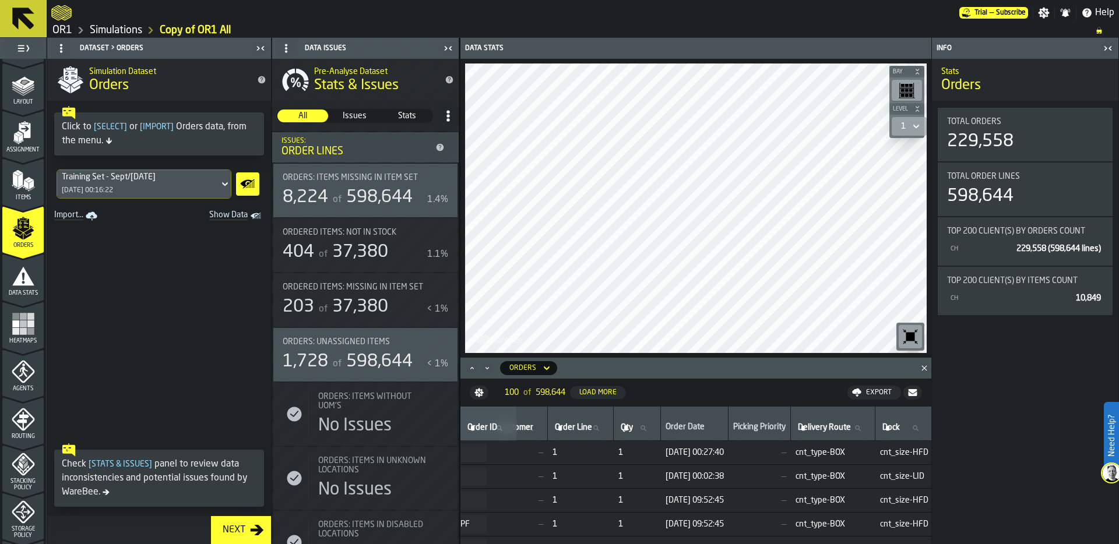
click at [728, 490] on td "07/07/2025, 09:52:45" at bounding box center [695, 501] width 68 height 24
click at [728, 513] on td "07/07/2025, 09:52:45" at bounding box center [695, 525] width 68 height 24
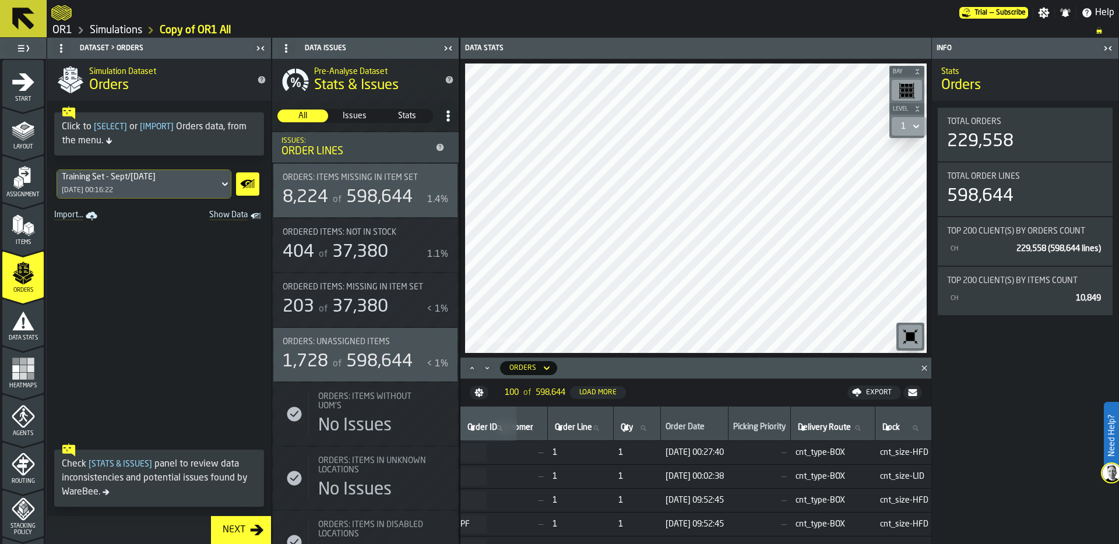
click at [20, 91] on icon "menu Start" at bounding box center [23, 81] width 23 height 23
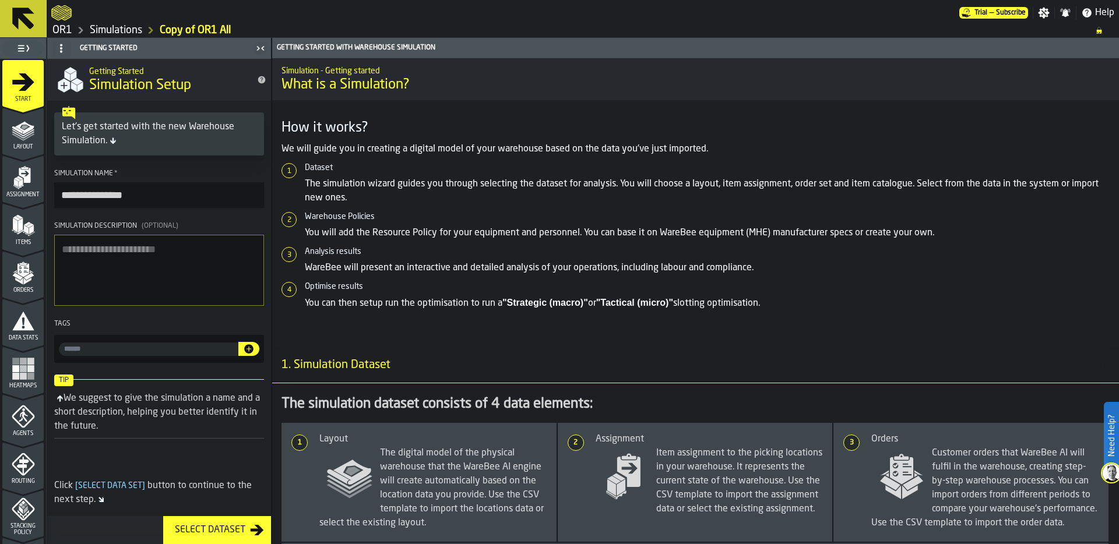
drag, startPoint x: 101, startPoint y: 197, endPoint x: 55, endPoint y: 182, distance: 49.2
click at [55, 182] on input "**********" at bounding box center [159, 195] width 210 height 26
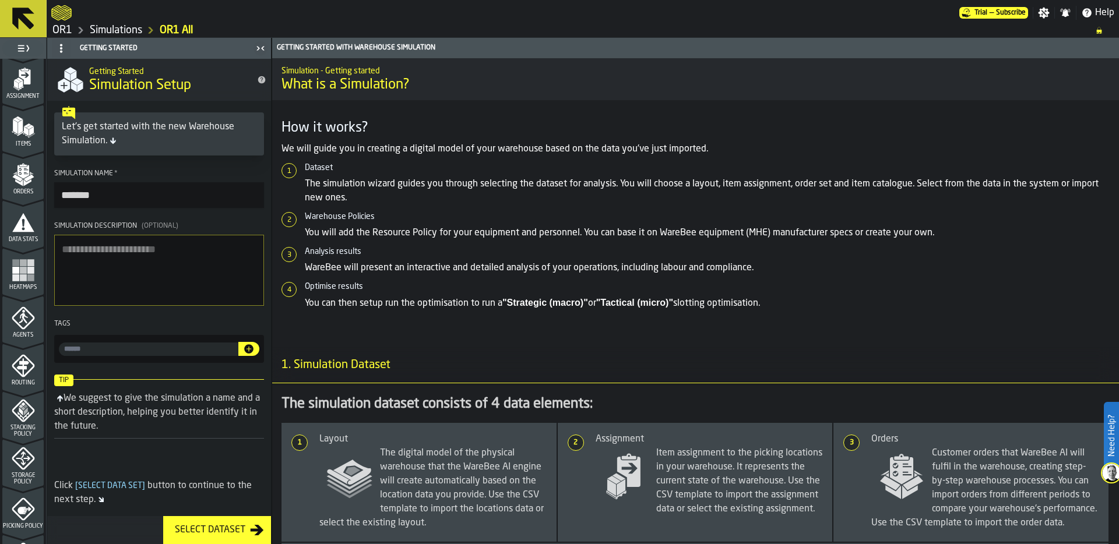
scroll to position [236, 0]
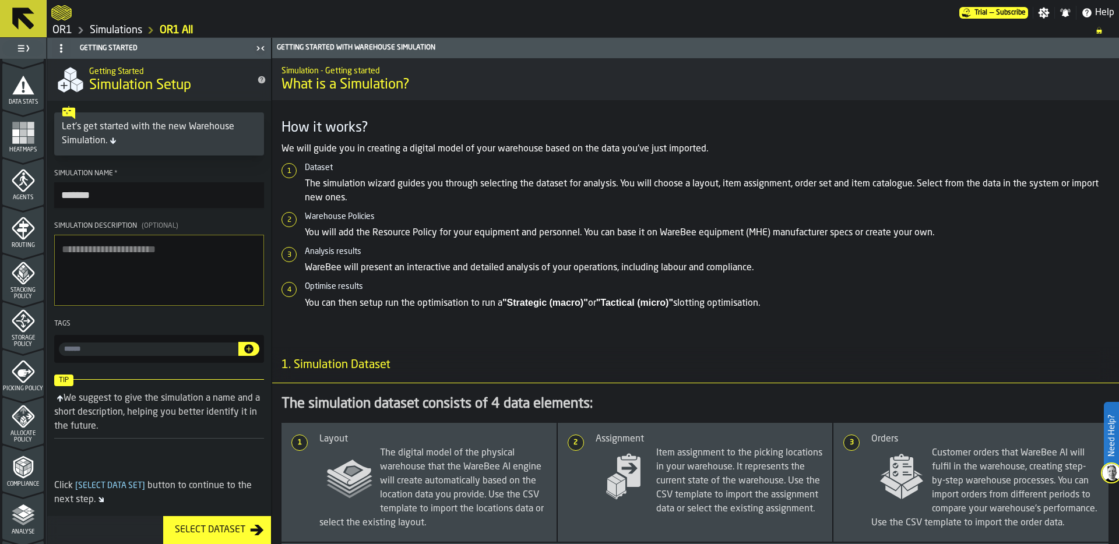
type input "*******"
click at [17, 379] on icon "menu Picking Policy" at bounding box center [23, 371] width 23 height 23
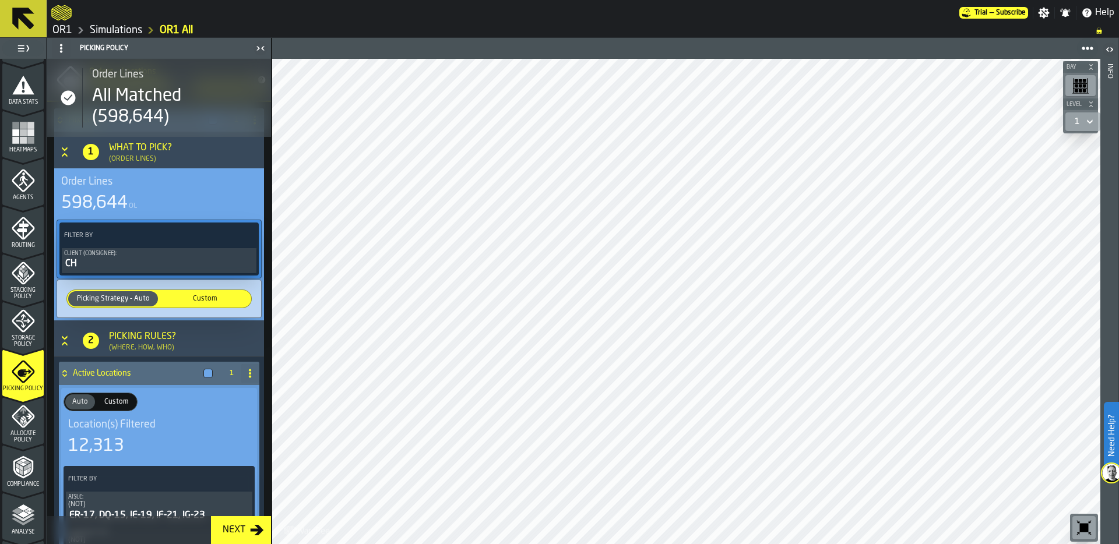
scroll to position [91, 0]
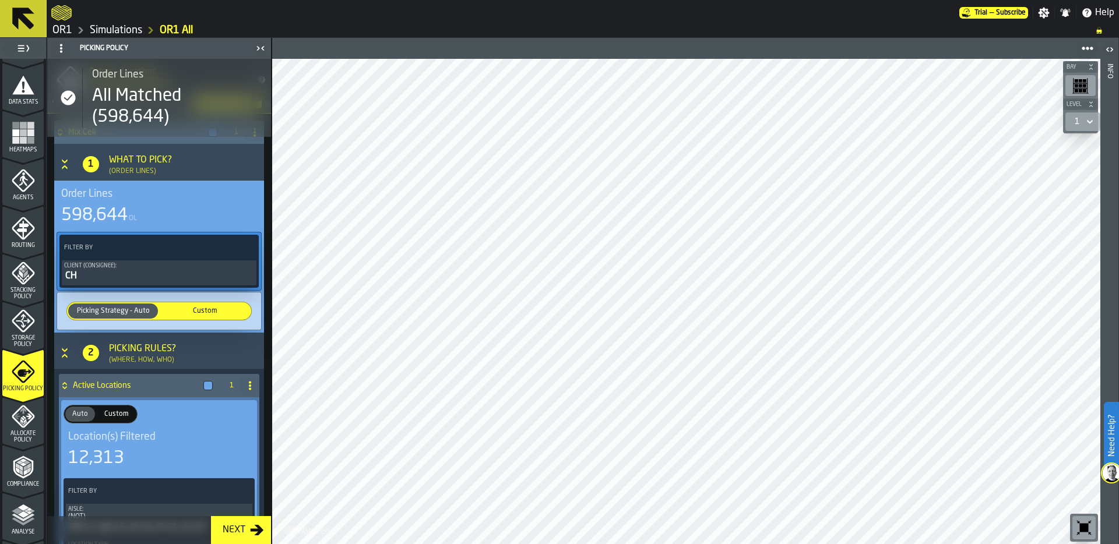
click at [207, 309] on span "Custom" at bounding box center [205, 311] width 85 height 10
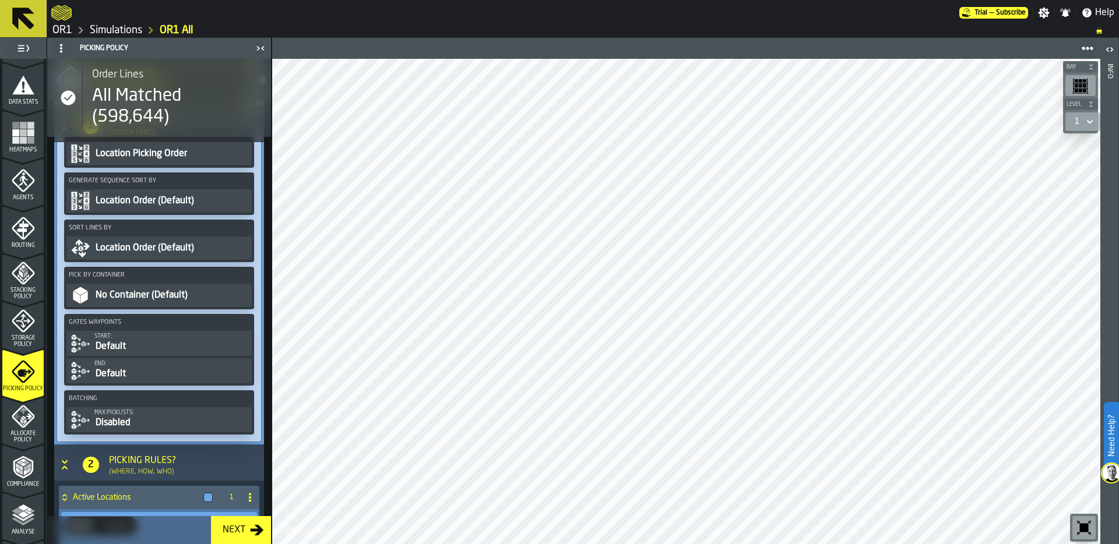
scroll to position [461, 0]
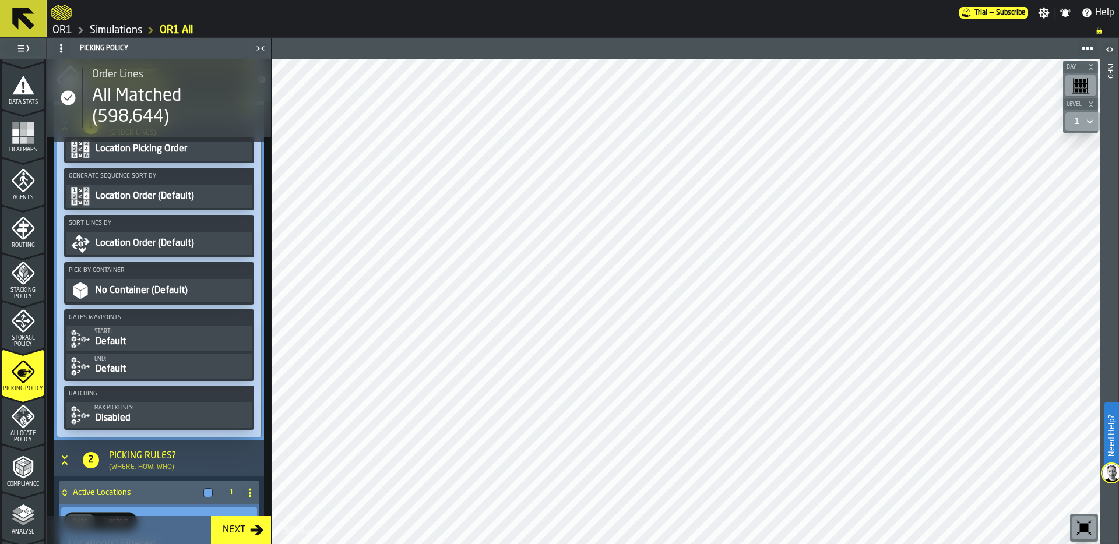
click at [151, 416] on div "Disabled" at bounding box center [171, 418] width 155 height 14
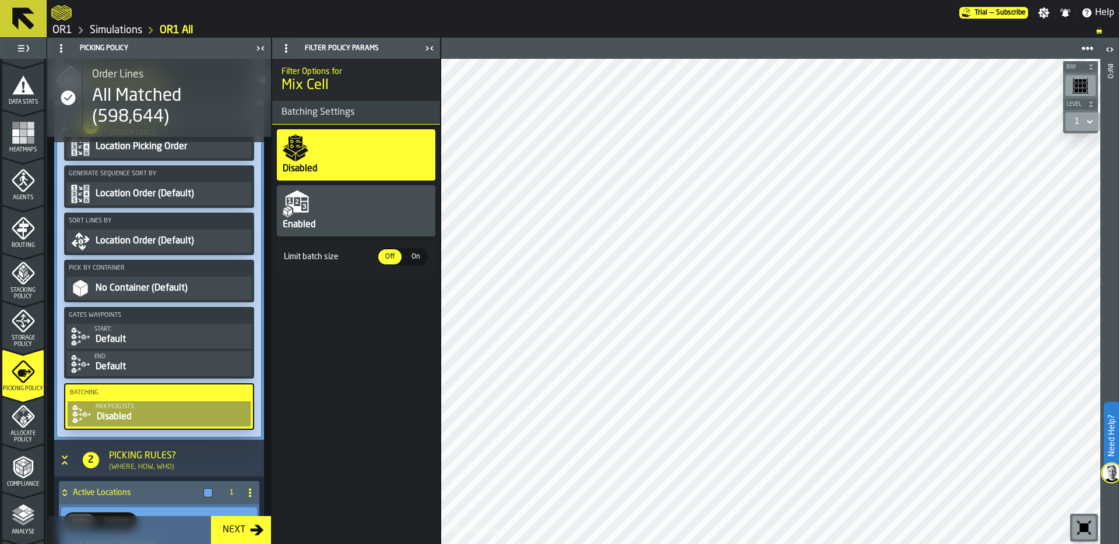
click at [372, 214] on div "Enabled" at bounding box center [356, 210] width 158 height 51
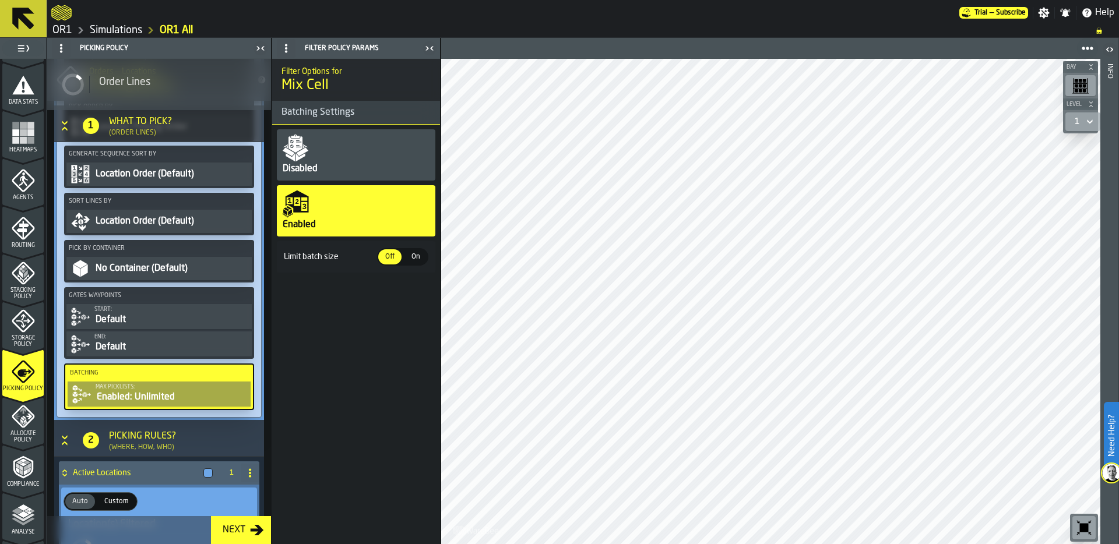
click at [414, 257] on span "On" at bounding box center [415, 257] width 19 height 10
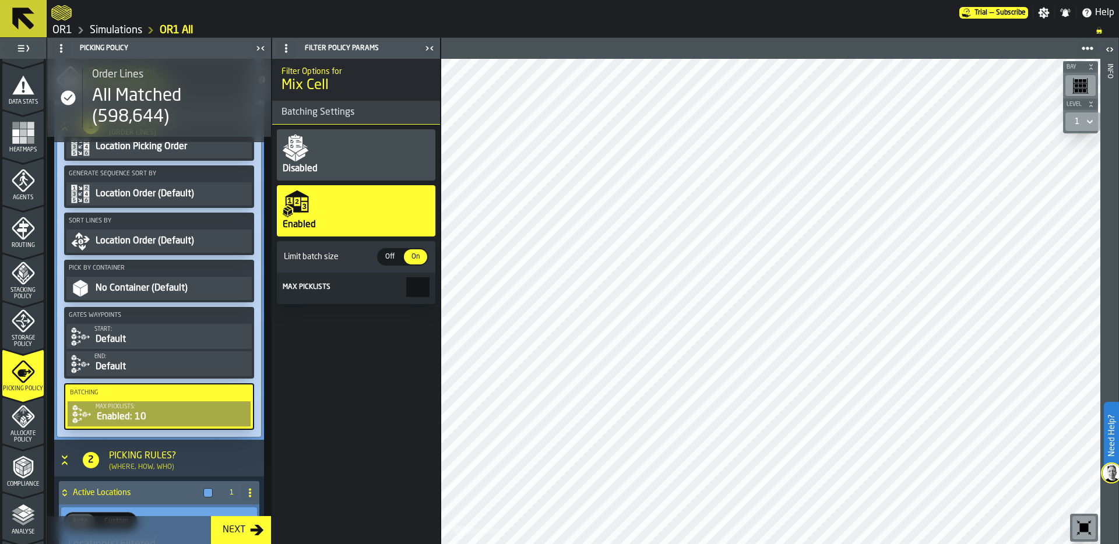
click at [384, 308] on div "Disabled Enabled Limit batch size Off Off On On Max picklists **" at bounding box center [356, 217] width 168 height 184
click at [419, 278] on input "**" at bounding box center [417, 287] width 23 height 20
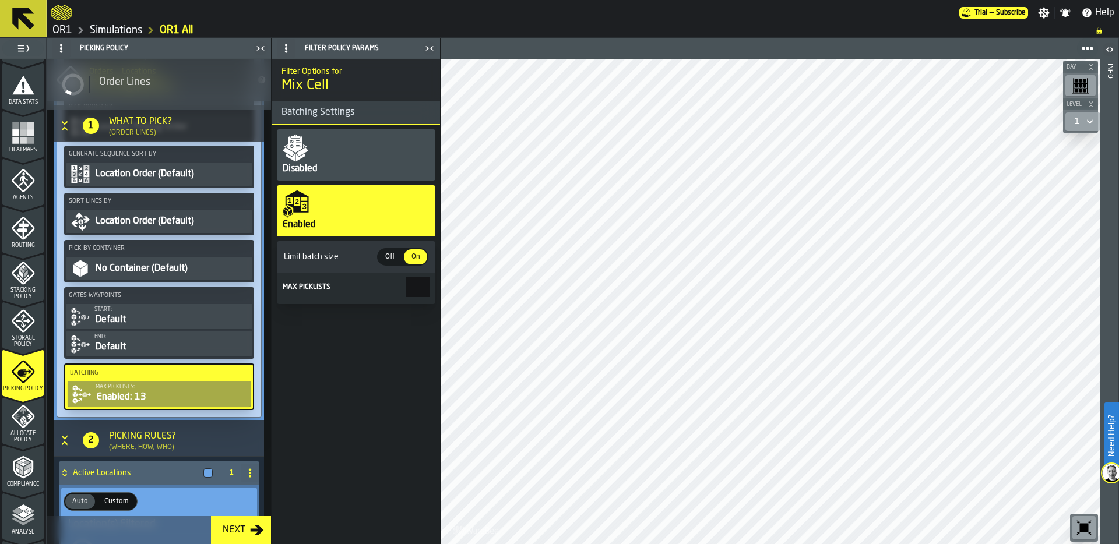
type input "**"
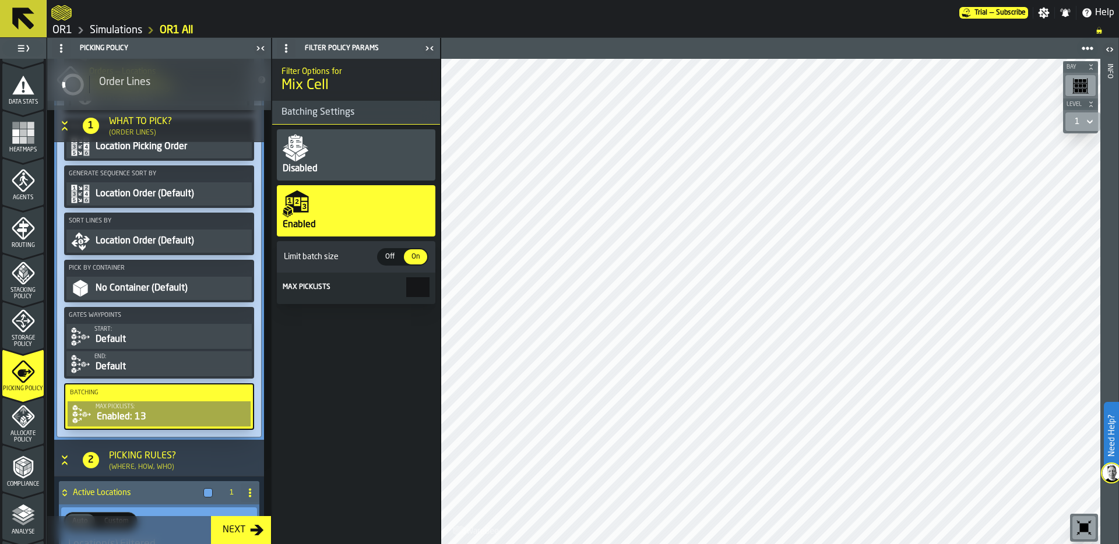
click at [369, 390] on div "Filter Options for Mix Cell Batching Settings Disabled Enabled Limit batch size…" at bounding box center [356, 301] width 168 height 485
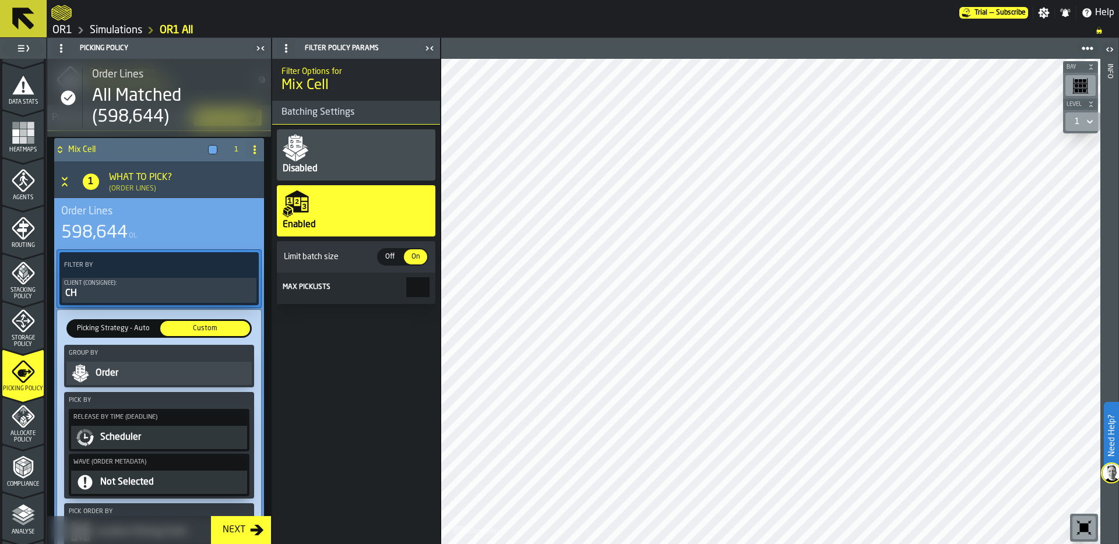
scroll to position [0, 0]
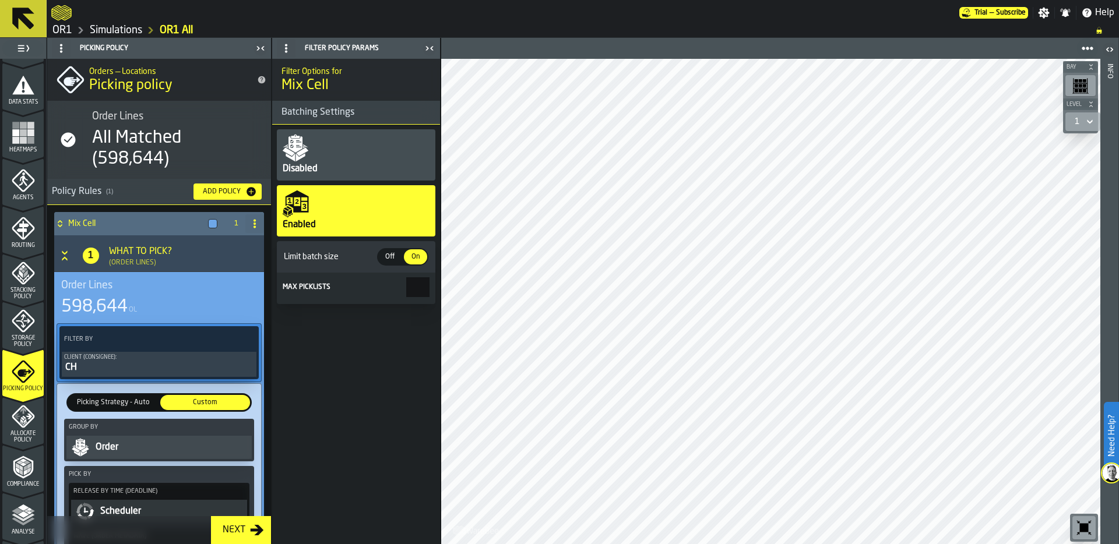
click at [59, 225] on icon at bounding box center [60, 225] width 4 height 3
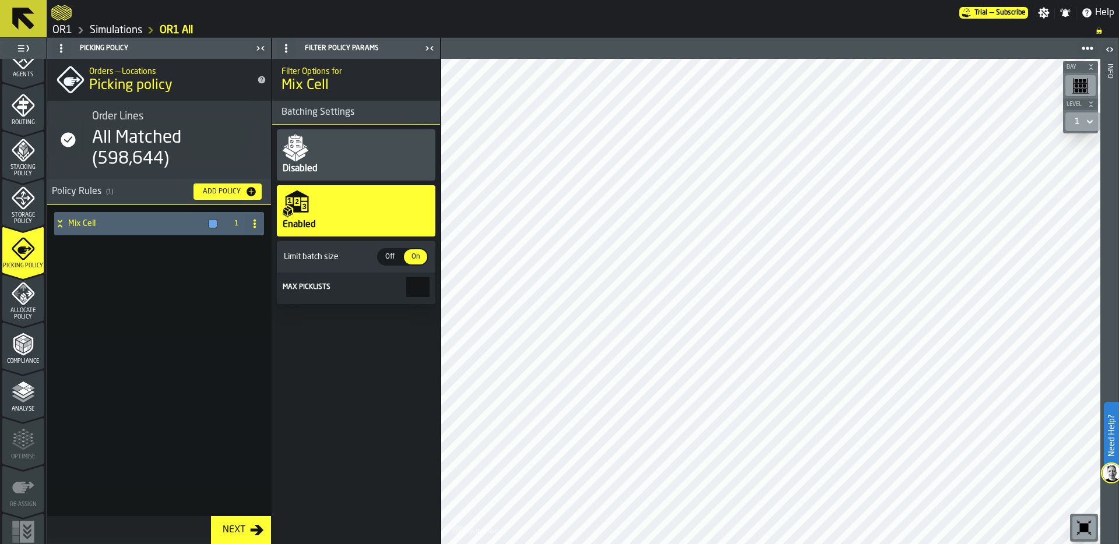
scroll to position [376, 0]
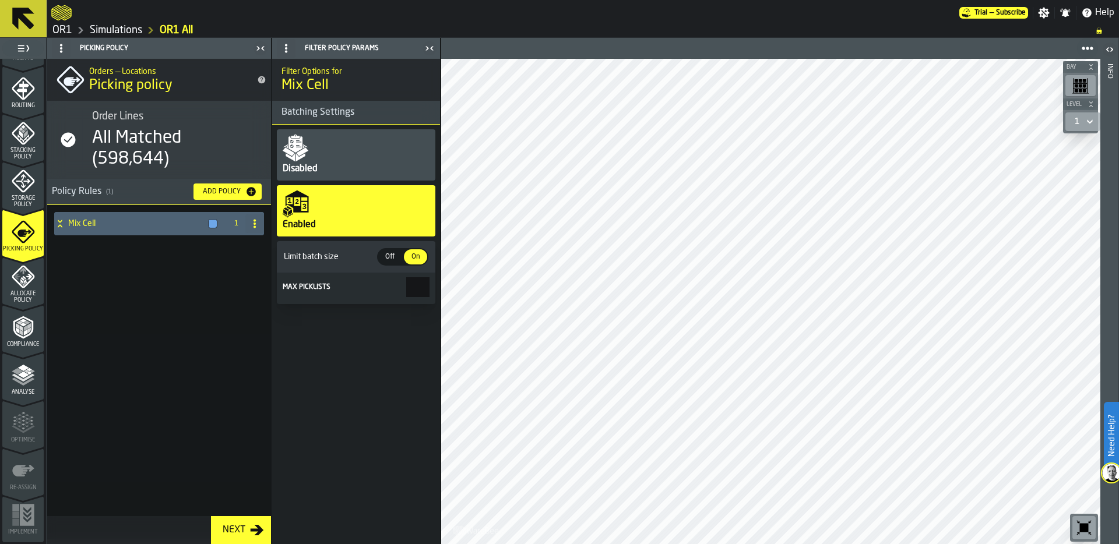
click at [27, 380] on polyline "menu Analyse" at bounding box center [23, 382] width 23 height 8
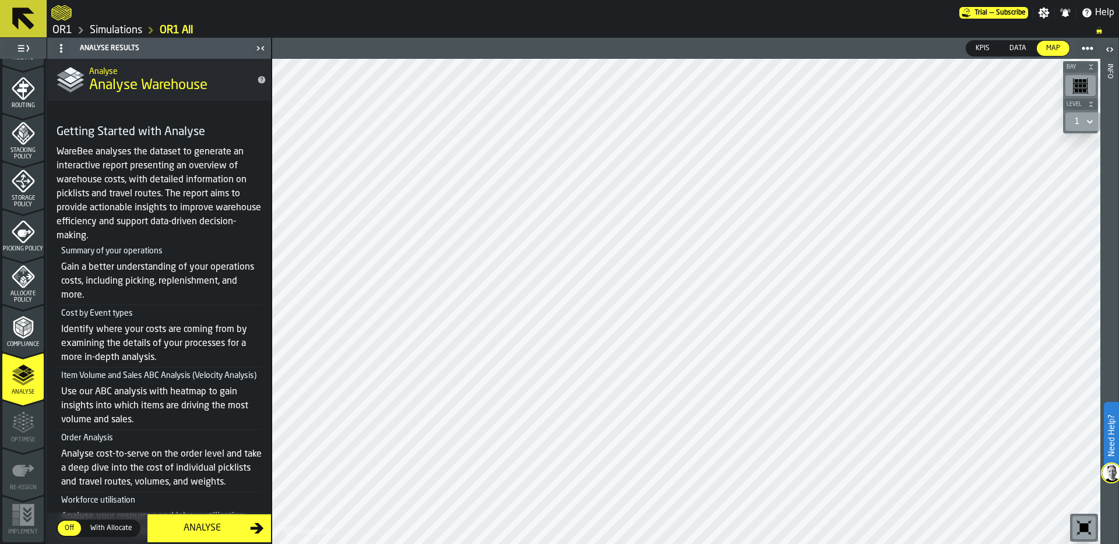
click at [206, 527] on div "Analyse" at bounding box center [202, 528] width 96 height 14
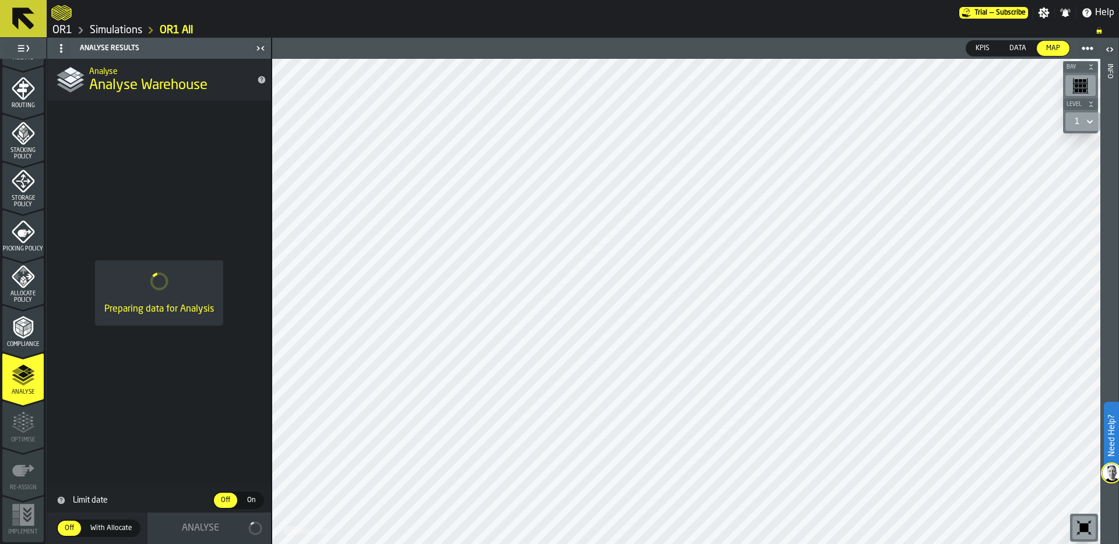
click at [118, 31] on link "Simulations" at bounding box center [116, 30] width 52 height 13
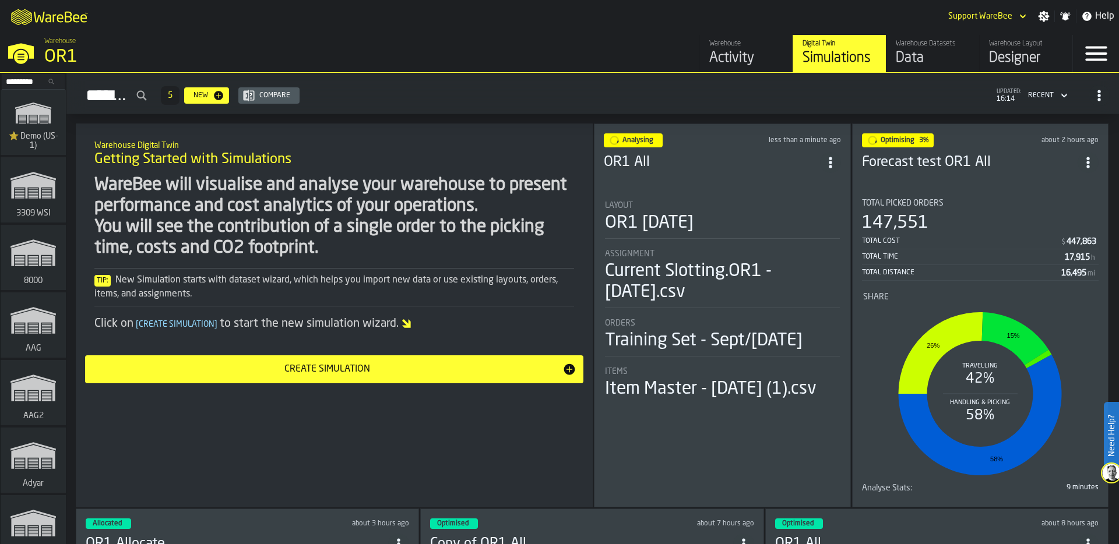
click at [982, 220] on div "147,551" at bounding box center [980, 223] width 237 height 21
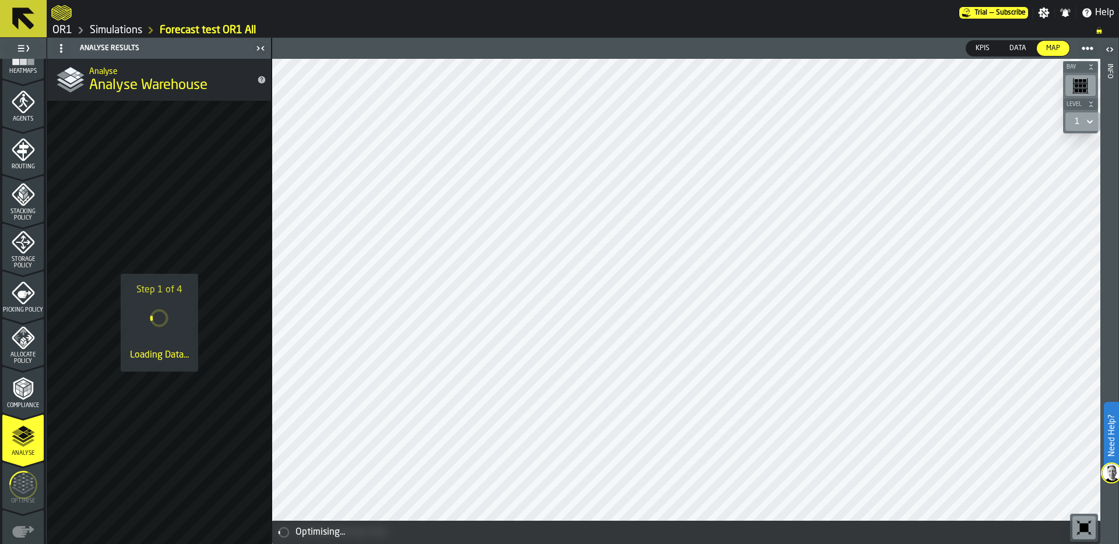
scroll to position [320, 0]
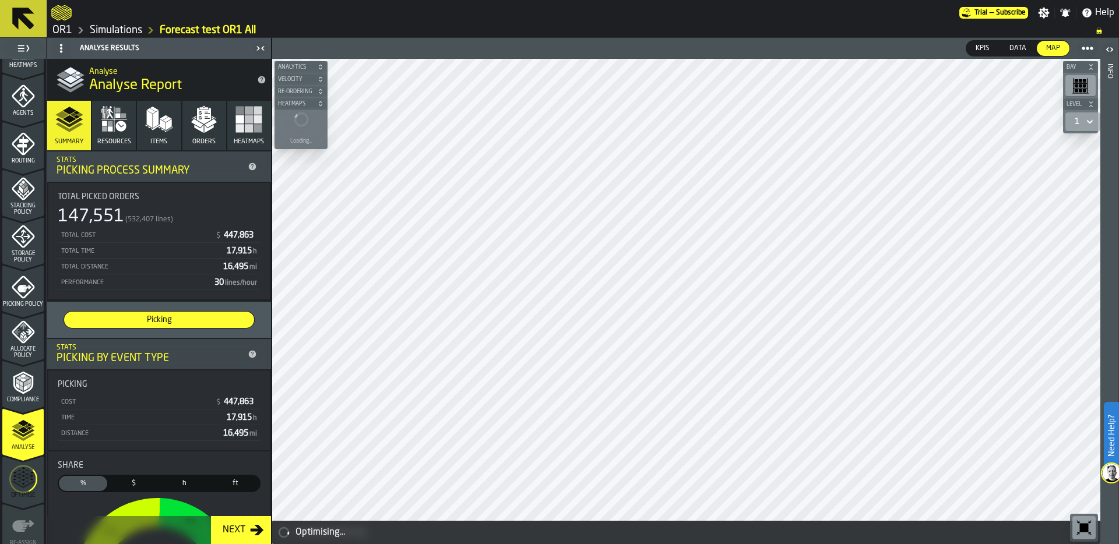
click at [18, 495] on icon "menu Optimise" at bounding box center [23, 479] width 28 height 46
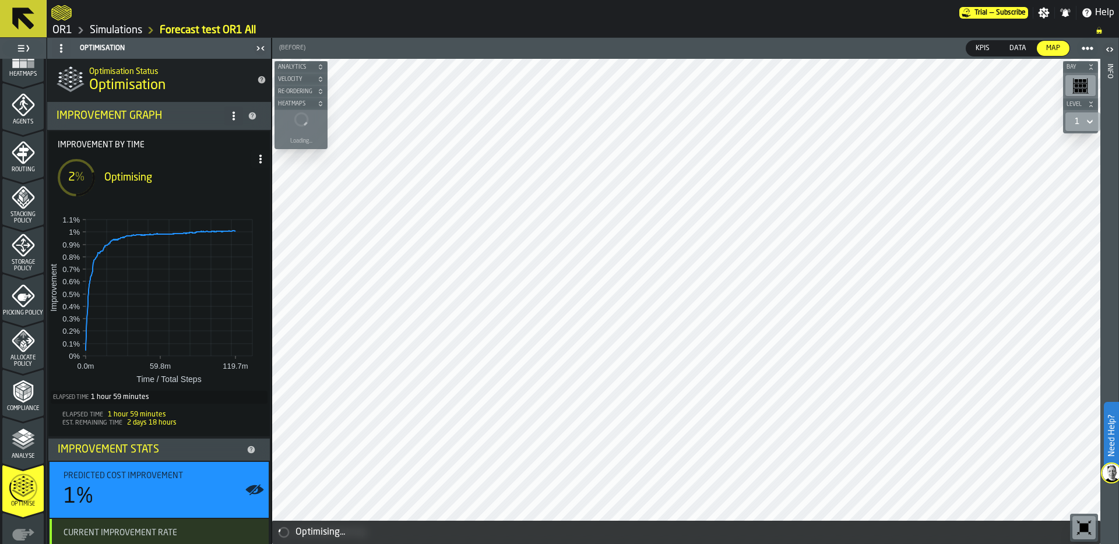
scroll to position [304, 0]
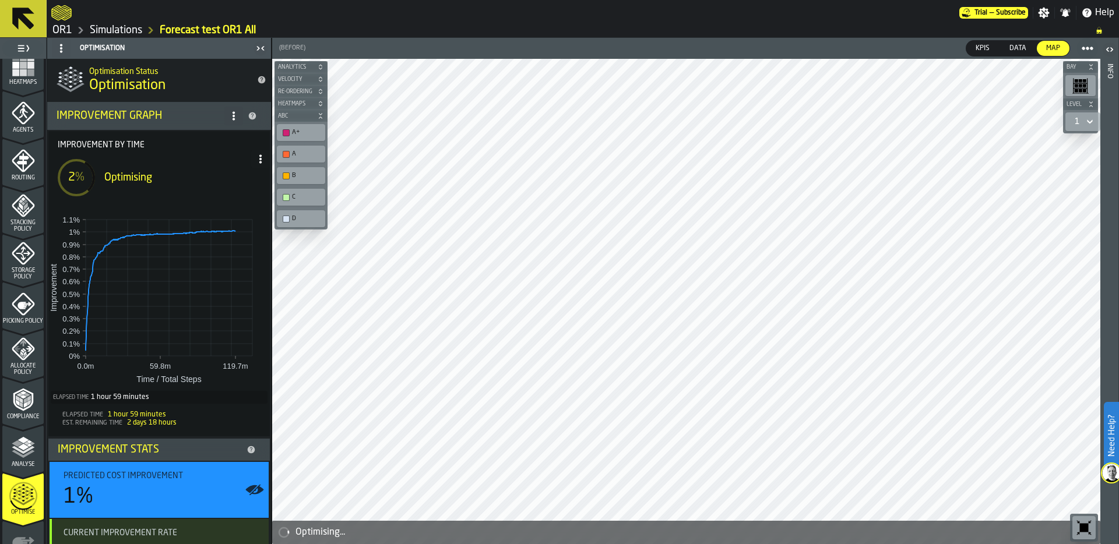
click at [29, 260] on icon "menu Storage Policy" at bounding box center [23, 253] width 23 height 23
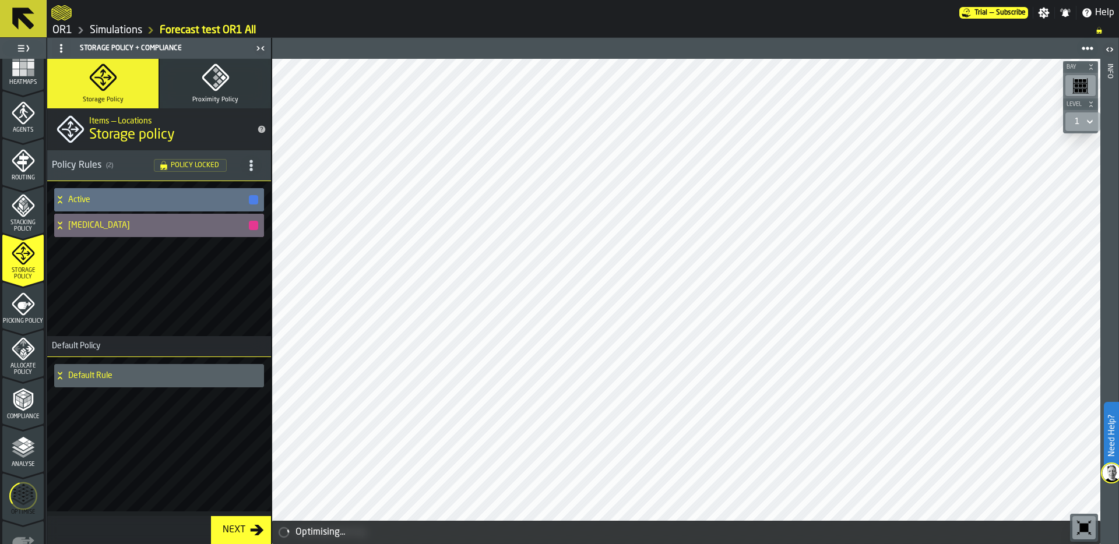
click at [61, 191] on div "Active" at bounding box center [156, 199] width 205 height 23
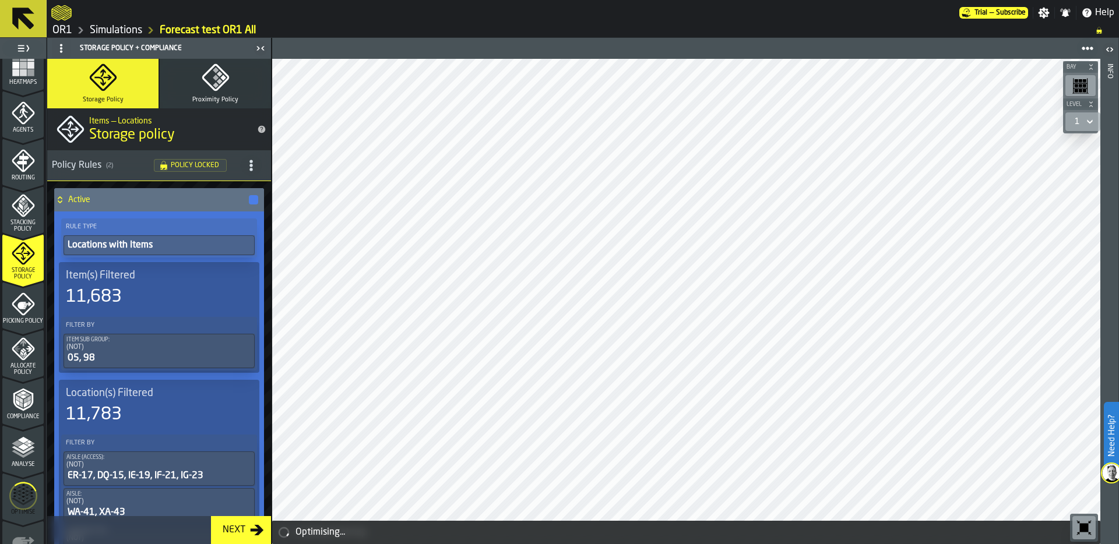
click at [61, 191] on div "Active" at bounding box center [156, 199] width 205 height 23
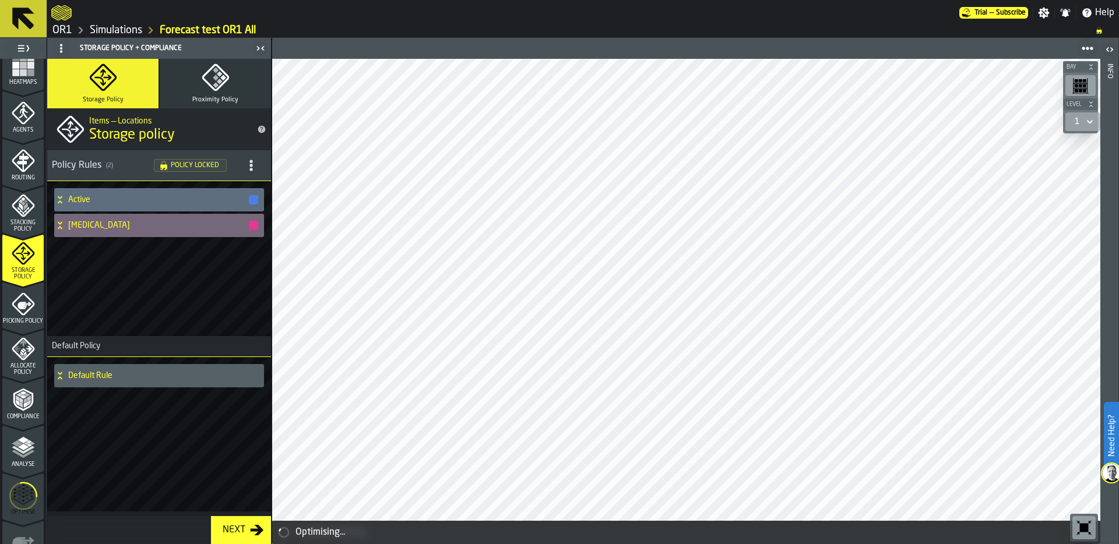
click at [61, 220] on div "Diabetes" at bounding box center [156, 225] width 205 height 23
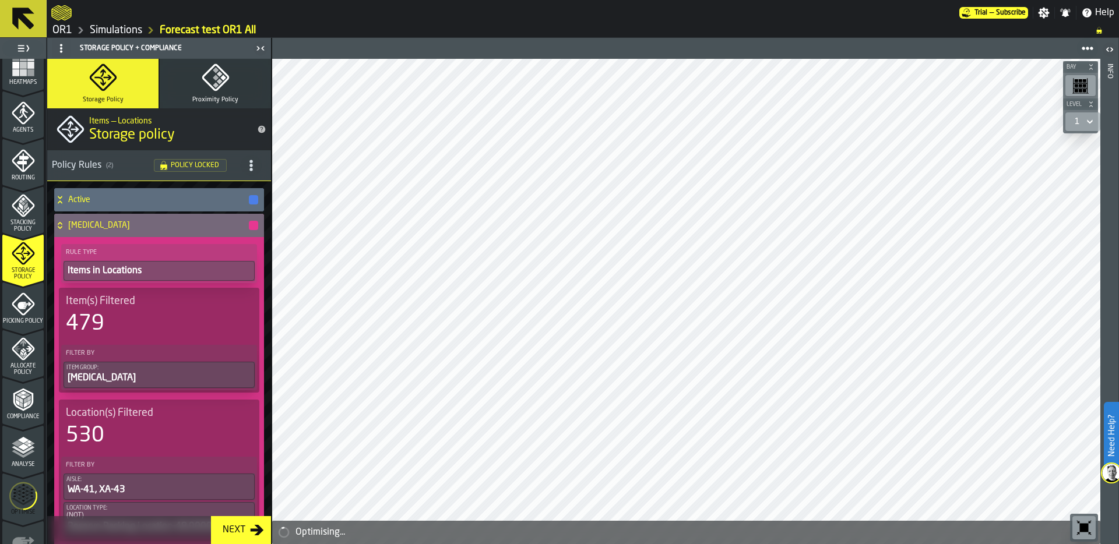
click at [61, 220] on div "Diabetes" at bounding box center [156, 225] width 205 height 23
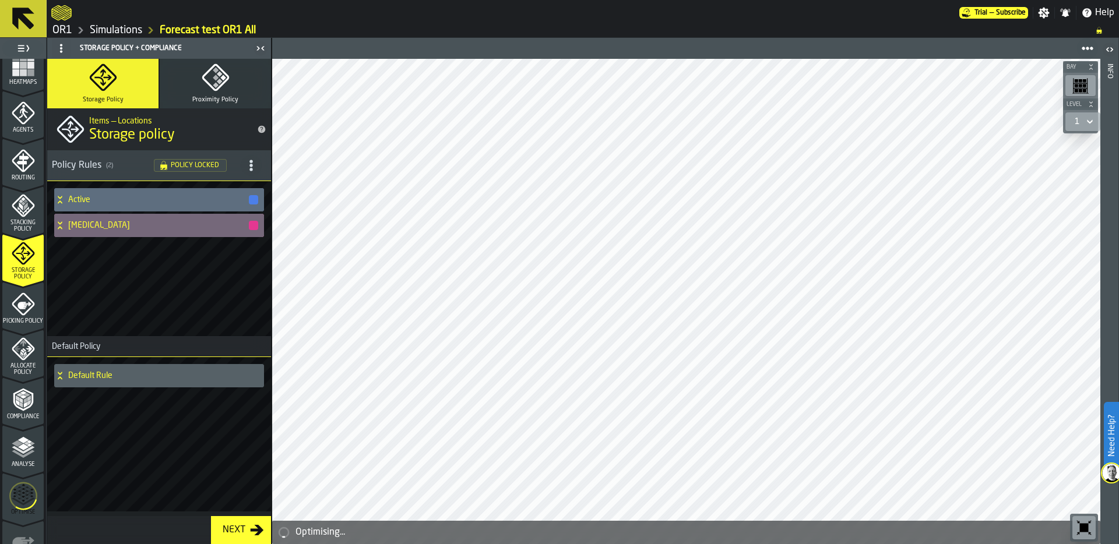
click at [61, 220] on div "Diabetes" at bounding box center [156, 225] width 205 height 23
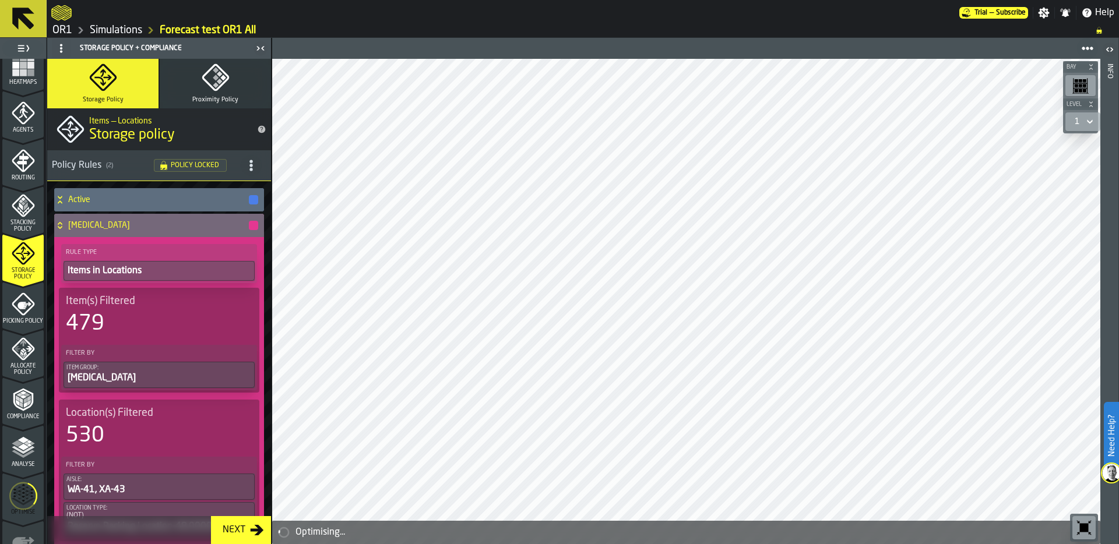
click at [61, 221] on icon at bounding box center [60, 225] width 12 height 9
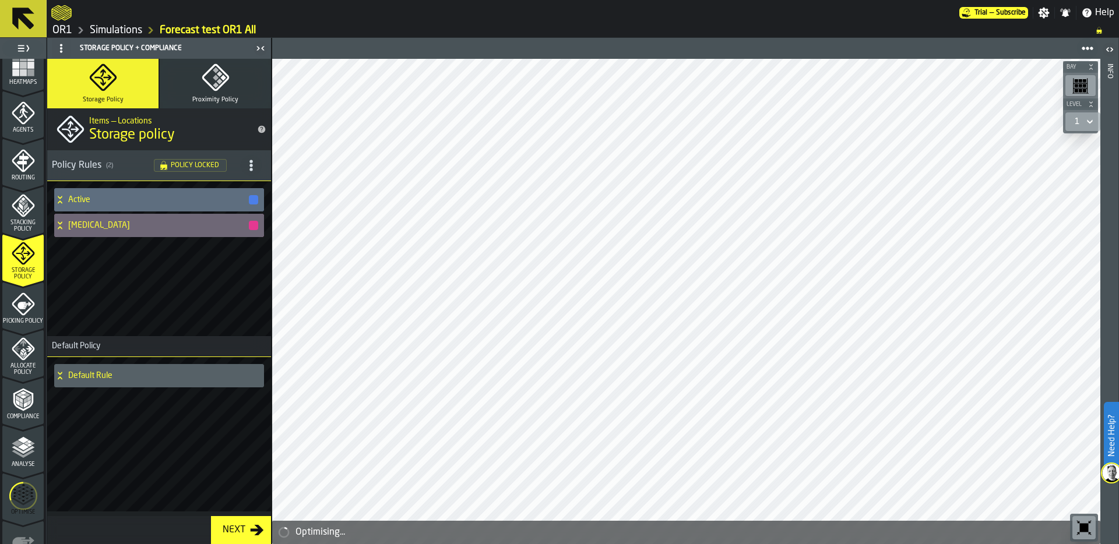
click at [122, 26] on link "Simulations" at bounding box center [116, 30] width 52 height 13
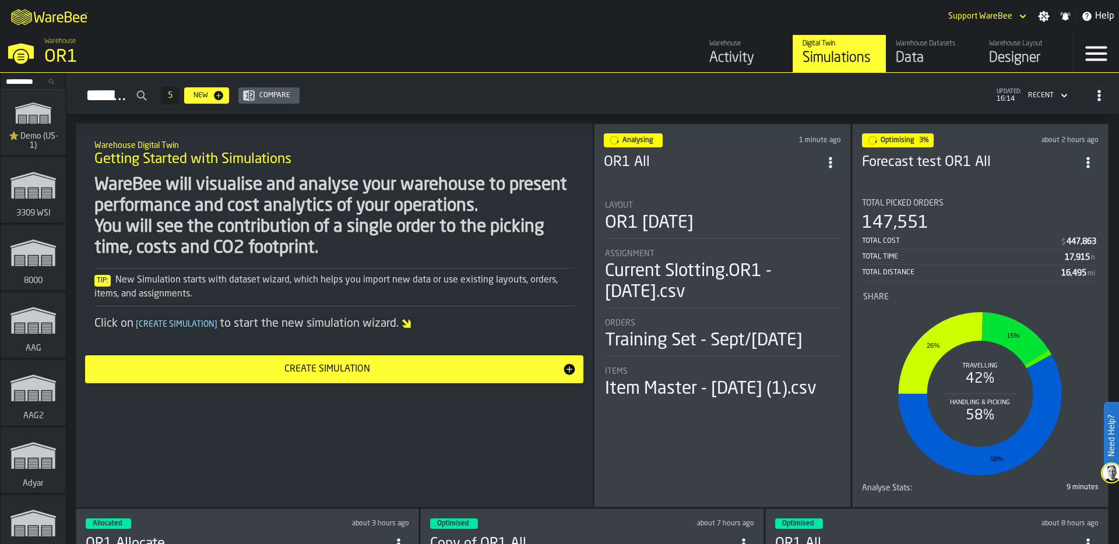
click at [748, 227] on div "OR1 [DATE]" at bounding box center [722, 223] width 235 height 21
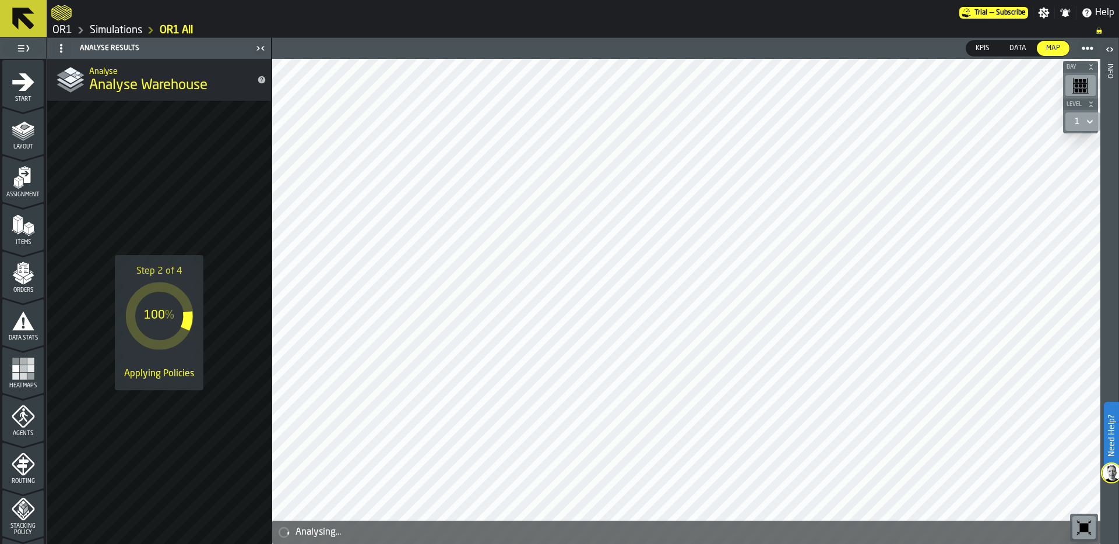
click at [119, 30] on link "Simulations" at bounding box center [116, 30] width 52 height 13
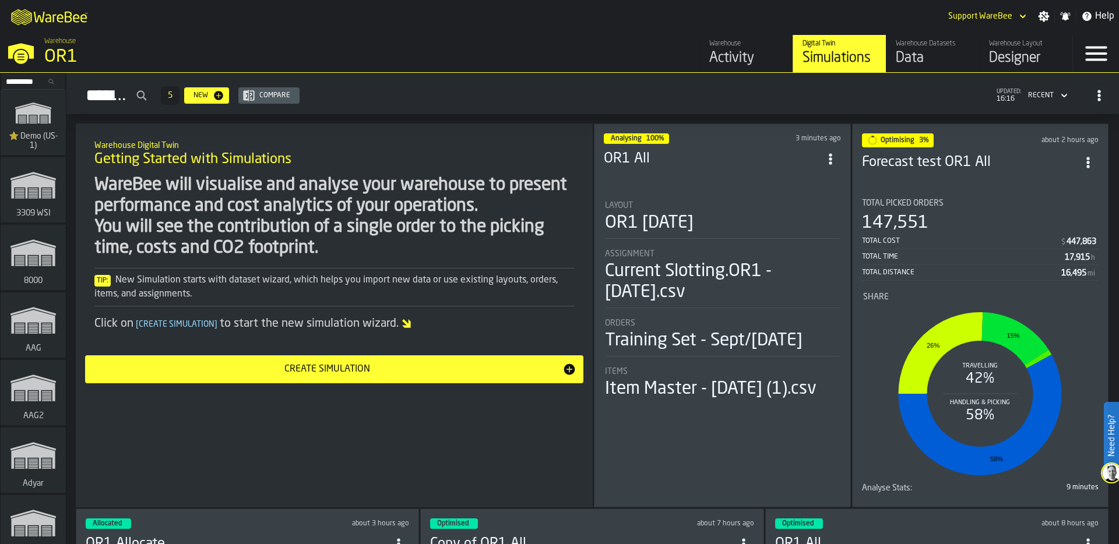
click at [831, 157] on circle "ItemListCard-DashboardItemContainer" at bounding box center [829, 158] width 3 height 3
click at [806, 234] on div "Duplicate" at bounding box center [804, 235] width 61 height 14
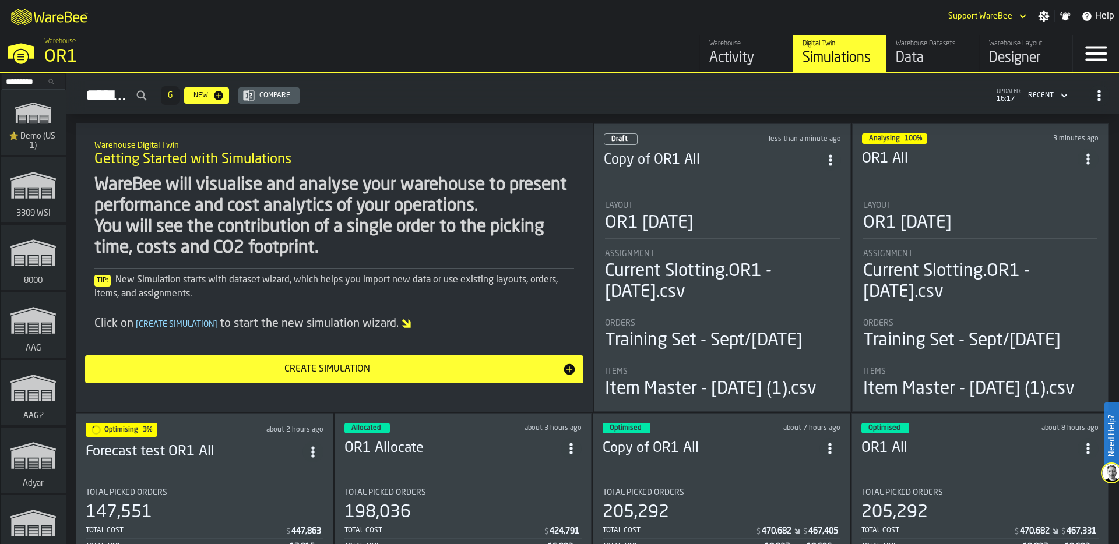
click at [684, 201] on div "Layout" at bounding box center [722, 205] width 235 height 9
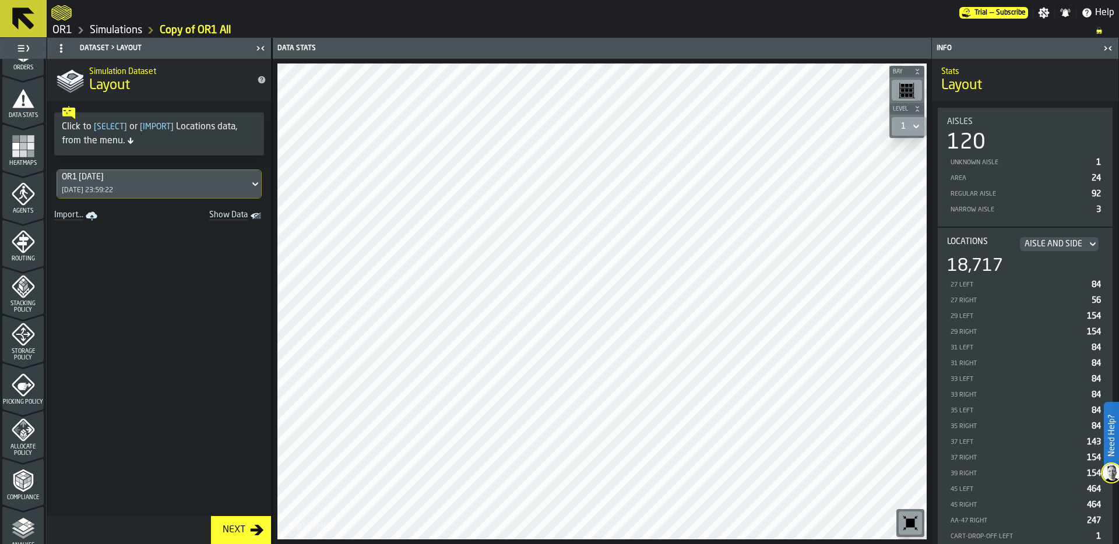
scroll to position [197, 0]
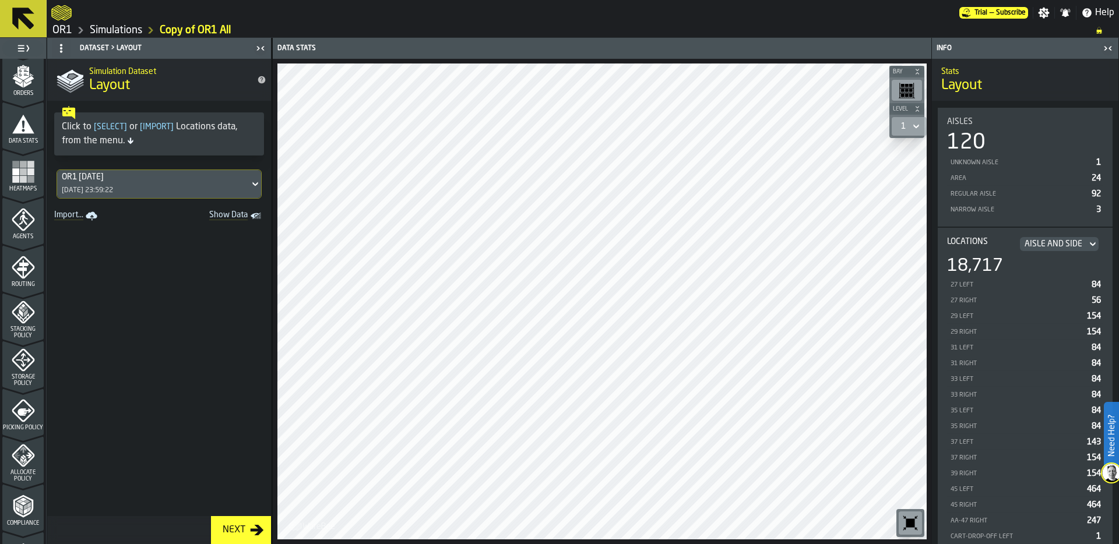
click at [21, 226] on icon "menu Agents" at bounding box center [23, 219] width 23 height 23
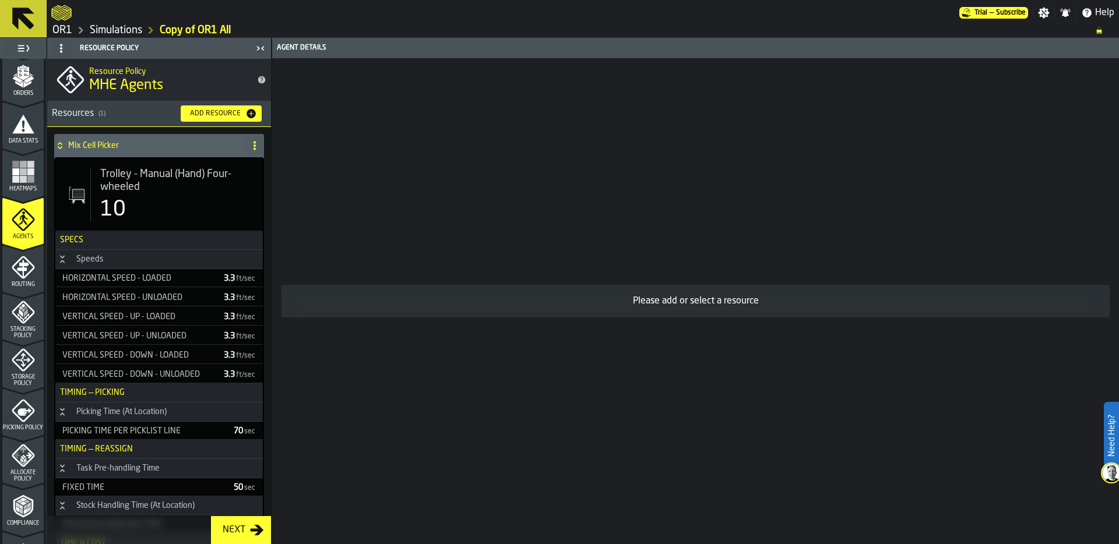
click at [180, 196] on div "Trolley - Manual (Hand) Four-wheeled 10" at bounding box center [171, 195] width 163 height 54
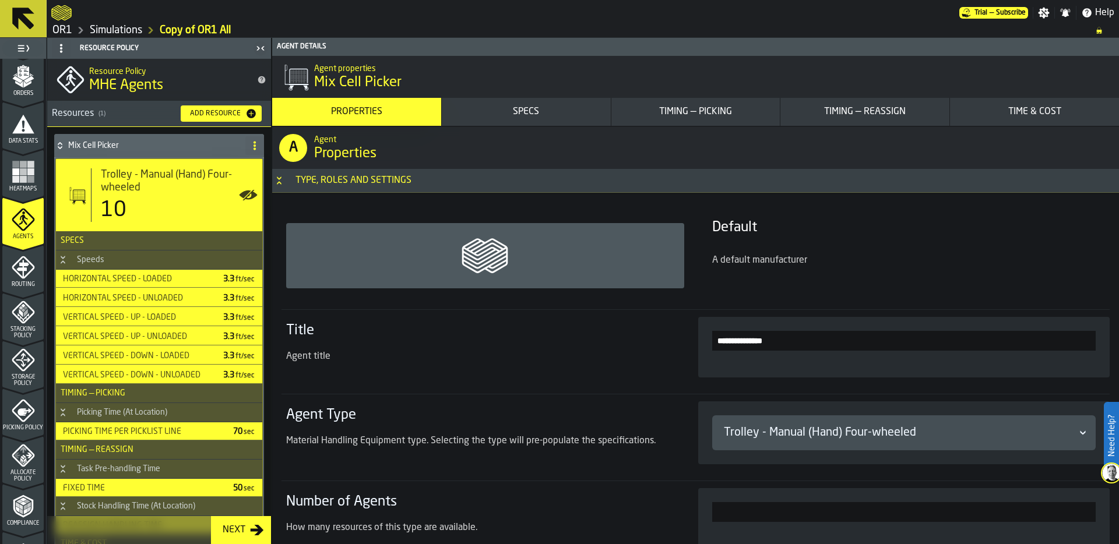
click at [545, 118] on div "Specs" at bounding box center [526, 112] width 160 height 14
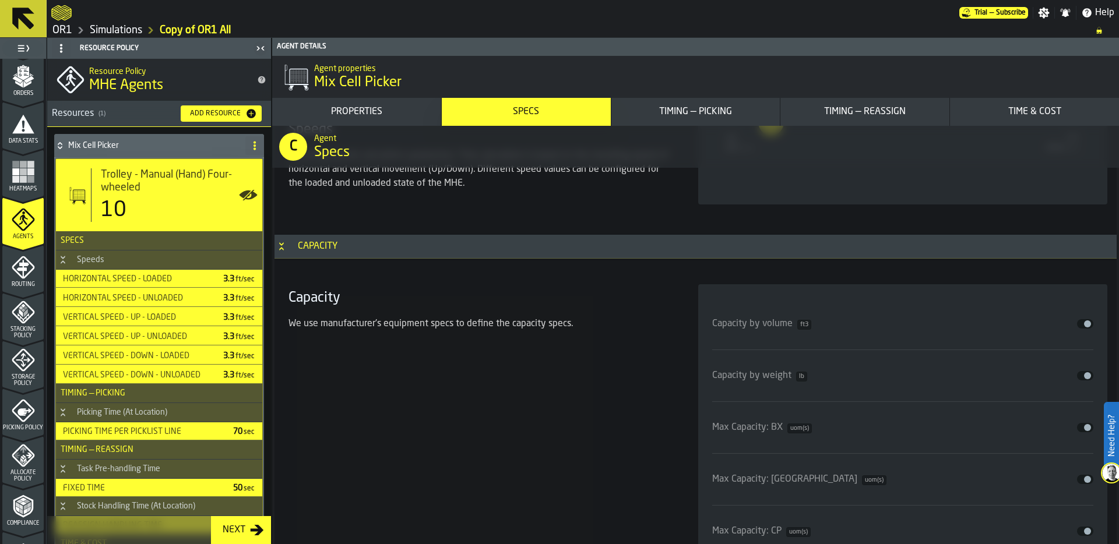
scroll to position [1920, 0]
click at [1078, 322] on button "Disable" at bounding box center [1085, 322] width 16 height 9
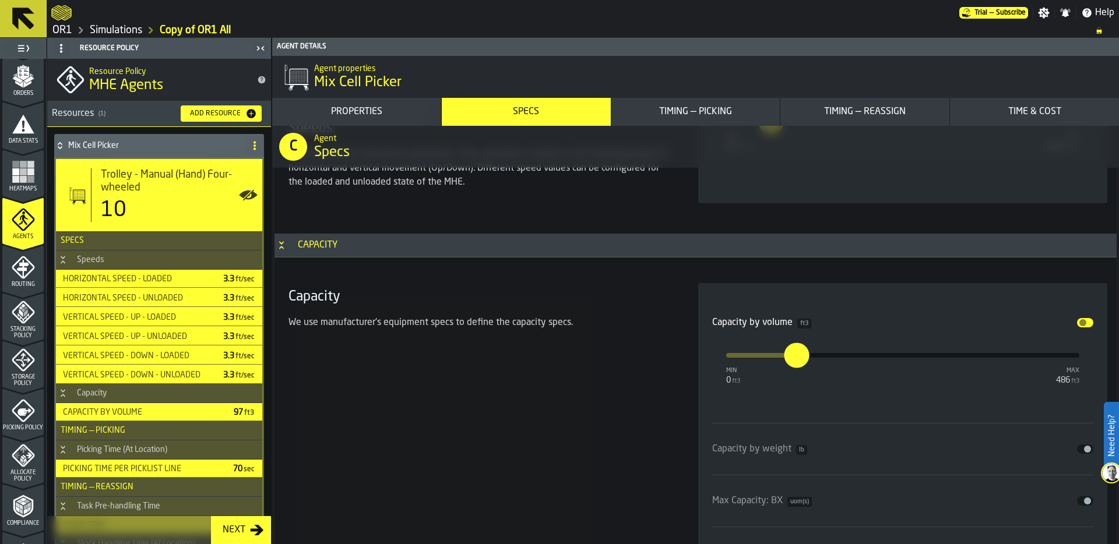
click at [793, 355] on input "***" at bounding box center [788, 355] width 9 height 25
type input "**"
click at [637, 371] on div "Capacity We use manufacturer's equipment specs to define the capacity specs." at bounding box center [479, 541] width 391 height 517
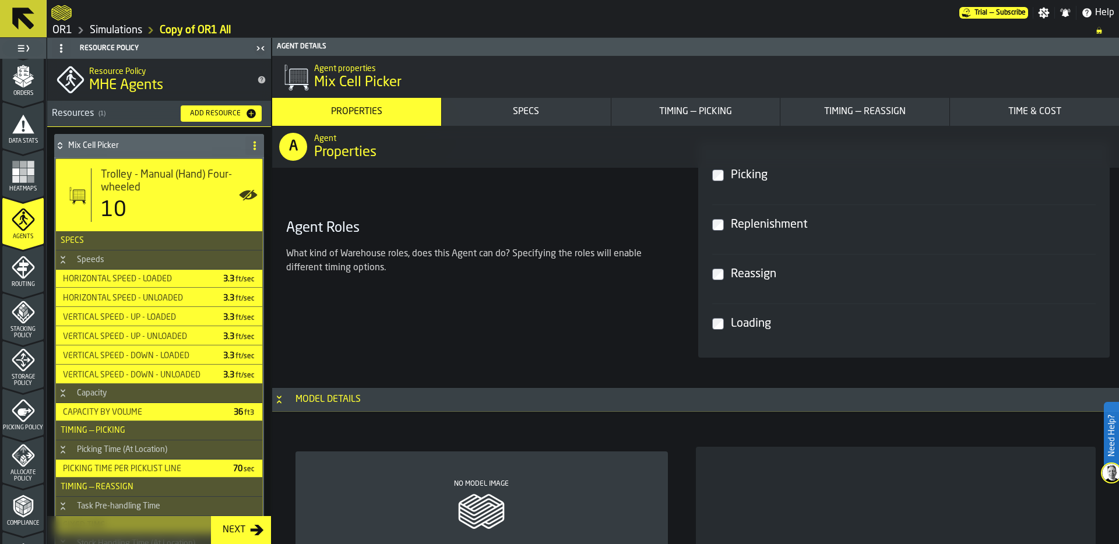
scroll to position [524, 0]
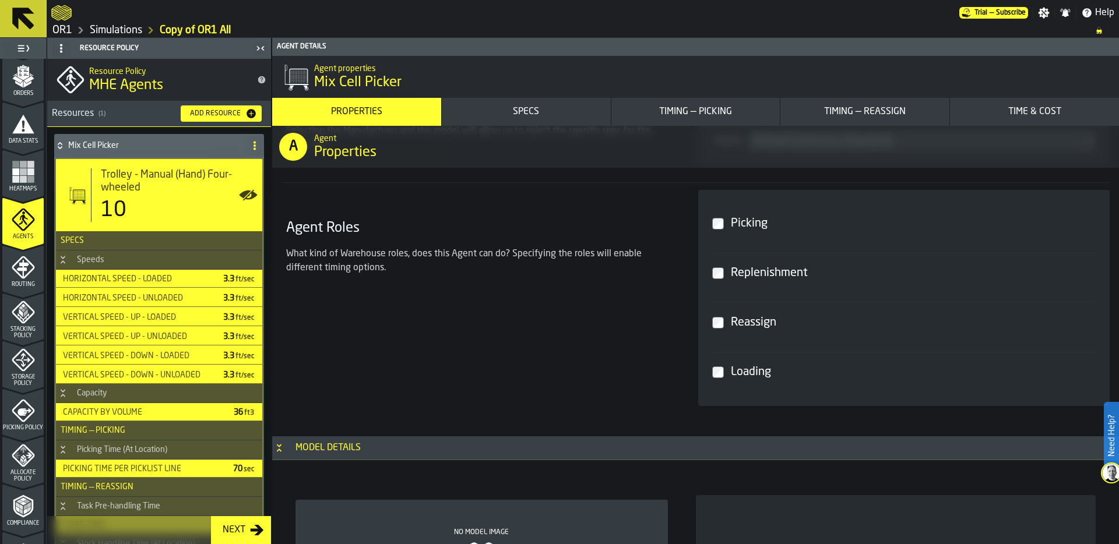
click at [61, 144] on icon at bounding box center [60, 143] width 4 height 3
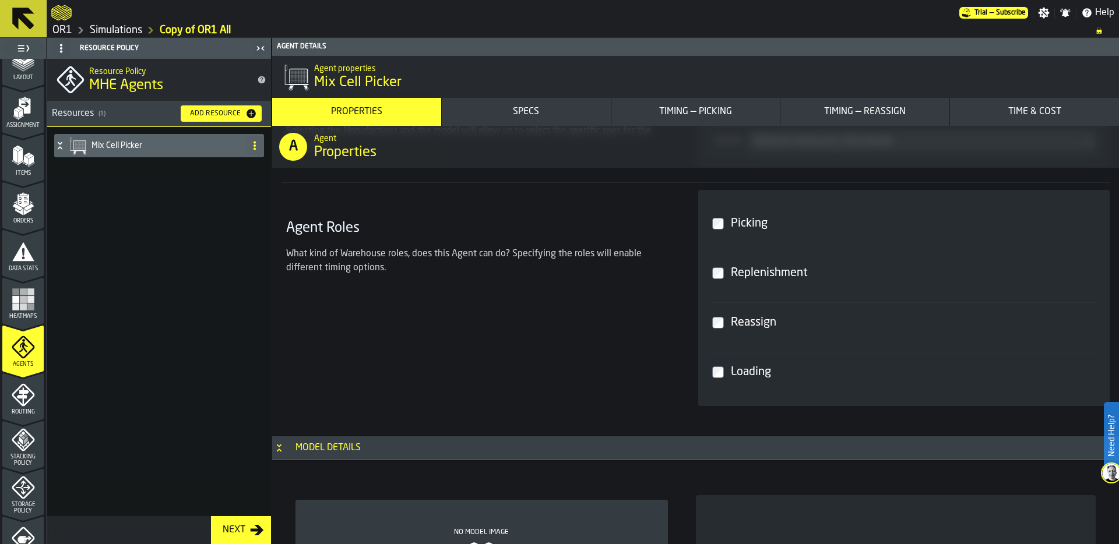
scroll to position [0, 0]
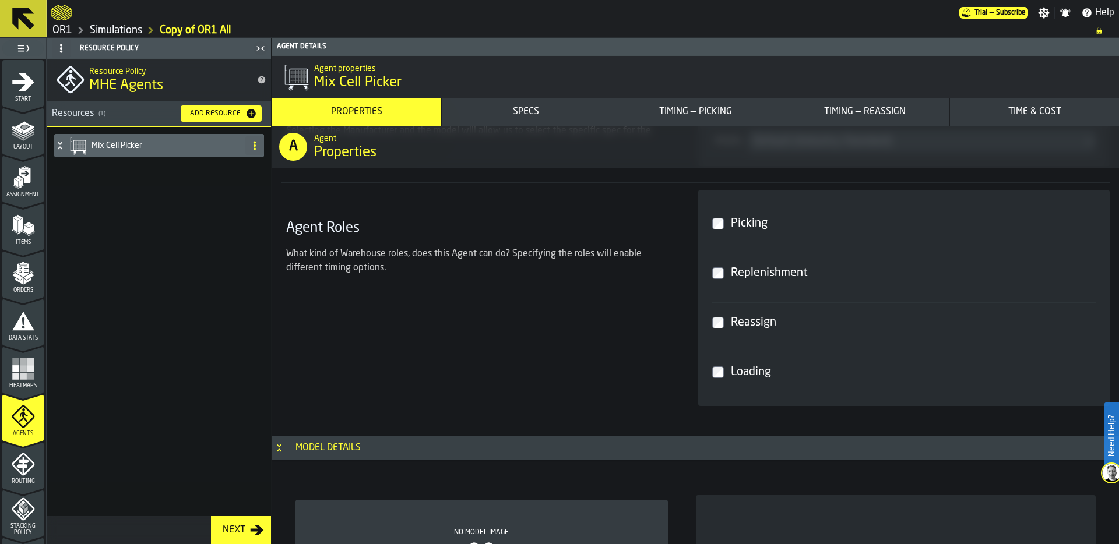
click at [20, 91] on icon "menu Start" at bounding box center [23, 81] width 23 height 23
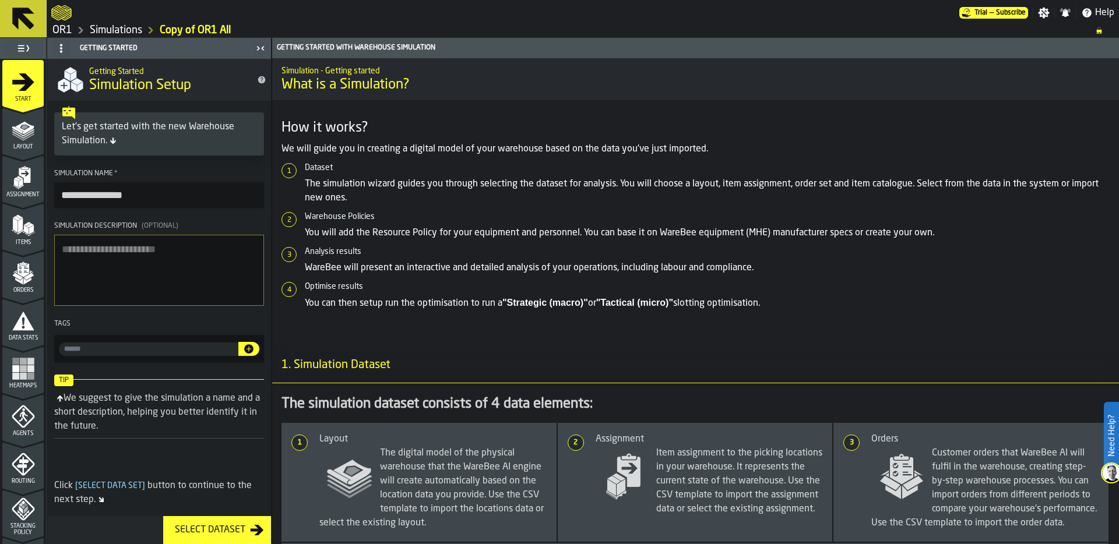
drag, startPoint x: 100, startPoint y: 196, endPoint x: 48, endPoint y: 196, distance: 51.8
click at [48, 196] on section "**********" at bounding box center [159, 266] width 224 height 203
click at [129, 198] on input "*******" at bounding box center [159, 195] width 210 height 26
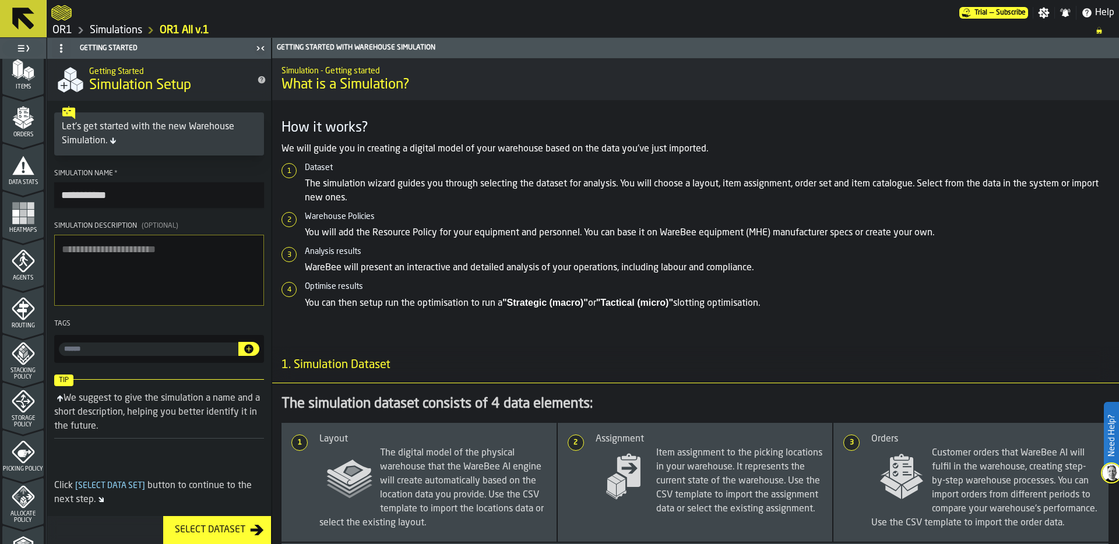
scroll to position [327, 0]
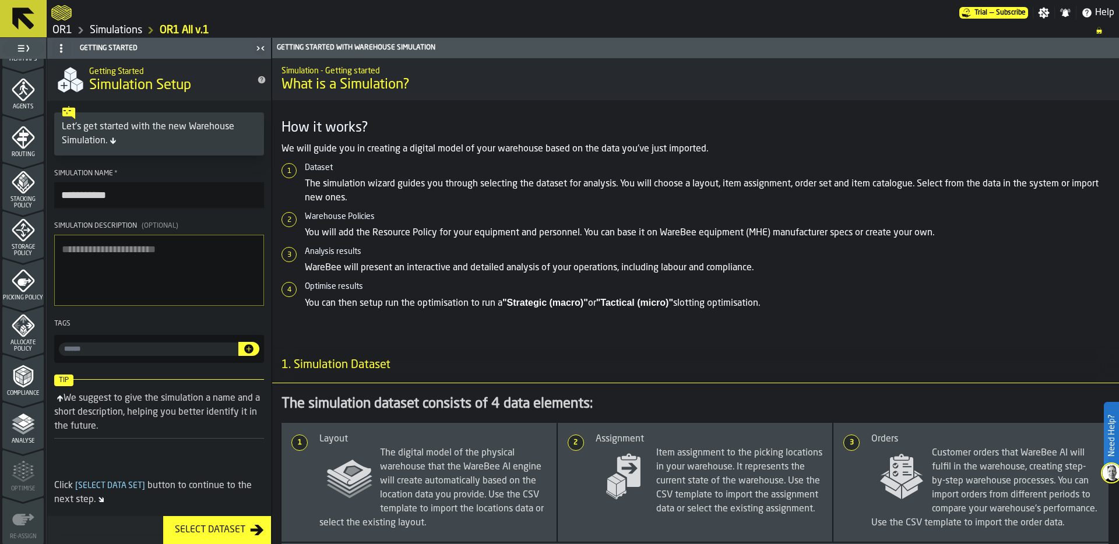
type input "**********"
click at [27, 425] on polyline "menu Analyse" at bounding box center [23, 427] width 23 height 8
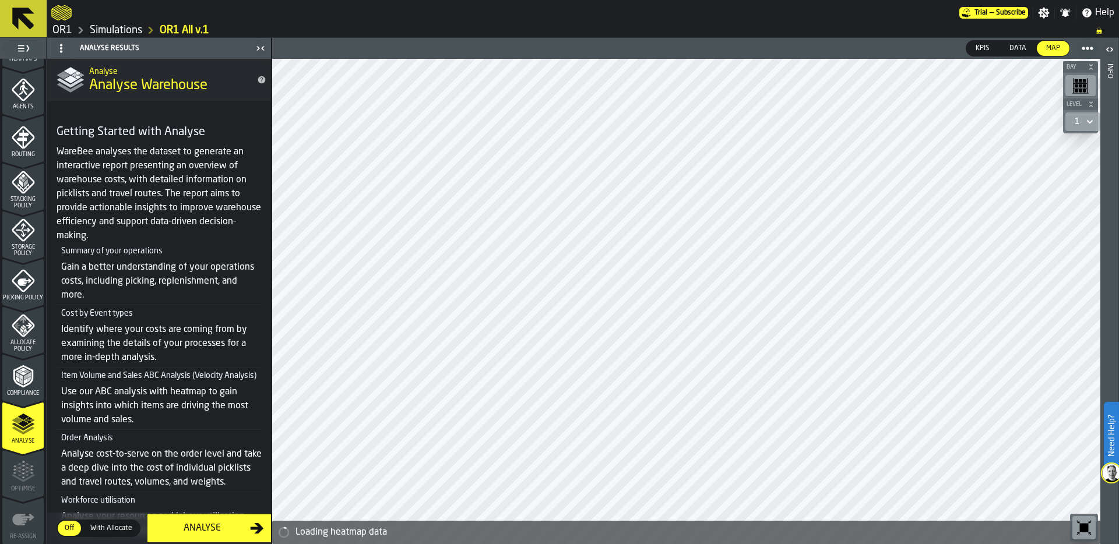
click at [207, 529] on div "Analyse" at bounding box center [202, 528] width 96 height 14
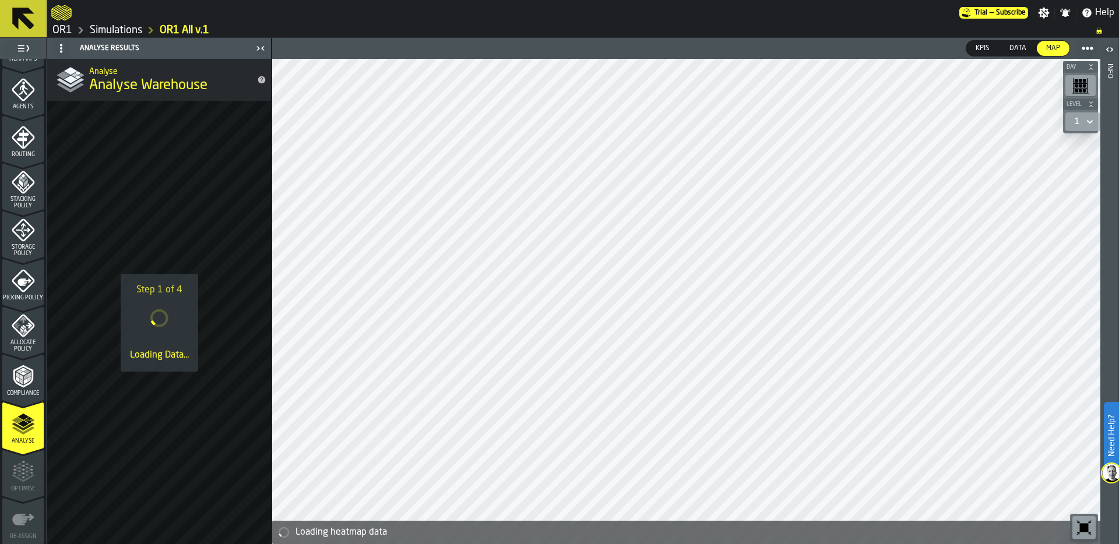
click at [129, 27] on link "Simulations" at bounding box center [116, 30] width 52 height 13
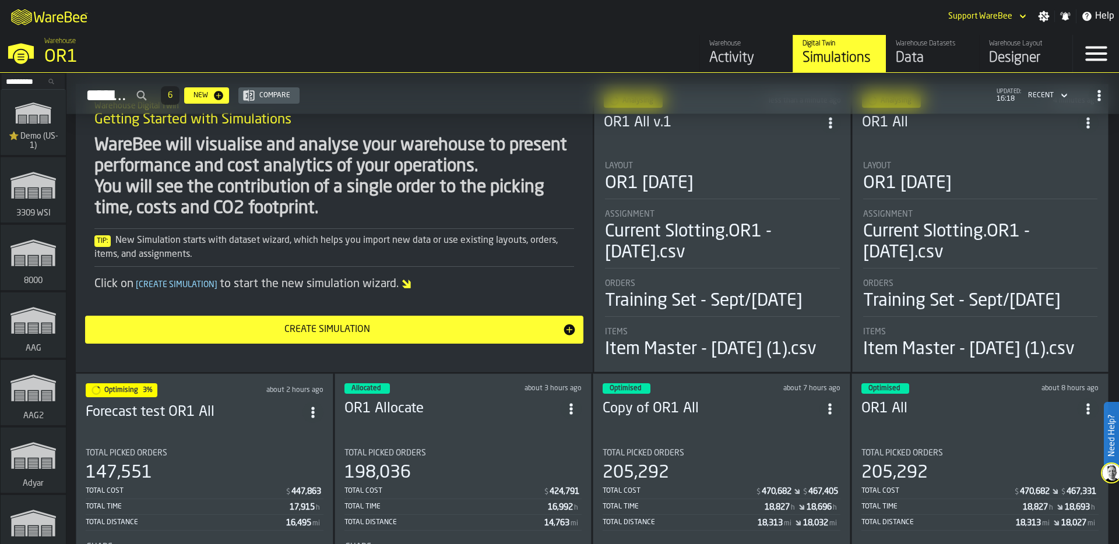
scroll to position [42, 0]
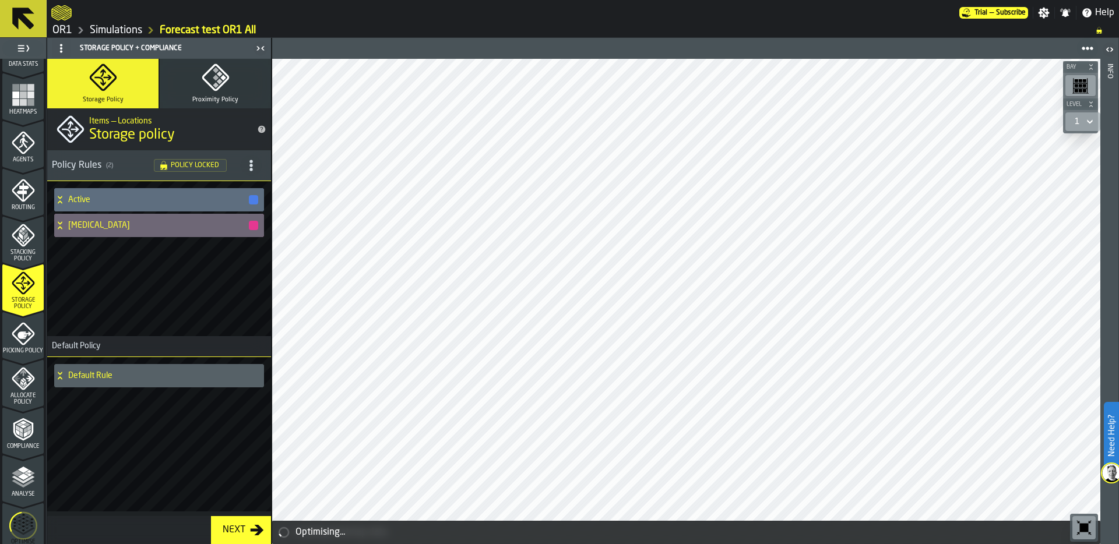
scroll to position [376, 0]
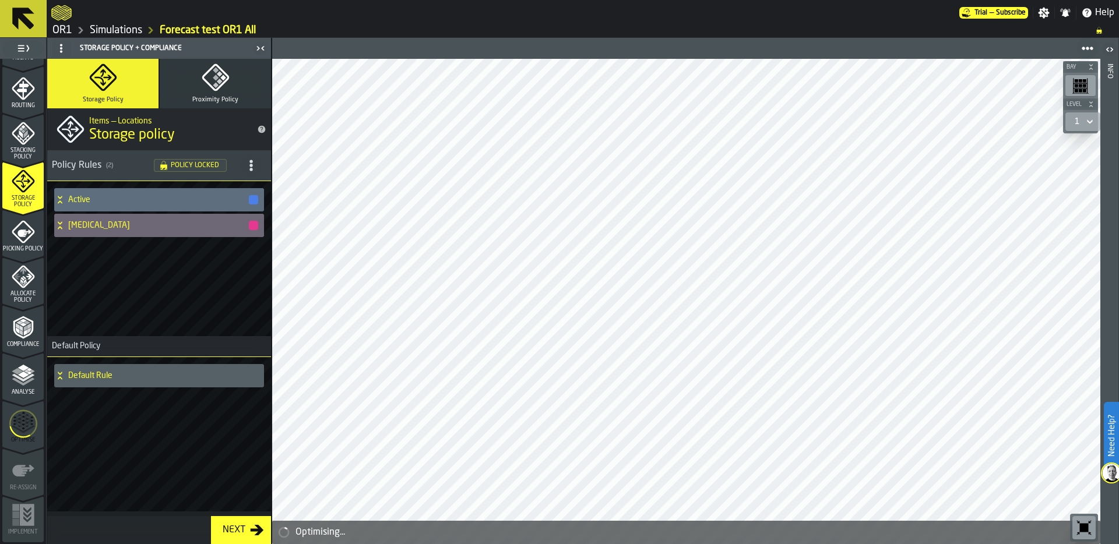
click at [27, 423] on icon "menu Optimise" at bounding box center [23, 424] width 28 height 46
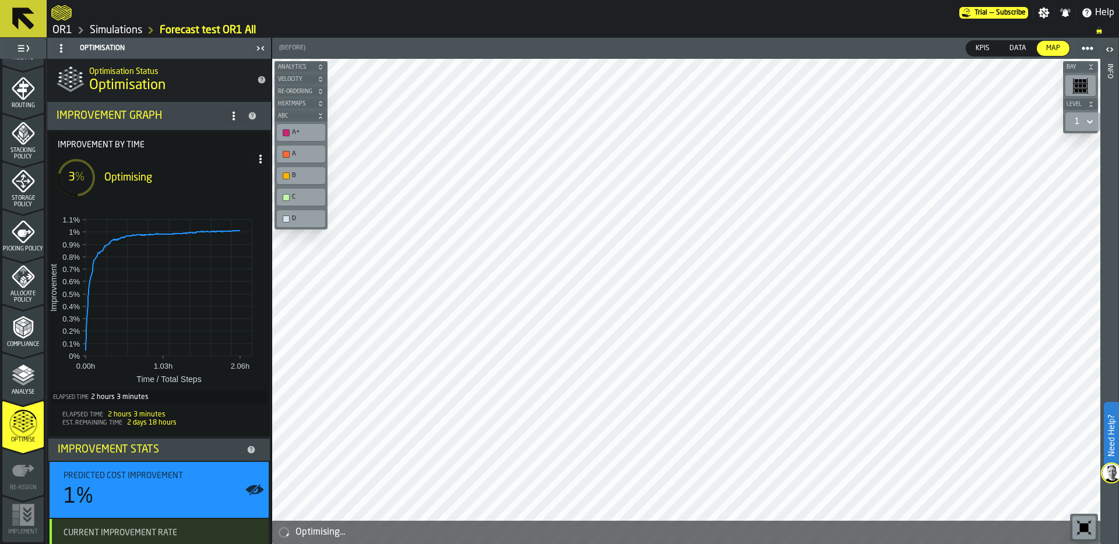
click at [256, 164] on span at bounding box center [260, 159] width 19 height 19
click at [245, 181] on div "Show Run Options" at bounding box center [221, 182] width 76 height 14
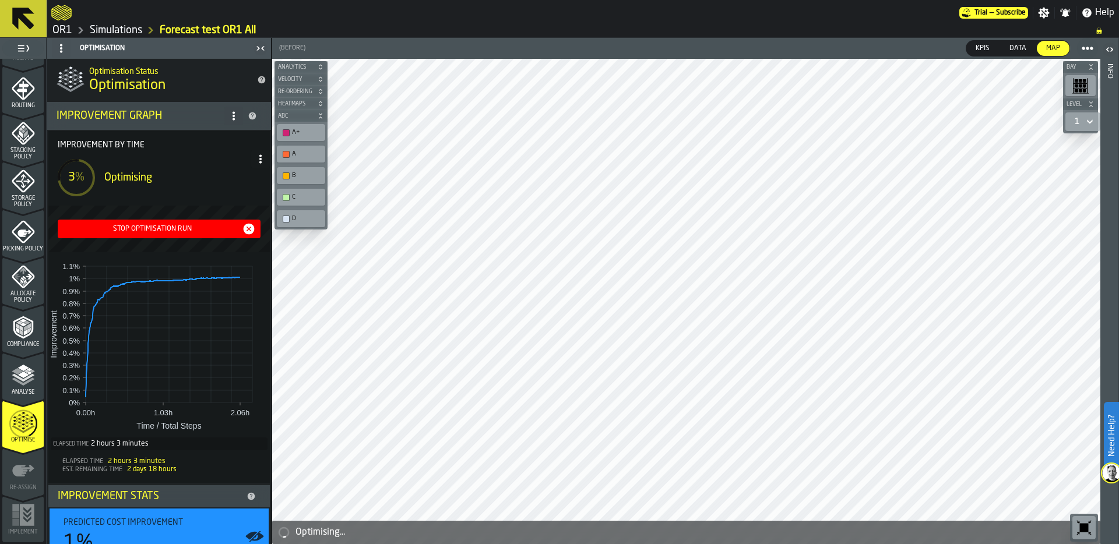
click at [194, 230] on div "Stop Optimisation Run" at bounding box center [151, 229] width 179 height 8
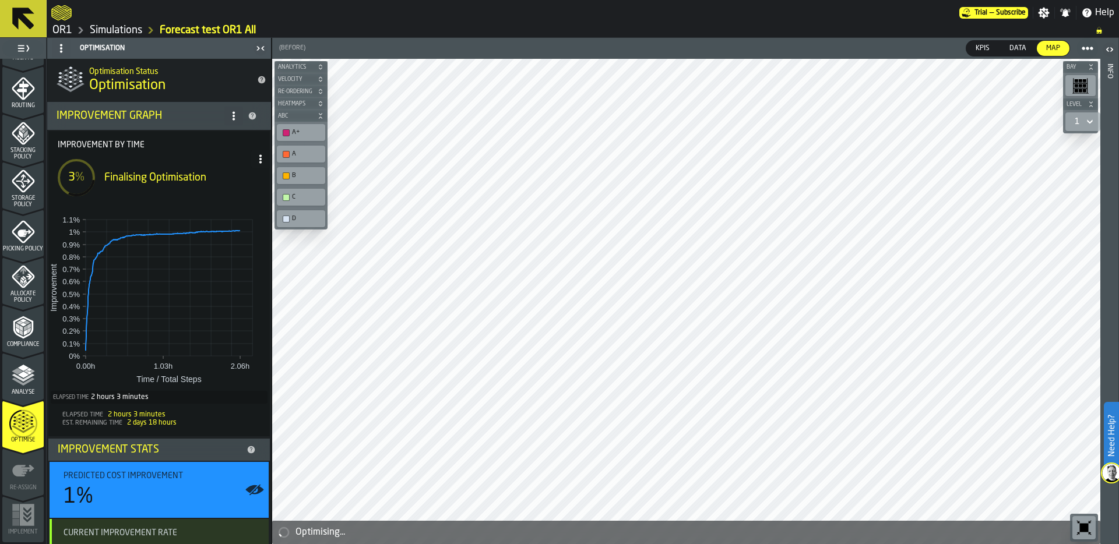
click at [125, 31] on link "Simulations" at bounding box center [116, 30] width 52 height 13
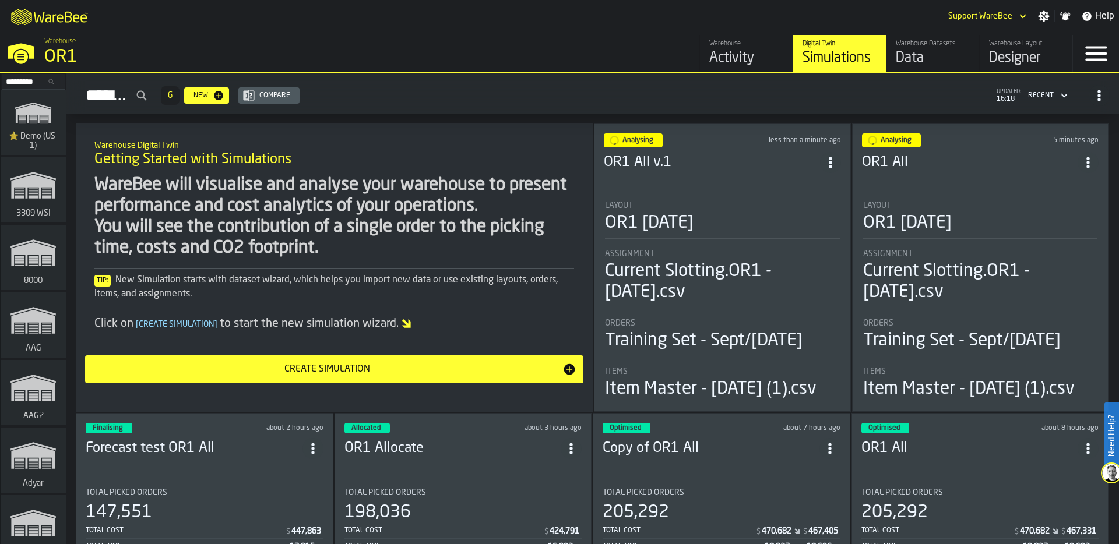
click at [830, 161] on circle "ItemListCard-DashboardItemContainer" at bounding box center [829, 162] width 3 height 3
click at [819, 237] on div "Duplicate" at bounding box center [804, 240] width 61 height 14
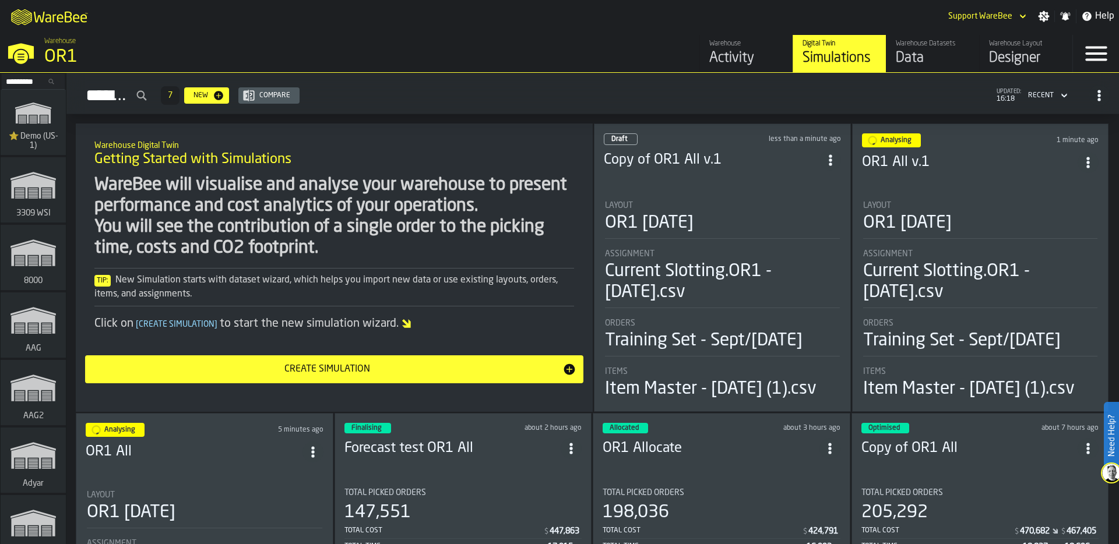
click at [735, 205] on div "Layout" at bounding box center [722, 205] width 235 height 9
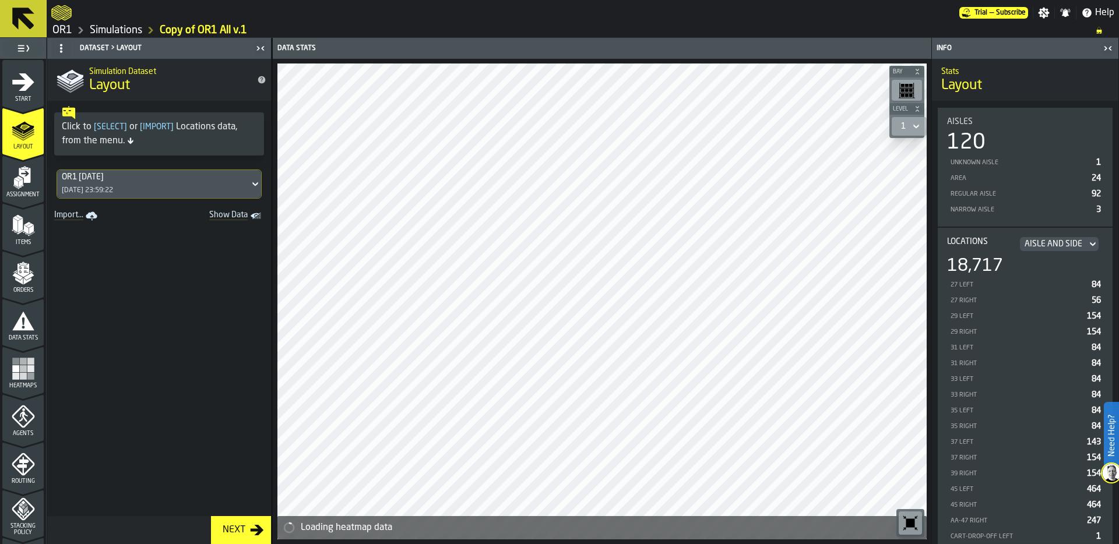
click at [13, 89] on icon "menu Start" at bounding box center [23, 81] width 23 height 23
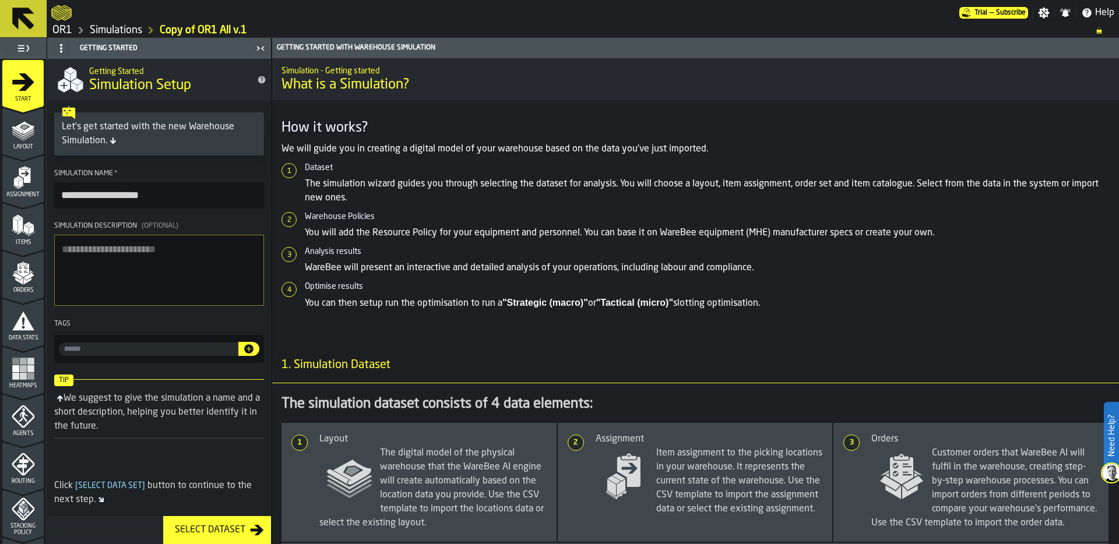
drag, startPoint x: 98, startPoint y: 196, endPoint x: 37, endPoint y: 196, distance: 61.8
click at [37, 196] on aside "**********" at bounding box center [135, 291] width 271 height 506
click at [97, 197] on input "**********" at bounding box center [159, 195] width 210 height 26
type input "**********"
click at [20, 271] on icon "menu Orders" at bounding box center [23, 269] width 12 height 13
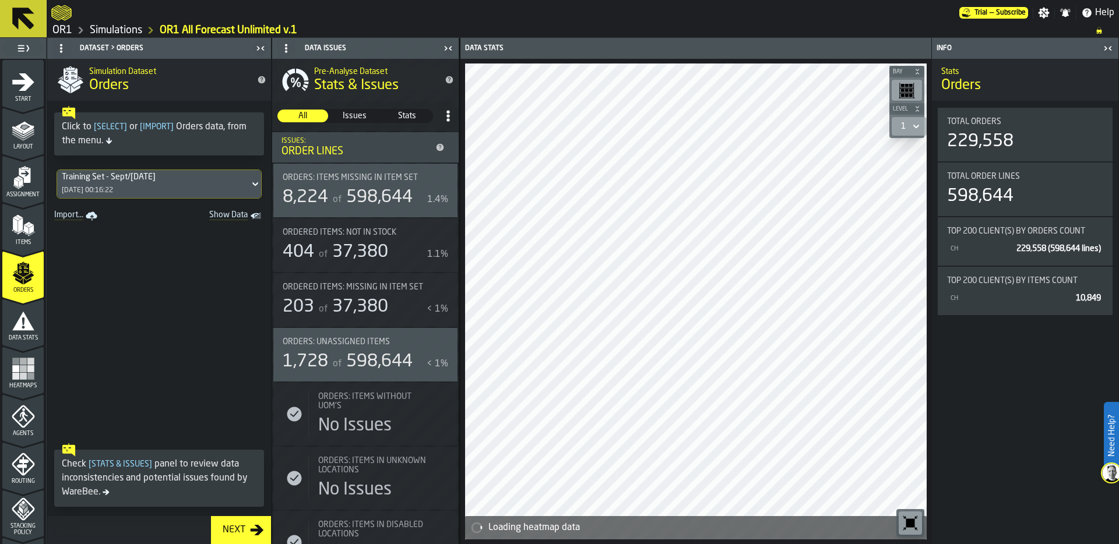
click at [178, 184] on div "Training Set - Sept/Oct 2025 10/10/2025, 00:16:22" at bounding box center [153, 184] width 192 height 28
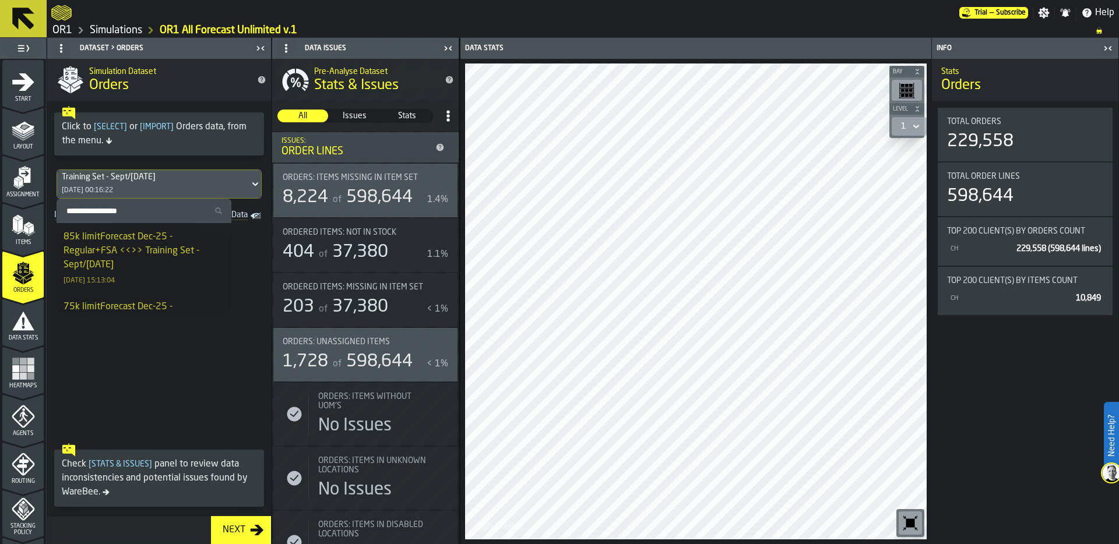
click at [147, 256] on div "85k limitForecast Dec-25 - Regular+FSA <<>> Training Set - Sept/[DATE]" at bounding box center [143, 251] width 161 height 42
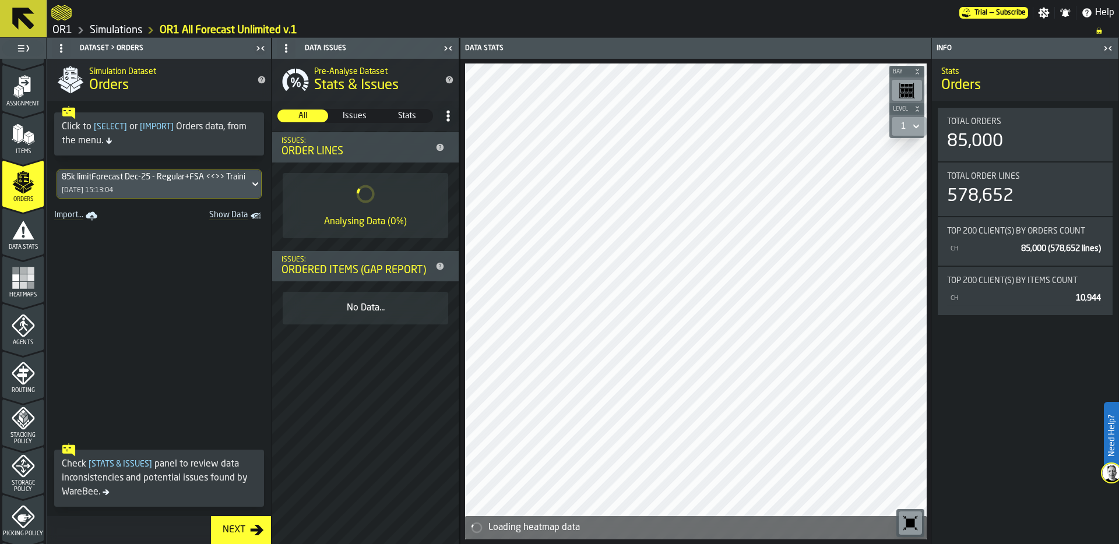
scroll to position [94, 0]
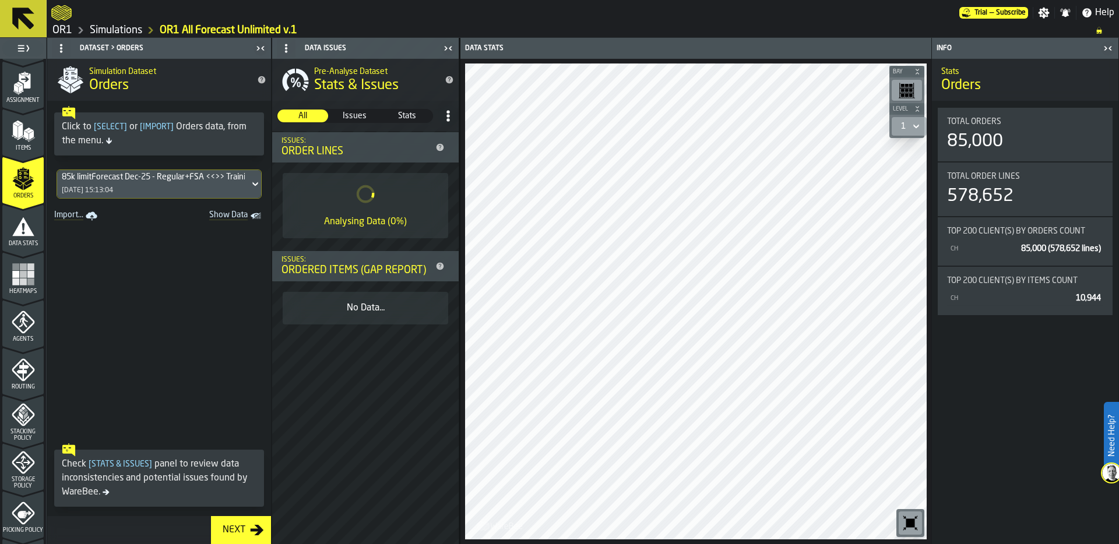
click at [20, 274] on rect "menu Heatmaps" at bounding box center [23, 274] width 7 height 7
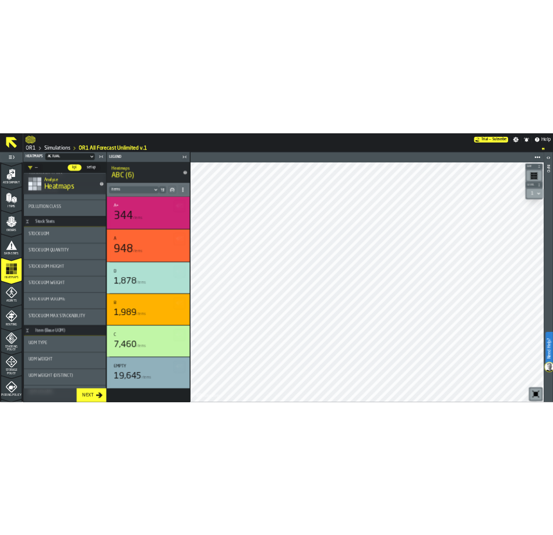
scroll to position [263, 0]
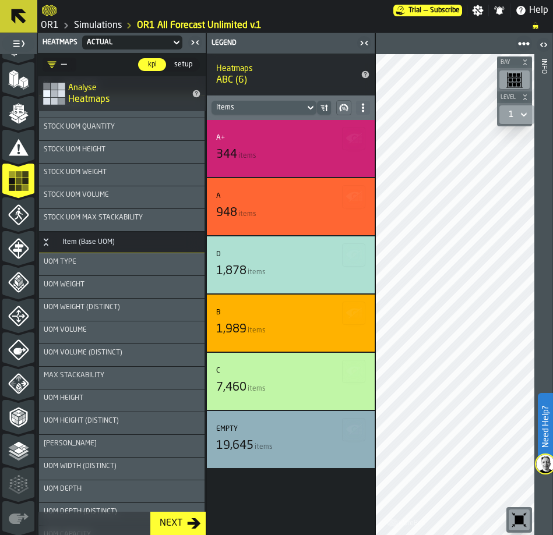
click at [193, 40] on icon "button-toggle-Close me" at bounding box center [195, 43] width 14 height 14
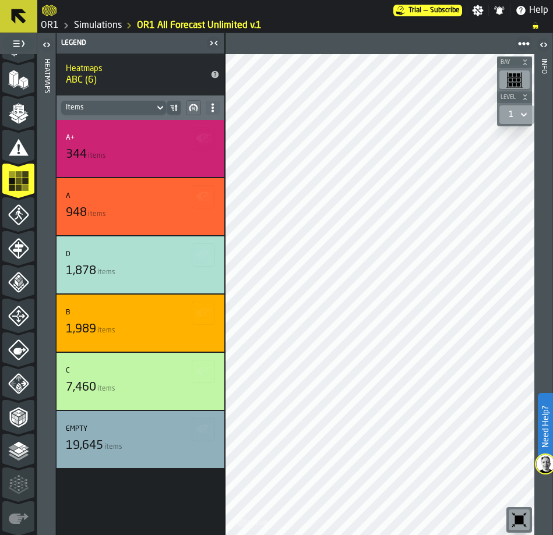
click at [214, 42] on icon "button-toggle-Close me" at bounding box center [214, 43] width 14 height 14
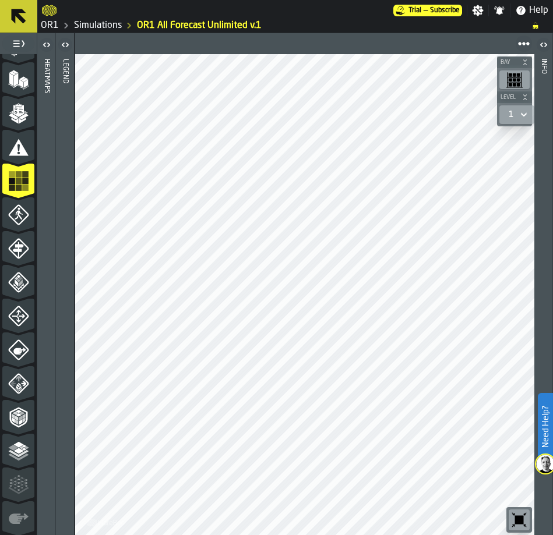
click at [63, 45] on icon "button-toggle-Open" at bounding box center [65, 45] width 14 height 14
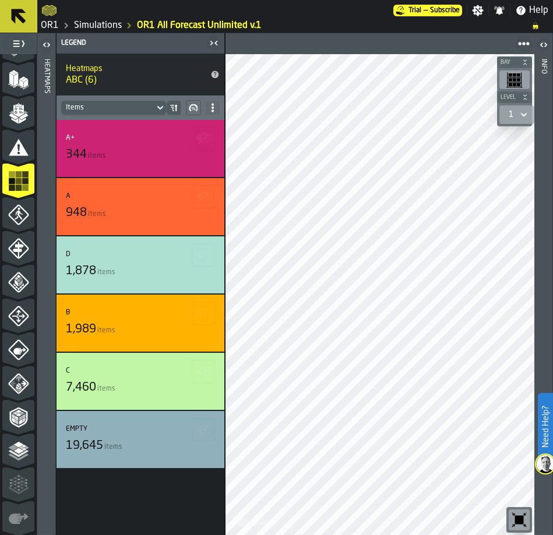
click at [142, 105] on div "Items" at bounding box center [108, 108] width 84 height 8
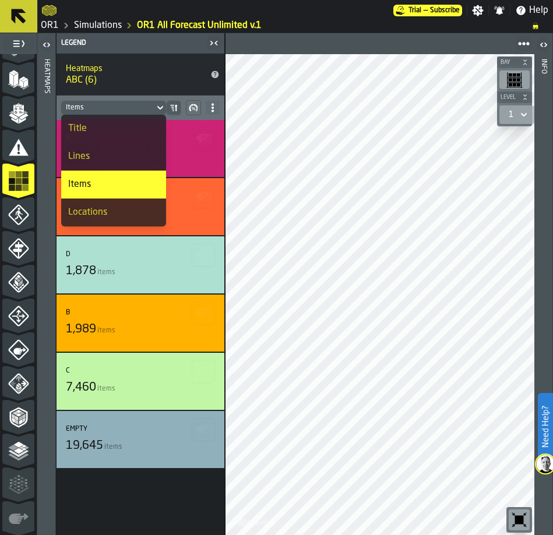
click at [128, 132] on div "Title" at bounding box center [113, 129] width 91 height 14
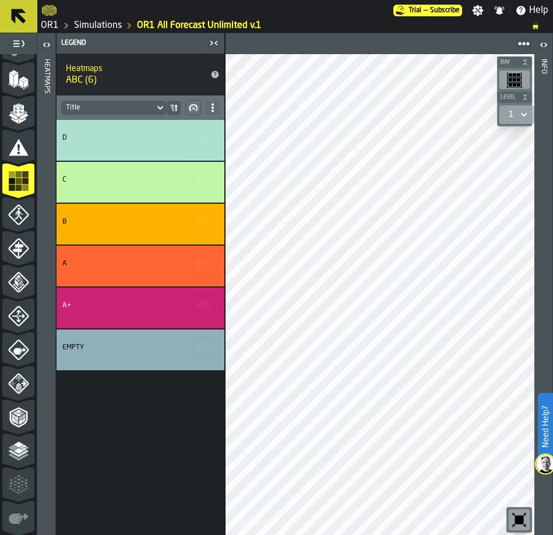
click at [172, 108] on icon at bounding box center [173, 108] width 2 height 1
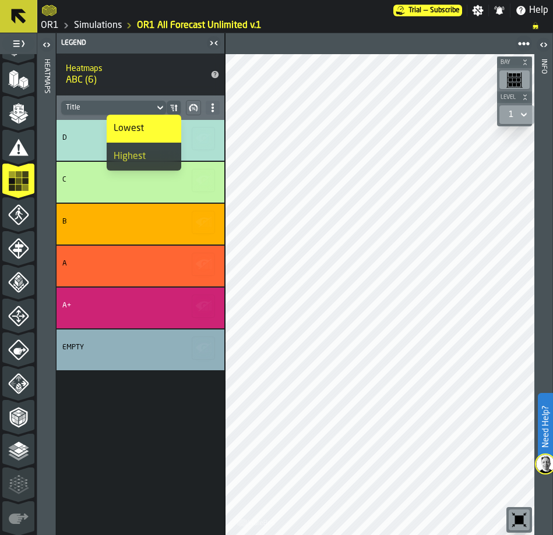
click at [150, 151] on div "Highest" at bounding box center [144, 157] width 61 height 14
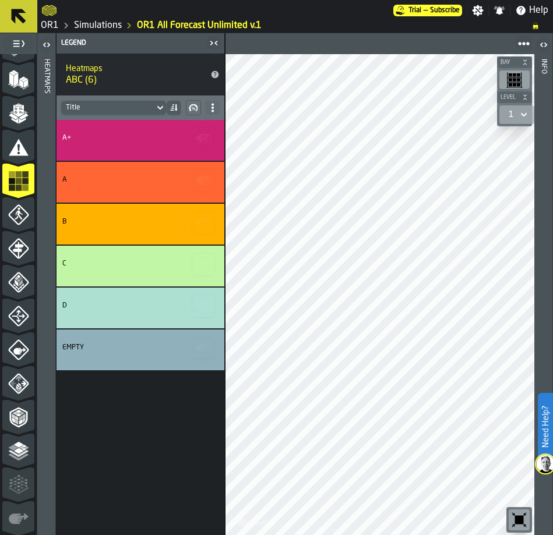
click at [144, 107] on div "Title" at bounding box center [108, 108] width 84 height 8
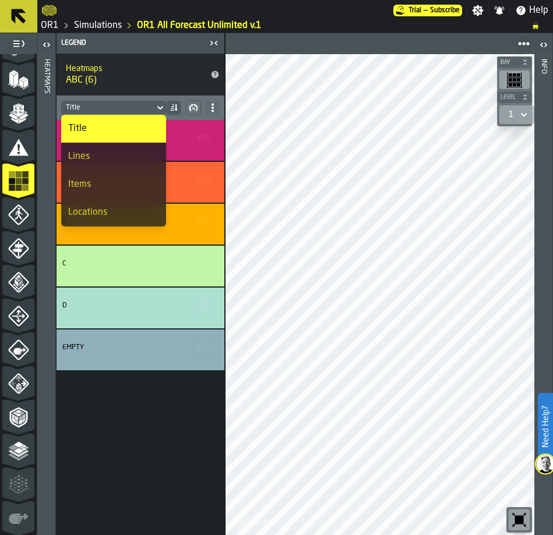
click at [106, 190] on div "Items" at bounding box center [113, 185] width 91 height 14
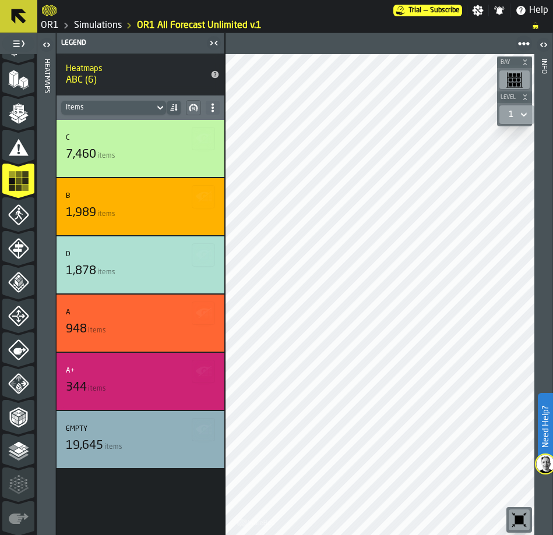
click at [174, 105] on icon at bounding box center [173, 107] width 9 height 9
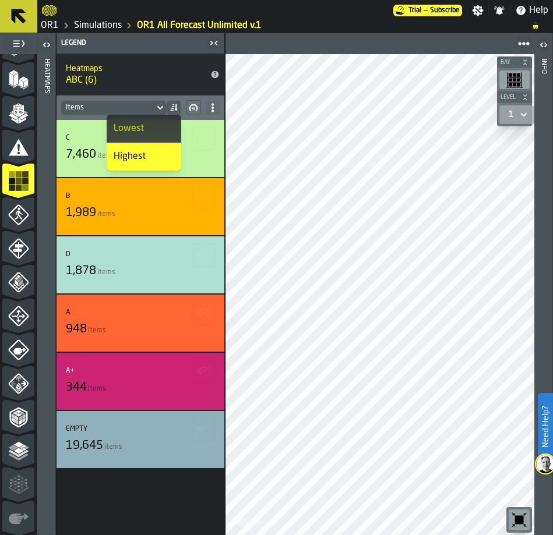
click at [156, 133] on div "Lowest" at bounding box center [144, 129] width 61 height 14
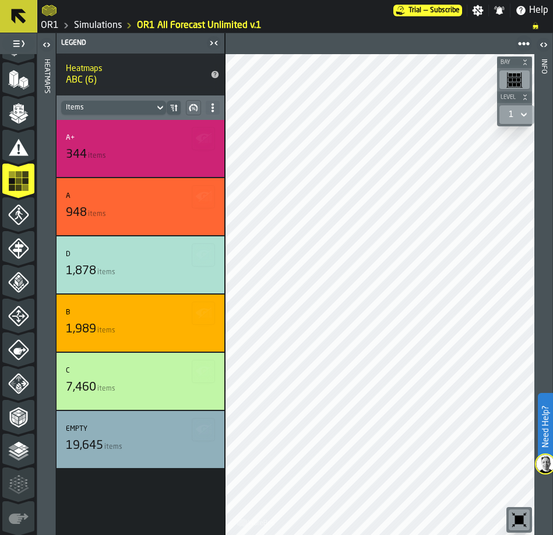
click at [108, 25] on link "Simulations" at bounding box center [98, 26] width 48 height 14
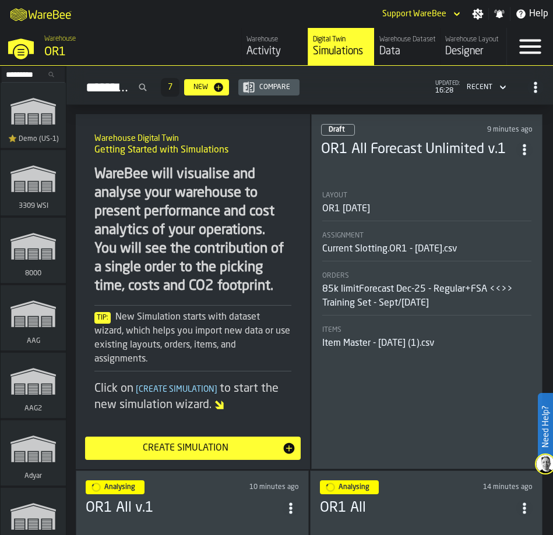
click at [392, 210] on div "OR1 [DATE]" at bounding box center [427, 209] width 210 height 14
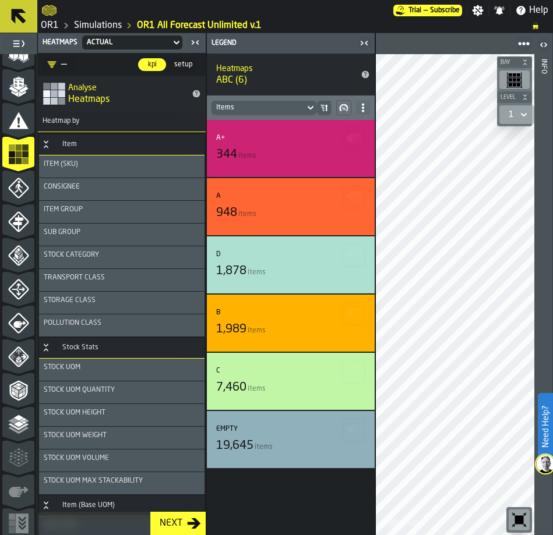
scroll to position [128, 0]
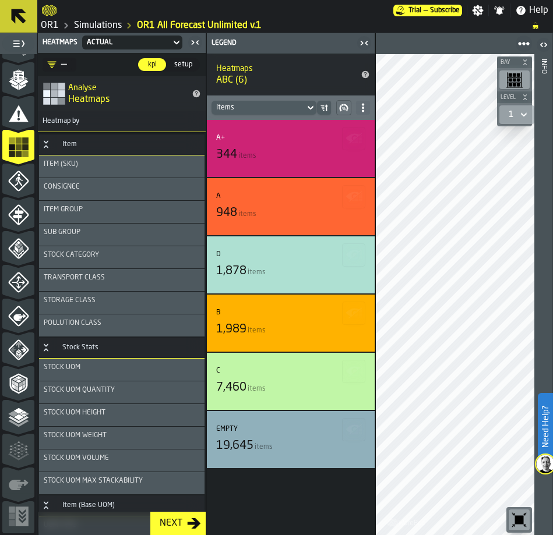
click at [26, 414] on polyline "menu Analyse" at bounding box center [26, 413] width 5 height 3
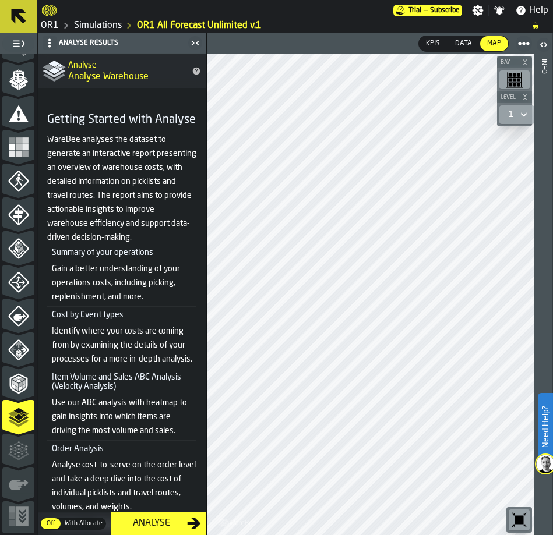
click at [151, 528] on div "Analyse" at bounding box center [151, 524] width 72 height 14
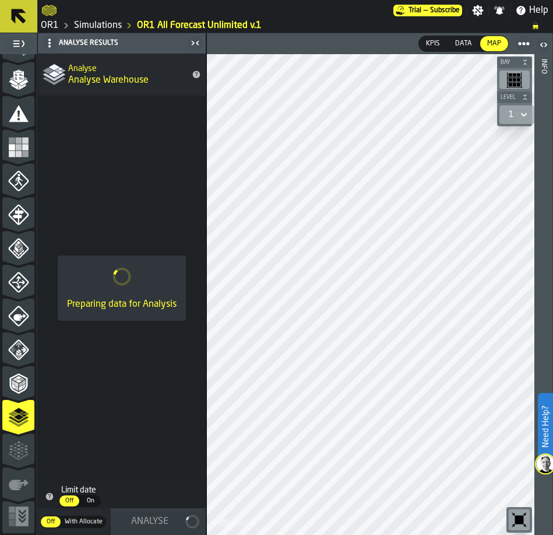
click at [19, 175] on icon "menu Agents" at bounding box center [18, 181] width 21 height 21
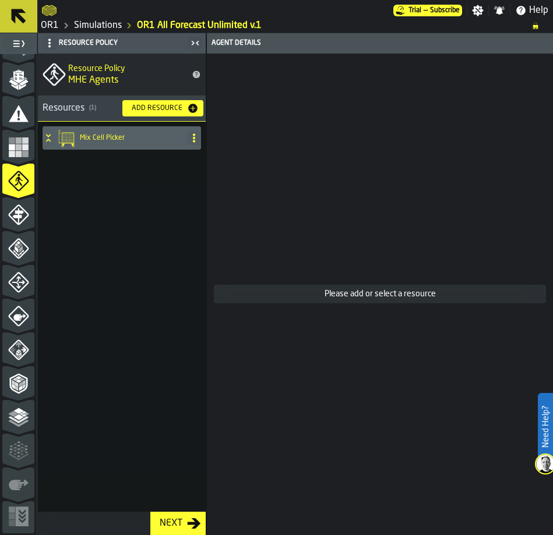
click at [77, 140] on div "Mix Cell Picker" at bounding box center [113, 137] width 140 height 23
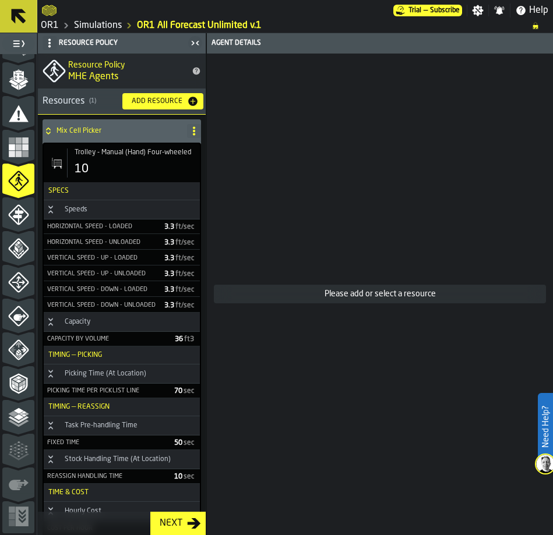
click at [99, 184] on h3 "Specs" at bounding box center [122, 191] width 156 height 18
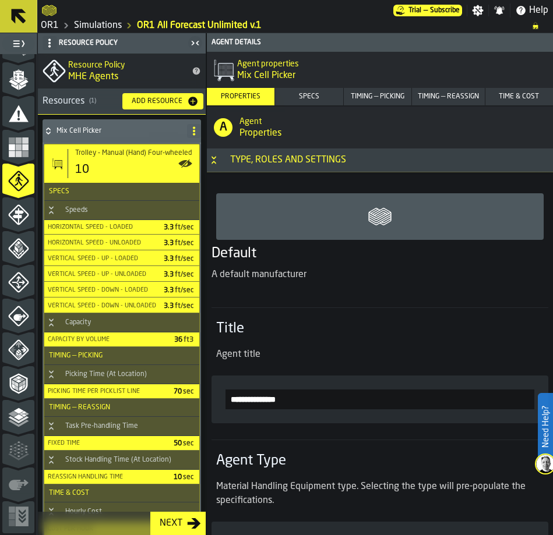
click at [307, 94] on div "Specs" at bounding box center [308, 97] width 65 height 8
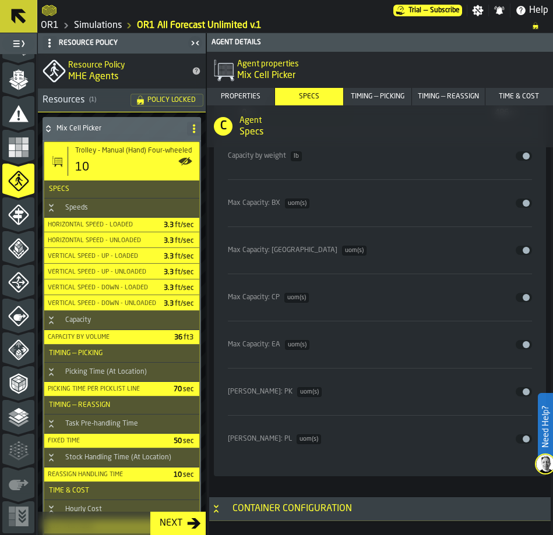
scroll to position [2437, 0]
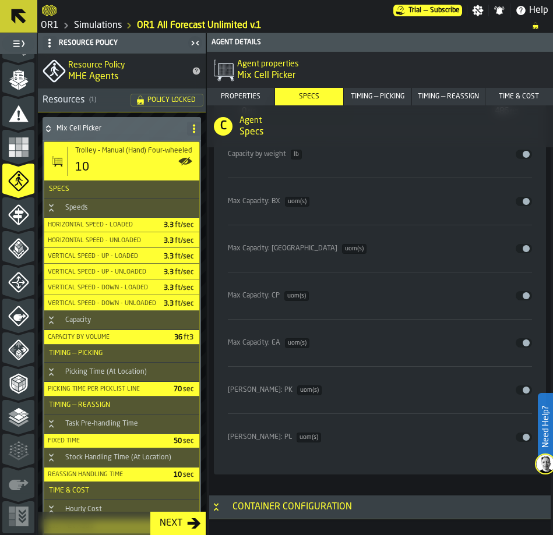
click at [12, 386] on icon "menu Compliance" at bounding box center [13, 386] width 3 height 5
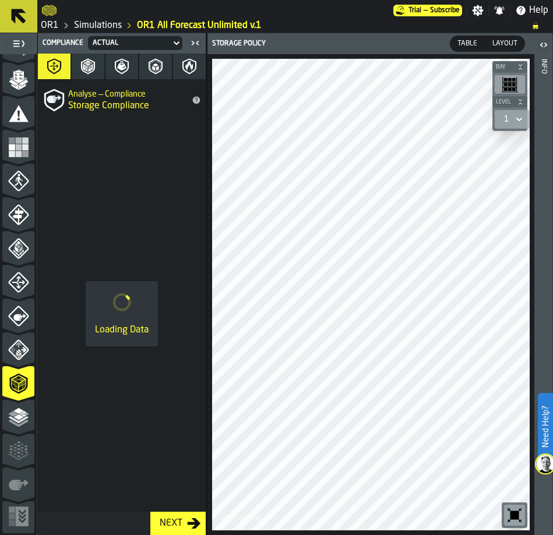
click at [11, 322] on icon "menu Picking Policy" at bounding box center [18, 316] width 21 height 21
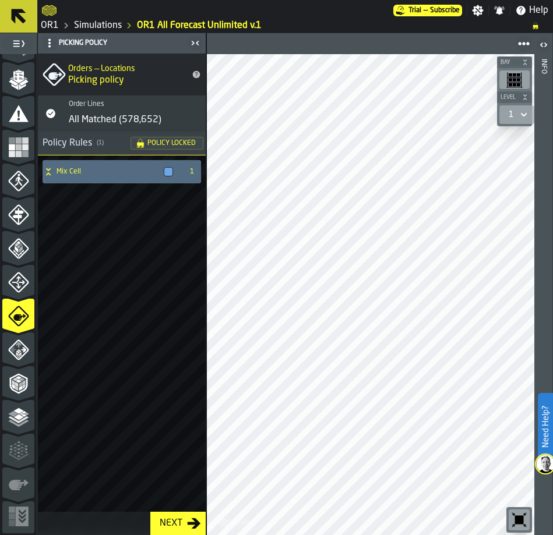
click at [61, 177] on div "Mix Cell" at bounding box center [110, 171] width 135 height 23
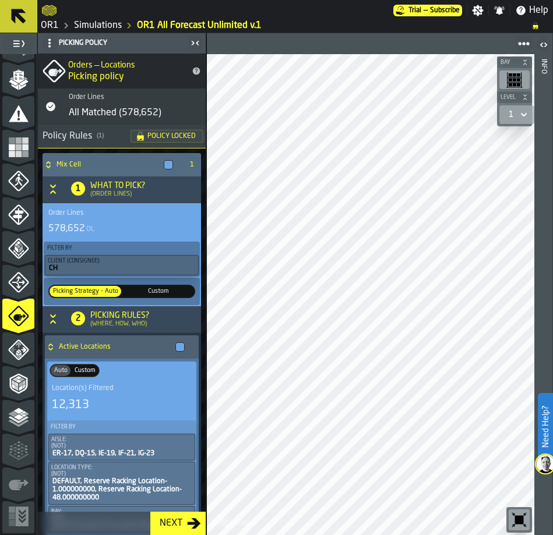
click at [163, 289] on span "Custom" at bounding box center [158, 292] width 70 height 10
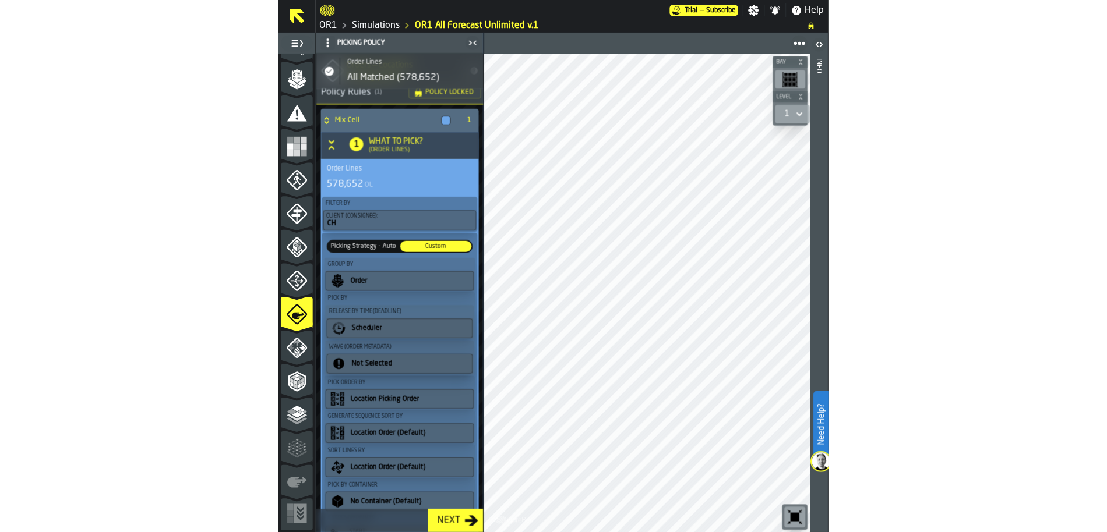
scroll to position [43, 0]
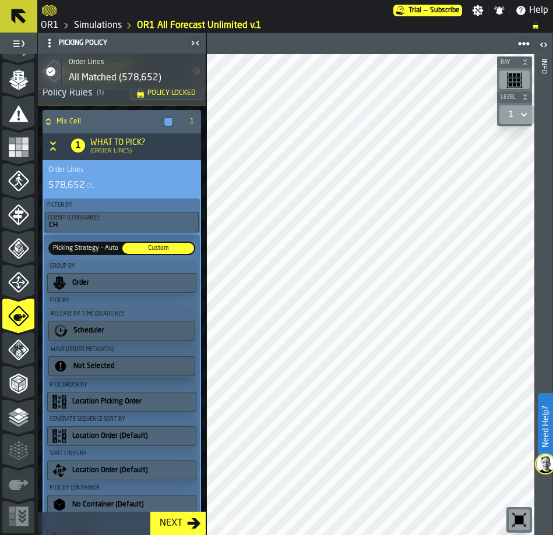
click at [104, 24] on link "Simulations" at bounding box center [98, 26] width 48 height 14
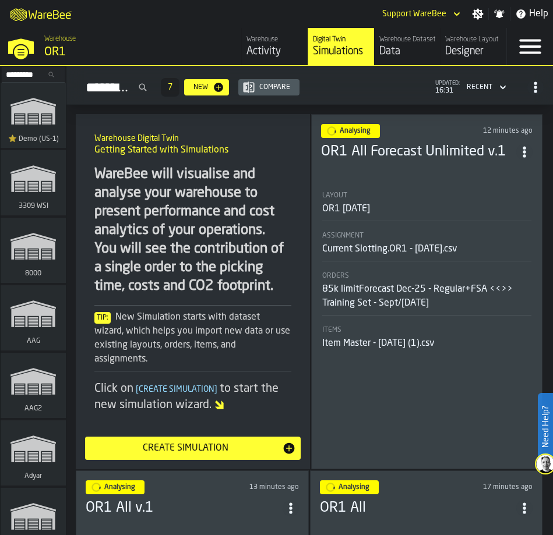
click at [528, 149] on icon "ItemListCard-DashboardItemContainer" at bounding box center [524, 152] width 12 height 12
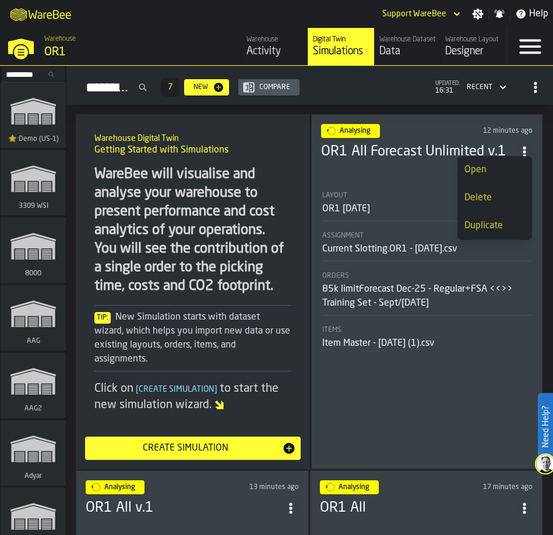
click at [508, 230] on div "Duplicate" at bounding box center [494, 226] width 61 height 14
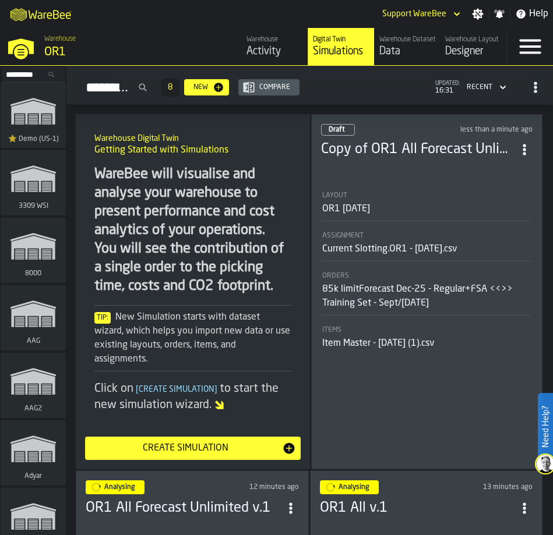
click at [451, 213] on div "OR1 [DATE]" at bounding box center [427, 209] width 210 height 14
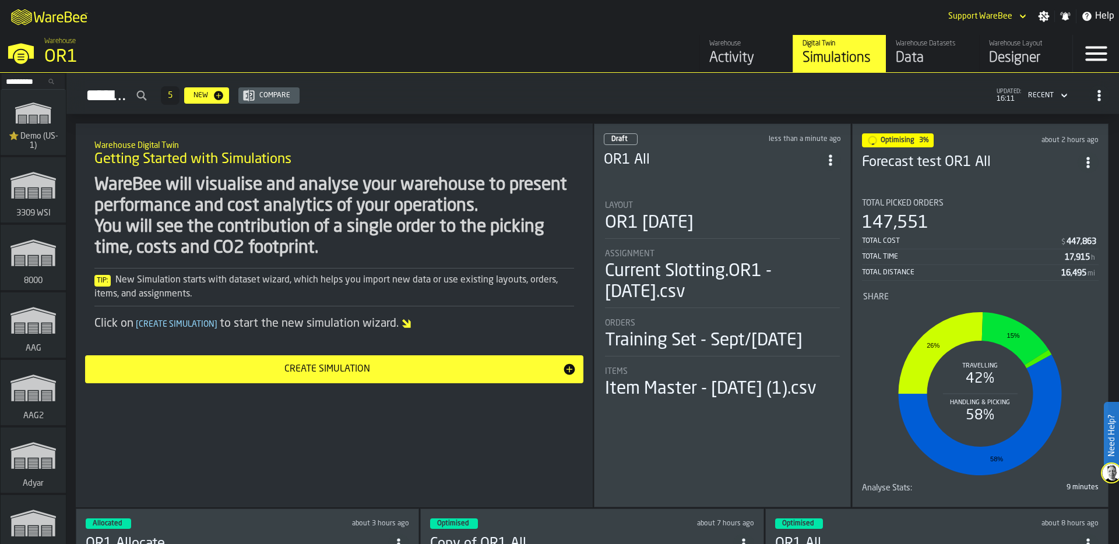
click at [15, 83] on input "Search..." at bounding box center [33, 81] width 61 height 13
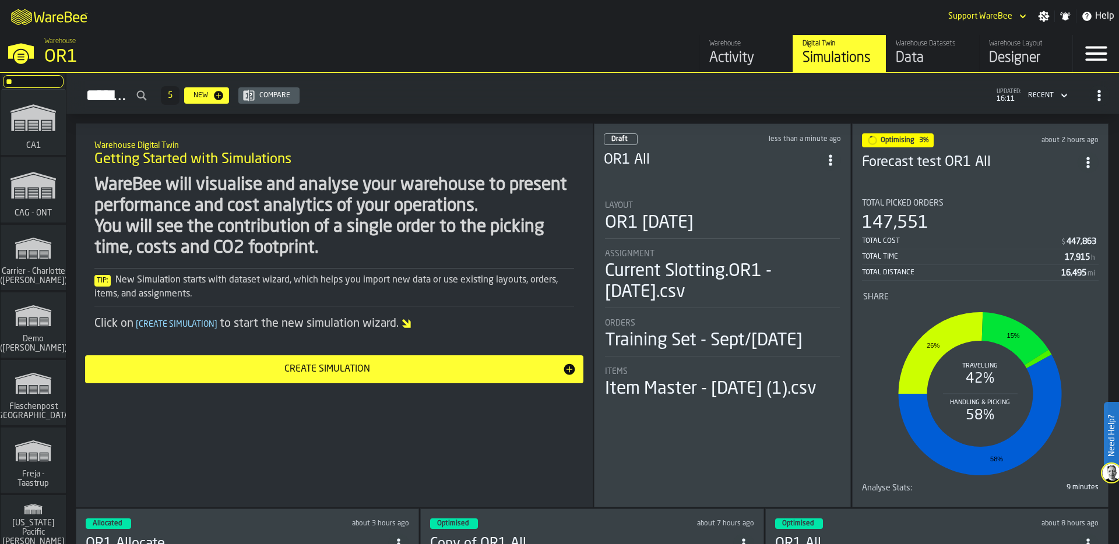
type input "***"
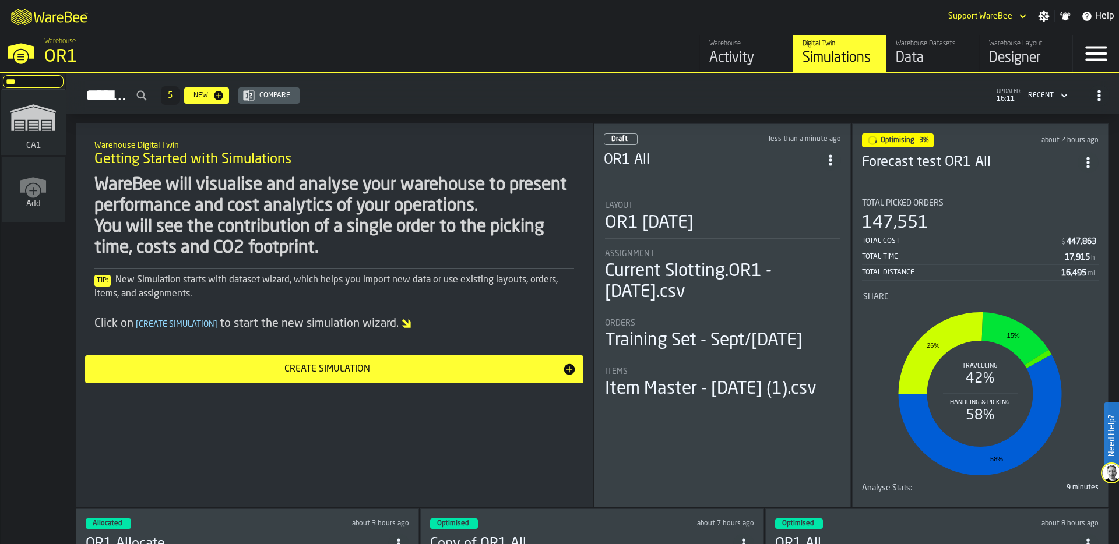
click at [52, 136] on icon "link-to-/wh/i/76e2a128-1b54-4d66-80d4-05ae4c277723/simulations" at bounding box center [33, 117] width 56 height 47
type input "**"
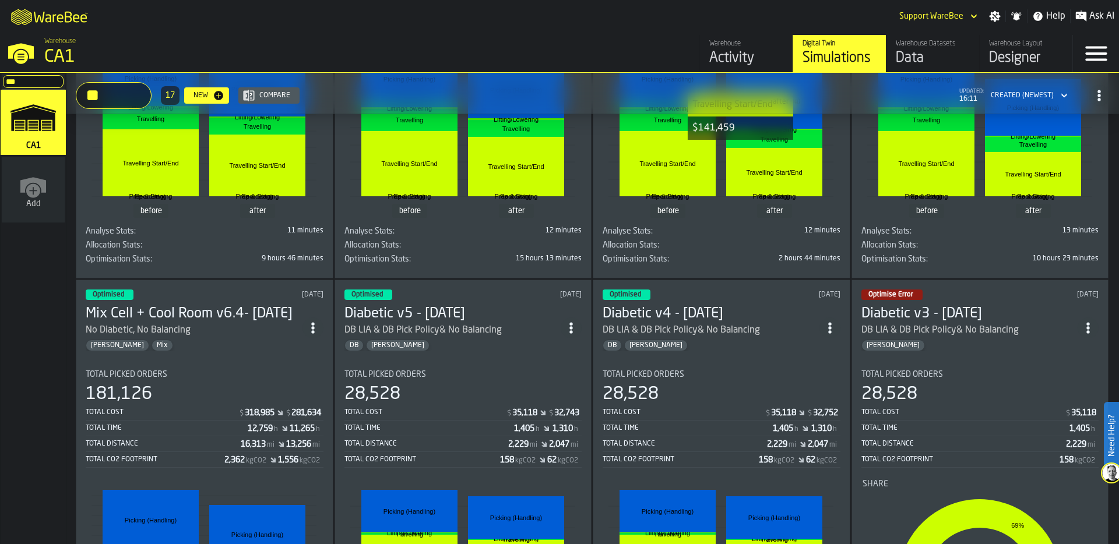
scroll to position [448, 0]
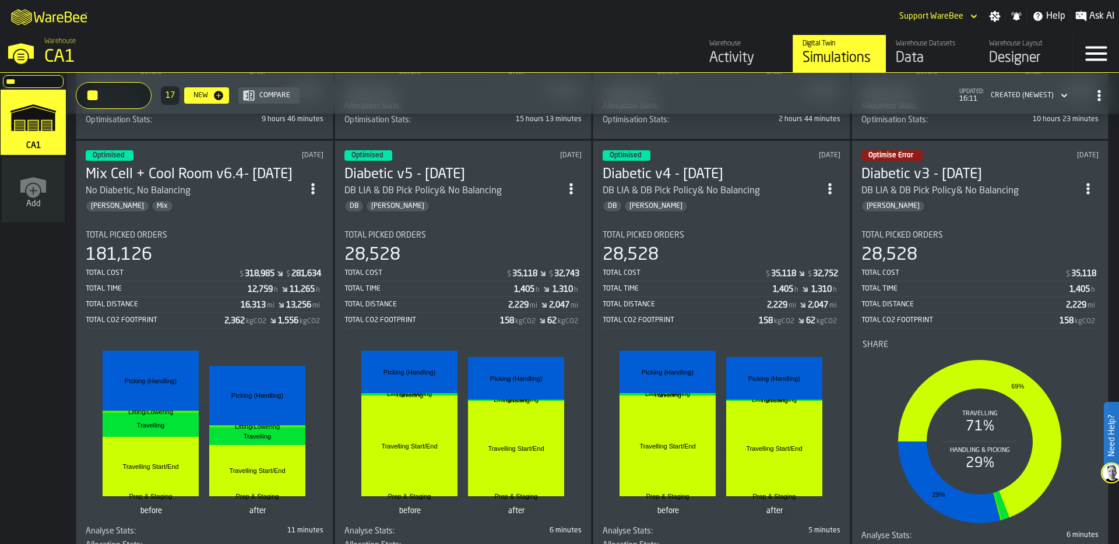
click at [952, 252] on div "28,528" at bounding box center [980, 255] width 238 height 21
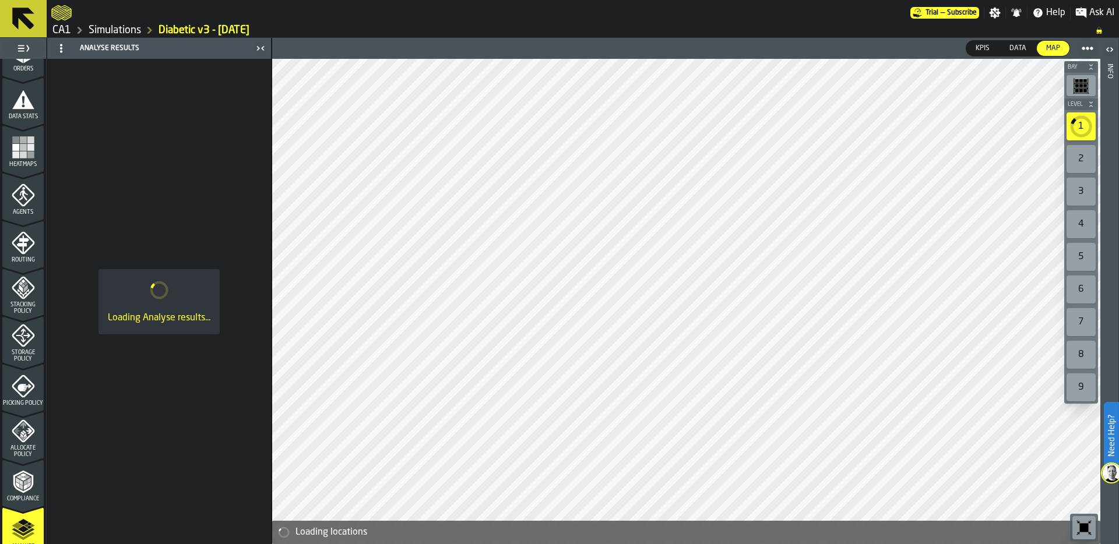
scroll to position [224, 0]
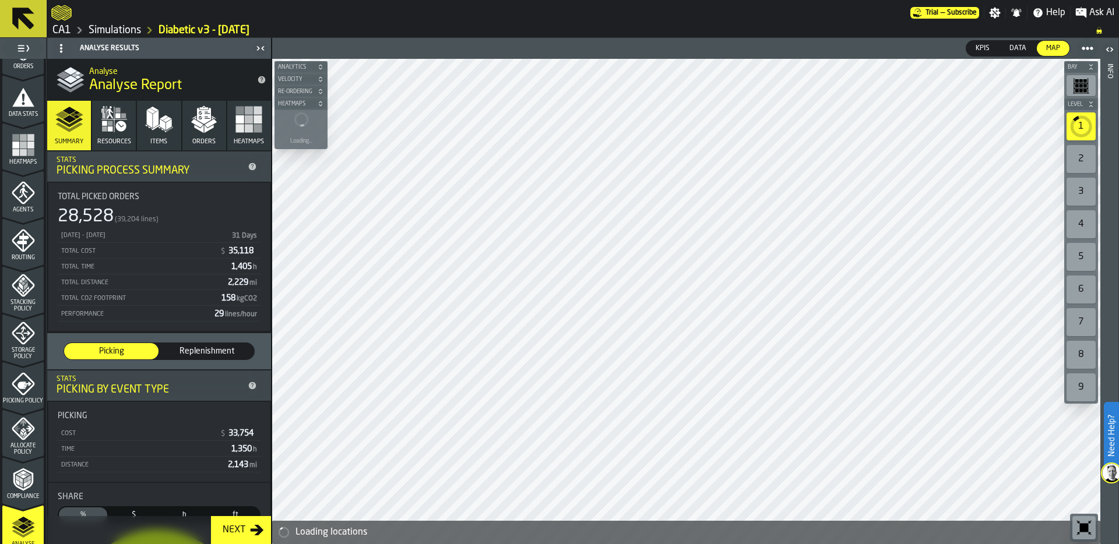
click at [22, 385] on icon "menu Picking Policy" at bounding box center [24, 386] width 14 height 8
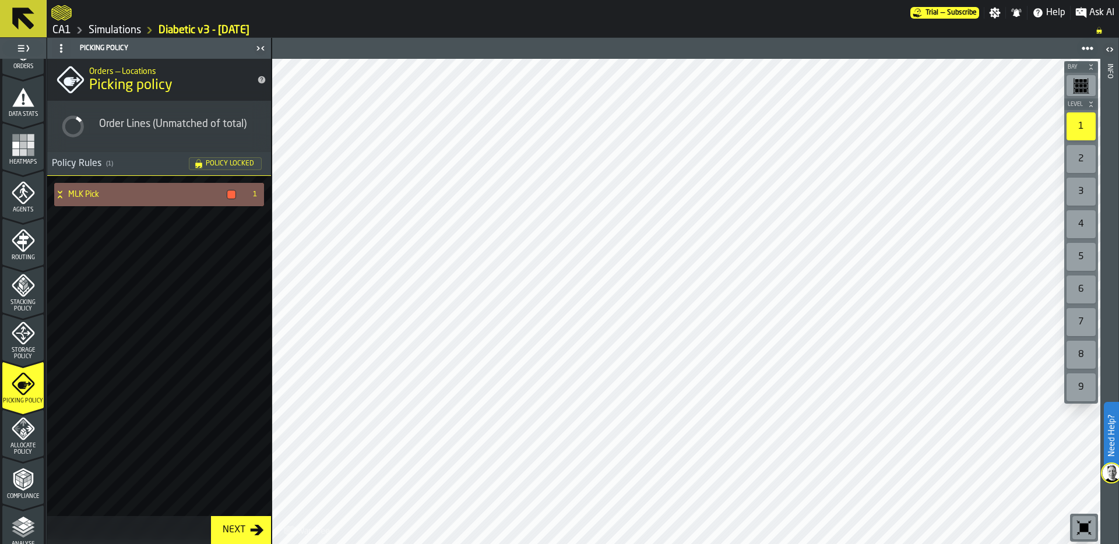
click at [143, 197] on h4 "MLK Pick" at bounding box center [145, 194] width 154 height 9
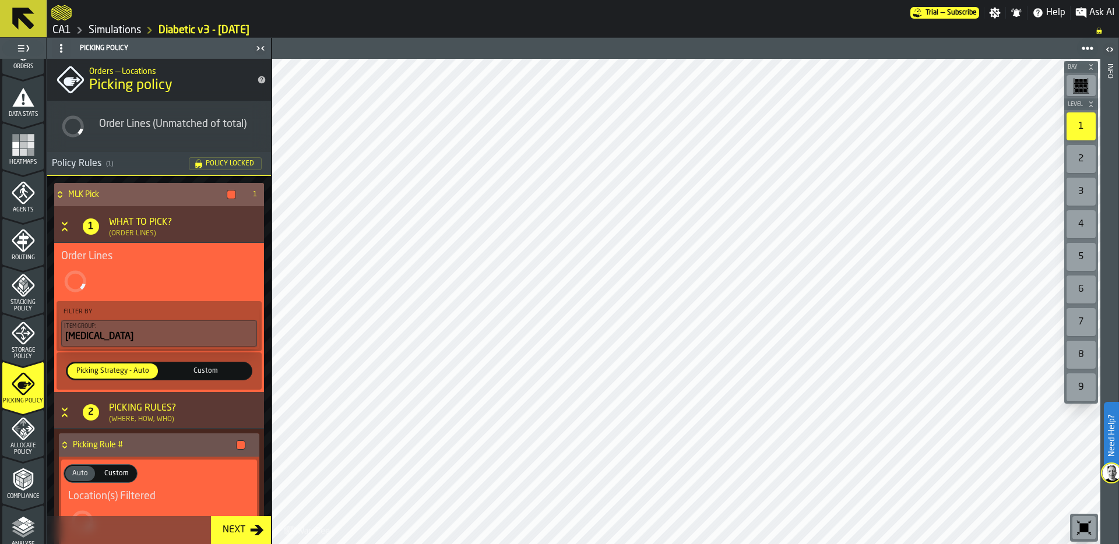
click at [195, 369] on span "Custom" at bounding box center [206, 371] width 86 height 10
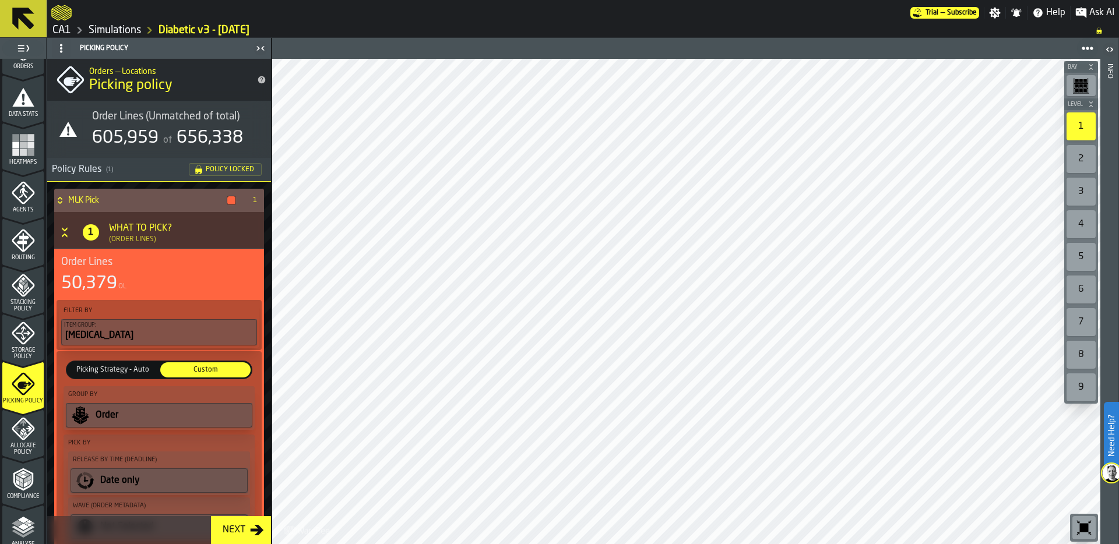
click at [129, 29] on link "Simulations" at bounding box center [115, 30] width 52 height 13
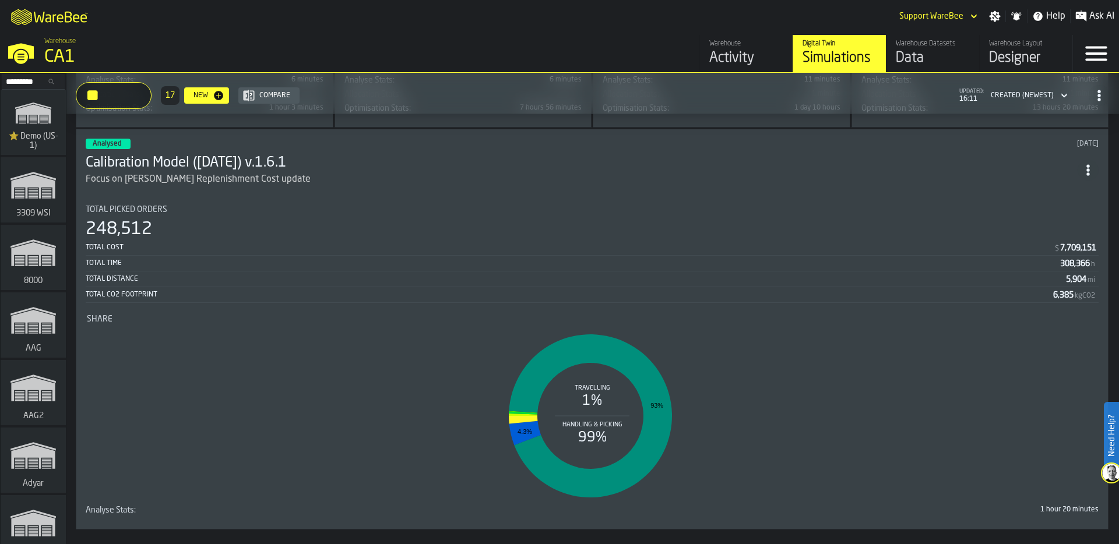
scroll to position [1776, 0]
click at [913, 316] on div "Share" at bounding box center [592, 320] width 1010 height 9
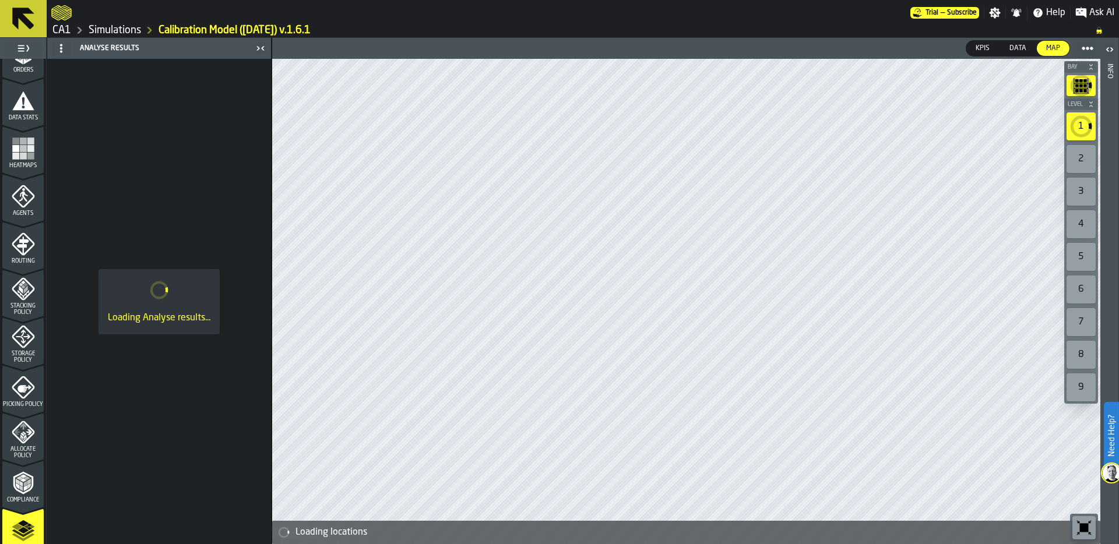
scroll to position [247, 0]
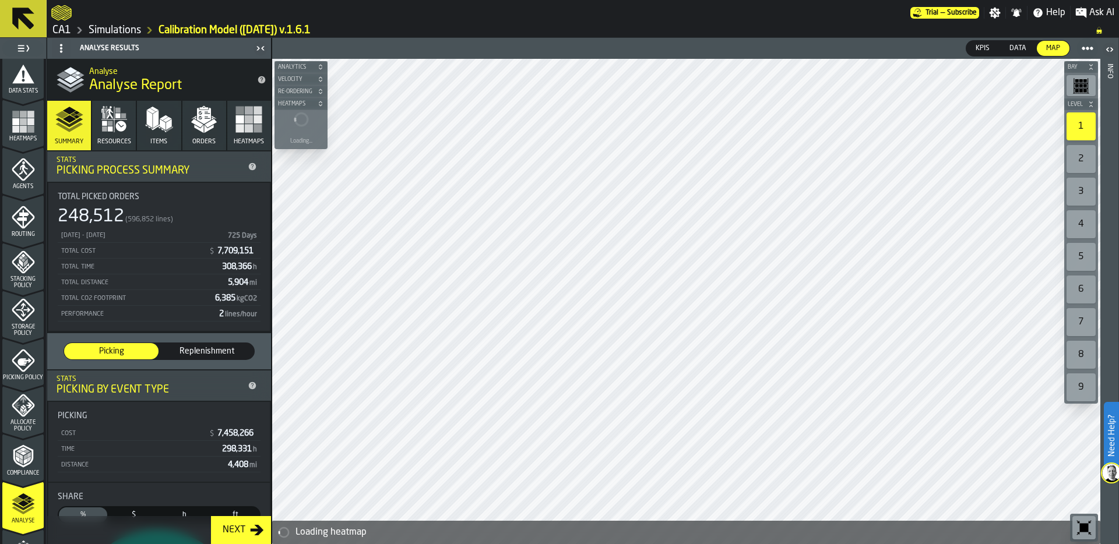
click at [12, 368] on icon "menu Picking Policy" at bounding box center [23, 360] width 23 height 23
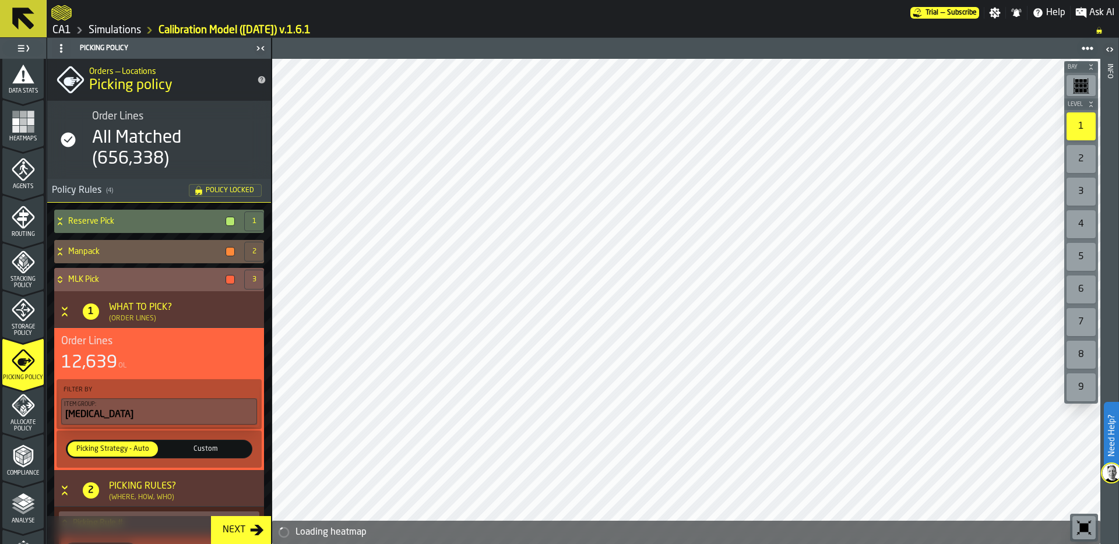
click at [59, 277] on icon at bounding box center [60, 277] width 4 height 3
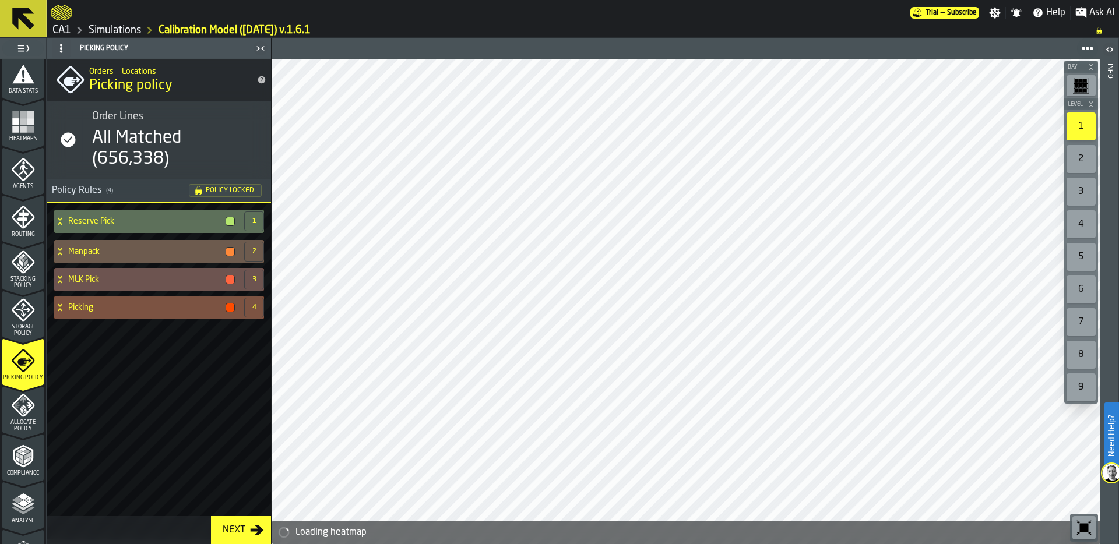
click at [61, 308] on icon at bounding box center [60, 307] width 12 height 9
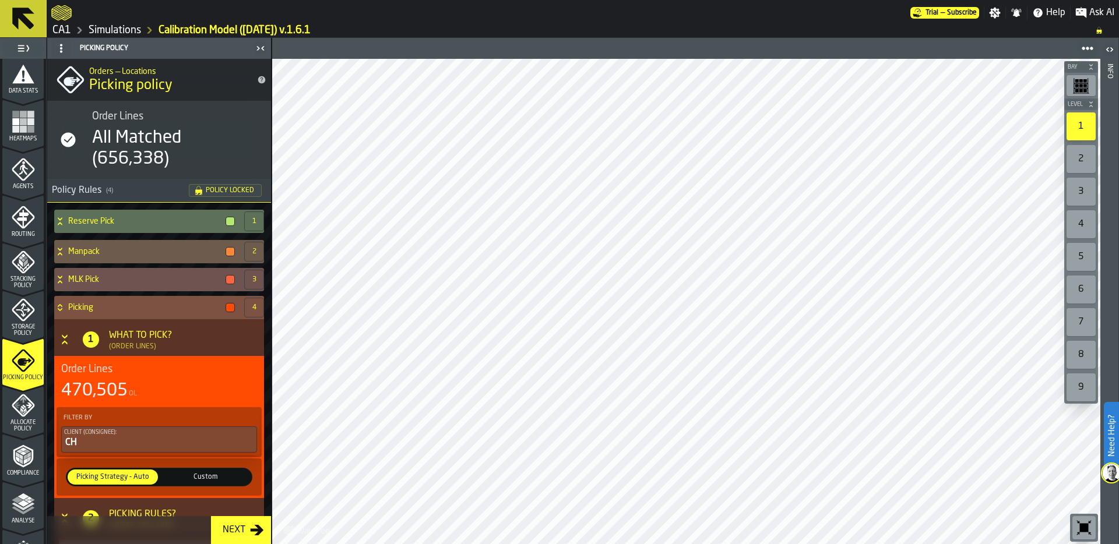
click at [197, 482] on div "Custom" at bounding box center [205, 477] width 90 height 15
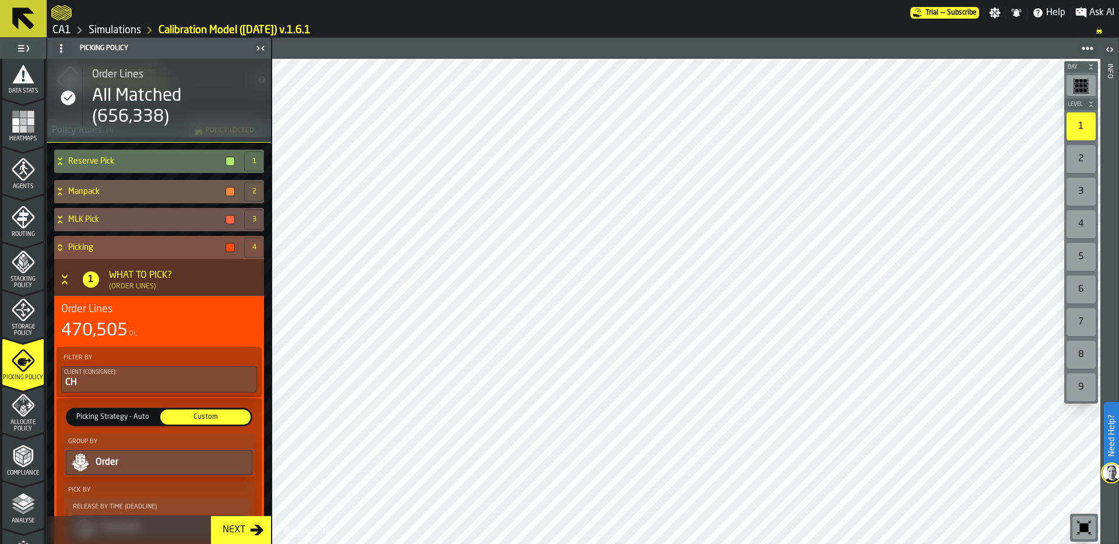
scroll to position [55, 0]
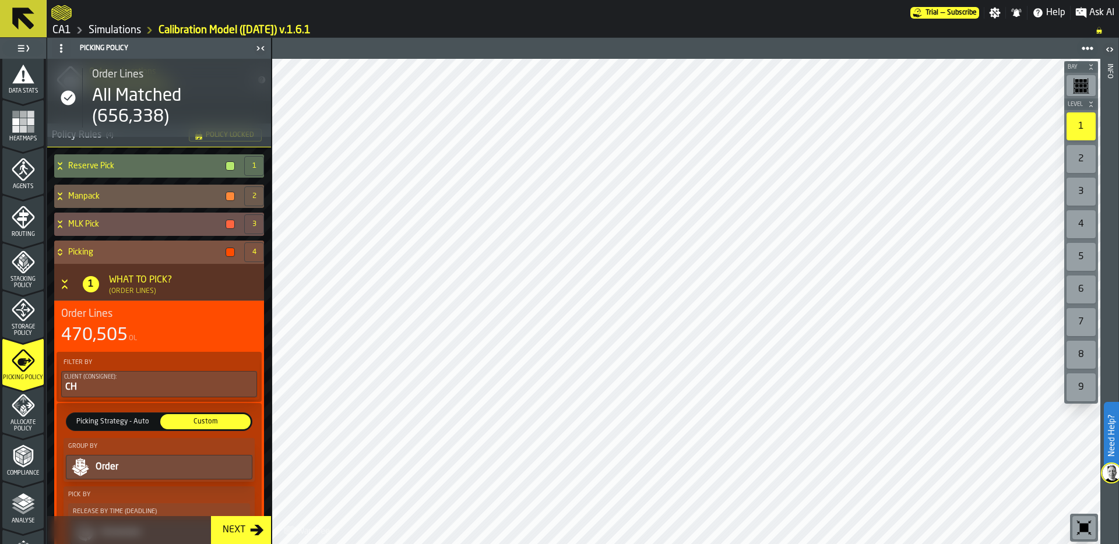
click at [61, 253] on icon at bounding box center [60, 252] width 12 height 9
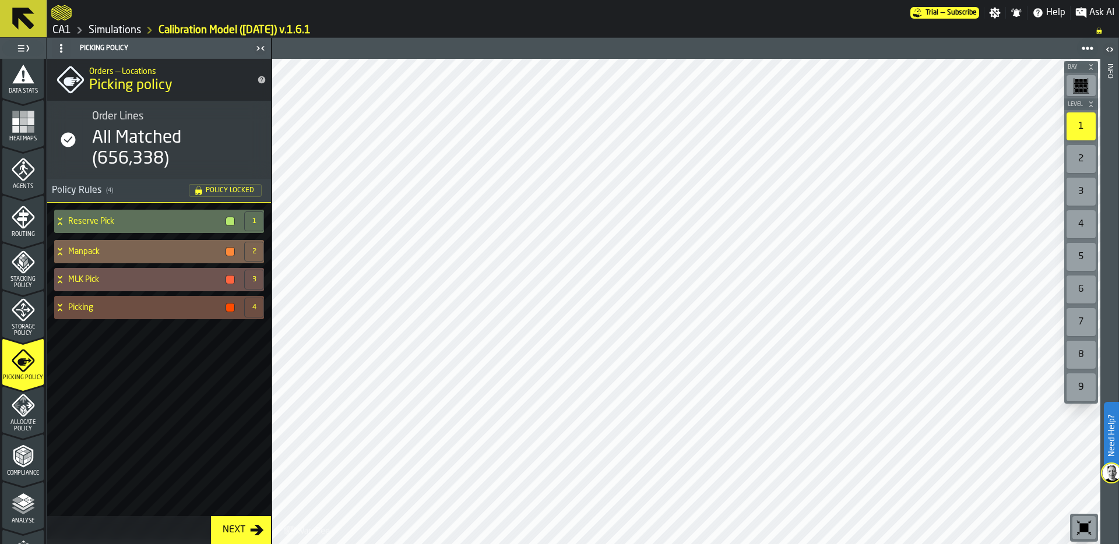
click at [60, 252] on icon at bounding box center [60, 251] width 12 height 9
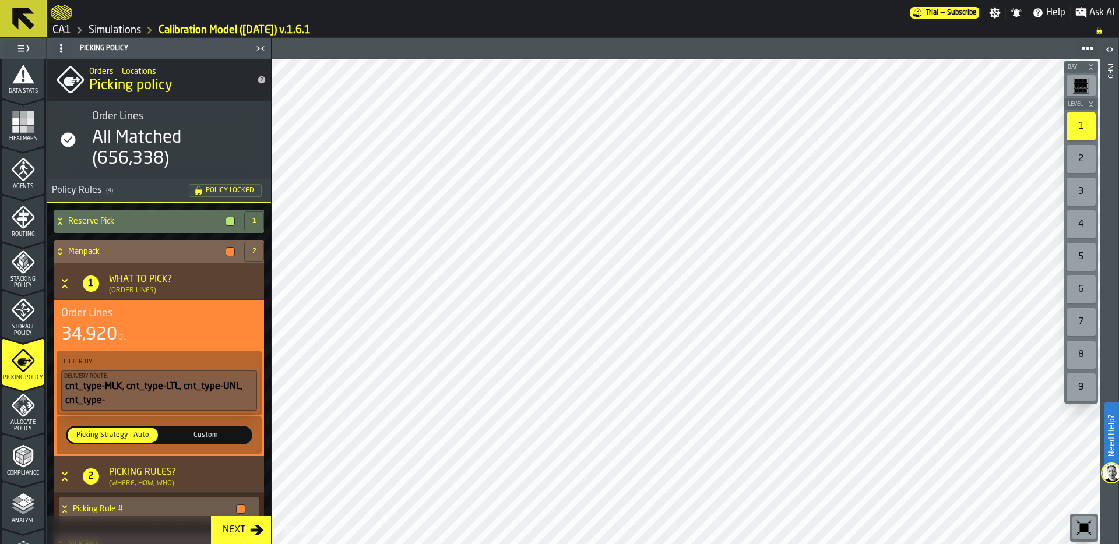
scroll to position [72, 0]
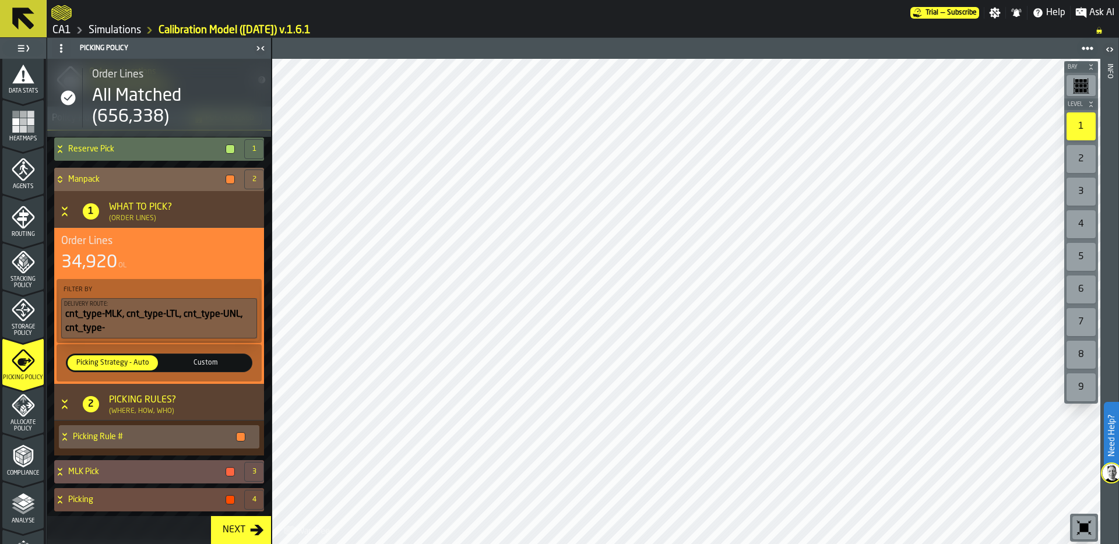
click at [189, 358] on span "Custom" at bounding box center [206, 363] width 86 height 10
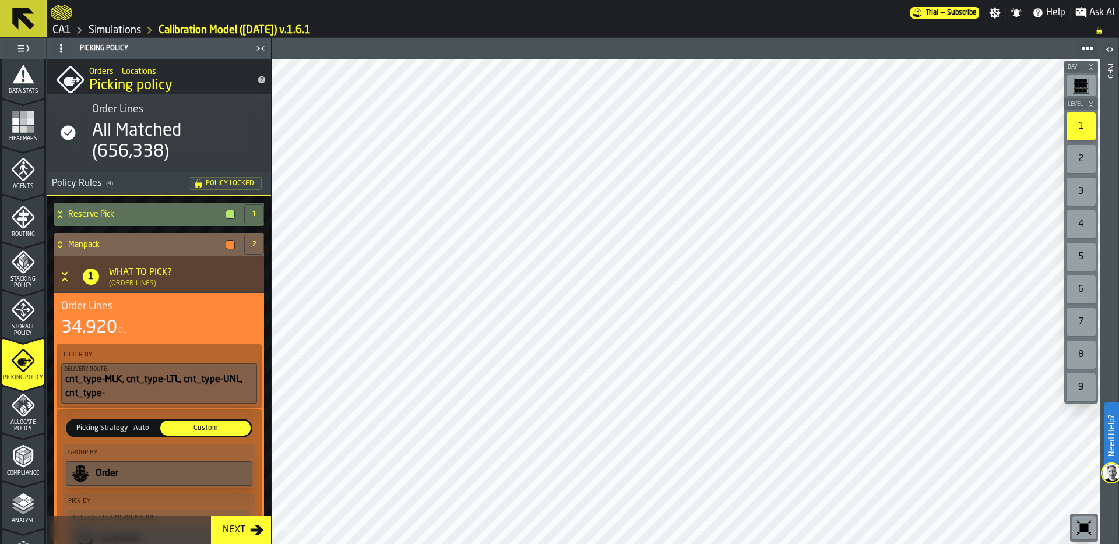
scroll to position [5, 0]
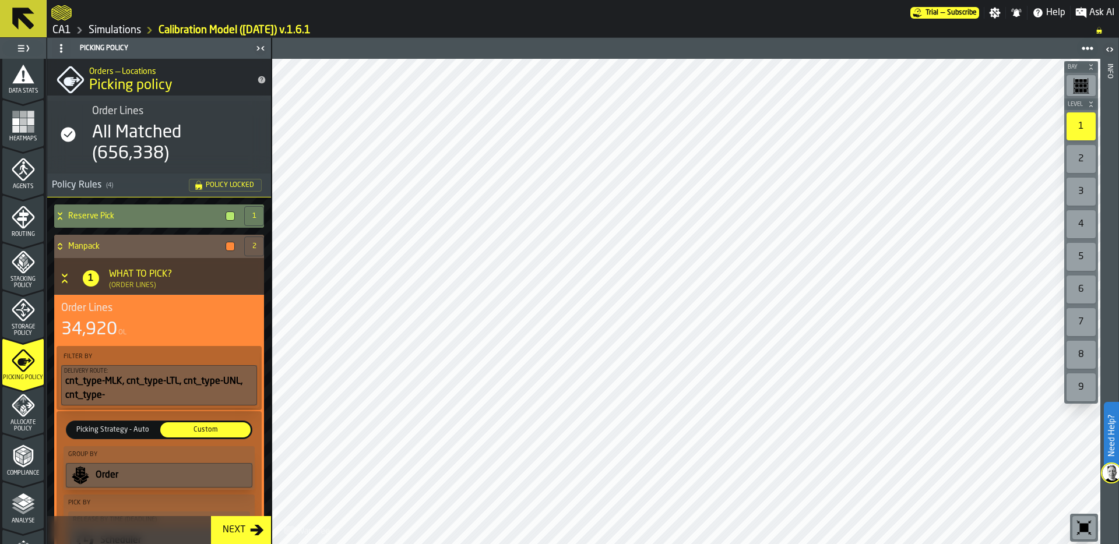
click at [59, 213] on icon at bounding box center [60, 215] width 12 height 9
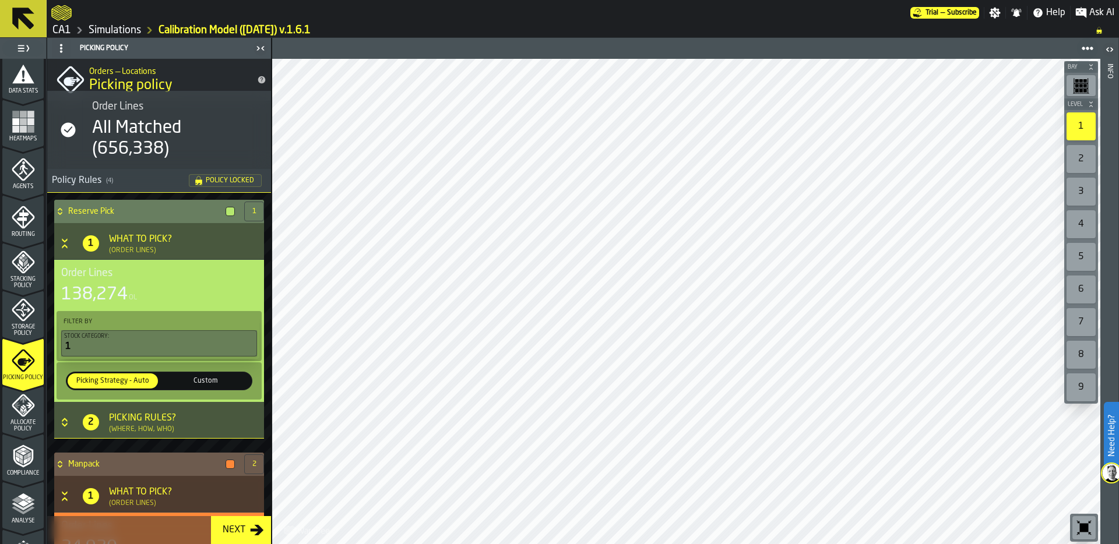
scroll to position [13, 0]
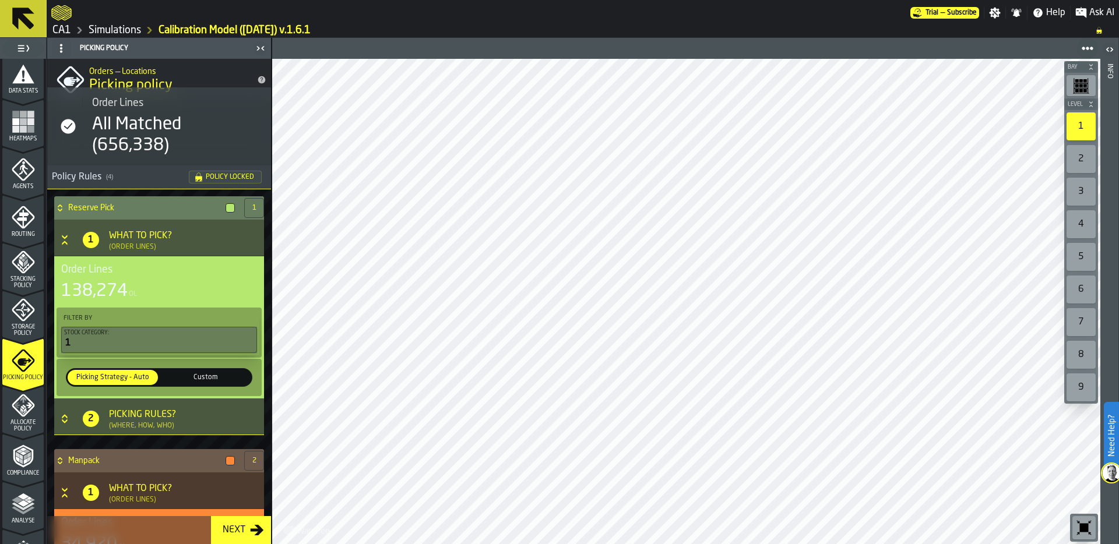
click at [216, 382] on span "Custom" at bounding box center [206, 377] width 86 height 10
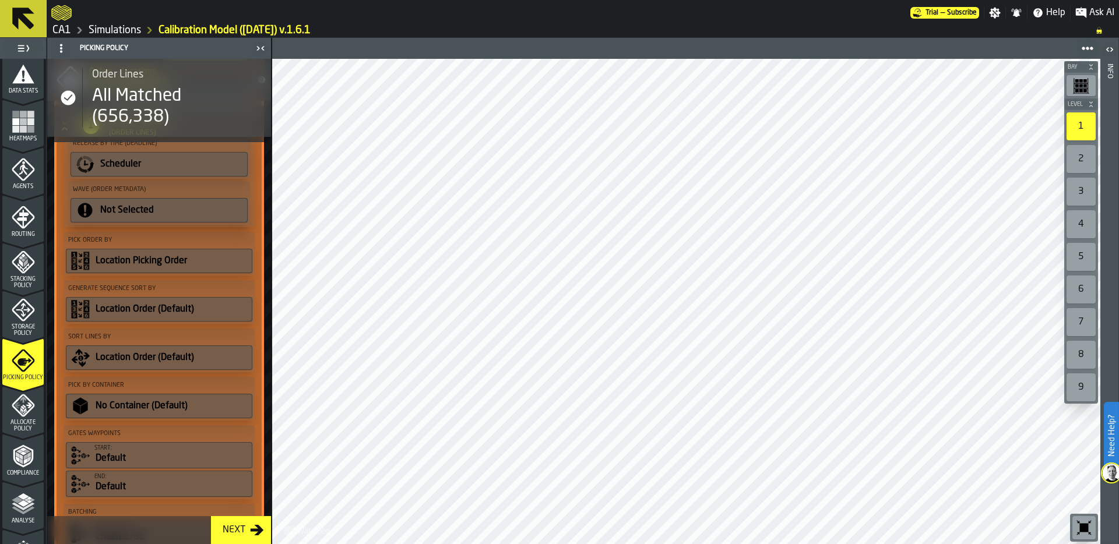
scroll to position [1263, 0]
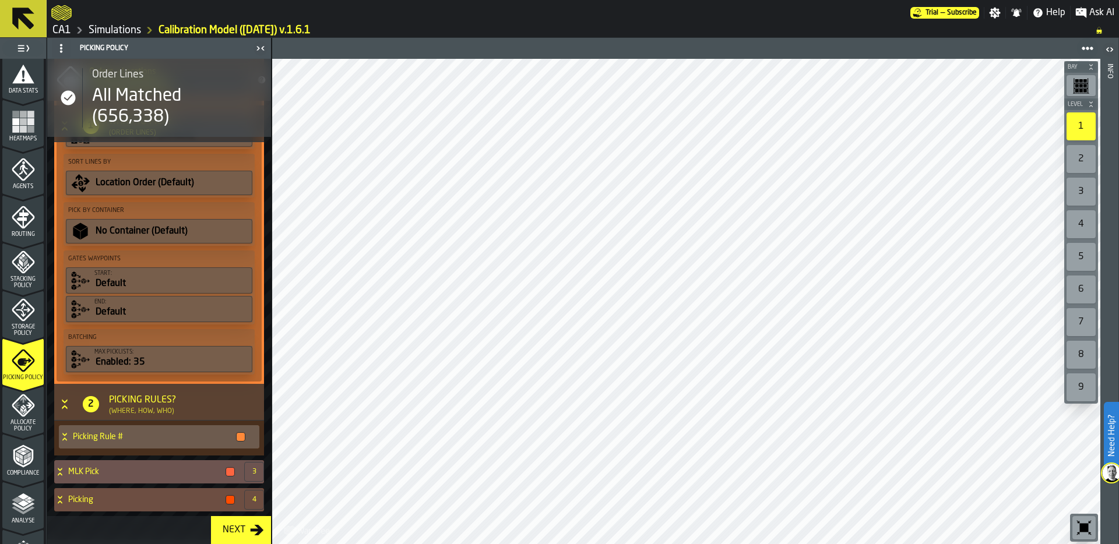
click at [193, 384] on h3 "2 Picking Rules? (Where, How, Who)" at bounding box center [159, 402] width 210 height 37
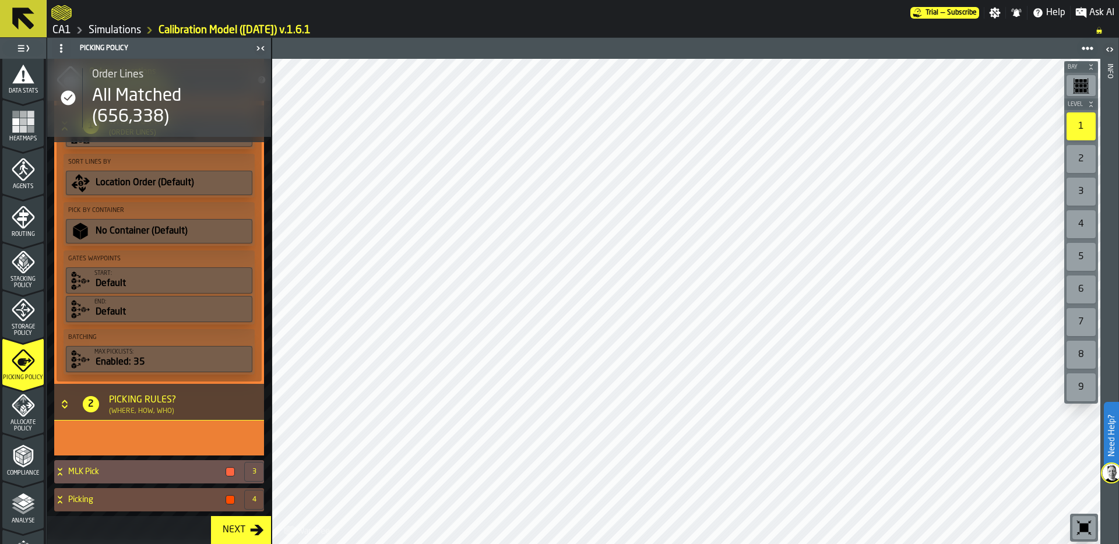
scroll to position [1228, 0]
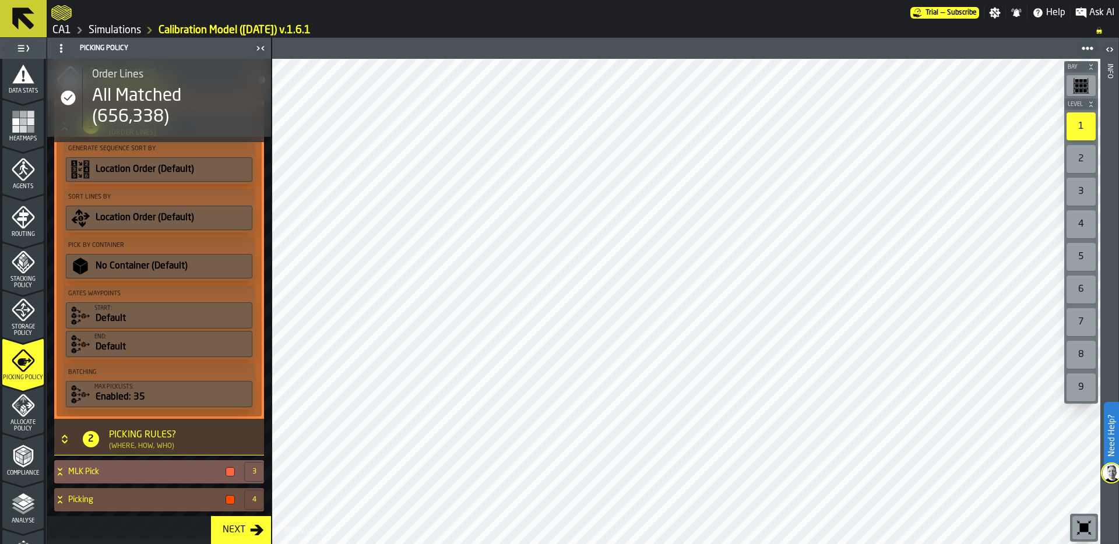
click at [188, 472] on h4 "MLK Pick" at bounding box center [144, 471] width 153 height 9
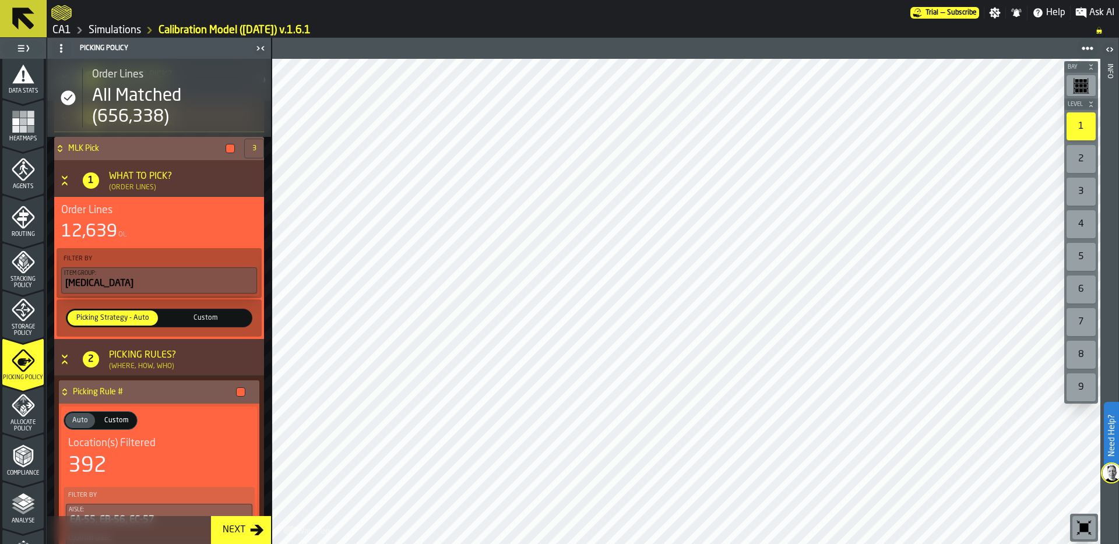
scroll to position [1564, 0]
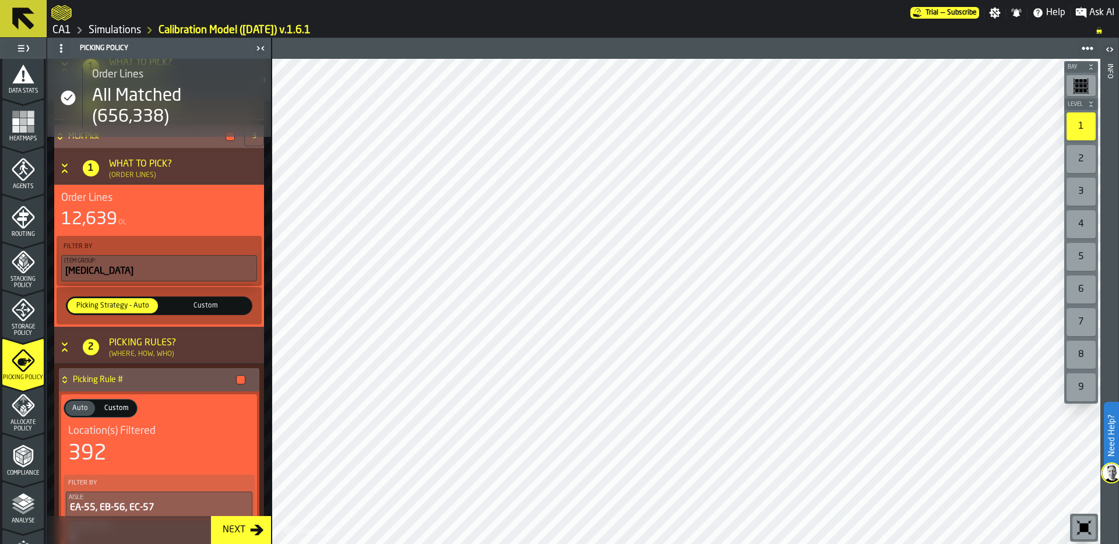
click at [208, 301] on span "Custom" at bounding box center [206, 306] width 86 height 10
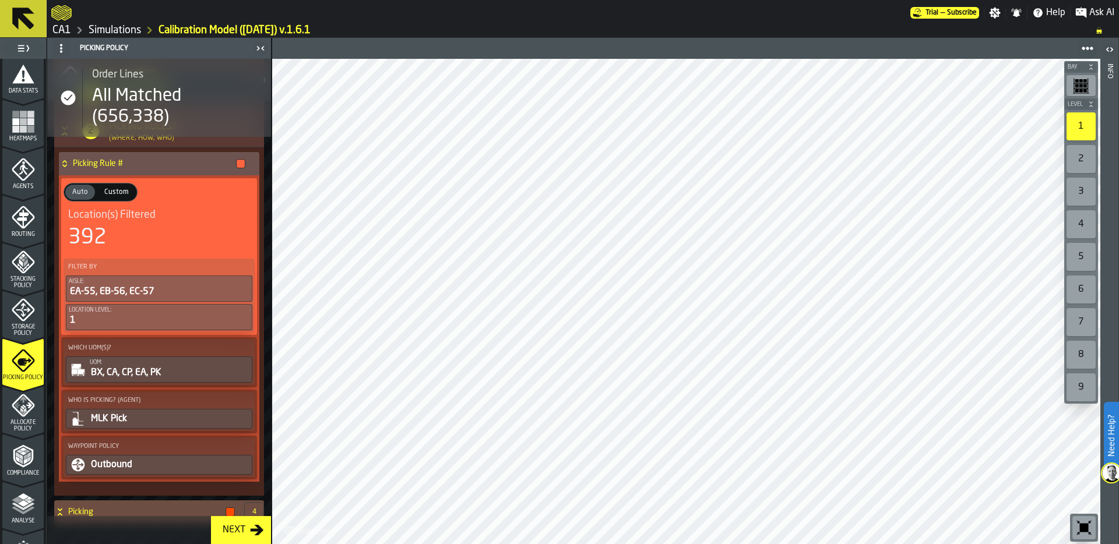
scroll to position [2276, 0]
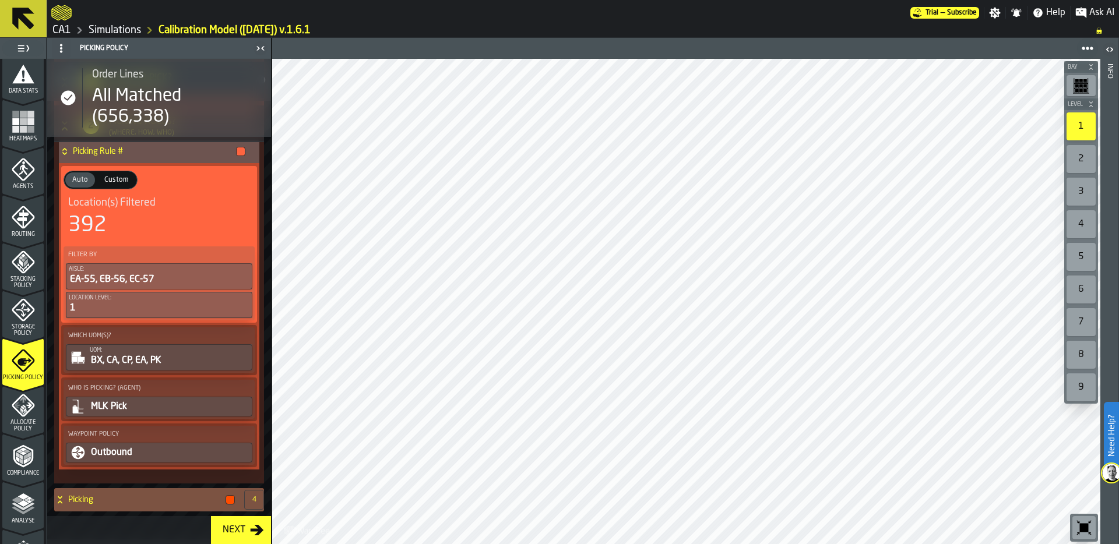
click at [110, 501] on h4 "Picking" at bounding box center [144, 499] width 153 height 9
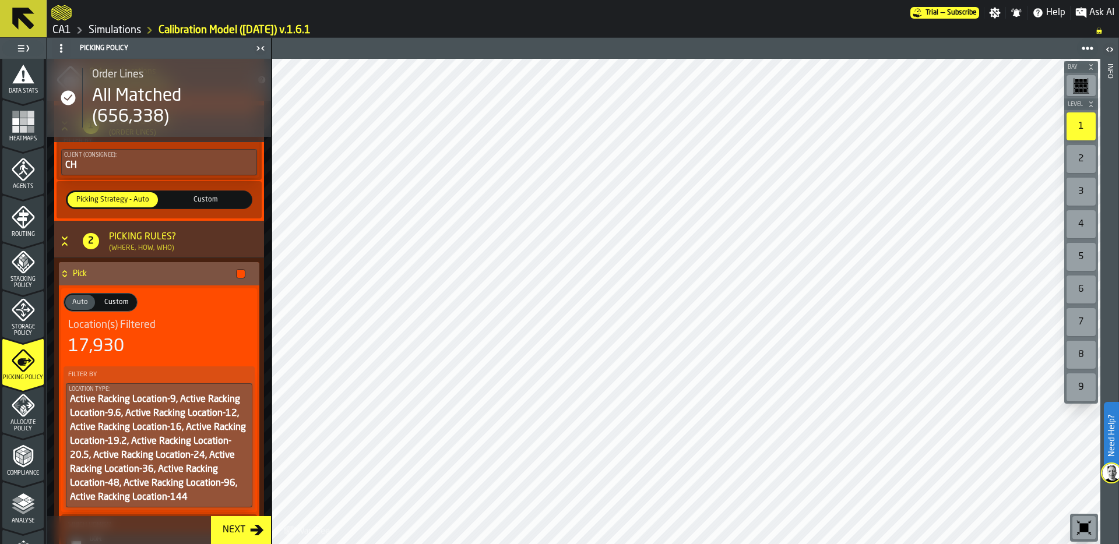
scroll to position [2676, 0]
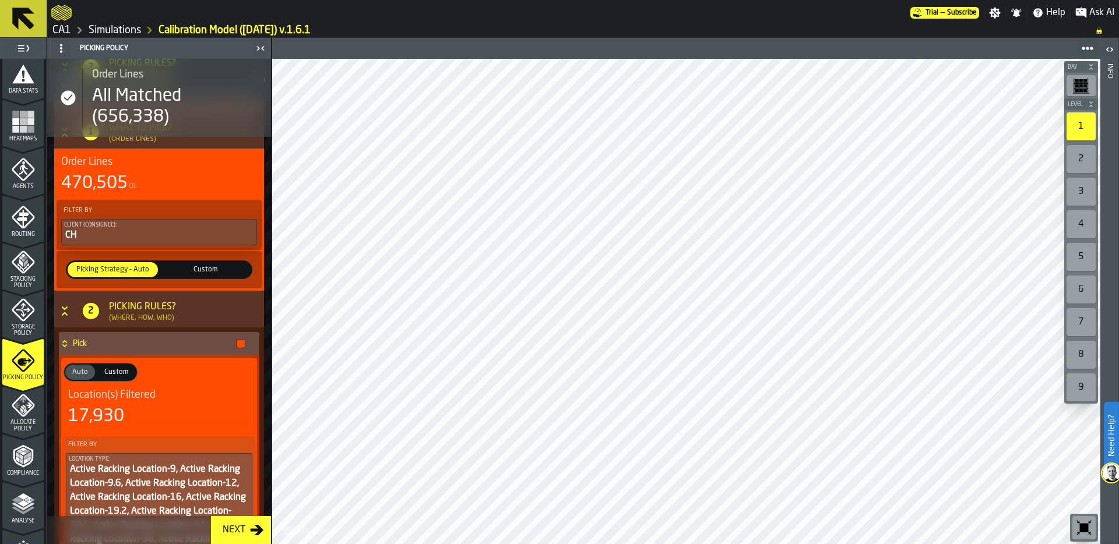
click at [203, 271] on span "Custom" at bounding box center [206, 269] width 86 height 10
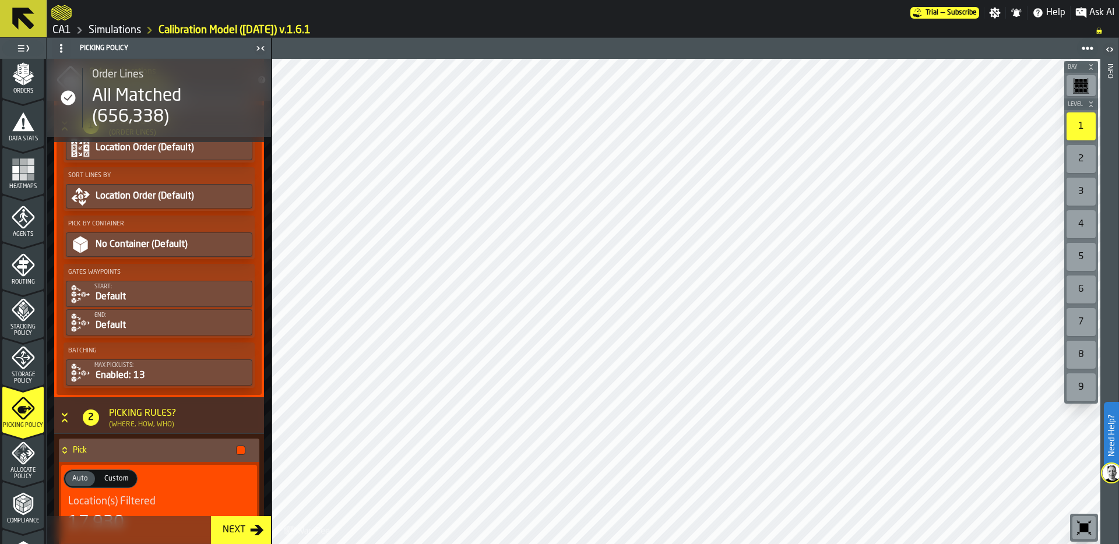
scroll to position [182, 0]
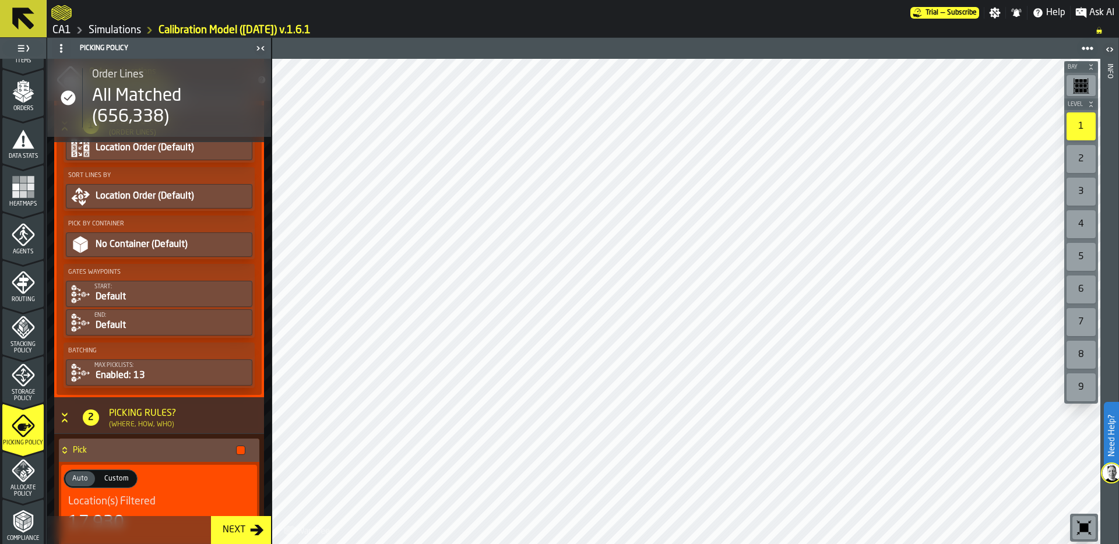
click at [20, 234] on icon "menu Agents" at bounding box center [24, 235] width 8 height 10
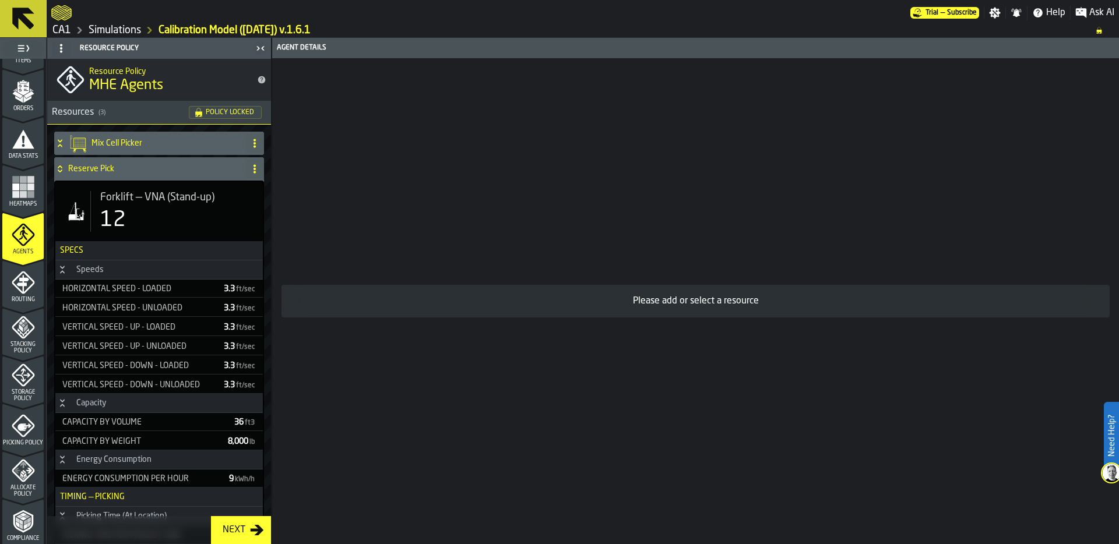
click at [72, 161] on div "Reserve Pick" at bounding box center [147, 168] width 186 height 23
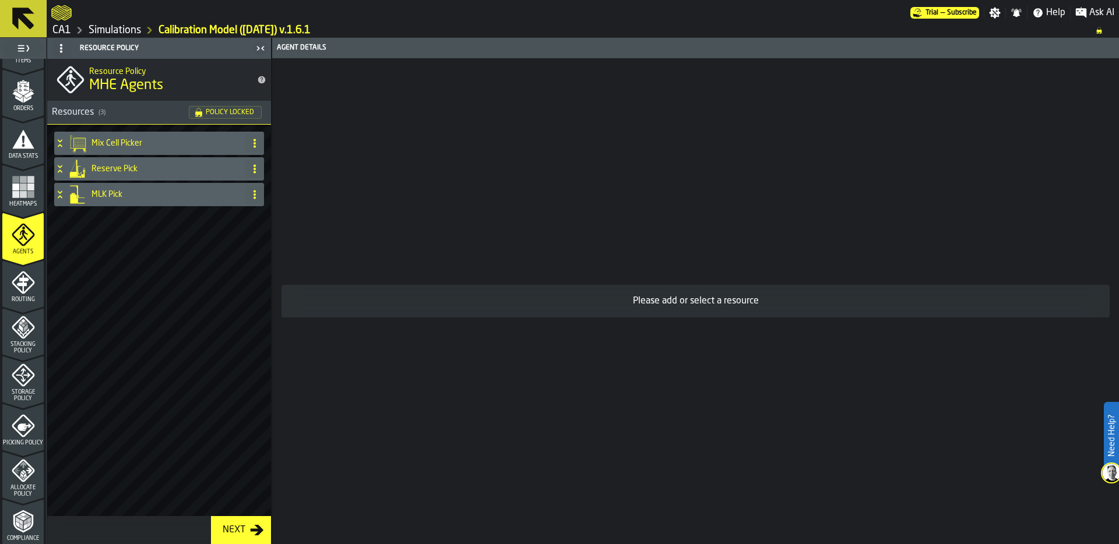
click at [105, 141] on h4 "Mix Cell Picker" at bounding box center [165, 143] width 149 height 9
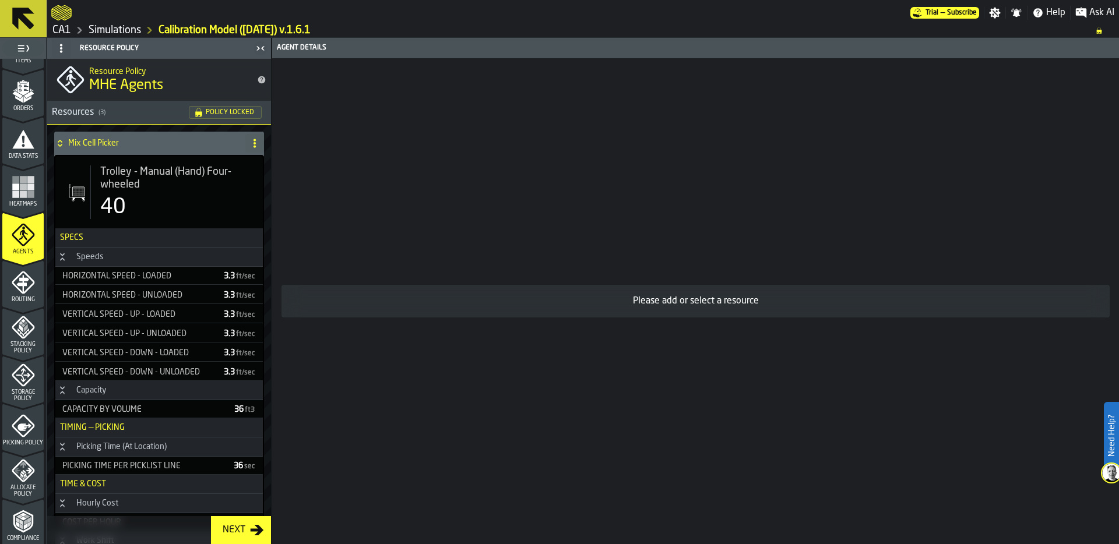
click at [157, 206] on div "40" at bounding box center [176, 207] width 153 height 23
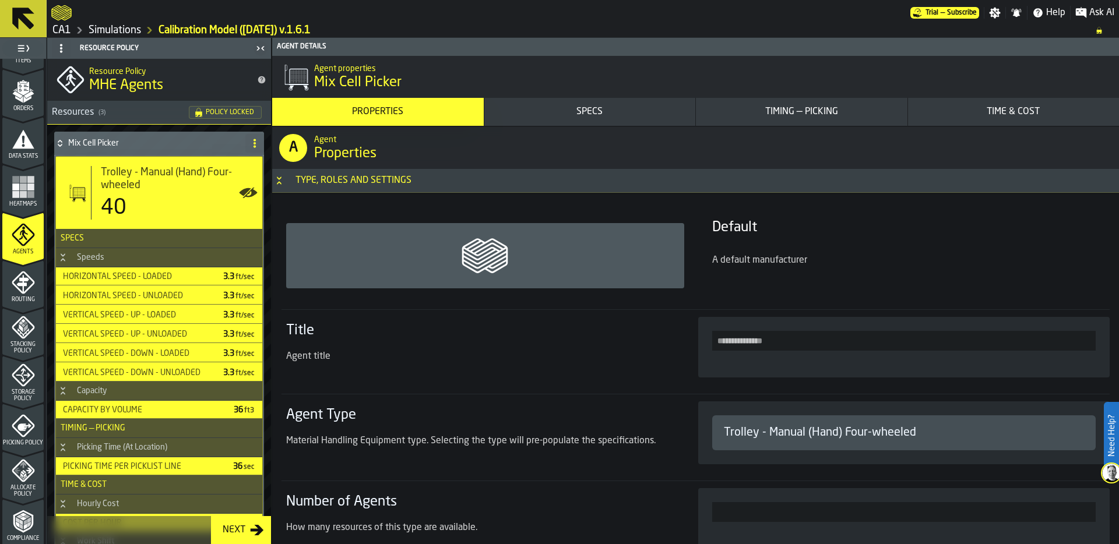
click at [789, 121] on button "Timing — Picking" at bounding box center [801, 112] width 211 height 28
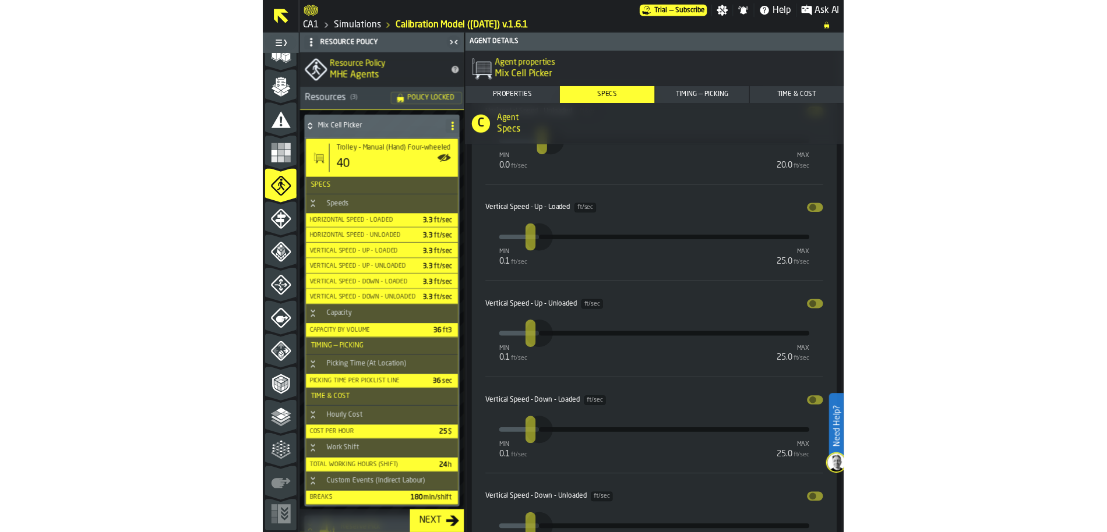
scroll to position [119, 0]
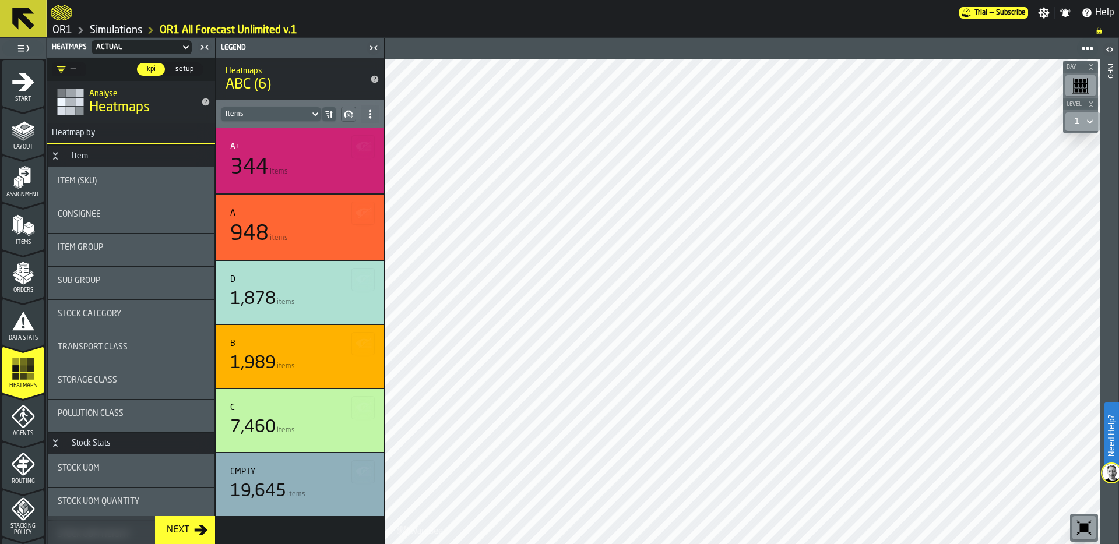
click at [108, 31] on link "Simulations" at bounding box center [116, 30] width 52 height 13
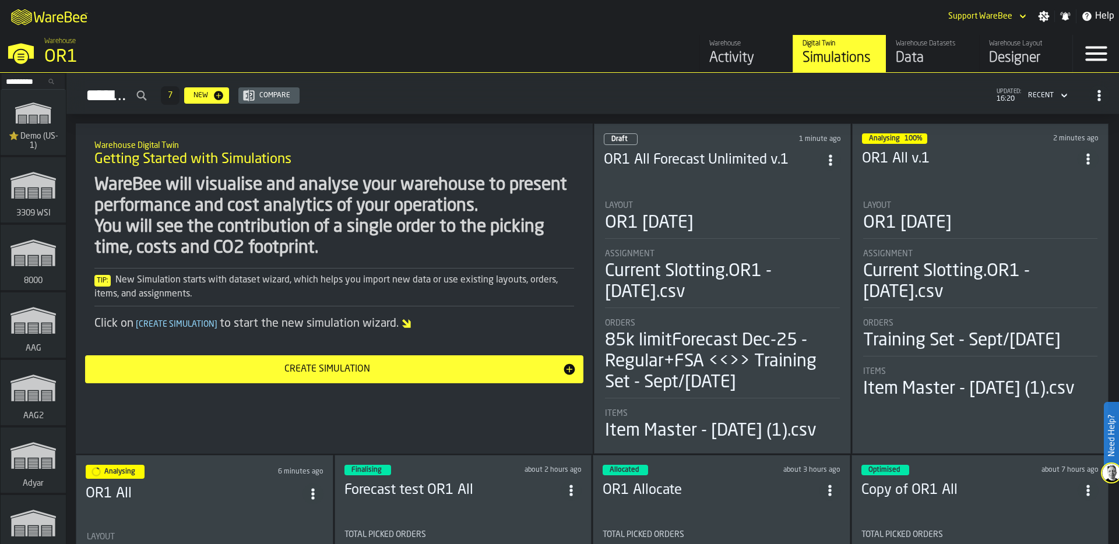
click at [928, 216] on div "OR1 [DATE]" at bounding box center [907, 223] width 89 height 21
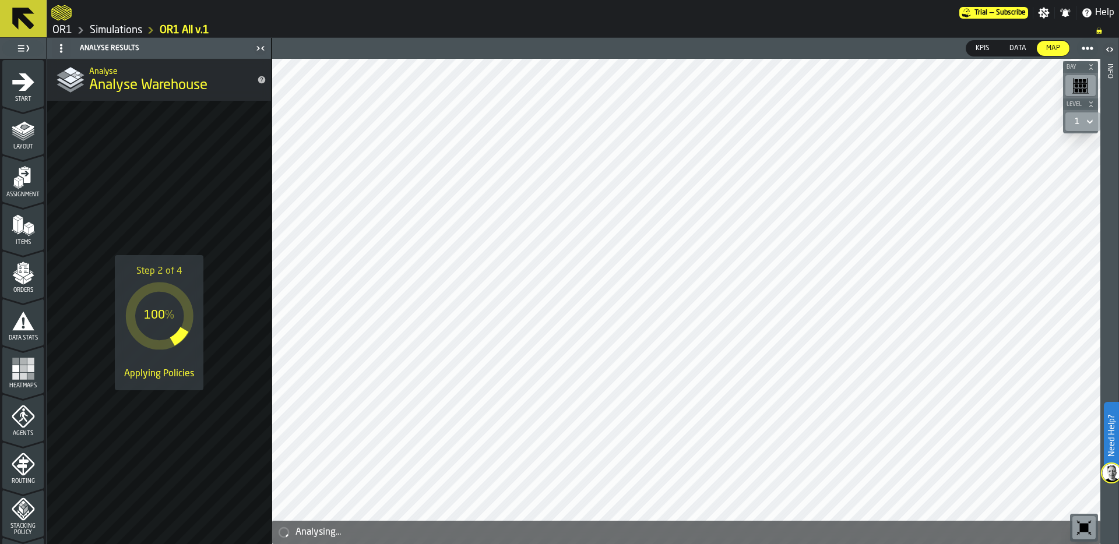
click at [31, 375] on rect "menu Heatmaps" at bounding box center [30, 376] width 7 height 7
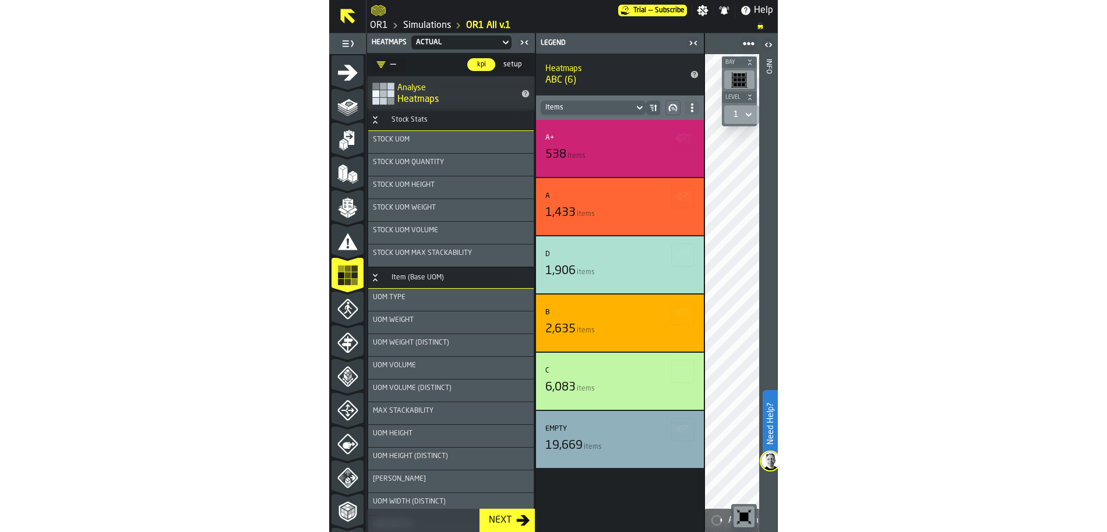
scroll to position [234, 0]
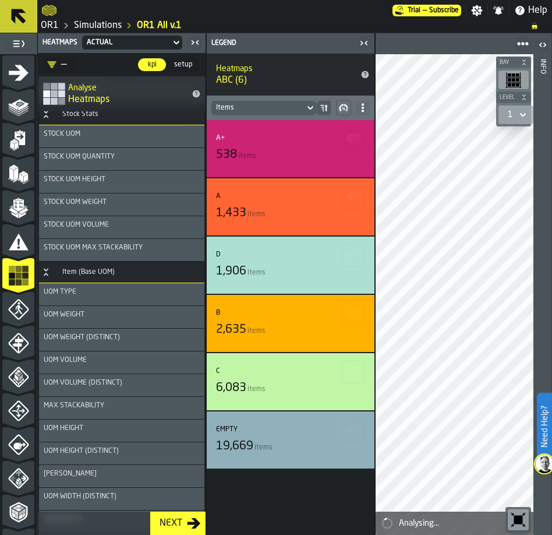
click at [197, 42] on icon "button-toggle-Close me" at bounding box center [197, 43] width 3 height 4
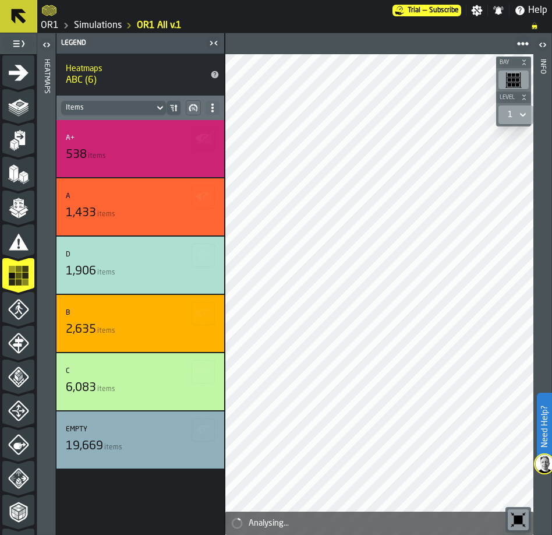
click at [96, 23] on link "Simulations" at bounding box center [98, 26] width 48 height 14
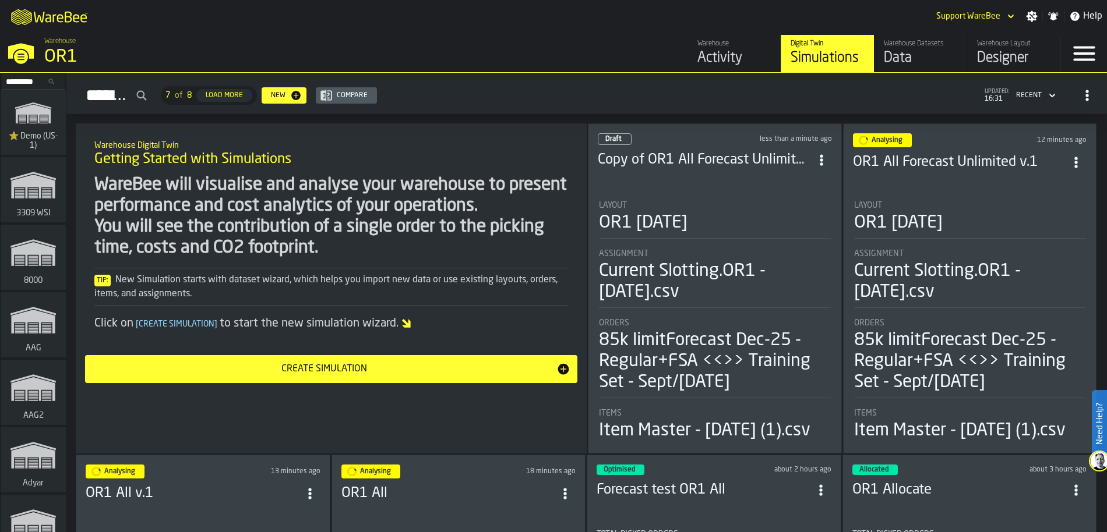
click at [743, 257] on div "Assignment" at bounding box center [715, 253] width 232 height 9
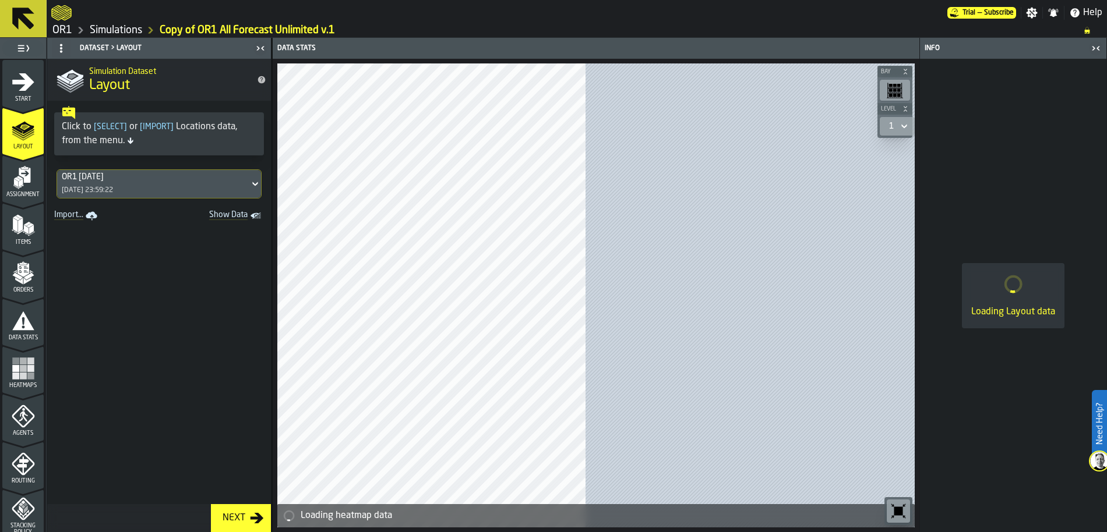
click at [40, 252] on ul "1 Start 2 Layout 3 Assignment 4 Items 5 Orders 6 Data Stats 7 Heatmaps 8 Agents…" at bounding box center [23, 489] width 46 height 861
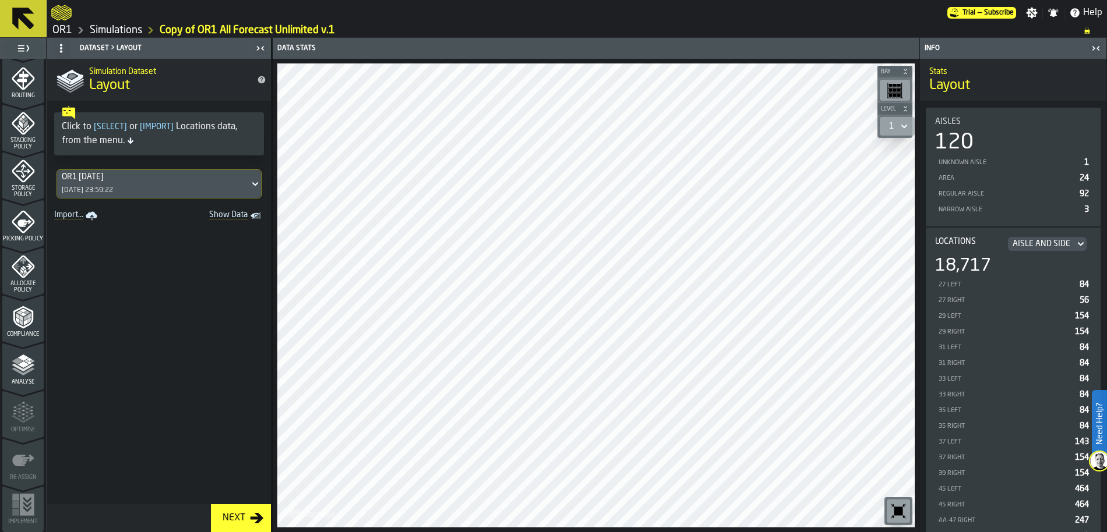
scroll to position [387, 0]
click at [29, 227] on icon "menu Picking Policy" at bounding box center [23, 220] width 23 height 23
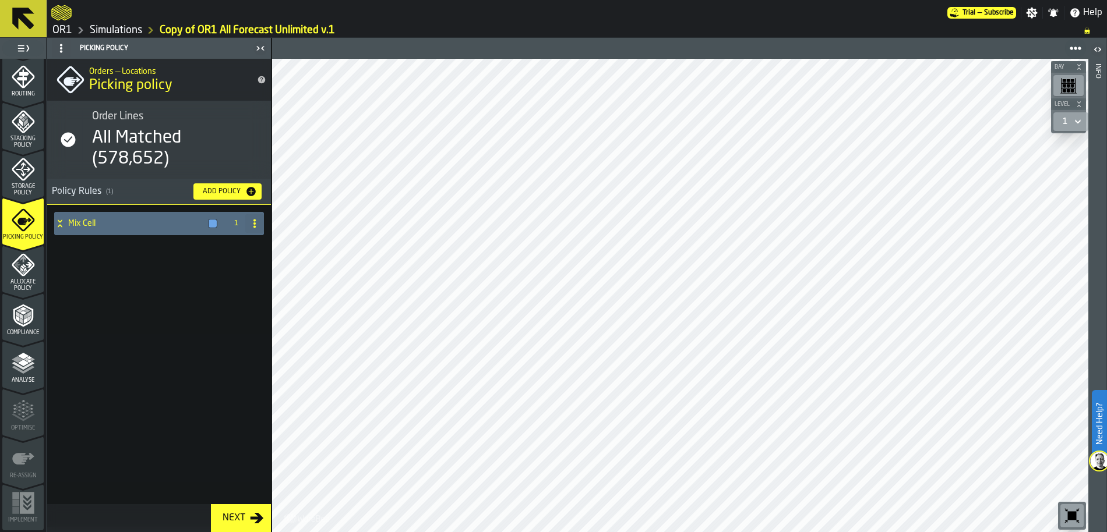
click at [113, 218] on div "Mix Cell" at bounding box center [138, 223] width 168 height 23
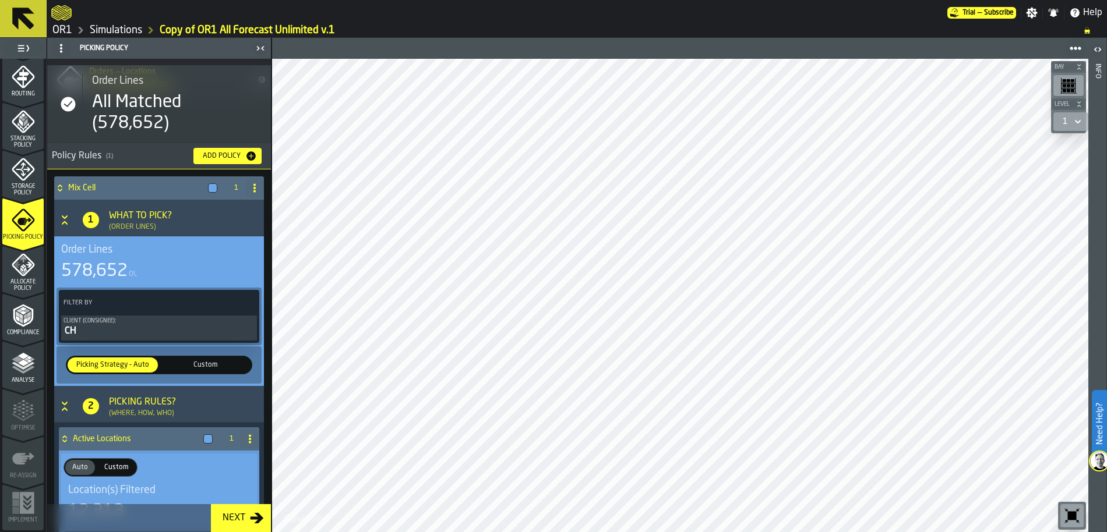
scroll to position [0, 0]
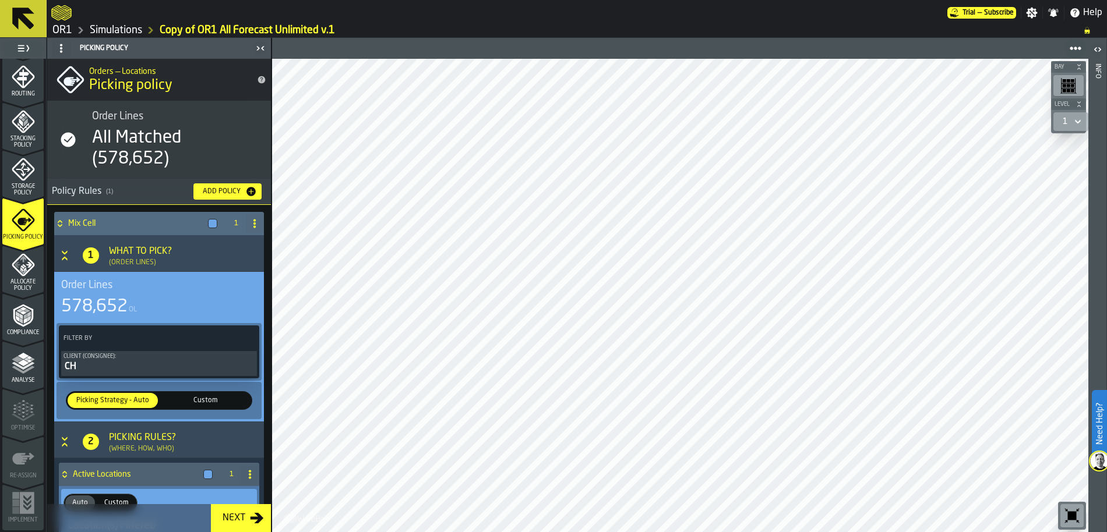
click at [199, 401] on span "Custom" at bounding box center [206, 401] width 86 height 10
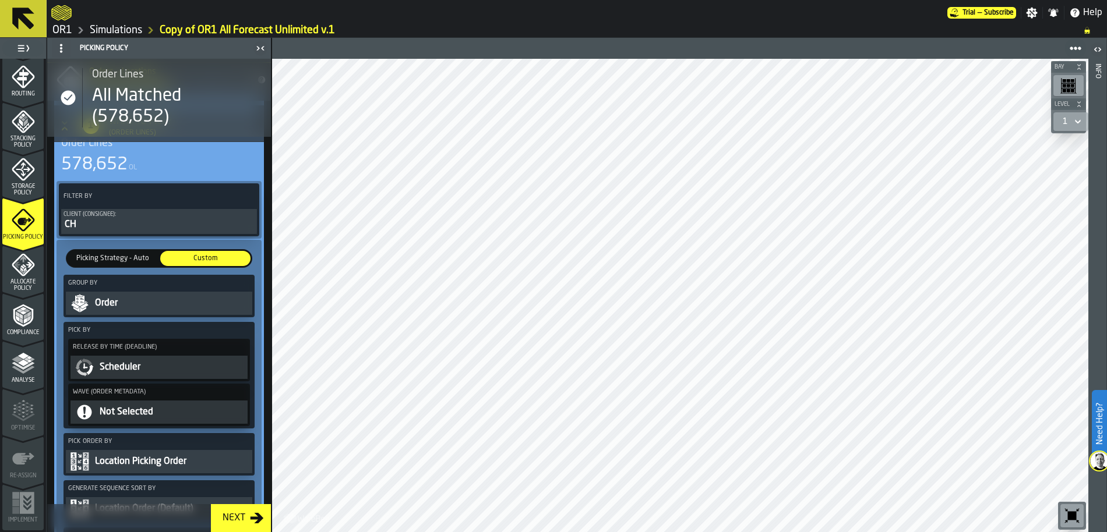
scroll to position [143, 0]
click at [139, 410] on div "Not Selected" at bounding box center [171, 412] width 147 height 14
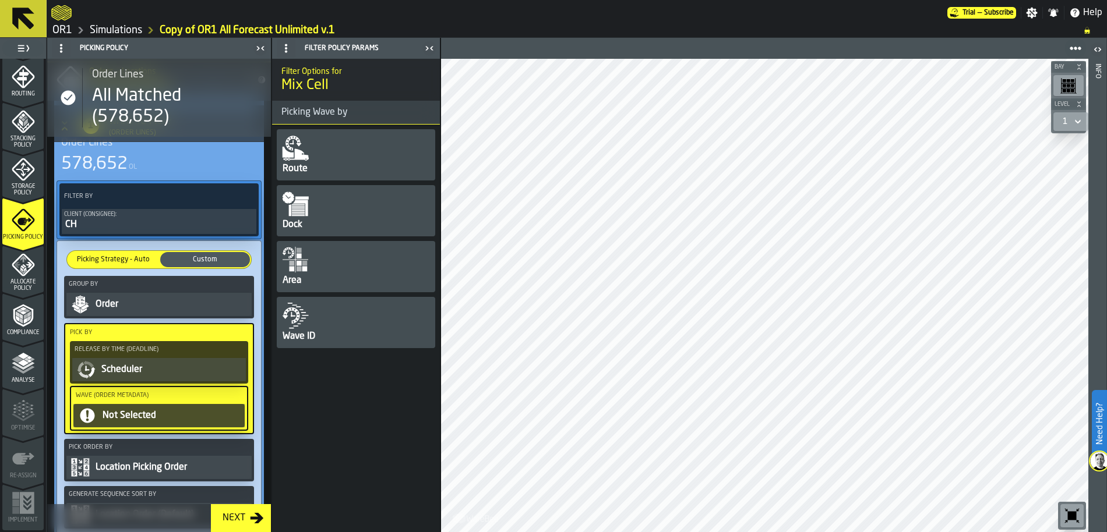
click at [137, 376] on div "Scheduler" at bounding box center [171, 370] width 143 height 14
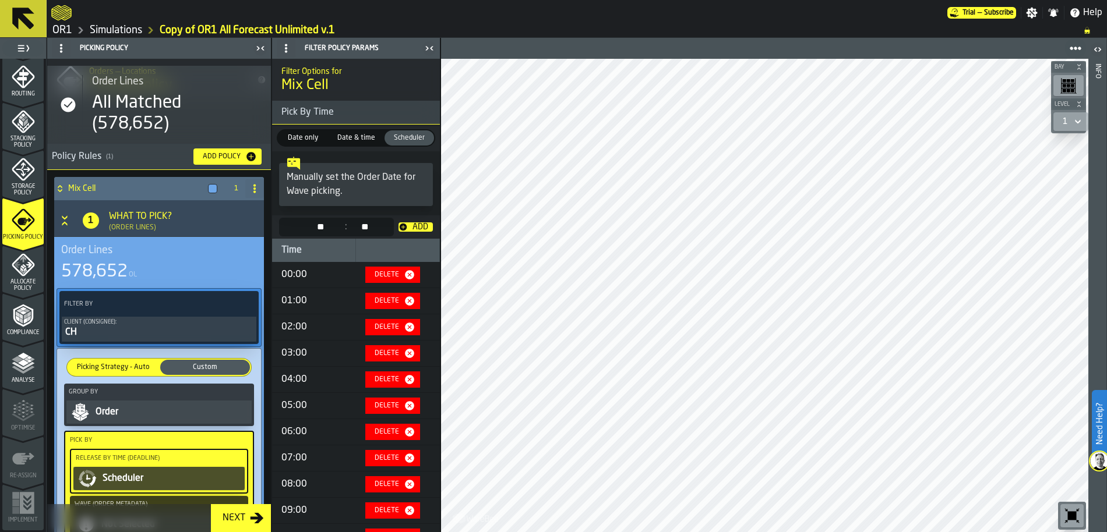
scroll to position [0, 0]
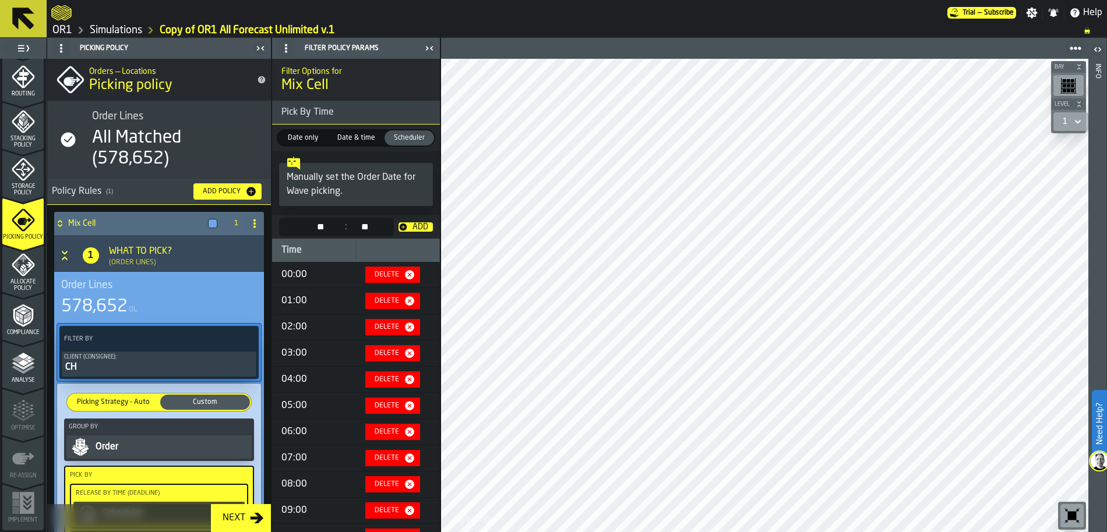
click at [155, 299] on div "578,652 OL" at bounding box center [159, 307] width 196 height 21
click at [59, 221] on icon at bounding box center [60, 221] width 4 height 3
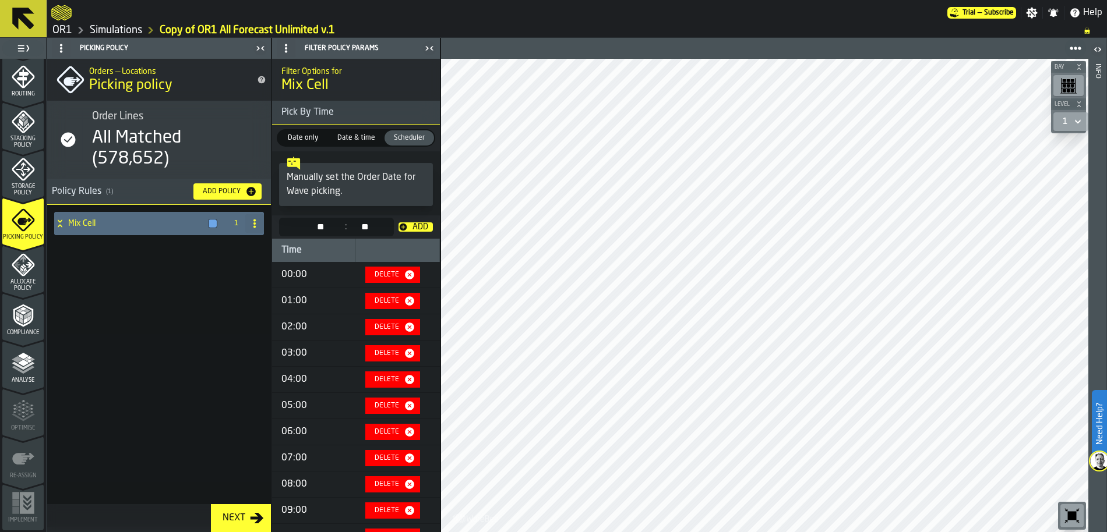
click at [59, 221] on icon at bounding box center [60, 221] width 4 height 3
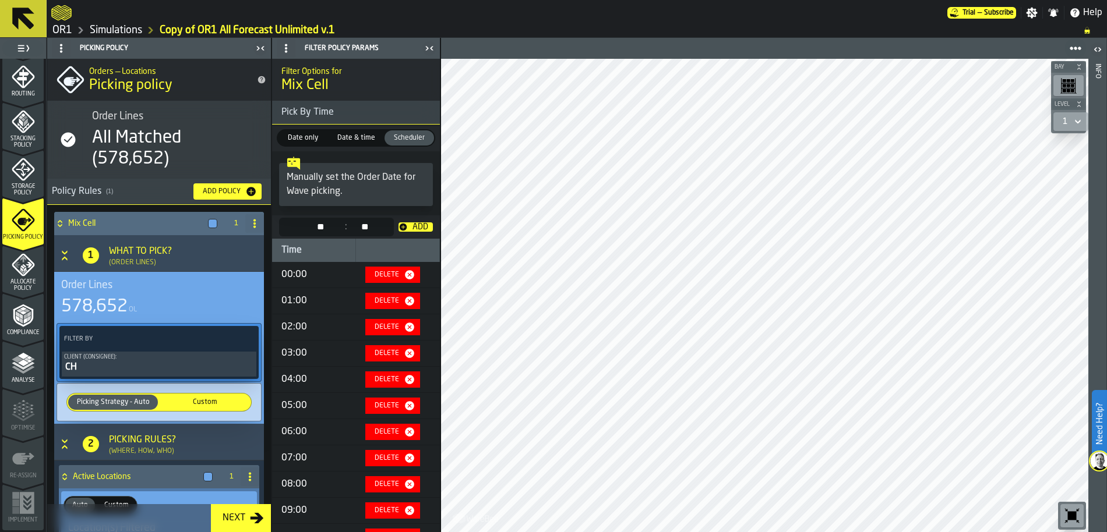
click at [61, 225] on icon at bounding box center [60, 223] width 12 height 9
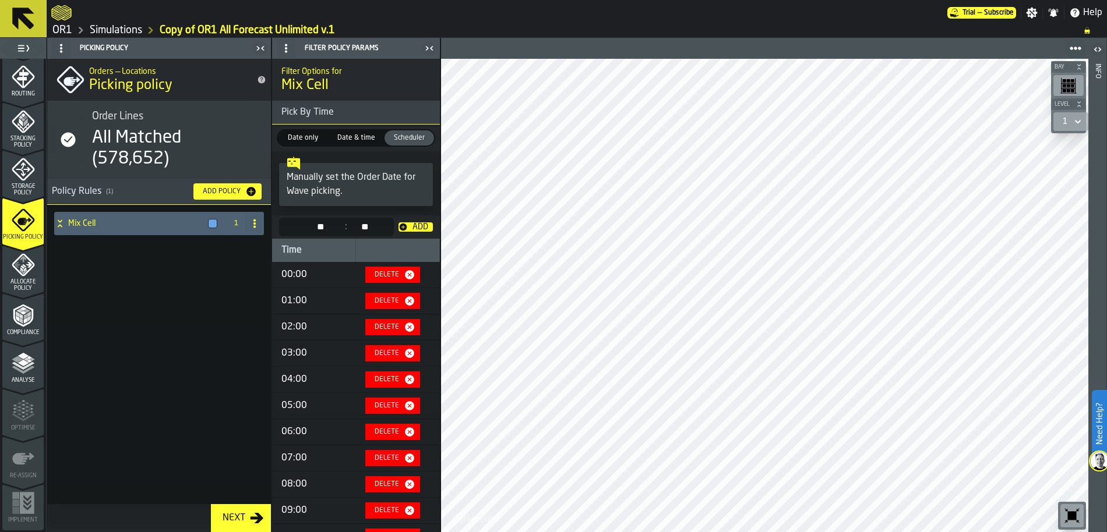
click at [135, 30] on link "Simulations" at bounding box center [116, 30] width 52 height 13
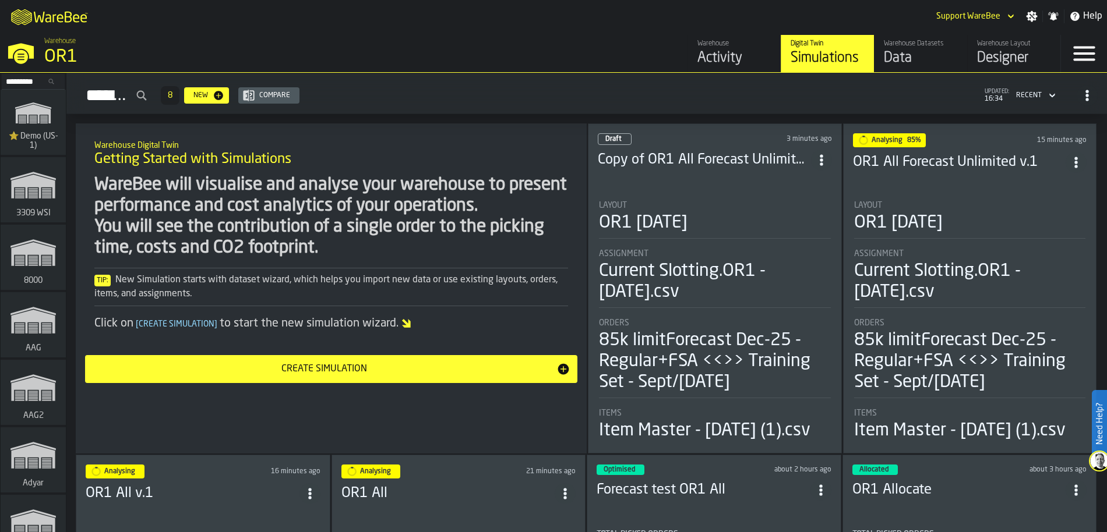
click at [920, 213] on div "OR1 [DATE]" at bounding box center [898, 223] width 89 height 21
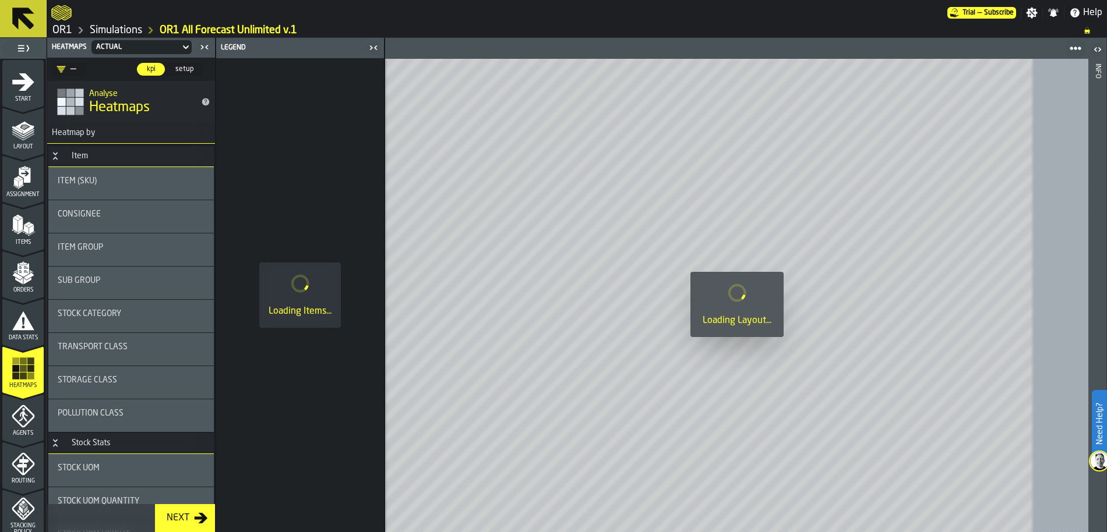
click at [17, 92] on icon "menu Start" at bounding box center [23, 81] width 23 height 23
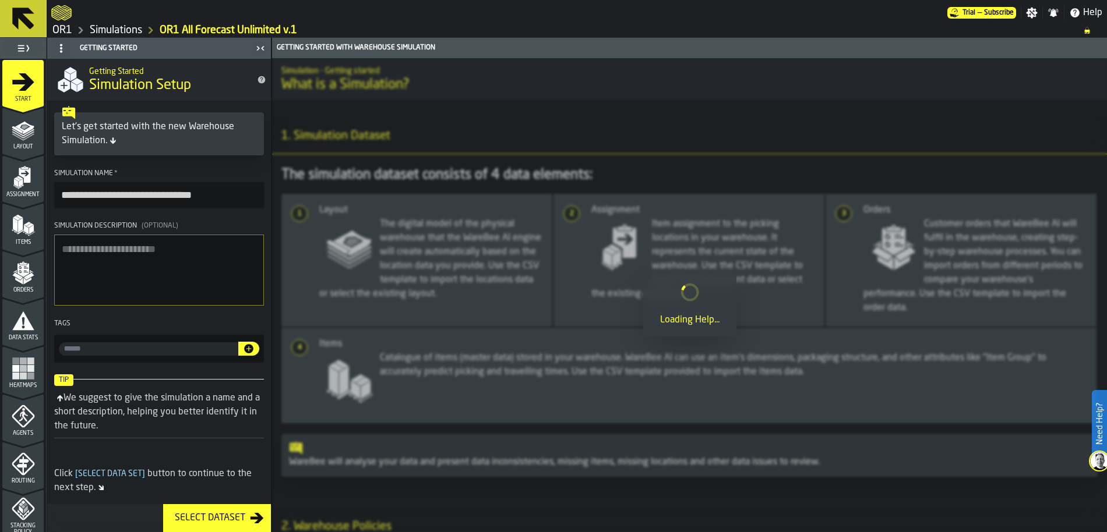
click at [17, 93] on icon "menu Start" at bounding box center [23, 81] width 23 height 23
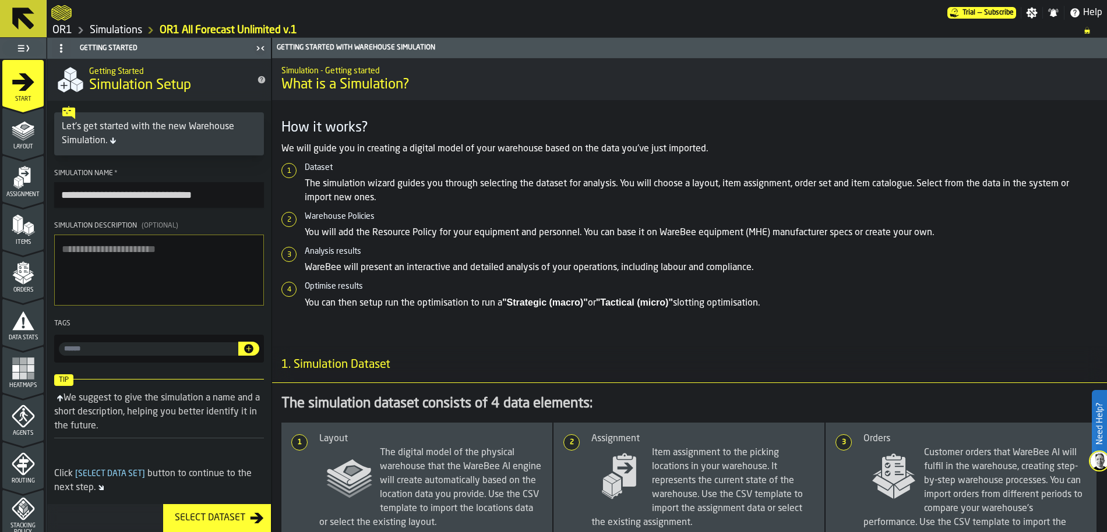
click at [127, 259] on textarea "Simulation Description (Optional)" at bounding box center [159, 270] width 210 height 71
type textarea "**********"
click at [122, 28] on link "Simulations" at bounding box center [116, 30] width 52 height 13
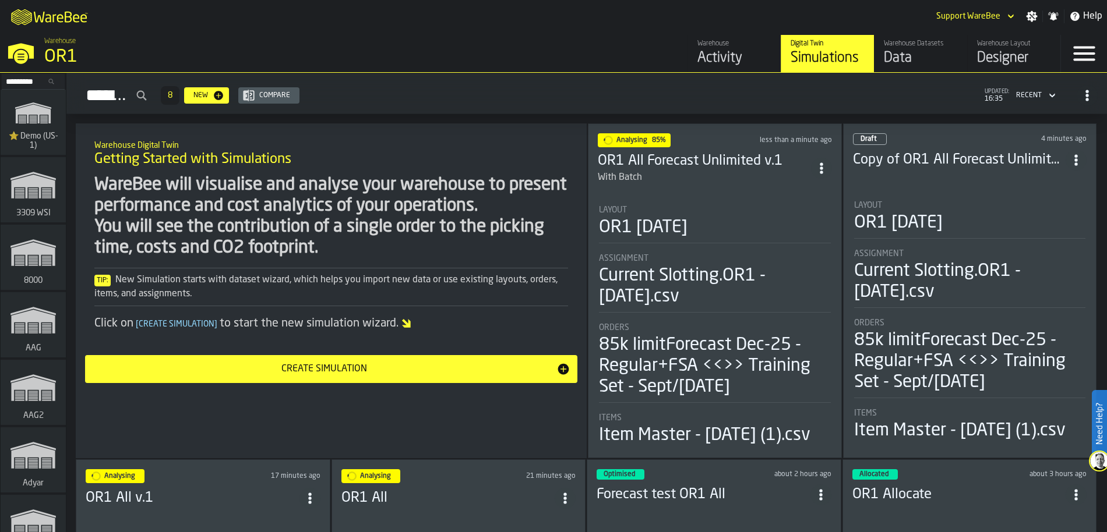
click at [884, 206] on div "Layout" at bounding box center [970, 205] width 232 height 9
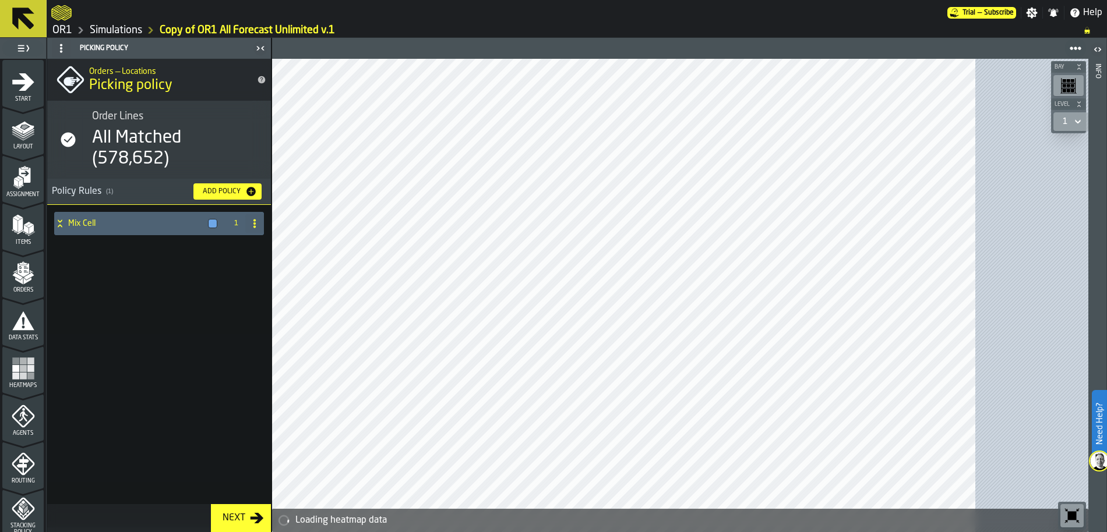
click at [14, 90] on icon "menu Start" at bounding box center [23, 81] width 23 height 23
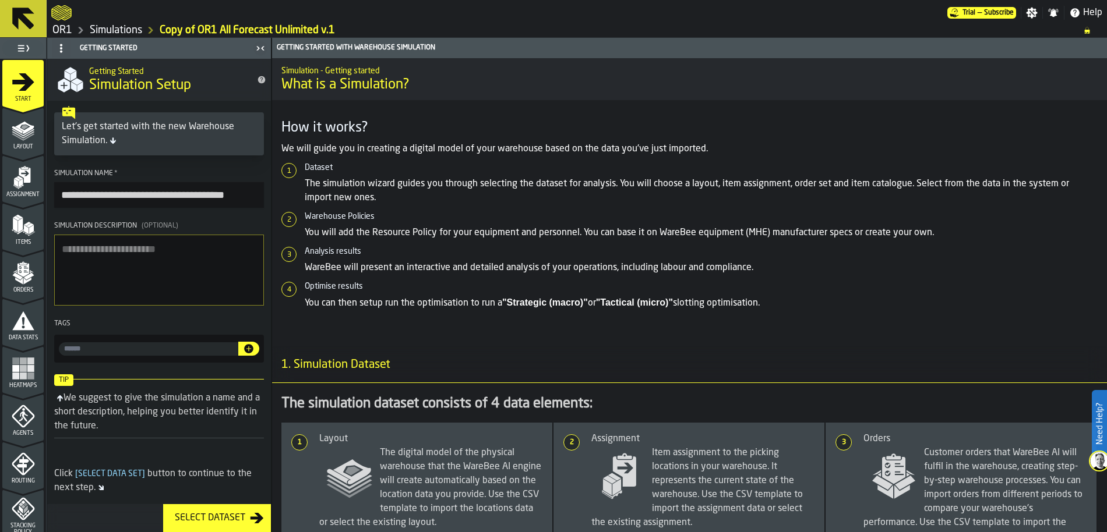
drag, startPoint x: 100, startPoint y: 197, endPoint x: 6, endPoint y: 190, distance: 94.6
click at [6, 190] on aside "**********" at bounding box center [135, 285] width 271 height 495
click at [216, 192] on input "**********" at bounding box center [159, 195] width 210 height 26
type input "**********"
click at [150, 252] on textarea "Simulation Description (Optional)" at bounding box center [159, 270] width 210 height 71
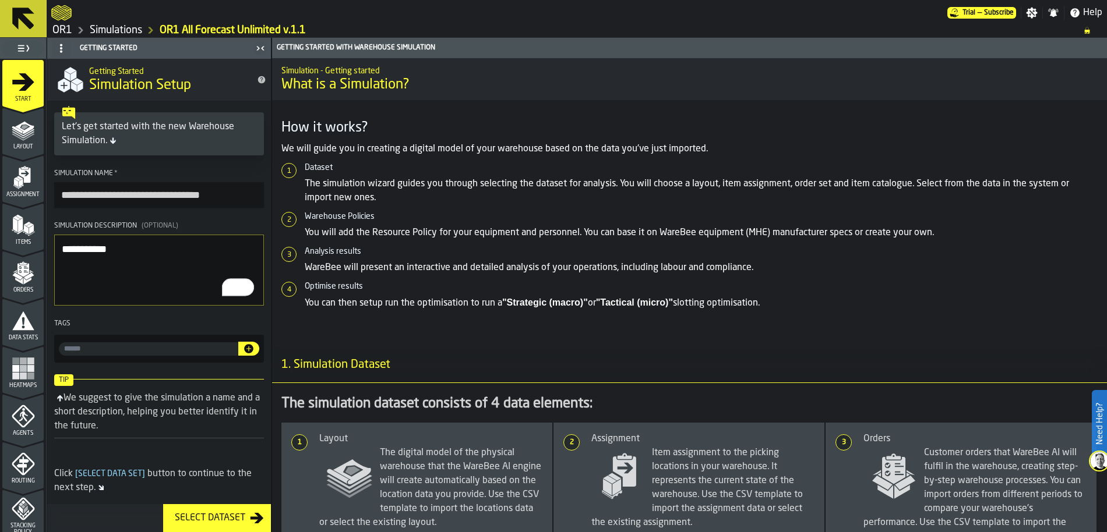
click at [117, 289] on textarea "**********" at bounding box center [159, 270] width 210 height 71
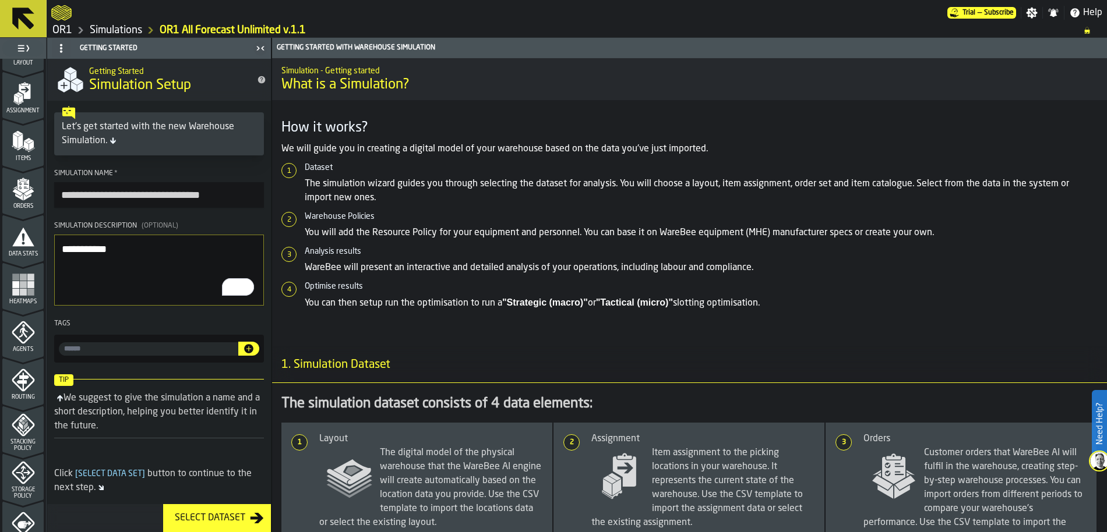
scroll to position [107, 0]
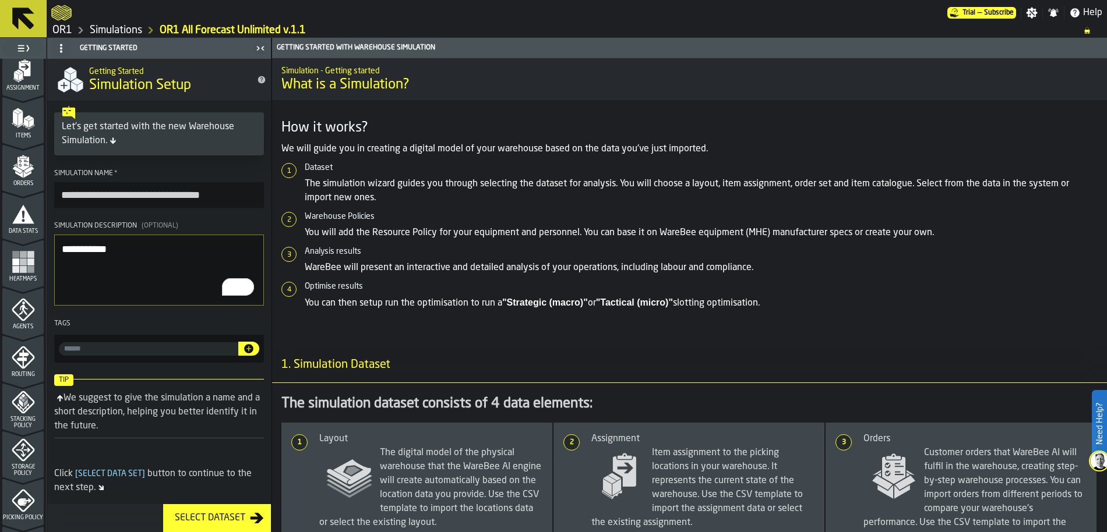
type textarea "**********"
click at [22, 308] on icon "menu Agents" at bounding box center [24, 310] width 8 height 10
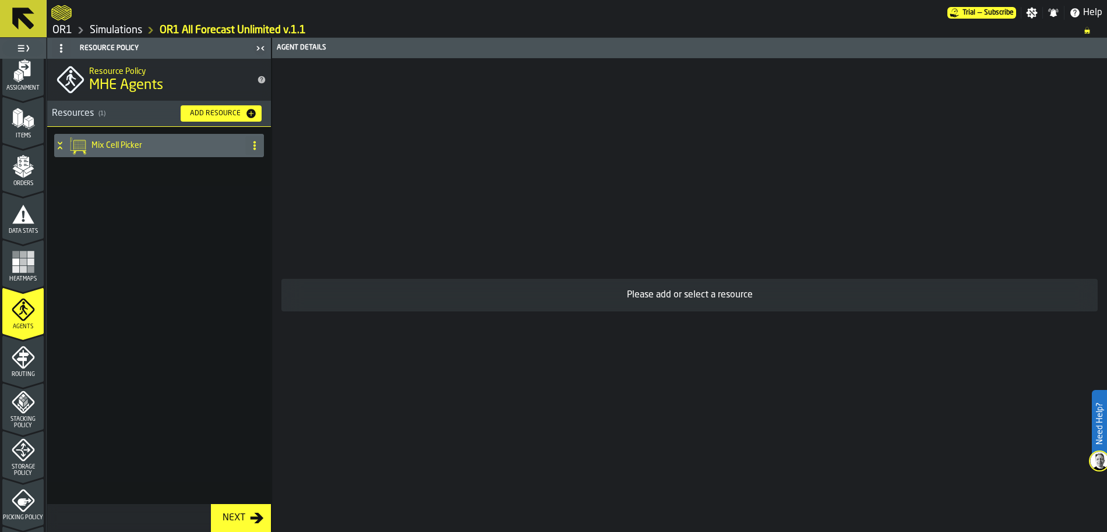
click at [83, 135] on div "Mix Cell Picker" at bounding box center [147, 145] width 186 height 23
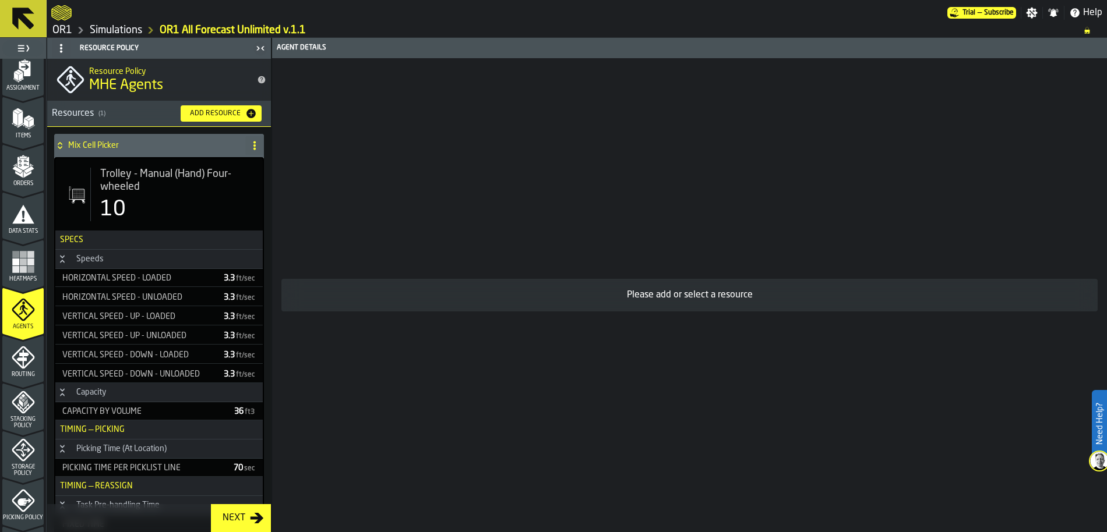
click at [120, 182] on span "Trolley - Manual (Hand) Four-wheeled" at bounding box center [176, 181] width 153 height 26
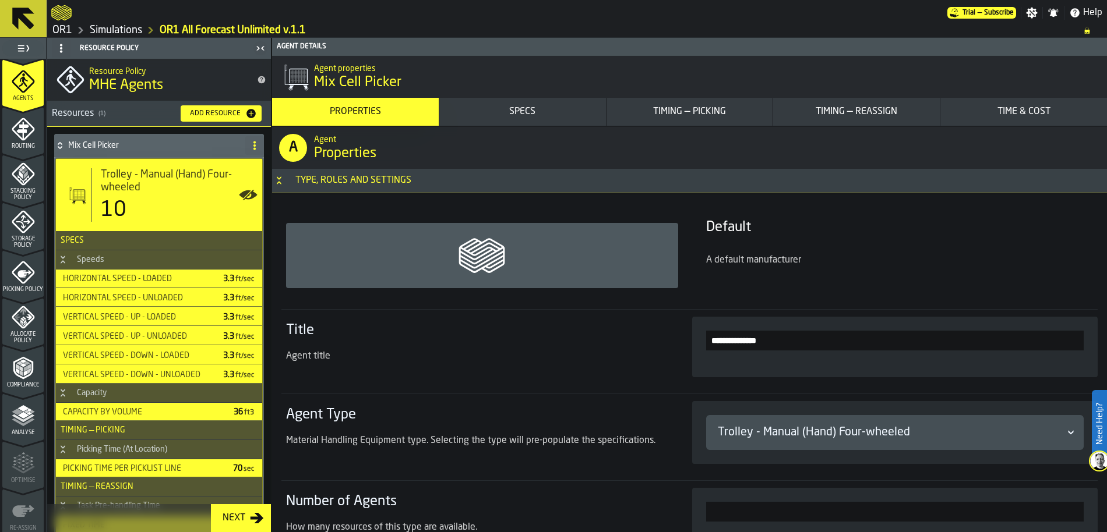
scroll to position [334, 0]
click at [22, 288] on span "Picking Policy" at bounding box center [22, 291] width 41 height 6
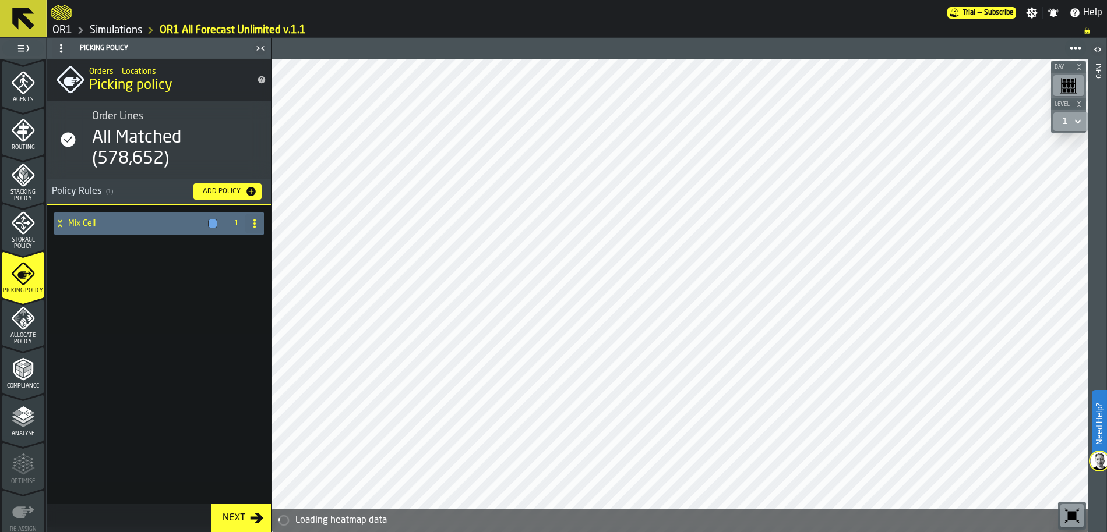
click at [63, 224] on icon at bounding box center [60, 223] width 12 height 9
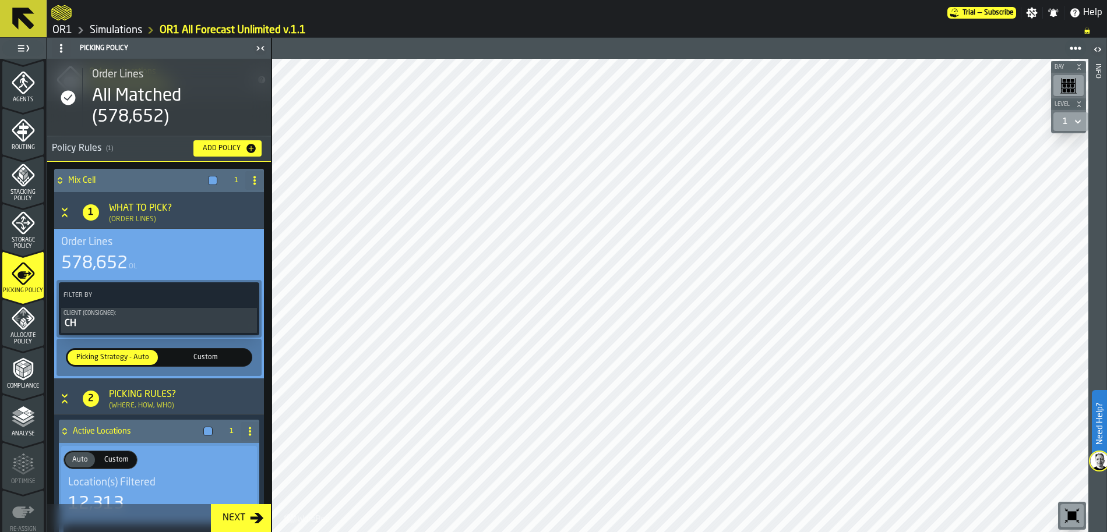
scroll to position [14, 0]
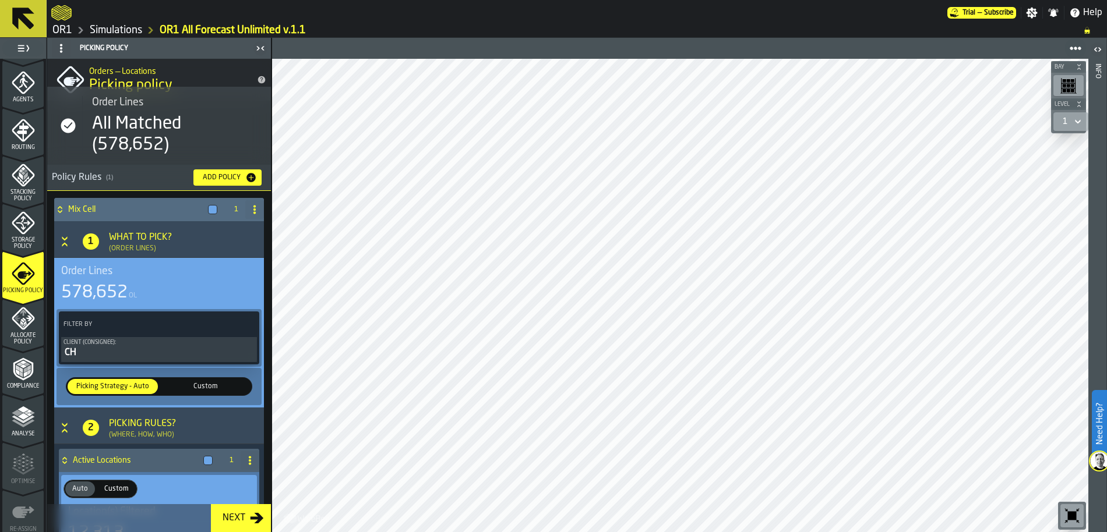
click at [210, 385] on span "Custom" at bounding box center [206, 387] width 86 height 10
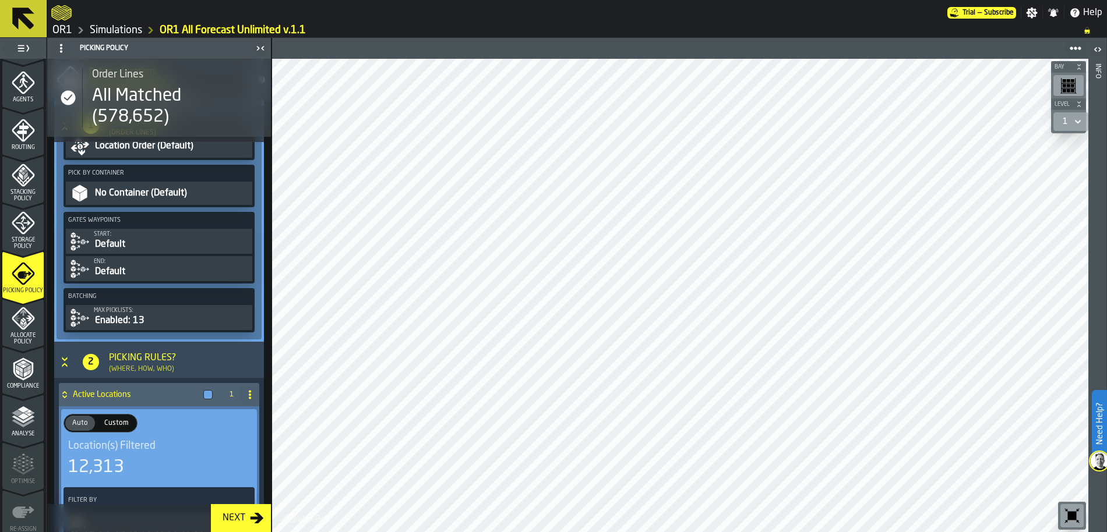
click at [157, 304] on div "Batching Max picklists: Enabled: 13" at bounding box center [158, 310] width 191 height 44
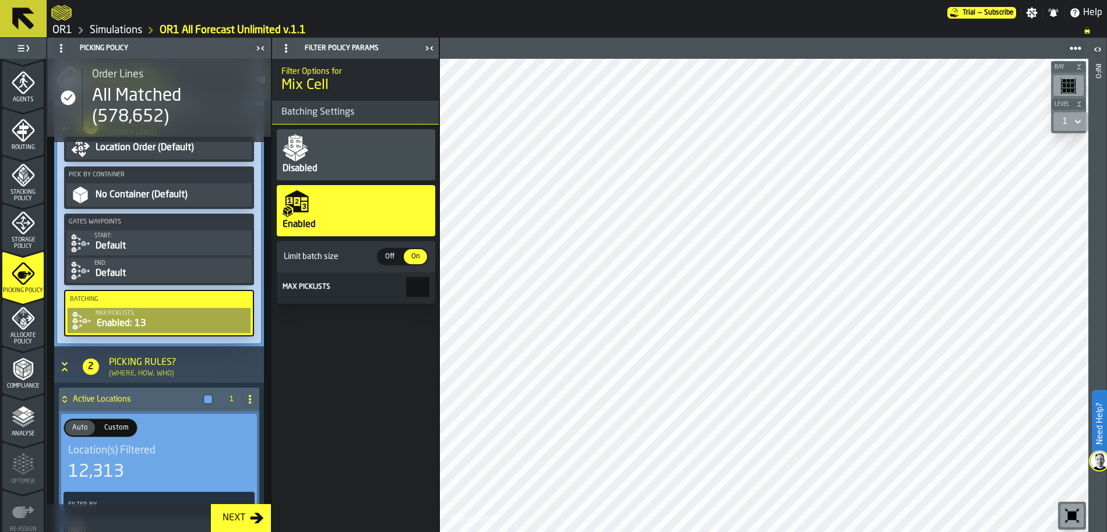
scroll to position [554, 0]
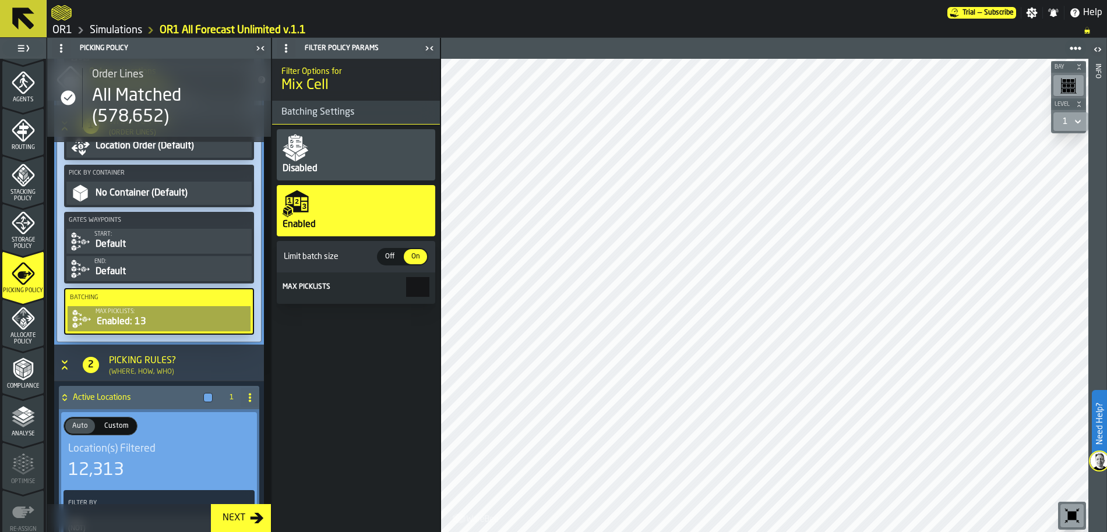
click at [349, 156] on div "Disabled" at bounding box center [356, 154] width 158 height 51
type input "**"
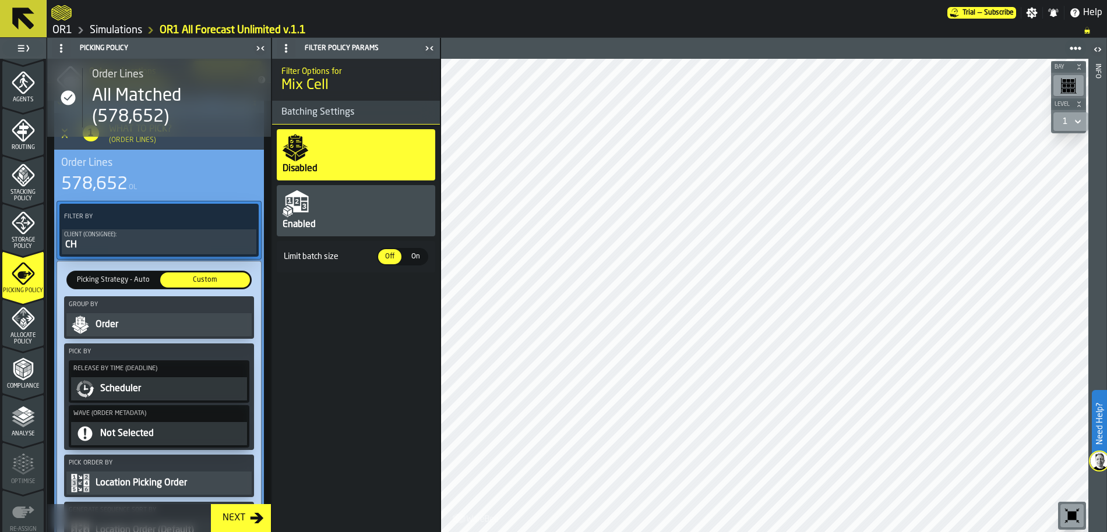
scroll to position [111, 0]
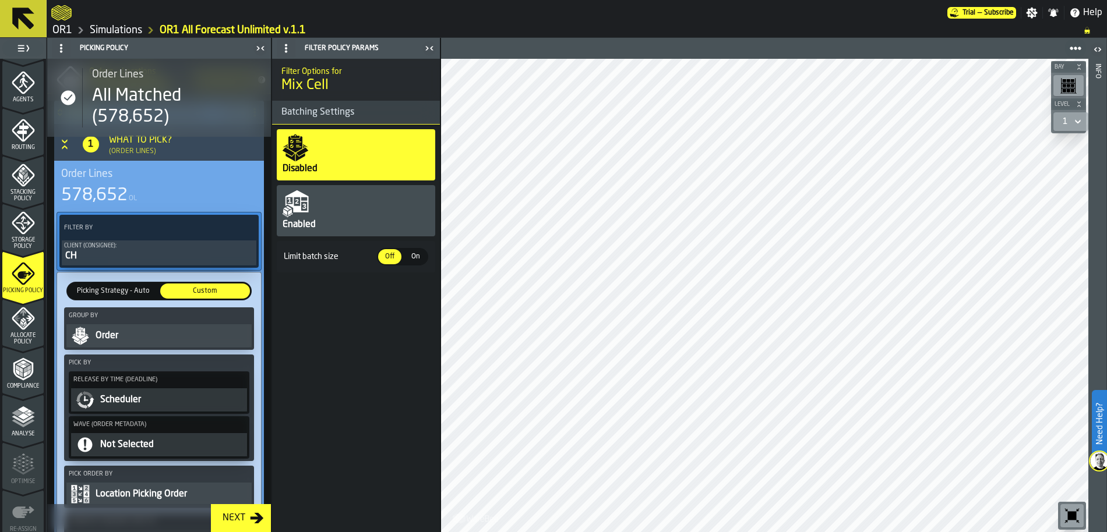
click at [136, 336] on div "Order" at bounding box center [171, 336] width 155 height 14
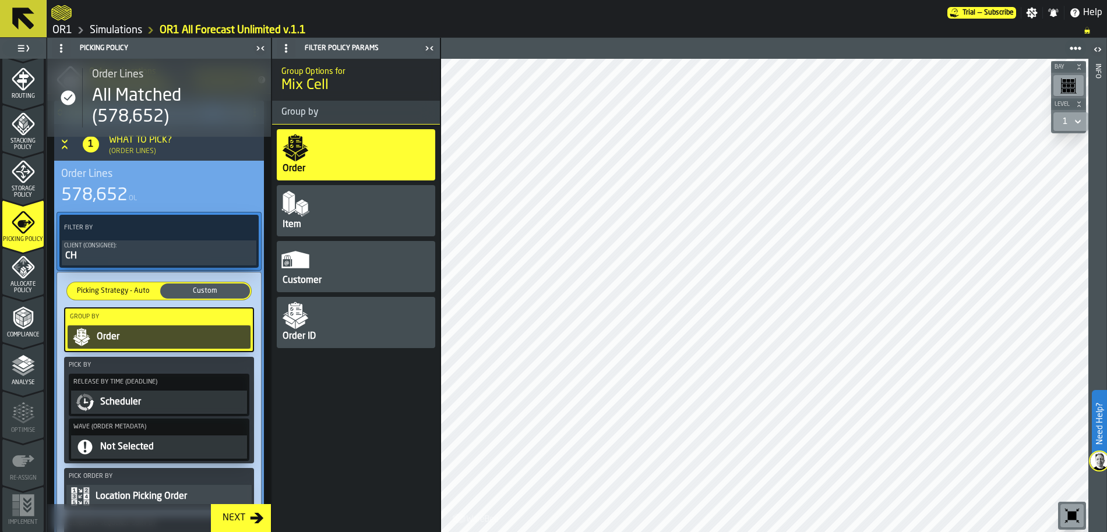
scroll to position [387, 0]
click at [27, 371] on icon "menu Analyse" at bounding box center [23, 363] width 23 height 23
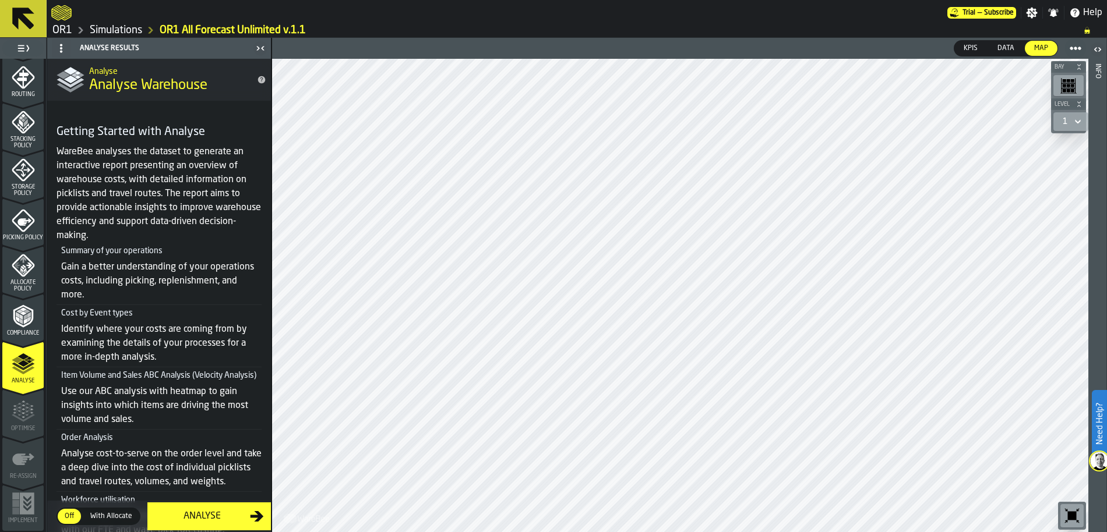
click at [192, 514] on div "Analyse" at bounding box center [202, 517] width 96 height 14
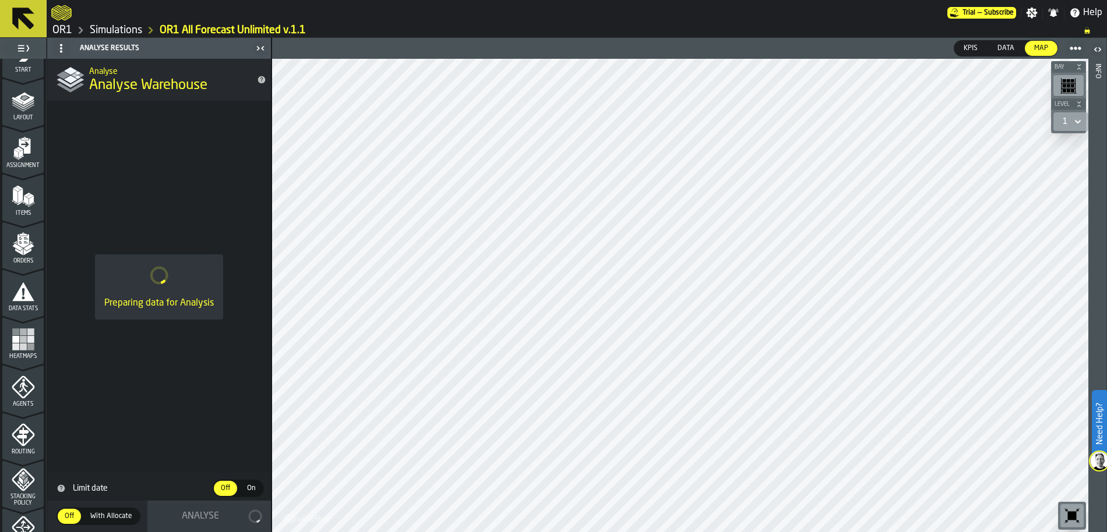
scroll to position [0, 0]
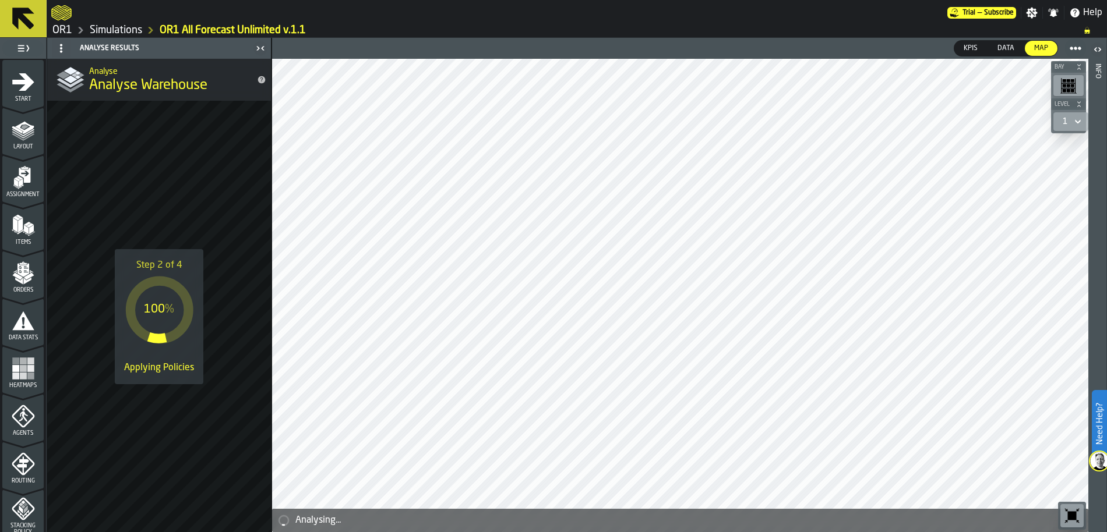
click at [114, 29] on link "Simulations" at bounding box center [116, 30] width 52 height 13
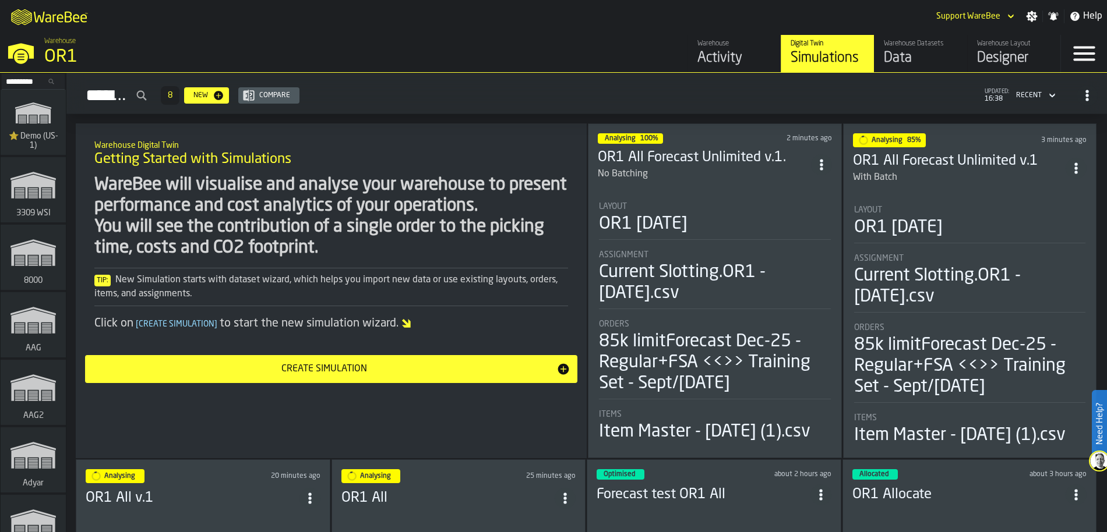
click at [722, 203] on div "Layout" at bounding box center [715, 206] width 232 height 9
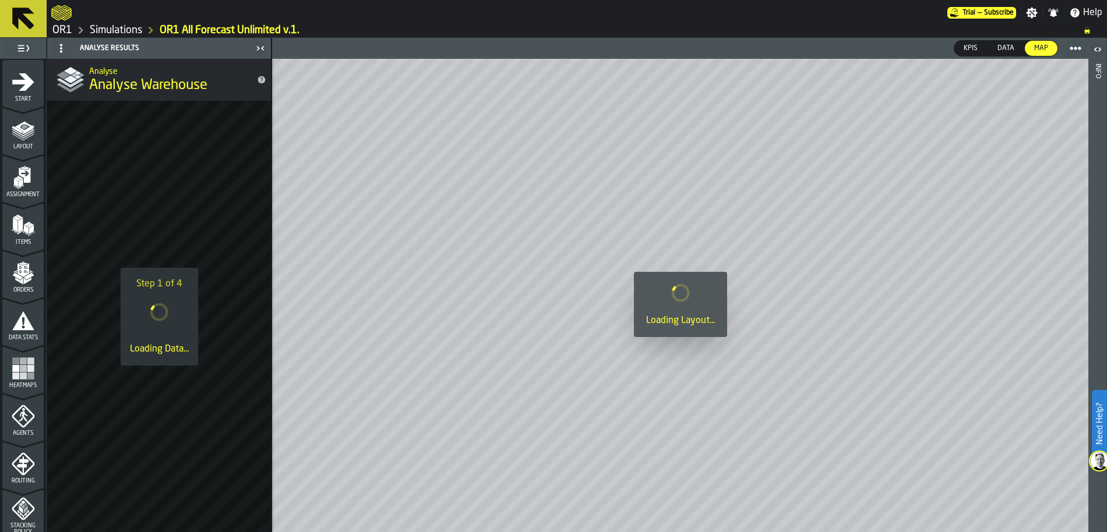
click at [21, 89] on icon "menu Start" at bounding box center [23, 81] width 22 height 17
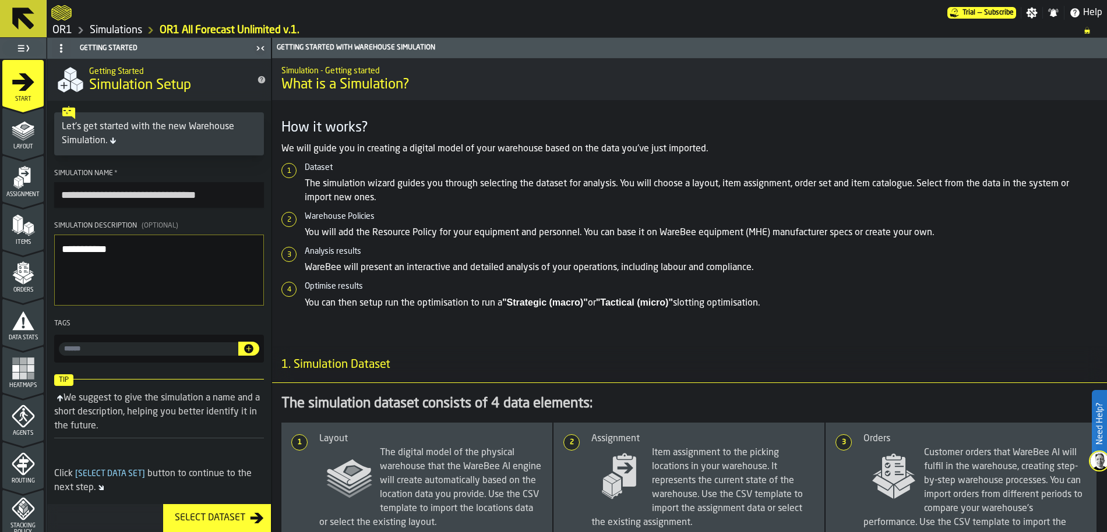
click at [220, 205] on input "**********" at bounding box center [159, 195] width 210 height 26
type input "**********"
click at [170, 283] on textarea "**********" at bounding box center [159, 270] width 210 height 71
click at [126, 28] on link "Simulations" at bounding box center [116, 30] width 52 height 13
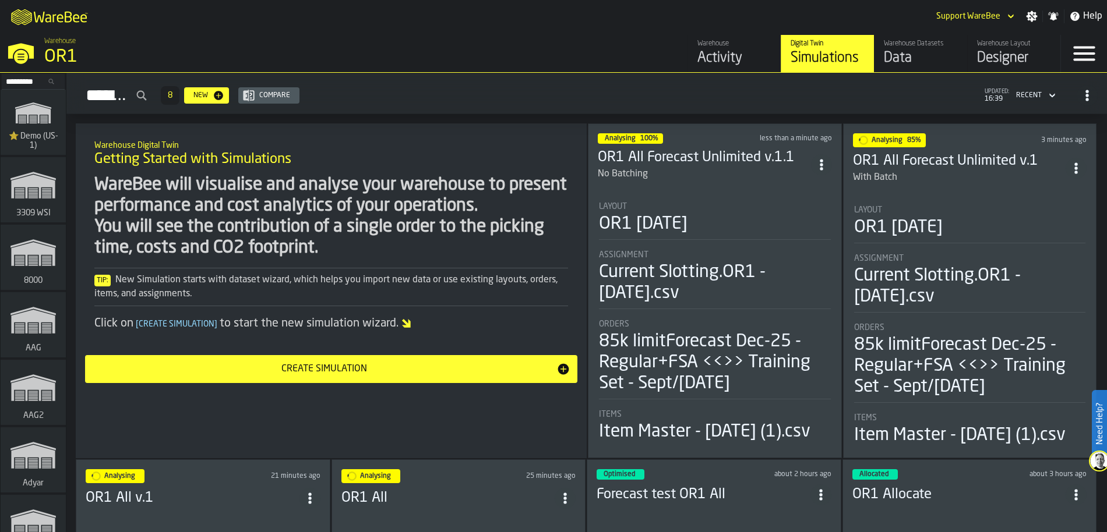
click at [989, 195] on li "Layout OR1 [DATE] Assignment Current Slotting.OR1 - [DATE].csv Orders 85k limit…" at bounding box center [970, 321] width 234 height 252
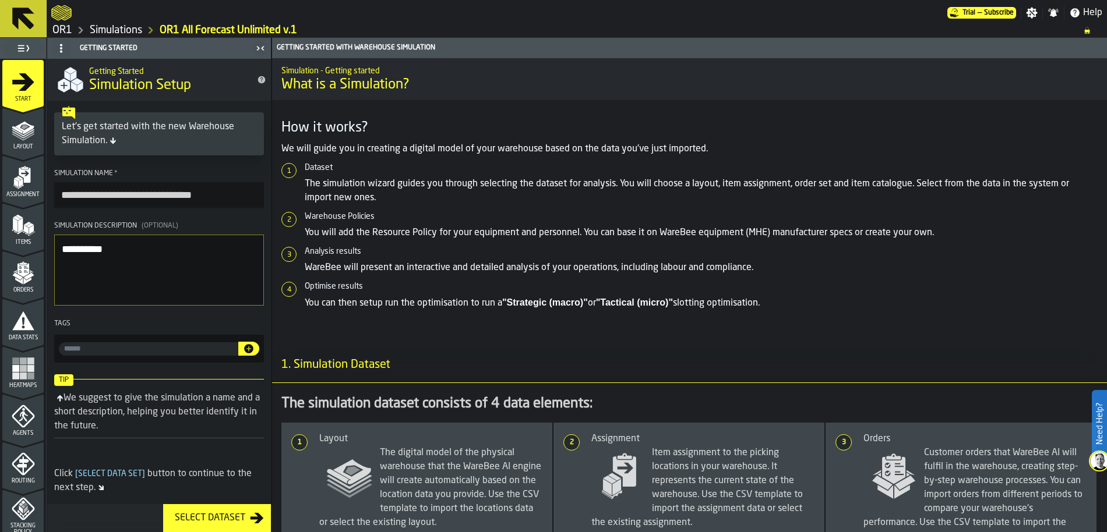
click at [211, 198] on input "**********" at bounding box center [159, 195] width 210 height 26
type input "**********"
click at [186, 263] on textarea "**********" at bounding box center [159, 270] width 210 height 71
click at [122, 33] on link "Simulations" at bounding box center [116, 30] width 52 height 13
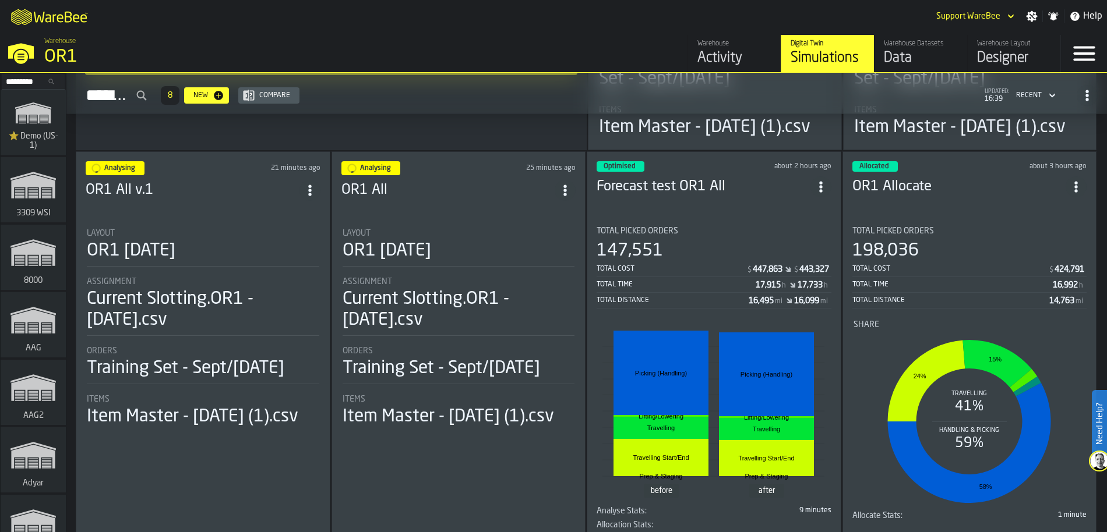
scroll to position [308, 0]
click at [439, 239] on div "Layout" at bounding box center [459, 234] width 232 height 9
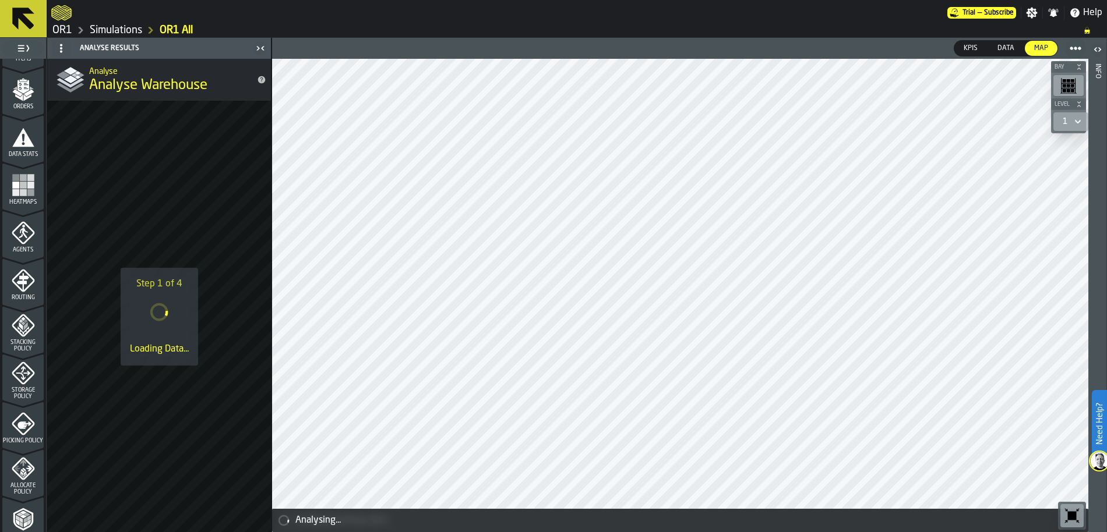
scroll to position [185, 0]
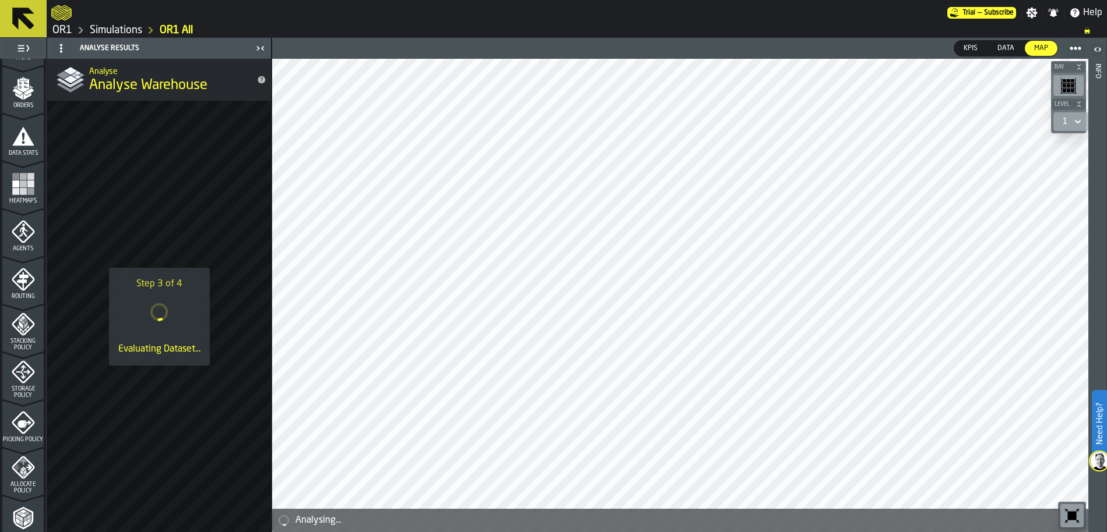
click at [26, 422] on icon "menu Picking Policy" at bounding box center [23, 422] width 23 height 23
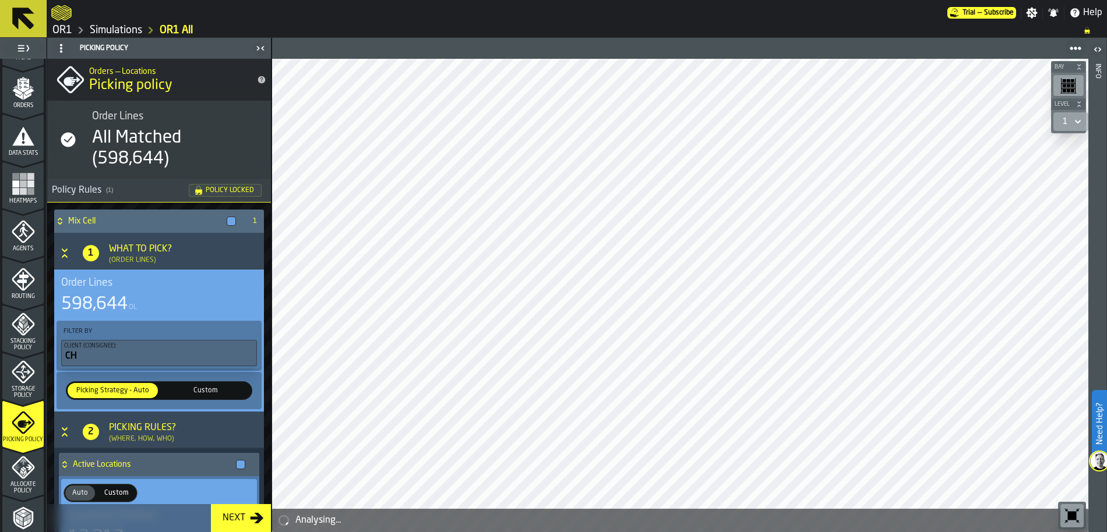
click at [210, 394] on span "Custom" at bounding box center [206, 391] width 86 height 10
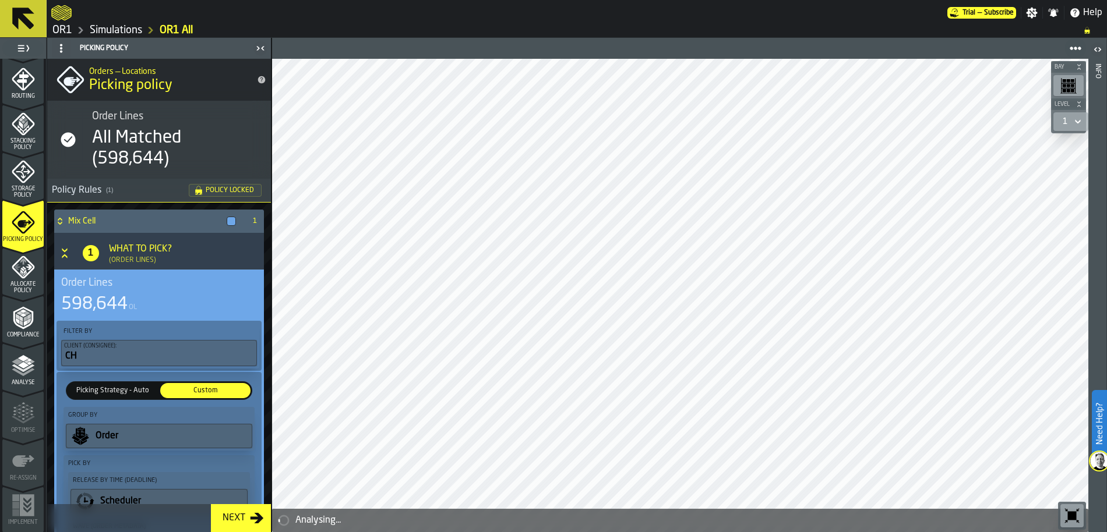
scroll to position [387, 0]
click at [20, 378] on span "Analyse" at bounding box center [22, 381] width 41 height 6
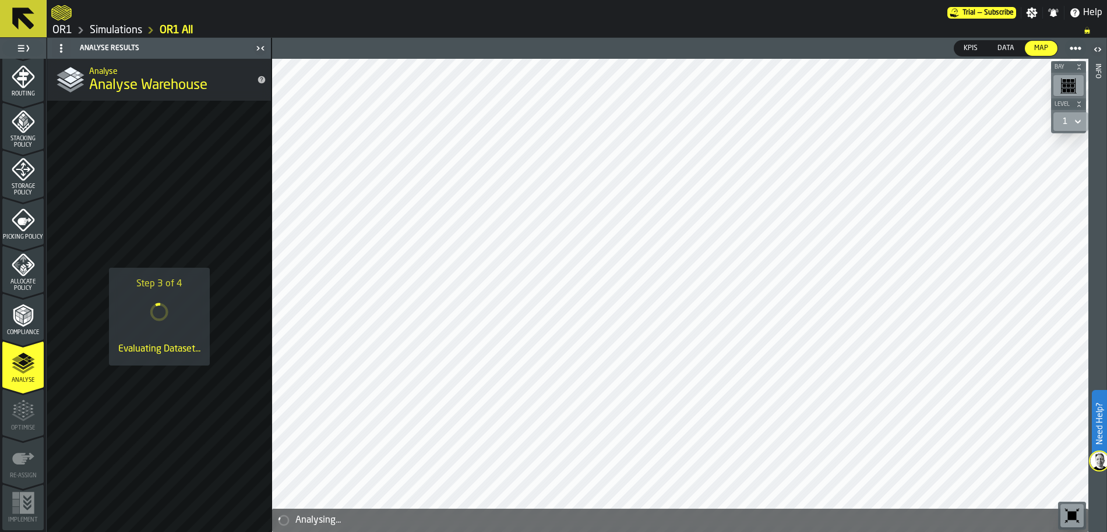
click at [124, 26] on link "Simulations" at bounding box center [116, 30] width 52 height 13
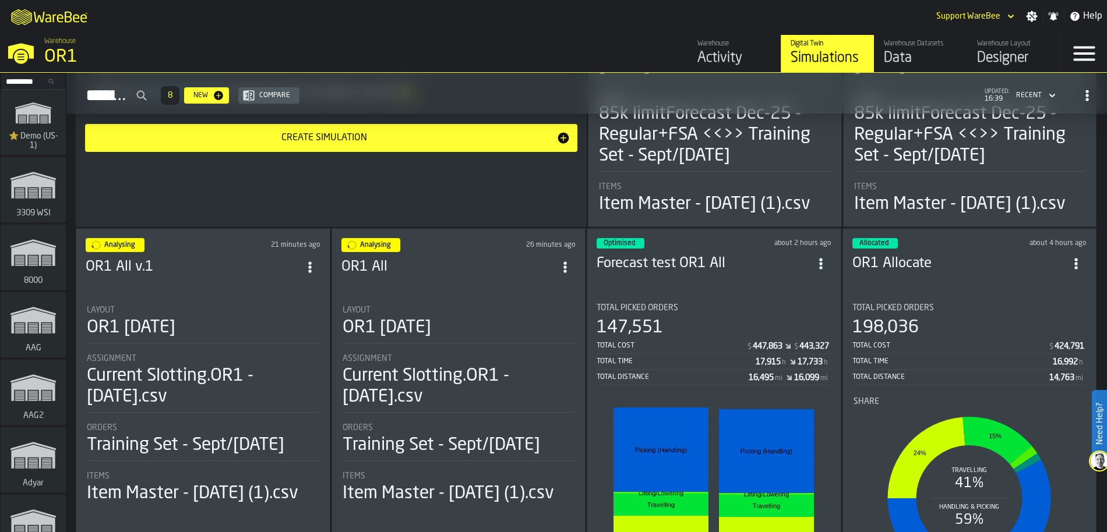
scroll to position [235, 0]
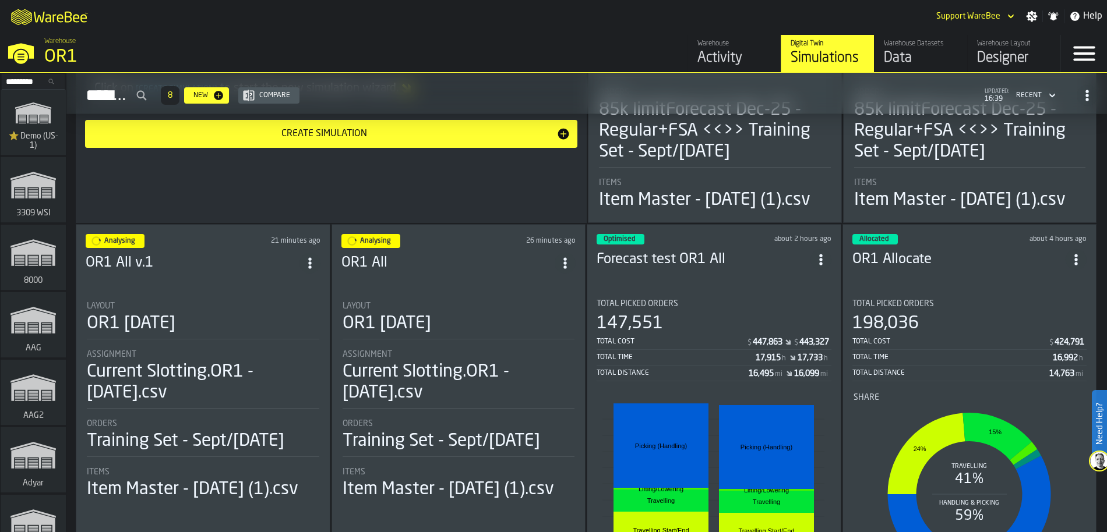
click at [189, 314] on li "Layout OR1 [DATE] Assignment Current Slotting.OR1 - [DATE].csv Orders Training …" at bounding box center [203, 396] width 235 height 210
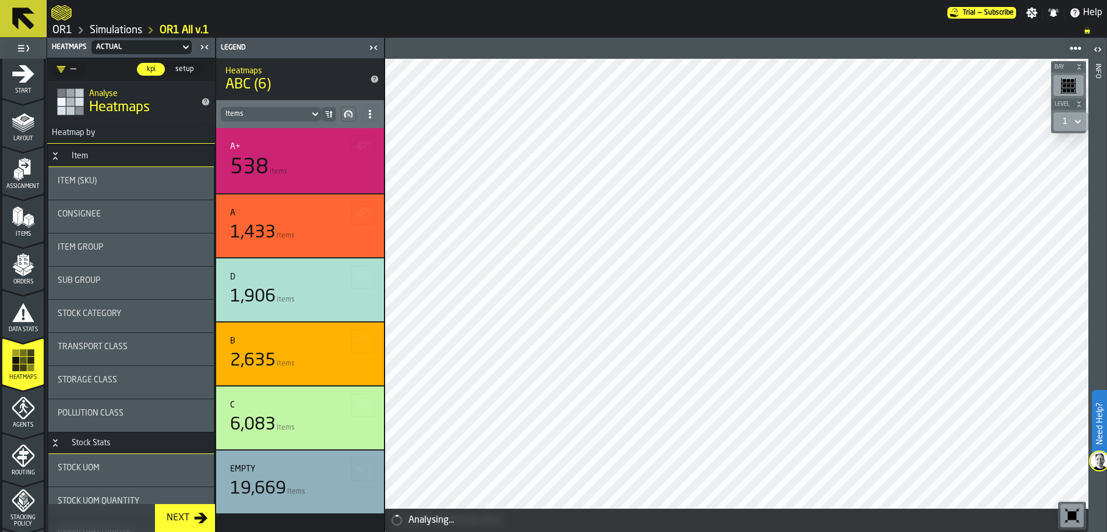
scroll to position [9, 0]
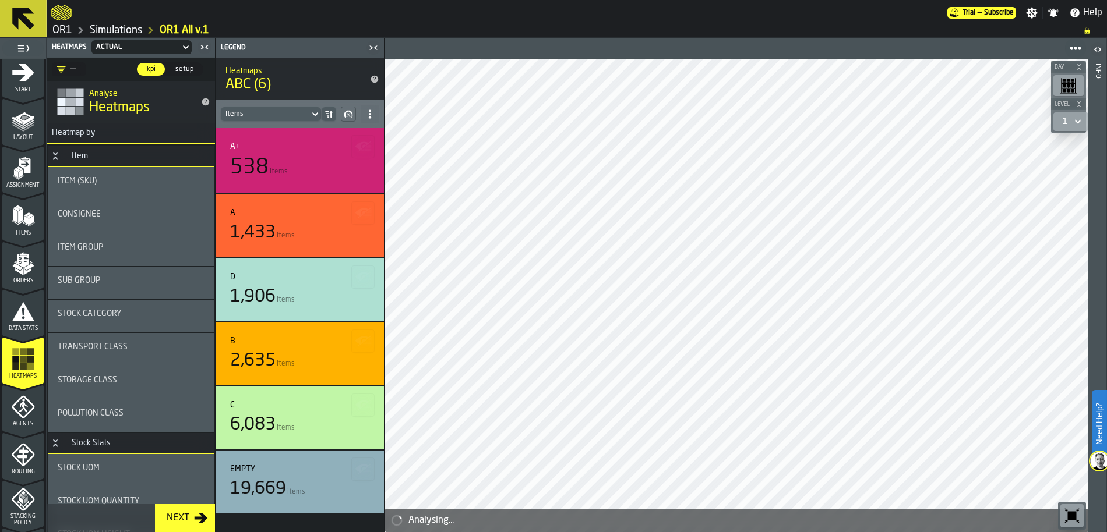
click at [110, 27] on link "Simulations" at bounding box center [116, 30] width 52 height 13
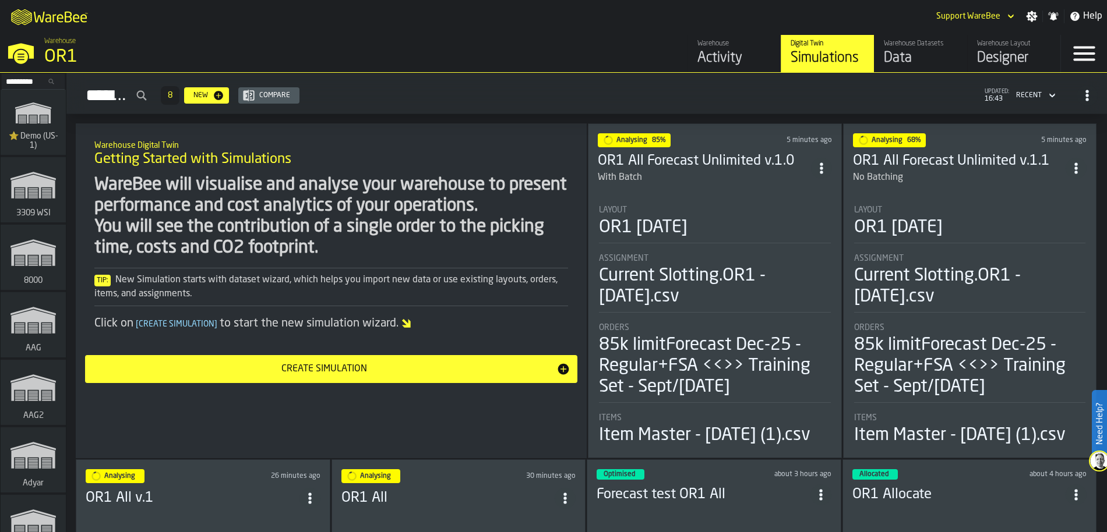
click at [681, 254] on div "Assignment" at bounding box center [715, 258] width 232 height 9
